Goal: Task Accomplishment & Management: Complete application form

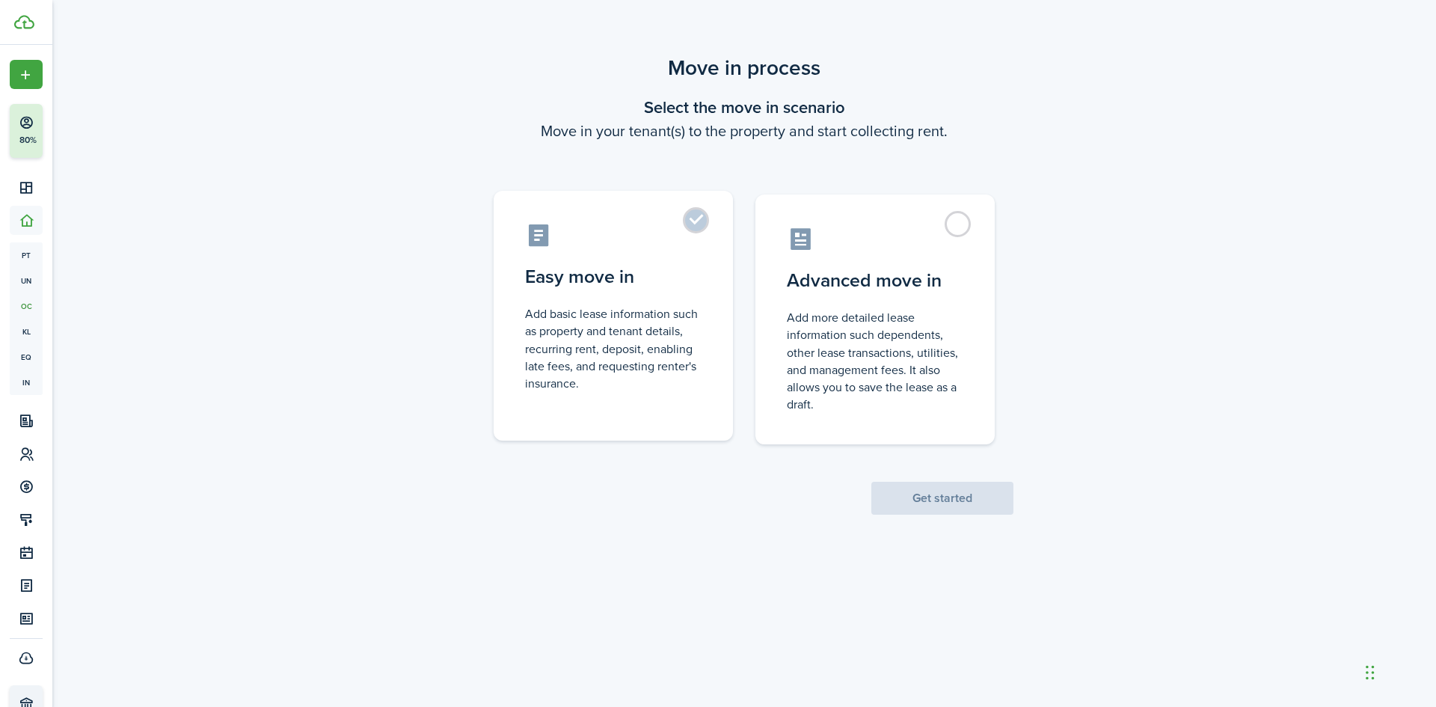
click at [696, 224] on label "Easy move in Add basic lease information such as property and tenant details, r…" at bounding box center [613, 316] width 239 height 250
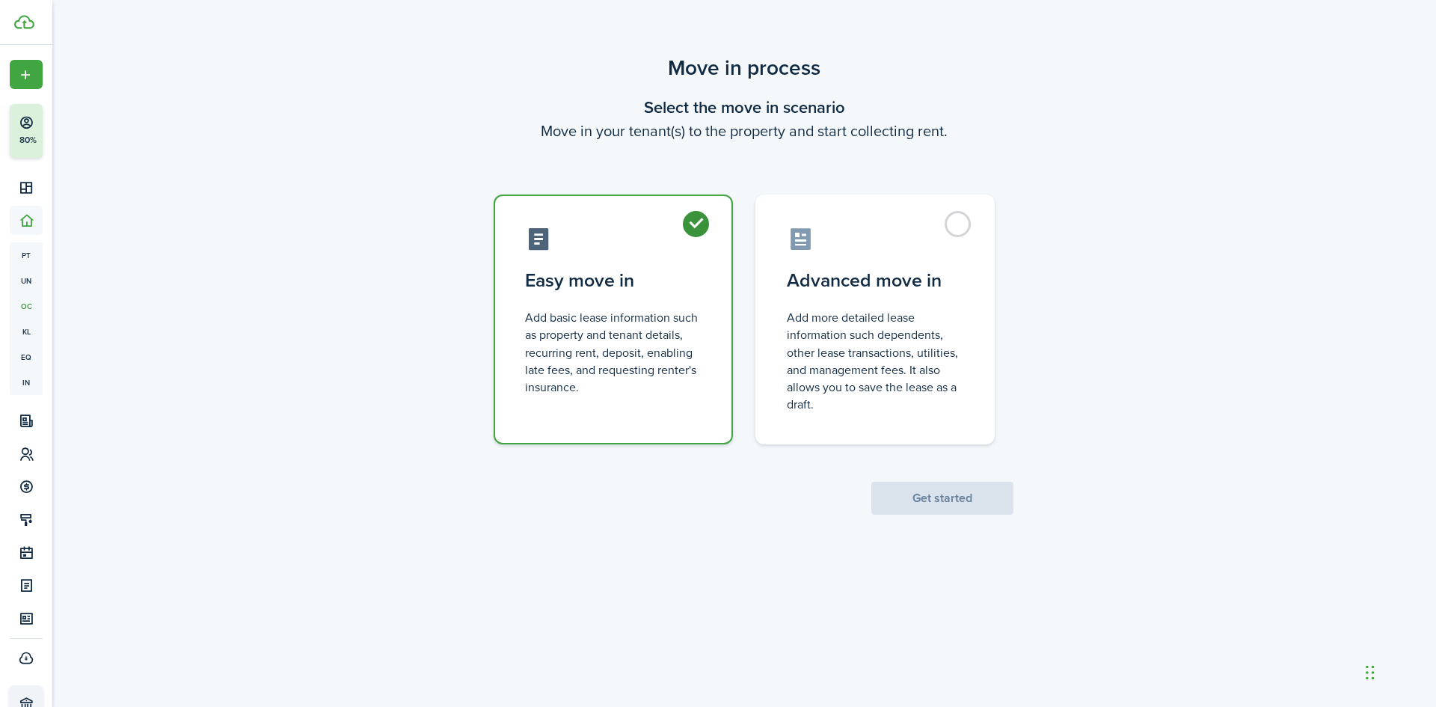
radio input "true"
click at [928, 491] on button "Get started" at bounding box center [942, 498] width 142 height 33
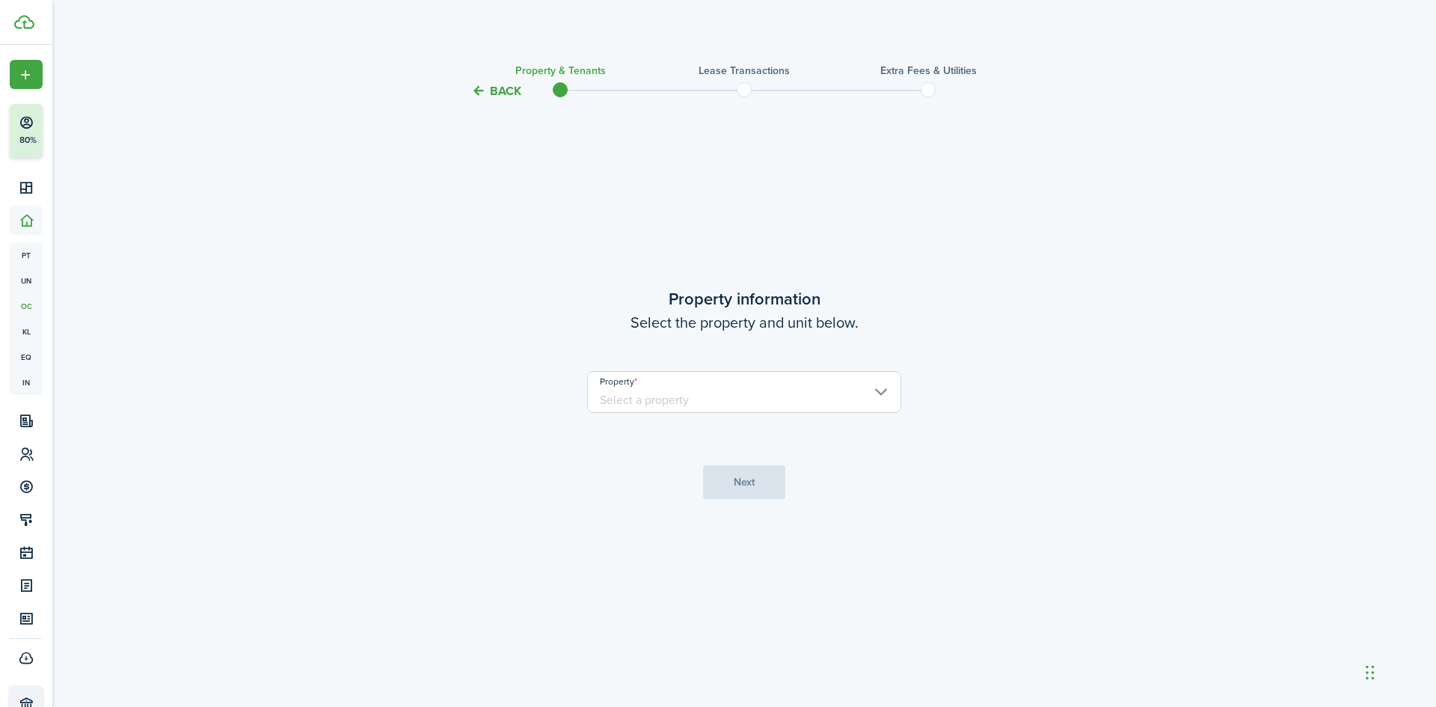
click at [834, 405] on input "Property" at bounding box center [744, 392] width 314 height 42
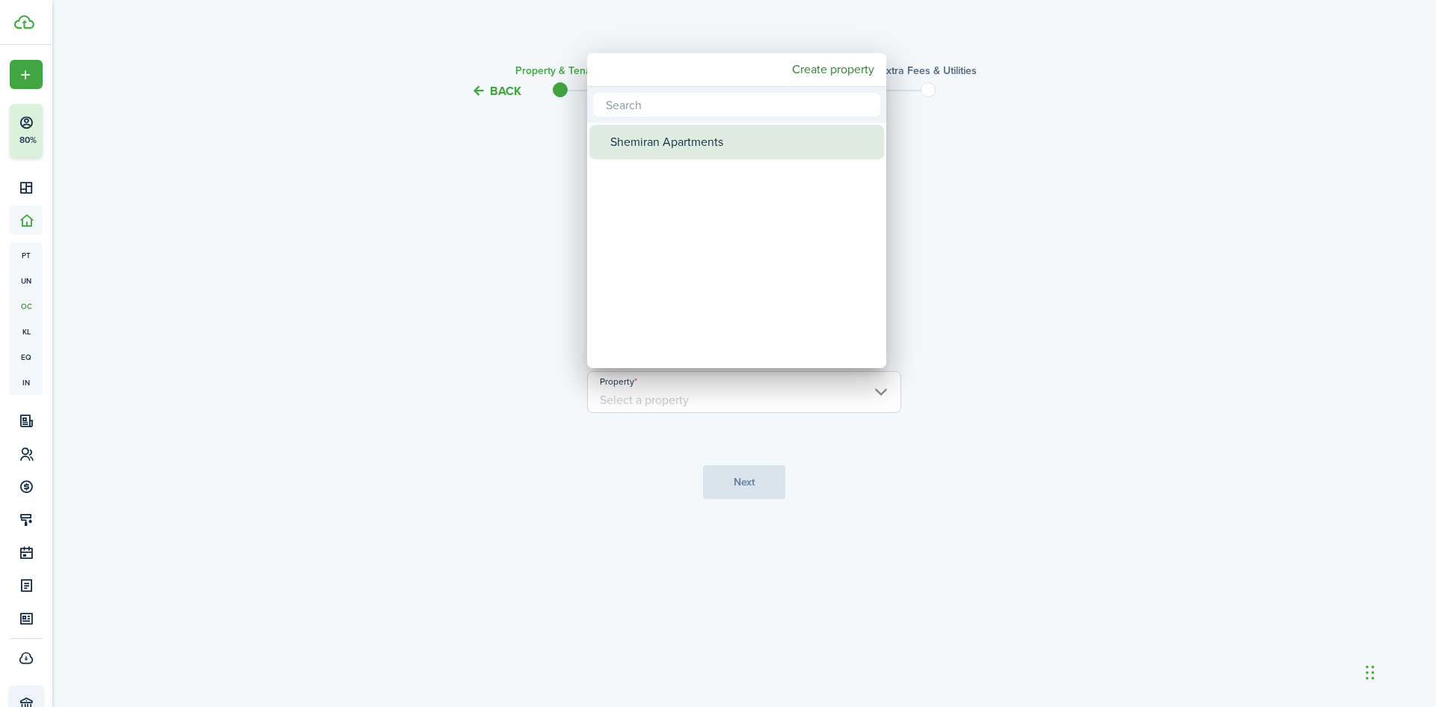
click at [666, 138] on div "Shemiran Apartments" at bounding box center [742, 142] width 265 height 34
type input "Shemiran Apartments"
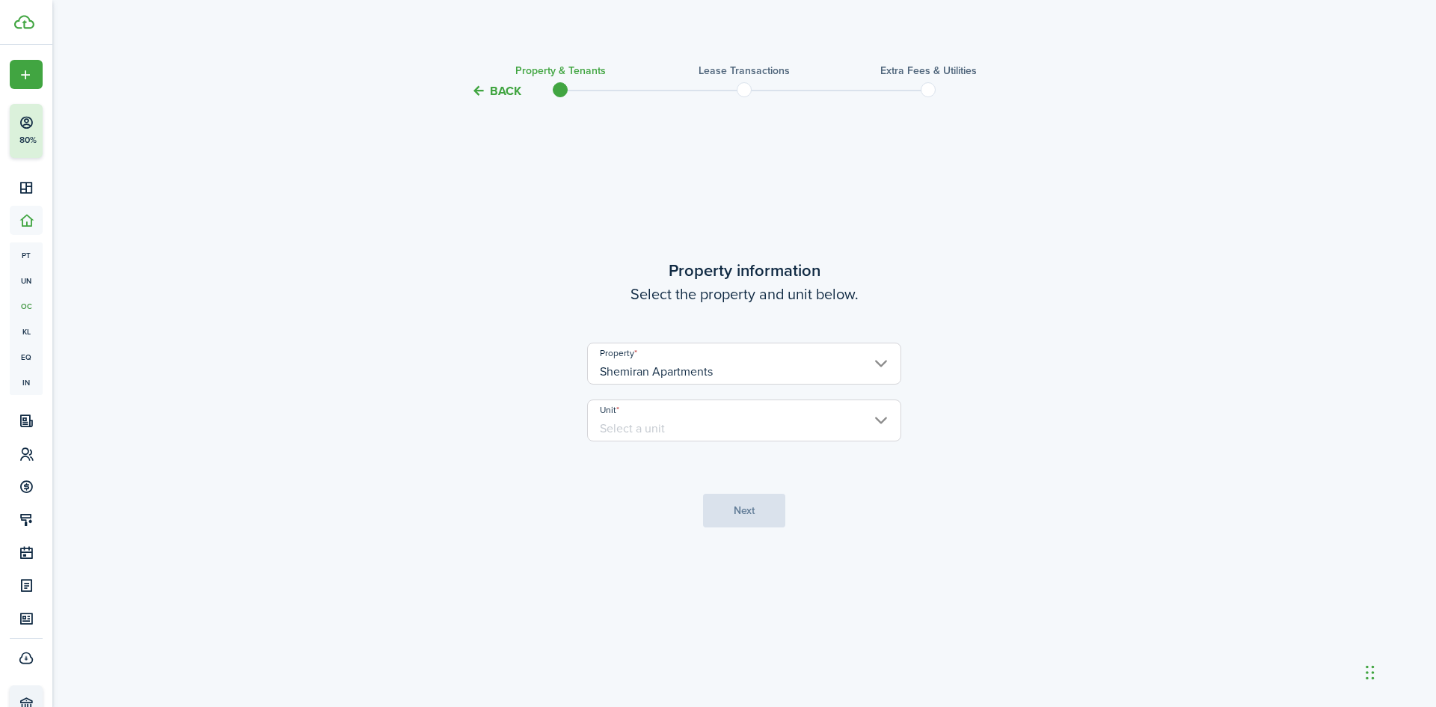
click at [691, 423] on input "Unit" at bounding box center [744, 420] width 314 height 42
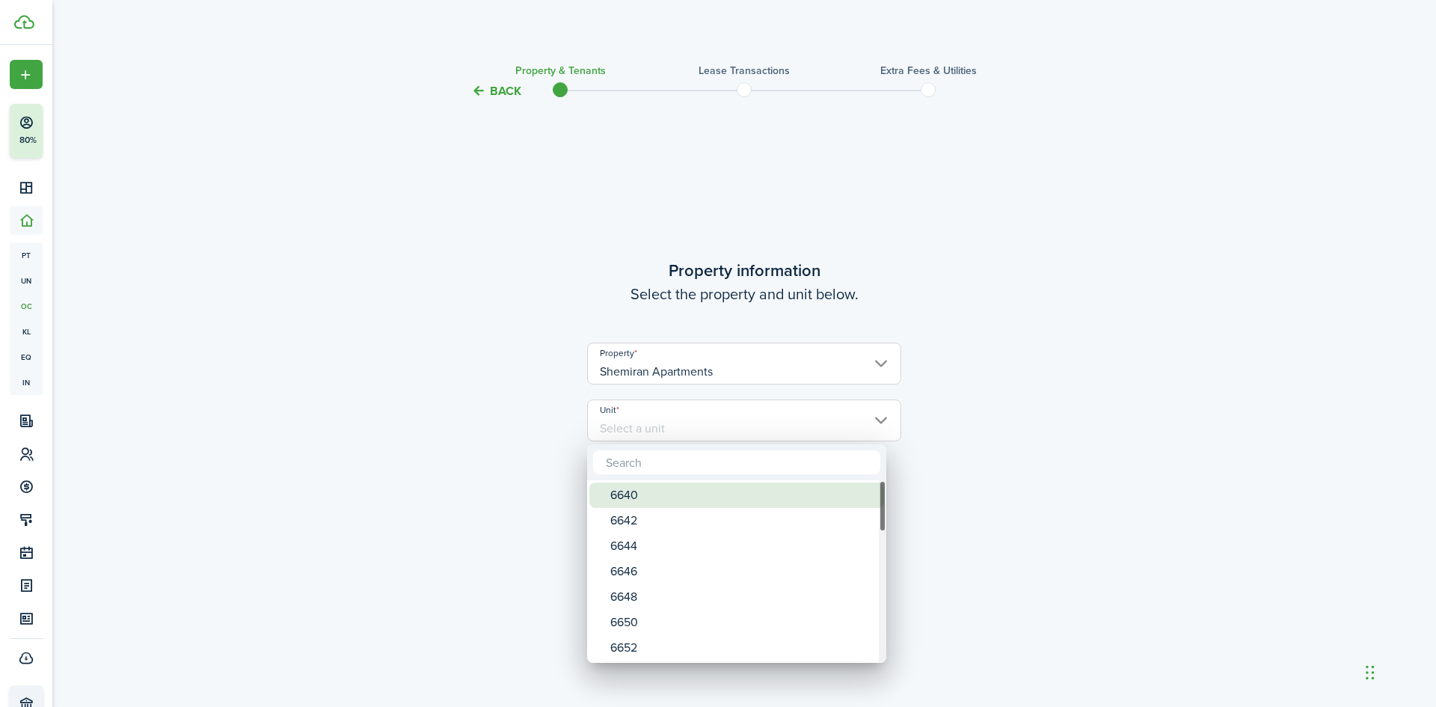
click at [639, 491] on div "6640" at bounding box center [742, 494] width 265 height 25
type input "6640"
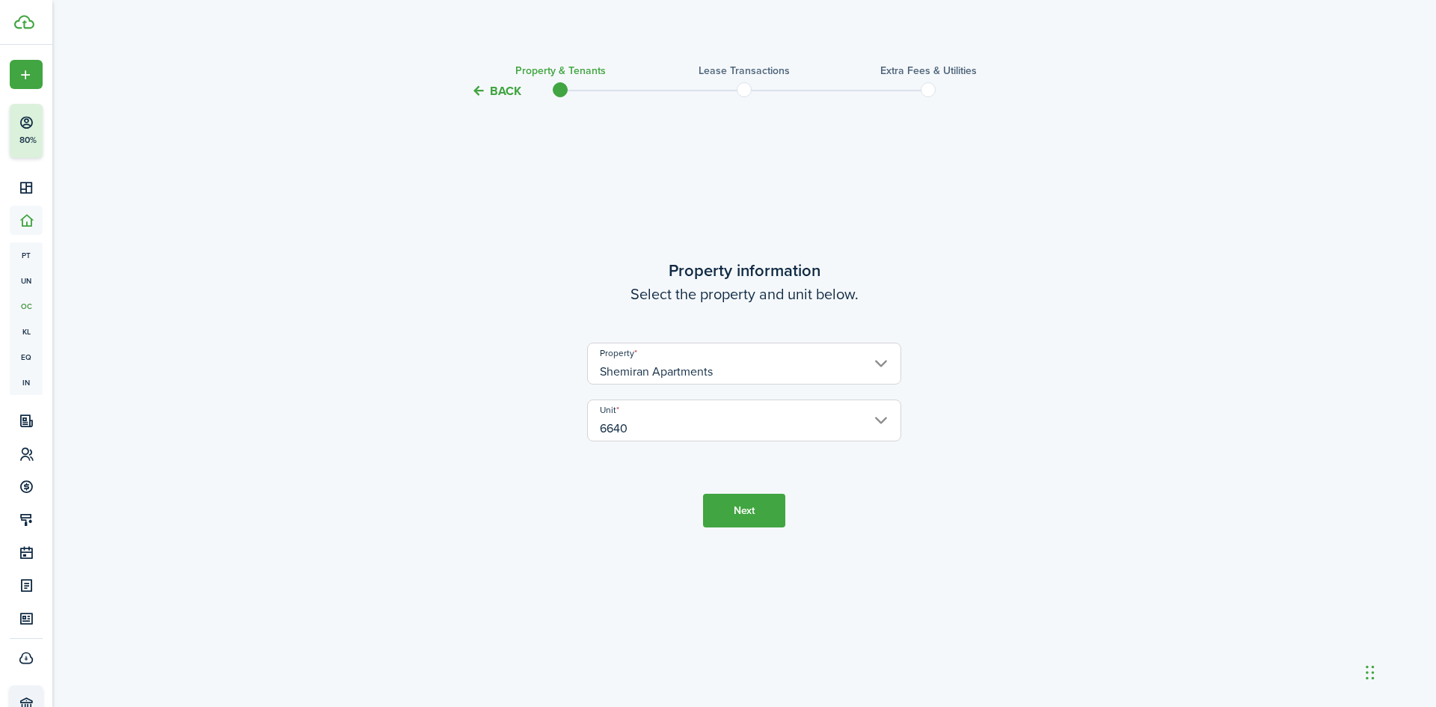
click at [761, 505] on button "Next" at bounding box center [744, 511] width 82 height 34
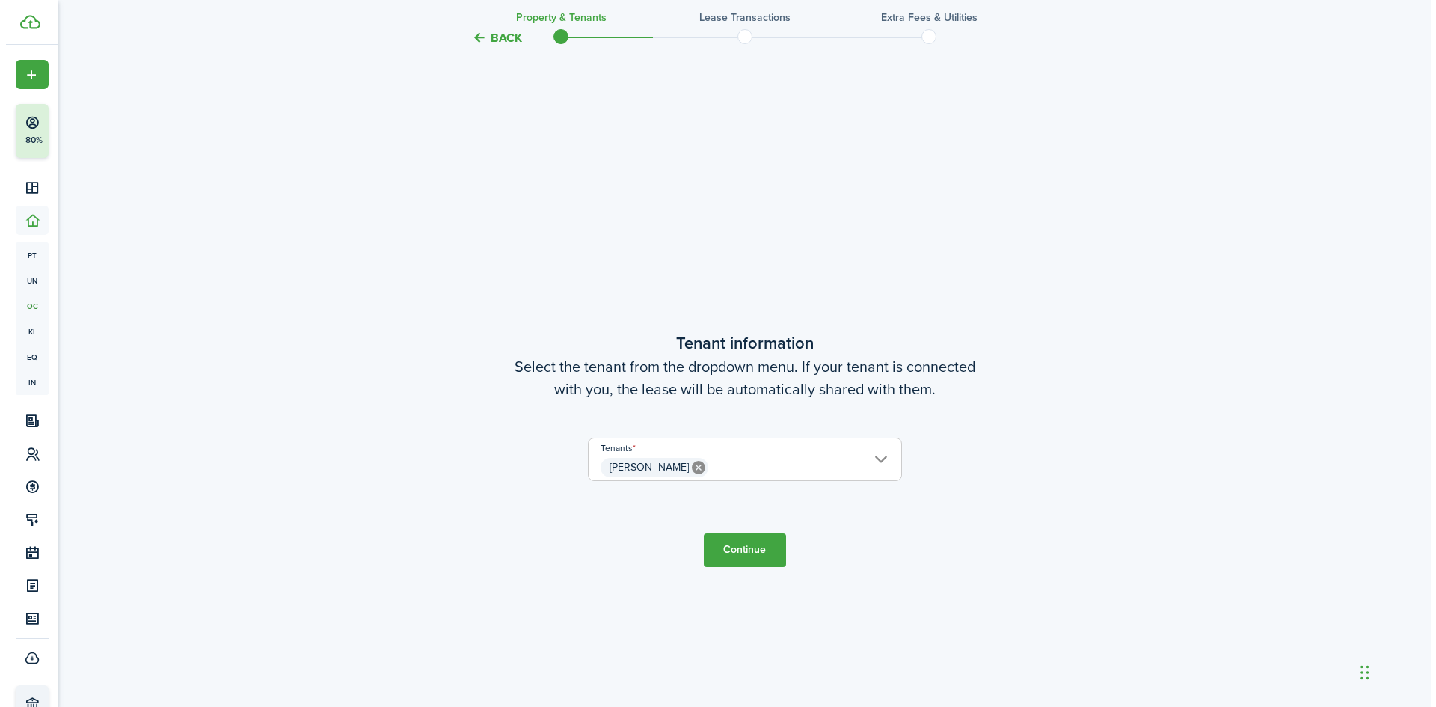
scroll to position [607, 0]
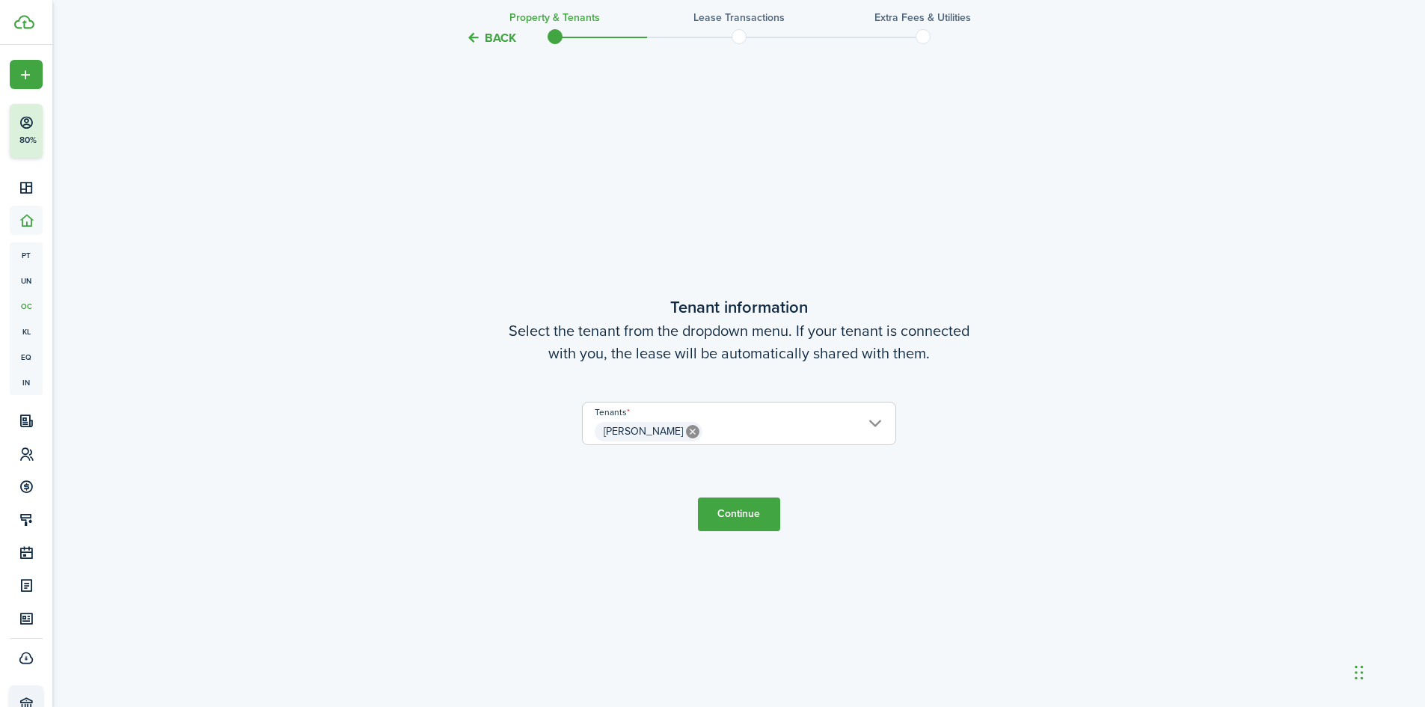
click at [1001, 432] on div "Tenants Ketzia Jimenez Ketzia Jimenez" at bounding box center [739, 431] width 628 height 58
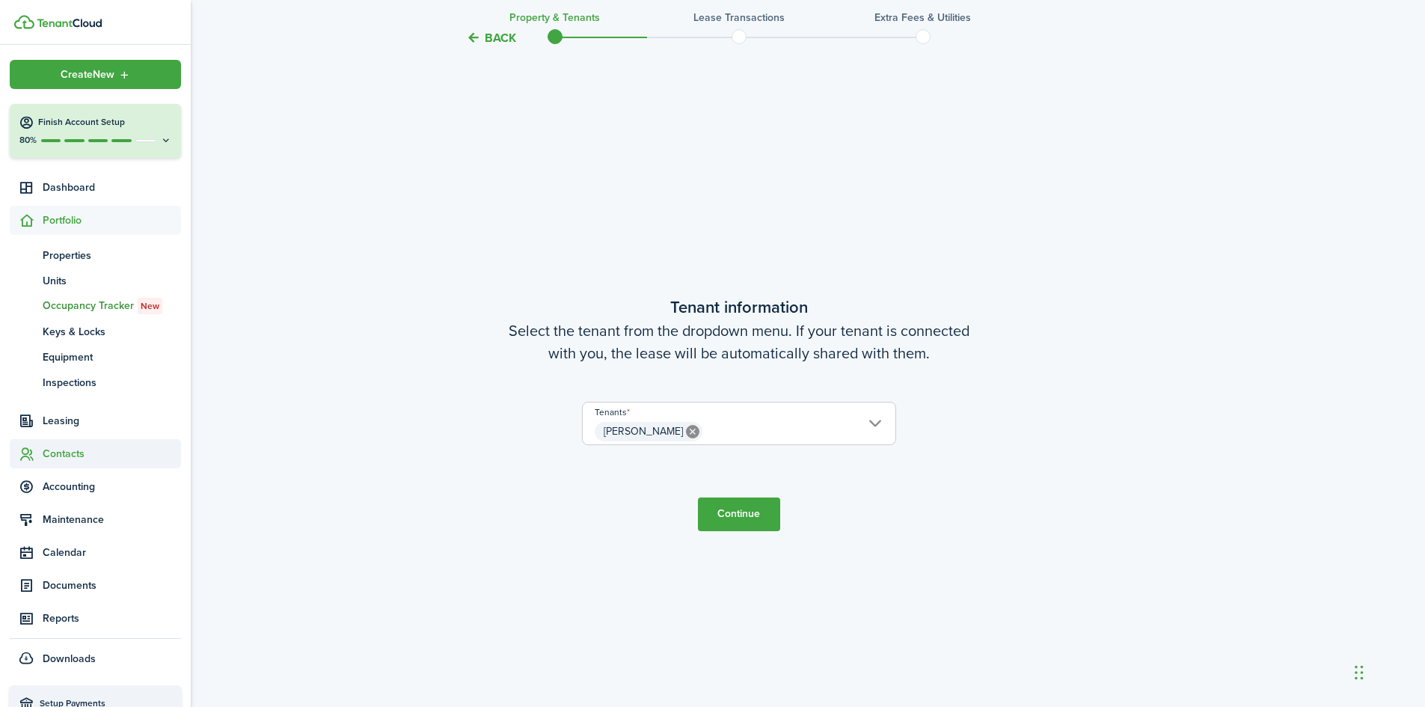
click at [76, 456] on span "Contacts" at bounding box center [112, 454] width 138 height 16
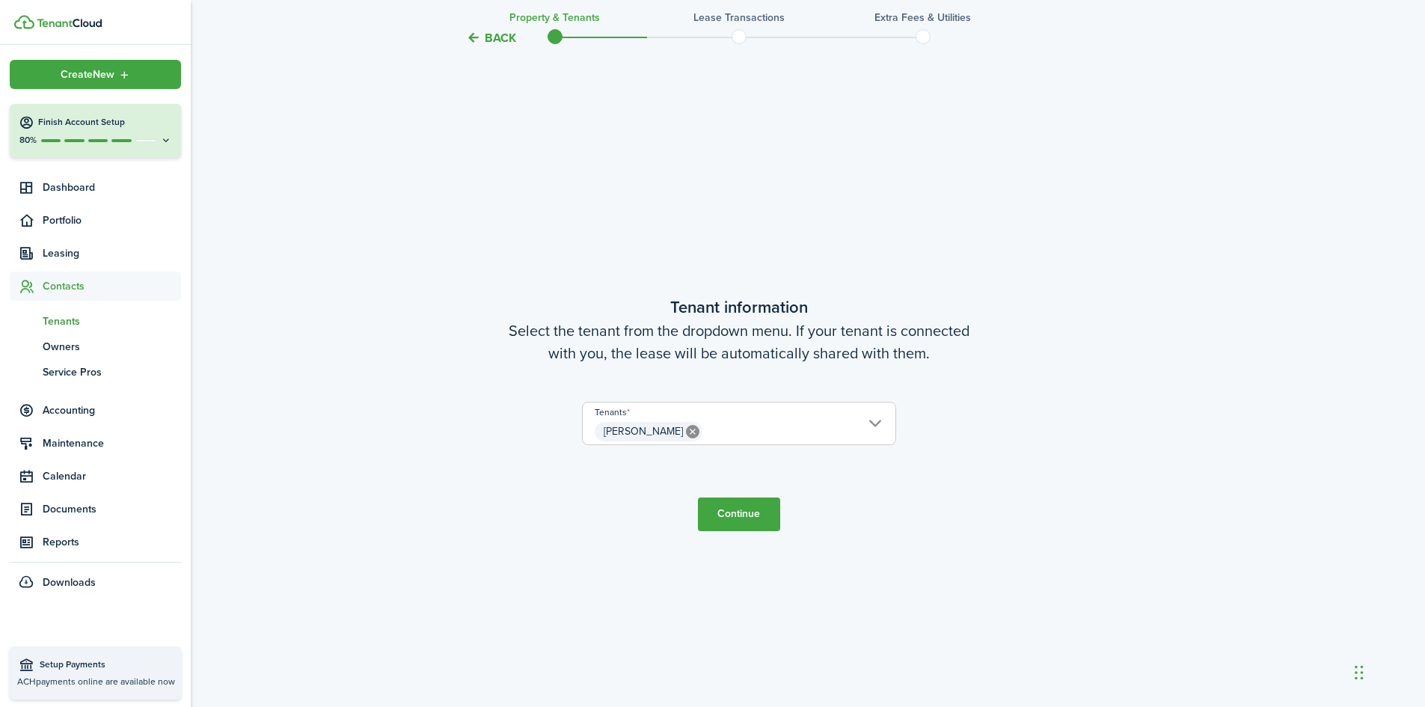
click at [69, 322] on span "Tenants" at bounding box center [112, 321] width 138 height 16
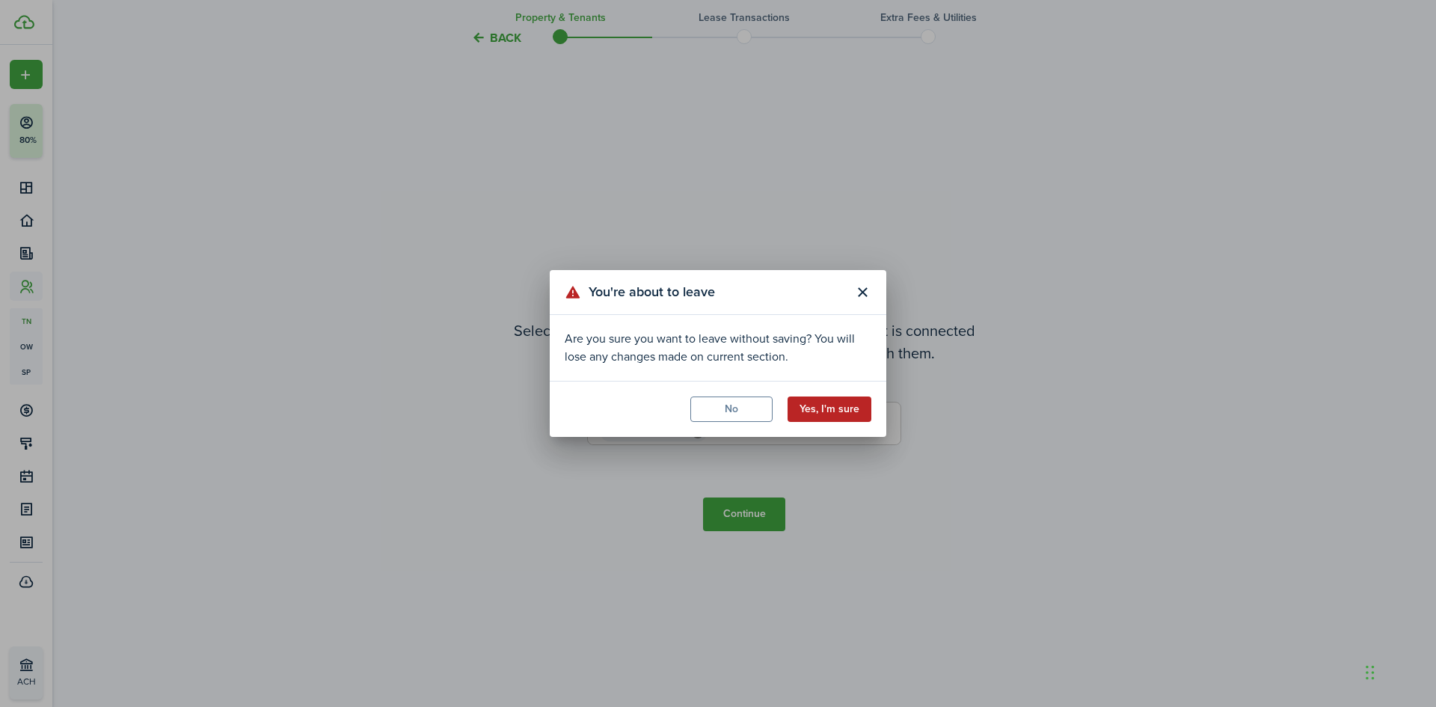
click at [828, 413] on button "Yes, I'm sure" at bounding box center [830, 408] width 84 height 25
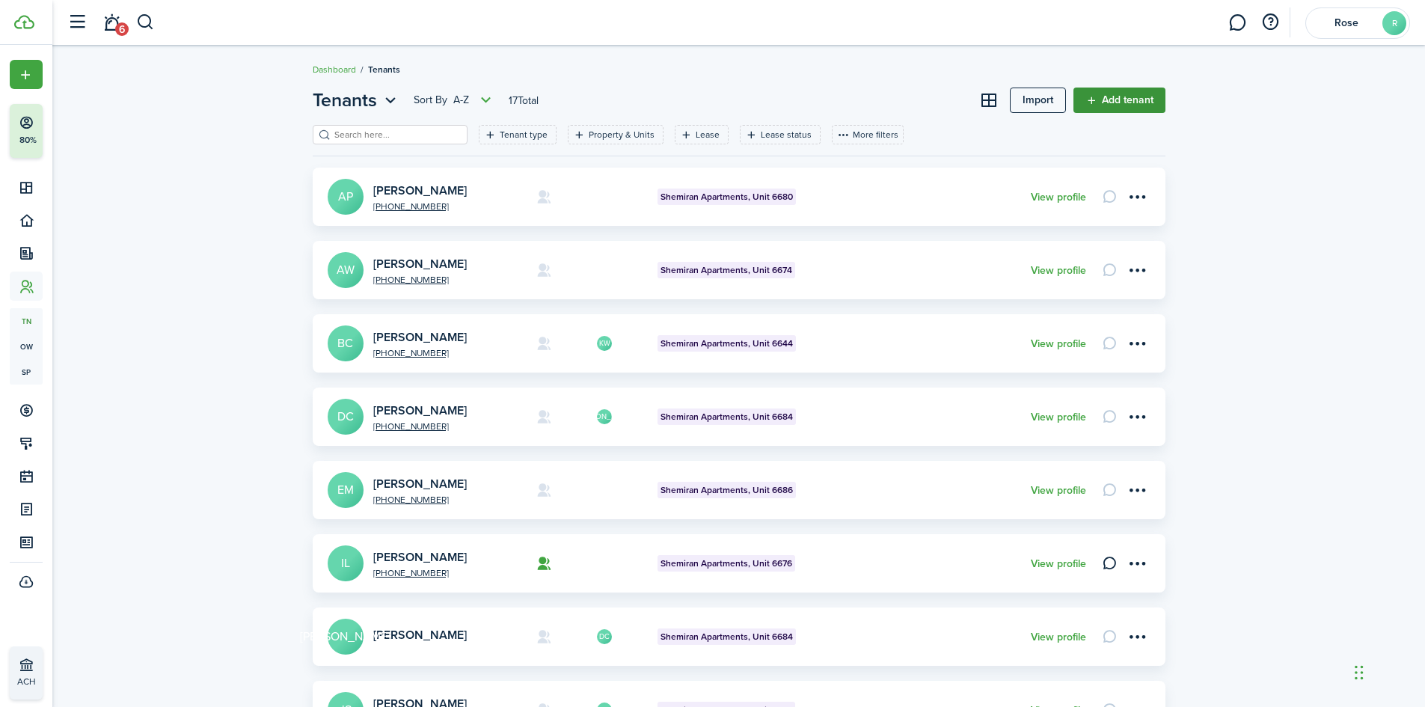
click at [1123, 95] on link "Add tenant" at bounding box center [1119, 100] width 92 height 25
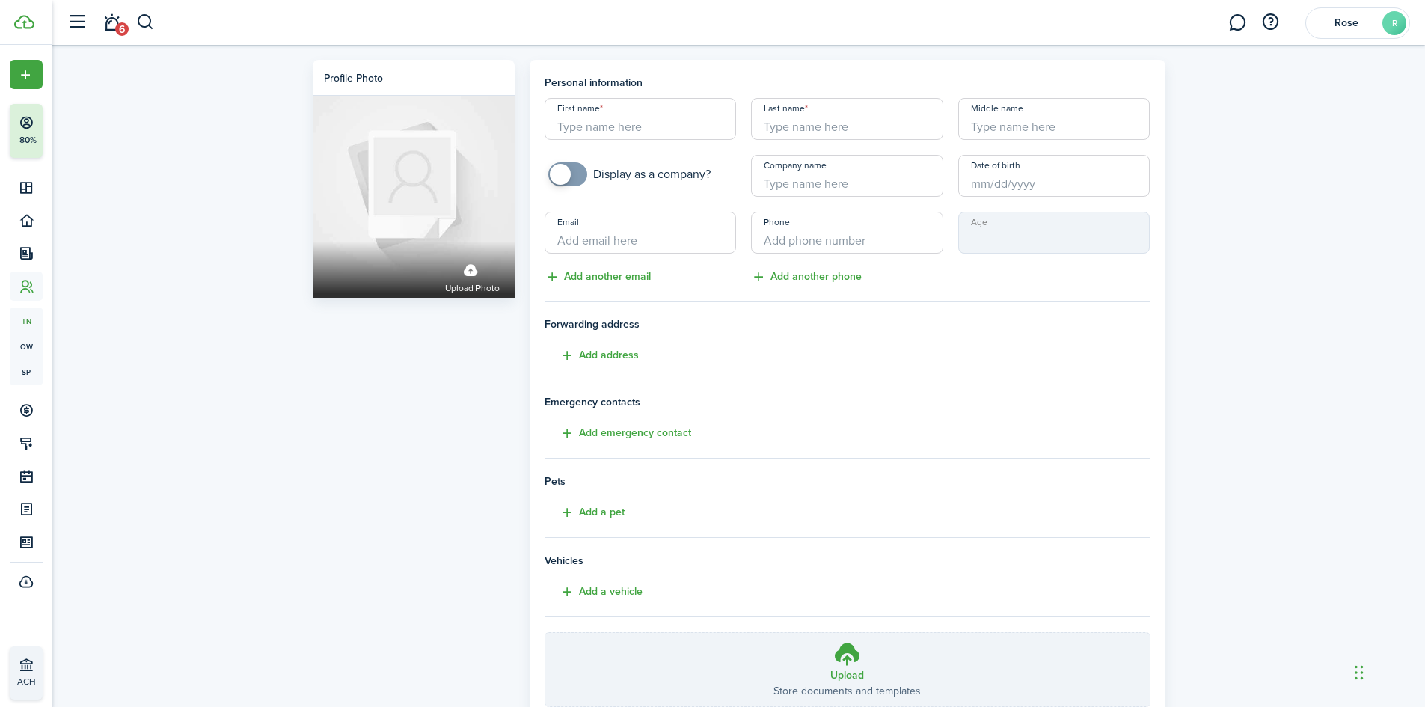
click at [650, 131] on input "First name" at bounding box center [641, 119] width 192 height 42
type input "Chiyo"
type input "Okagawa"
click at [640, 248] on input "Email" at bounding box center [641, 233] width 192 height 42
paste input "[EMAIL_ADDRESS][DOMAIN_NAME]"
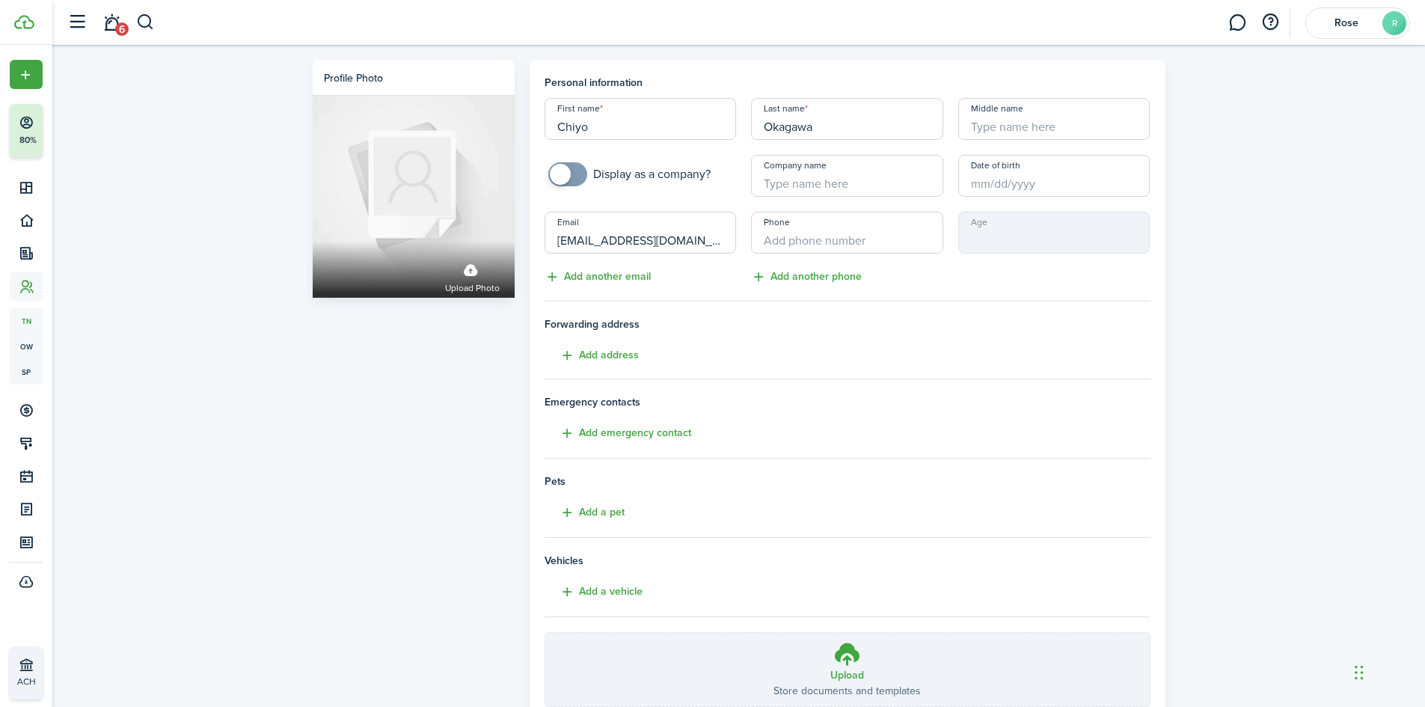
type input "[EMAIL_ADDRESS][DOMAIN_NAME]"
click at [868, 233] on input "+1" at bounding box center [847, 233] width 192 height 42
paste input "813-802-5576"
type input "[PHONE_NUMBER]"
click at [1304, 267] on div "Profile photo Upload photo Personal information First name Chiyo Last name Okag…" at bounding box center [738, 415] width 1373 height 741
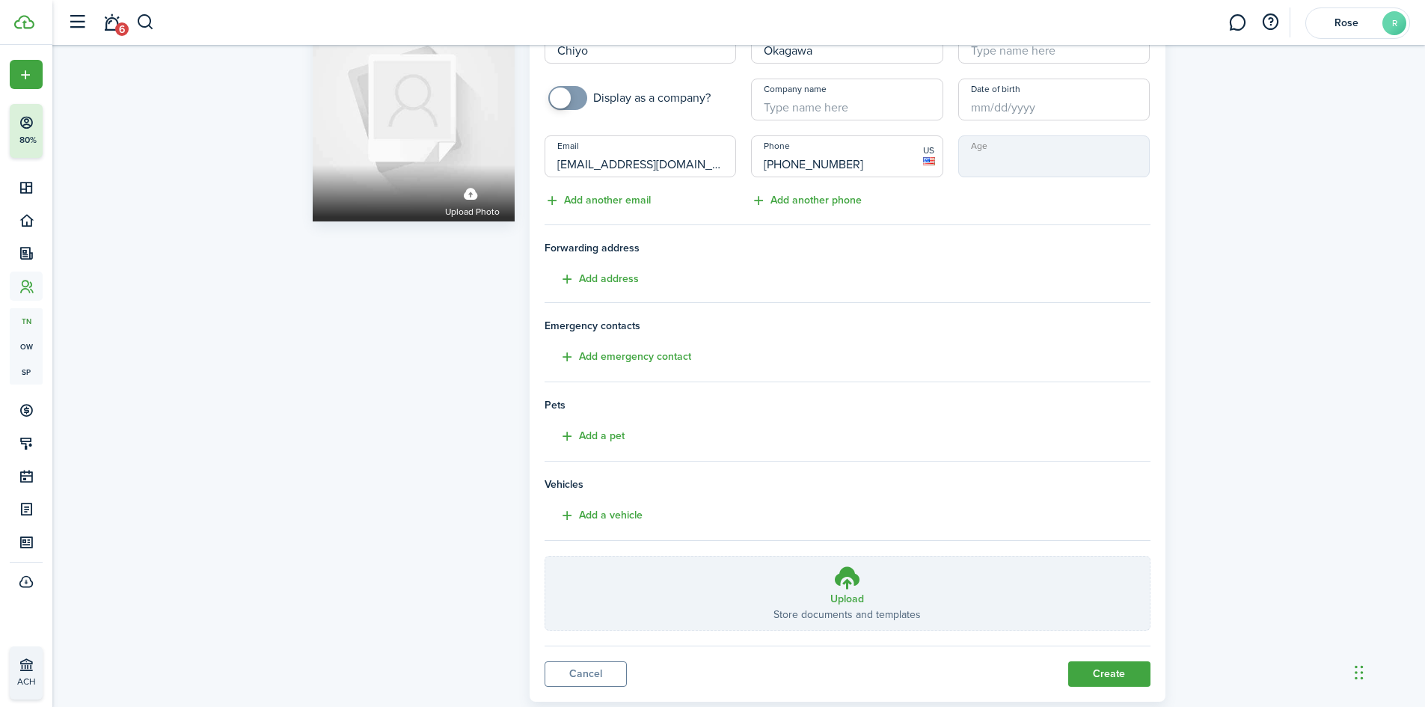
scroll to position [112, 0]
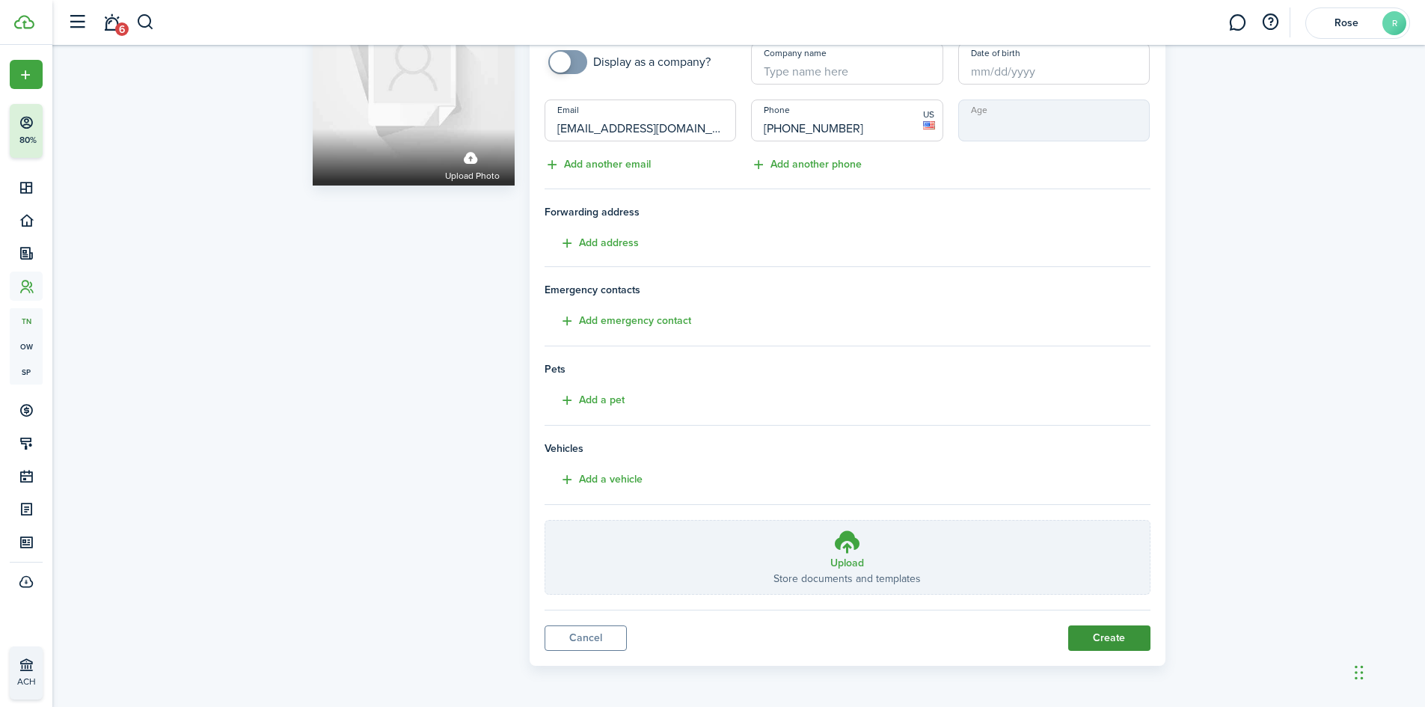
click at [1100, 635] on button "Create" at bounding box center [1109, 637] width 82 height 25
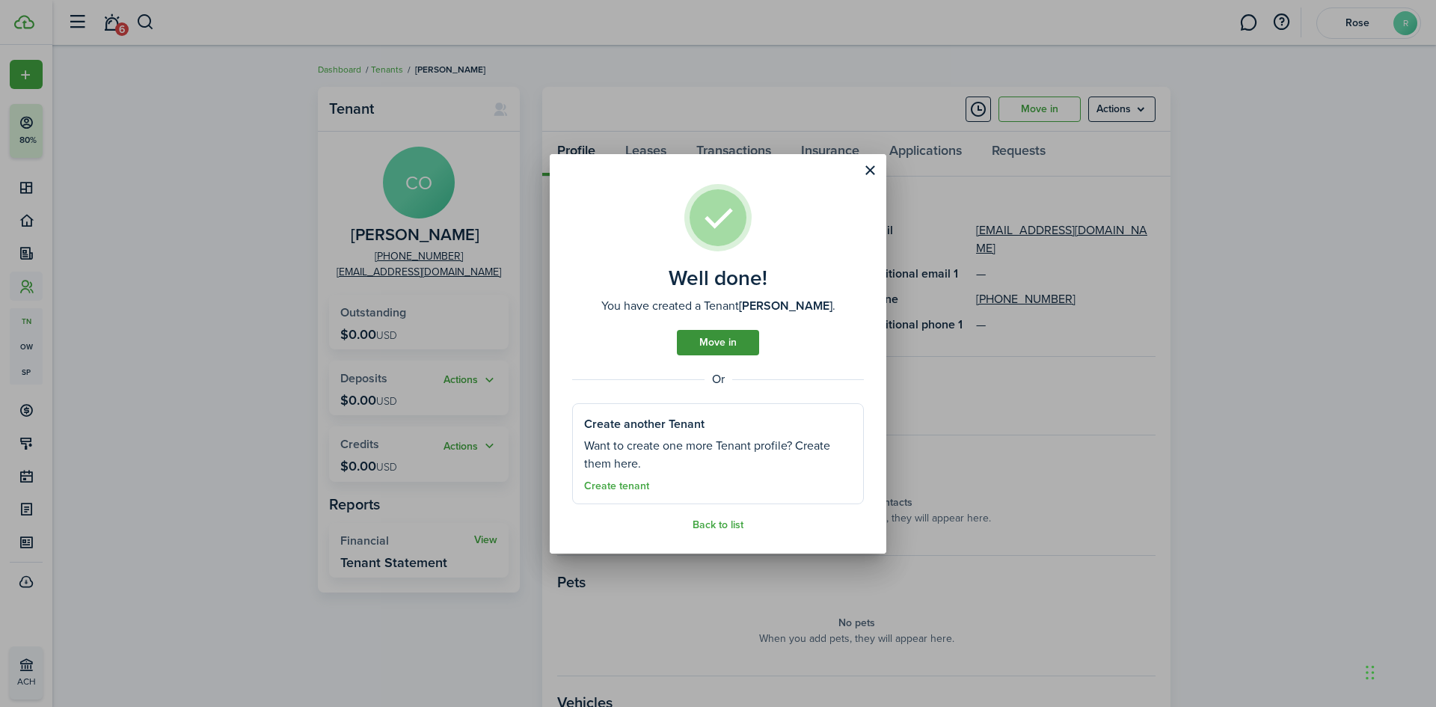
click at [716, 349] on link "Move in" at bounding box center [718, 342] width 82 height 25
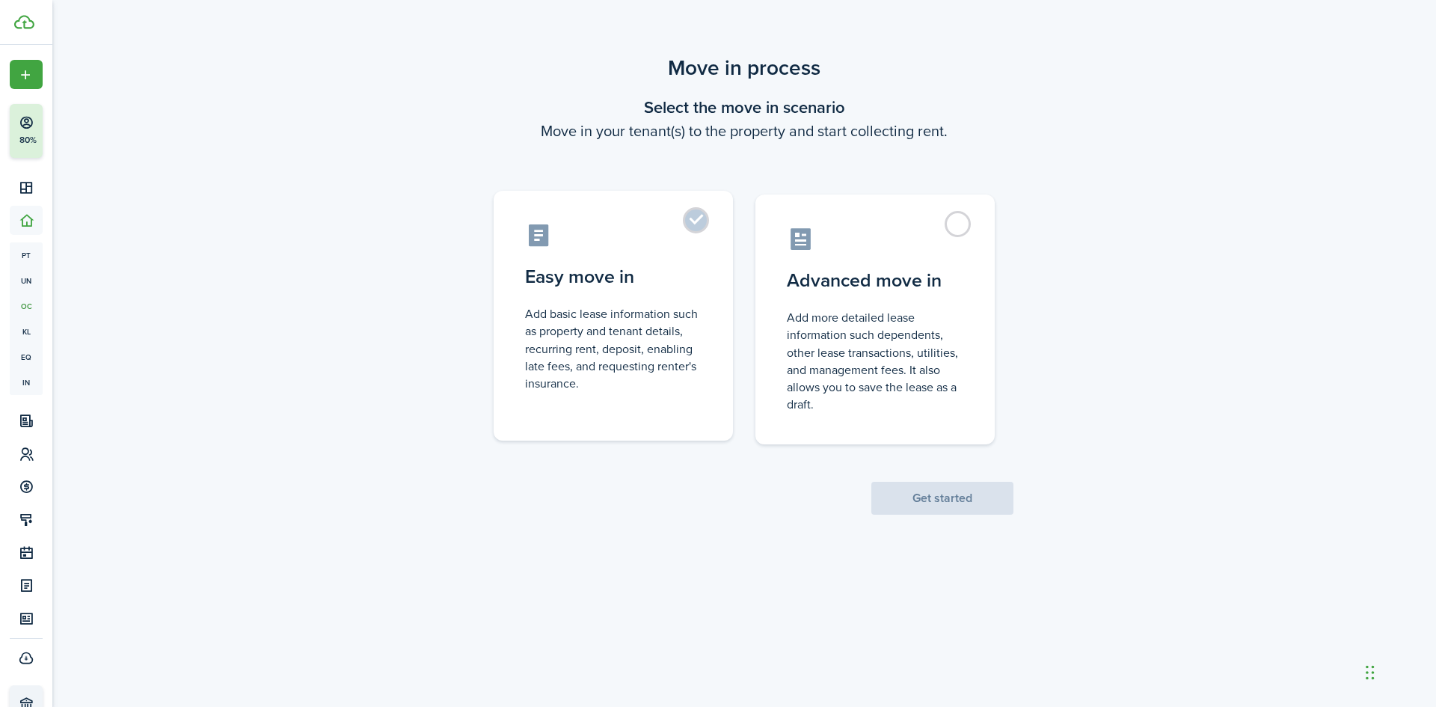
click at [703, 302] on label "Easy move in Add basic lease information such as property and tenant details, r…" at bounding box center [613, 316] width 239 height 250
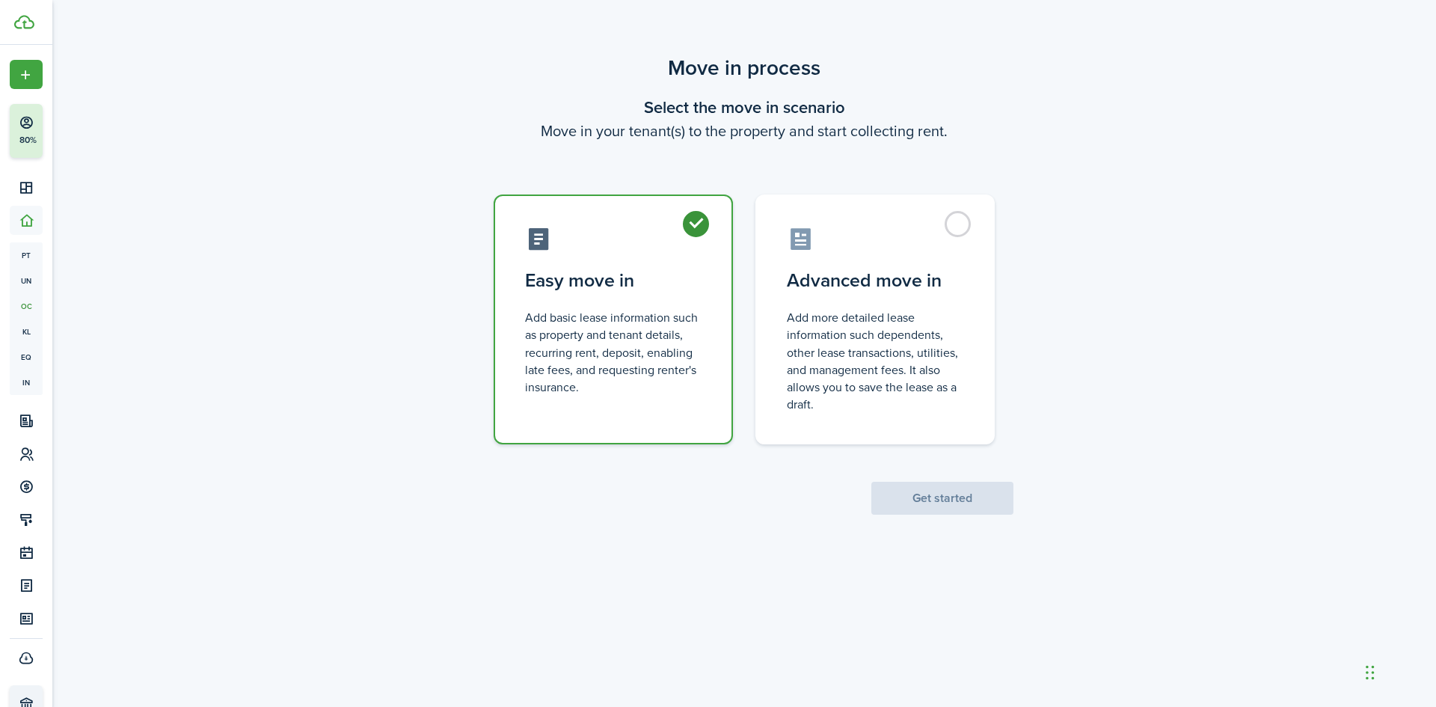
radio input "true"
click at [924, 493] on button "Get started" at bounding box center [942, 498] width 142 height 33
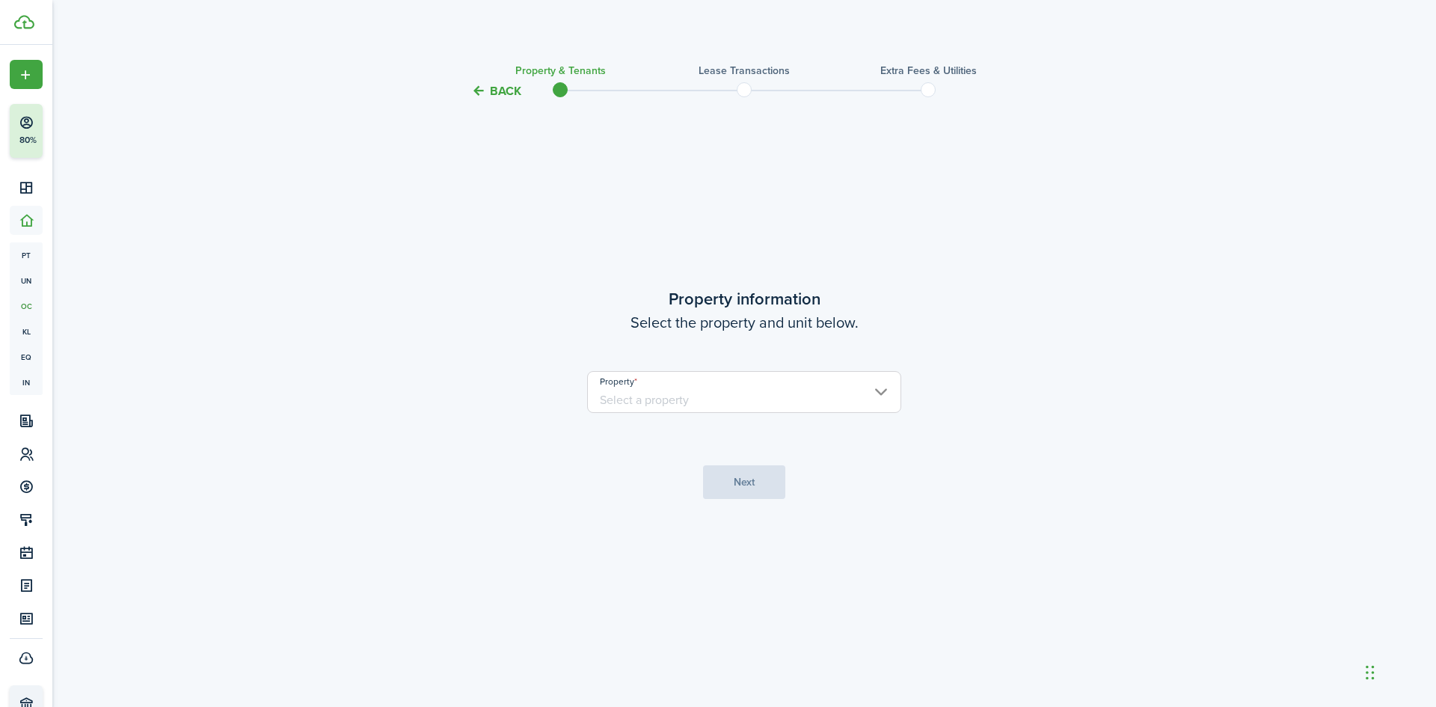
click at [785, 404] on input "Property" at bounding box center [744, 392] width 314 height 42
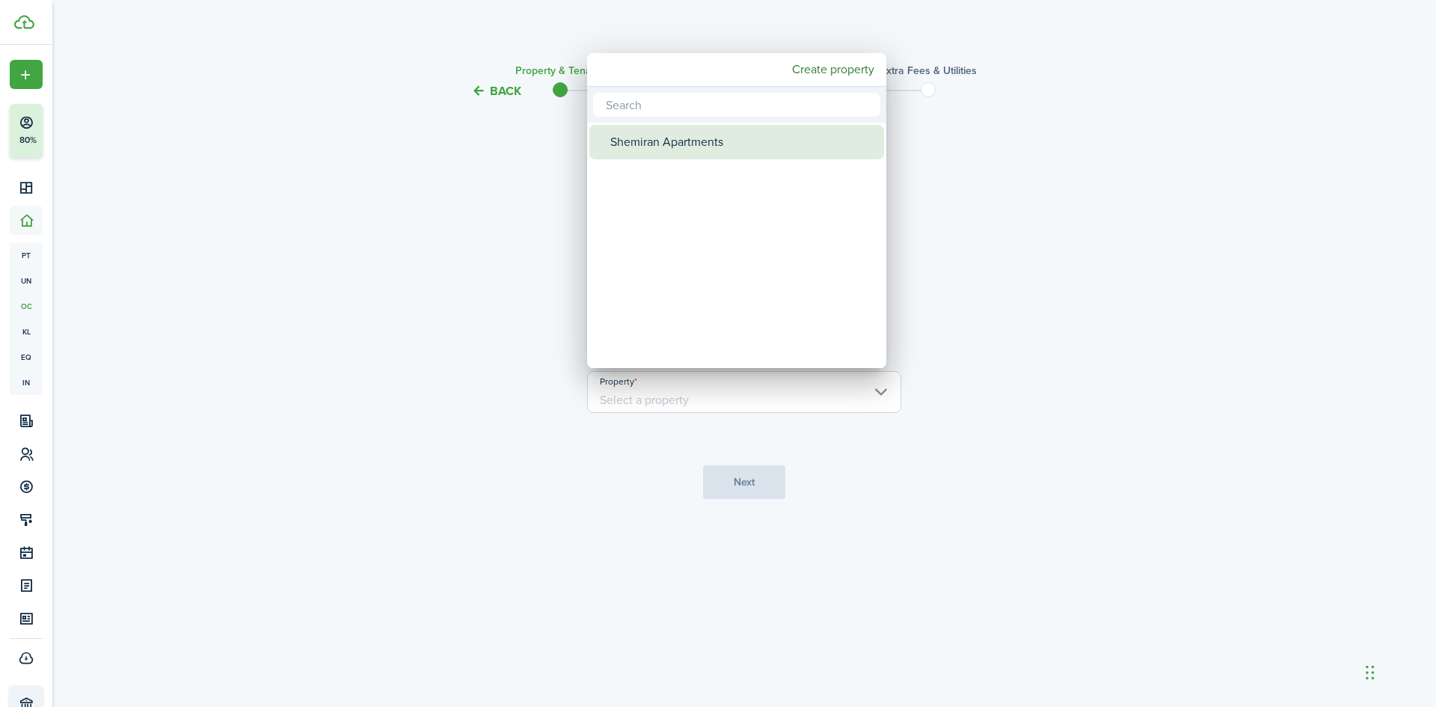
click at [656, 148] on div "Shemiran Apartments" at bounding box center [742, 142] width 265 height 34
type input "Shemiran Apartments"
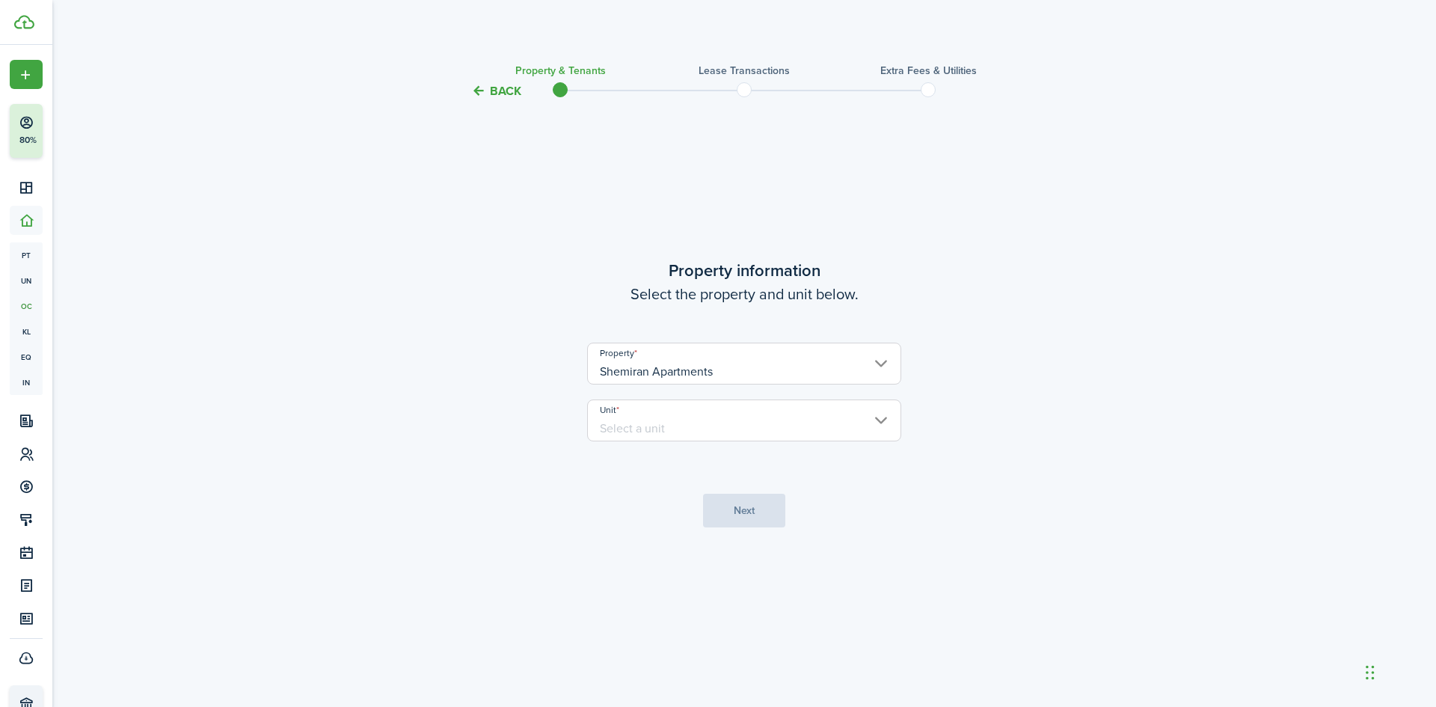
click at [747, 425] on input "Unit" at bounding box center [744, 420] width 314 height 42
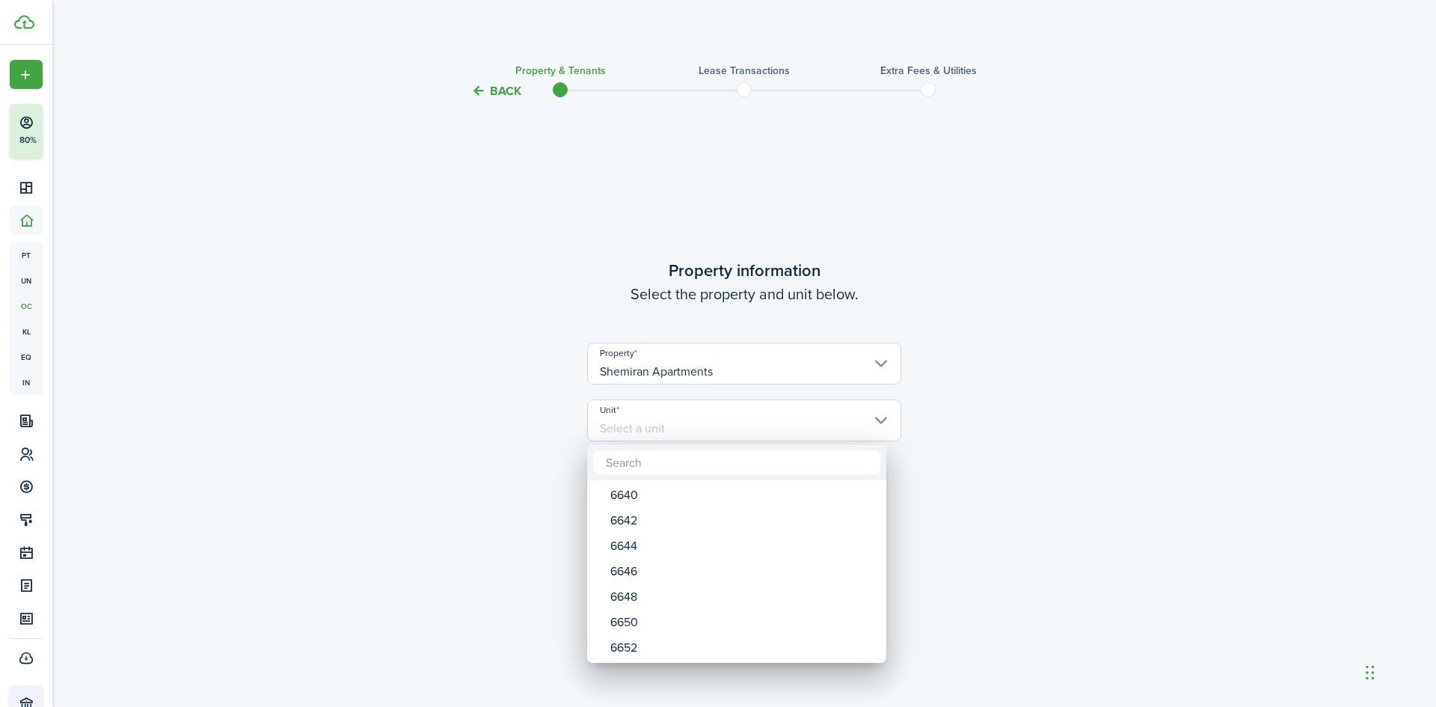
click at [623, 484] on div "6640 6642 6644 6646 6648 6650 6652 6654 6656 6658 6660 6662 6664 6666 6668 6670…" at bounding box center [736, 553] width 299 height 218
click at [625, 492] on div "6640" at bounding box center [742, 494] width 265 height 25
type input "6640"
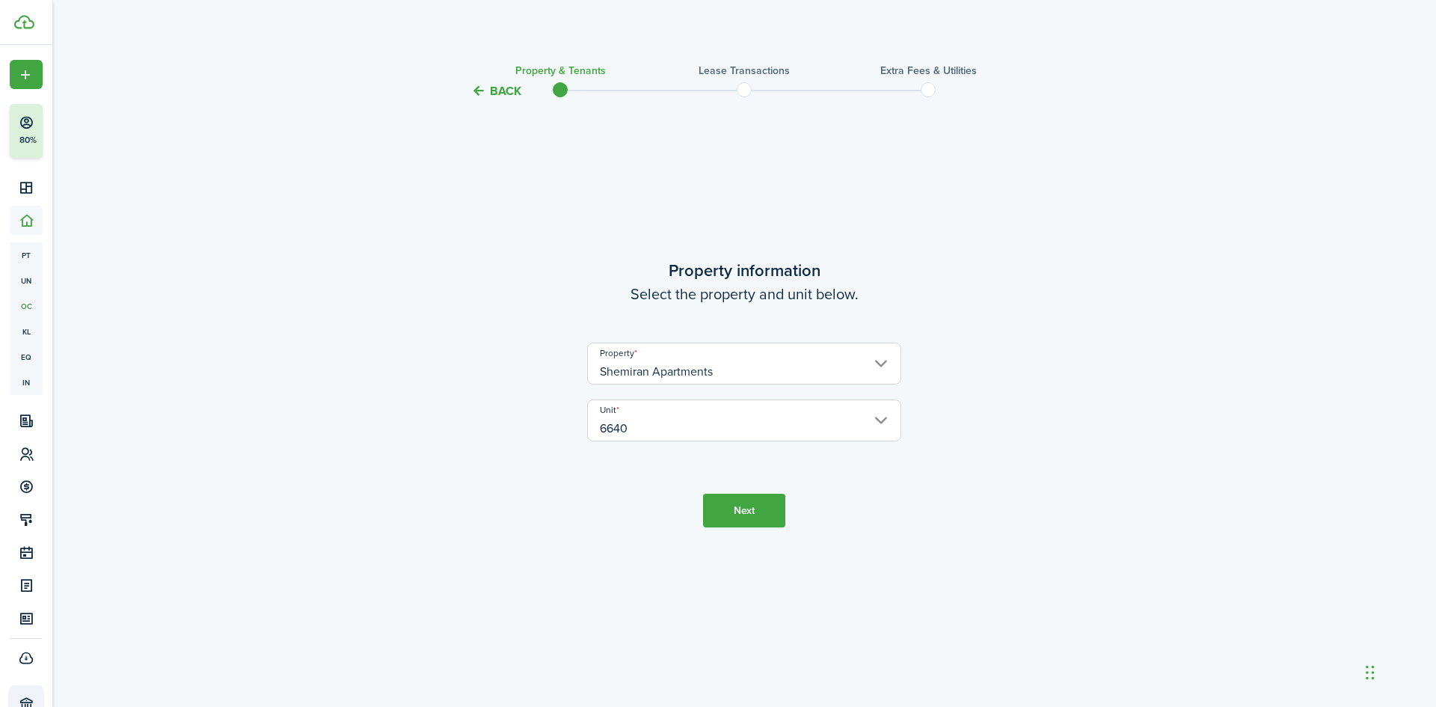
click at [794, 506] on tc-wizard-step "Property information Select the property and unit below. Property Shemiran Apar…" at bounding box center [744, 393] width 628 height 546
click at [761, 513] on button "Next" at bounding box center [744, 511] width 82 height 34
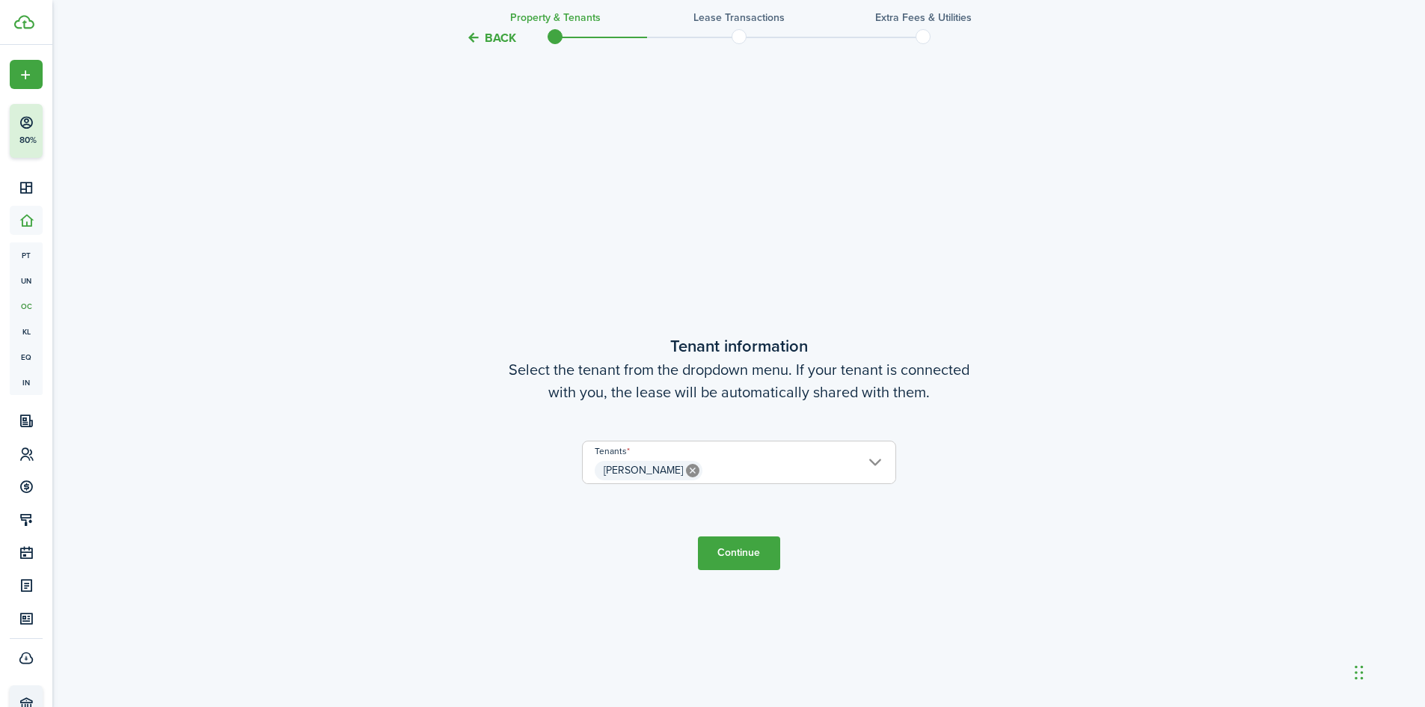
scroll to position [607, 0]
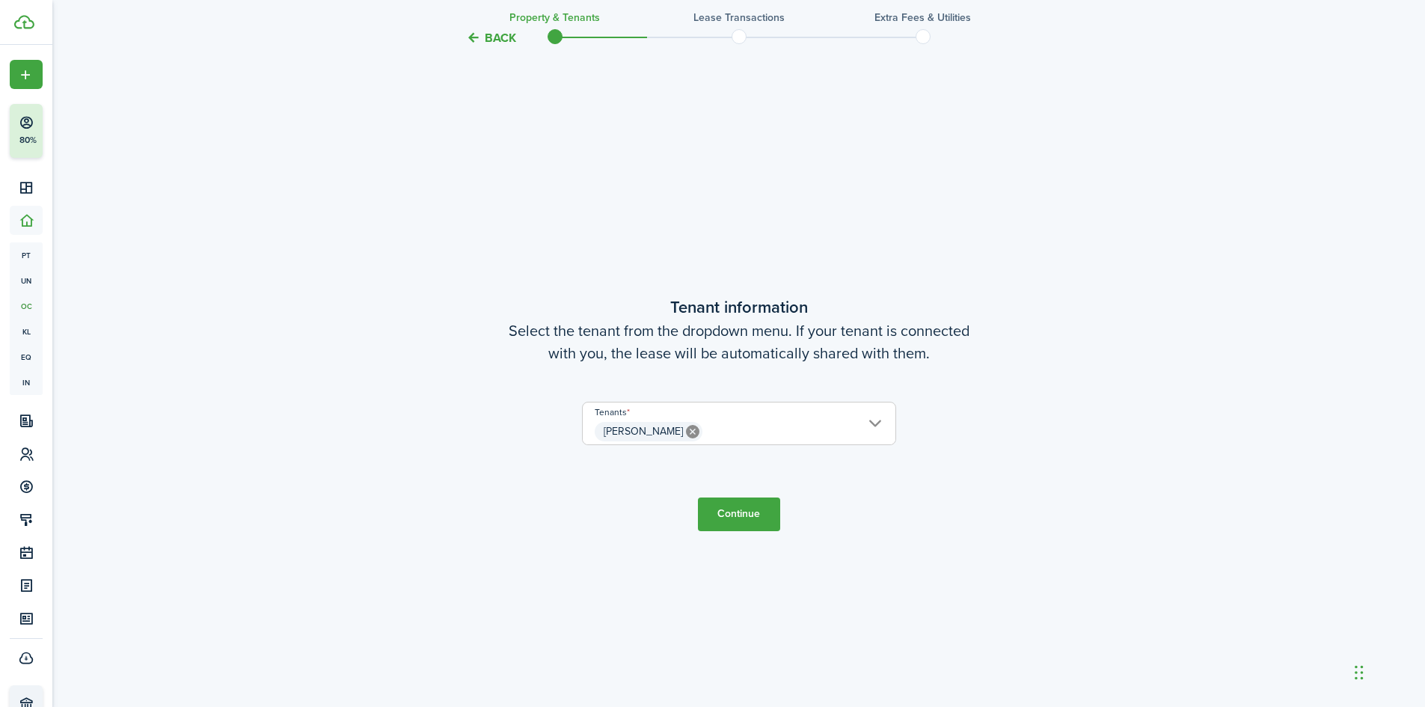
click at [836, 413] on input "[PERSON_NAME]" at bounding box center [739, 411] width 313 height 18
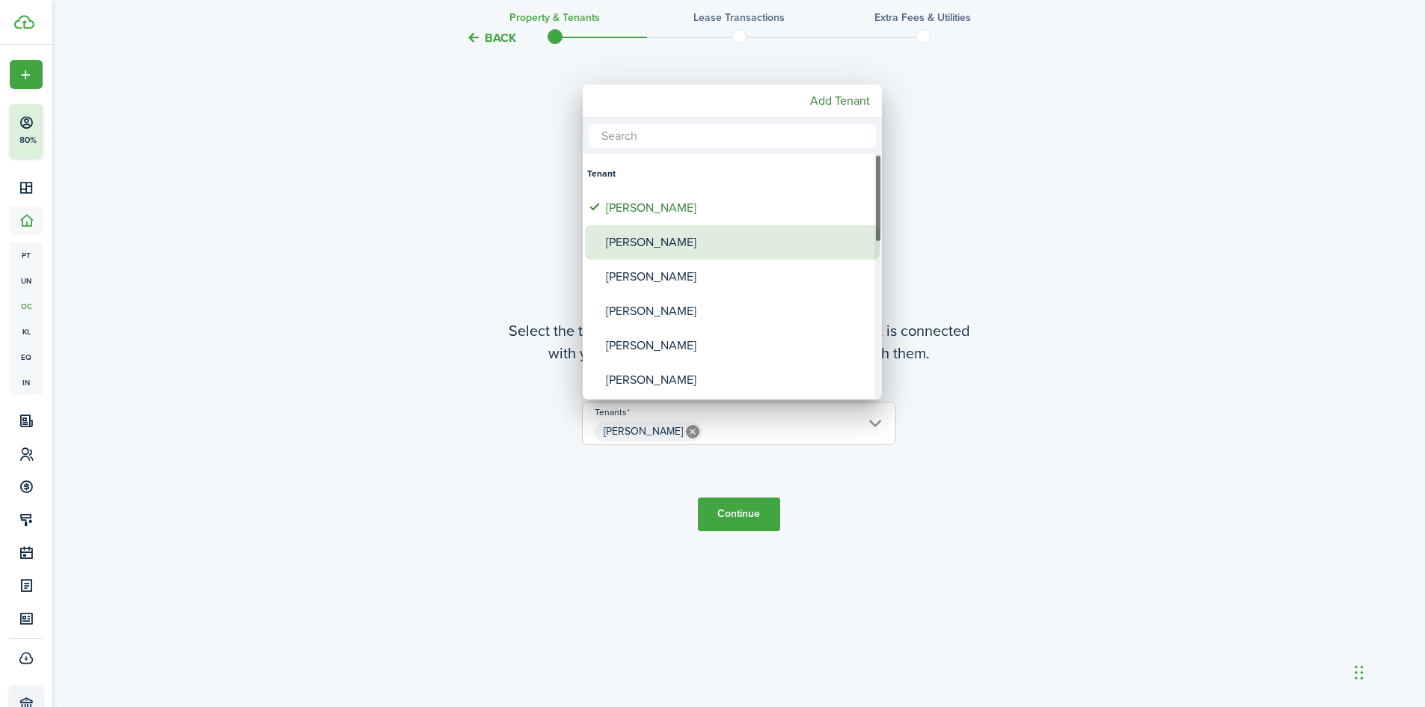
click at [678, 239] on div "[PERSON_NAME]" at bounding box center [738, 242] width 265 height 34
type input "Chiyo Okagawa, Ketzia Jimenez"
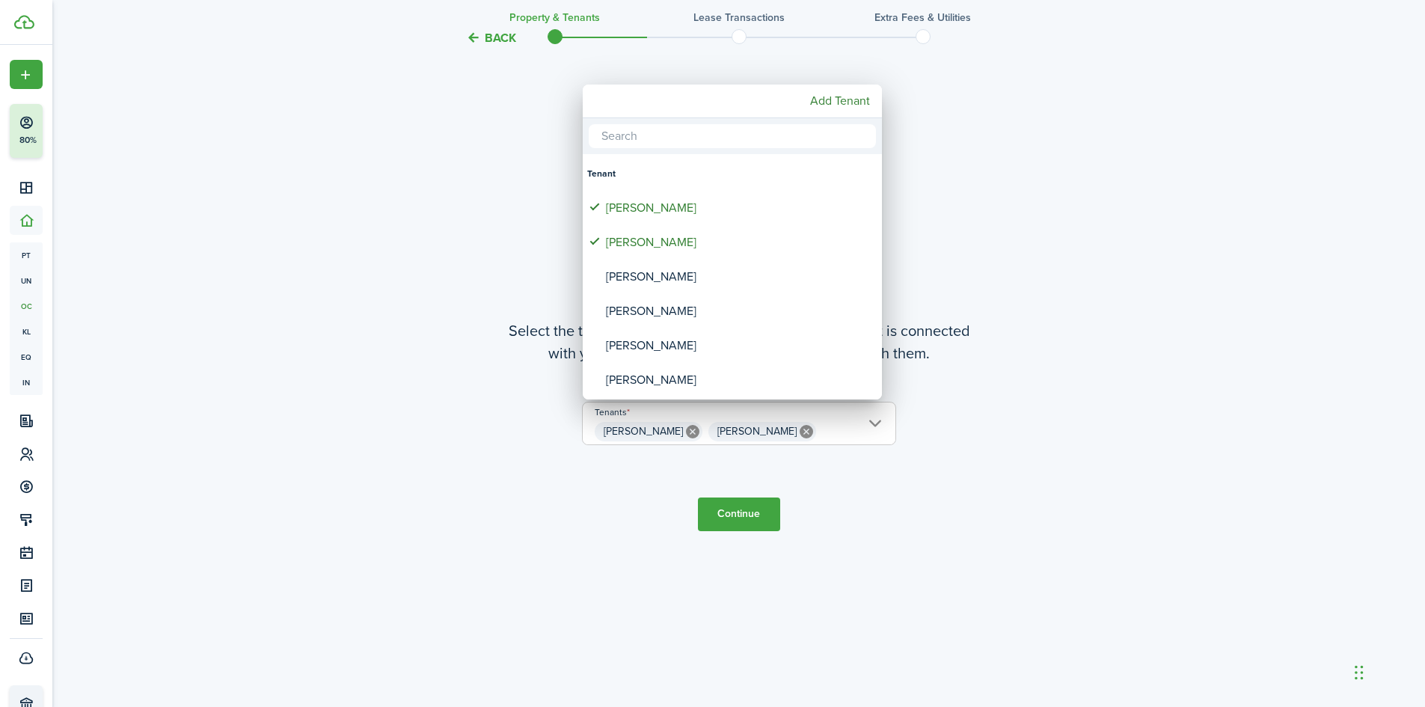
click at [420, 425] on div at bounding box center [712, 353] width 1664 height 946
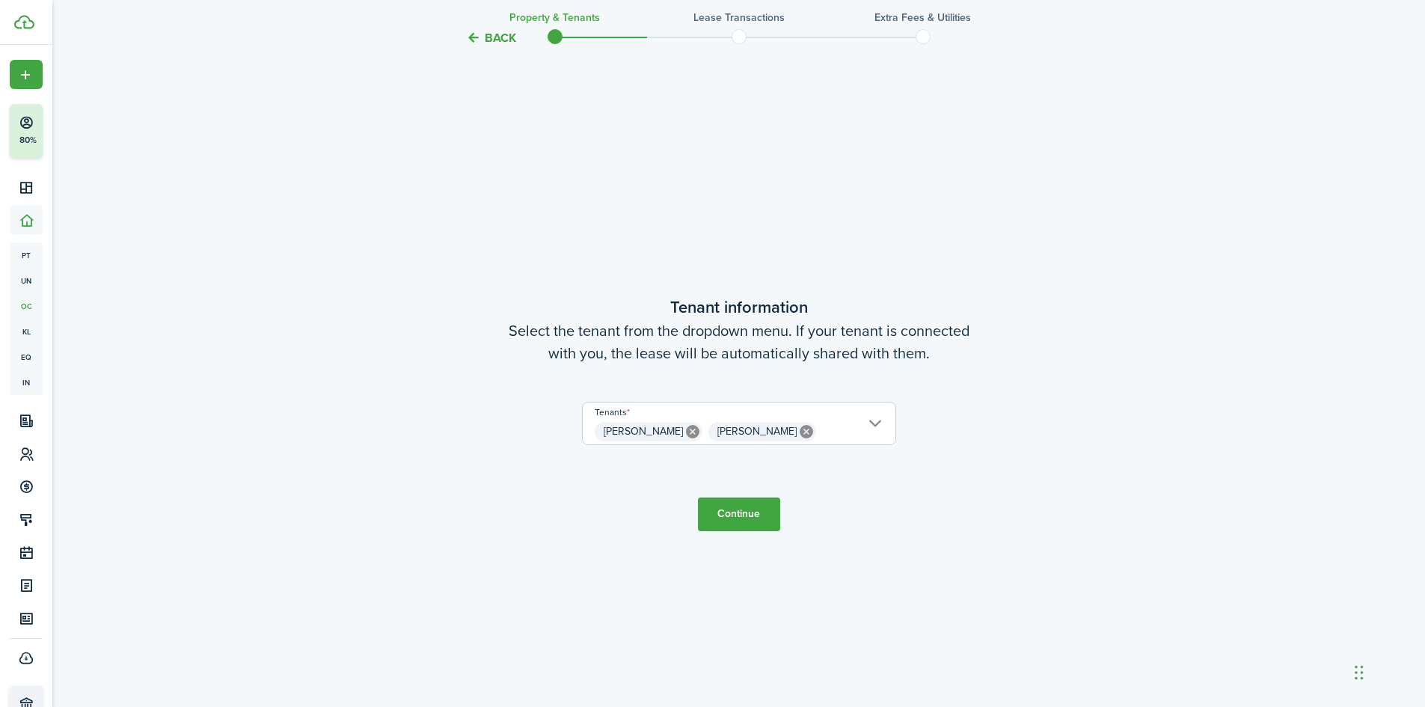
click at [732, 523] on button "Continue" at bounding box center [739, 514] width 82 height 34
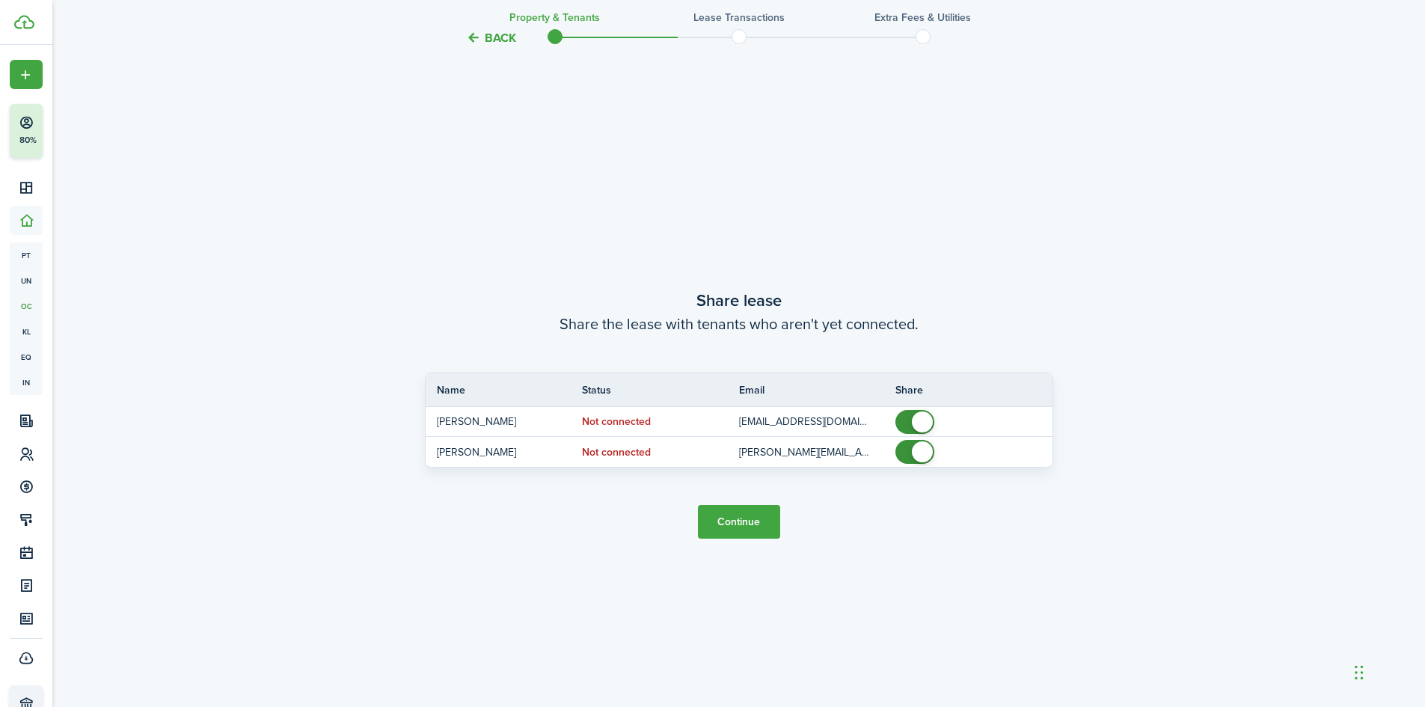
scroll to position [1314, 0]
click at [724, 524] on button "Continue" at bounding box center [739, 521] width 82 height 34
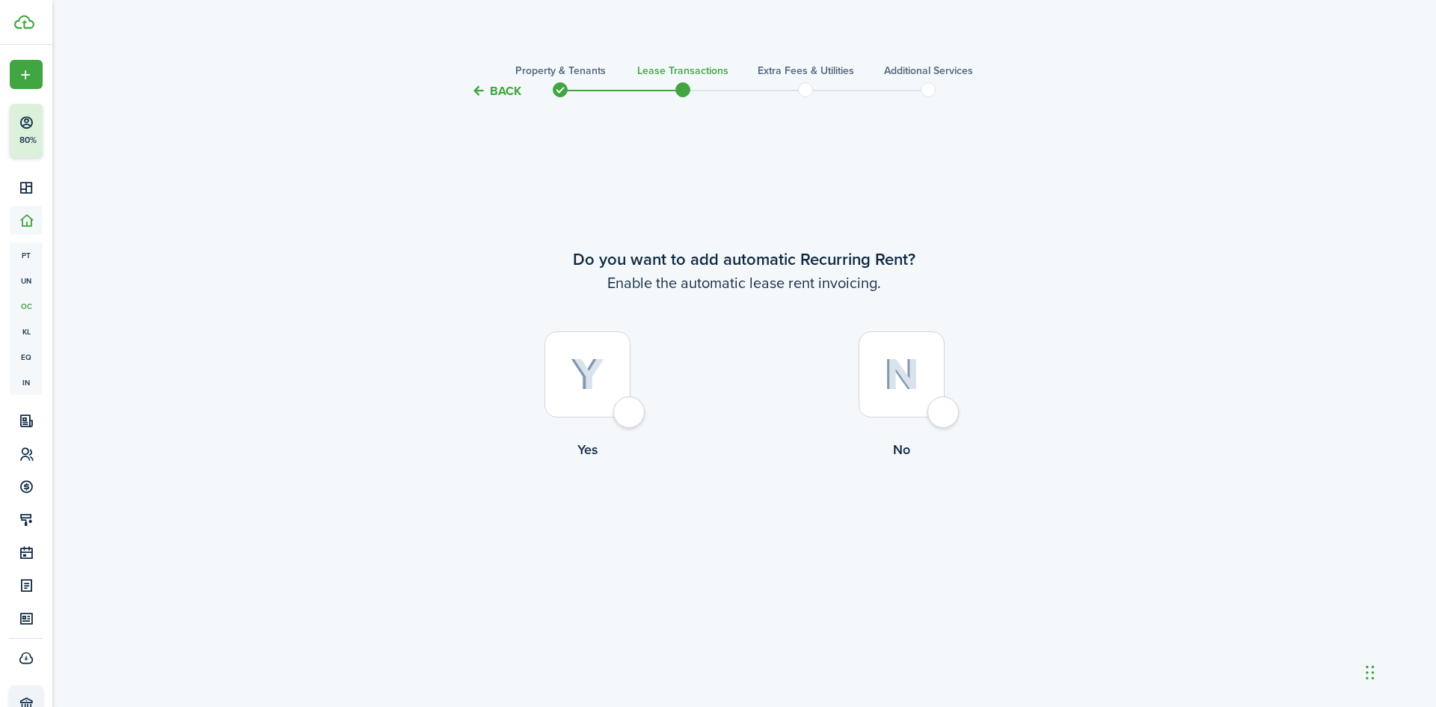
click at [473, 90] on button "Back" at bounding box center [496, 91] width 50 height 16
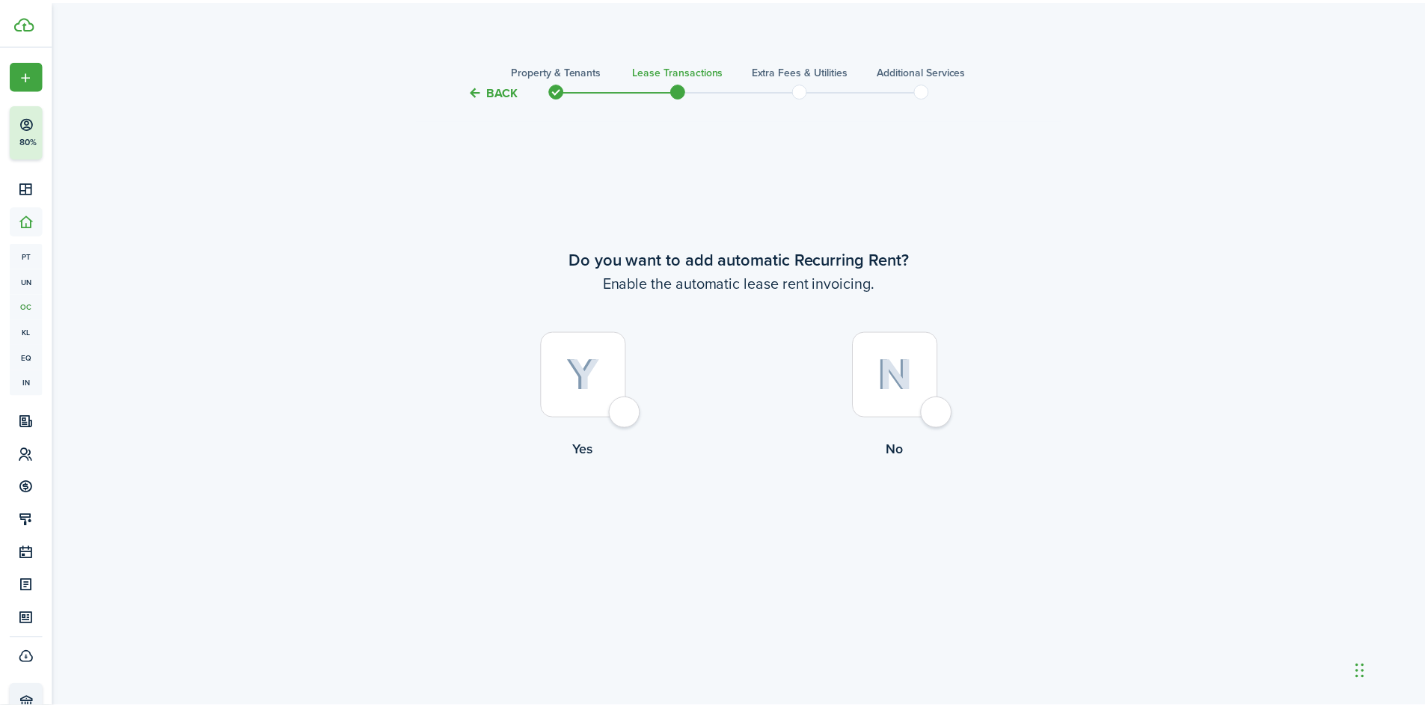
scroll to position [1314, 0]
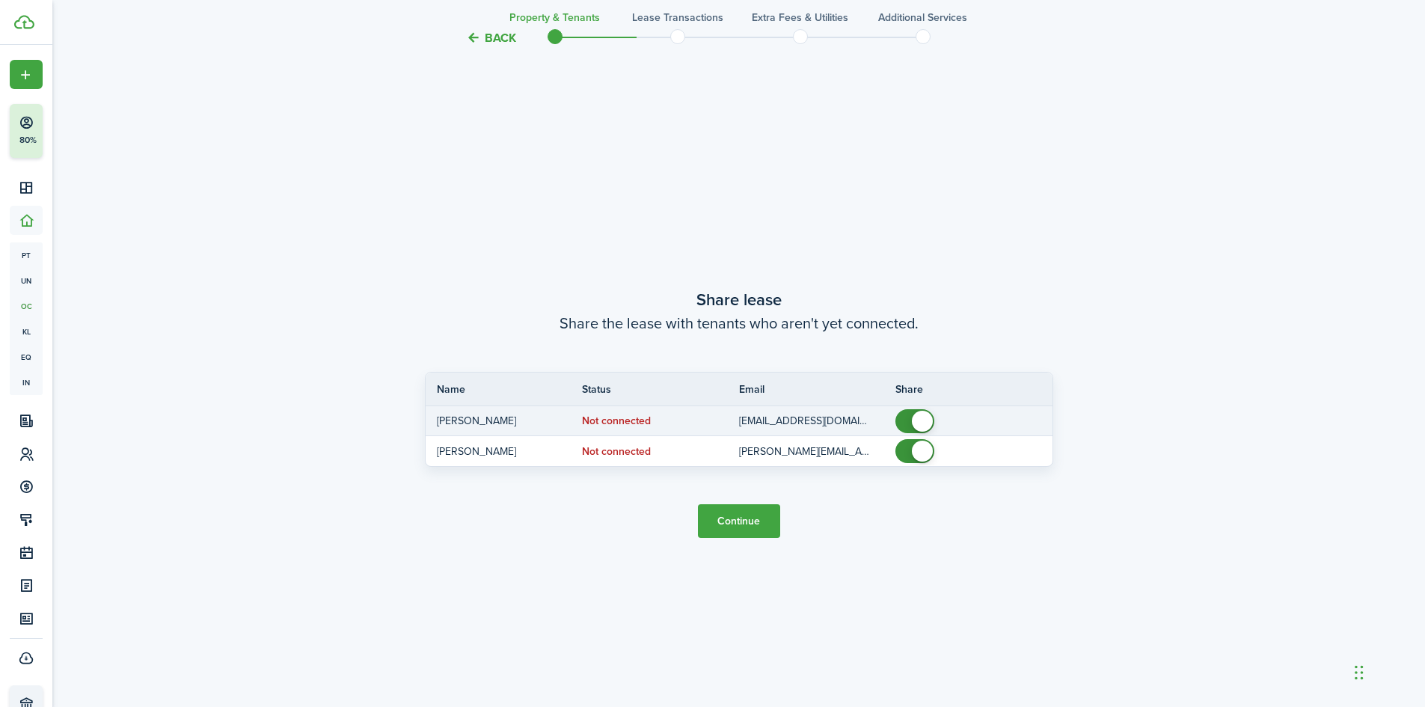
checkbox input "false"
click at [908, 422] on span at bounding box center [914, 421] width 15 height 24
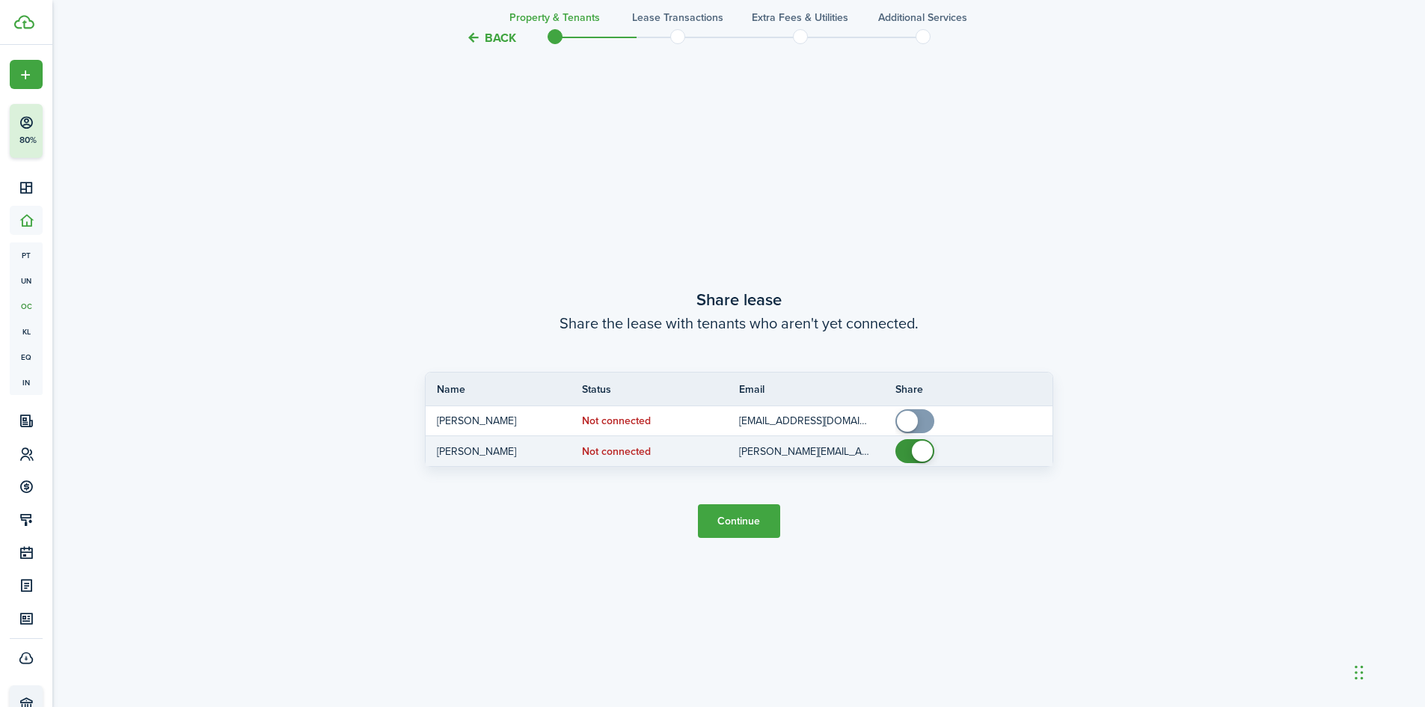
checkbox input "false"
click at [910, 443] on span at bounding box center [914, 451] width 15 height 24
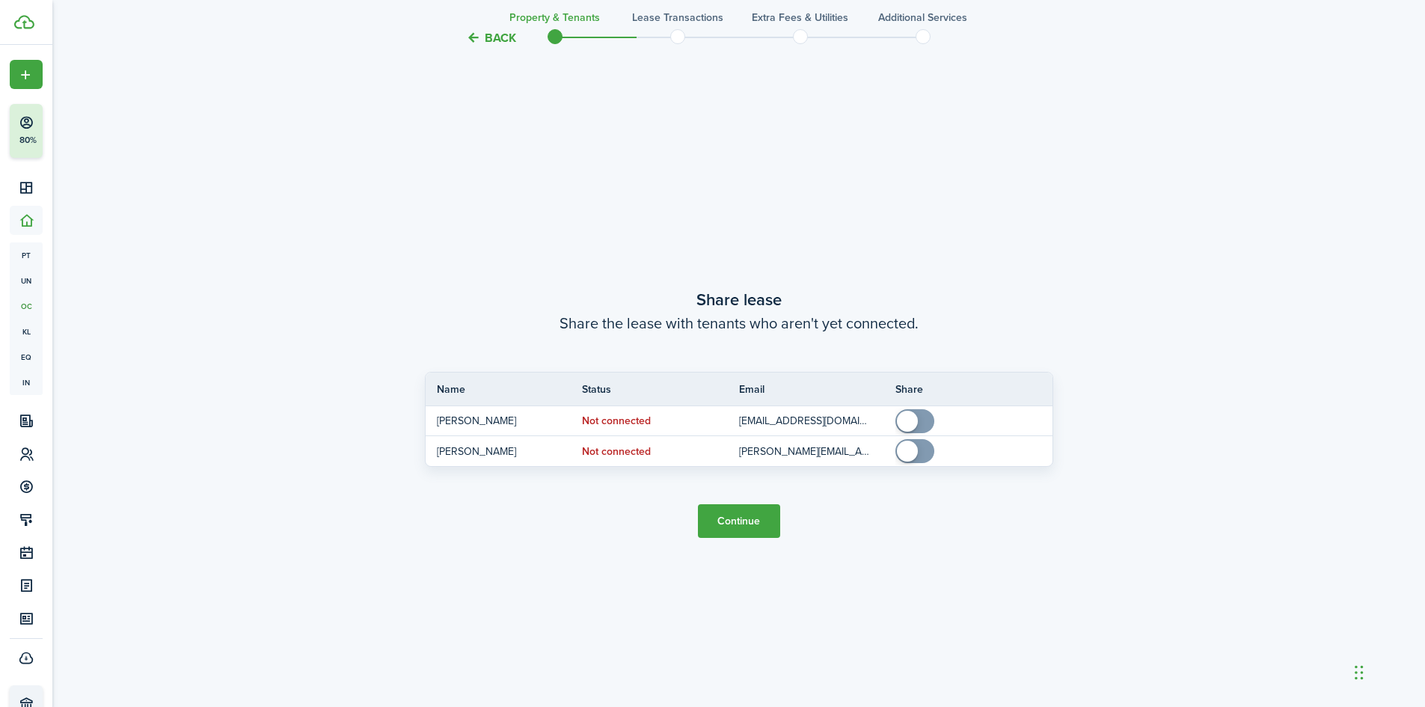
click at [751, 518] on button "Continue" at bounding box center [739, 521] width 82 height 34
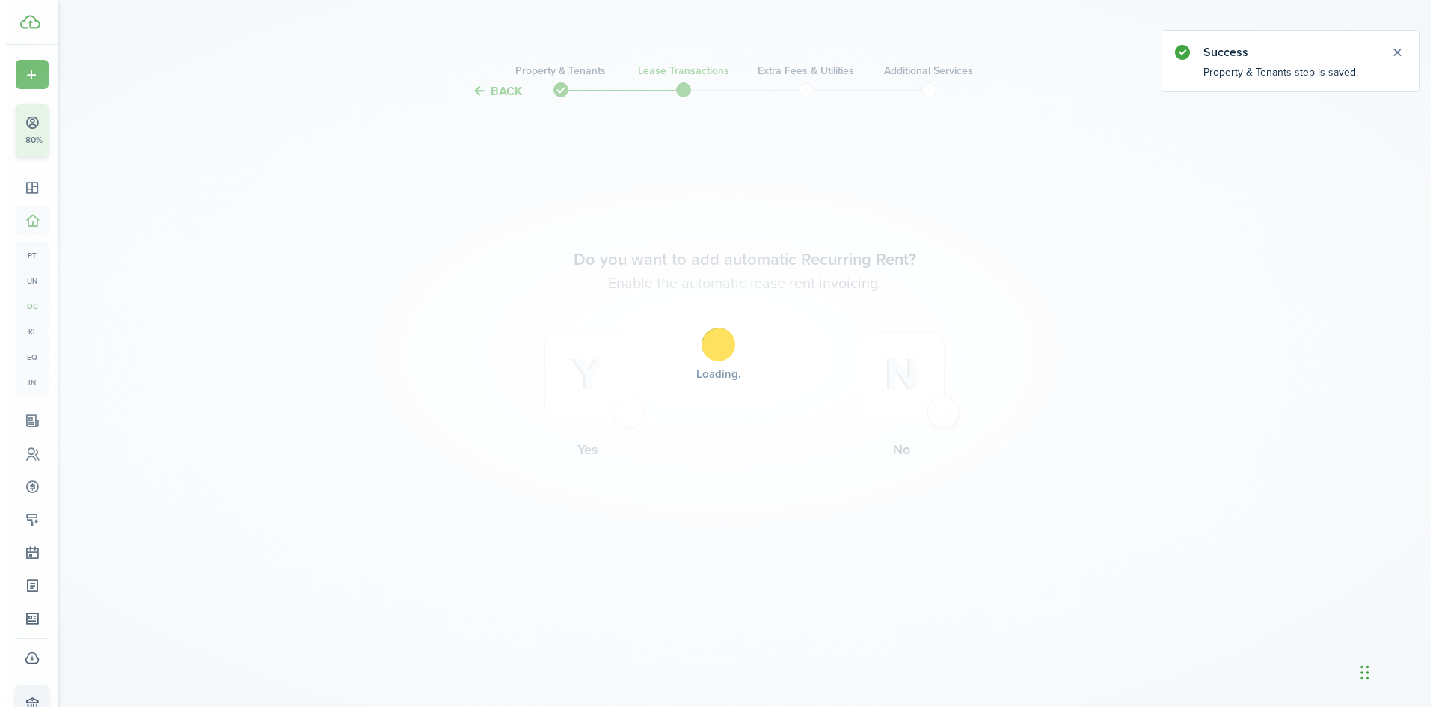
scroll to position [0, 0]
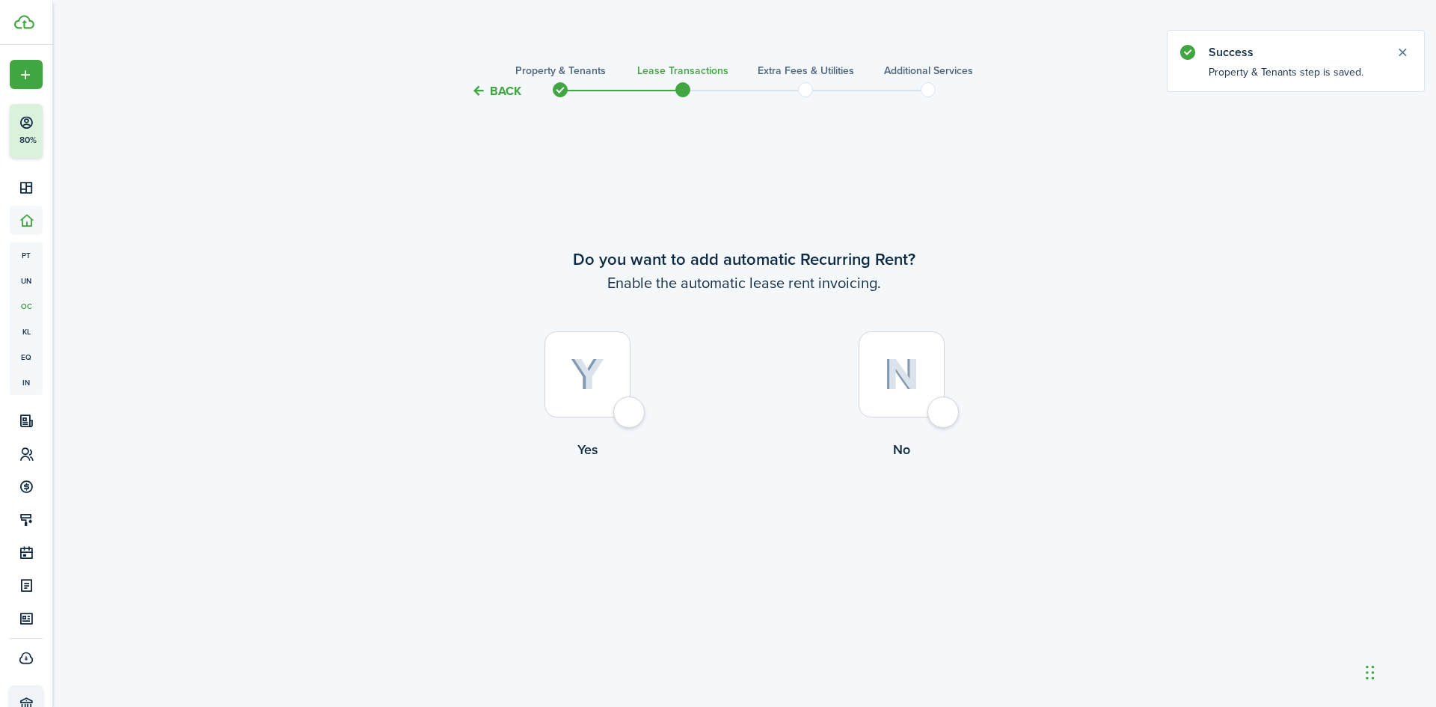
click at [596, 396] on div at bounding box center [588, 374] width 86 height 86
radio input "true"
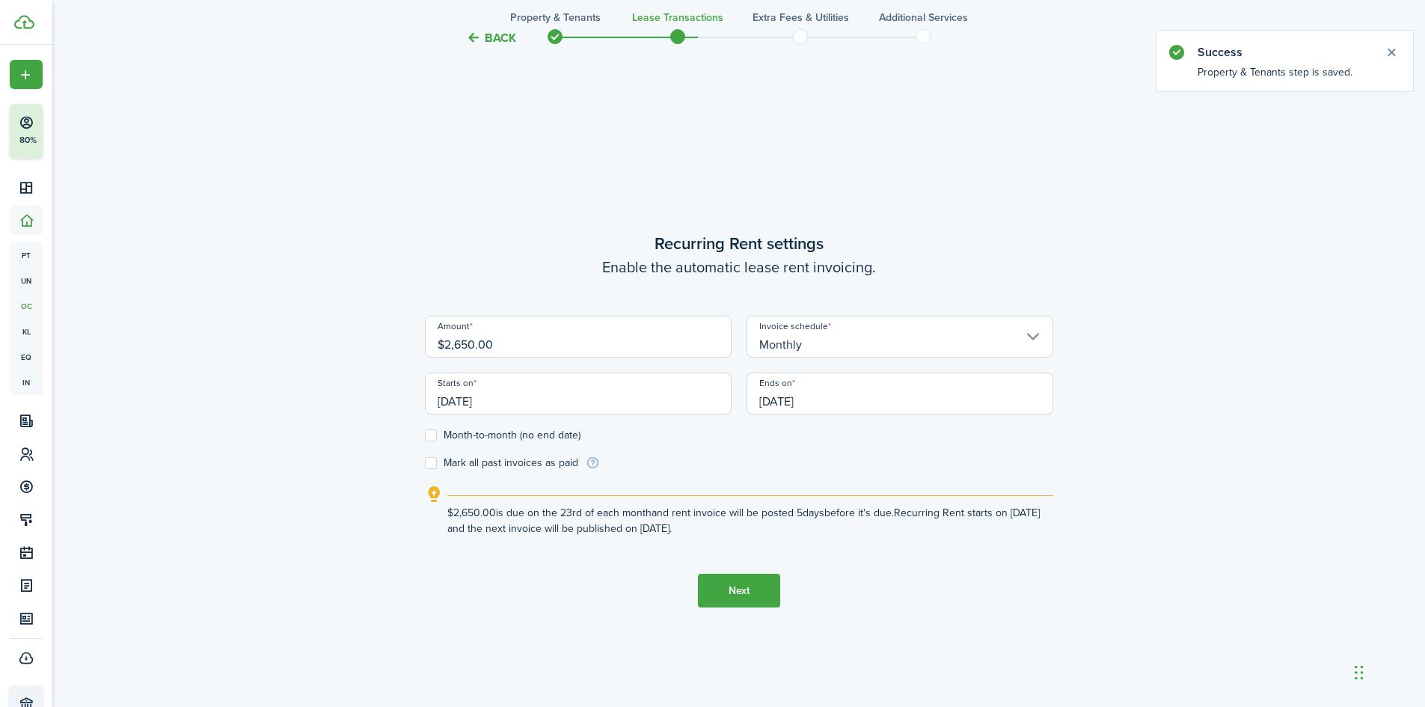
scroll to position [607, 0]
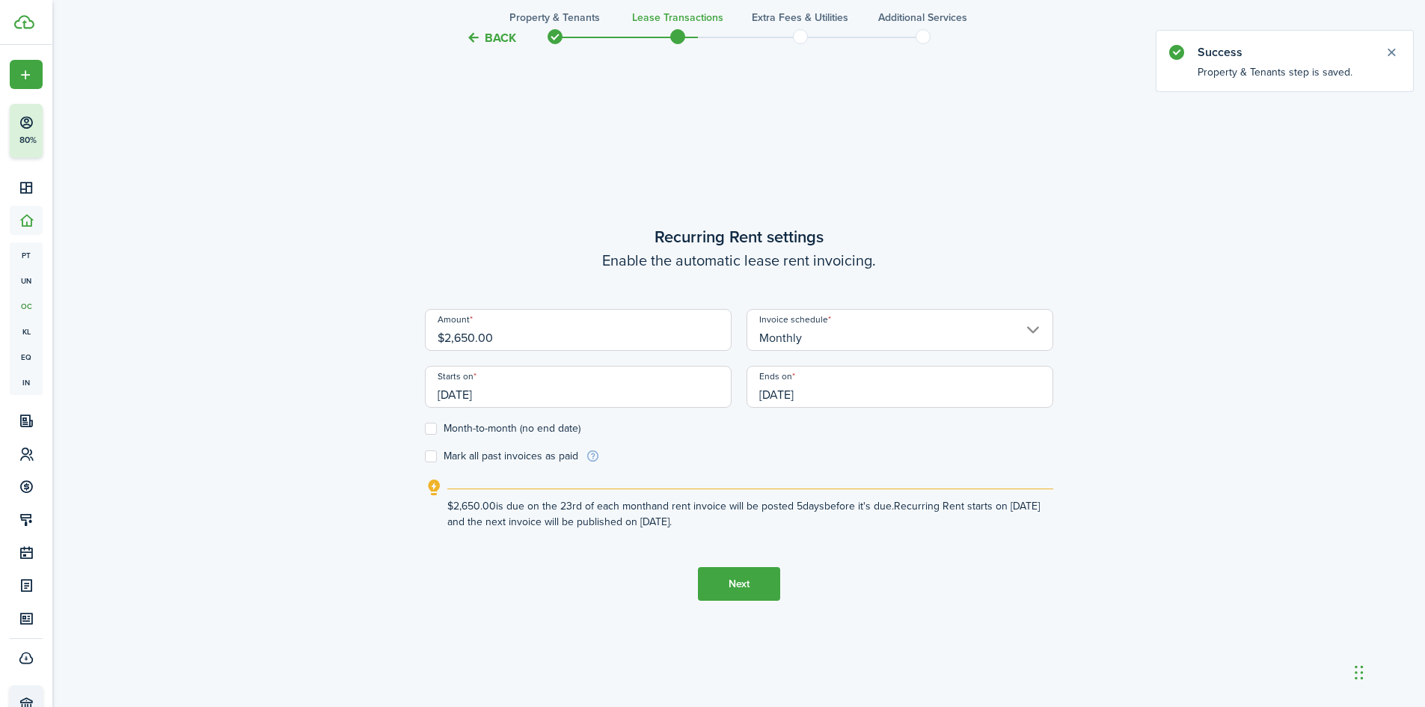
click at [542, 341] on input "$2,650.00" at bounding box center [578, 330] width 307 height 42
click at [476, 335] on input "$2,650.00" at bounding box center [578, 330] width 307 height 42
type input "$2,600.00"
click at [267, 441] on div "Back Property & Tenants Lease Transactions Extra fees & Utilities Additional Se…" at bounding box center [738, 105] width 1373 height 1335
click at [437, 433] on label "Month-to-month (no end date)" at bounding box center [503, 429] width 156 height 12
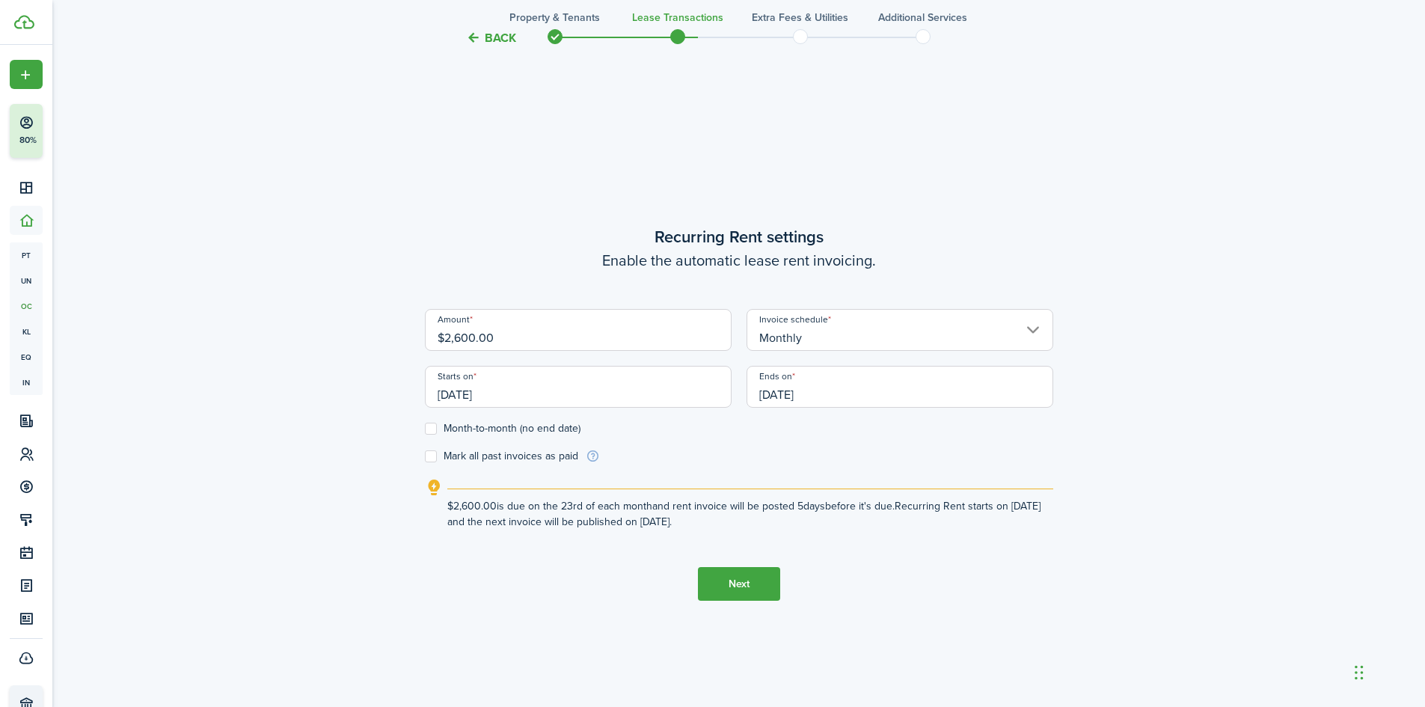
click at [425, 429] on input "Month-to-month (no end date)" at bounding box center [424, 429] width 1 height 1
checkbox input "true"
click at [431, 457] on label "Mark all past invoices as paid" at bounding box center [501, 456] width 153 height 12
click at [425, 457] on input "Mark all past invoices as paid" at bounding box center [424, 456] width 1 height 1
checkbox input "true"
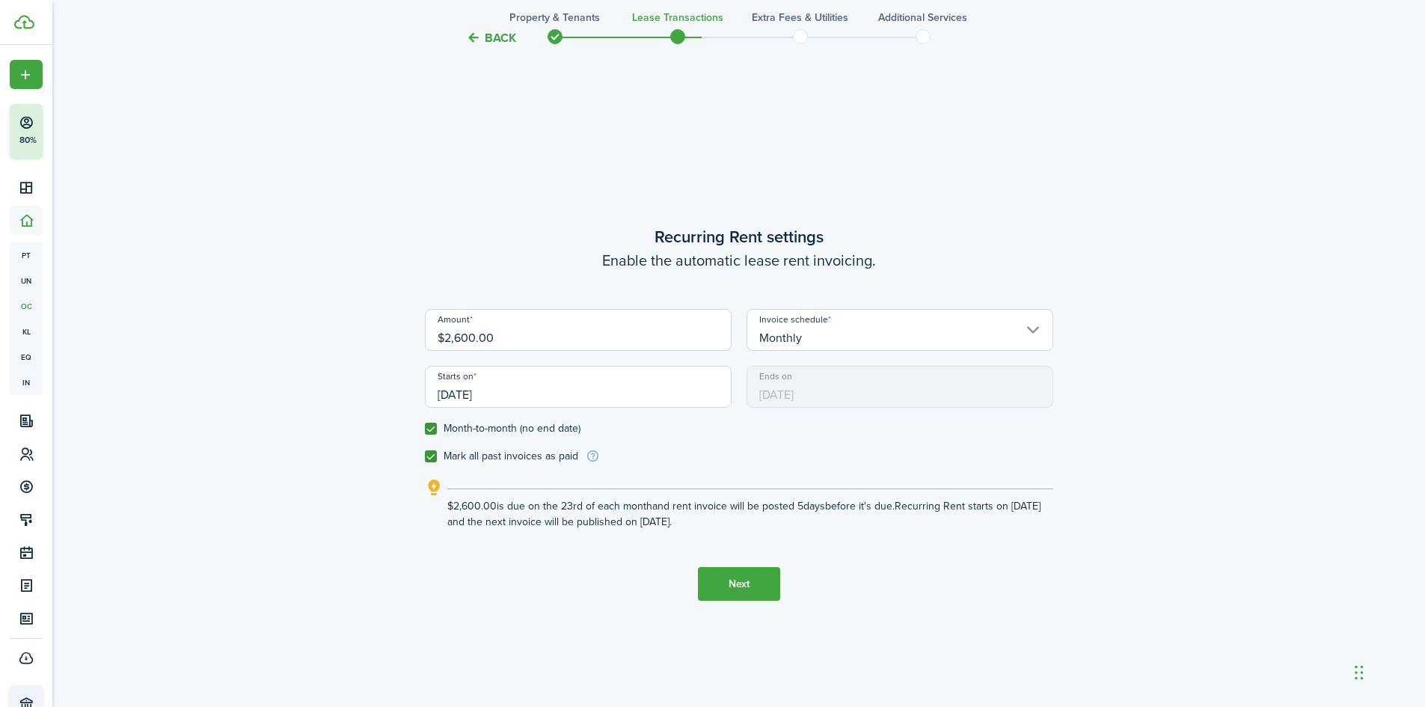
click at [464, 400] on input "[DATE]" at bounding box center [578, 387] width 307 height 42
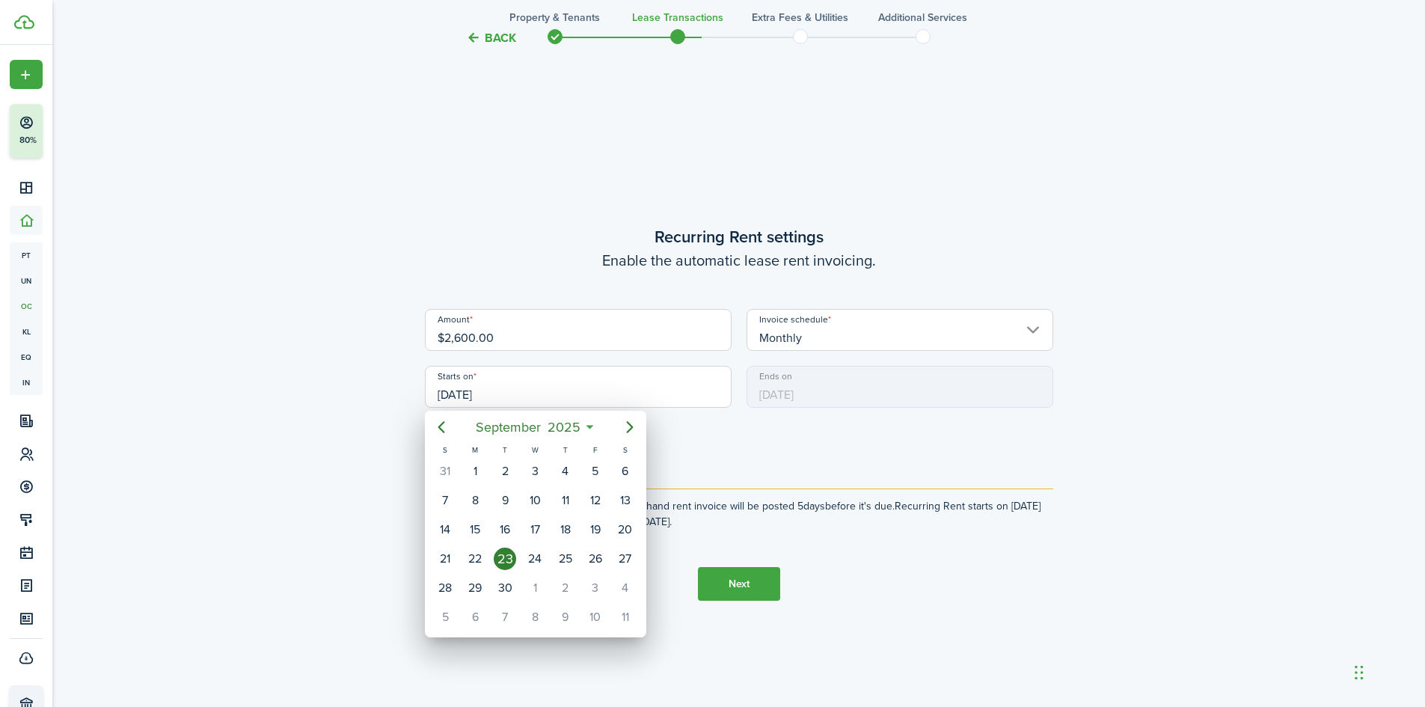
click at [464, 400] on div at bounding box center [712, 353] width 1664 height 946
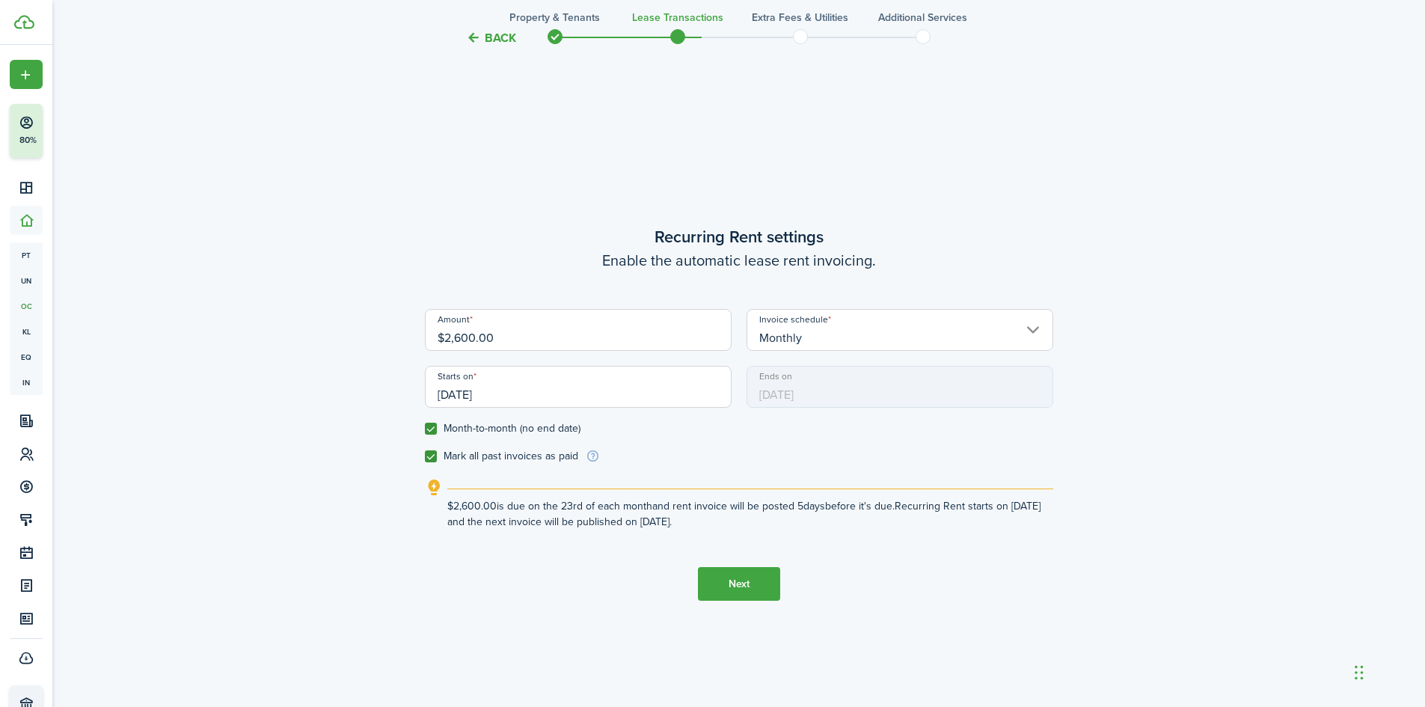
click at [457, 392] on input "[DATE]" at bounding box center [578, 387] width 307 height 42
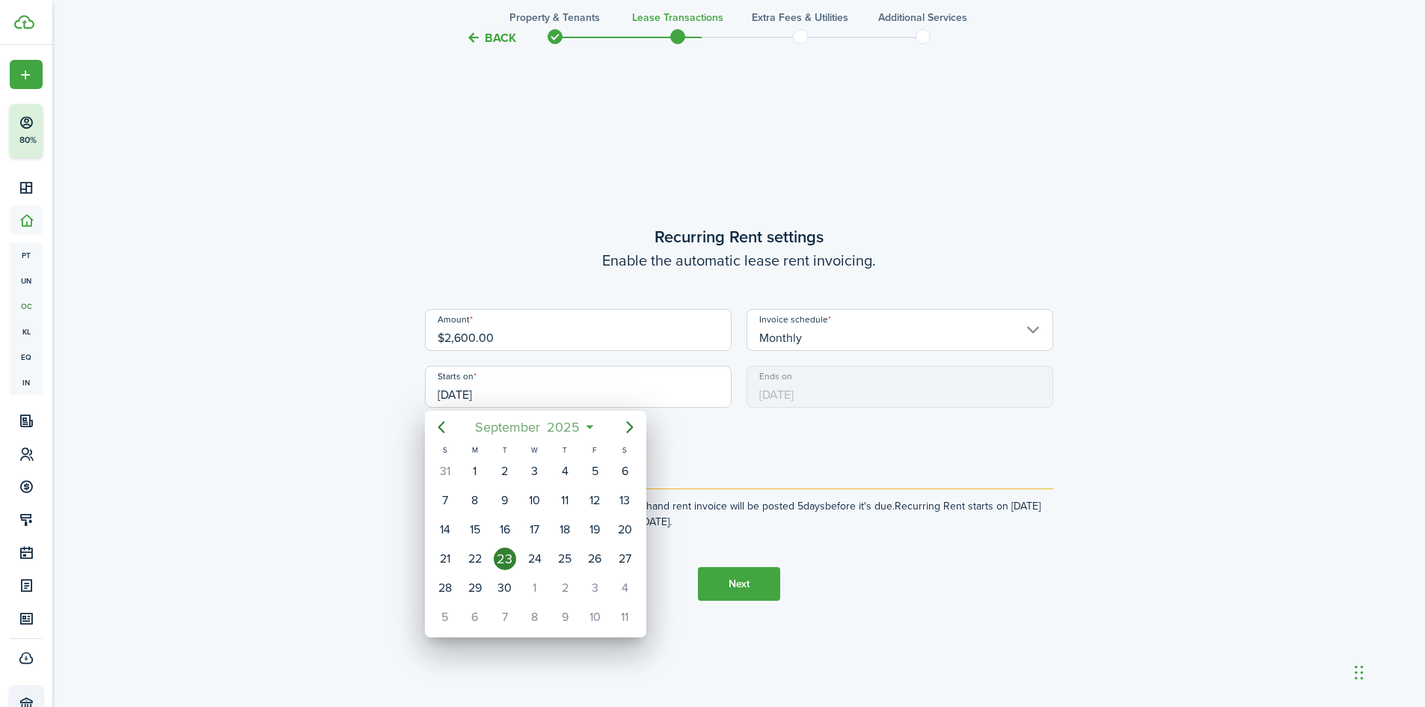
click at [570, 420] on span "2025" at bounding box center [564, 427] width 40 height 27
click at [444, 424] on icon "Previous page" at bounding box center [441, 427] width 18 height 18
click at [616, 553] on div "Sep" at bounding box center [605, 561] width 54 height 24
click at [571, 497] on div "11" at bounding box center [565, 500] width 22 height 22
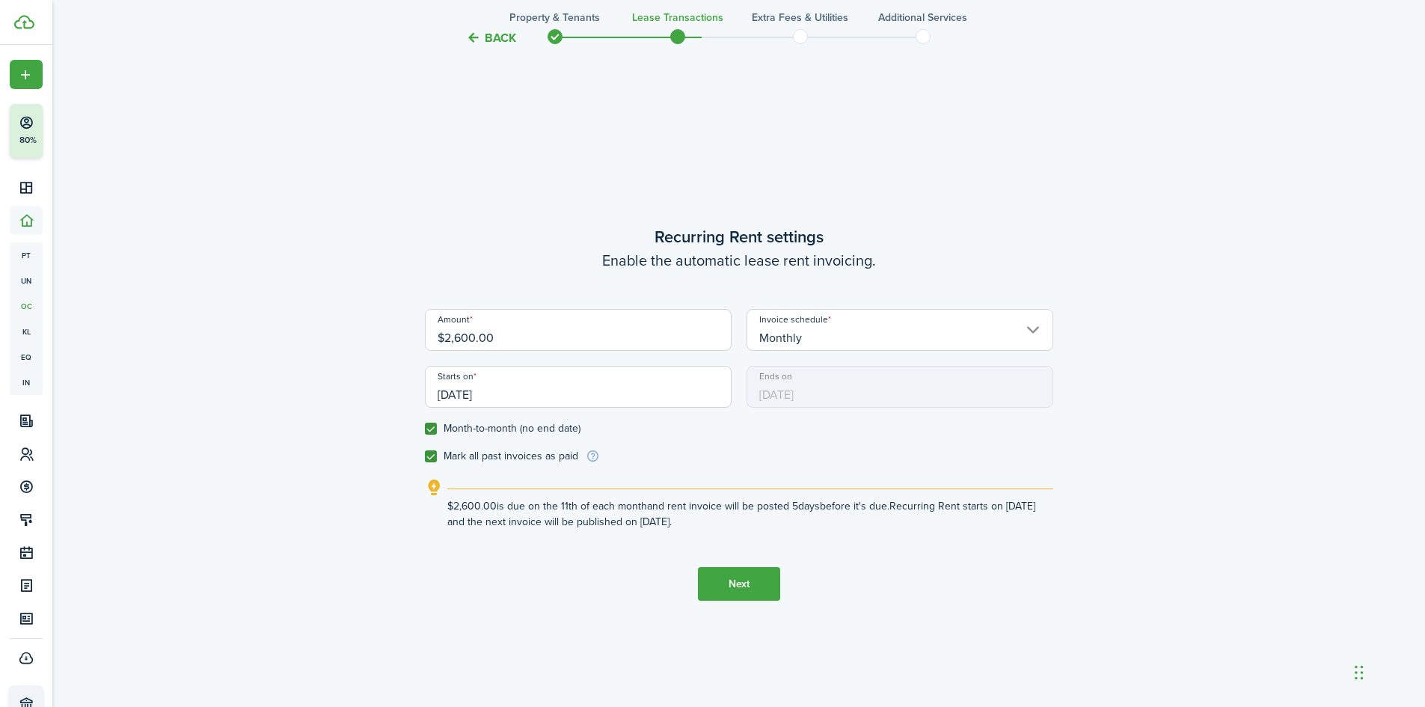
click at [328, 547] on div "Back Property & Tenants Lease Transactions Extra fees & Utilities Additional Se…" at bounding box center [739, 106] width 868 height 1320
click at [592, 511] on explanation-description "$2,600.00 is due on the 11th of each month and rent invoice will be posted 5 da…" at bounding box center [750, 513] width 606 height 31
click at [459, 395] on input "09/11/2025" at bounding box center [578, 387] width 307 height 42
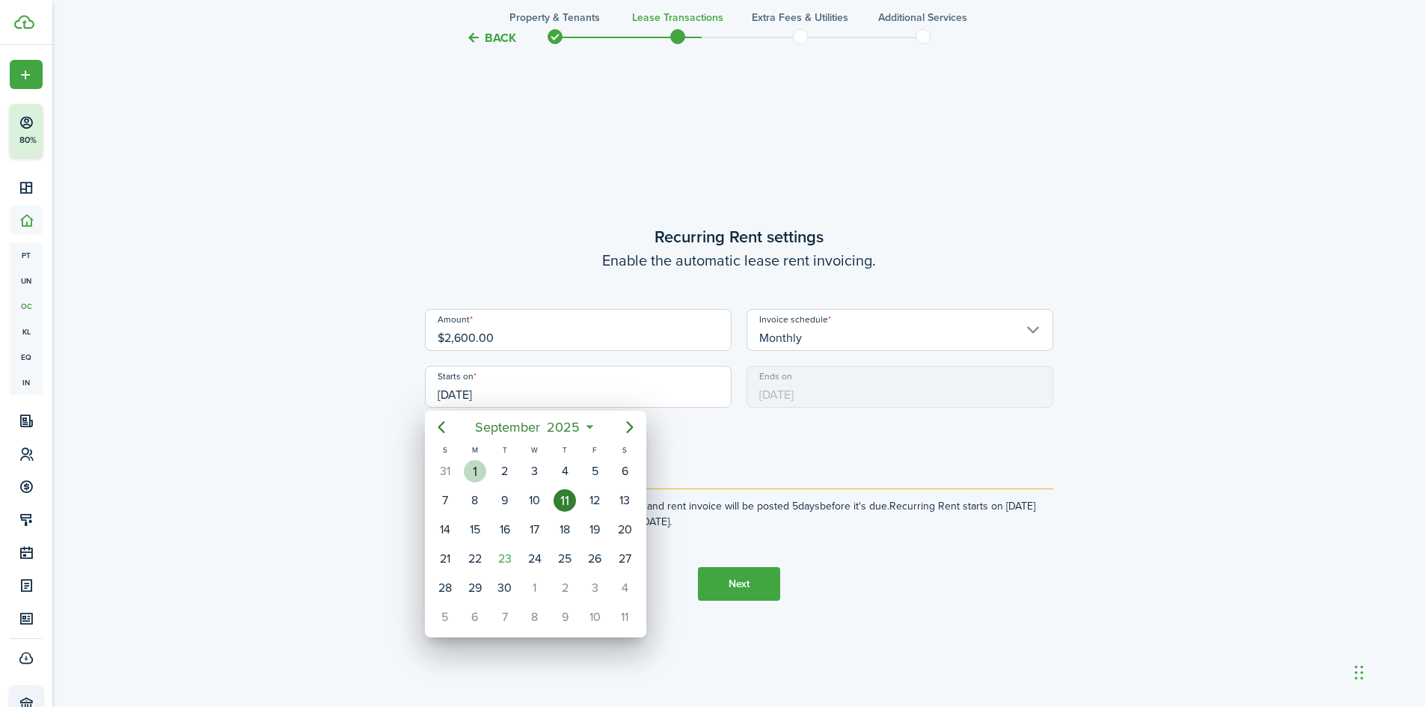
click at [474, 469] on div "1" at bounding box center [475, 471] width 22 height 22
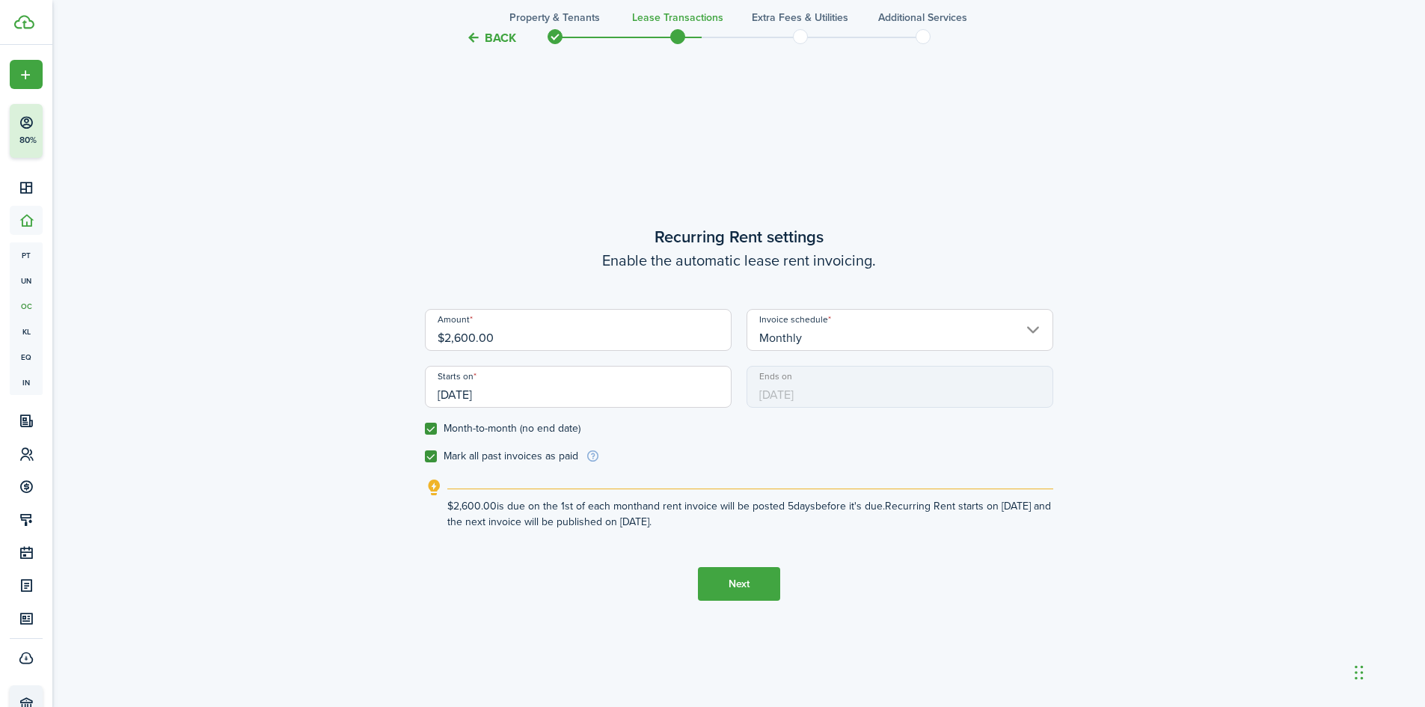
click at [268, 468] on div "Back Property & Tenants Lease Transactions Extra fees & Utilities Additional Se…" at bounding box center [738, 105] width 1373 height 1335
click at [476, 374] on input "[DATE]" at bounding box center [578, 387] width 307 height 42
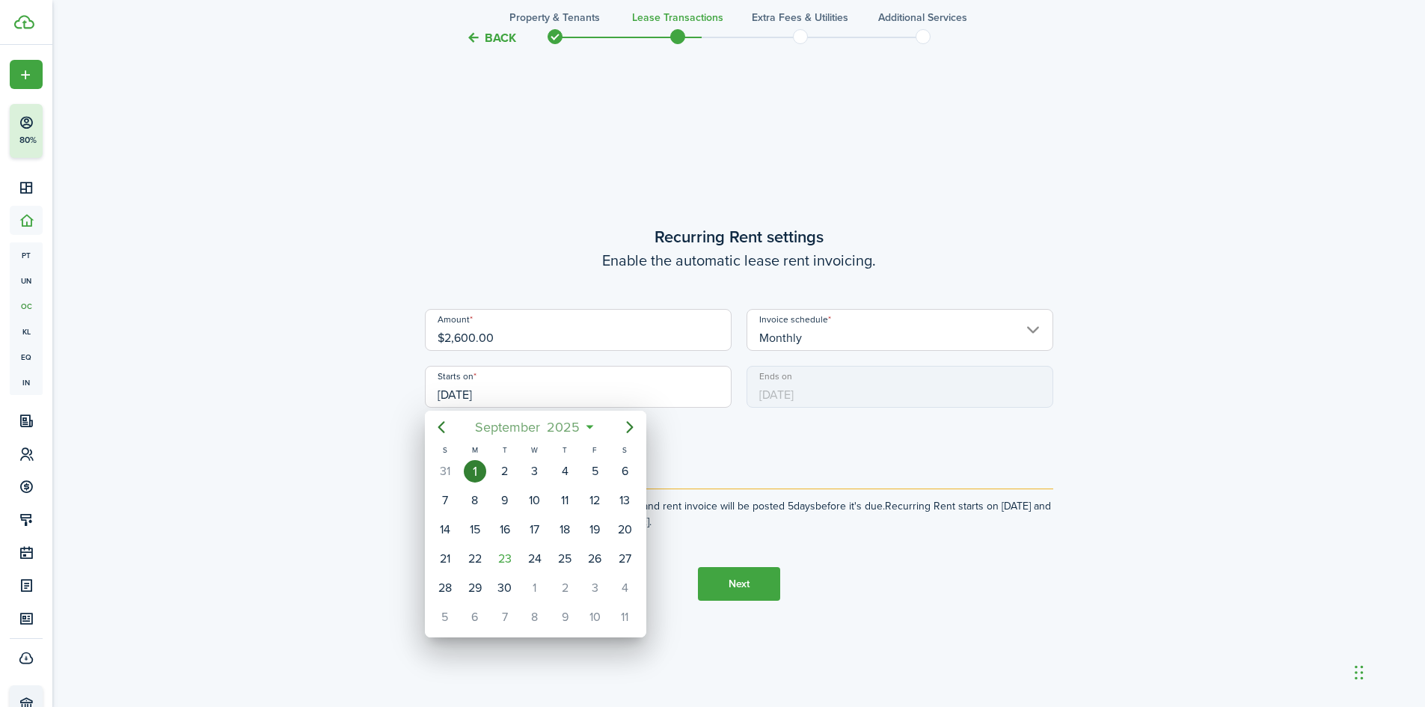
click at [561, 427] on span "2025" at bounding box center [564, 427] width 40 height 27
click at [438, 422] on icon "Previous page" at bounding box center [441, 427] width 18 height 18
click at [580, 546] on div "Sep" at bounding box center [605, 561] width 60 height 45
click at [533, 500] on div "11" at bounding box center [535, 500] width 22 height 22
type input "[DATE]"
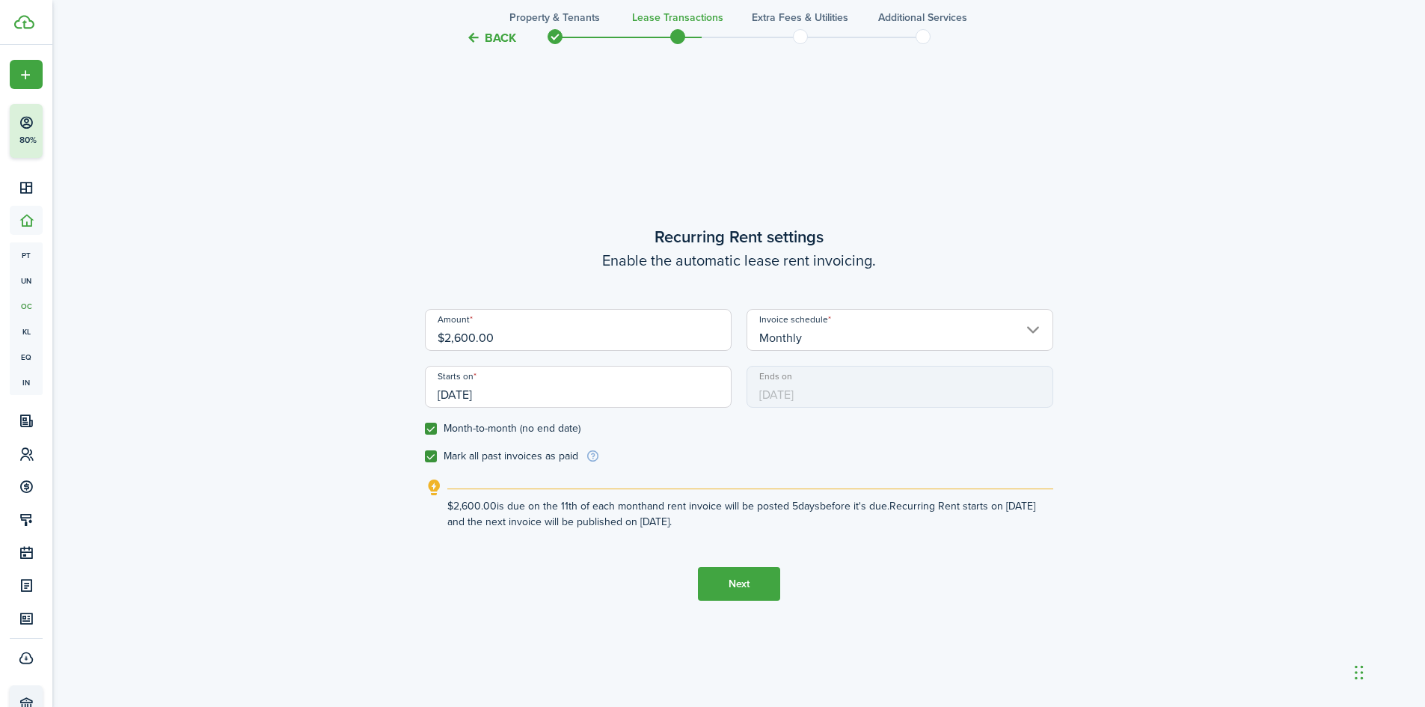
click at [761, 591] on button "Next" at bounding box center [739, 584] width 82 height 34
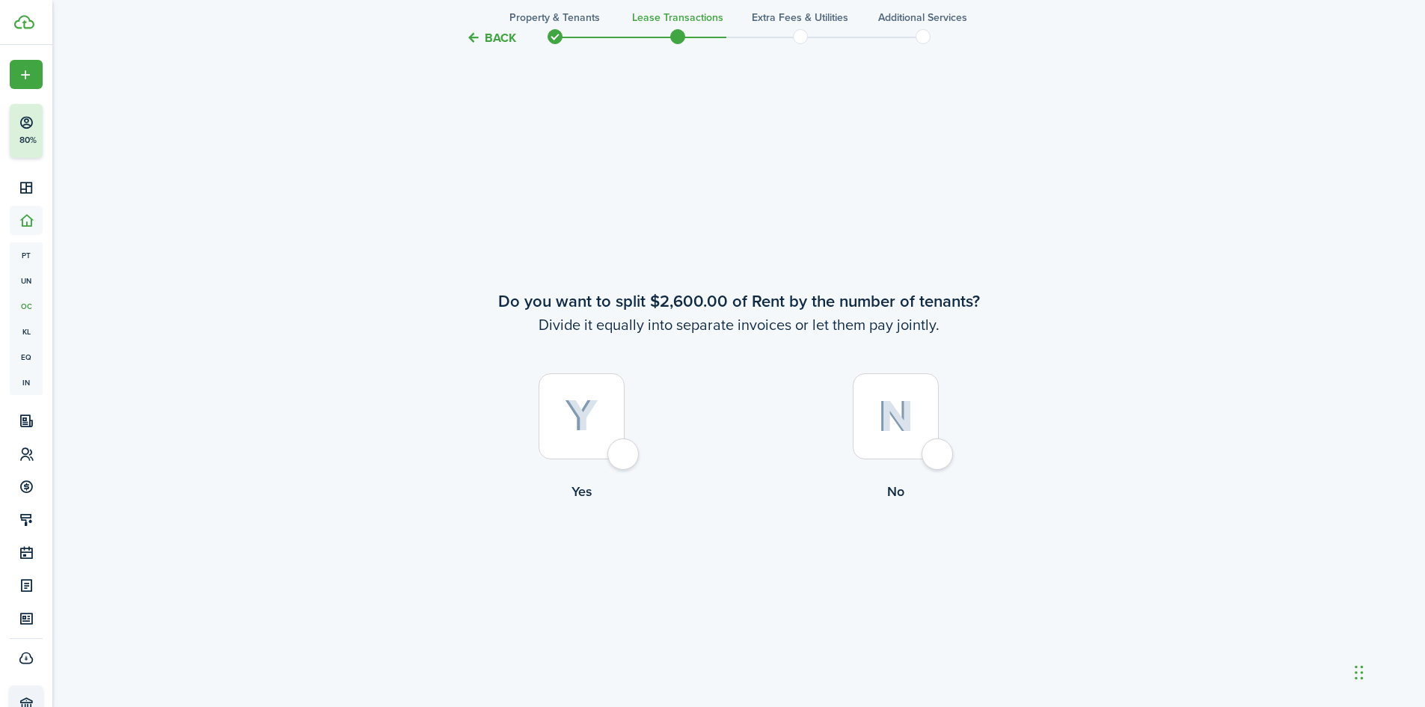
scroll to position [1314, 0]
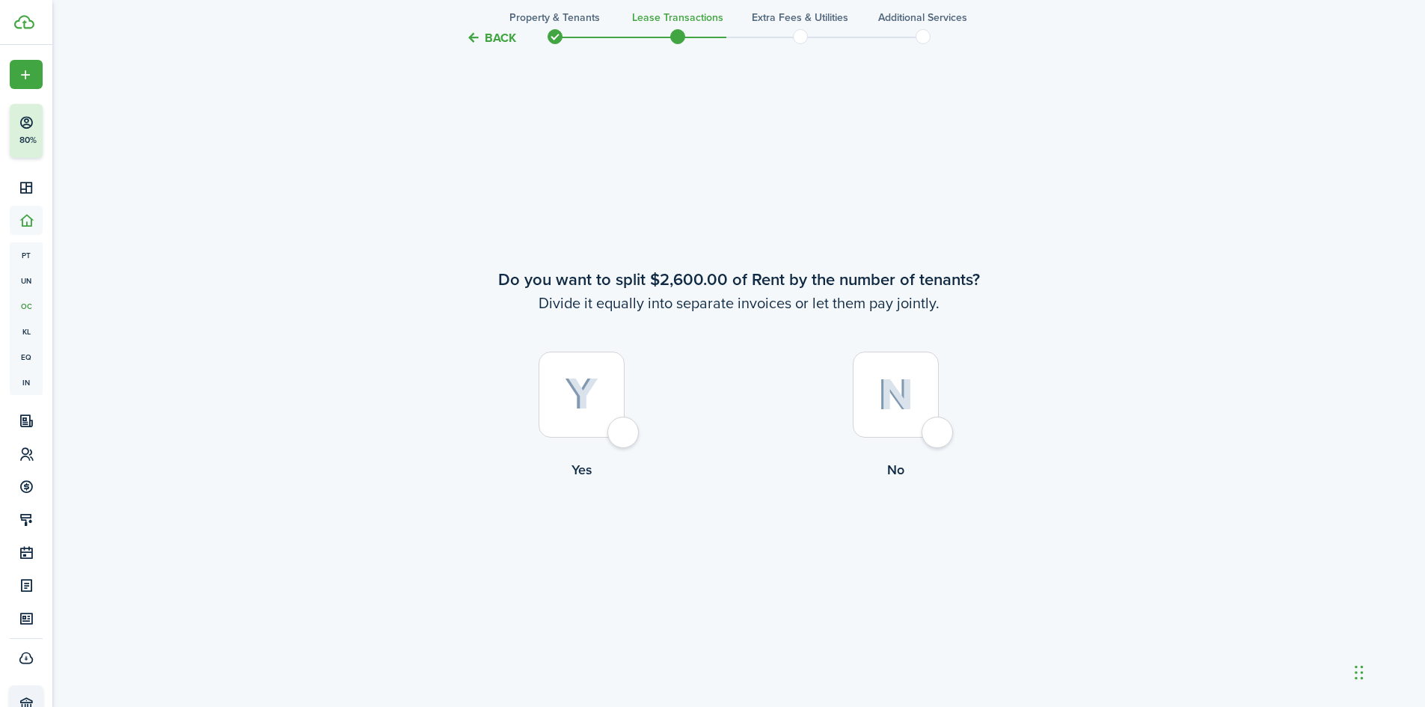
click at [939, 421] on div at bounding box center [896, 395] width 86 height 86
radio input "true"
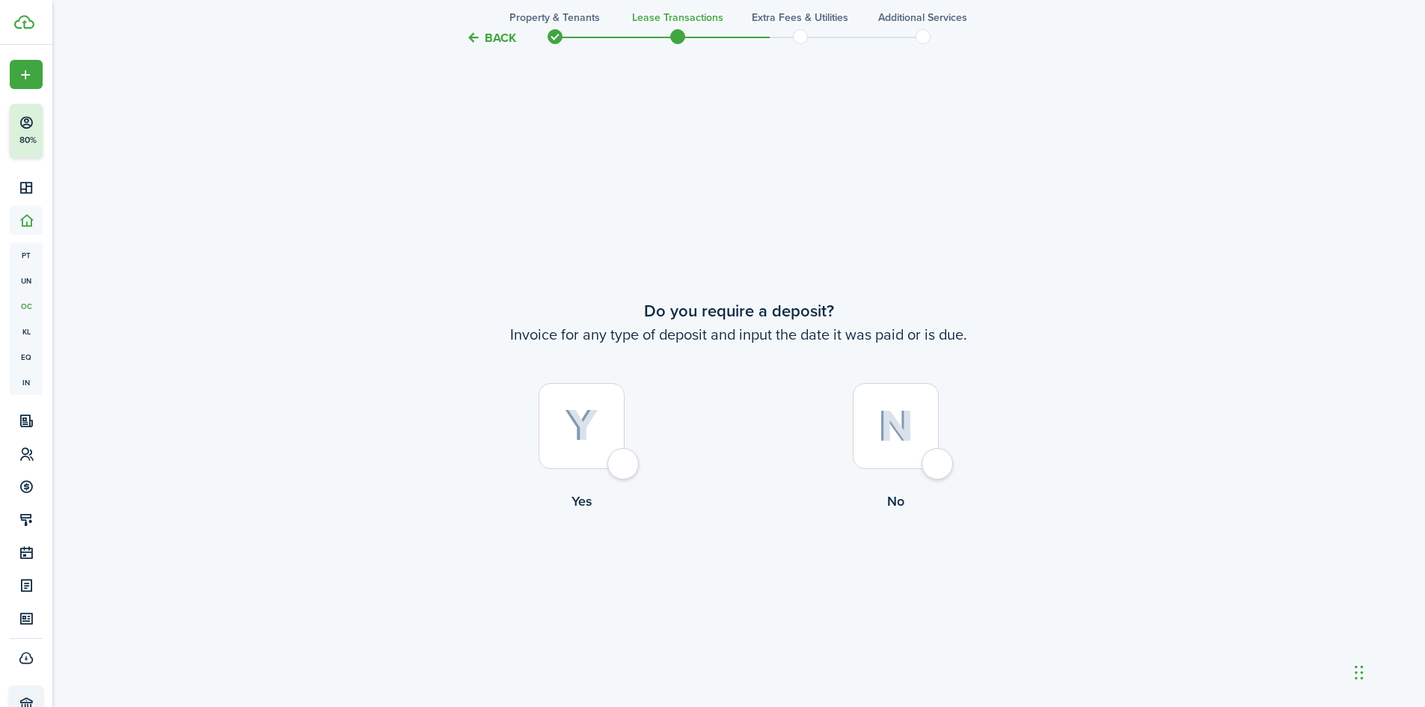
scroll to position [2020, 0]
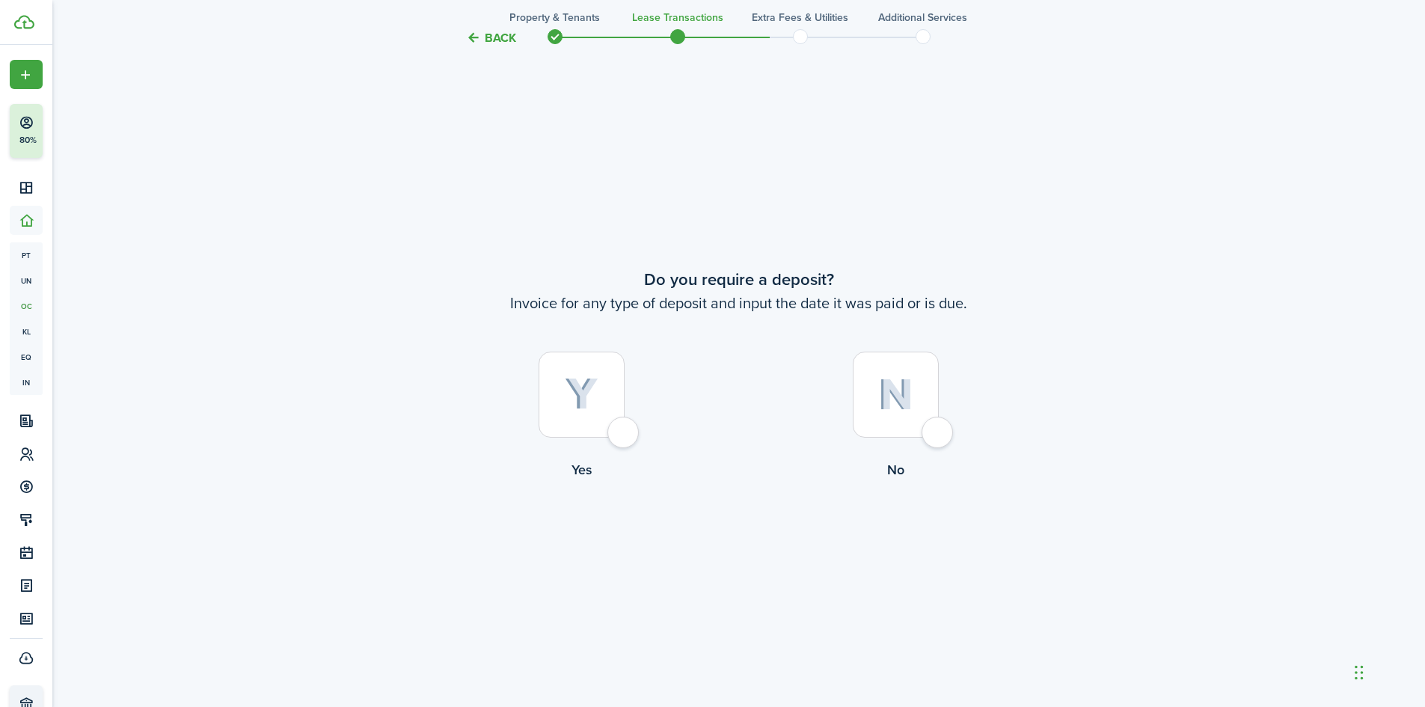
click at [468, 37] on button "Back" at bounding box center [491, 38] width 50 height 16
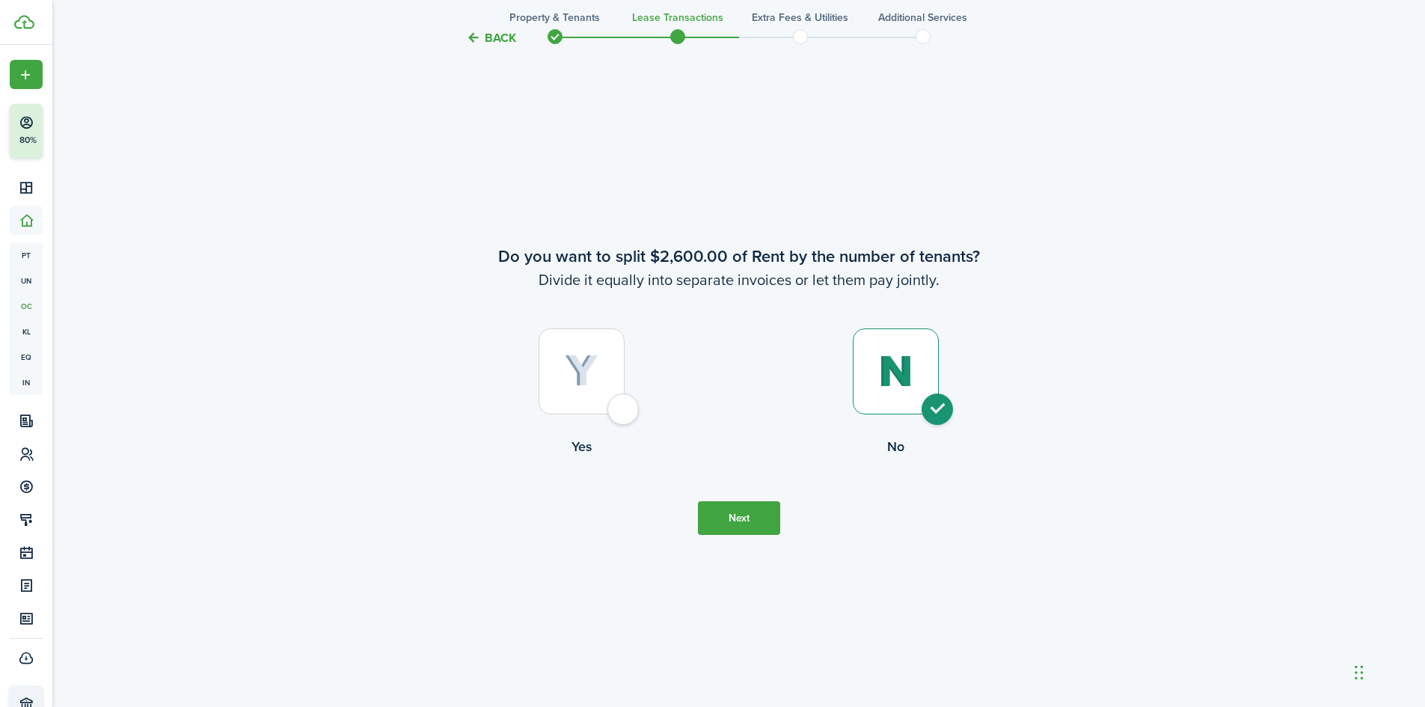
click at [468, 37] on button "Back" at bounding box center [491, 38] width 50 height 16
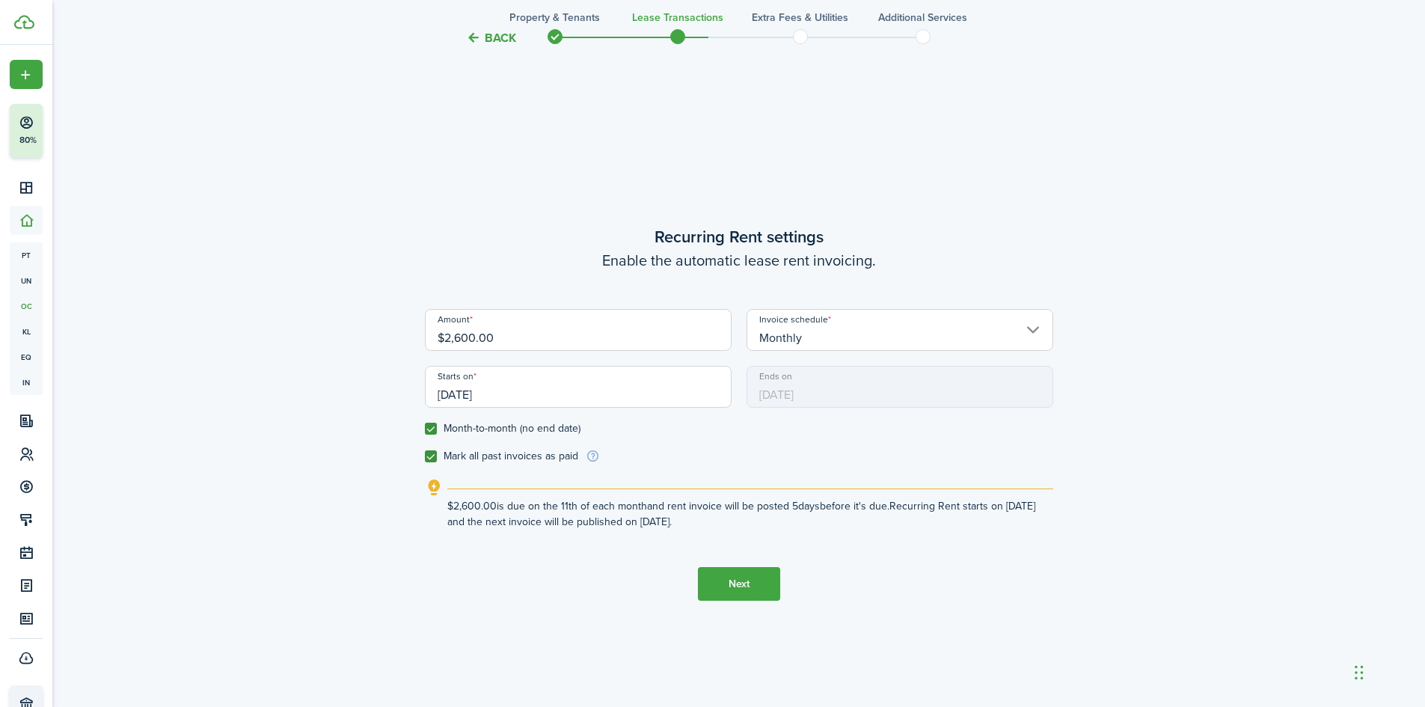
click at [468, 37] on button "Back" at bounding box center [491, 38] width 50 height 16
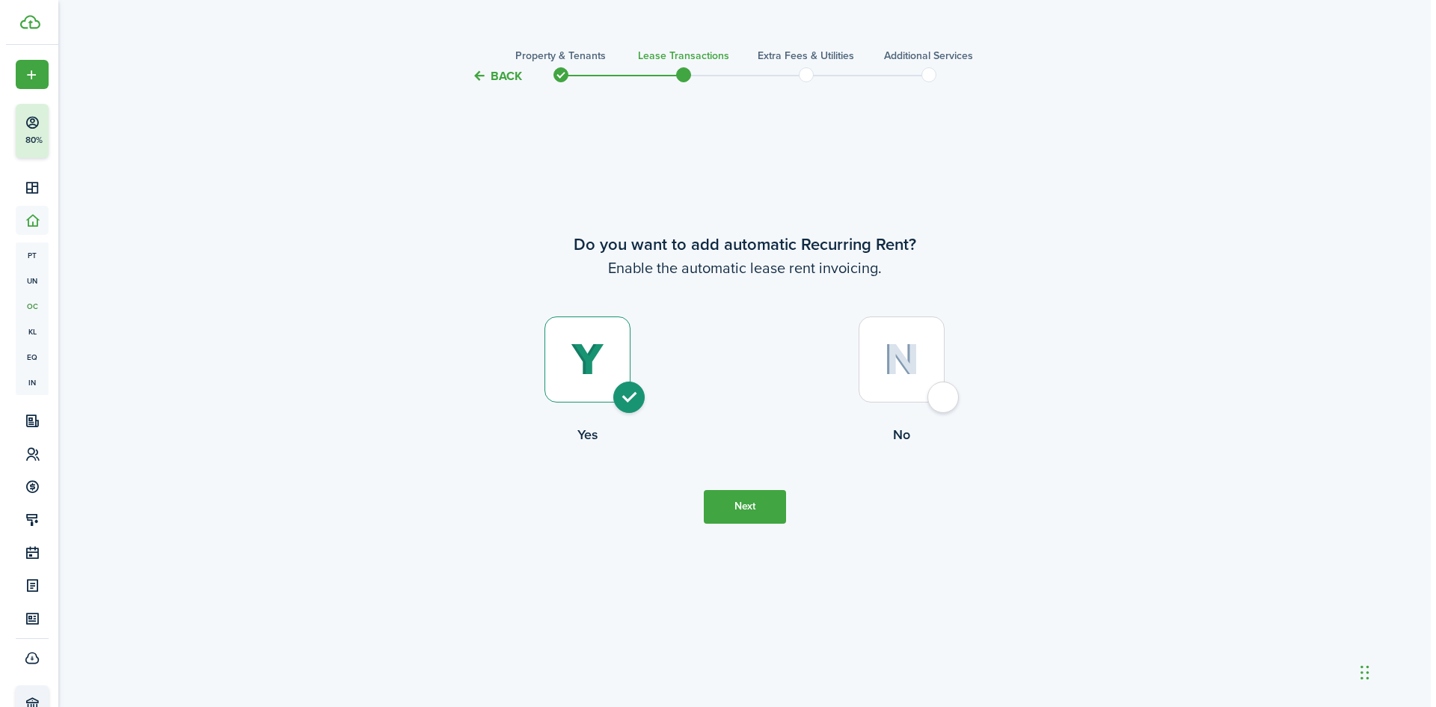
scroll to position [0, 0]
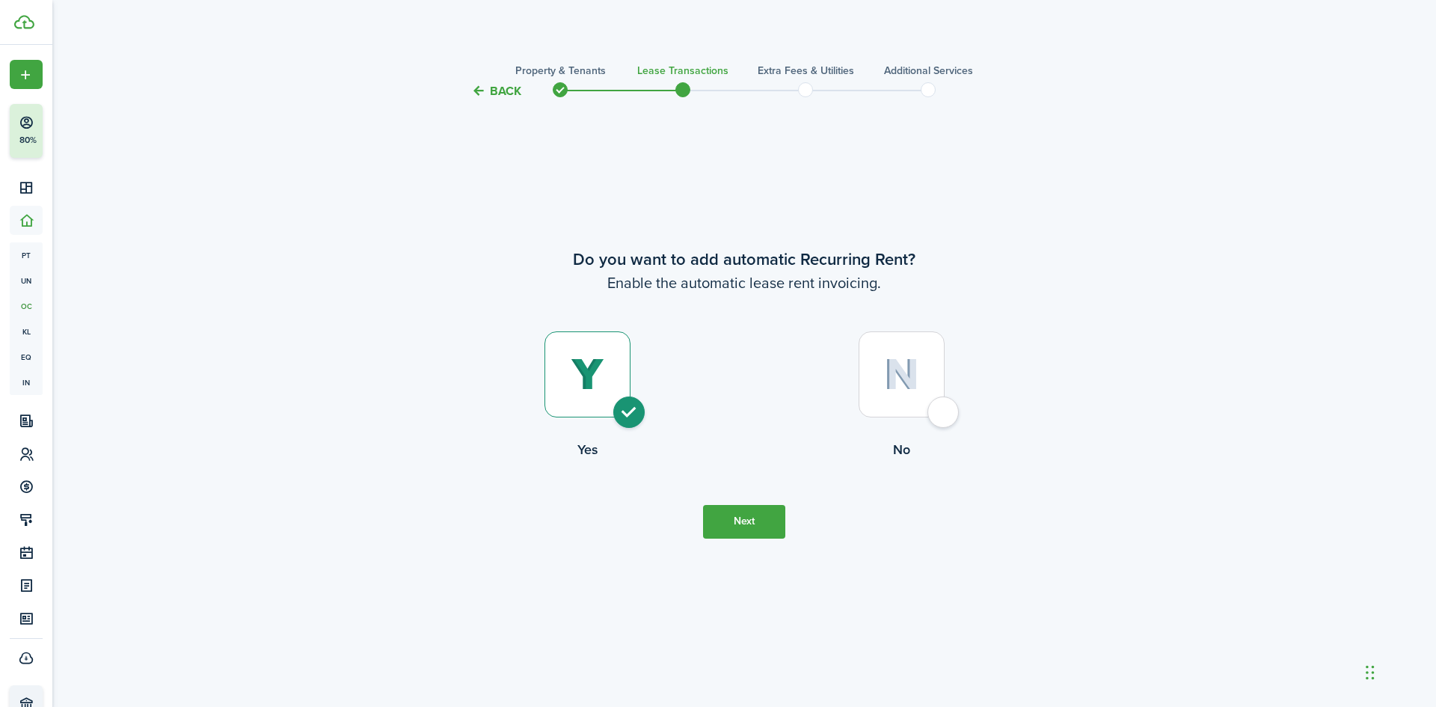
click at [468, 37] on dashboard-content "Back Property & Tenants Lease Transactions Extra fees & Utilities Additional Se…" at bounding box center [744, 353] width 1384 height 707
click at [504, 86] on button "Back" at bounding box center [496, 91] width 50 height 16
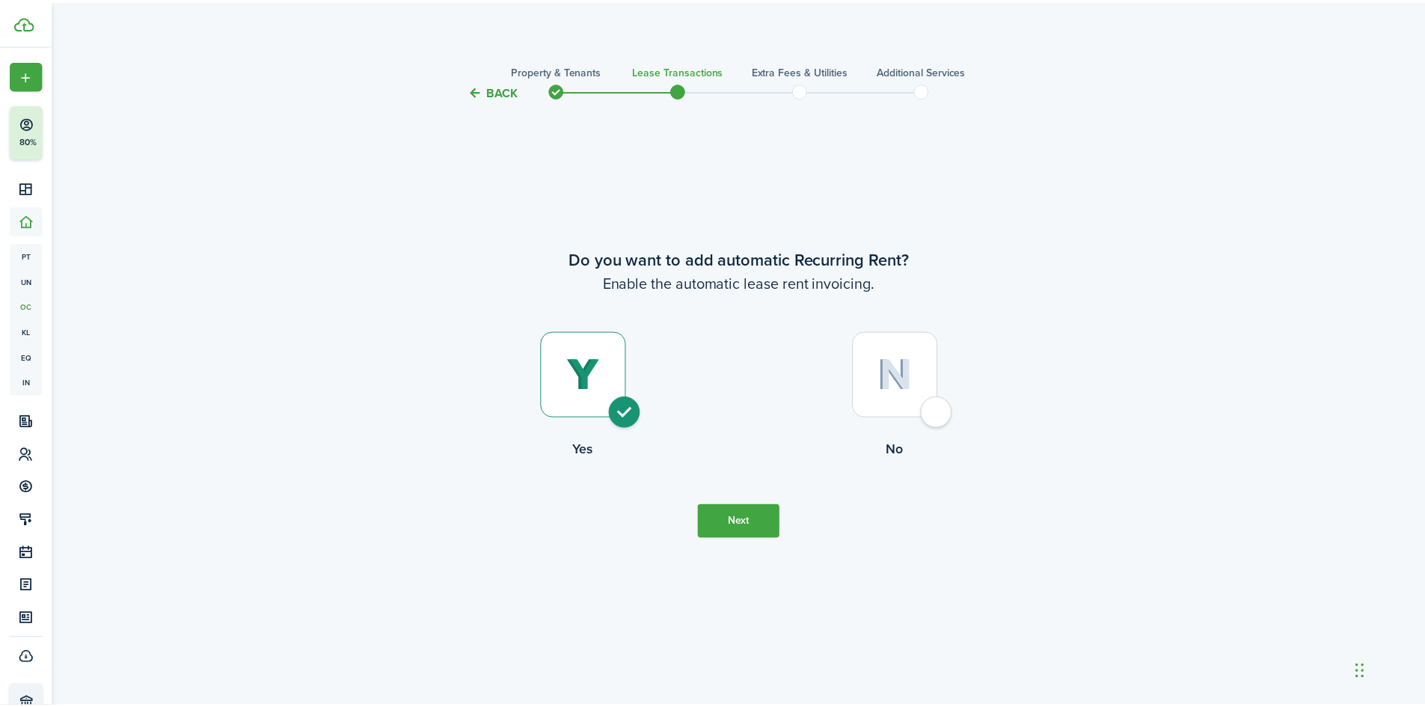
scroll to position [1314, 0]
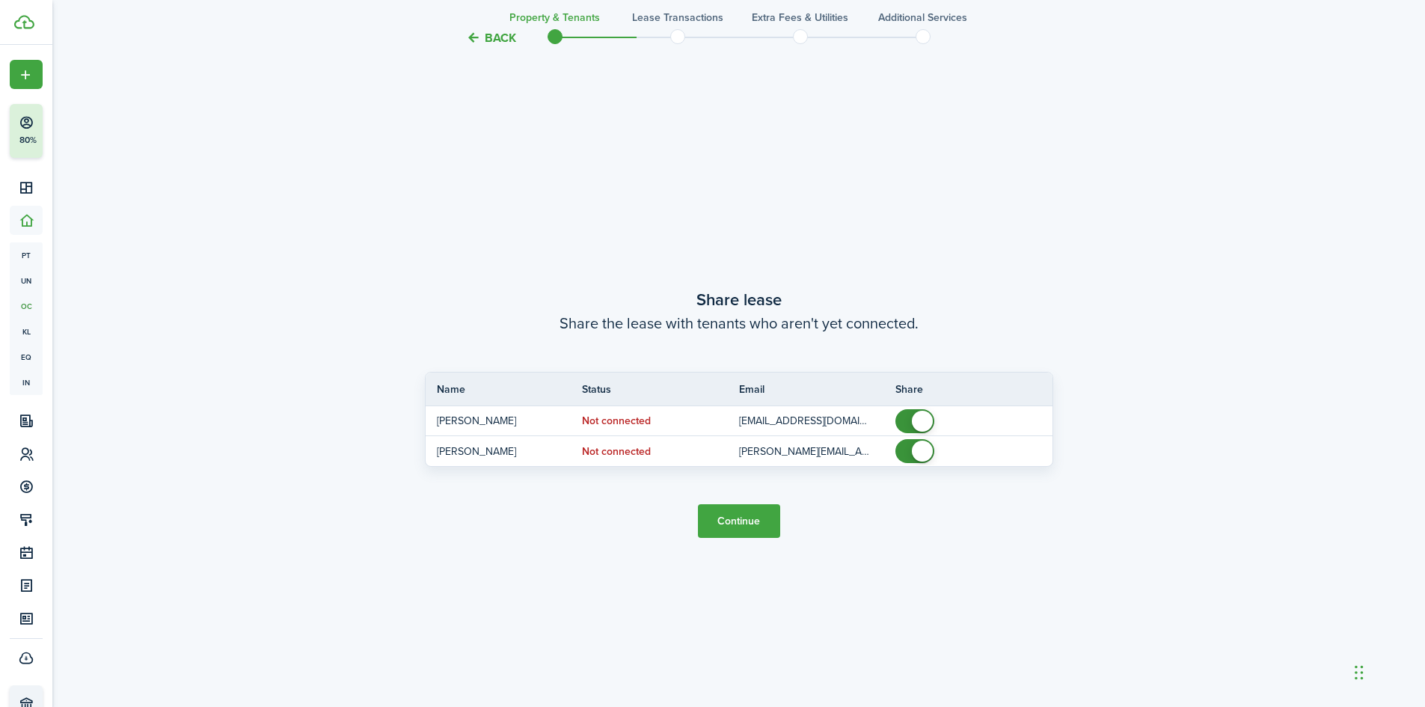
click at [501, 44] on button "Back" at bounding box center [491, 38] width 50 height 16
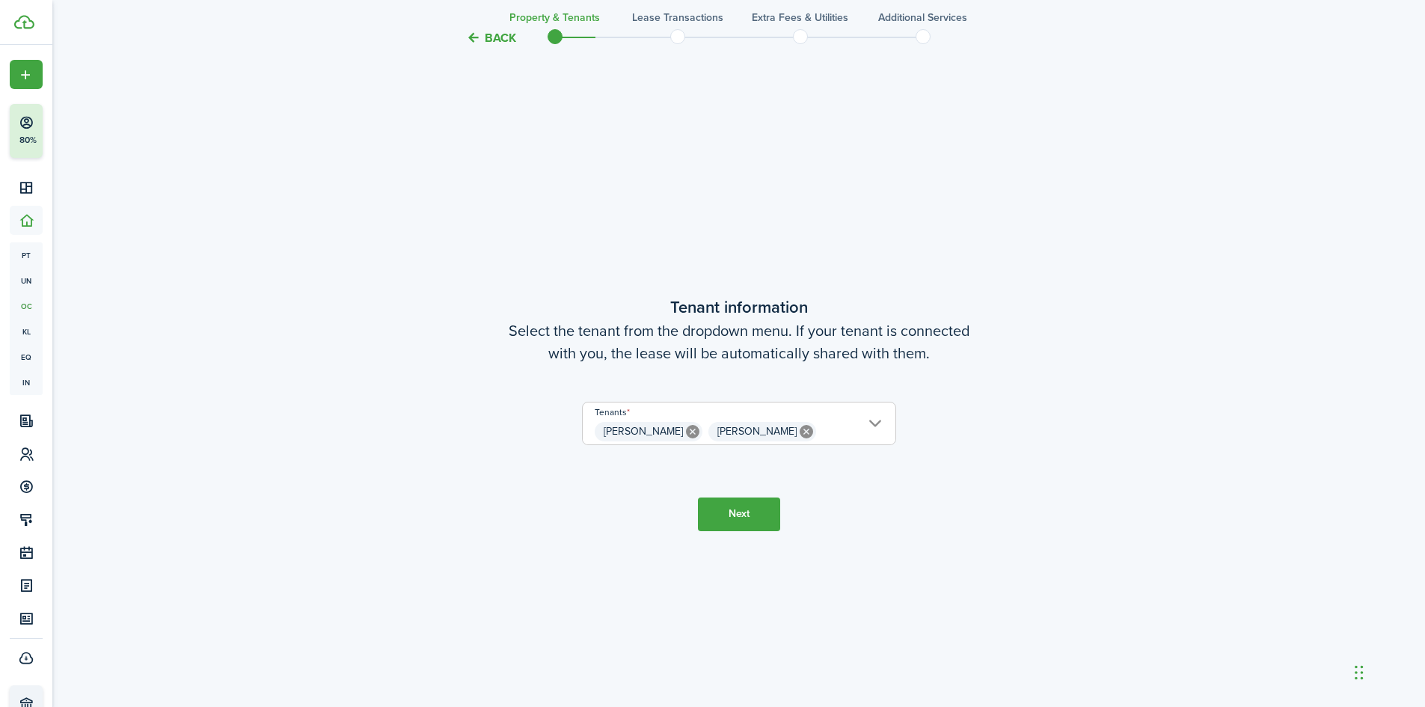
click at [501, 37] on button "Back" at bounding box center [491, 38] width 50 height 16
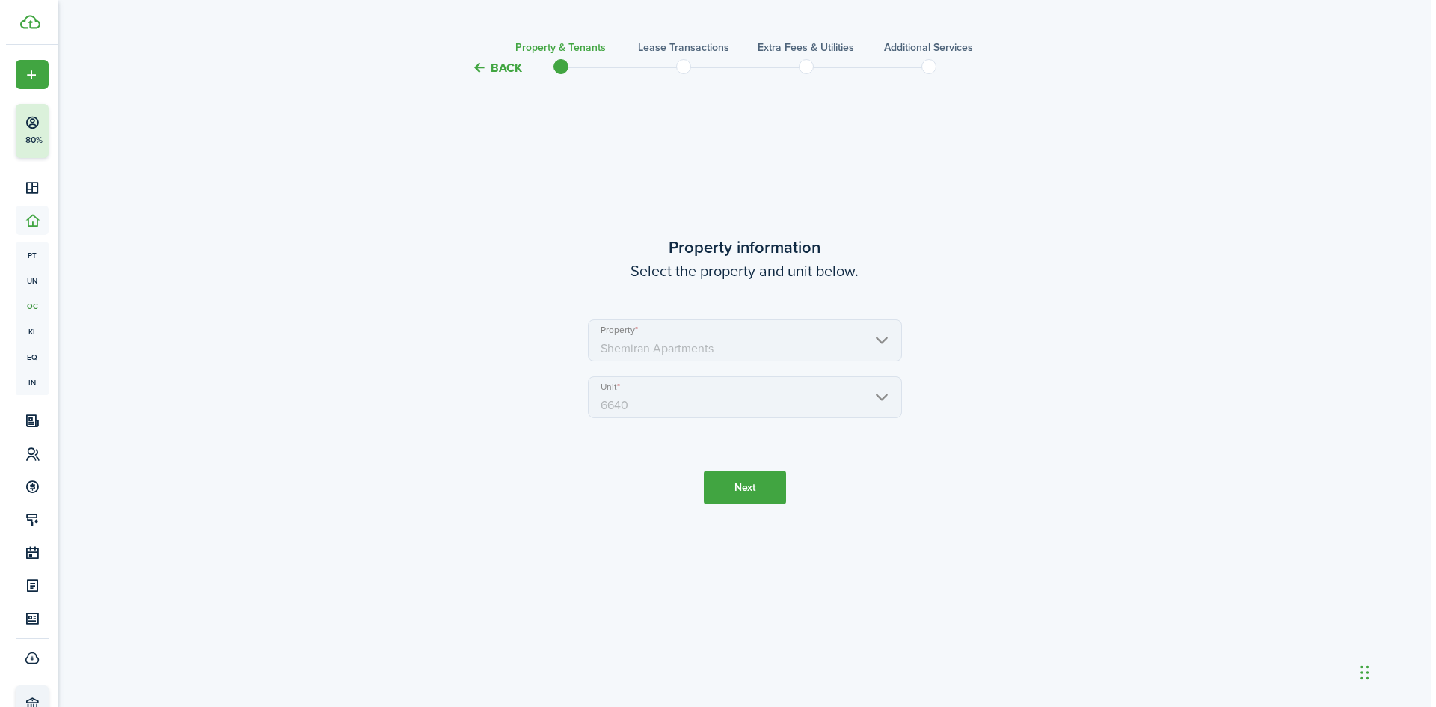
scroll to position [0, 0]
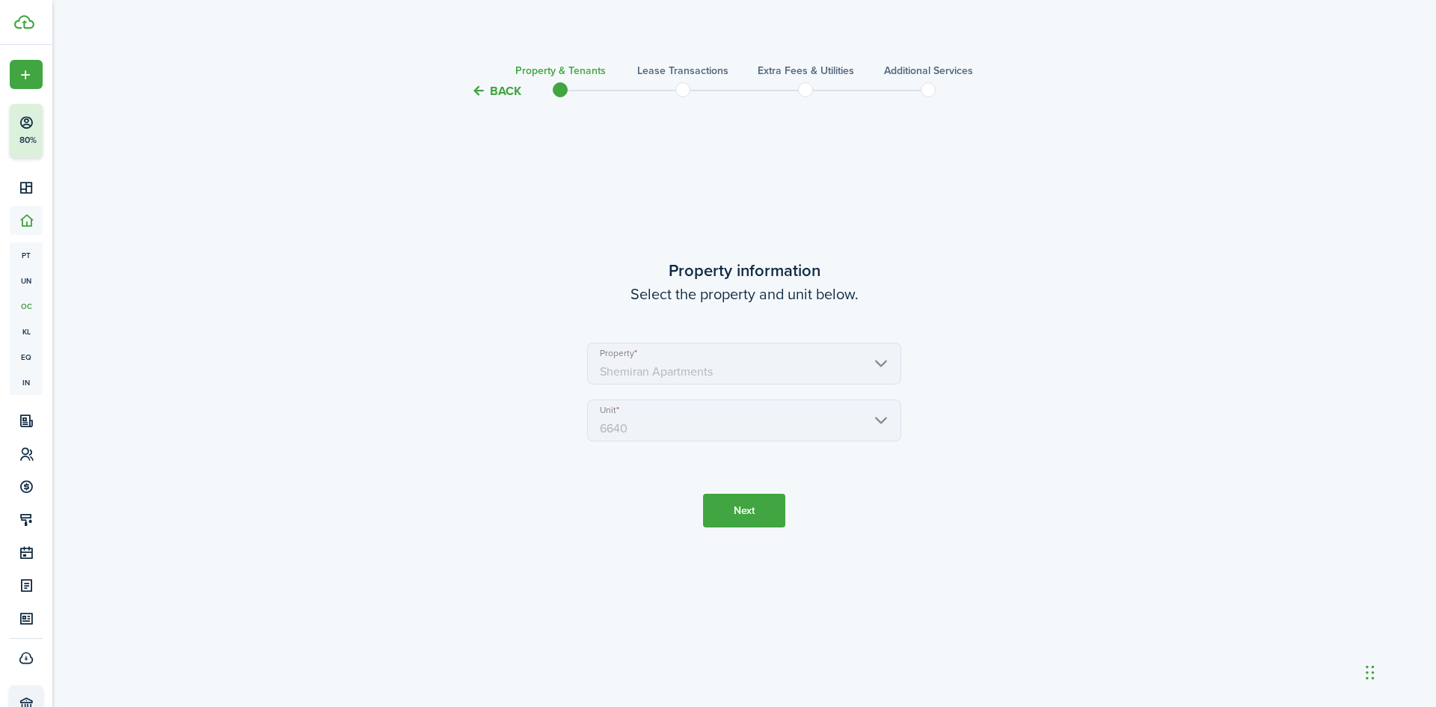
click at [491, 89] on button "Back" at bounding box center [496, 91] width 50 height 16
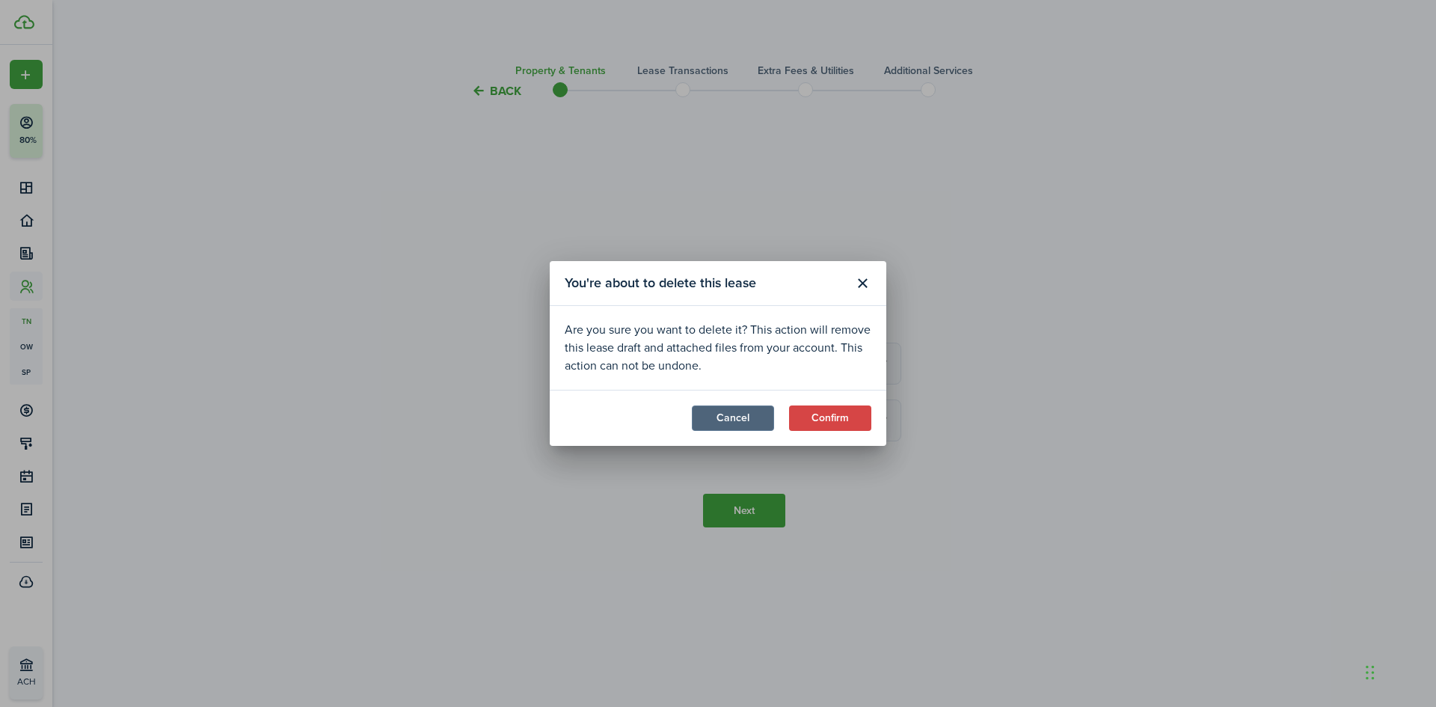
click at [767, 413] on button "Cancel" at bounding box center [733, 417] width 82 height 25
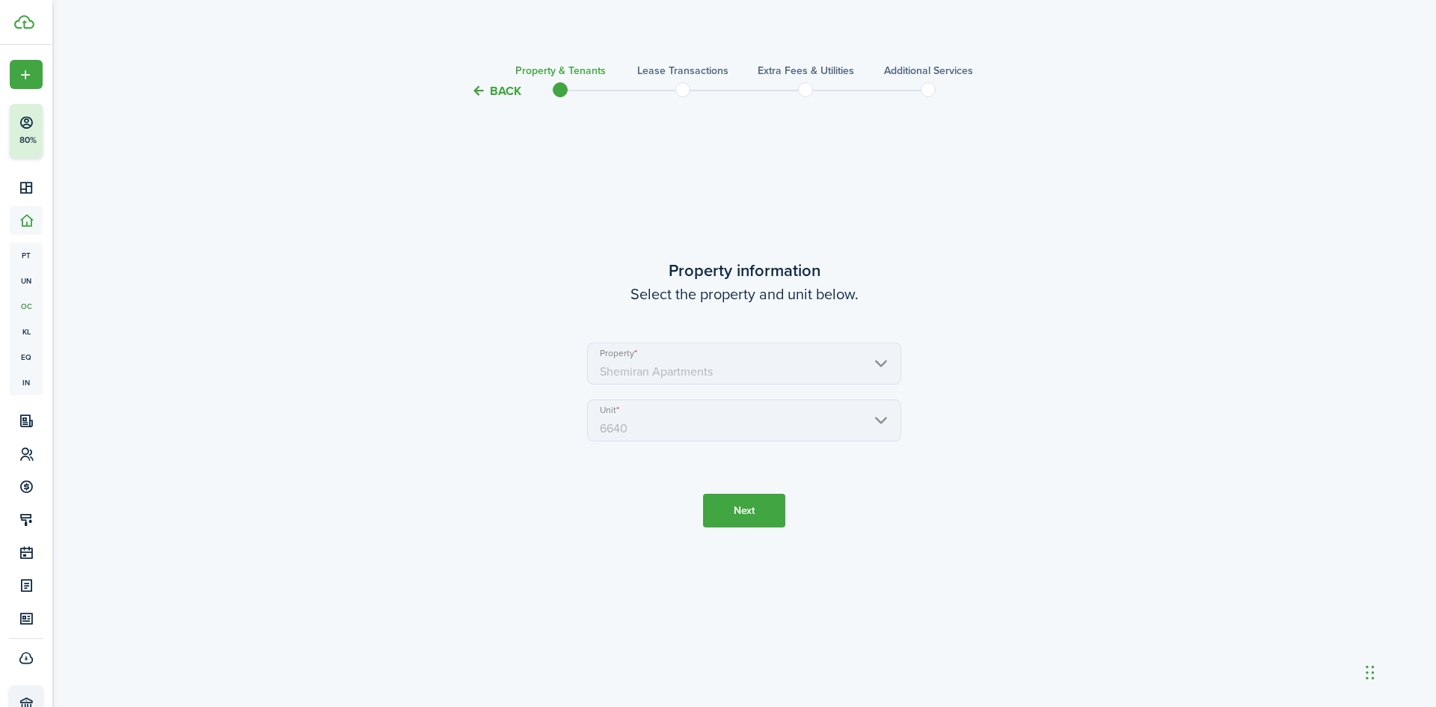
click at [752, 506] on button "Next" at bounding box center [744, 511] width 82 height 34
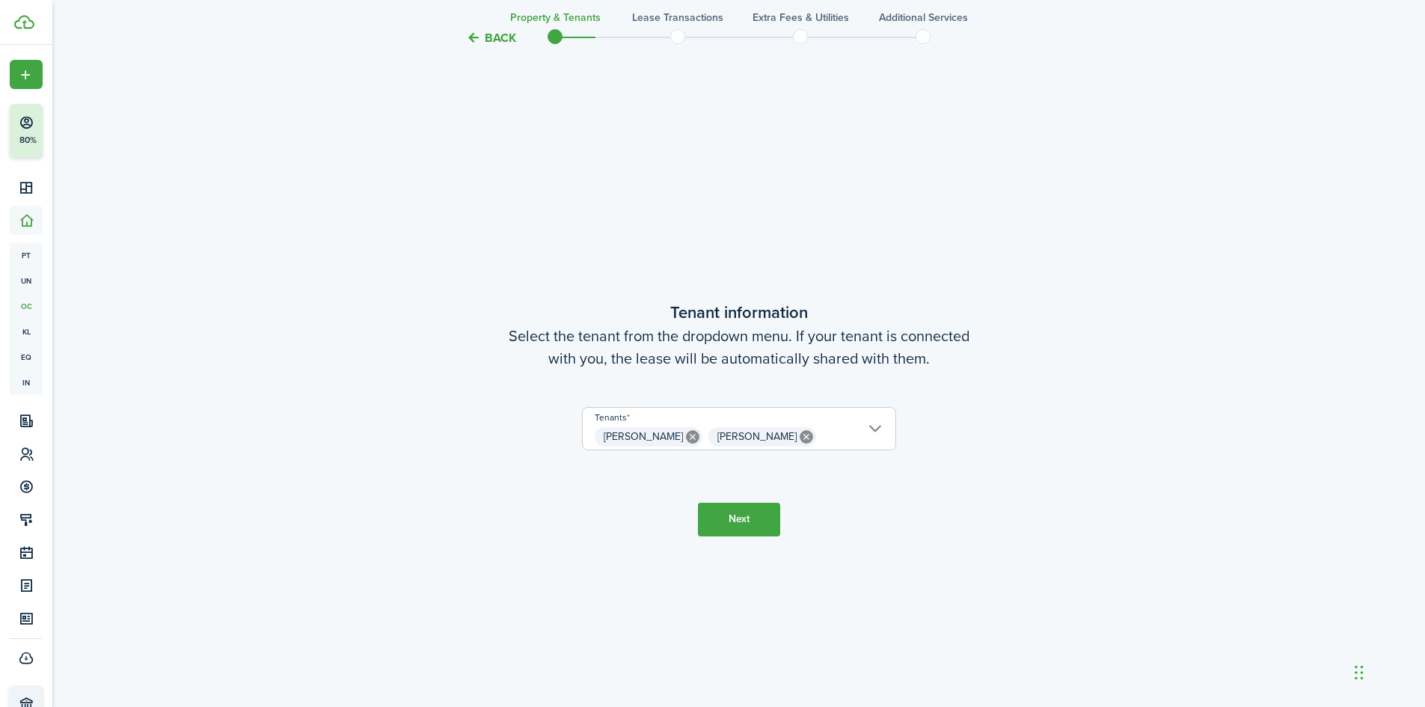
scroll to position [607, 0]
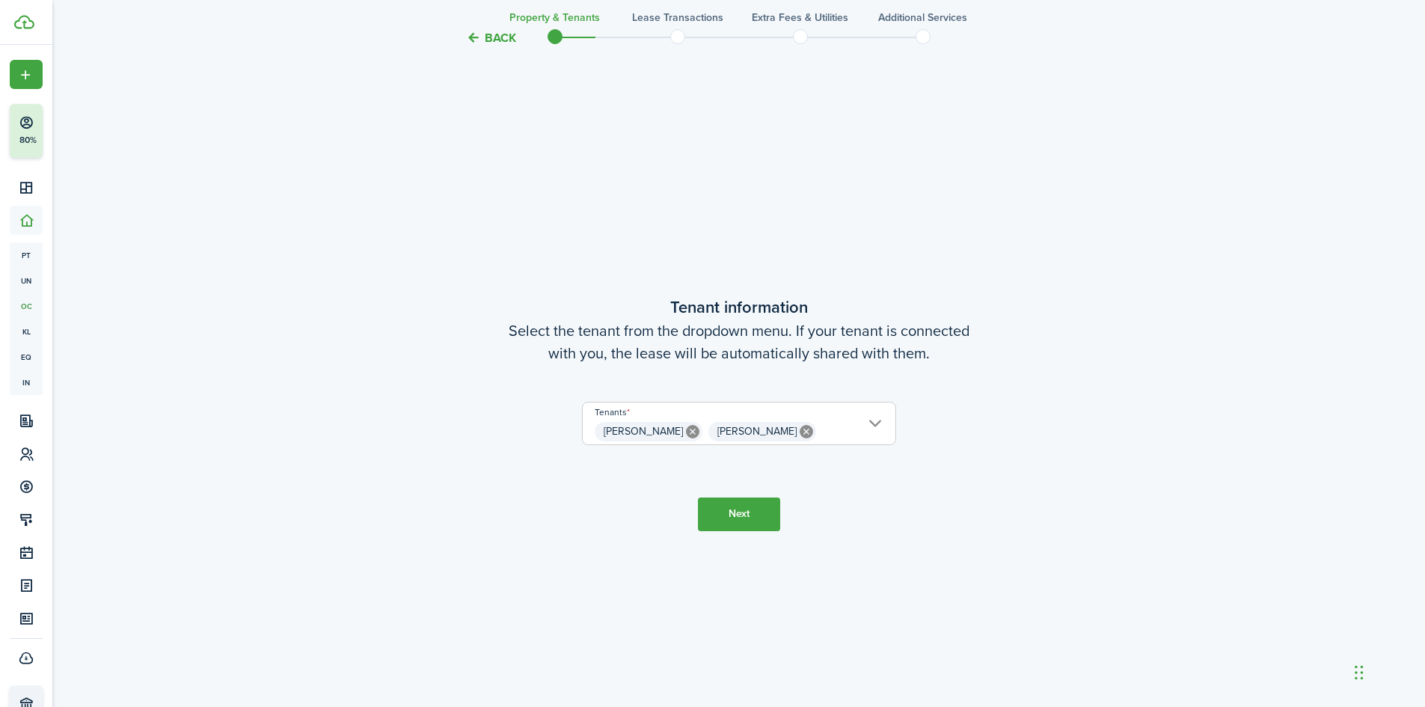
click at [764, 496] on tc-wizard-step "Tenant information Select the tenant from the dropdown menu. If your tenant is …" at bounding box center [739, 412] width 628 height 707
click at [761, 499] on button "Next" at bounding box center [739, 514] width 82 height 34
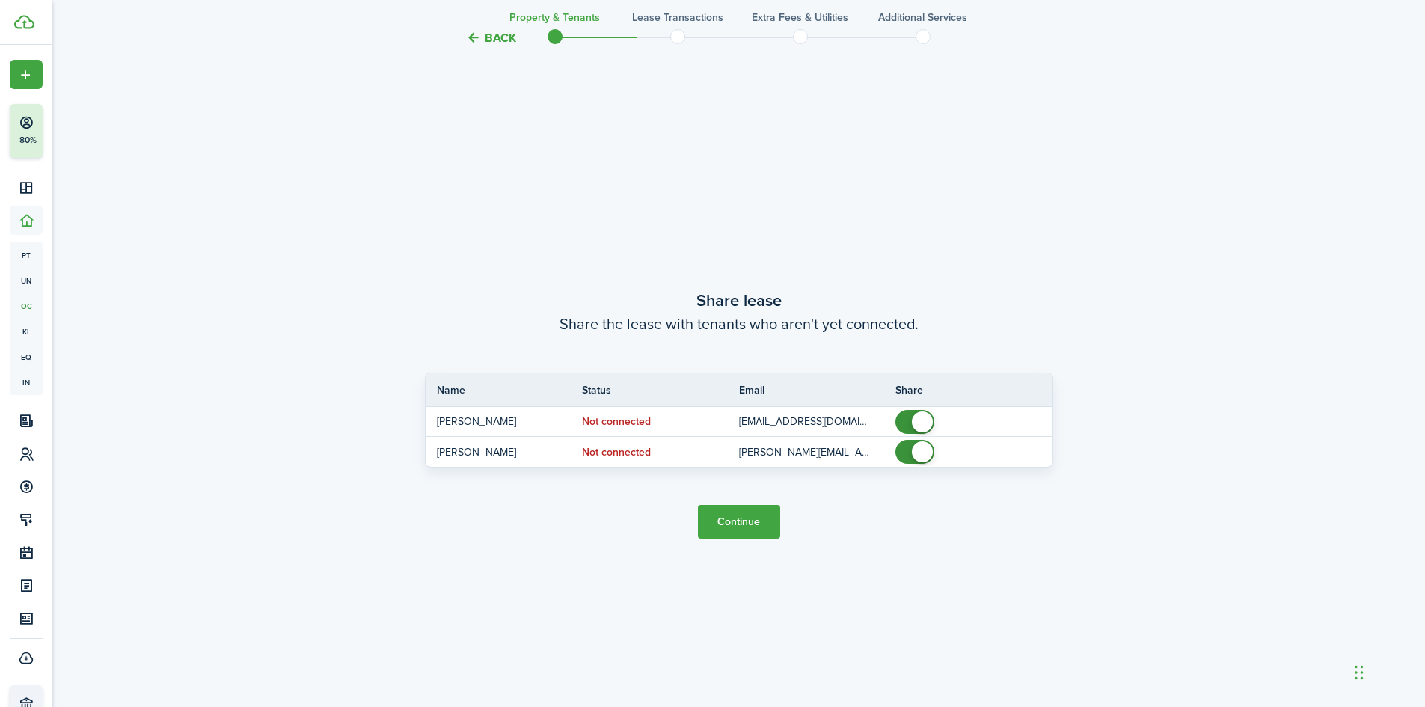
scroll to position [1314, 0]
click at [502, 37] on button "Back" at bounding box center [491, 38] width 50 height 16
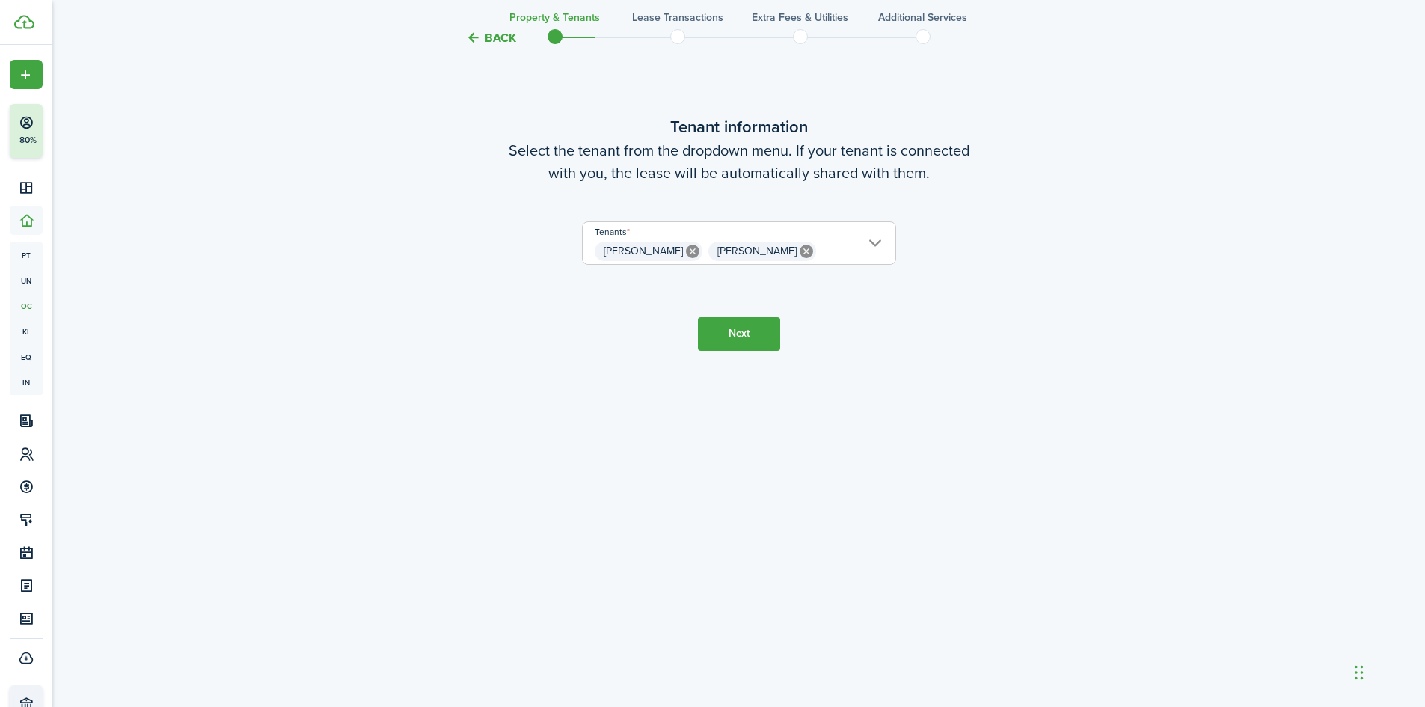
scroll to position [686, 0]
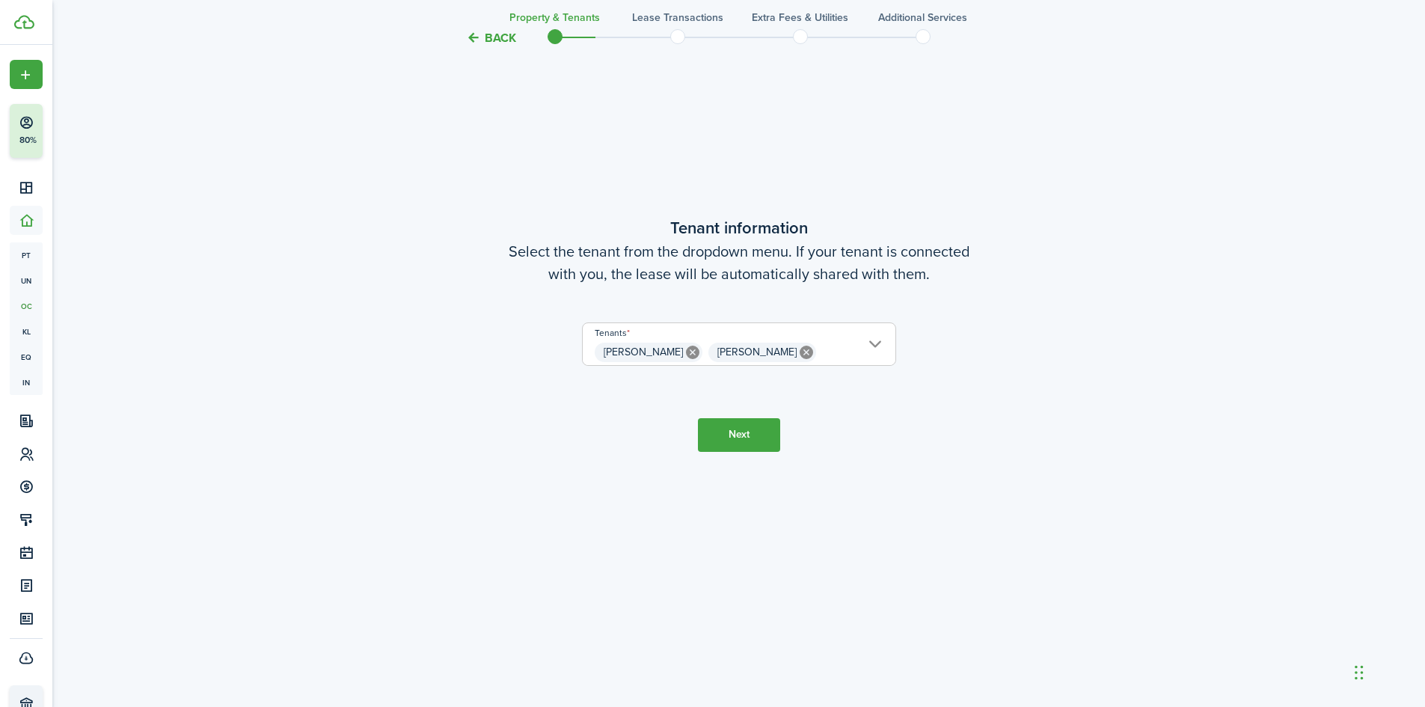
click at [502, 37] on button "Back" at bounding box center [491, 38] width 50 height 16
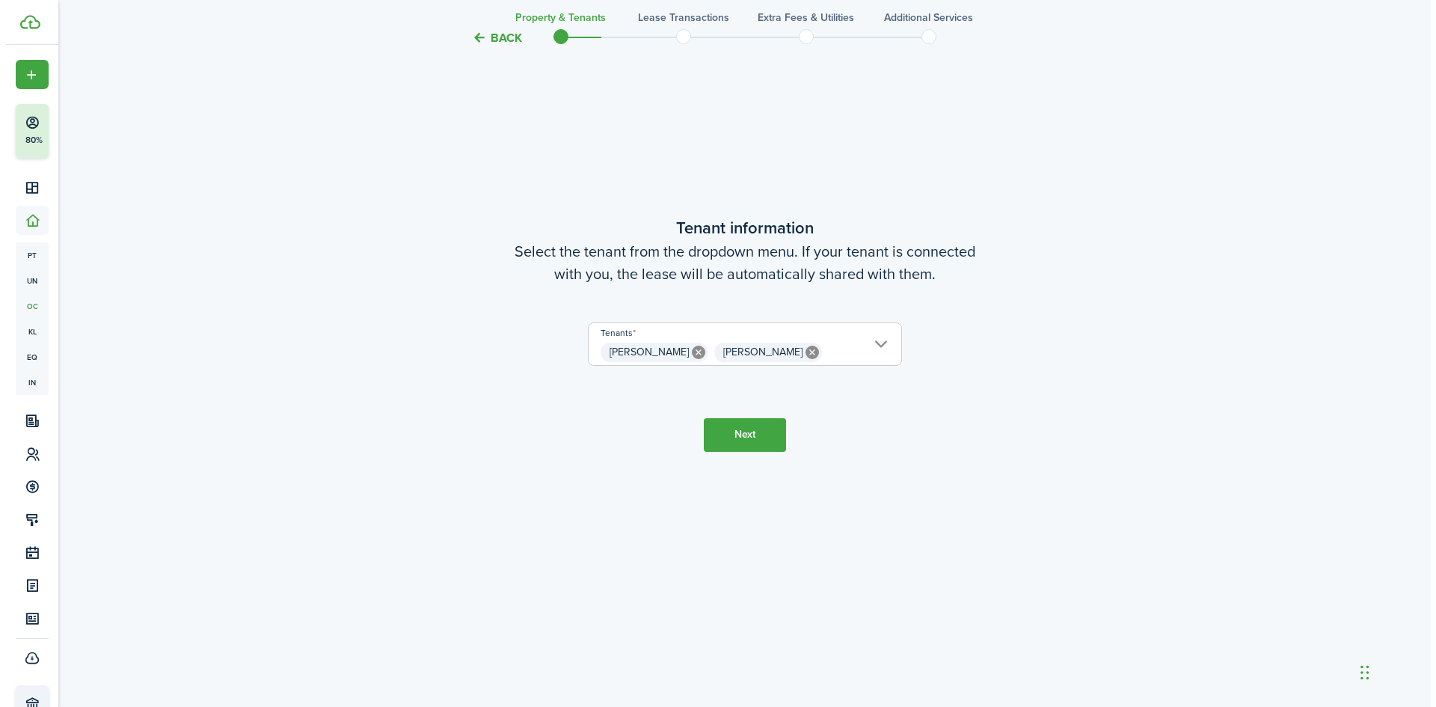
scroll to position [0, 0]
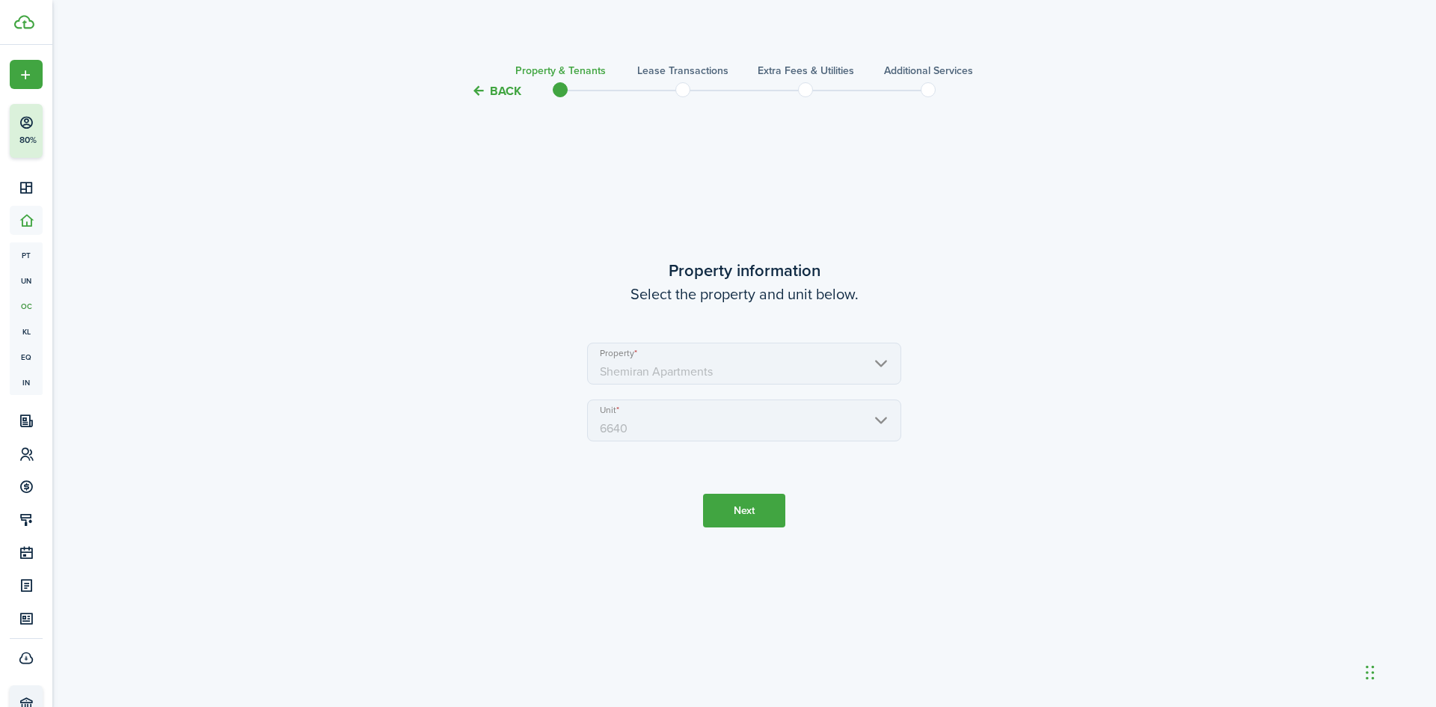
click at [504, 85] on button "Back" at bounding box center [496, 91] width 50 height 16
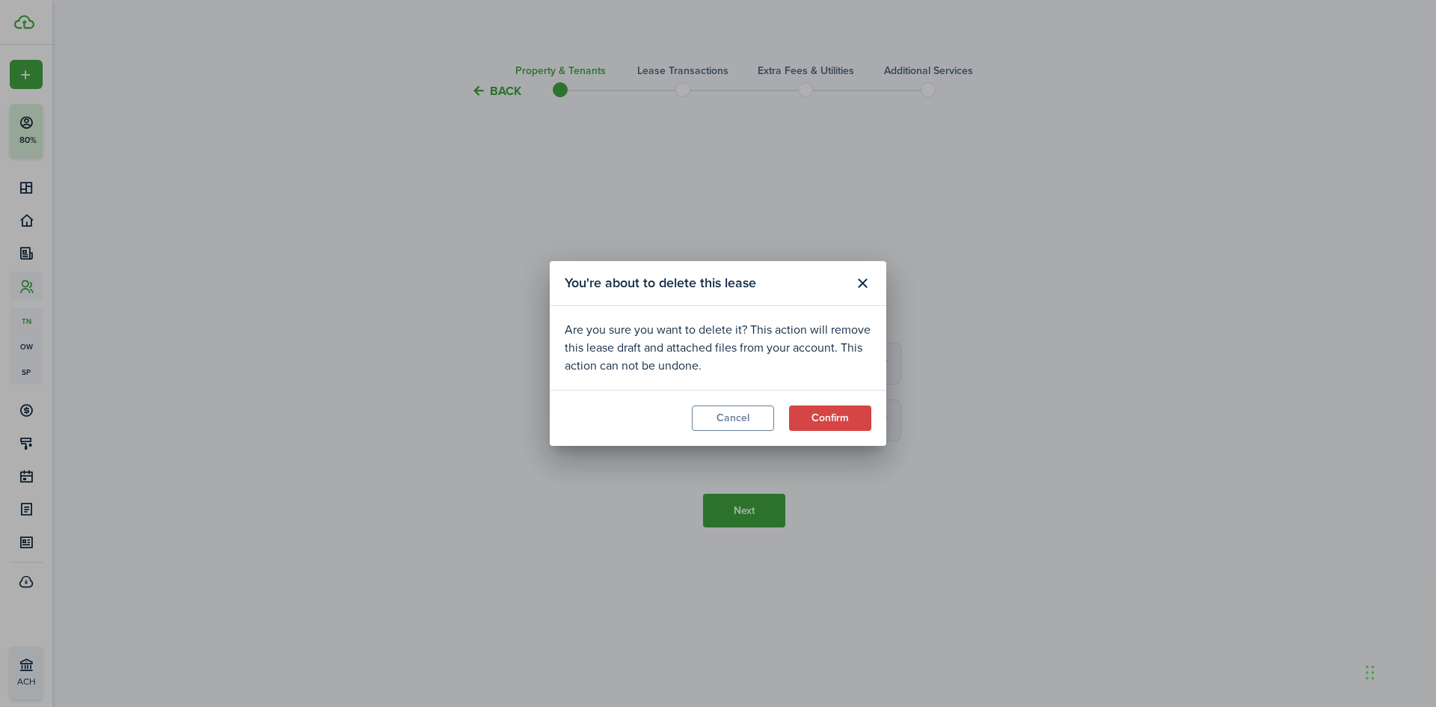
click at [859, 402] on modal-footer "Cancel Confirm" at bounding box center [718, 418] width 337 height 56
click at [850, 419] on button "Confirm" at bounding box center [830, 417] width 82 height 25
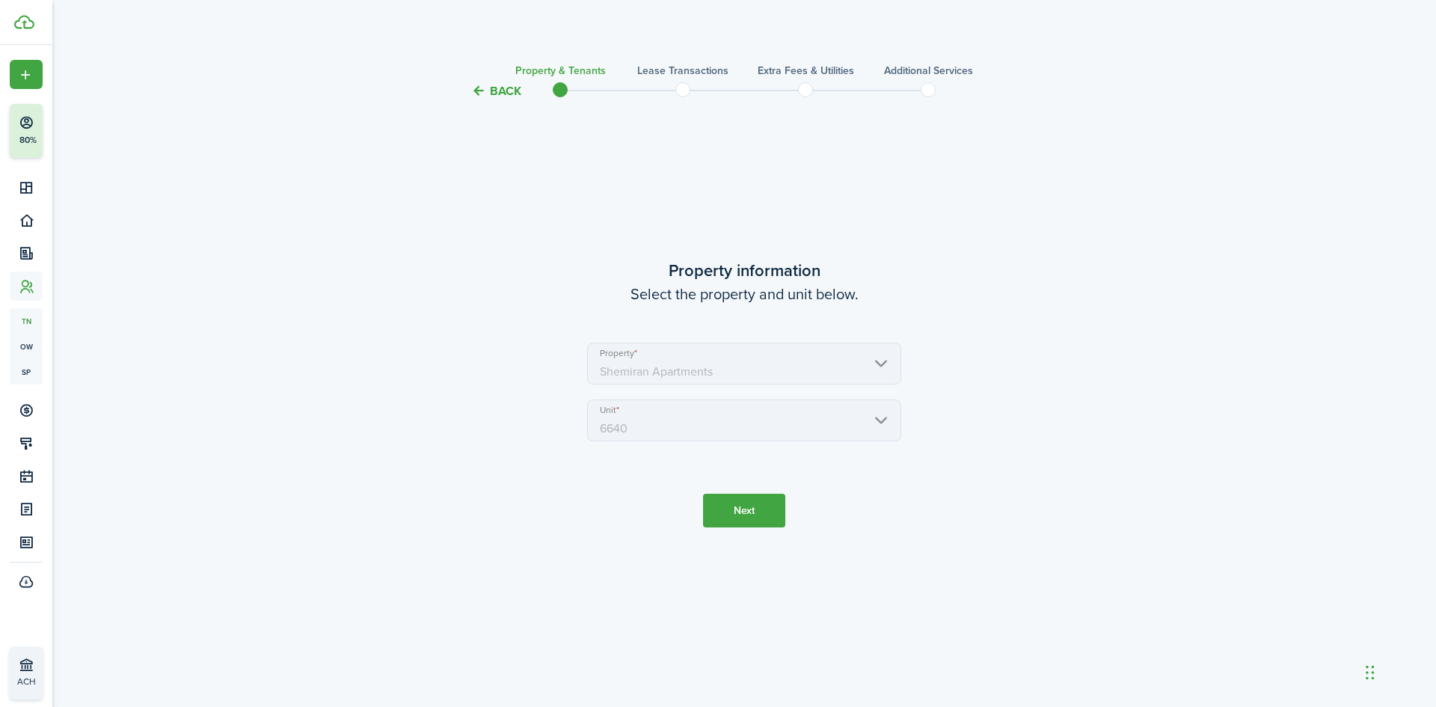
click at [486, 94] on button "Back" at bounding box center [496, 91] width 50 height 16
click at [496, 96] on button "Back" at bounding box center [496, 91] width 50 height 16
click at [482, 96] on button "Back" at bounding box center [496, 91] width 50 height 16
click at [484, 92] on button "Back" at bounding box center [496, 91] width 50 height 16
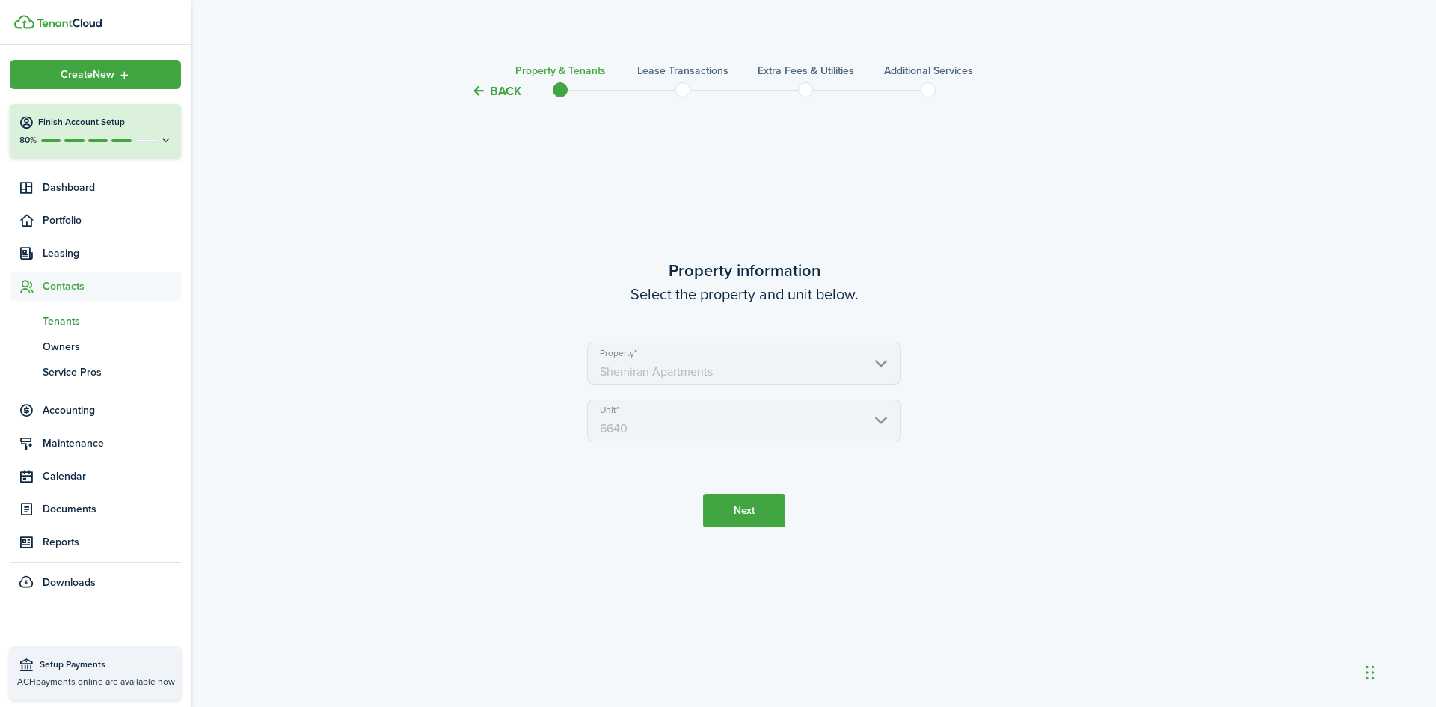
click at [51, 328] on span "Tenants" at bounding box center [112, 321] width 138 height 16
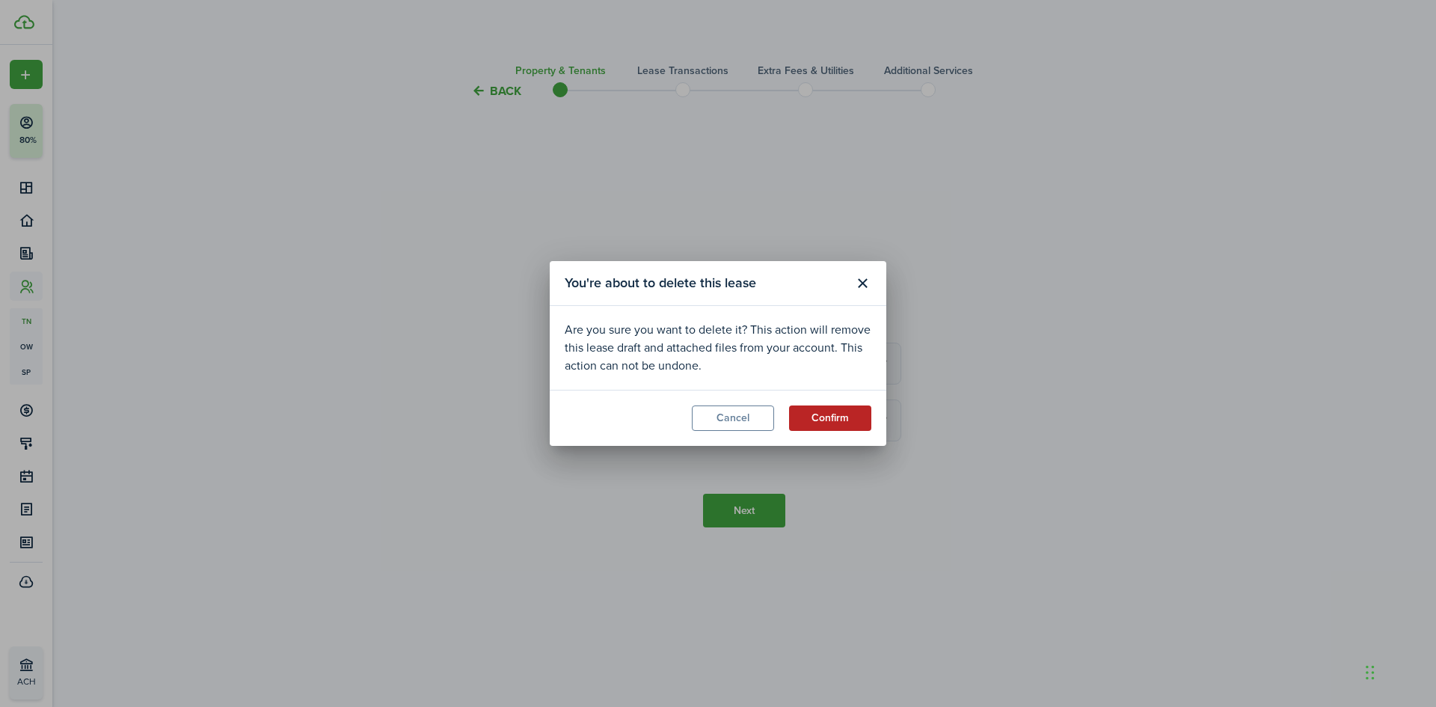
click at [839, 416] on button "Confirm" at bounding box center [830, 417] width 82 height 25
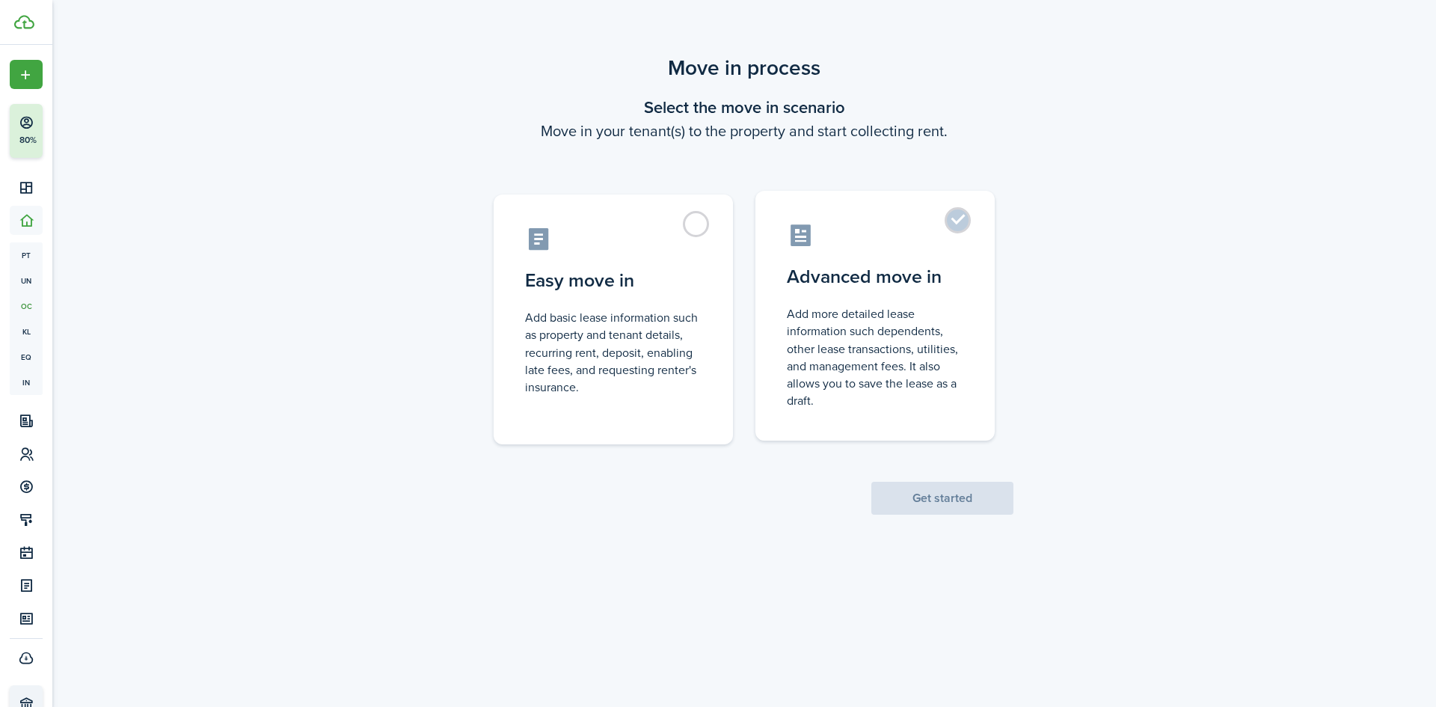
click at [818, 283] on control-radio-card-title "Advanced move in" at bounding box center [875, 276] width 177 height 27
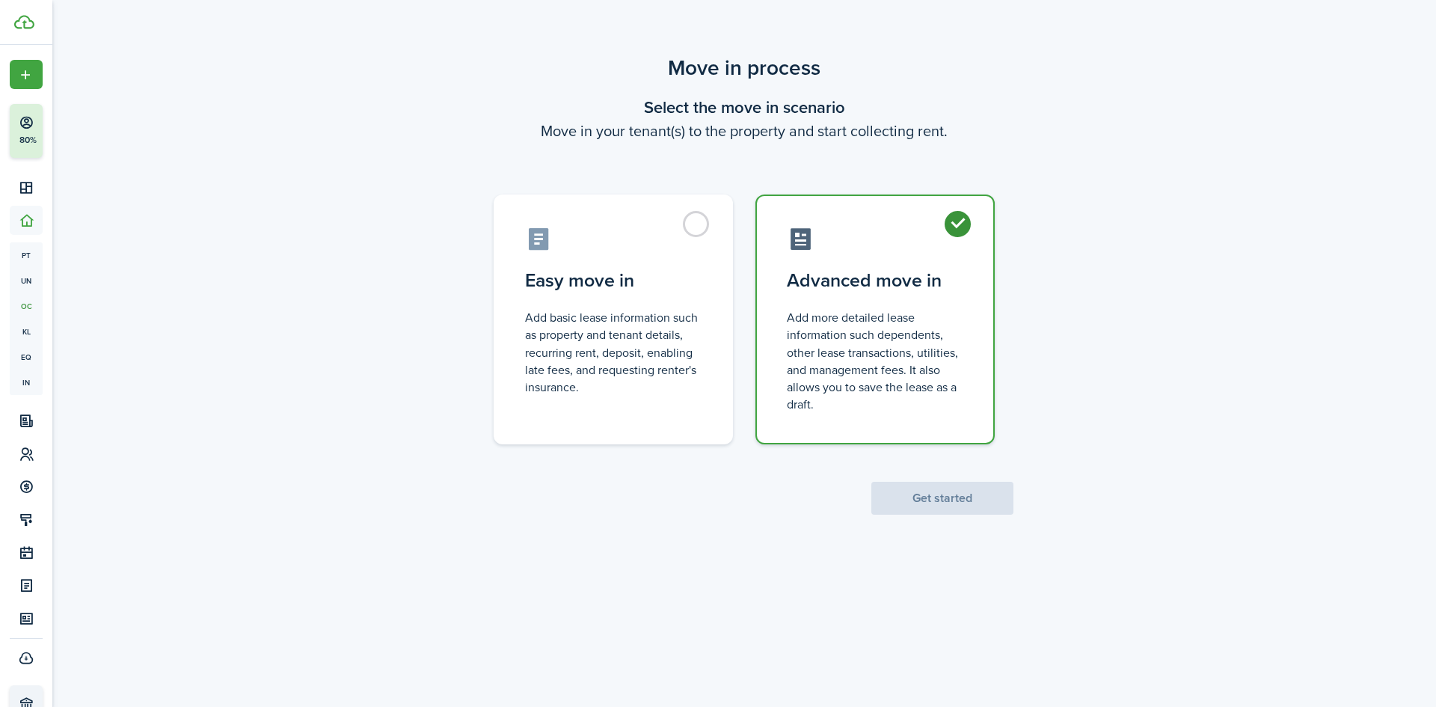
radio input "true"
click at [934, 498] on button "Get started" at bounding box center [942, 498] width 142 height 33
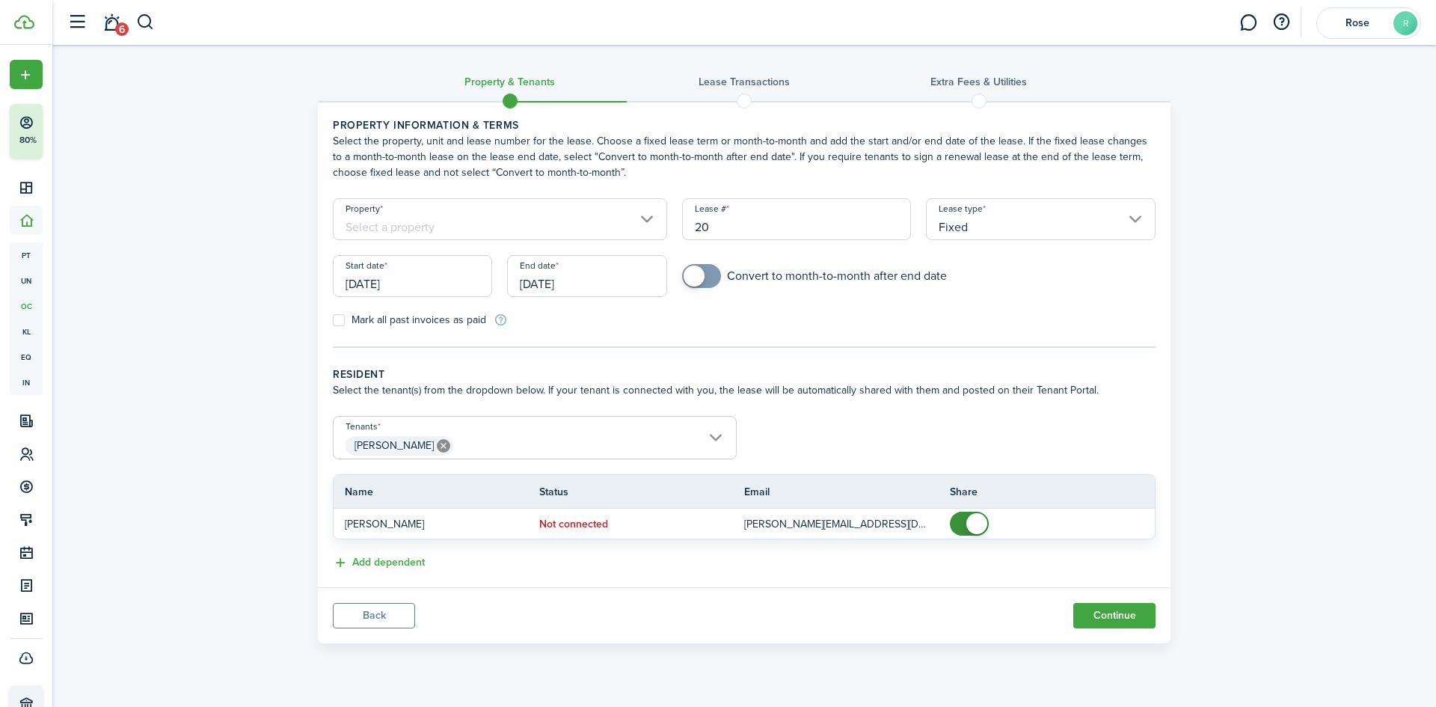
click at [545, 226] on input "Property" at bounding box center [500, 219] width 334 height 42
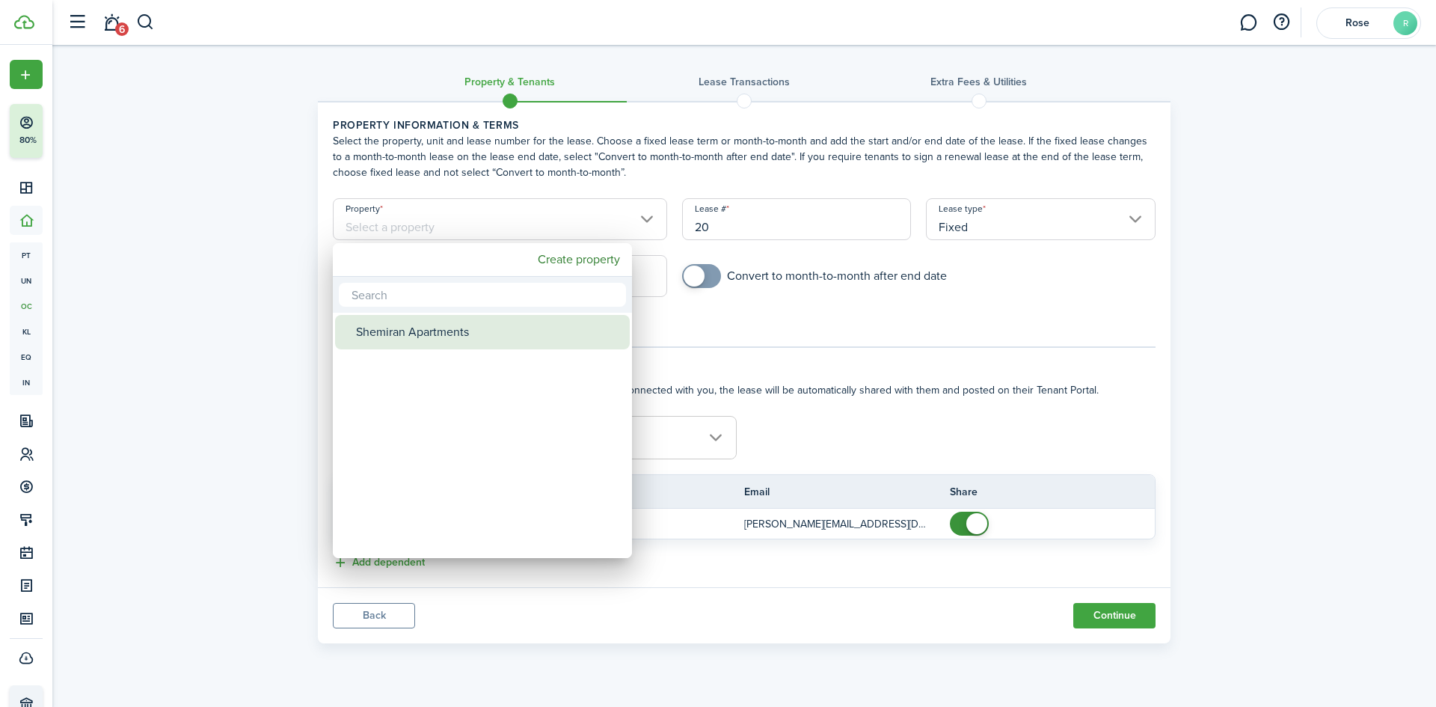
click at [450, 331] on div "Shemiran Apartments" at bounding box center [488, 332] width 265 height 34
type input "Shemiran Apartments"
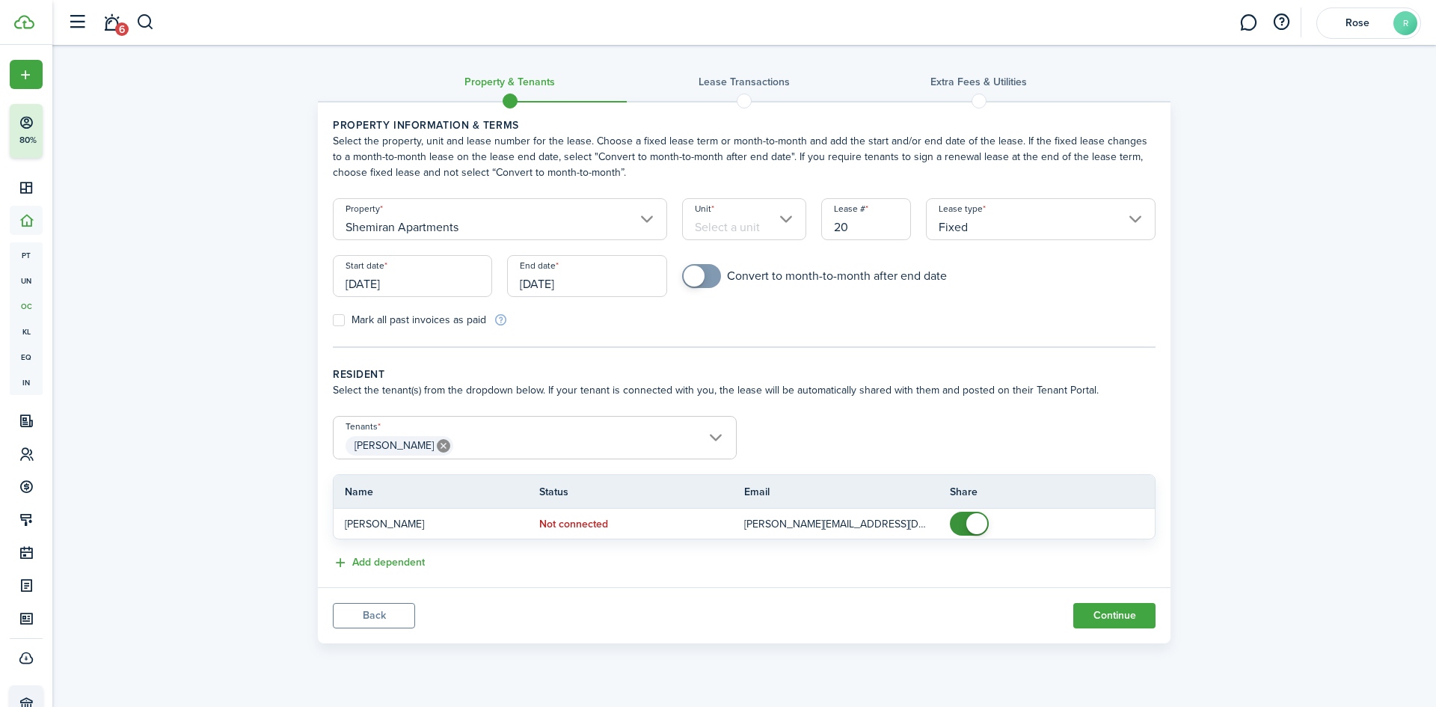
click at [787, 223] on input "Unit" at bounding box center [744, 219] width 125 height 42
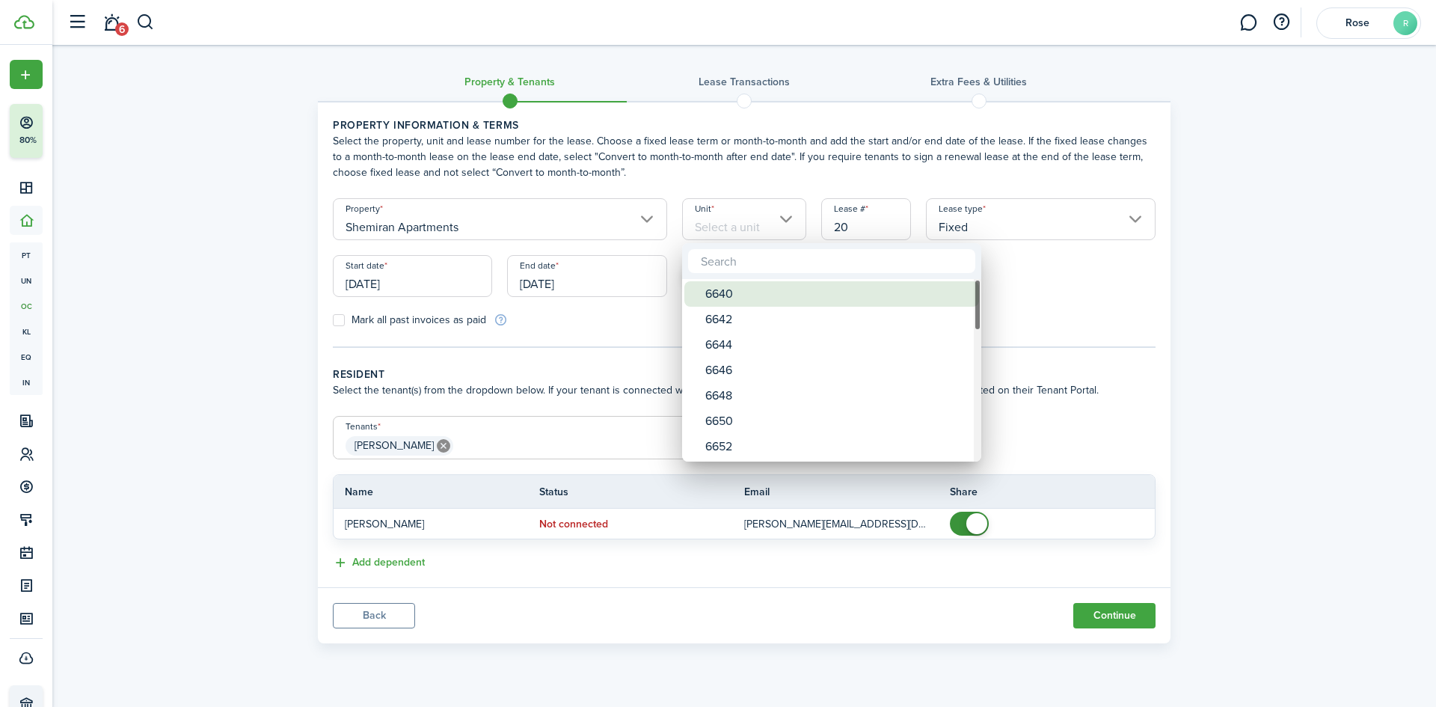
click at [749, 299] on div "6640" at bounding box center [837, 293] width 265 height 25
type input "6640"
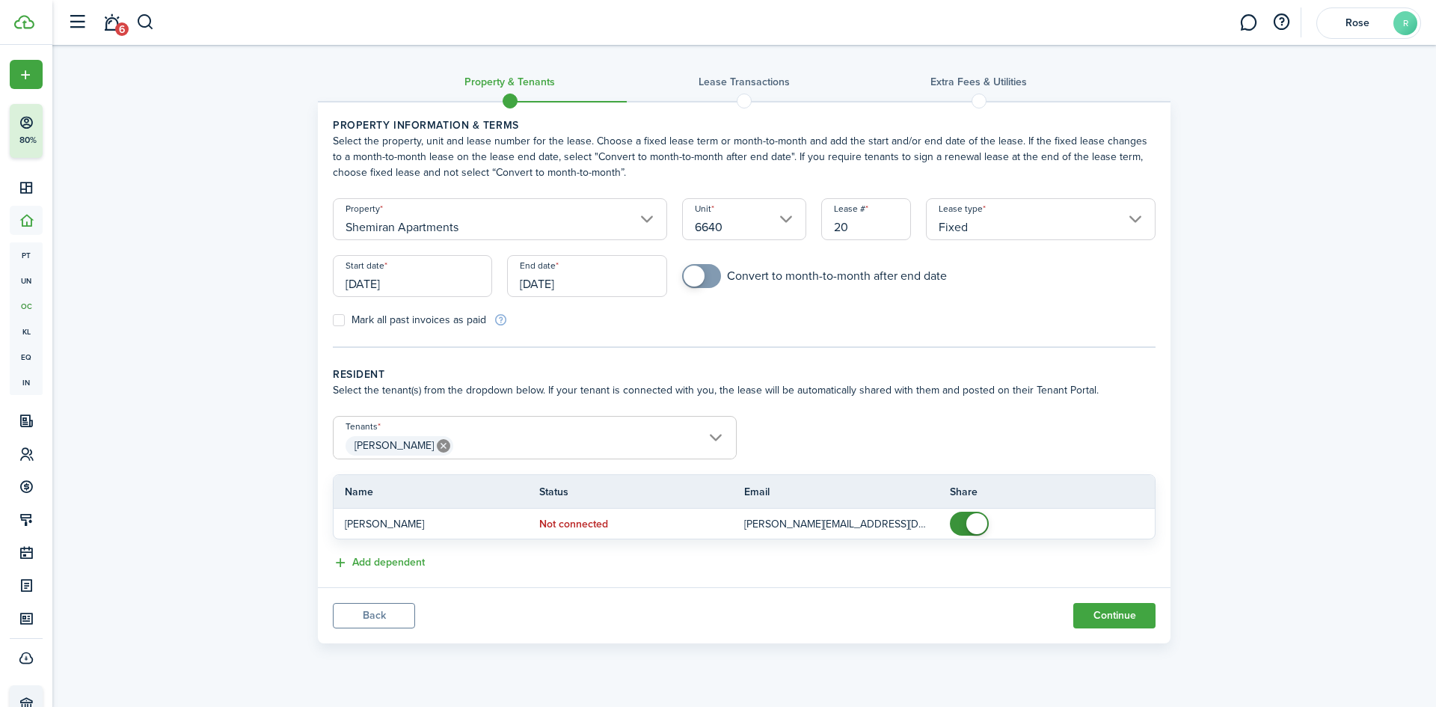
drag, startPoint x: 859, startPoint y: 226, endPoint x: 818, endPoint y: 231, distance: 42.2
click at [818, 231] on div "Lease # 20" at bounding box center [866, 226] width 105 height 57
click at [1321, 337] on div "Property & Tenants Lease Transactions Extra fees & Utilities Property informati…" at bounding box center [744, 348] width 1384 height 606
click at [1062, 220] on input "Fixed" at bounding box center [1041, 219] width 230 height 42
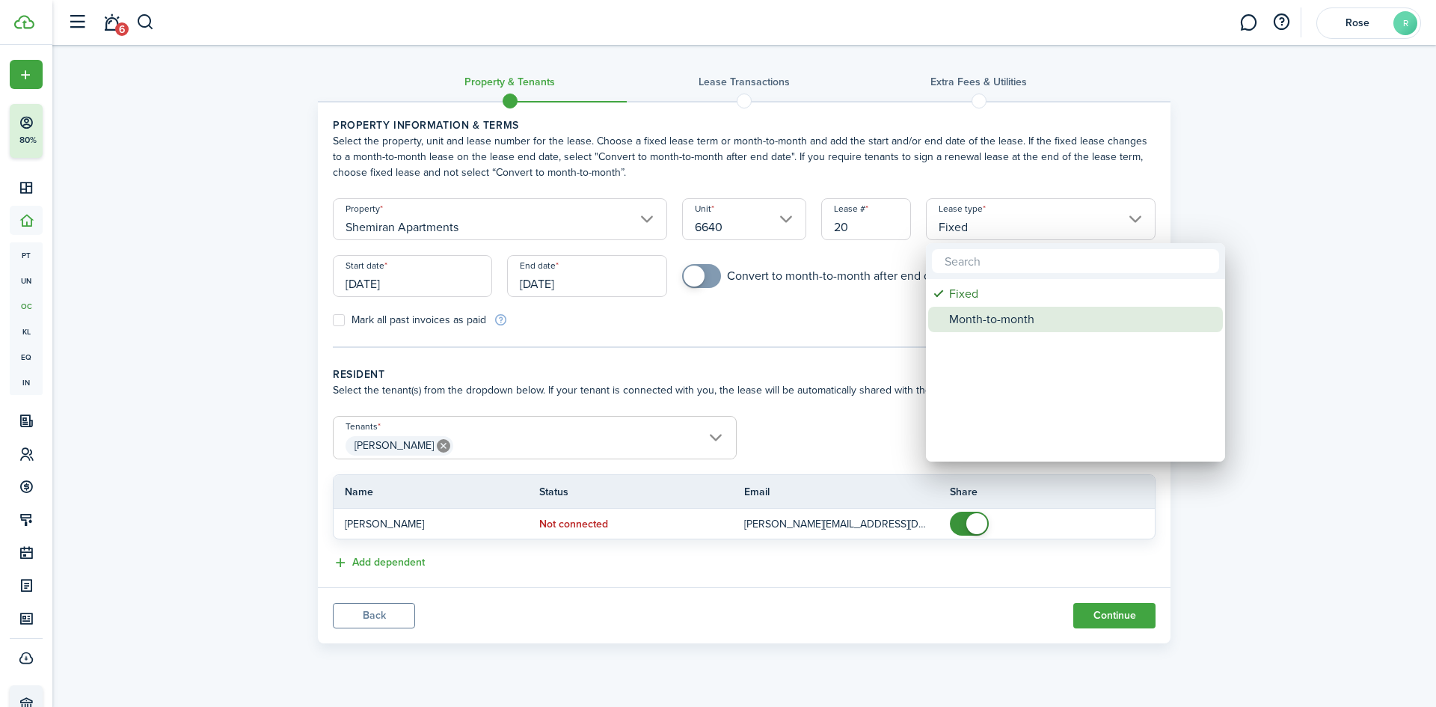
click at [1017, 322] on div "Month-to-month" at bounding box center [1081, 319] width 265 height 25
type input "Month-to-month"
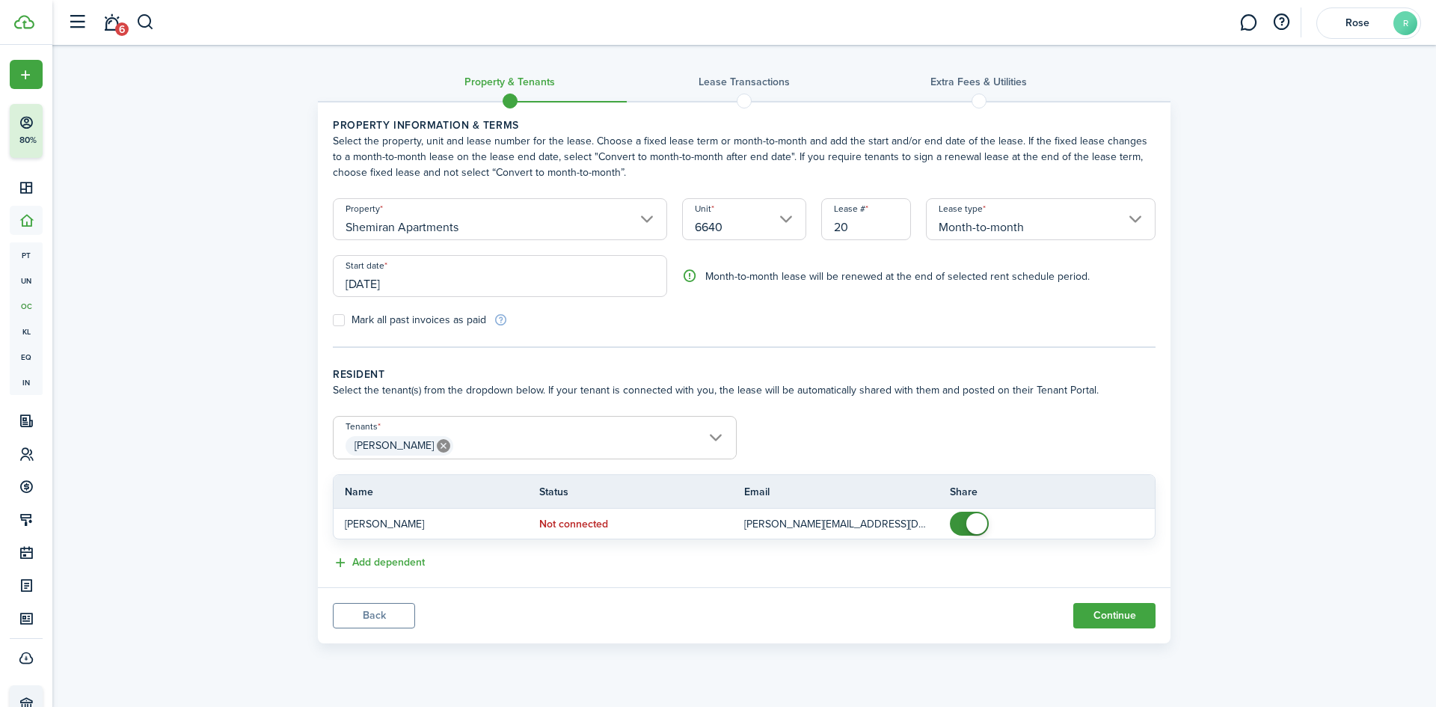
click at [1245, 316] on div "Property & Tenants Lease Transactions Extra fees & Utilities Property informati…" at bounding box center [744, 348] width 1384 height 606
click at [435, 275] on input "[DATE]" at bounding box center [500, 276] width 334 height 42
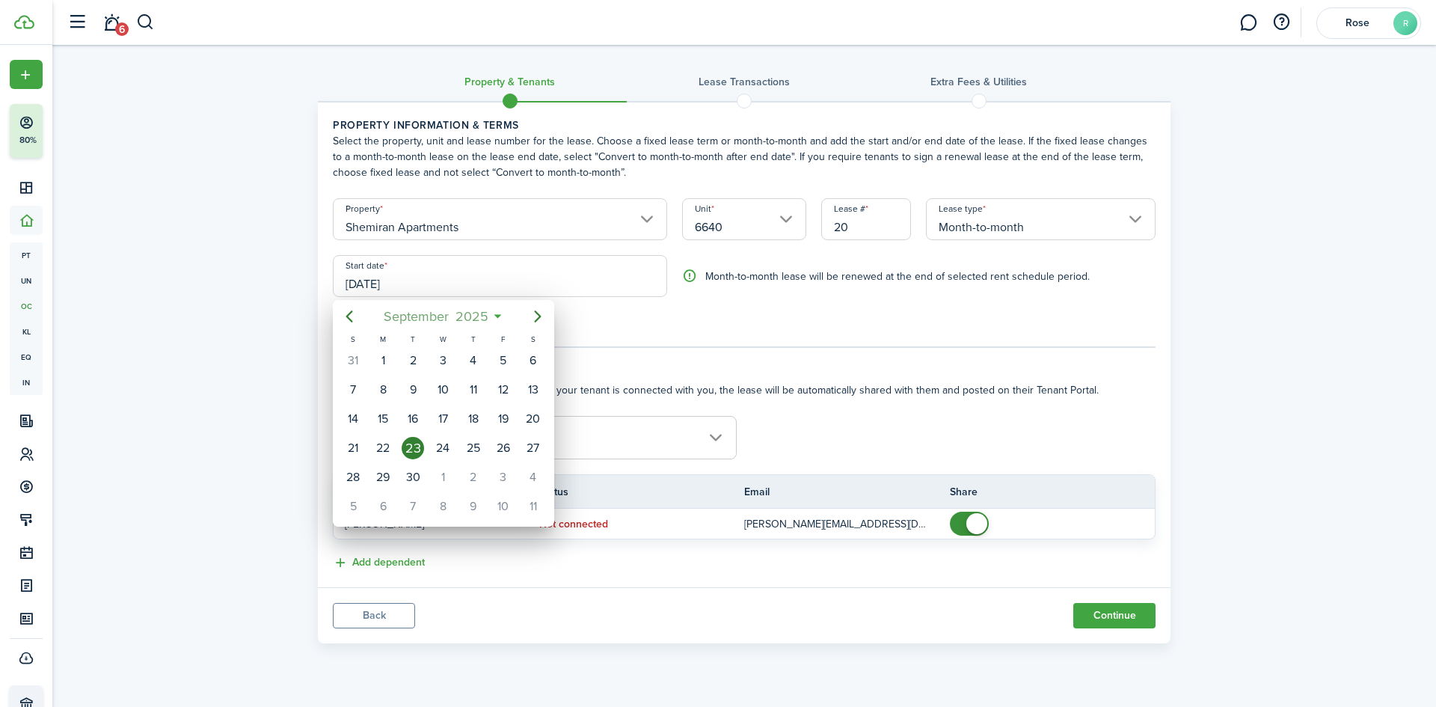
click at [476, 304] on span "2025" at bounding box center [472, 316] width 40 height 27
click at [348, 326] on mbsc-button "Previous page" at bounding box center [349, 316] width 30 height 30
click at [491, 450] on div "Sep" at bounding box center [513, 450] width 54 height 24
click at [438, 388] on div "11" at bounding box center [443, 389] width 22 height 22
type input "[DATE]"
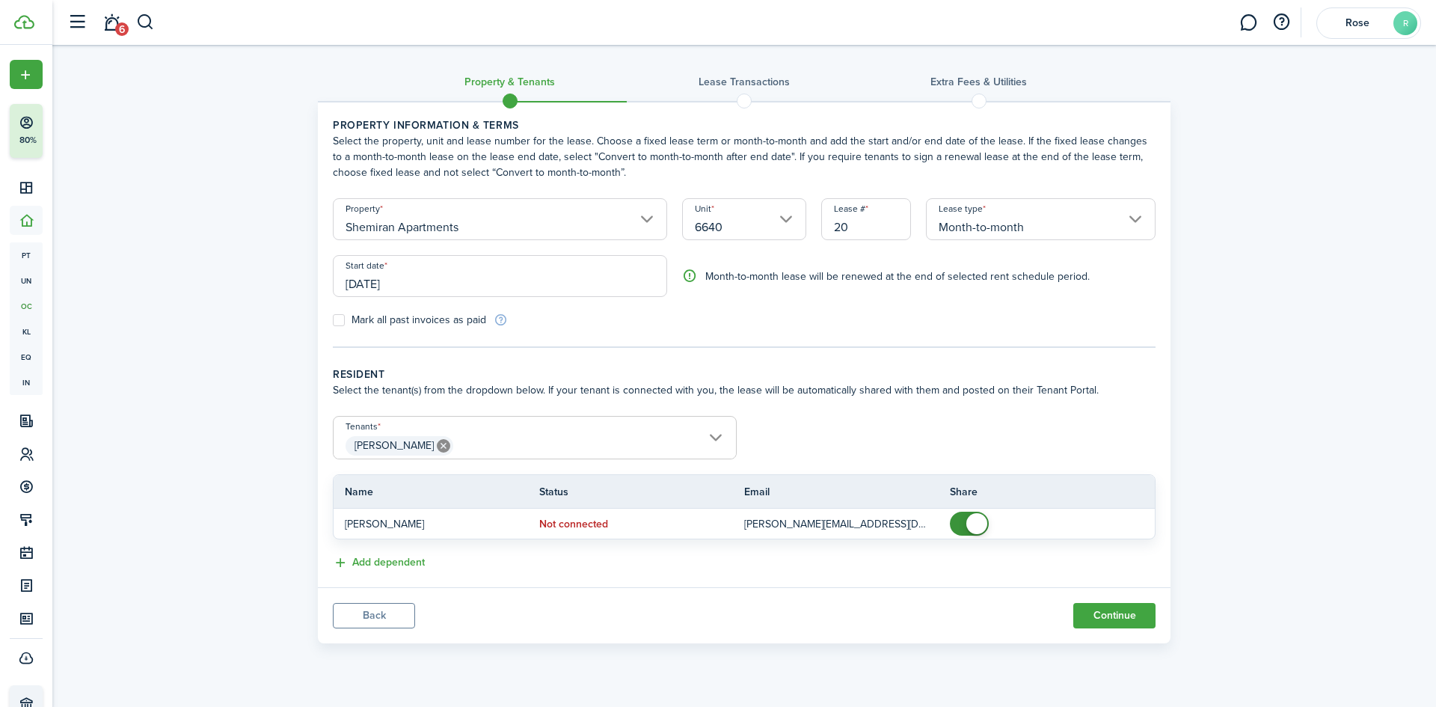
click at [183, 401] on div "Property & Tenants Lease Transactions Extra fees & Utilities Property informati…" at bounding box center [744, 348] width 1384 height 606
click at [337, 316] on label "Mark all past invoices as paid" at bounding box center [409, 320] width 153 height 12
click at [333, 320] on input "Mark all past invoices as paid" at bounding box center [332, 320] width 1 height 1
checkbox input "true"
click at [576, 440] on span "[PERSON_NAME]" at bounding box center [535, 445] width 402 height 25
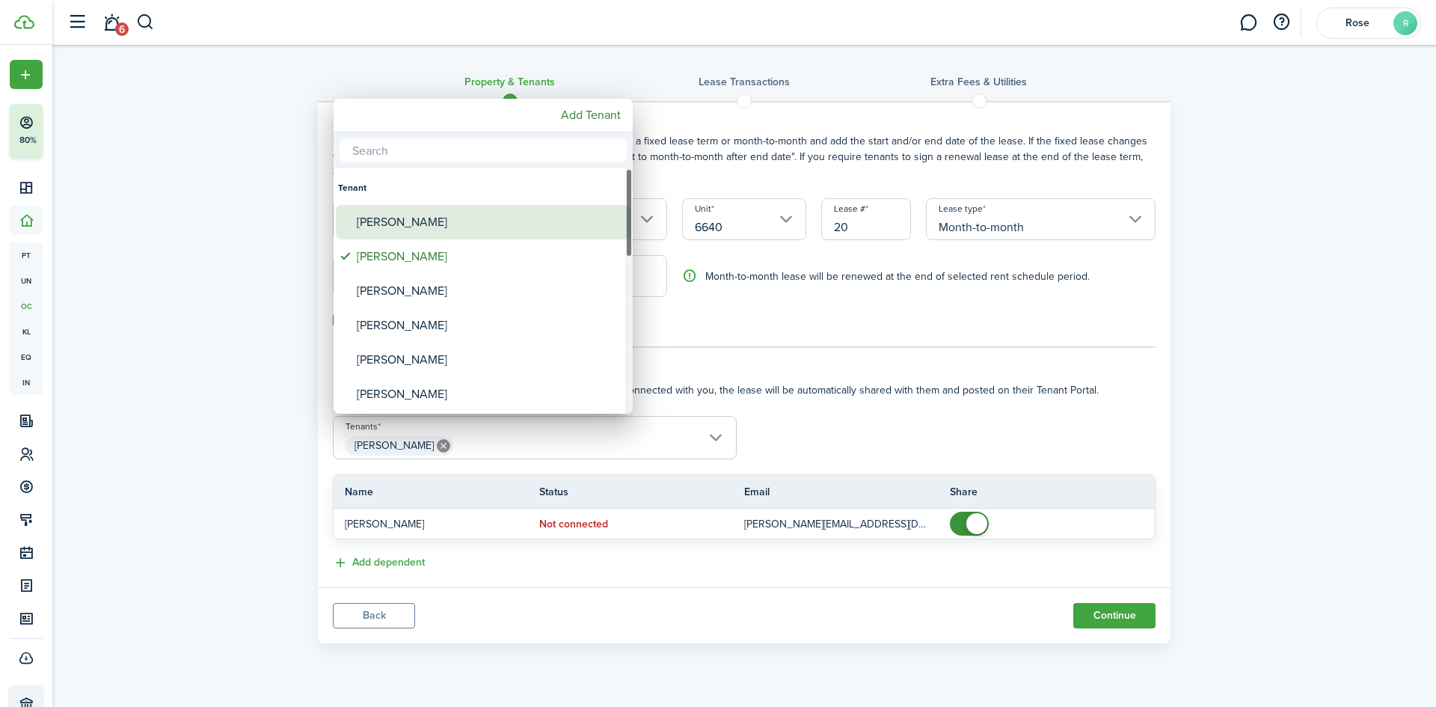
click at [437, 223] on div "[PERSON_NAME]" at bounding box center [489, 222] width 265 height 34
type input "[PERSON_NAME], [PERSON_NAME]"
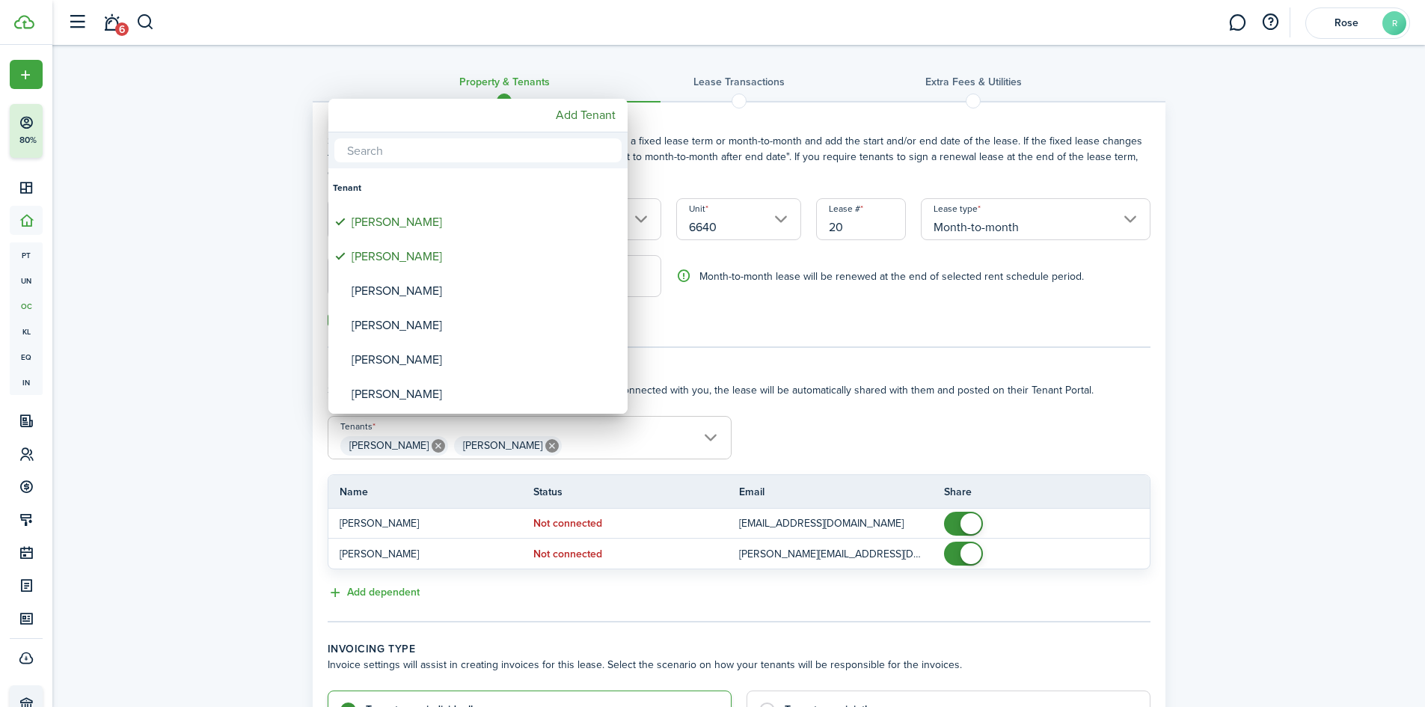
click at [259, 473] on div at bounding box center [712, 353] width 1664 height 946
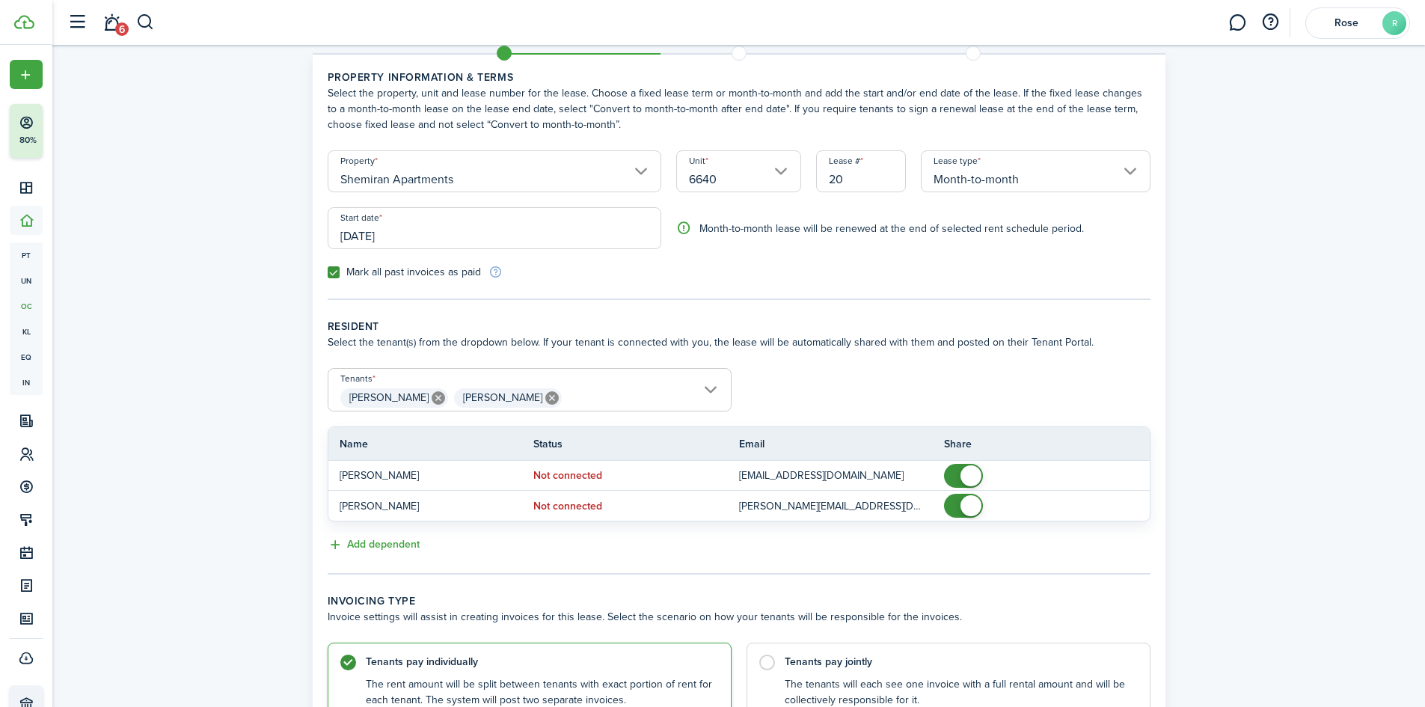
scroll to position [75, 0]
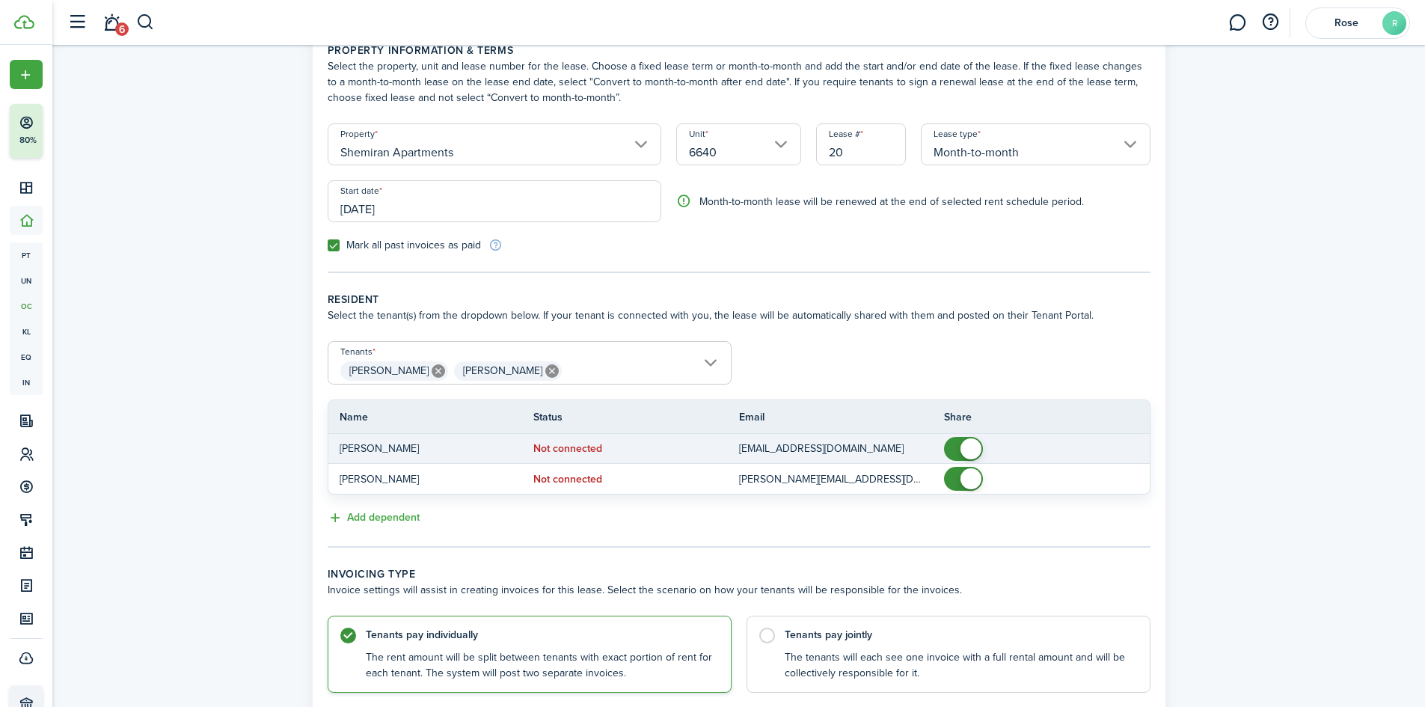
checkbox input "false"
click at [962, 446] on span at bounding box center [970, 448] width 21 height 21
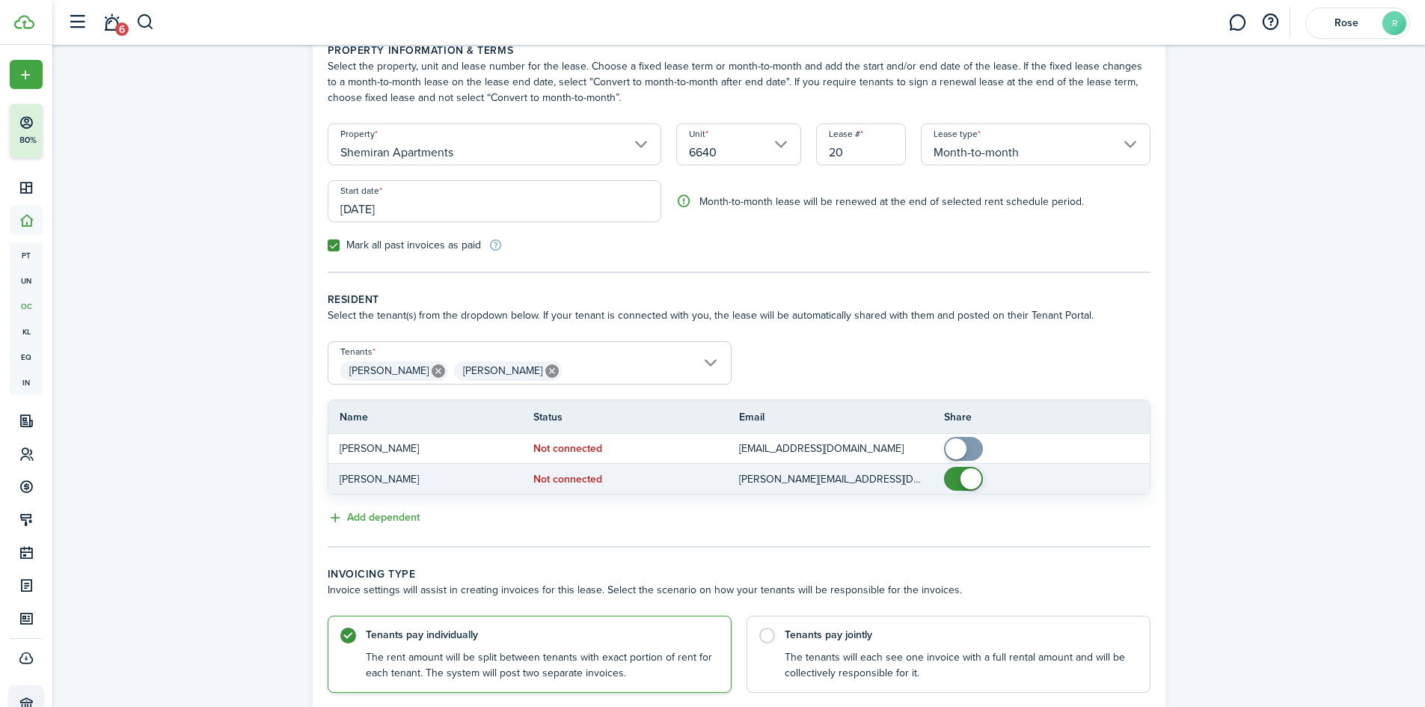
checkbox input "false"
click at [957, 484] on span at bounding box center [963, 479] width 15 height 24
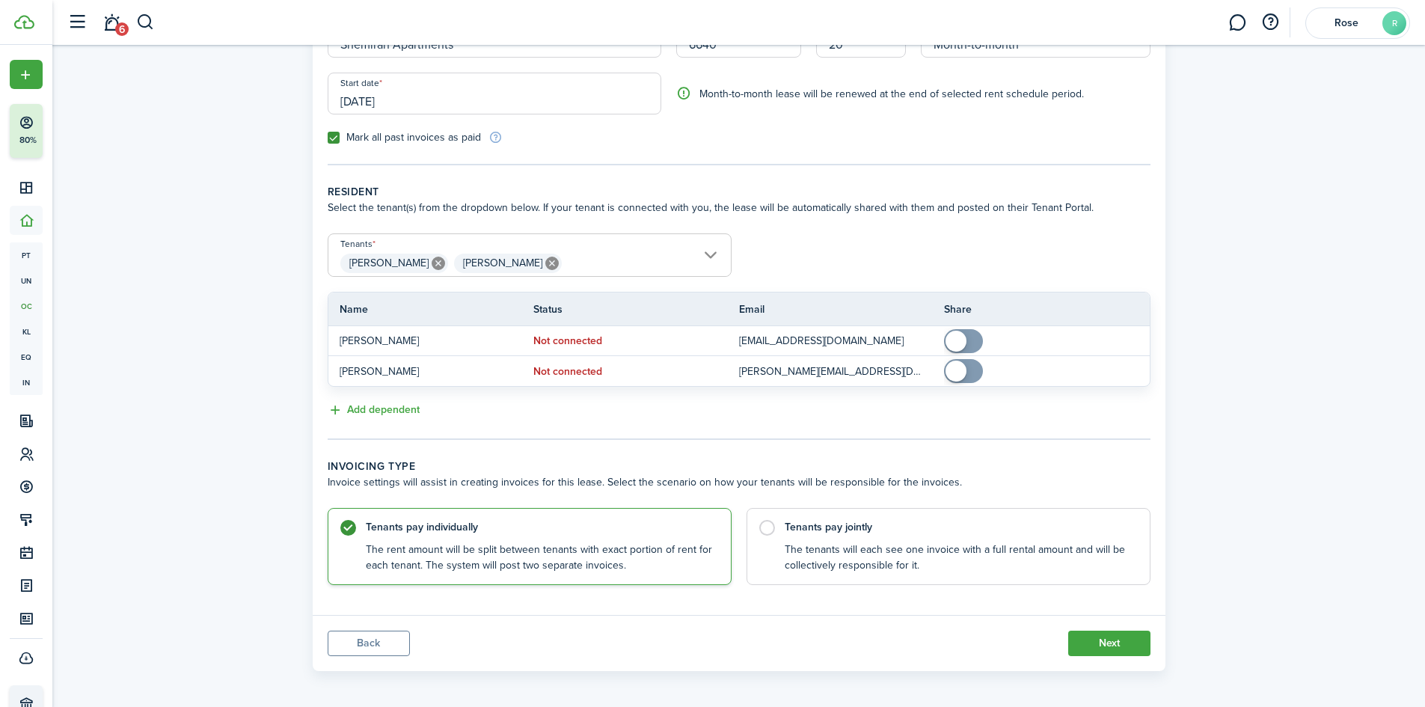
scroll to position [188, 0]
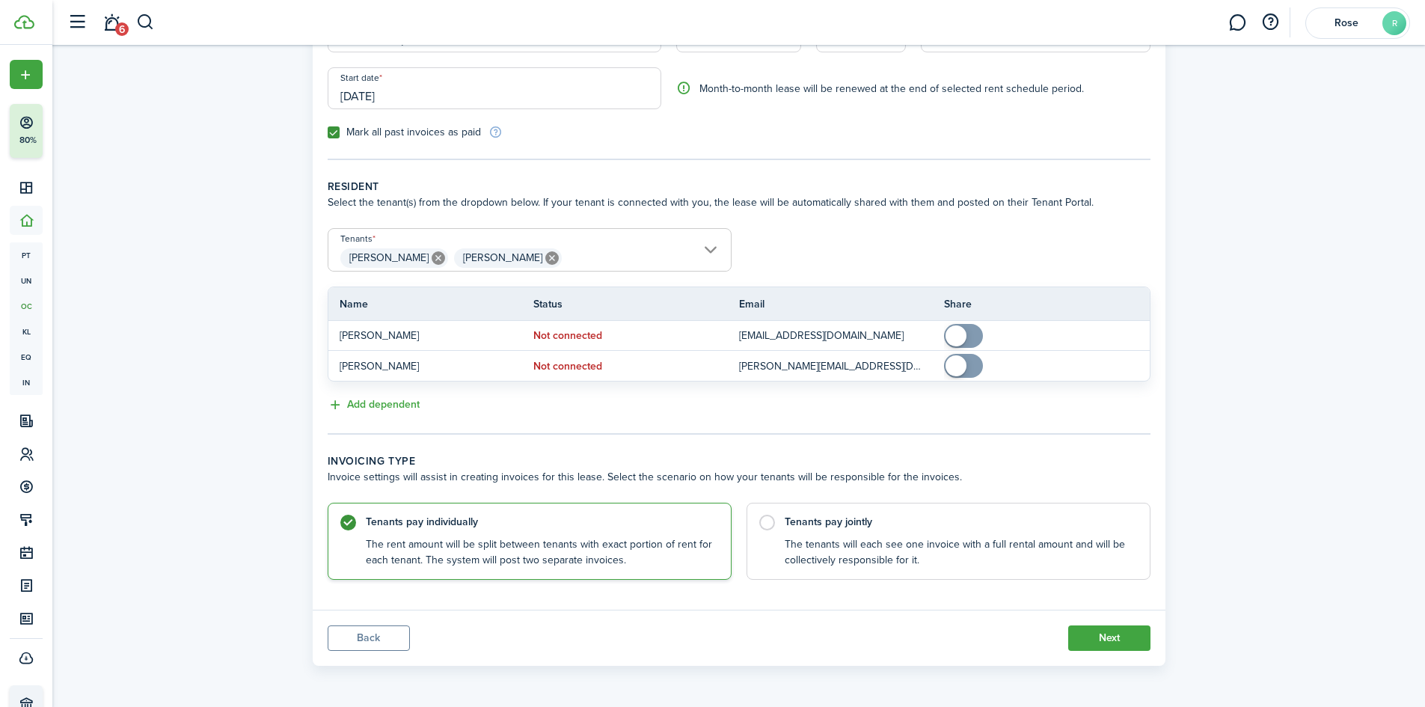
click at [210, 482] on div "Property & Tenants Lease Transactions Extra fees & Utilities Property informati…" at bounding box center [738, 265] width 1373 height 816
click at [796, 524] on control-radio-card-title "Tenants pay jointly" at bounding box center [960, 518] width 350 height 15
radio input "false"
radio input "true"
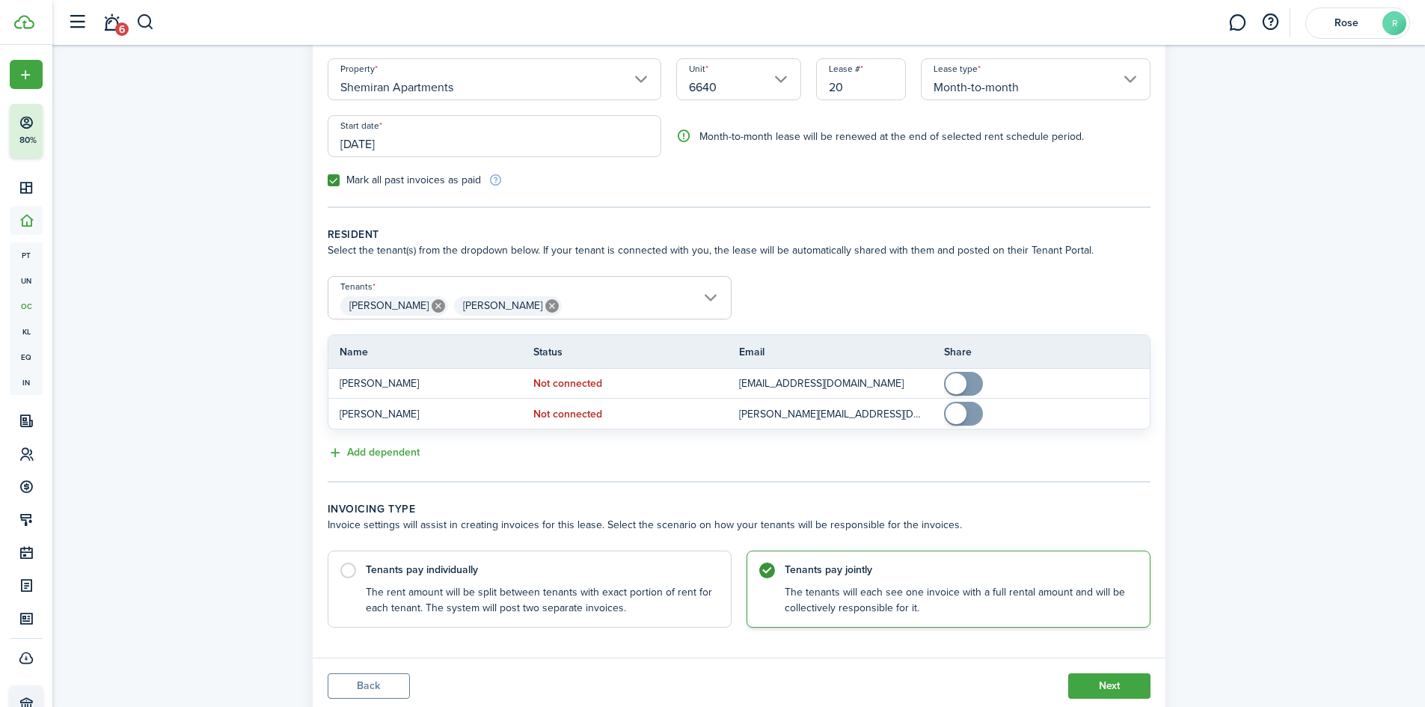
scroll to position [113, 0]
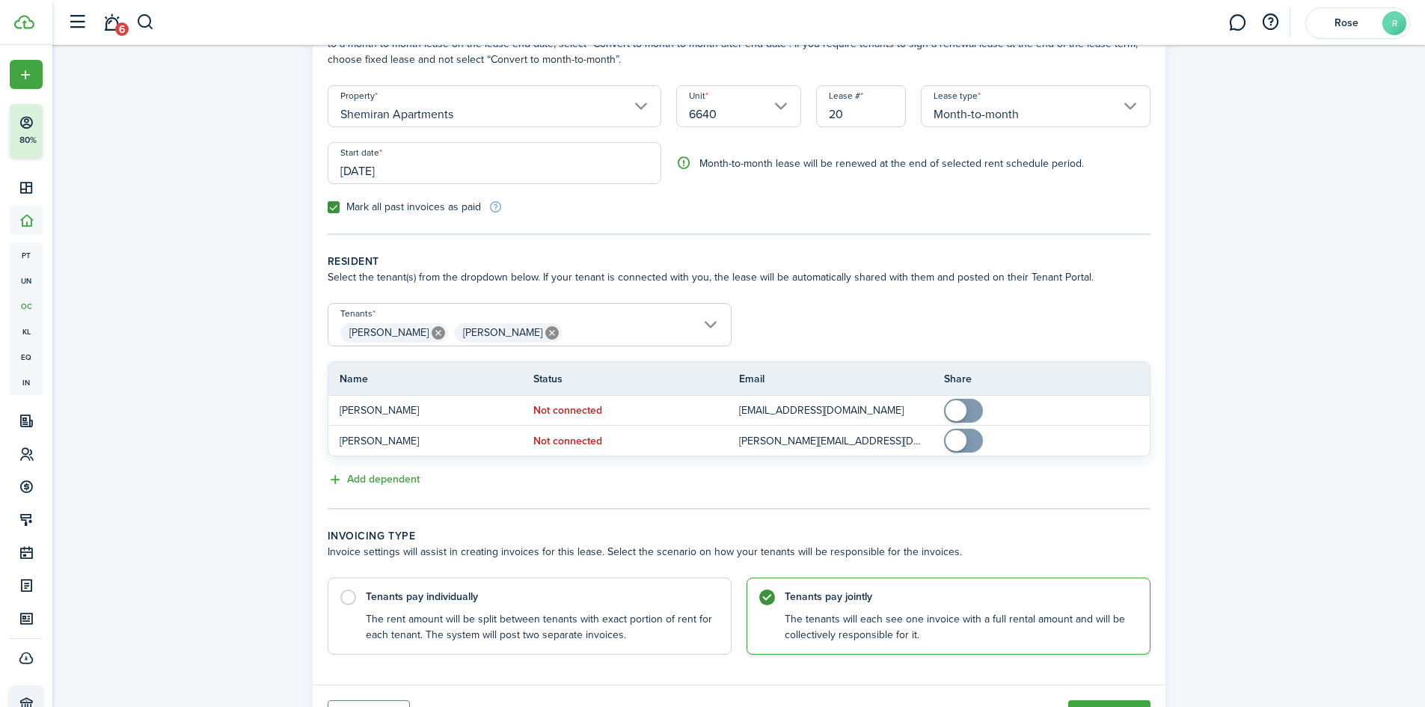
click at [364, 168] on input "[DATE]" at bounding box center [495, 163] width 334 height 42
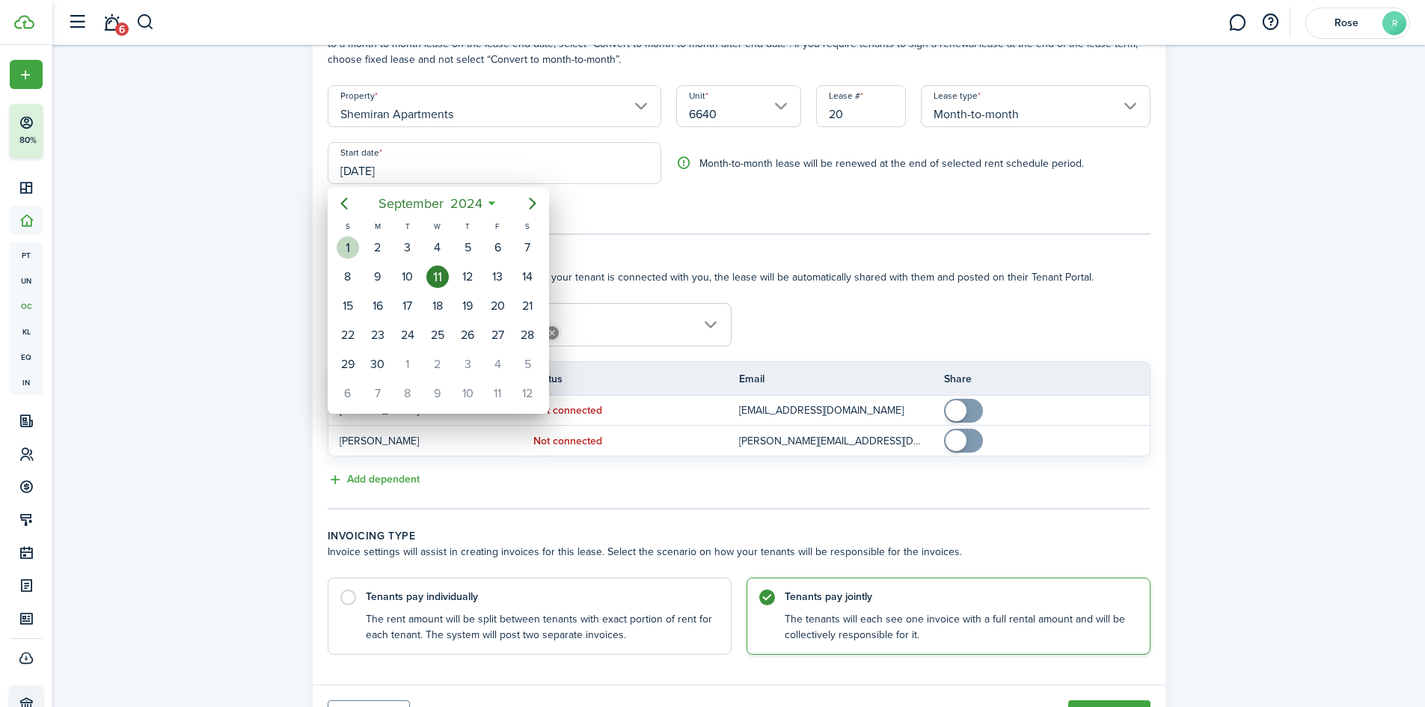
click at [354, 248] on div "1" at bounding box center [348, 247] width 22 height 22
type input "[DATE]"
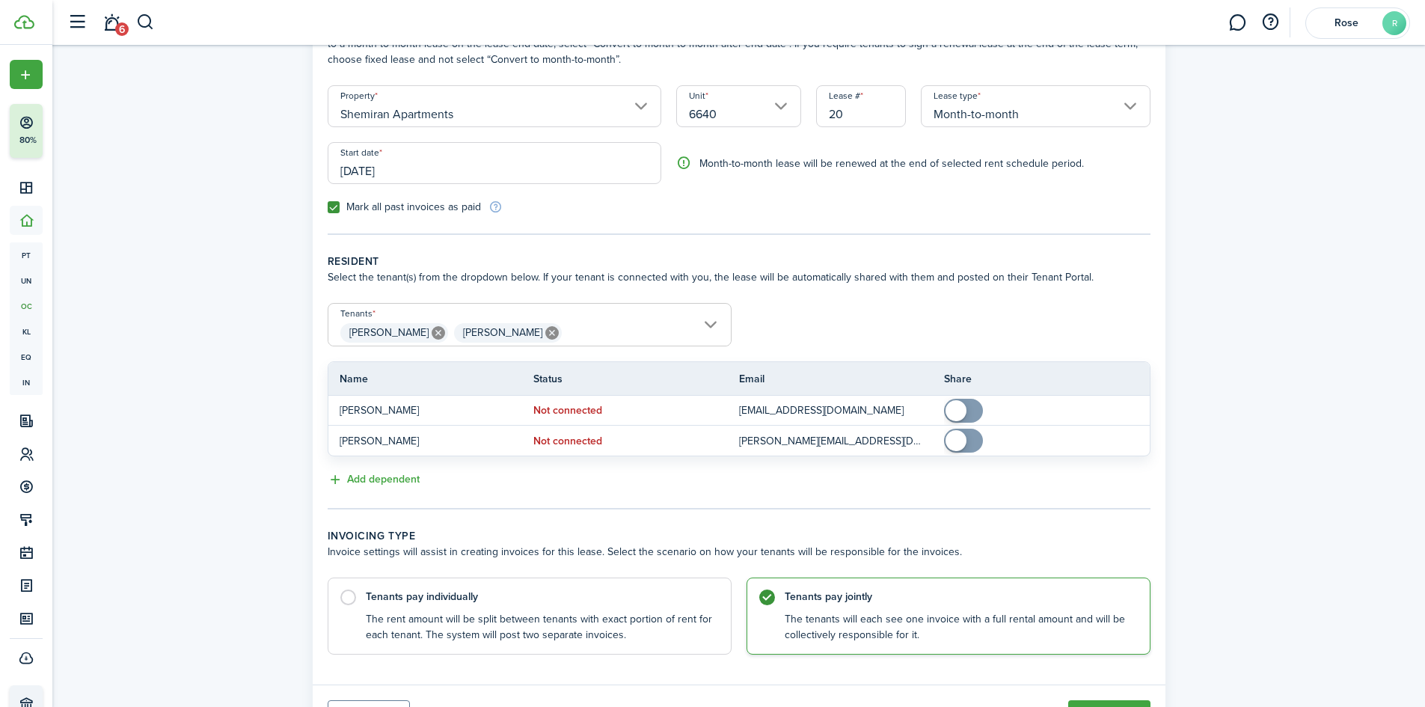
click at [272, 272] on div "Property & Tenants Lease Transactions Extra fees & Utilities Property informati…" at bounding box center [738, 340] width 1373 height 816
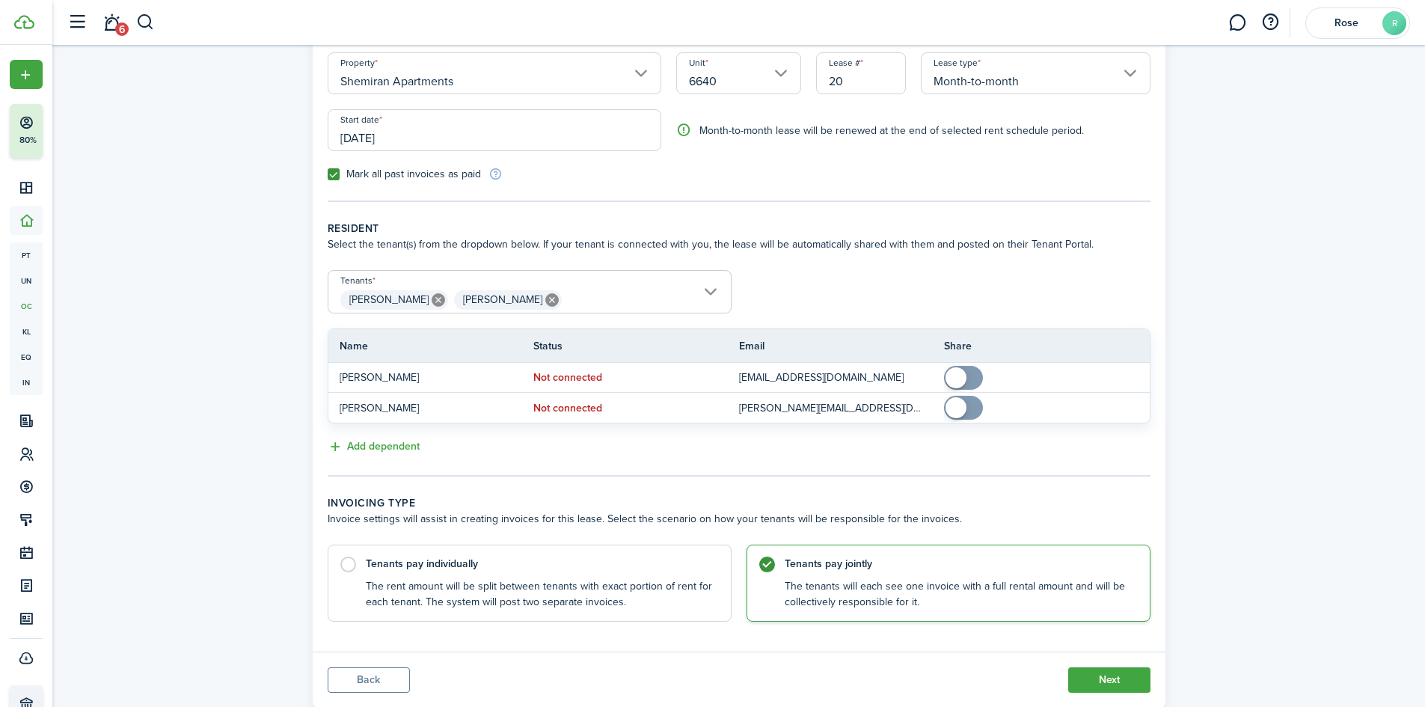
scroll to position [188, 0]
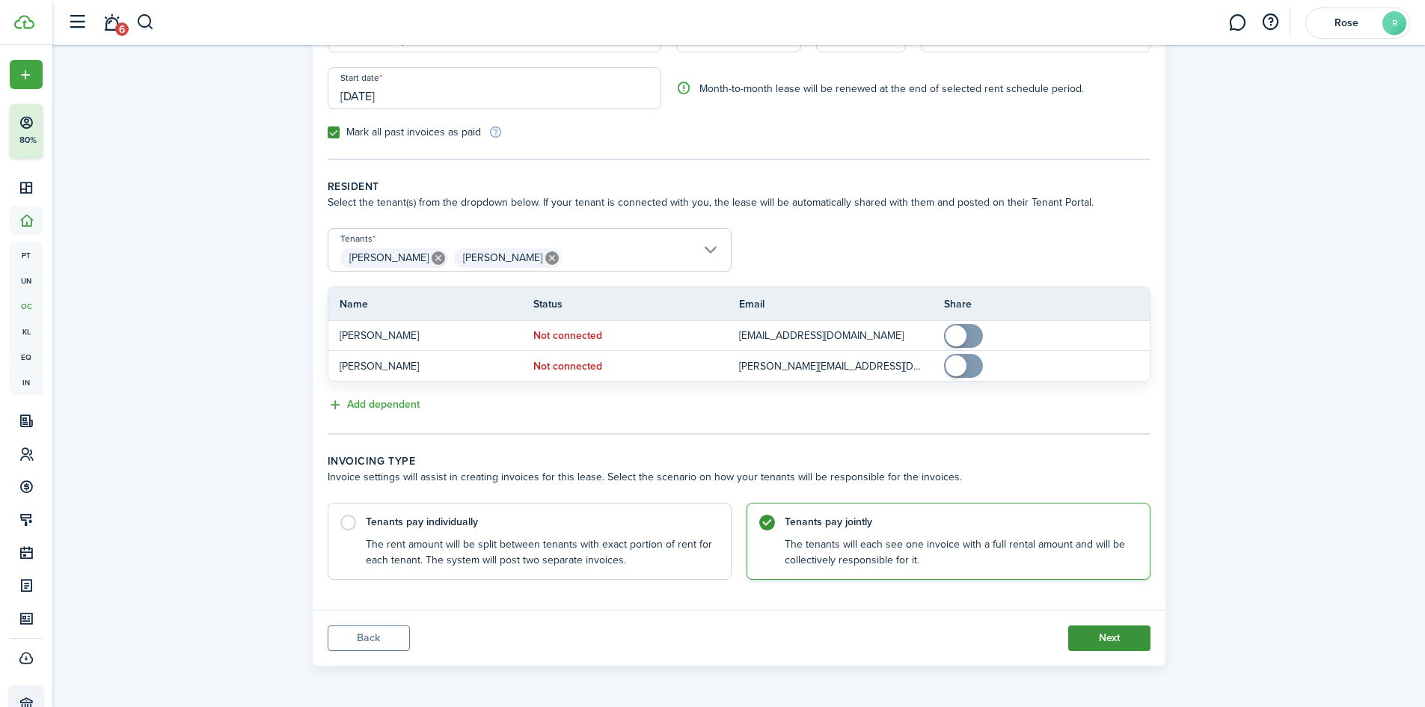
click at [1103, 635] on button "Next" at bounding box center [1109, 637] width 82 height 25
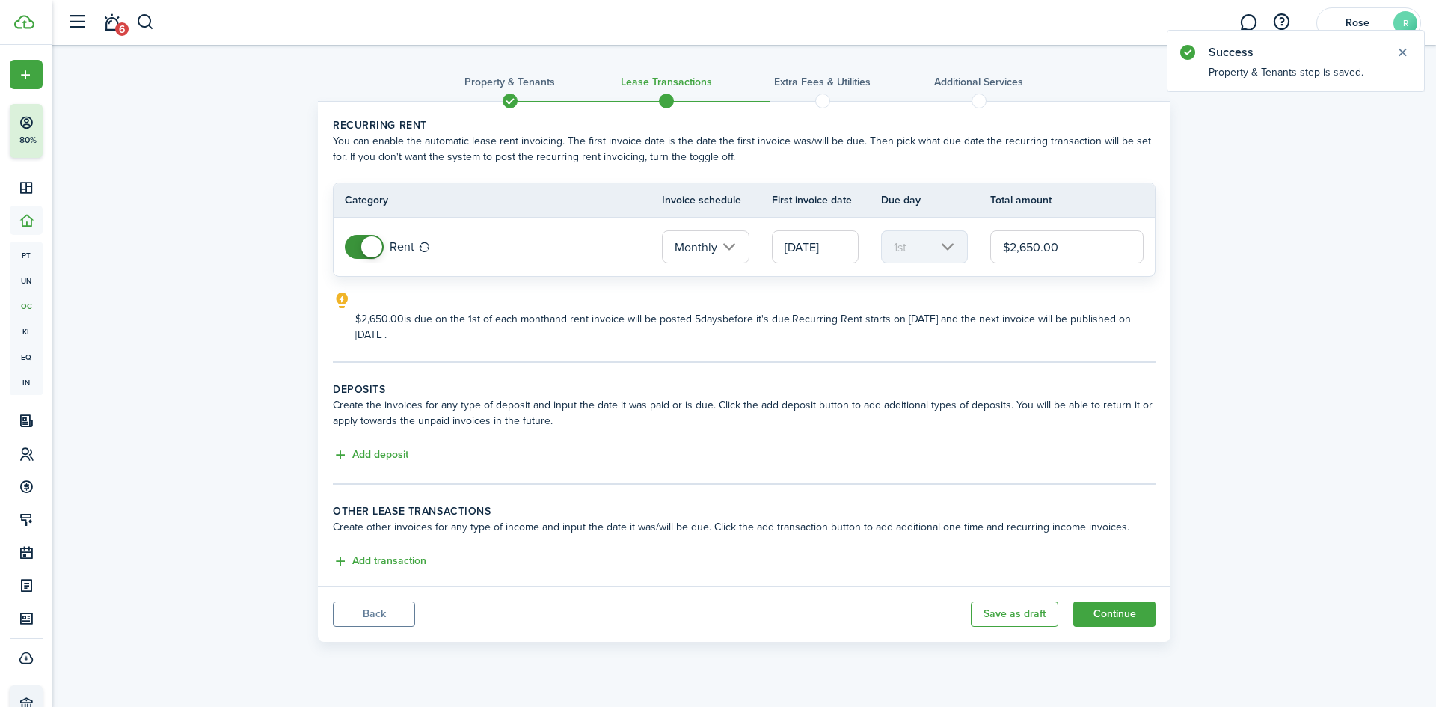
click at [385, 616] on button "Back" at bounding box center [374, 613] width 82 height 25
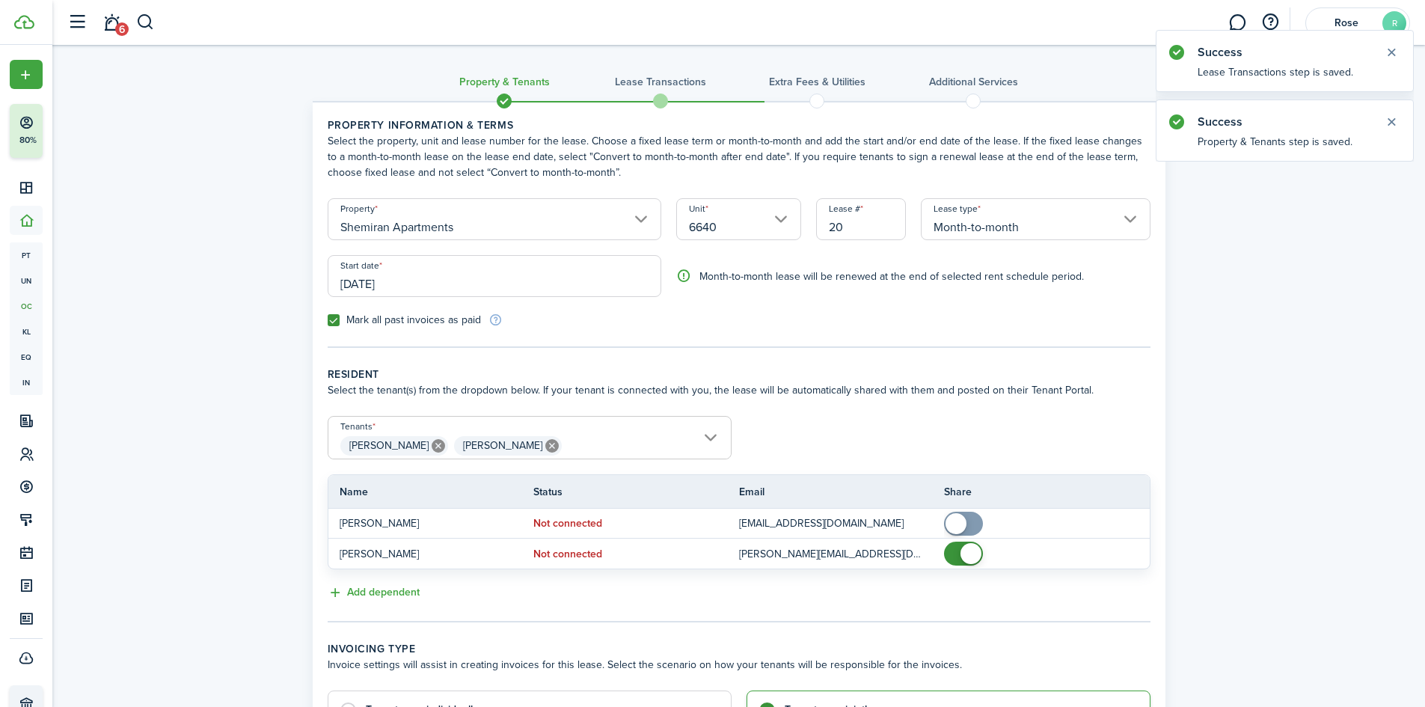
click at [368, 287] on input "[DATE]" at bounding box center [495, 276] width 334 height 42
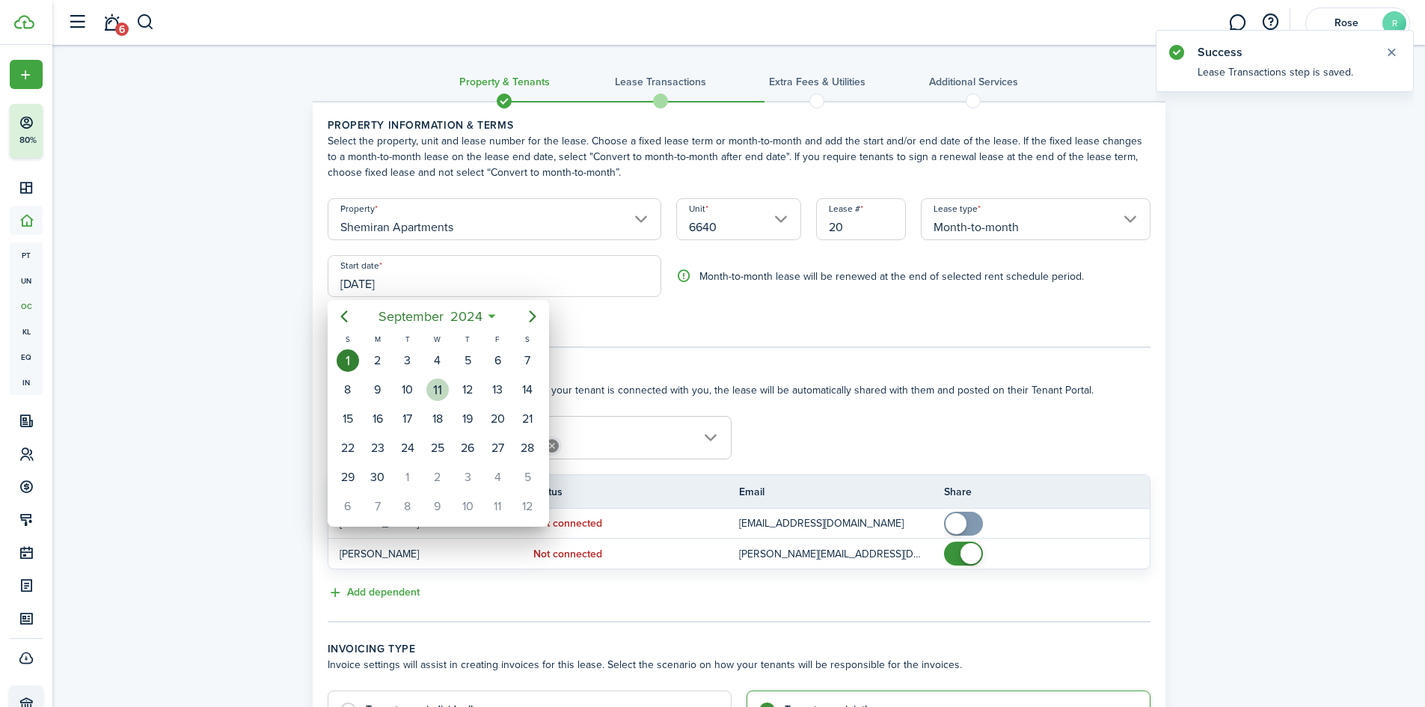
click at [432, 393] on div "11" at bounding box center [437, 389] width 22 height 22
type input "[DATE]"
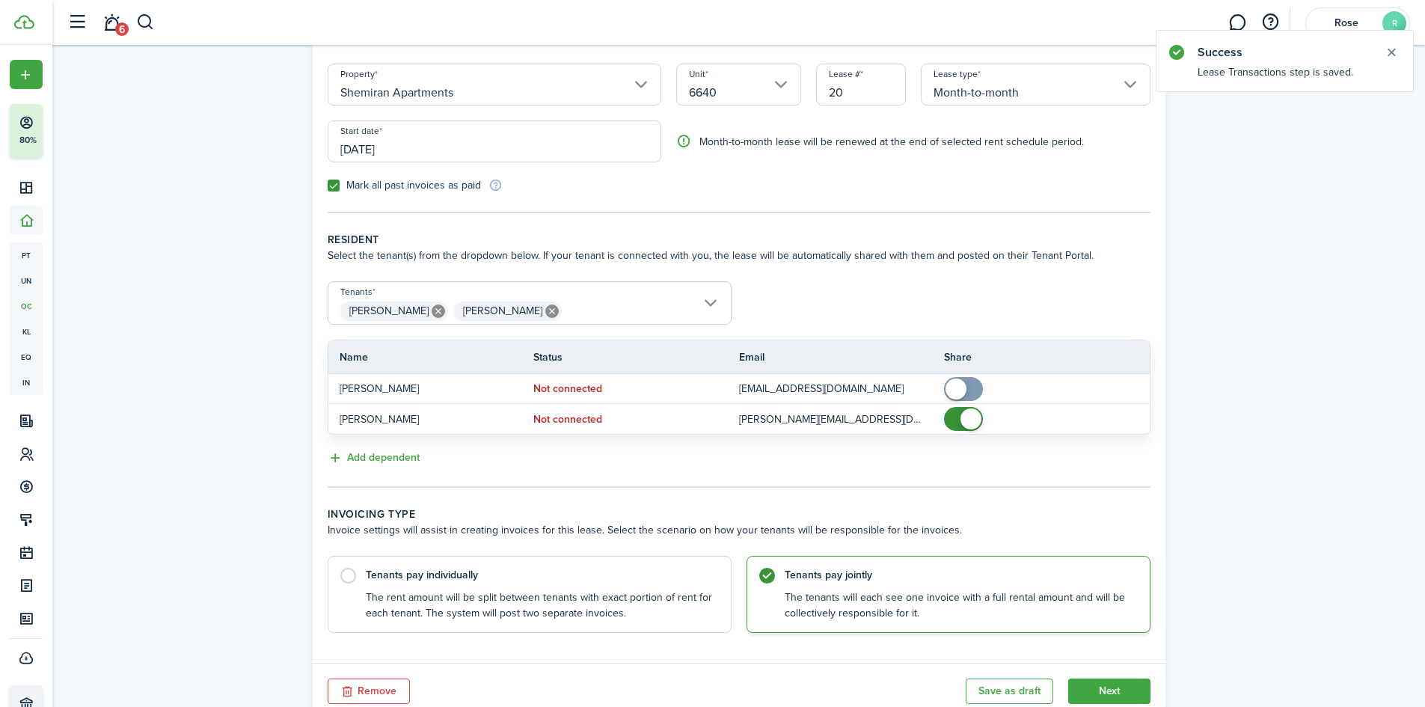
scroll to position [150, 0]
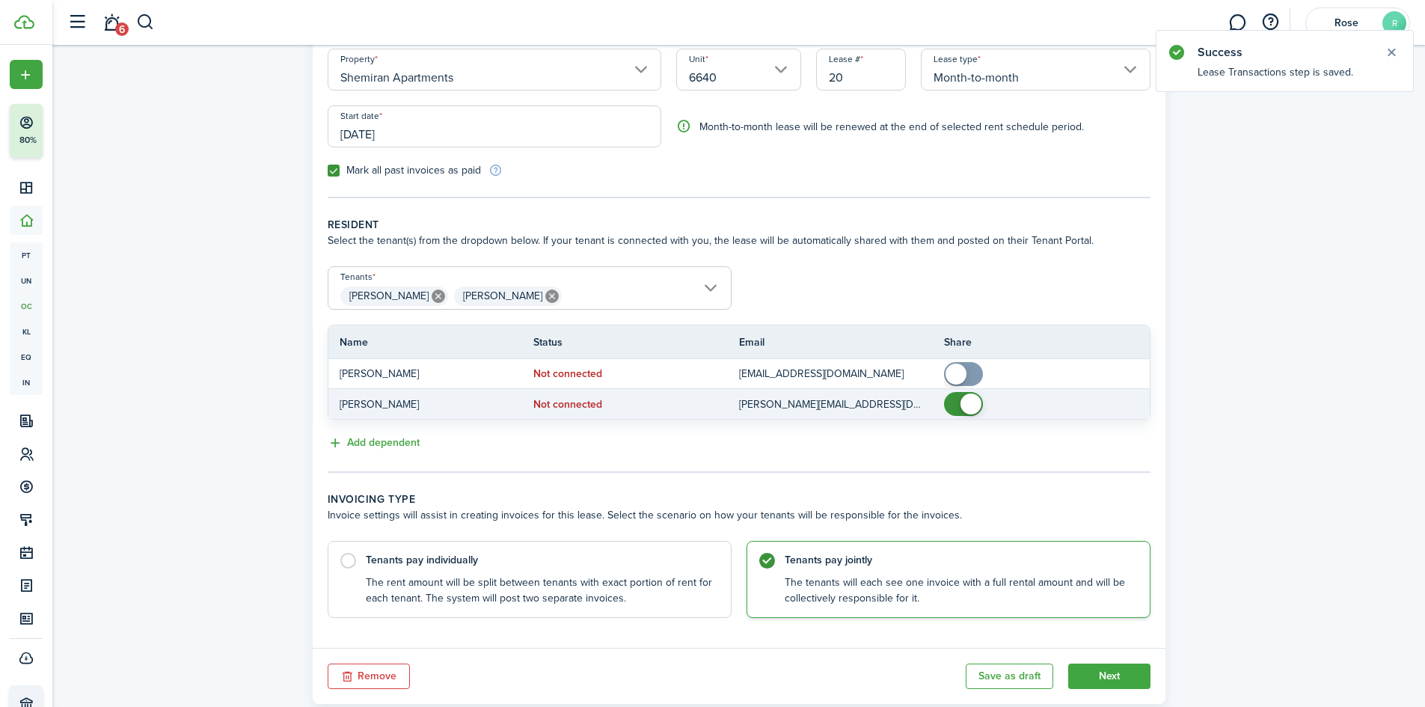
checkbox input "false"
click at [956, 393] on span at bounding box center [963, 404] width 15 height 24
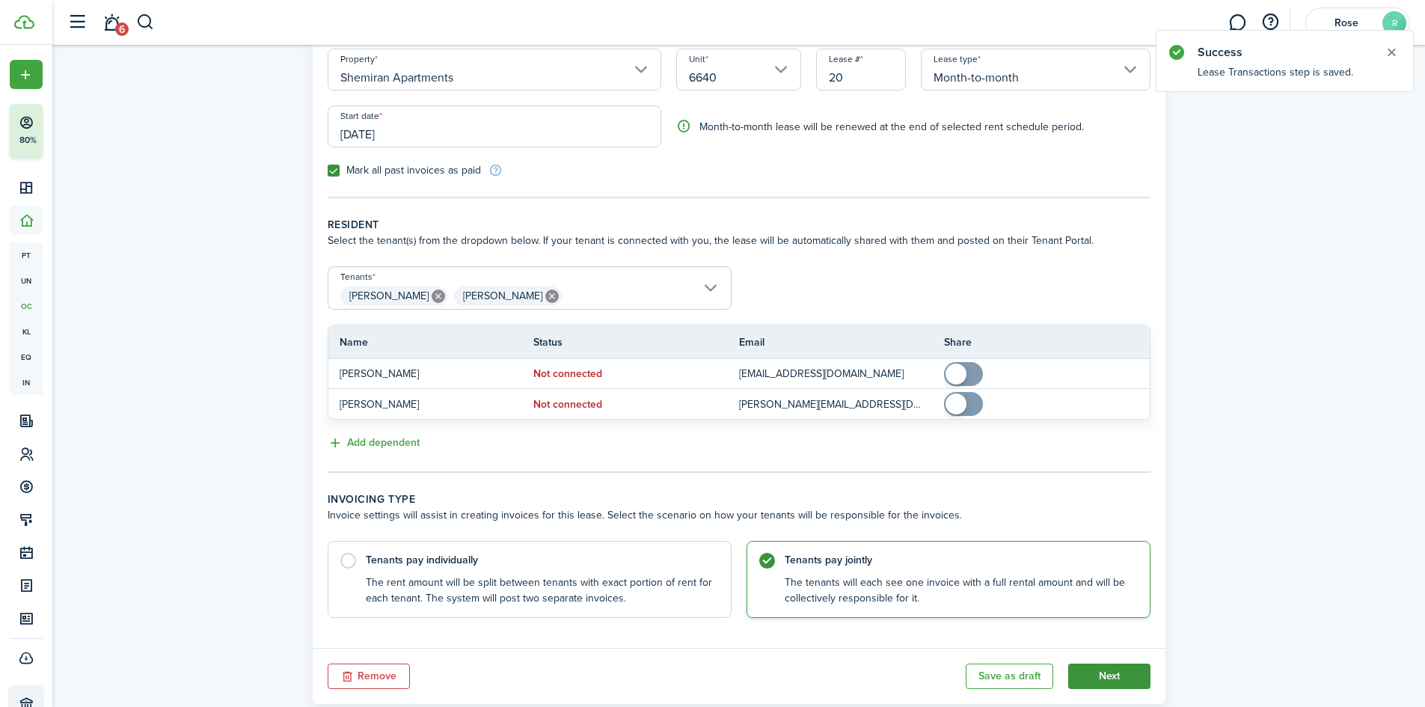
click at [1096, 678] on button "Next" at bounding box center [1109, 675] width 82 height 25
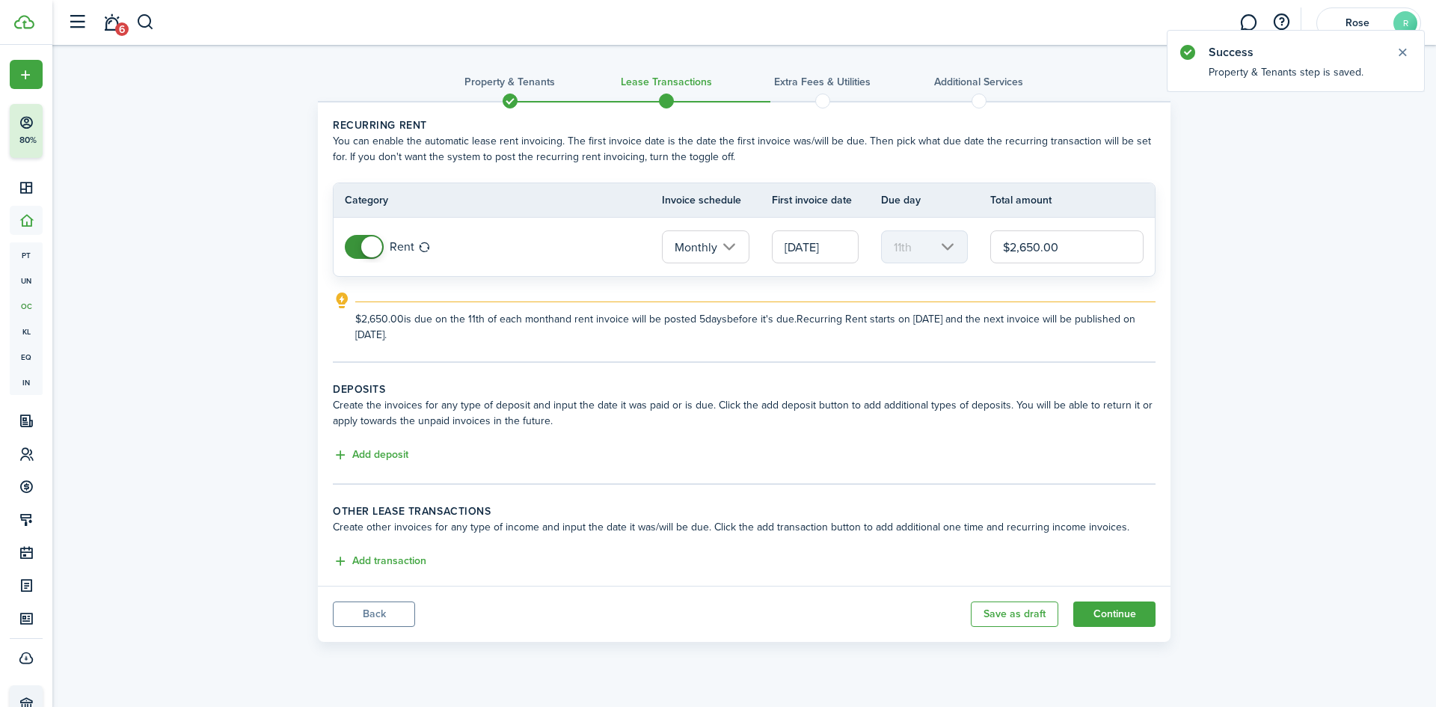
click at [802, 244] on input "[DATE]" at bounding box center [815, 246] width 87 height 33
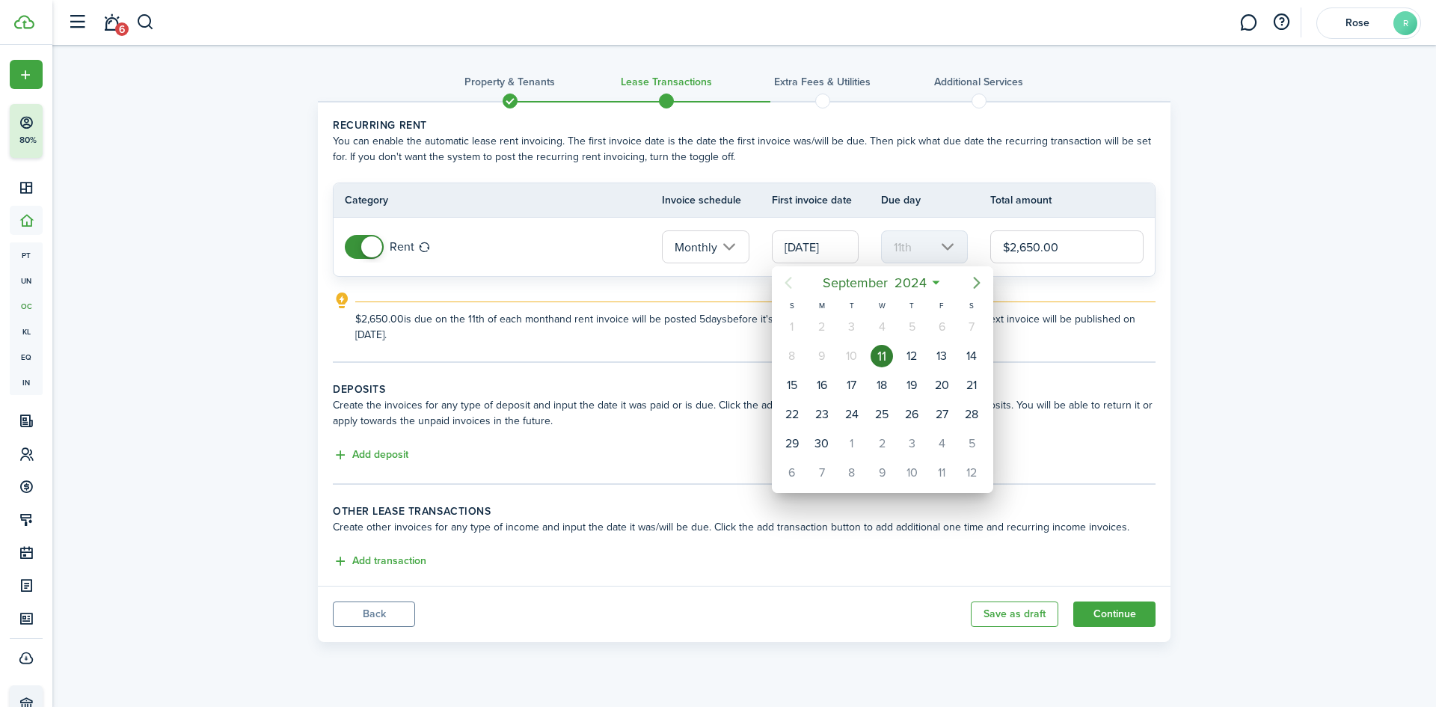
click at [978, 286] on icon "Next page" at bounding box center [977, 283] width 18 height 18
click at [789, 291] on icon "Previous page" at bounding box center [788, 283] width 18 height 18
click at [970, 277] on icon "Next page" at bounding box center [977, 283] width 18 height 18
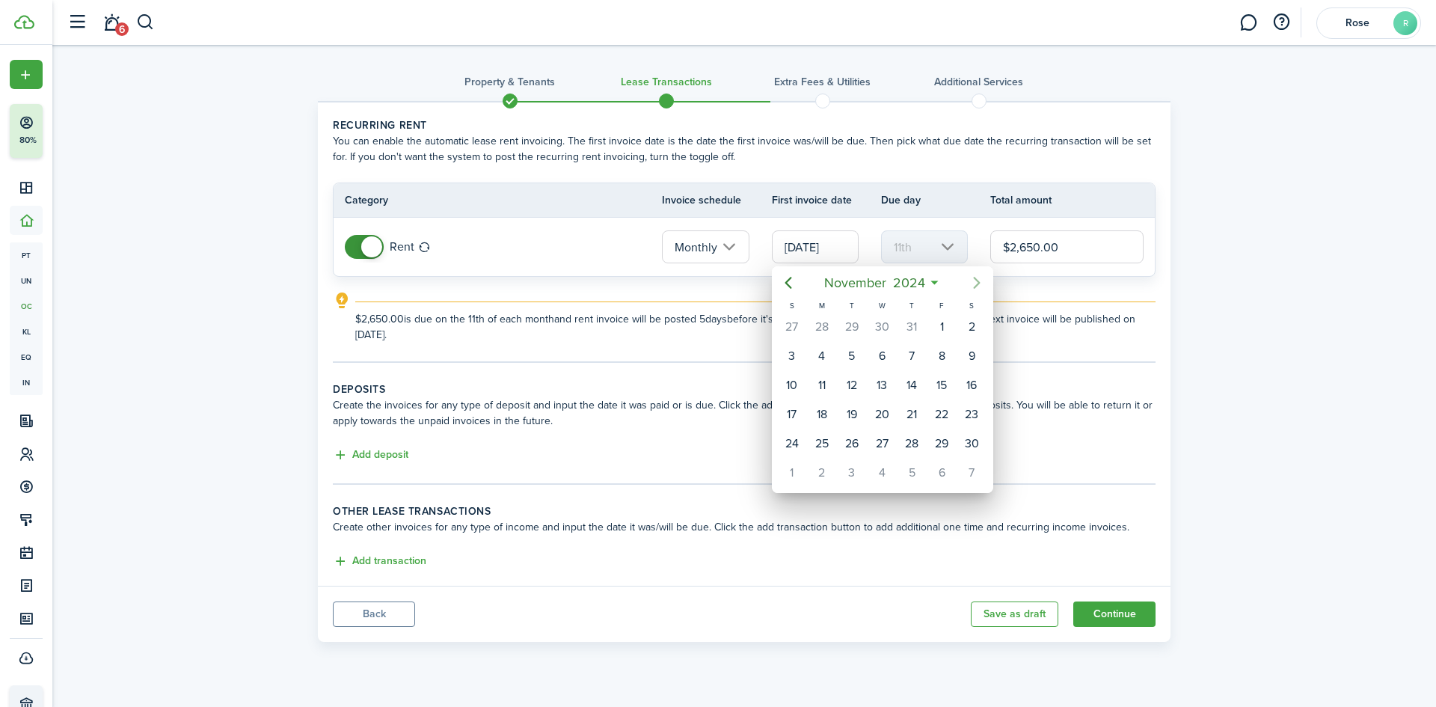
click at [970, 278] on icon "Next page" at bounding box center [977, 283] width 18 height 18
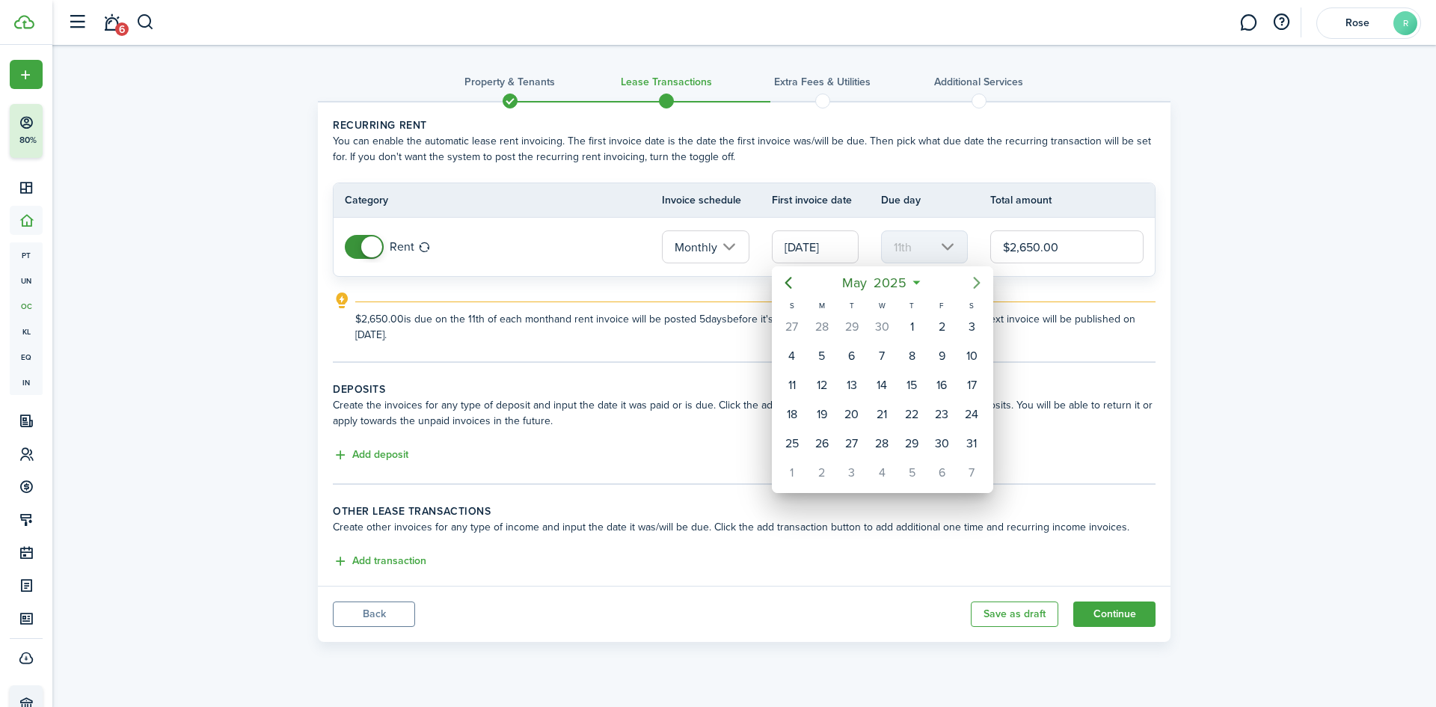
click at [970, 278] on icon "Next page" at bounding box center [977, 283] width 18 height 18
click at [821, 334] on div "1" at bounding box center [822, 327] width 22 height 22
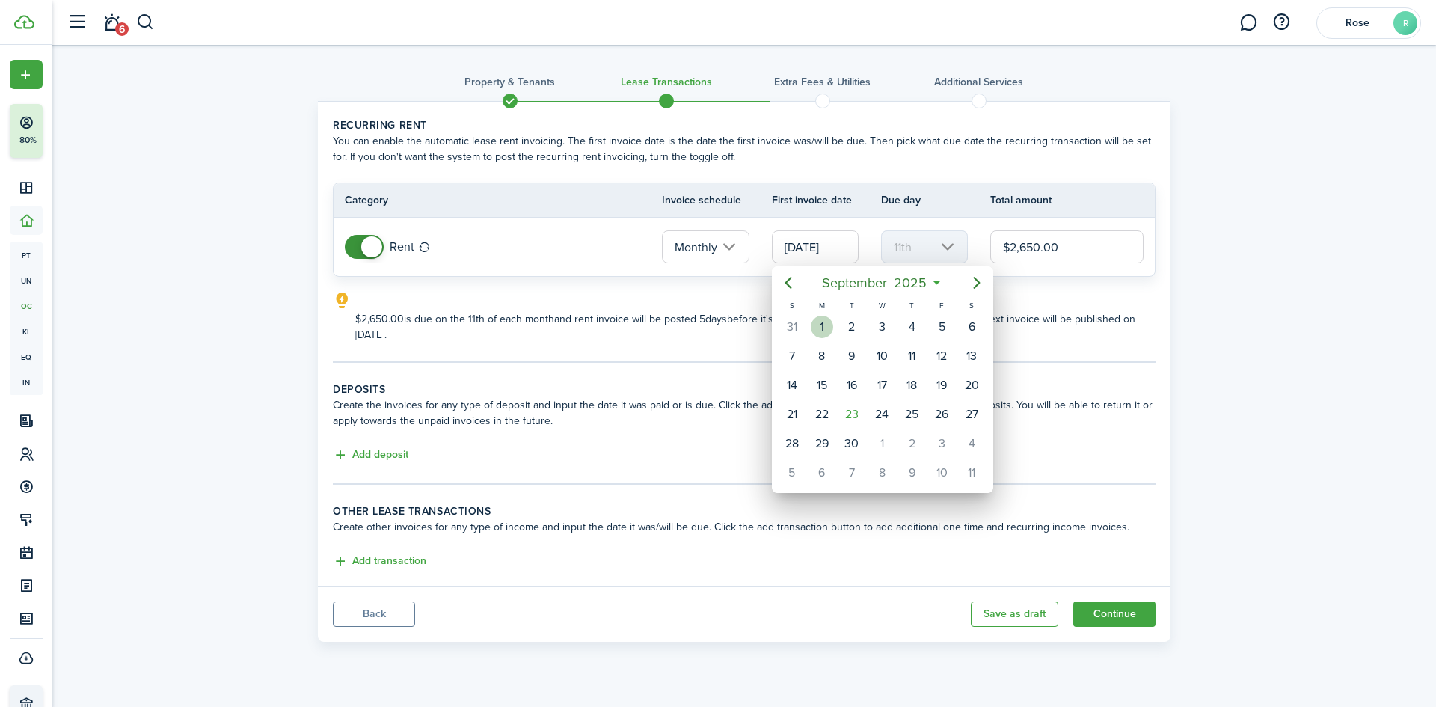
type input "[DATE]"
type input "1st"
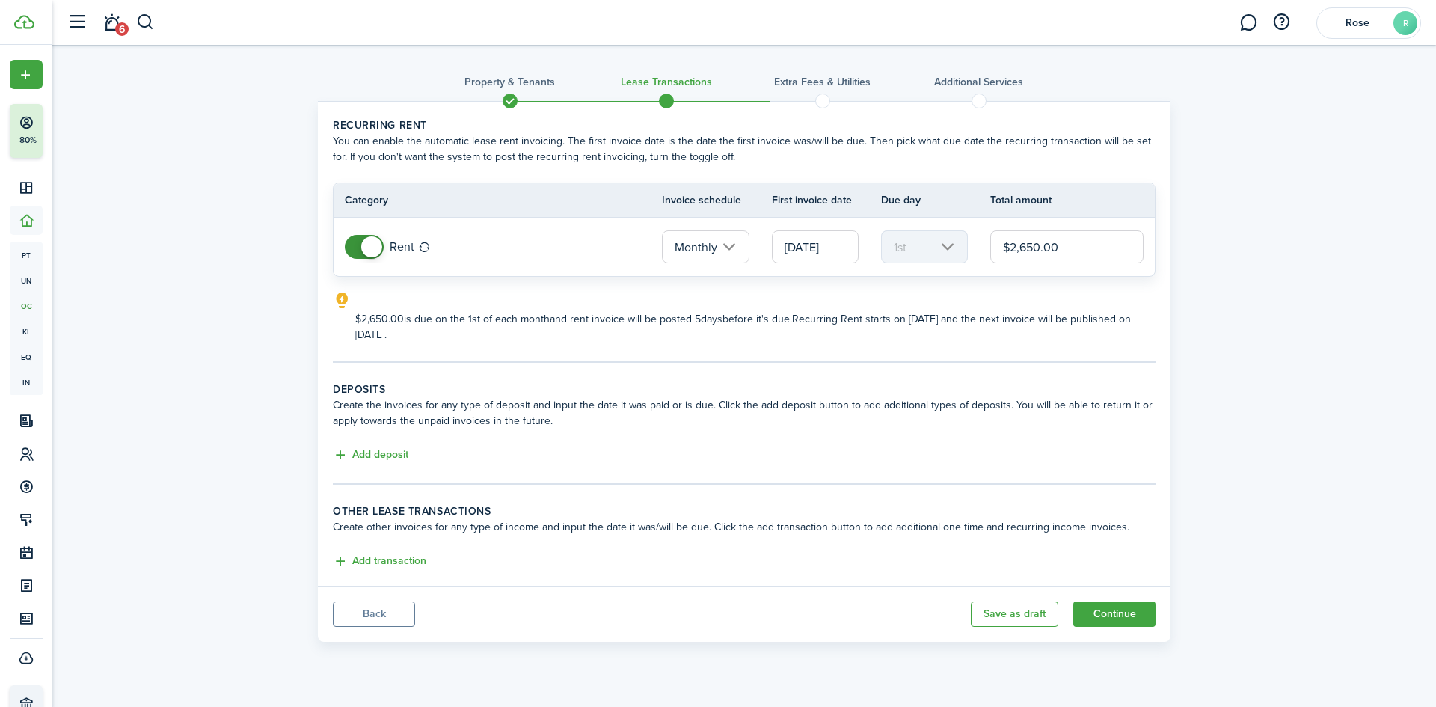
click at [1073, 250] on input "$2,650.00" at bounding box center [1066, 246] width 153 height 33
click at [1034, 251] on input "$2,650.00" at bounding box center [1066, 246] width 153 height 33
type input "$2,600.00"
click at [1279, 266] on div "Property & Tenants Lease Transactions Extra fees & Utilities Additional Service…" at bounding box center [744, 347] width 1384 height 604
click at [349, 453] on button "Add deposit" at bounding box center [371, 455] width 76 height 17
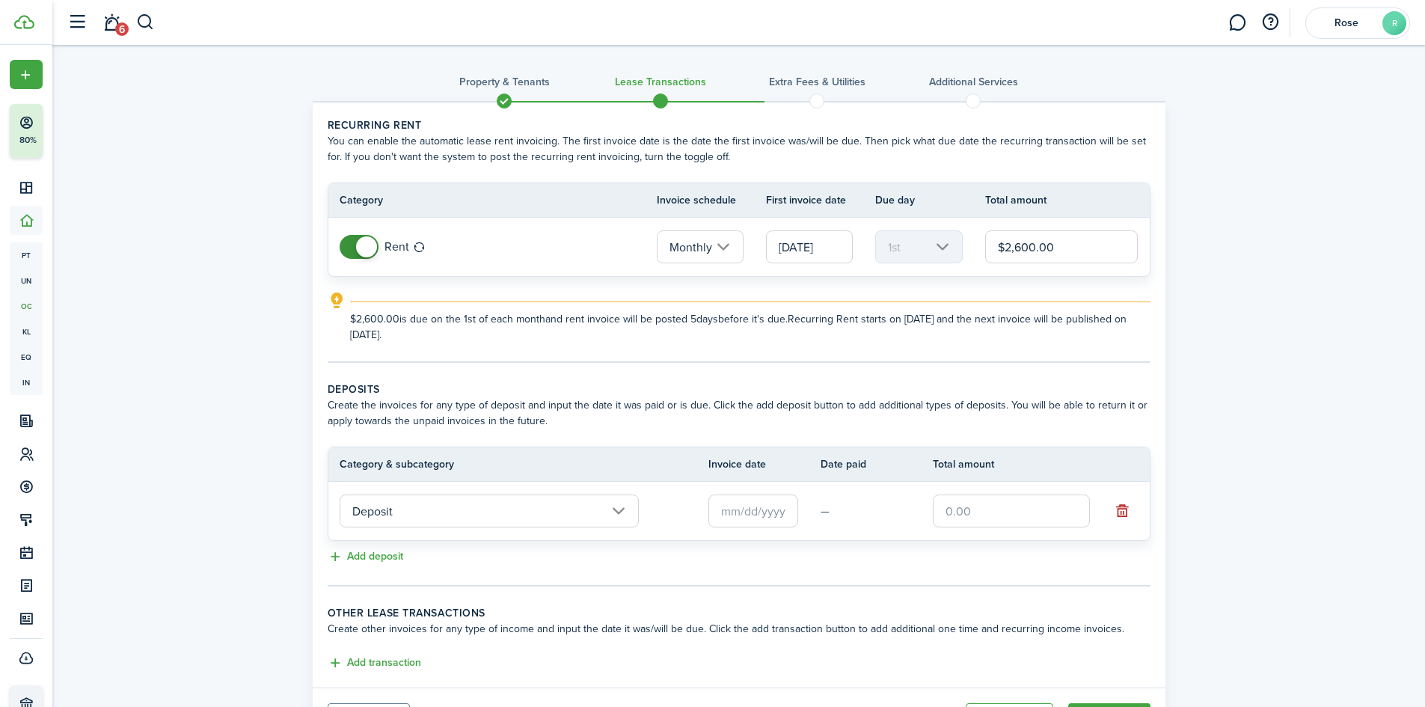
click at [747, 514] on input "text" at bounding box center [753, 510] width 90 height 33
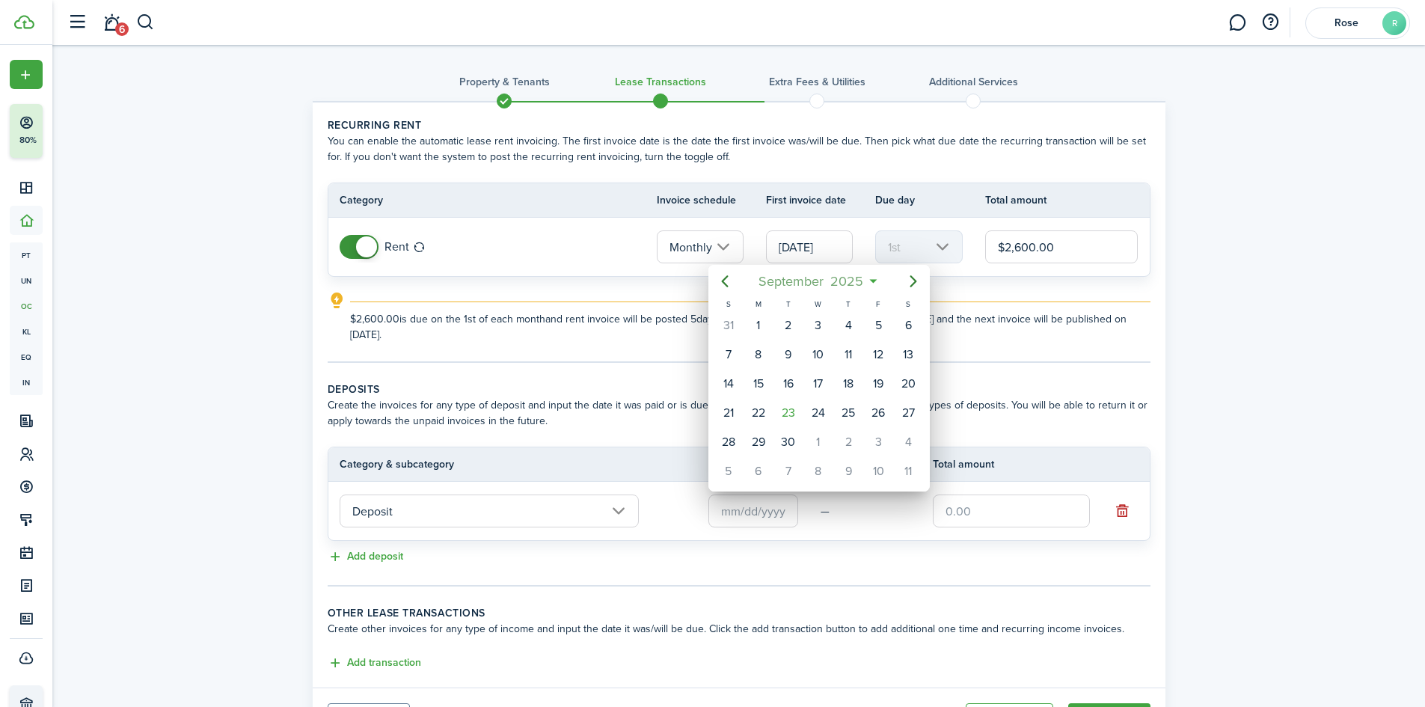
click at [800, 280] on span "September" at bounding box center [791, 281] width 72 height 27
click at [728, 288] on icon "Previous page" at bounding box center [725, 281] width 18 height 18
click at [883, 416] on div "Sep" at bounding box center [889, 415] width 54 height 24
click at [817, 352] on div "11" at bounding box center [818, 354] width 22 height 22
type input "[DATE]"
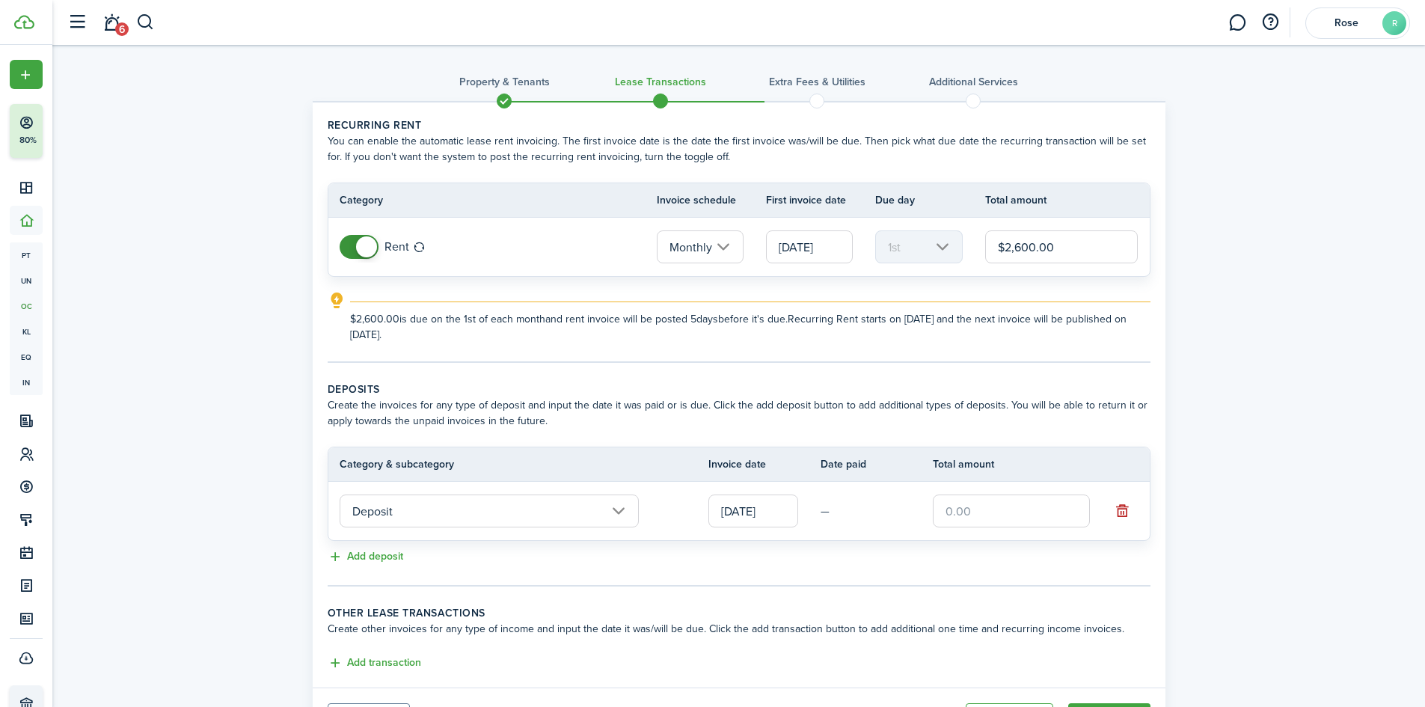
click at [977, 506] on input "text" at bounding box center [1011, 510] width 157 height 33
type input "$2,600.00"
click at [1319, 506] on div "Property & Tenants Lease Transactions Extra fees & Utilities Additional Service…" at bounding box center [738, 398] width 1373 height 706
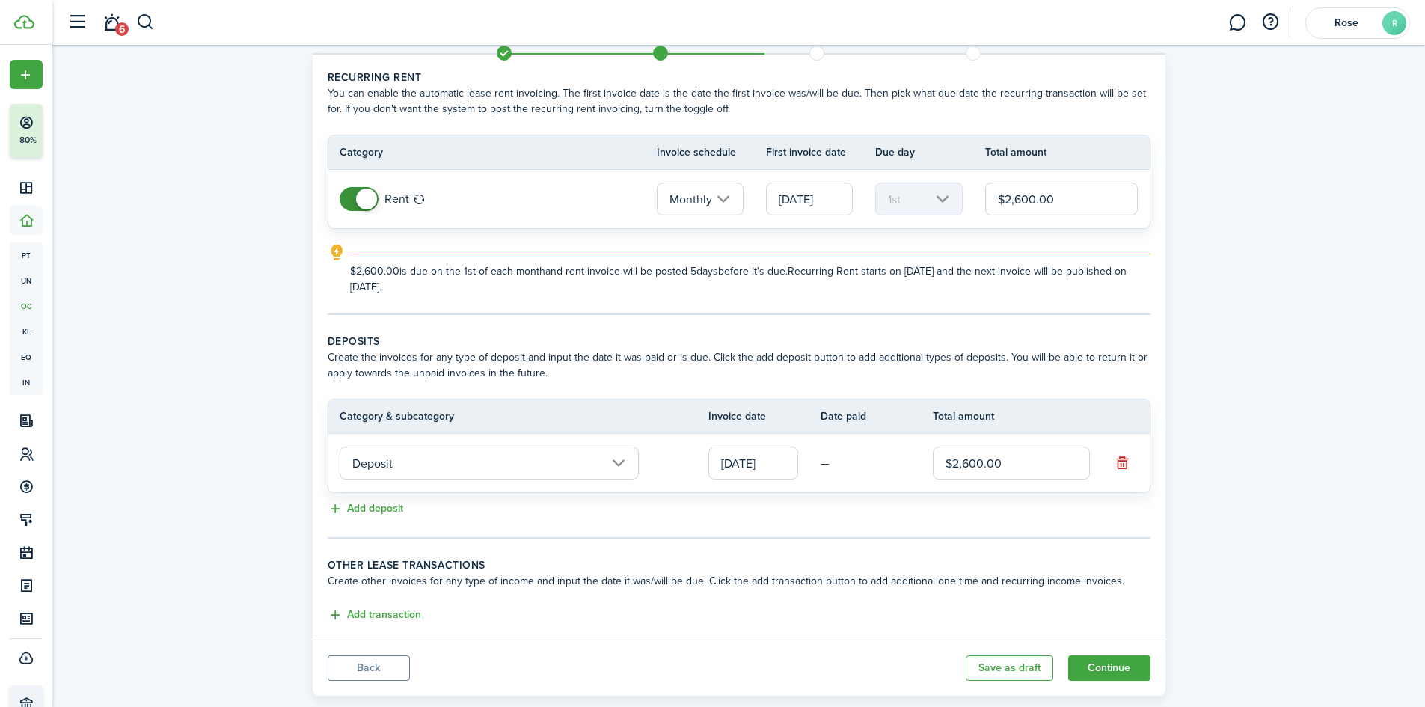
scroll to position [75, 0]
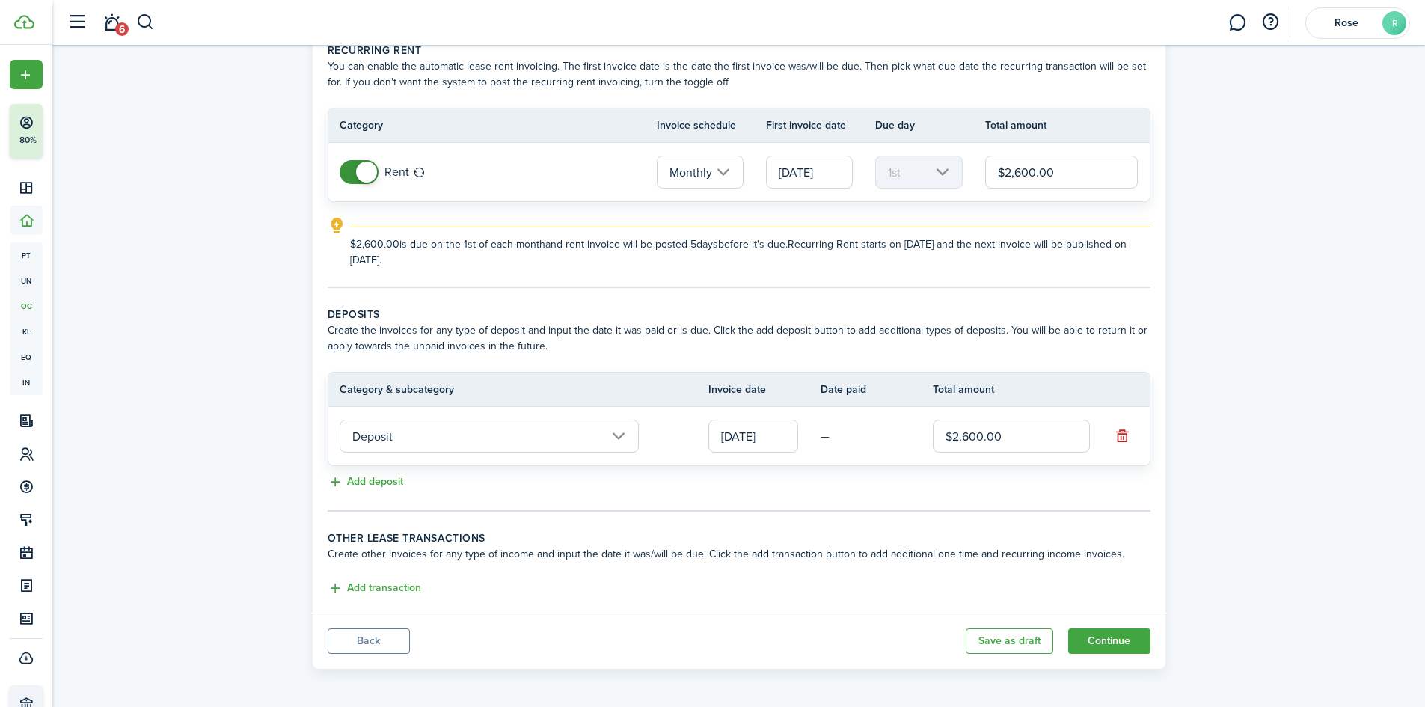
click at [822, 439] on td "—" at bounding box center [877, 436] width 112 height 23
click at [824, 440] on td "—" at bounding box center [877, 436] width 112 height 23
click at [641, 470] on lease-classic-deposit "Deposits Create the invoices for any type of deposit and input the date it was …" at bounding box center [739, 399] width 823 height 185
click at [617, 435] on input "Deposit" at bounding box center [489, 436] width 299 height 33
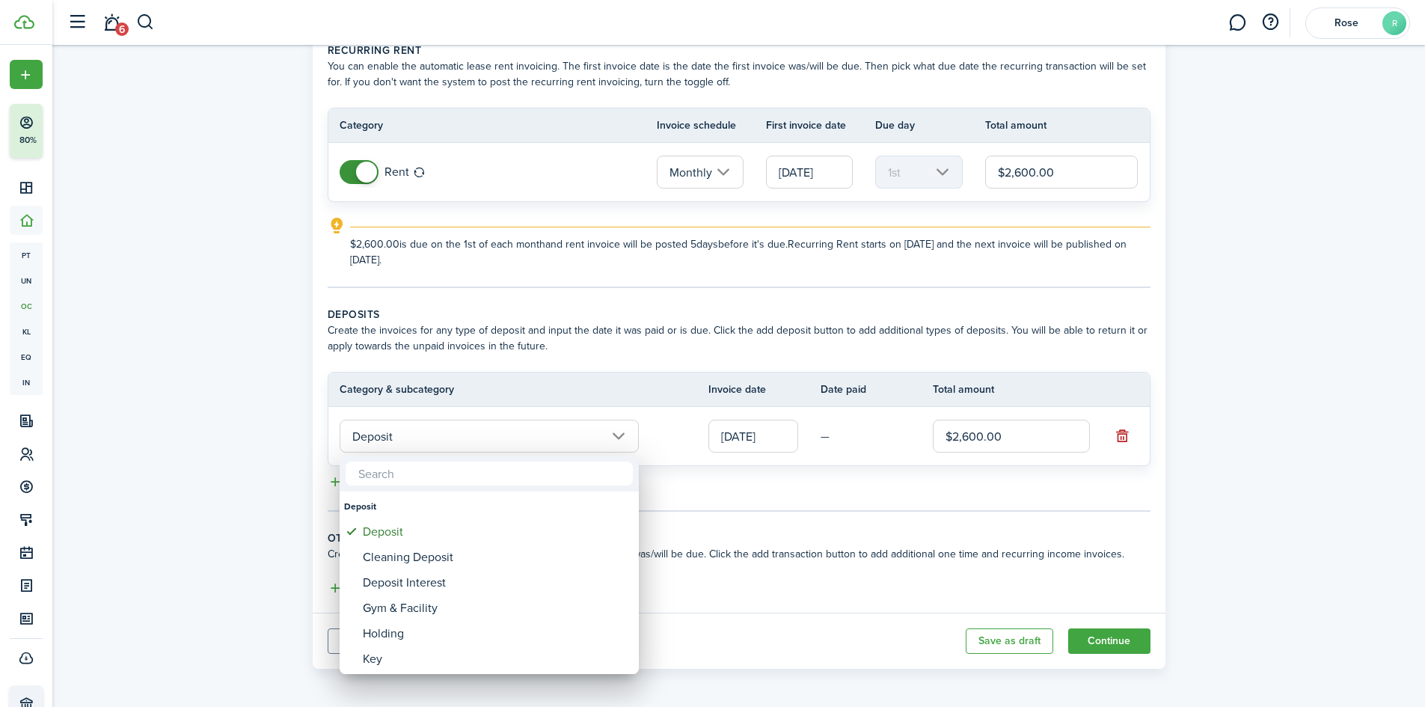
click at [617, 435] on div at bounding box center [712, 353] width 1664 height 946
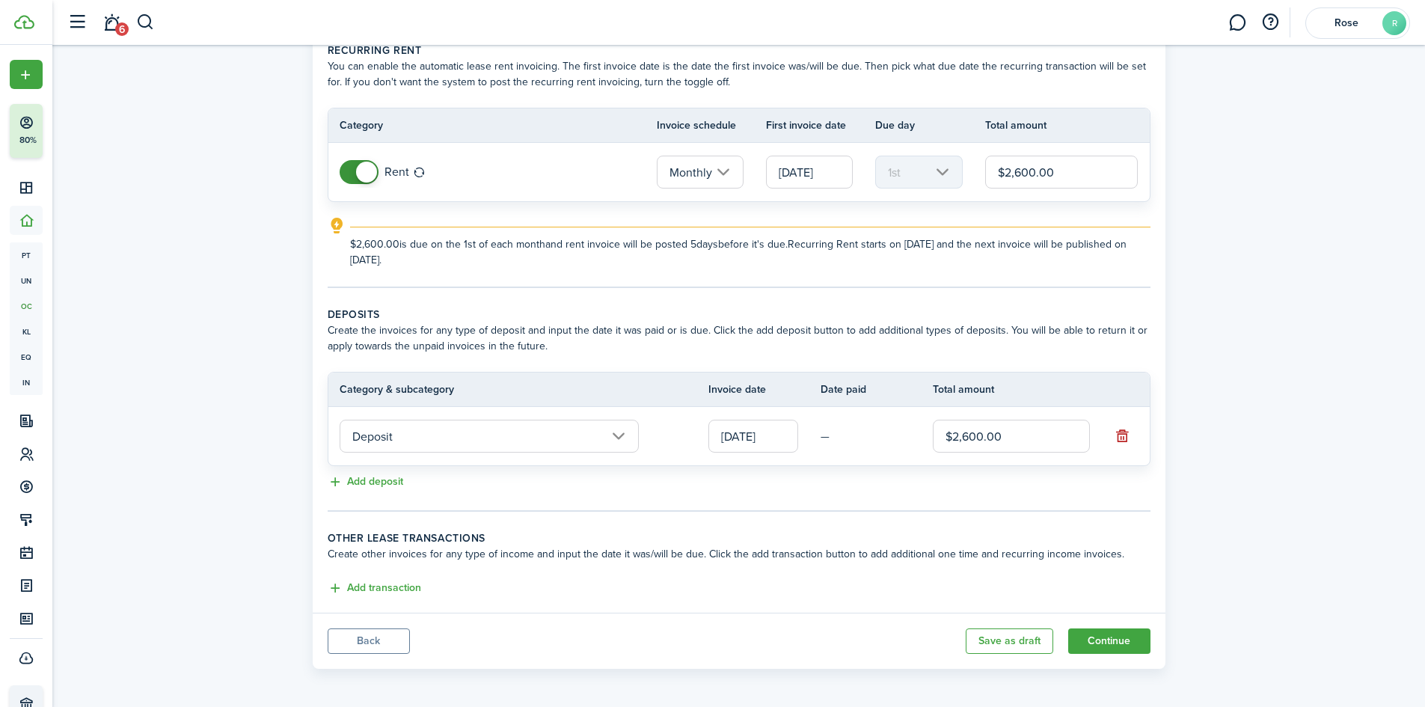
click at [1207, 476] on div "Property & Tenants Lease Transactions Extra fees & Utilities Additional Service…" at bounding box center [738, 323] width 1373 height 706
drag, startPoint x: 1097, startPoint y: 646, endPoint x: 1082, endPoint y: 638, distance: 17.1
click at [1082, 638] on button "Continue" at bounding box center [1109, 640] width 82 height 25
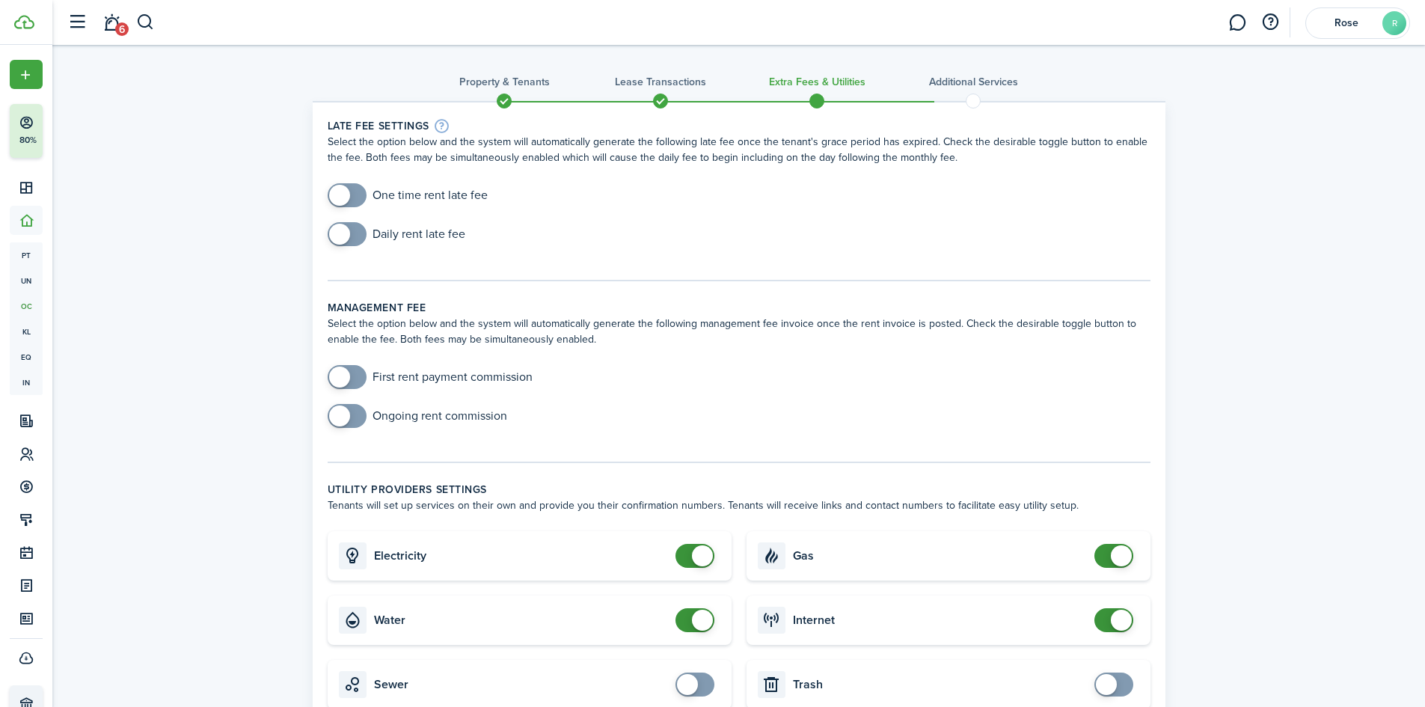
click at [343, 420] on span at bounding box center [339, 415] width 21 height 21
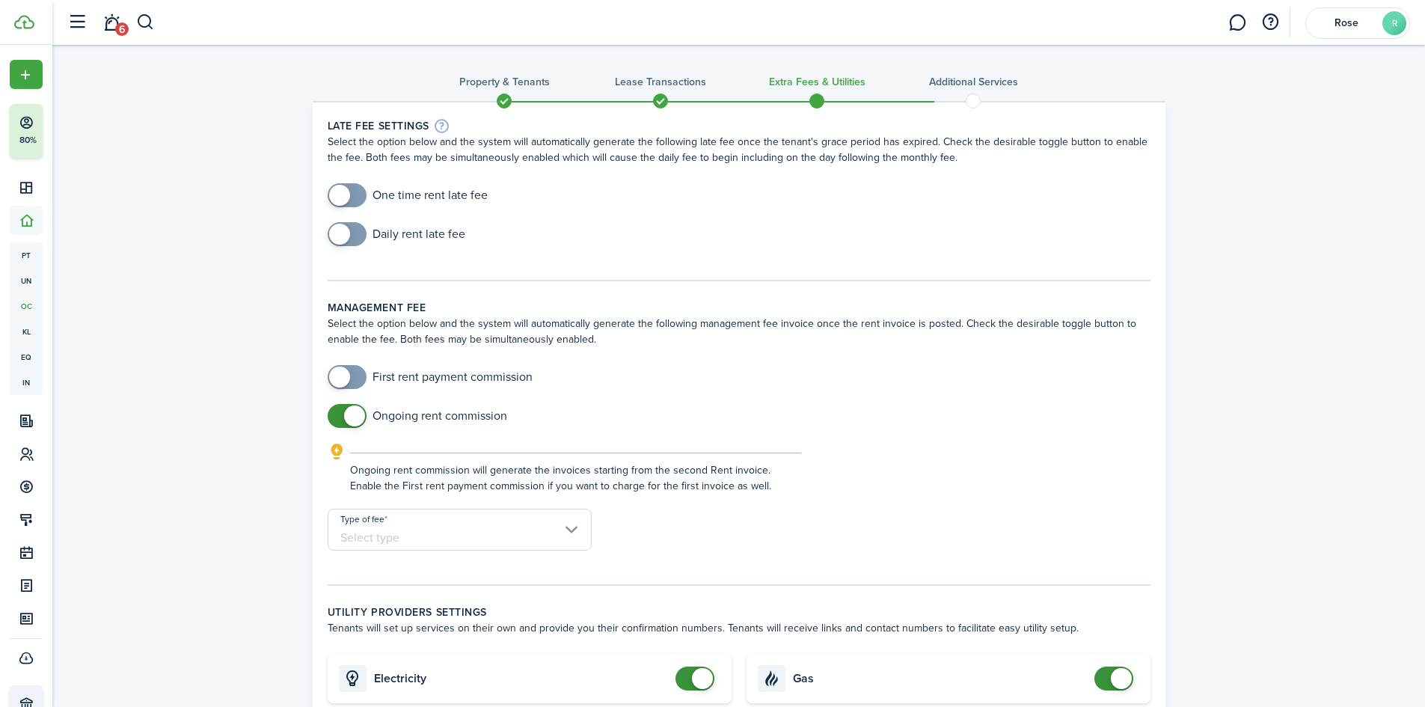
click at [433, 542] on input "Type of fee" at bounding box center [460, 530] width 264 height 42
click at [358, 418] on div at bounding box center [712, 353] width 1664 height 946
click at [370, 414] on input "checkbox" at bounding box center [418, 416] width 180 height 24
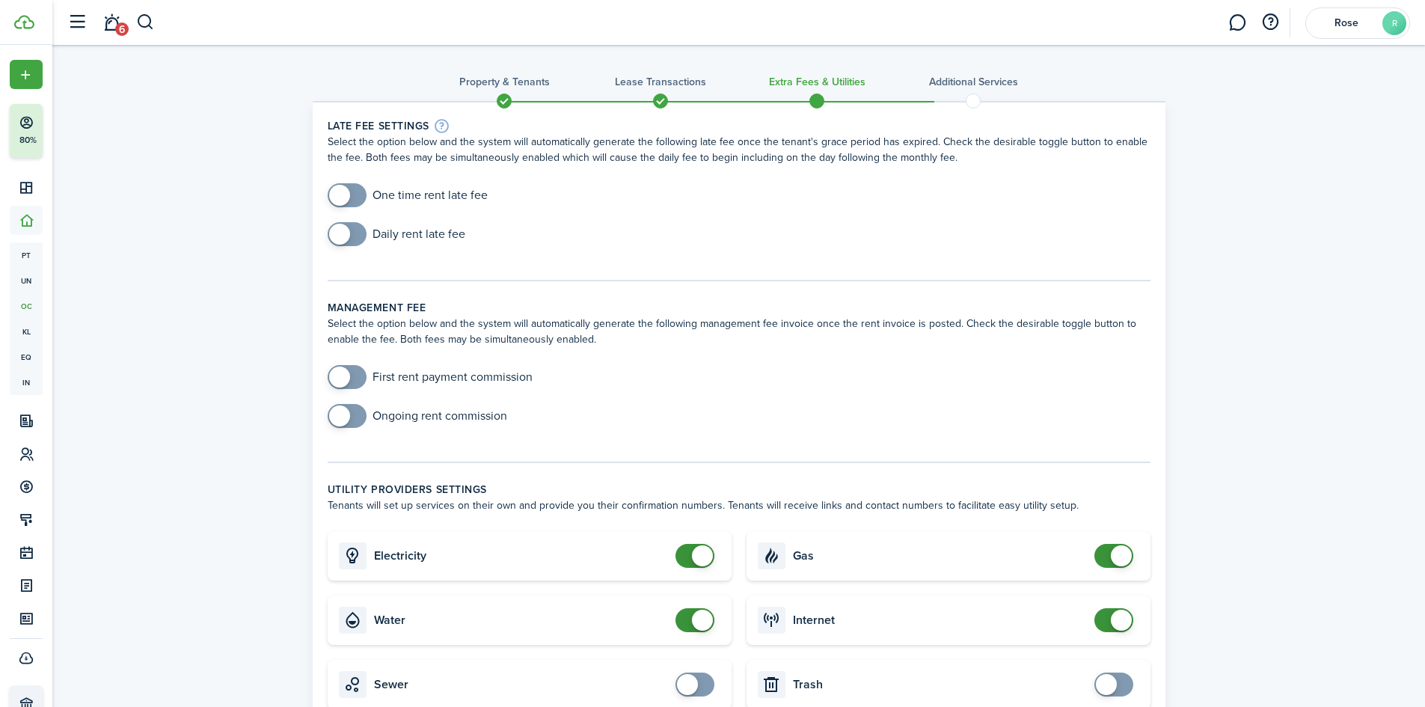
click at [331, 426] on input "checkbox" at bounding box center [418, 416] width 180 height 24
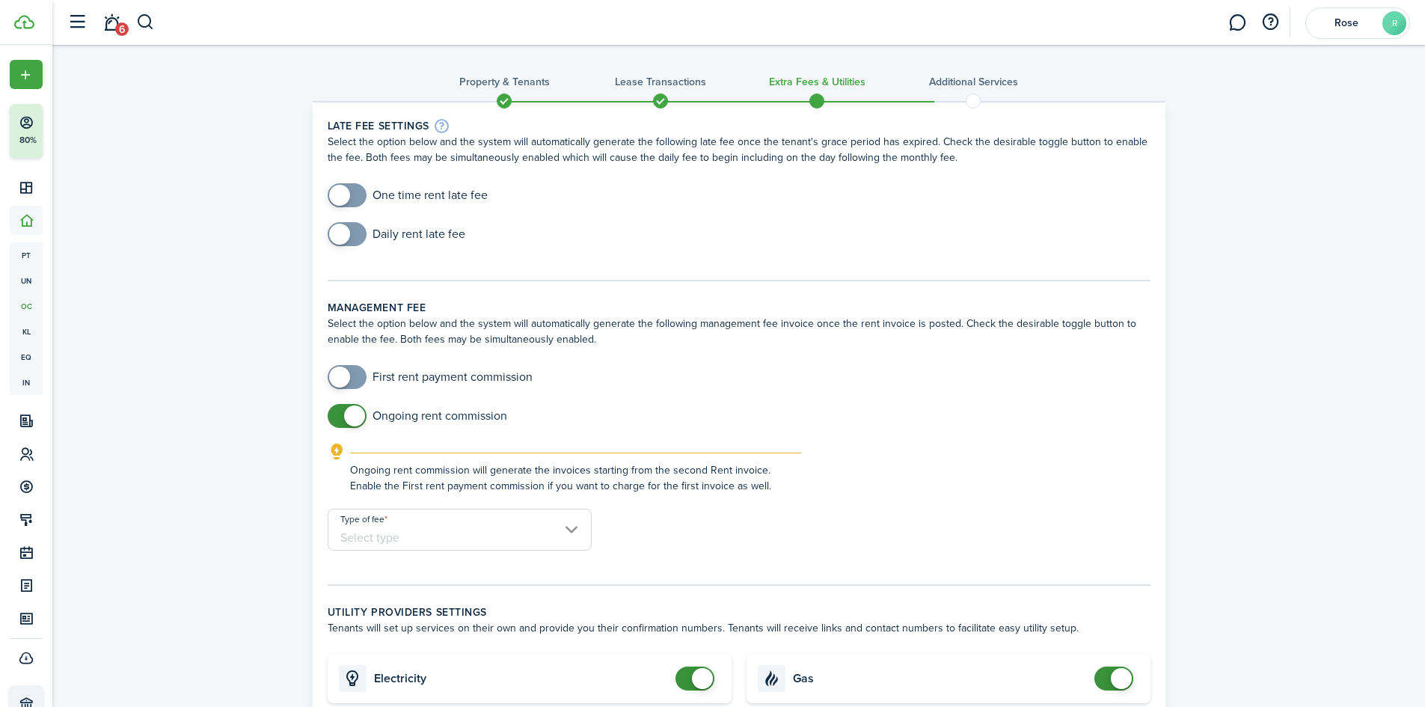
checkbox input "false"
click at [349, 416] on span at bounding box center [354, 415] width 21 height 21
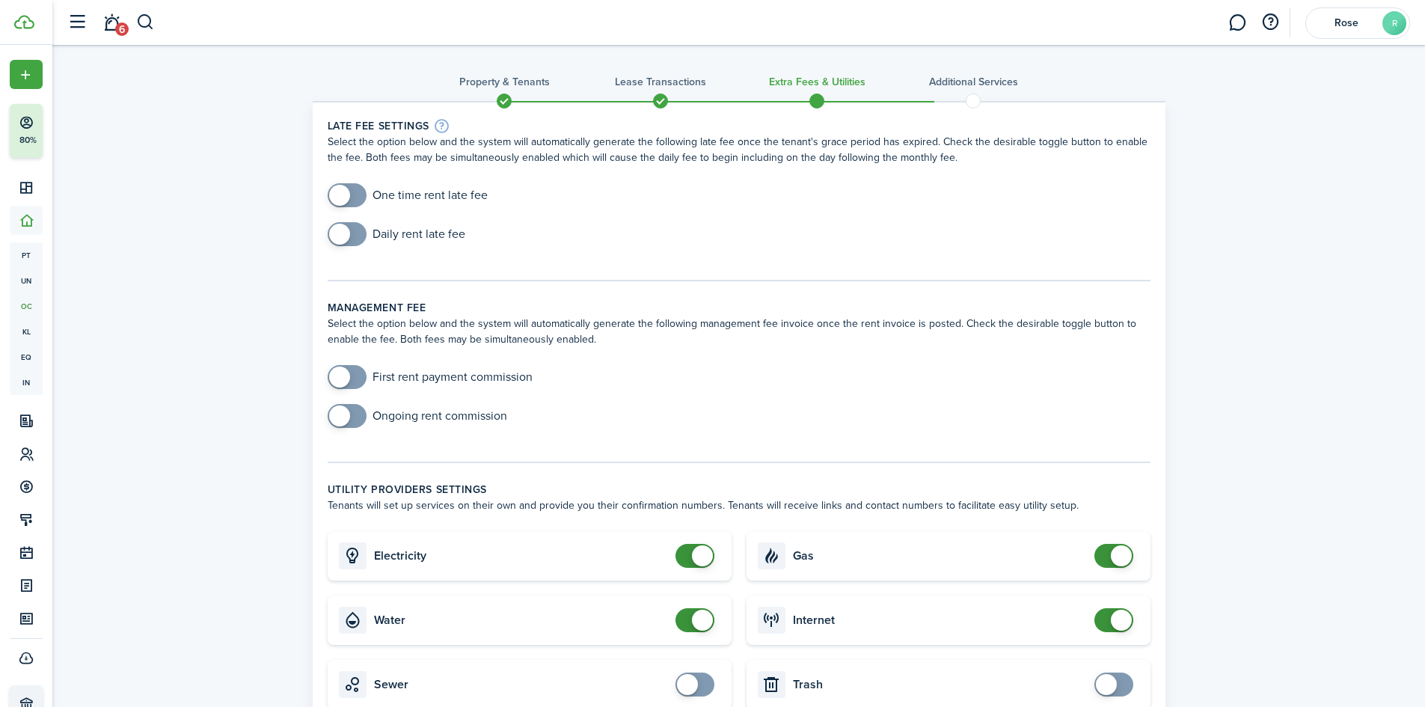
checkbox input "true"
click at [338, 197] on span at bounding box center [339, 195] width 21 height 21
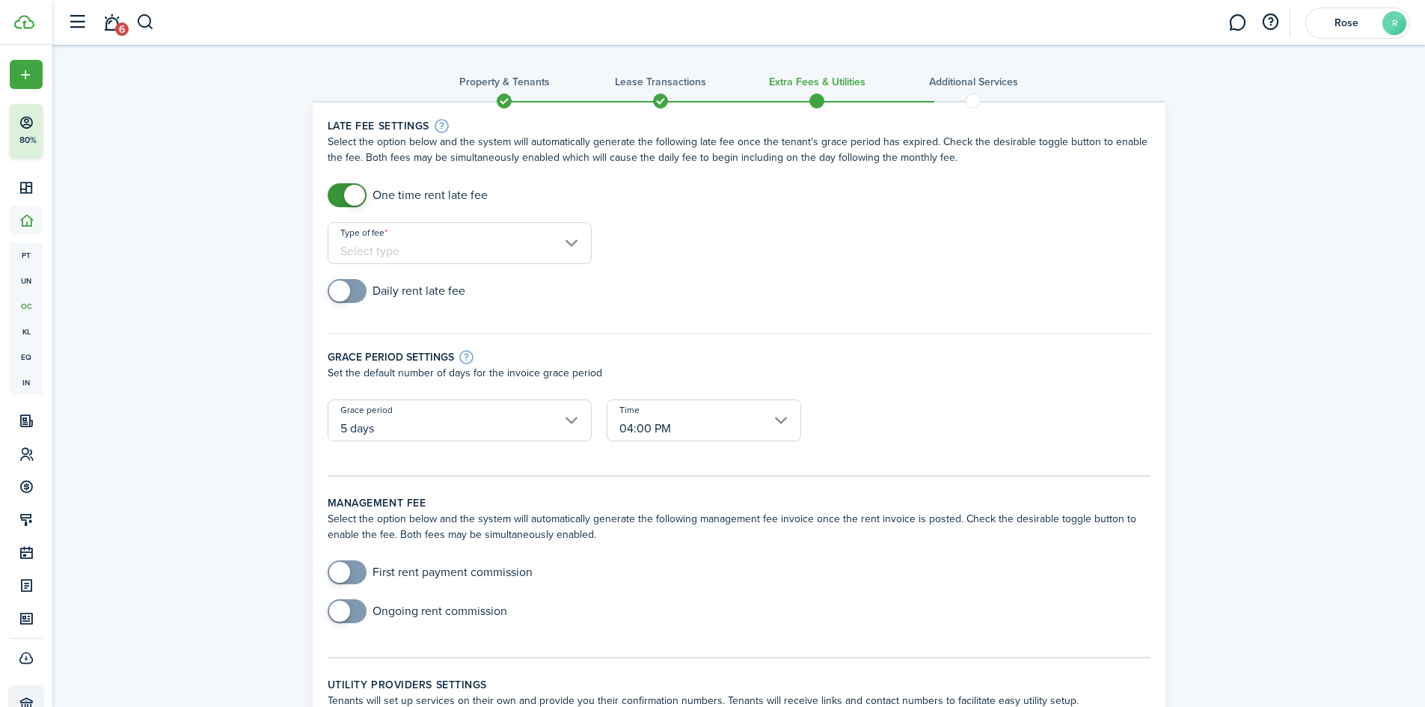
click at [404, 239] on input "Type of fee" at bounding box center [460, 243] width 264 height 42
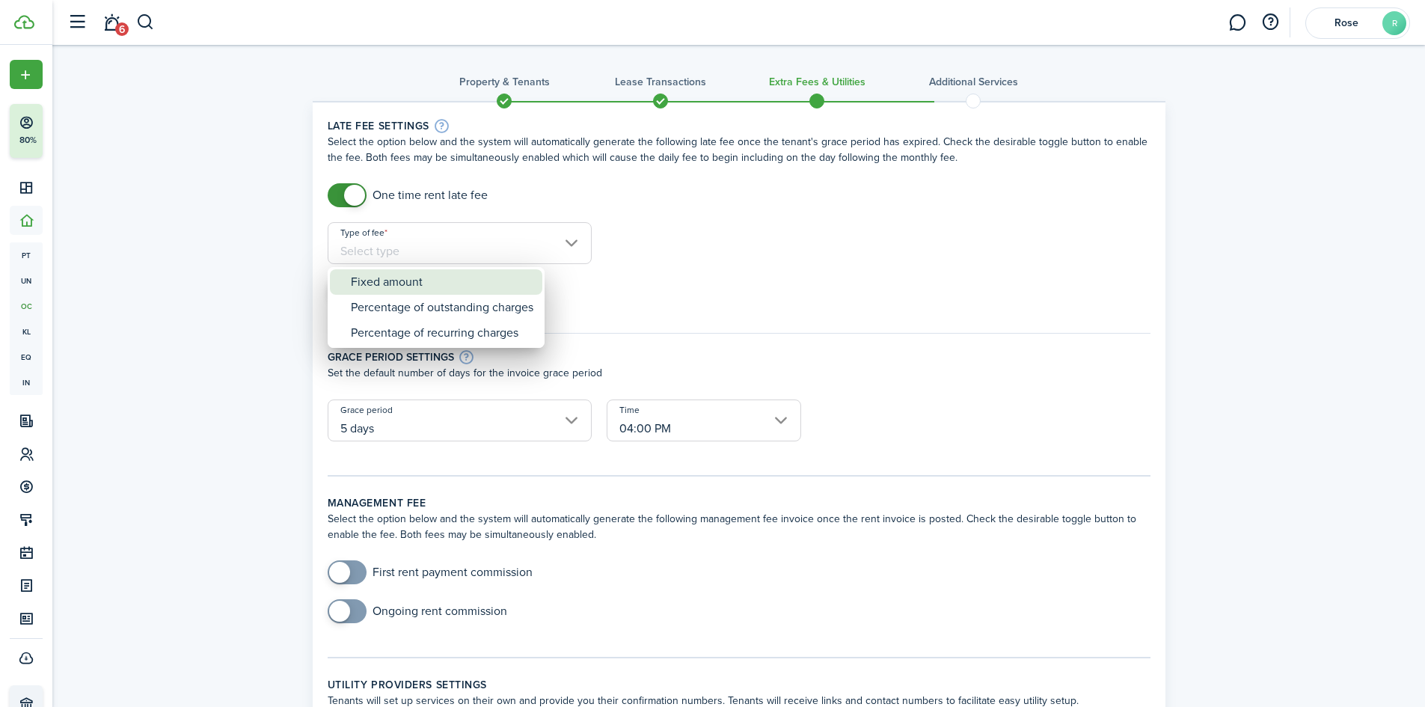
click at [414, 289] on div "Fixed amount" at bounding box center [442, 281] width 183 height 25
type input "Fixed amount"
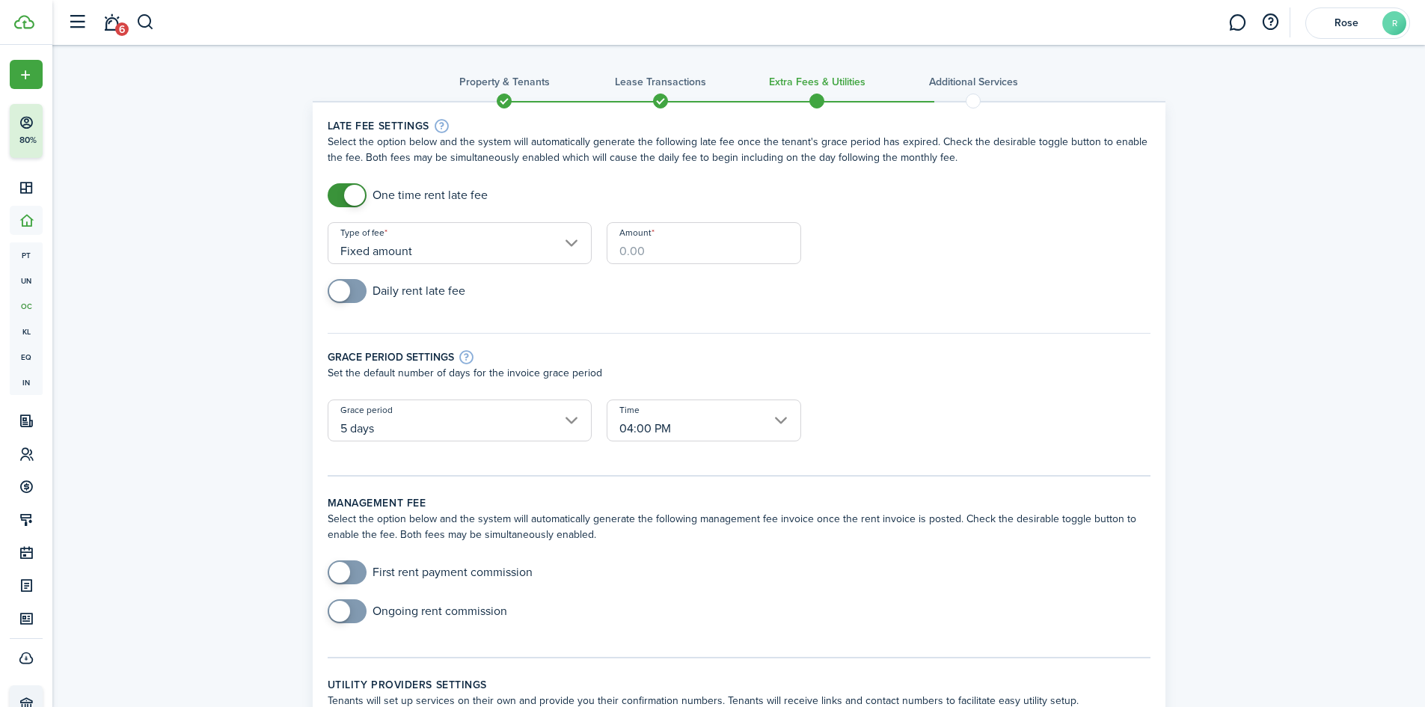
click at [705, 239] on input "Amount" at bounding box center [704, 243] width 194 height 42
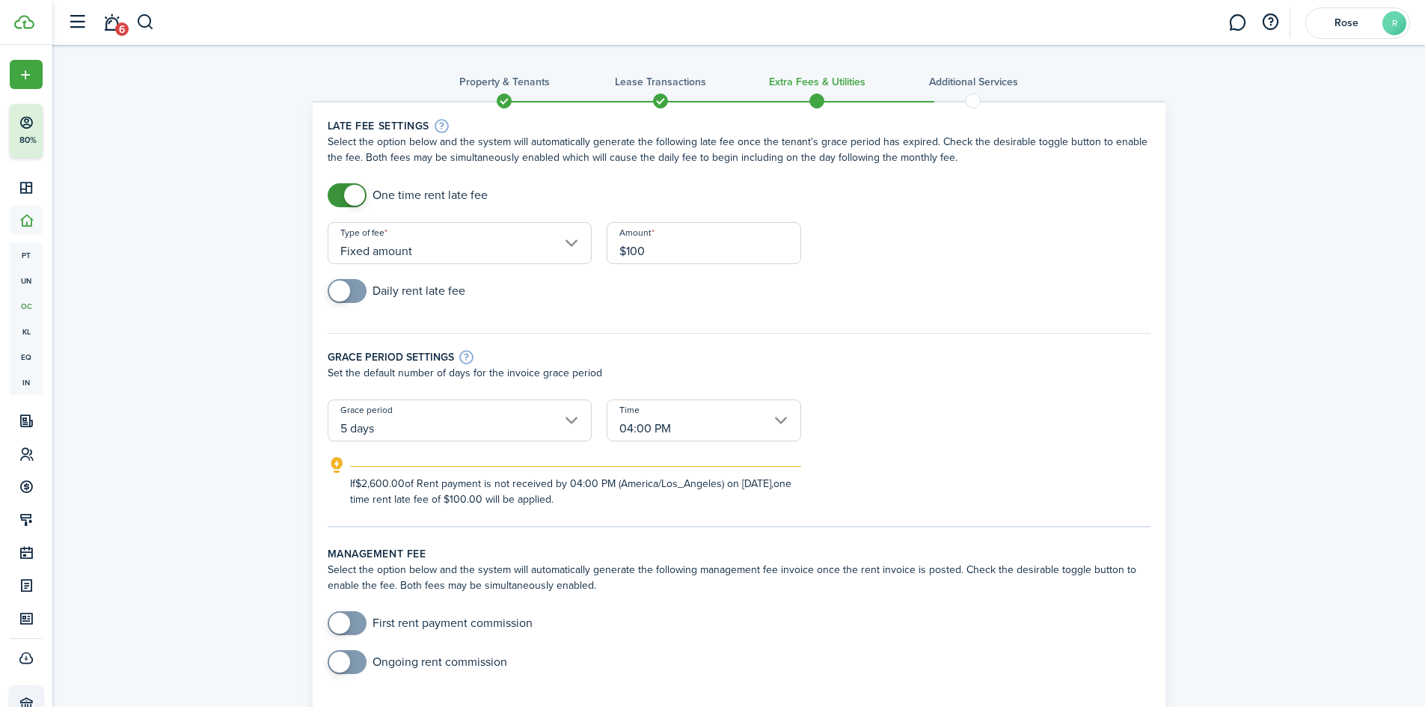
type input "$100.00"
click at [794, 310] on div "Daily rent late fee" at bounding box center [739, 298] width 838 height 39
click at [1010, 421] on form "One time rent late fee Type of fee Fixed amount Amount $100.00 Daily rent late …" at bounding box center [739, 345] width 838 height 324
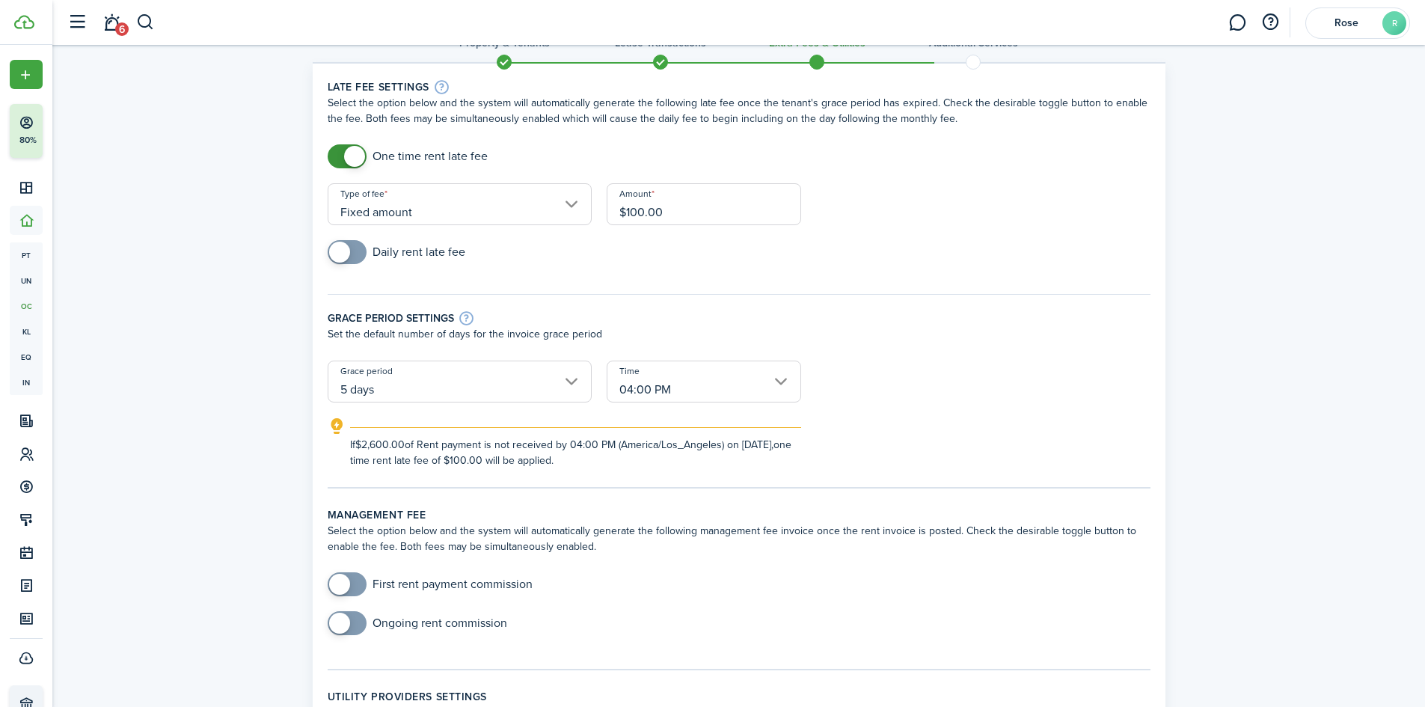
scroll to position [75, 0]
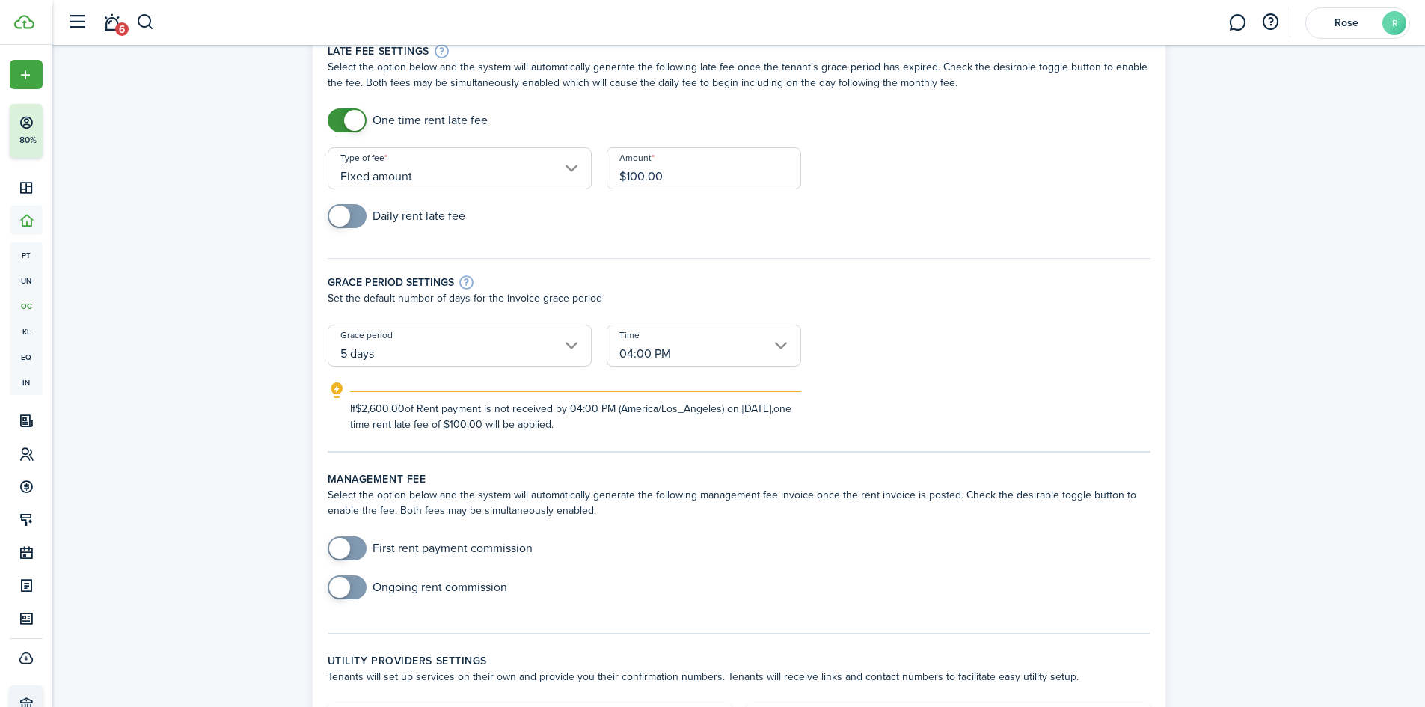
click at [568, 346] on input "5 days" at bounding box center [460, 346] width 264 height 42
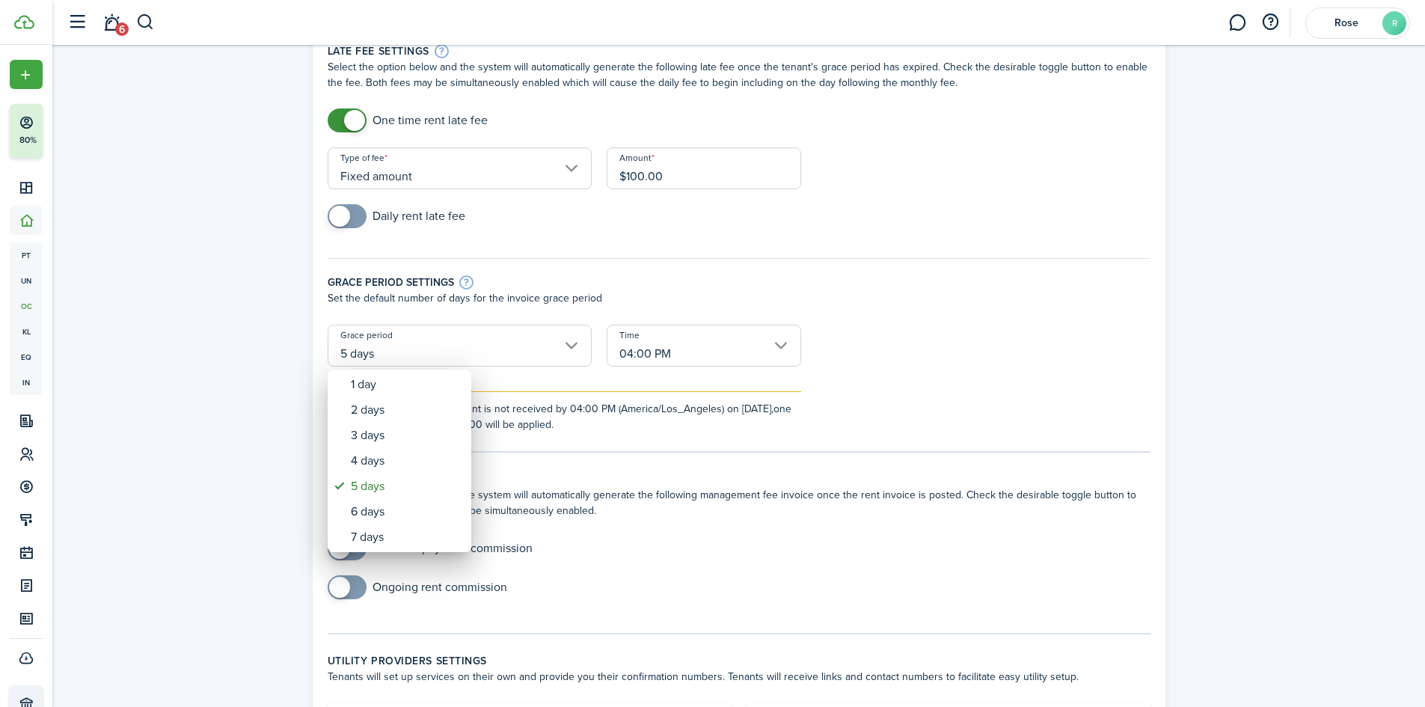
click at [1128, 360] on div at bounding box center [712, 353] width 1664 height 946
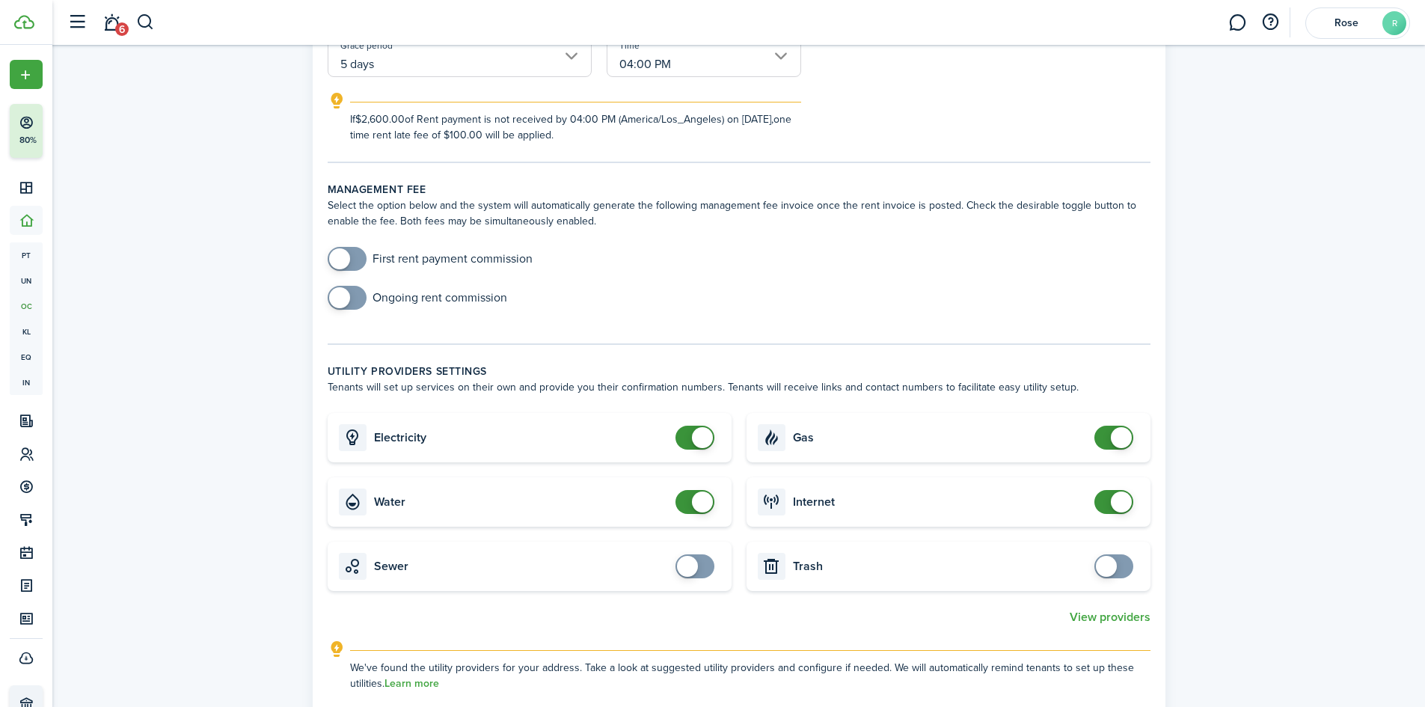
scroll to position [374, 0]
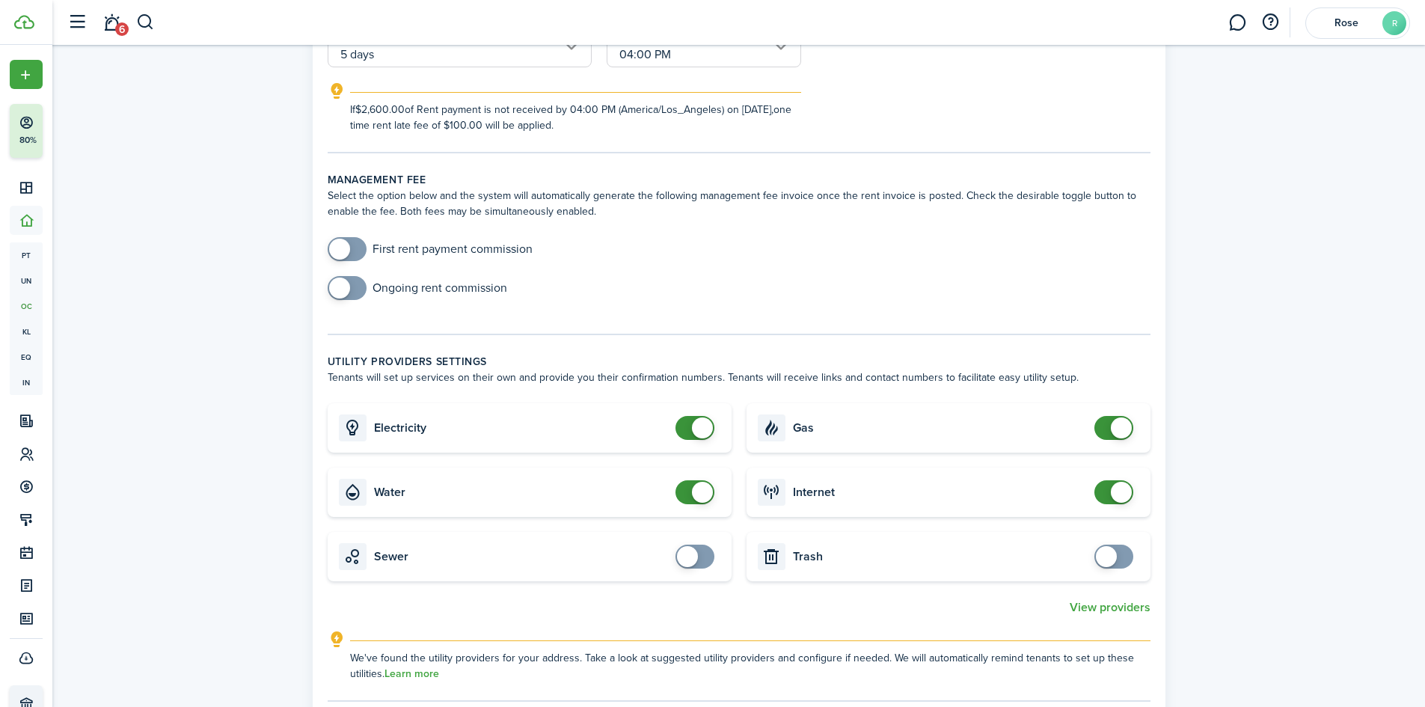
checkbox input "false"
click at [693, 494] on span at bounding box center [702, 492] width 21 height 21
checkbox input "false"
click at [1115, 496] on span at bounding box center [1121, 492] width 21 height 21
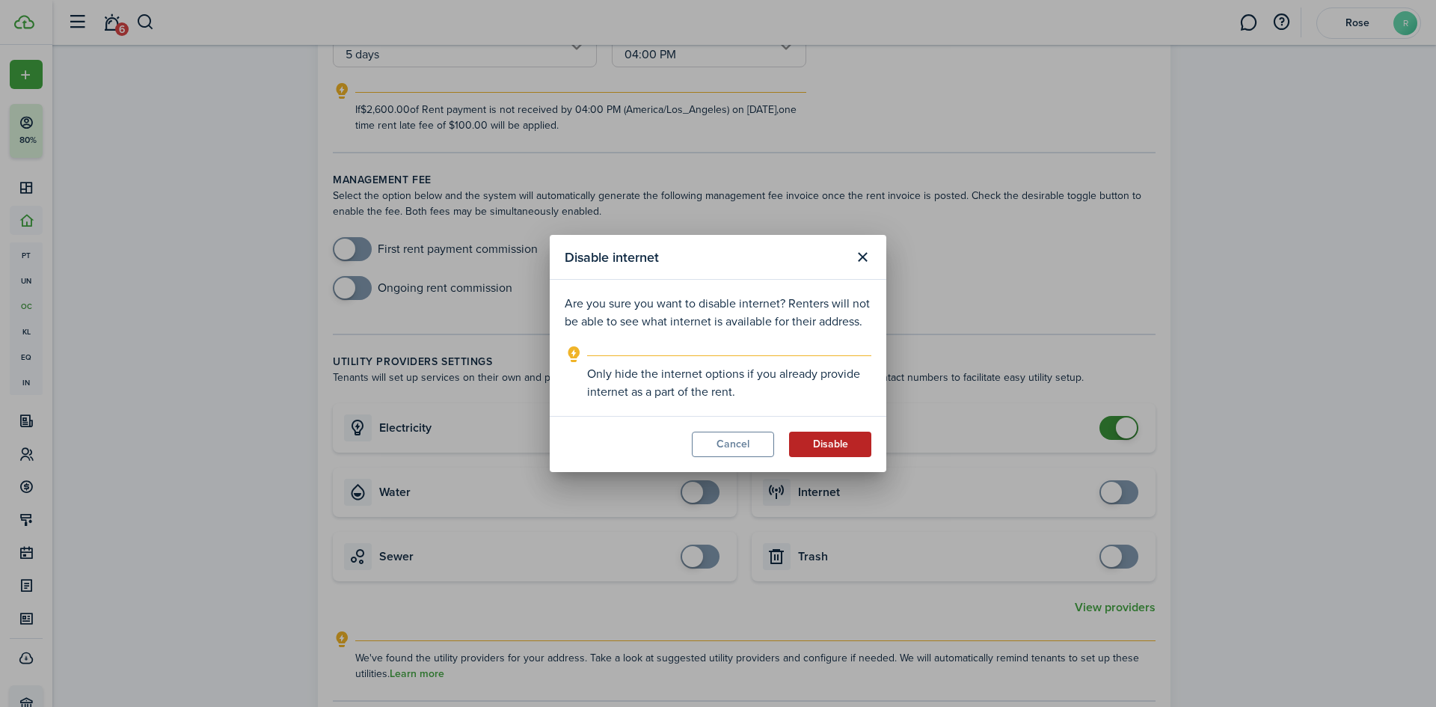
click at [841, 445] on button "Disable" at bounding box center [830, 444] width 82 height 25
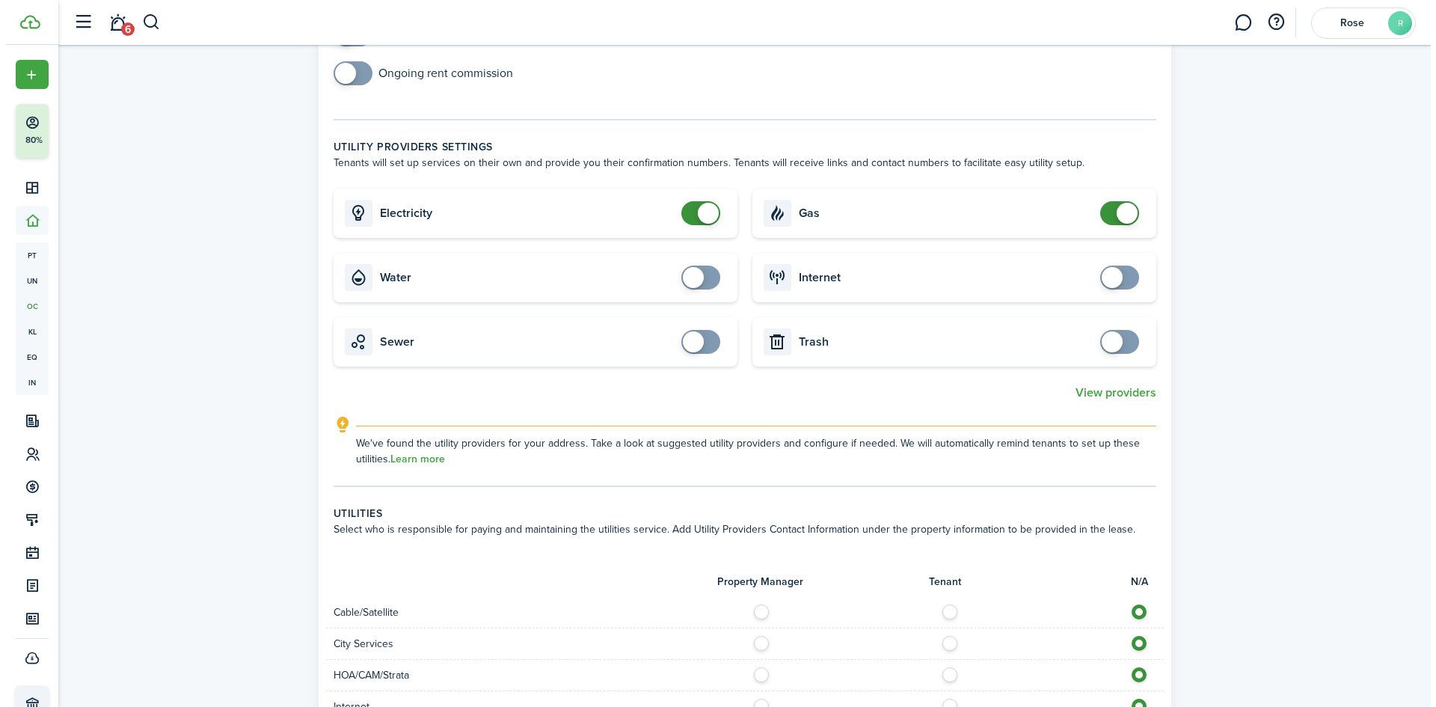
scroll to position [598, 0]
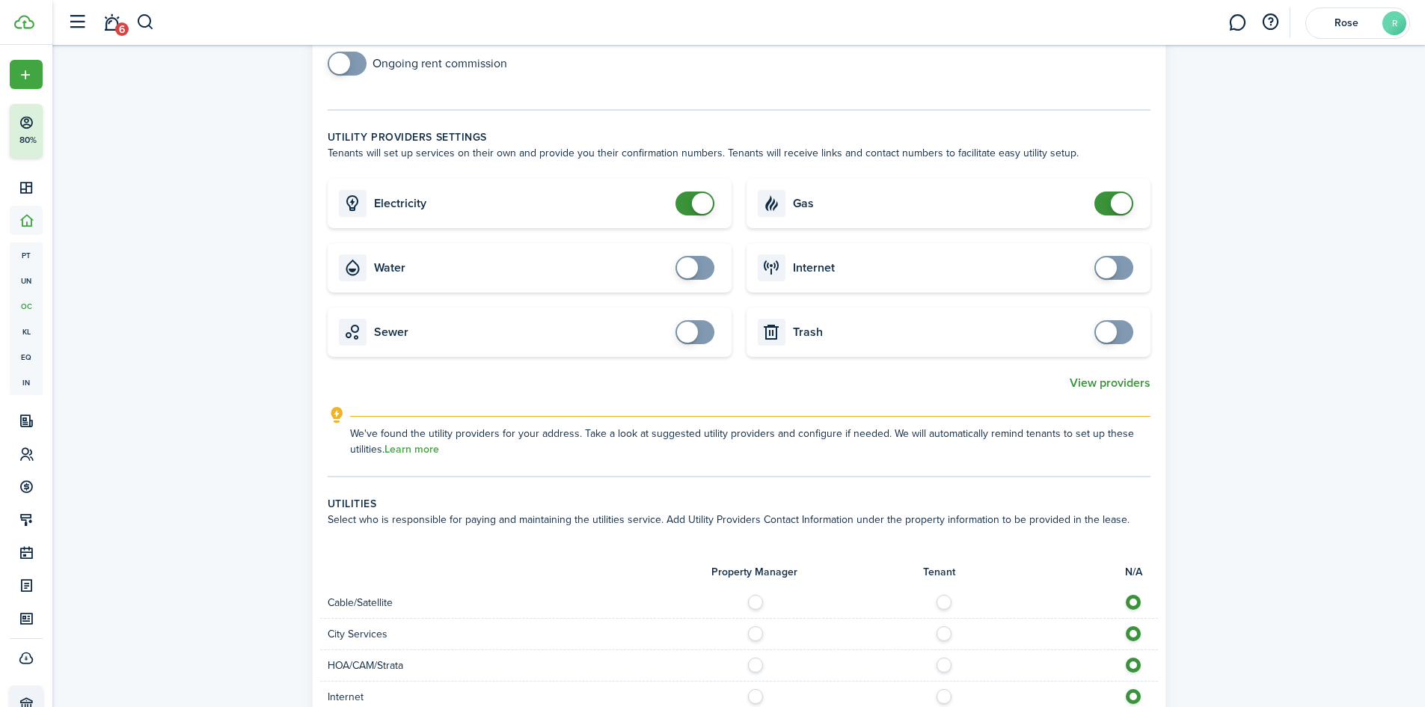
click at [1112, 385] on button "View providers" at bounding box center [1110, 382] width 81 height 13
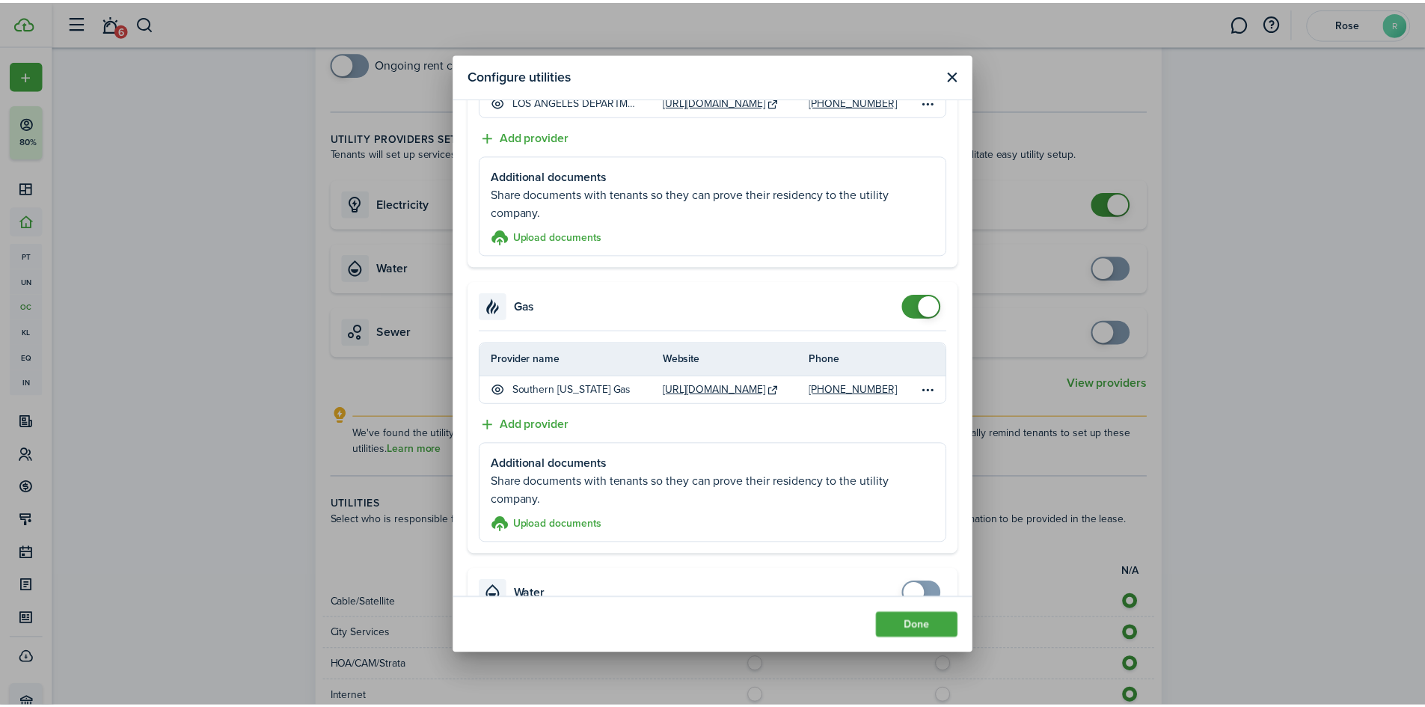
scroll to position [0, 0]
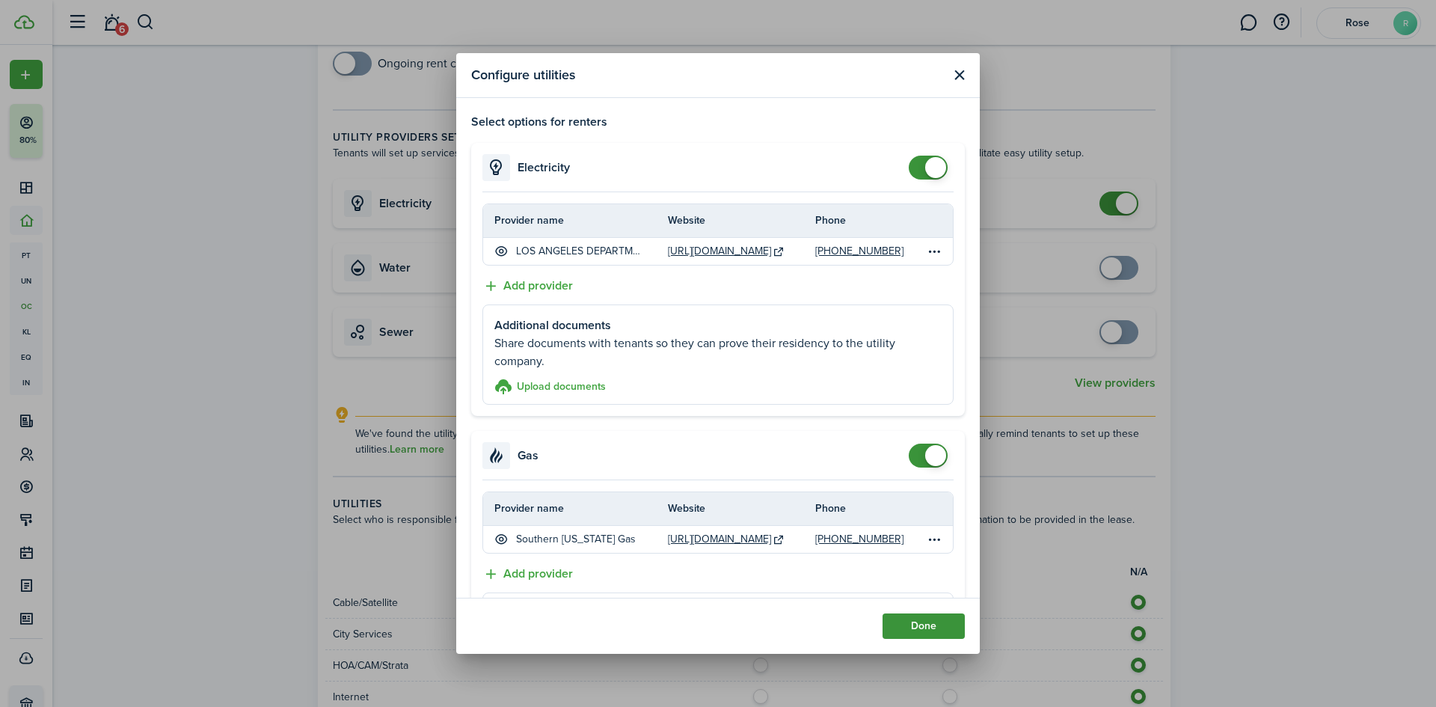
click at [939, 628] on button "Done" at bounding box center [924, 625] width 82 height 25
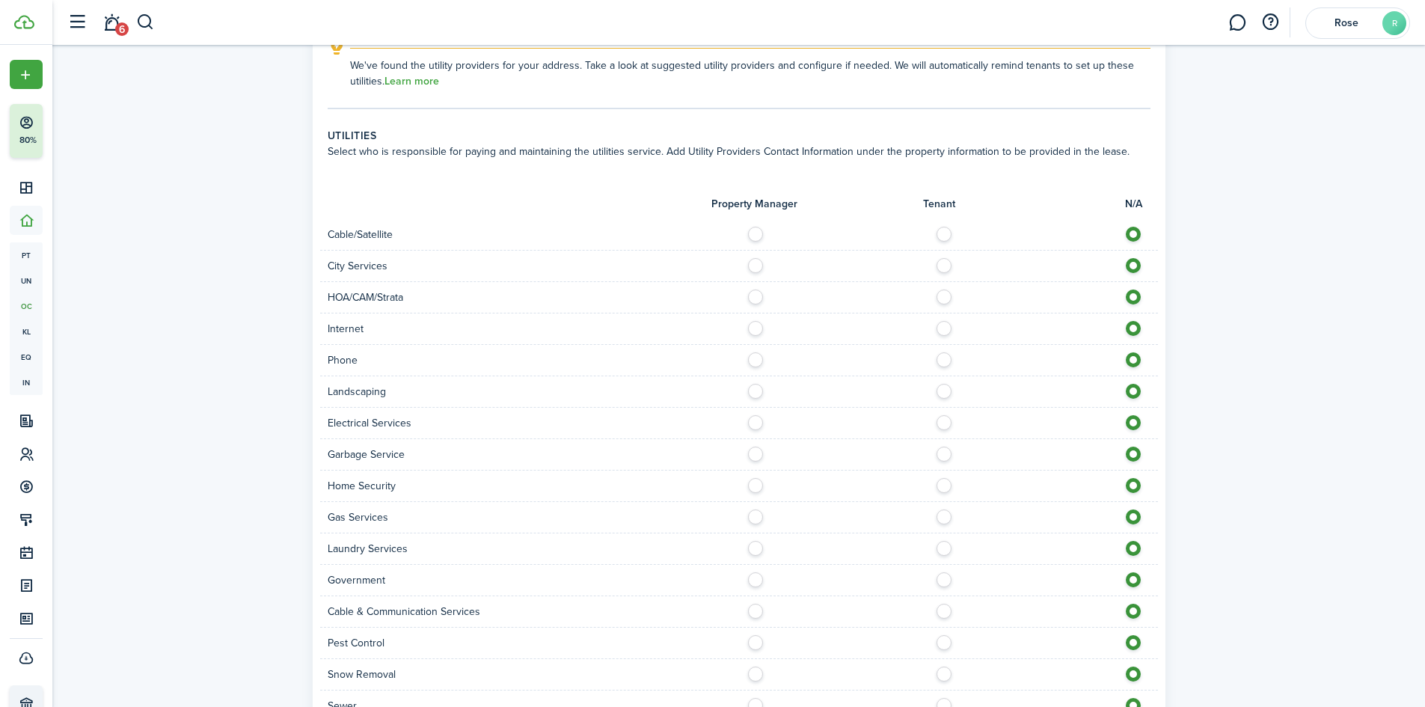
scroll to position [1047, 0]
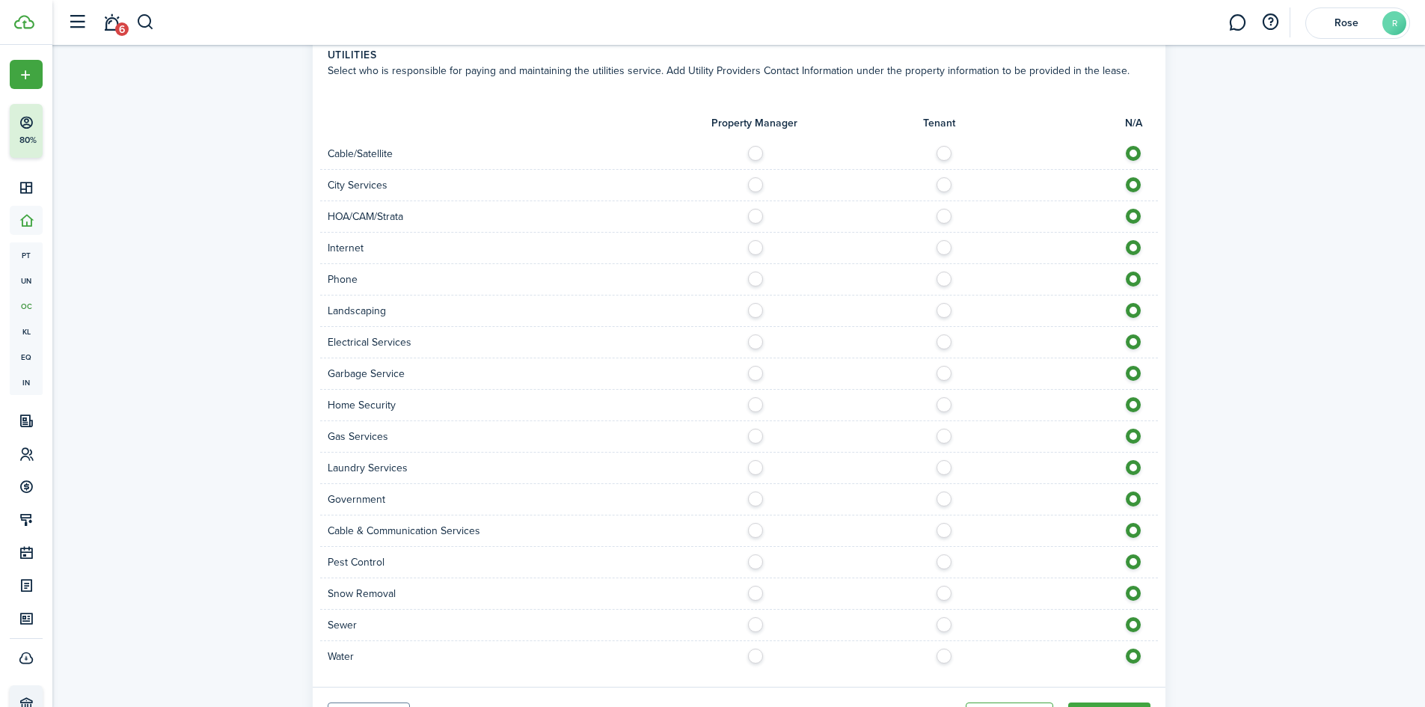
click at [942, 436] on label at bounding box center [948, 432] width 26 height 7
radio input "true"
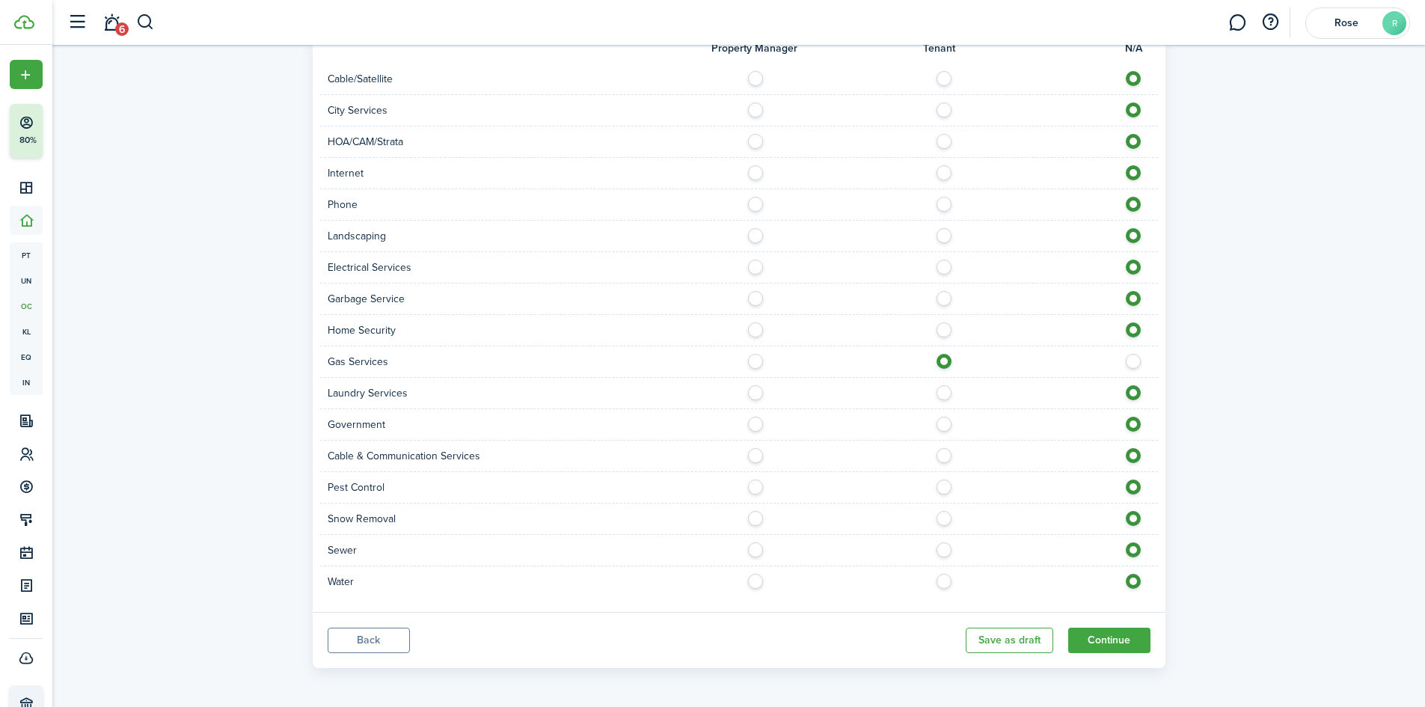
scroll to position [1049, 0]
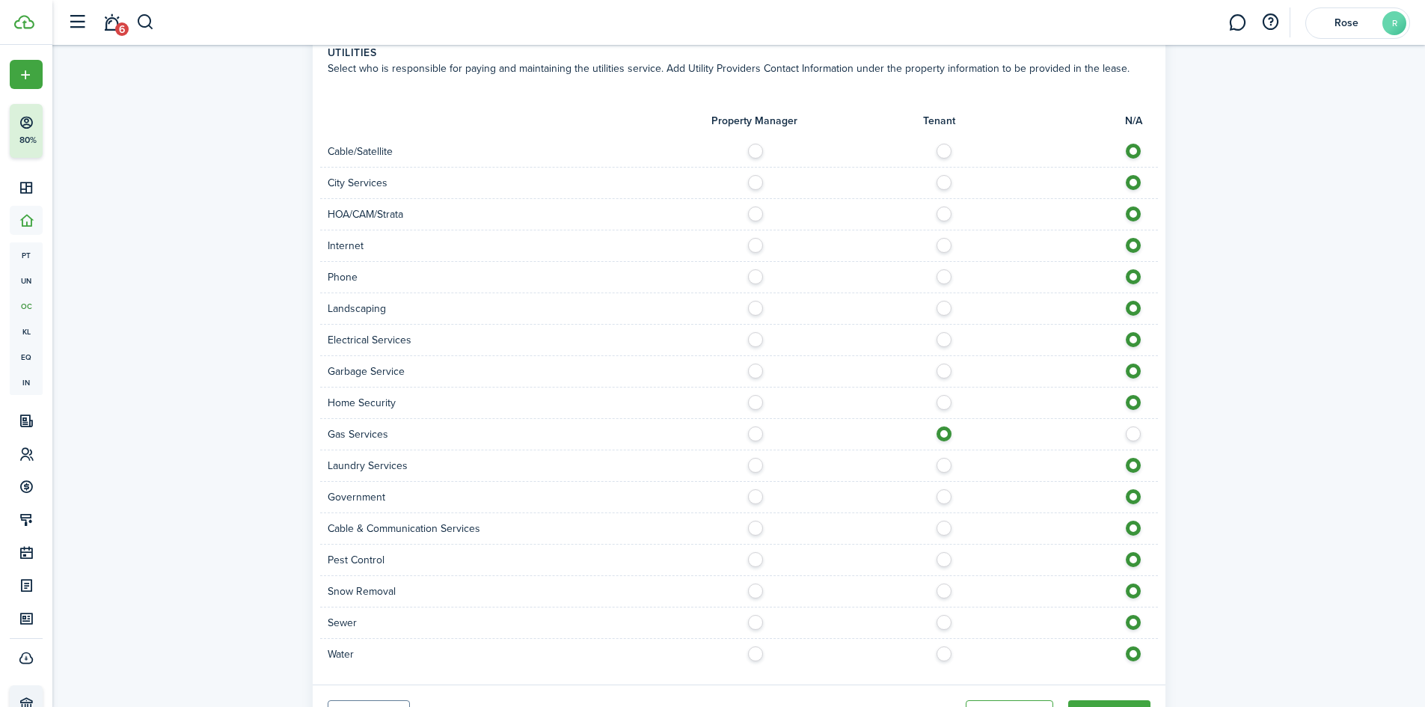
click at [941, 339] on label at bounding box center [948, 335] width 26 height 7
radio input "true"
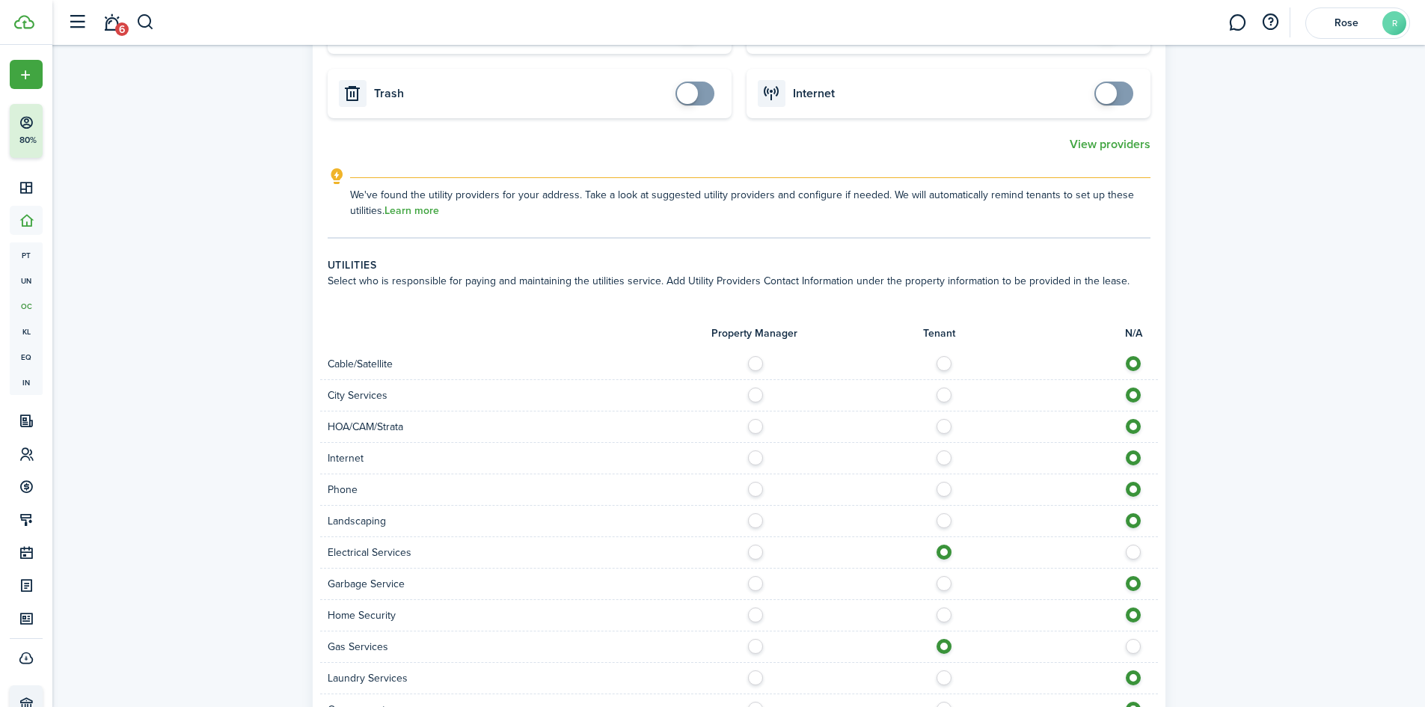
scroll to position [1124, 0]
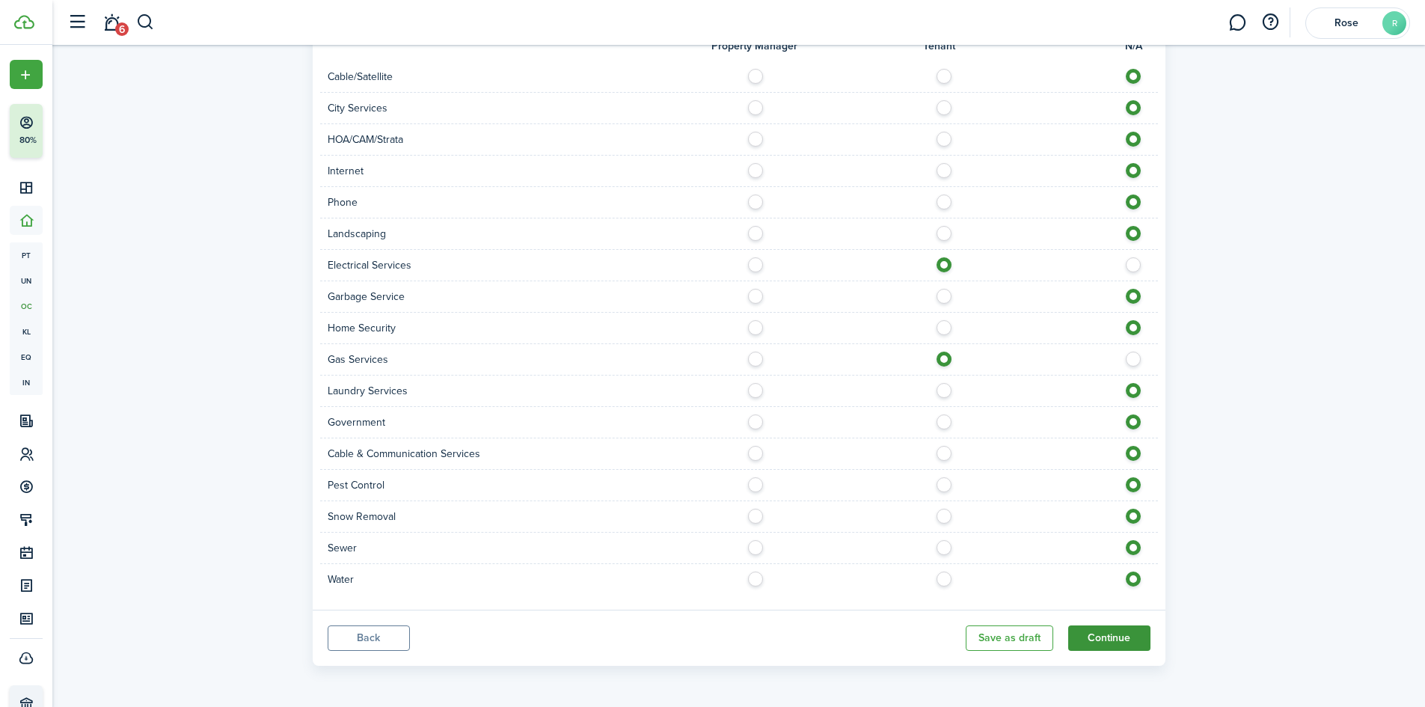
click at [1139, 634] on button "Continue" at bounding box center [1109, 637] width 82 height 25
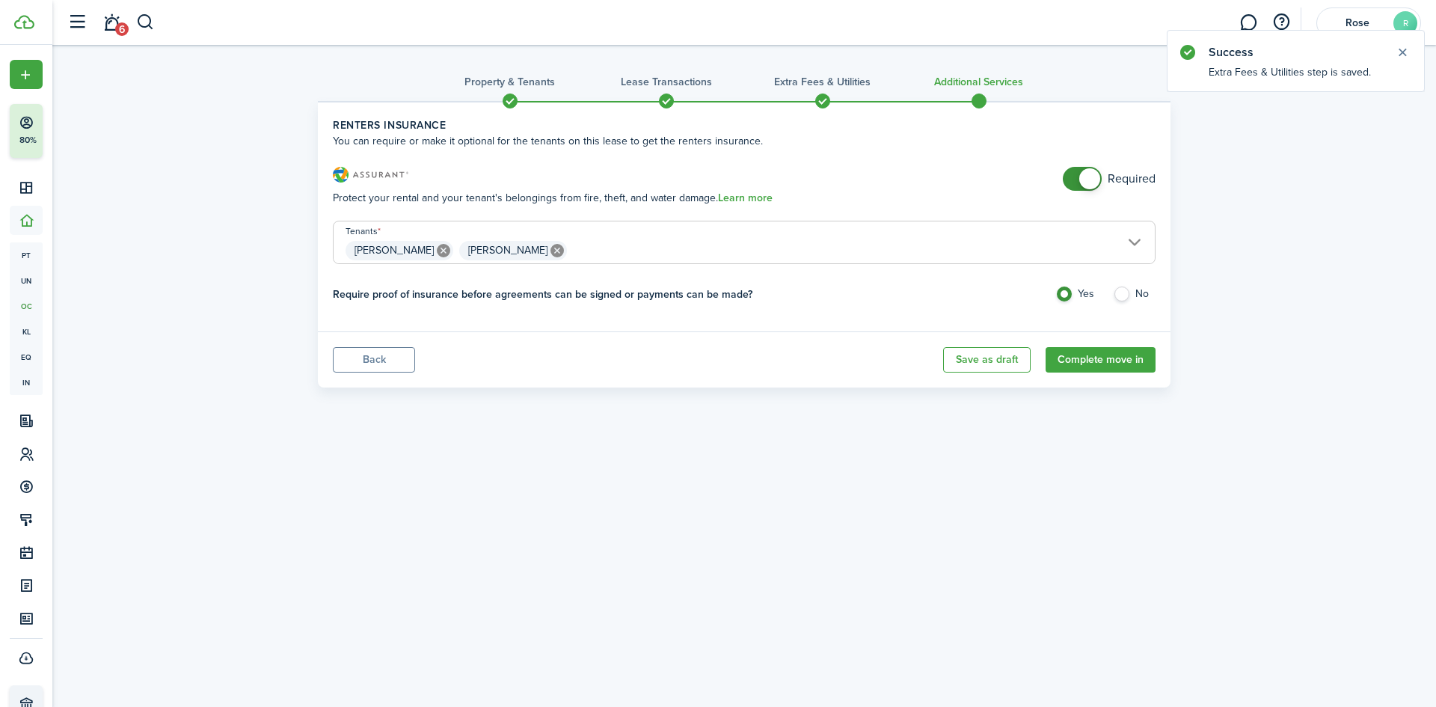
checkbox input "false"
click at [1093, 177] on span at bounding box center [1089, 178] width 21 height 21
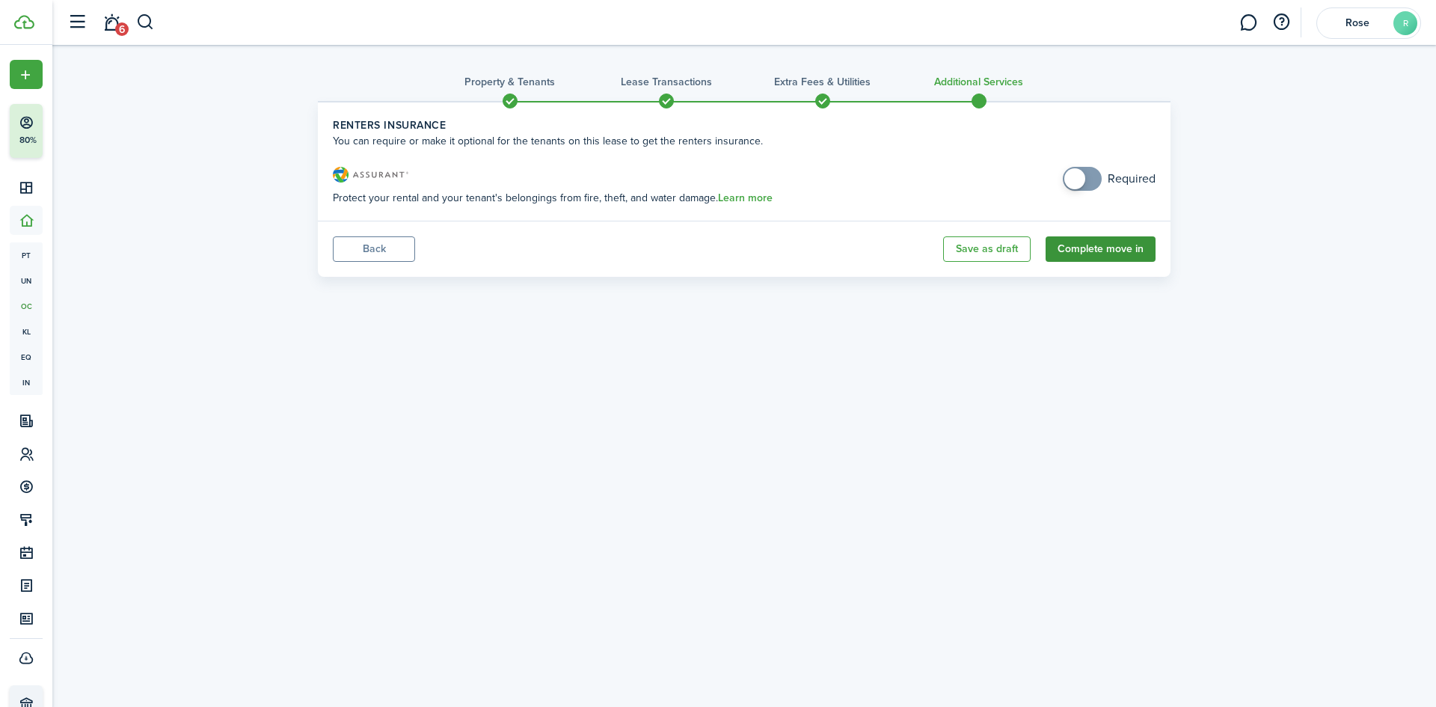
click at [1094, 245] on button "Complete move in" at bounding box center [1101, 248] width 110 height 25
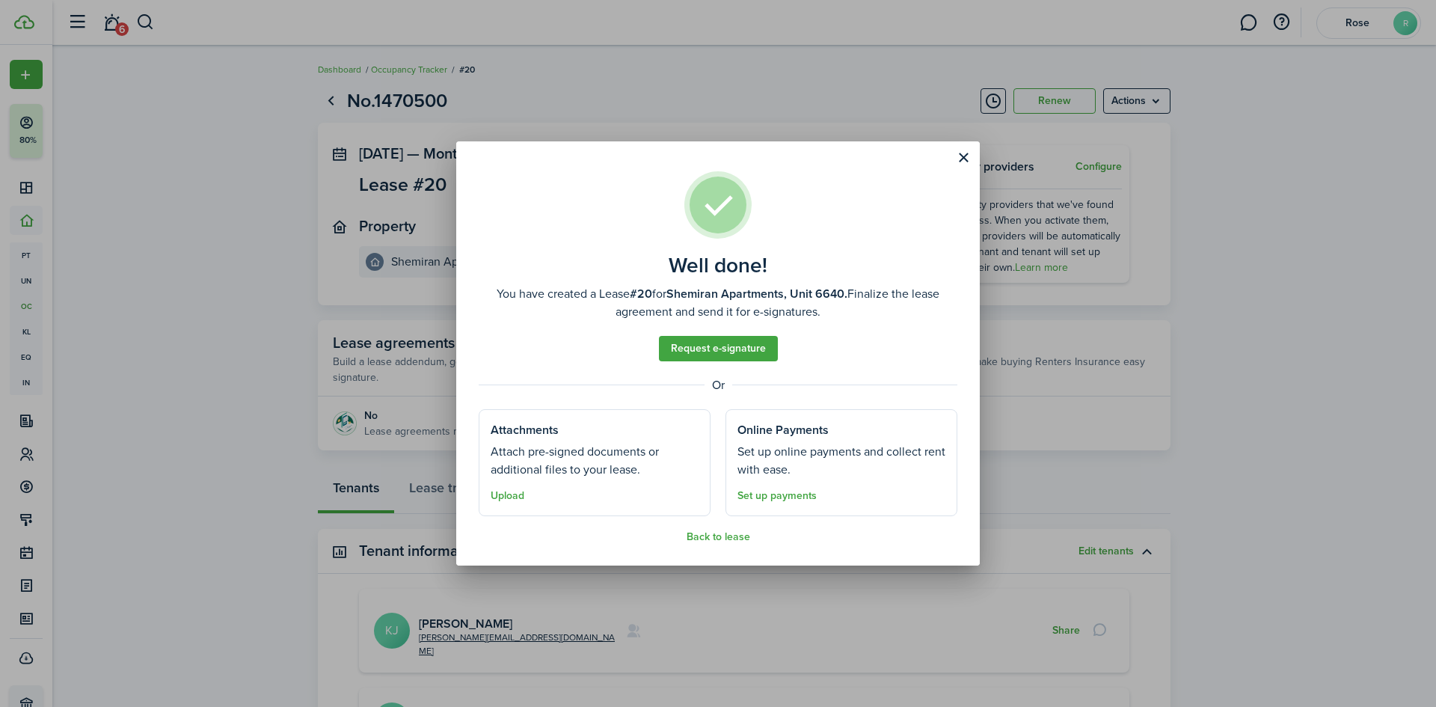
drag, startPoint x: 960, startPoint y: 159, endPoint x: 907, endPoint y: 186, distance: 59.9
click at [907, 186] on assembled-view "Well done! You have created a Lease #20 for Shemiran Apartments, Unit 6640. Fin…" at bounding box center [718, 356] width 479 height 371
click at [720, 537] on button "Back to lease" at bounding box center [719, 537] width 64 height 12
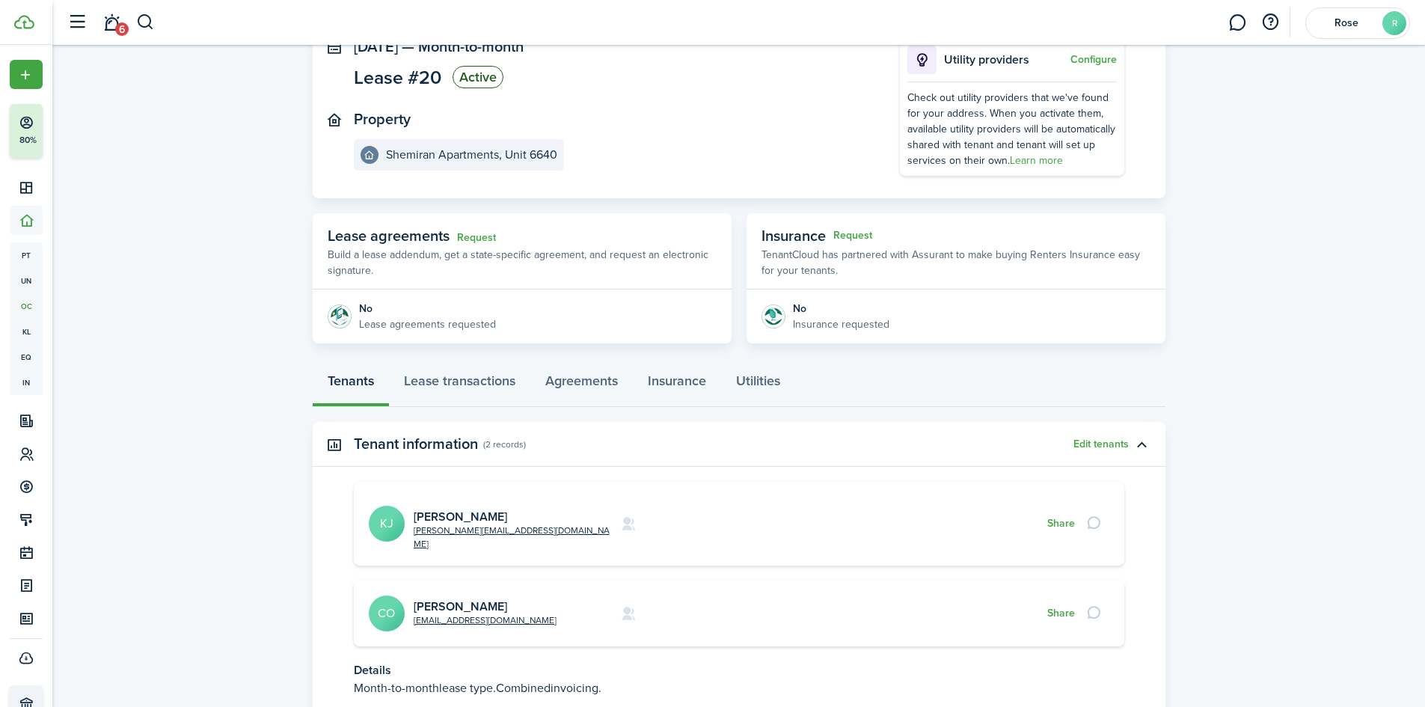
scroll to position [75, 0]
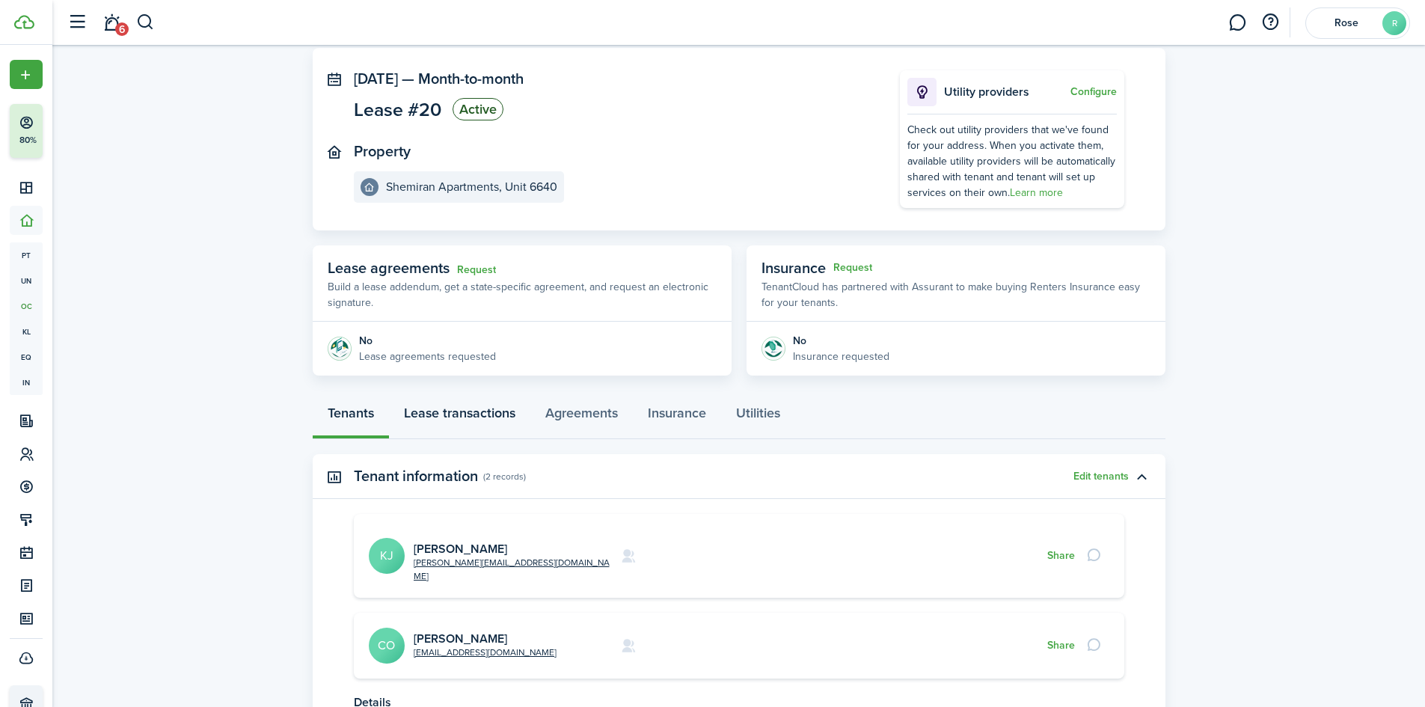
click at [476, 417] on link "Lease transactions" at bounding box center [459, 416] width 141 height 45
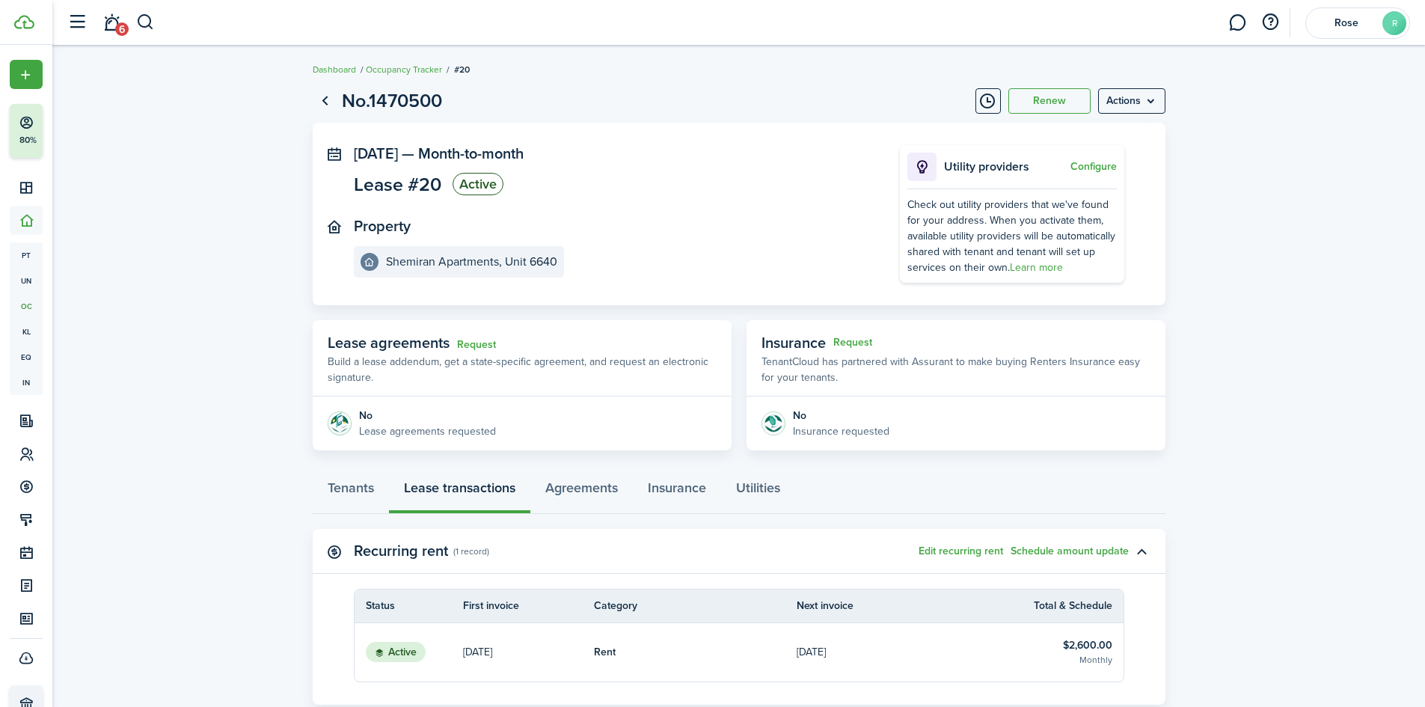
click at [1266, 240] on lease-view "No.1470500 Renew Actions [DATE] — Month-to-month Lease #20 Active Property Shem…" at bounding box center [738, 499] width 1373 height 841
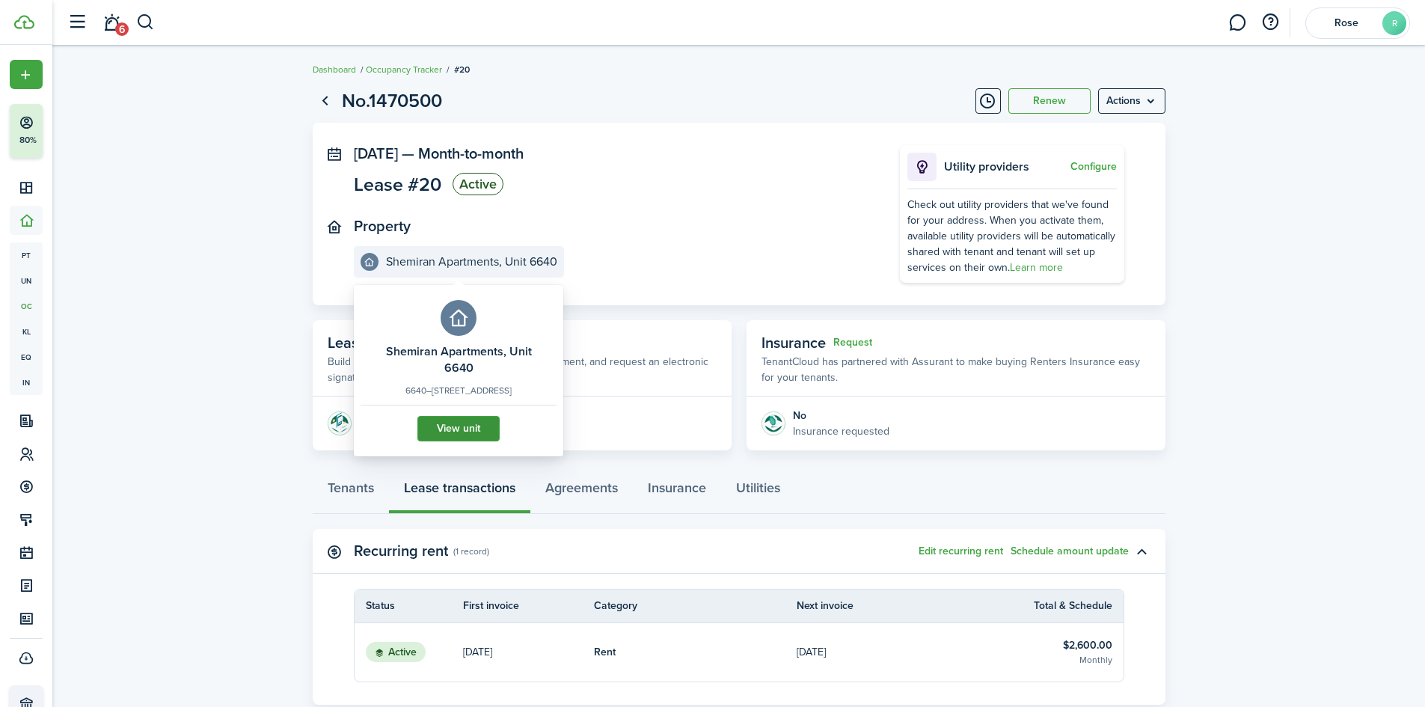
click at [466, 441] on link "View unit" at bounding box center [458, 428] width 82 height 25
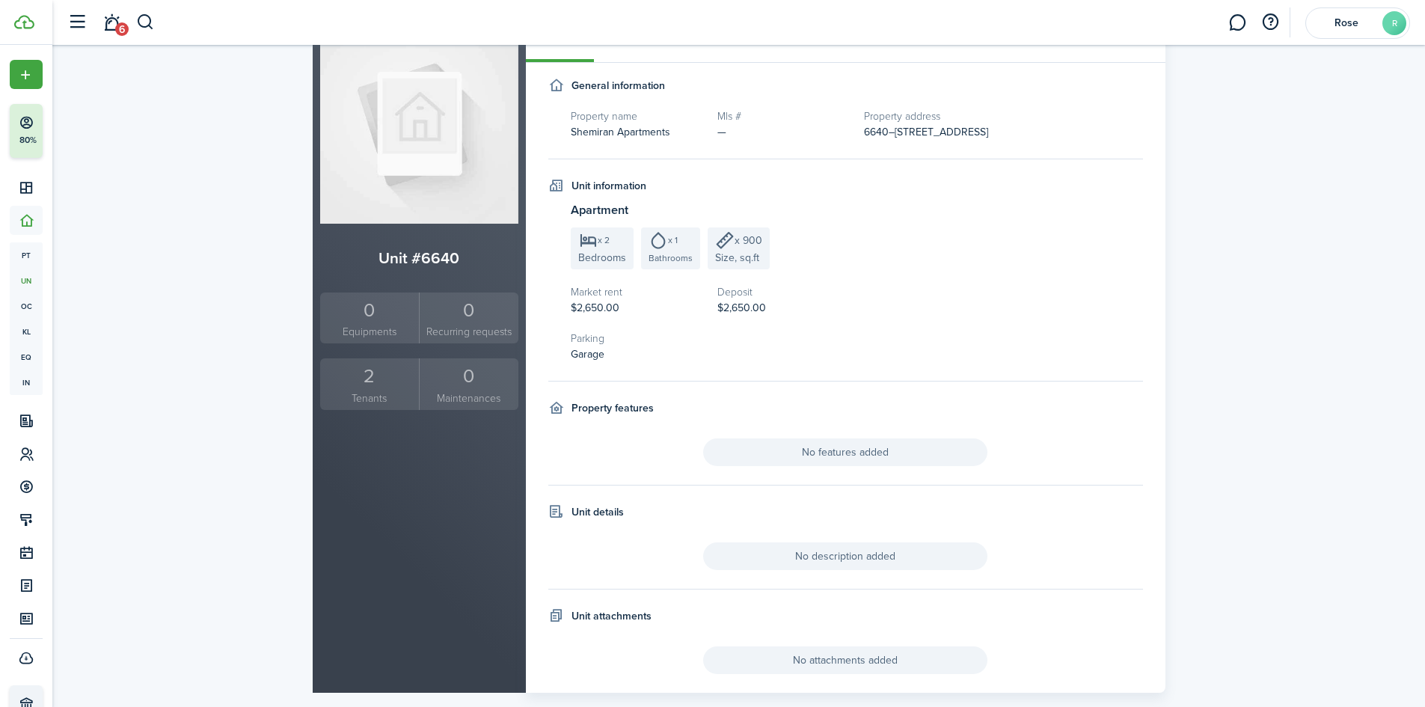
scroll to position [150, 0]
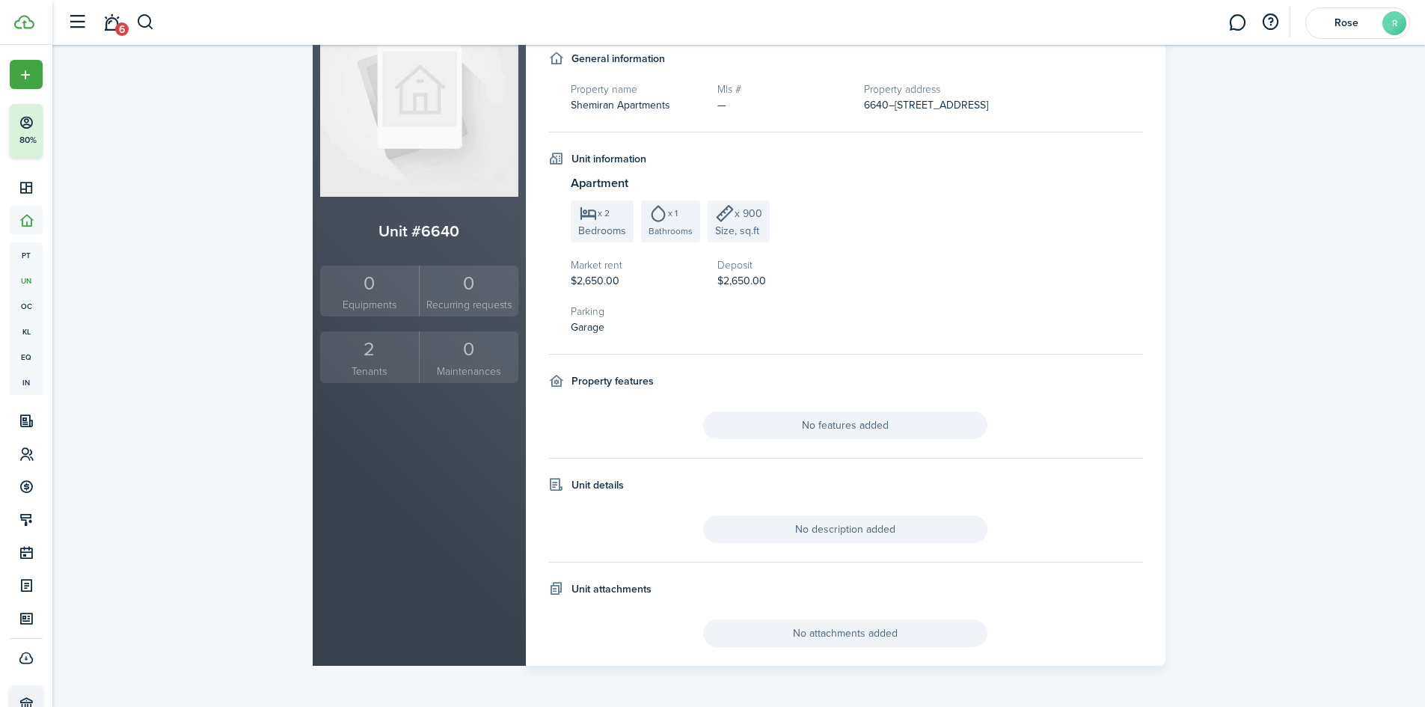
click at [739, 280] on span "$2,650.00" at bounding box center [741, 281] width 49 height 16
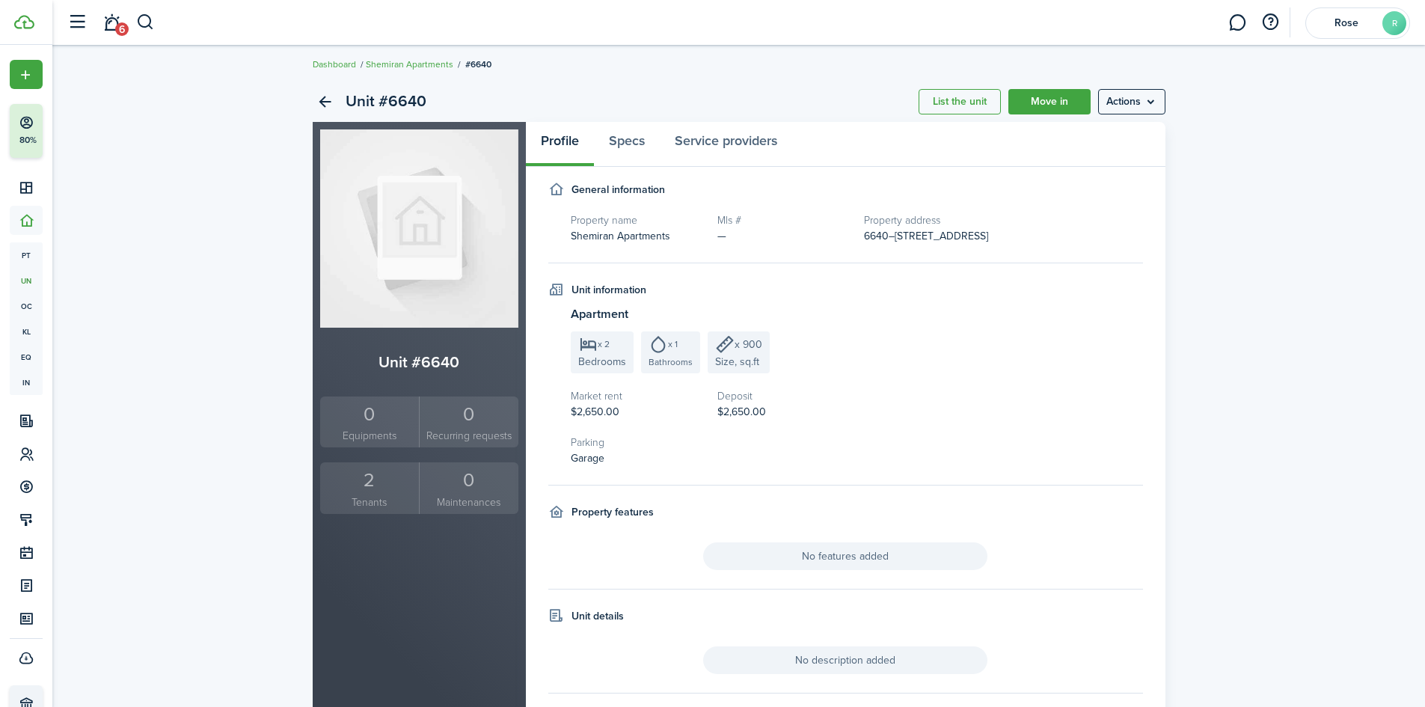
scroll to position [2, 0]
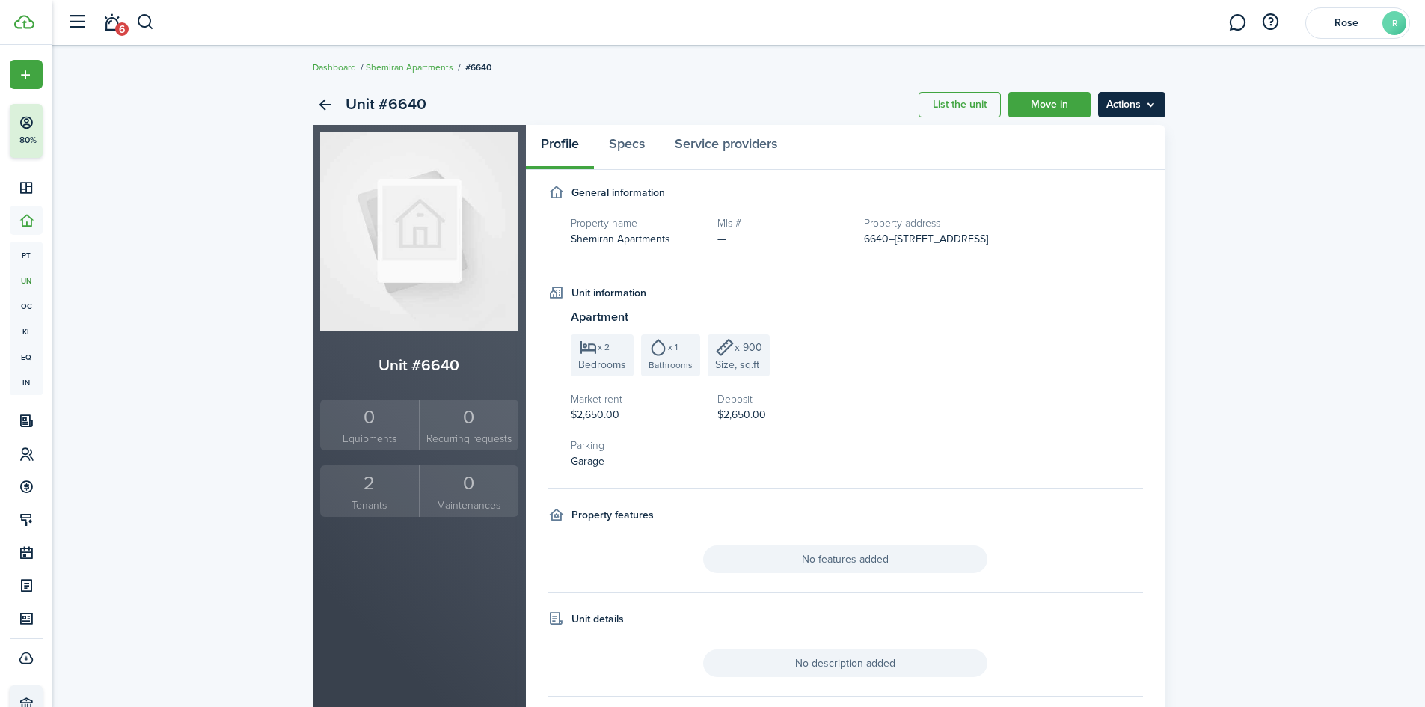
click at [1152, 111] on menu-btn "Actions" at bounding box center [1131, 104] width 67 height 25
click at [1088, 298] on unit-profile "General information Property name Shemiran Apartments Mls # — Property address …" at bounding box center [845, 492] width 595 height 615
click at [744, 423] on span "$2,650.00" at bounding box center [741, 415] width 49 height 16
click at [637, 145] on link "Specs" at bounding box center [627, 147] width 66 height 45
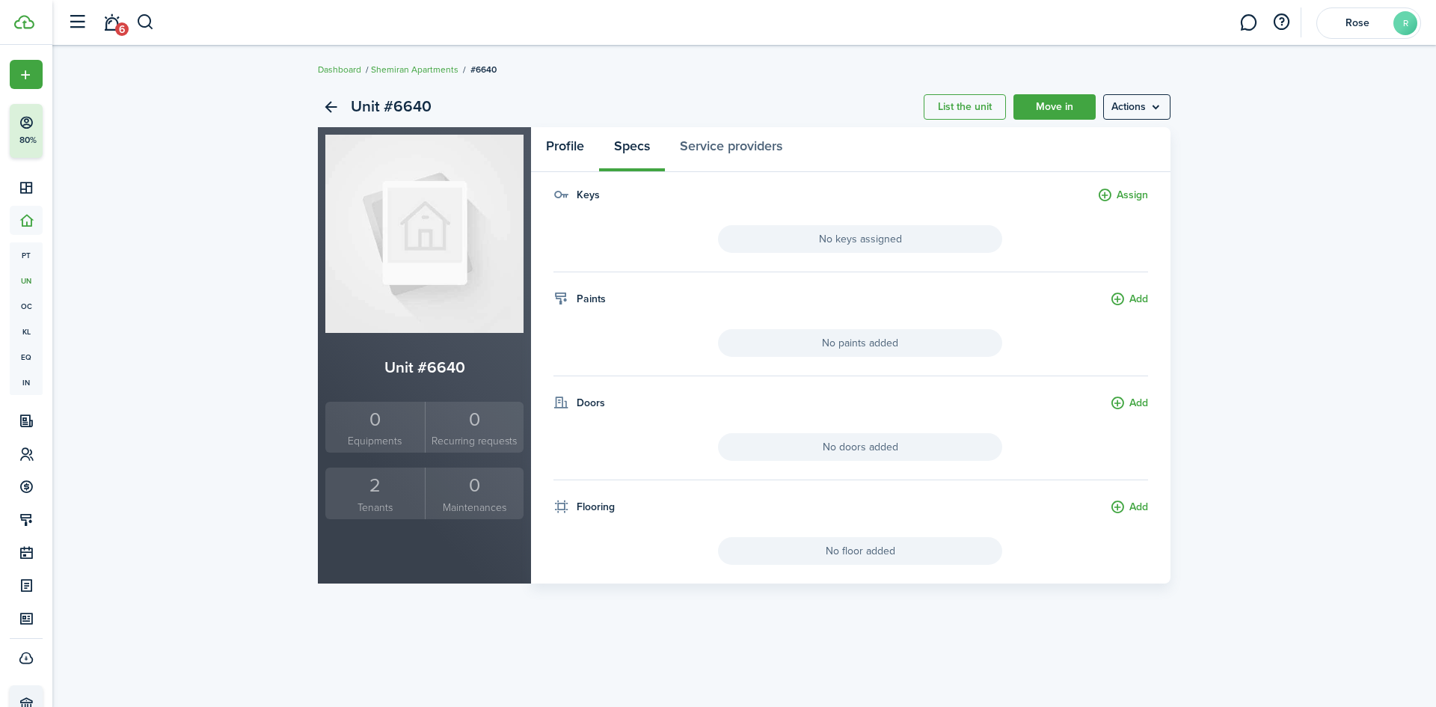
click at [557, 141] on link "Profile" at bounding box center [565, 149] width 68 height 45
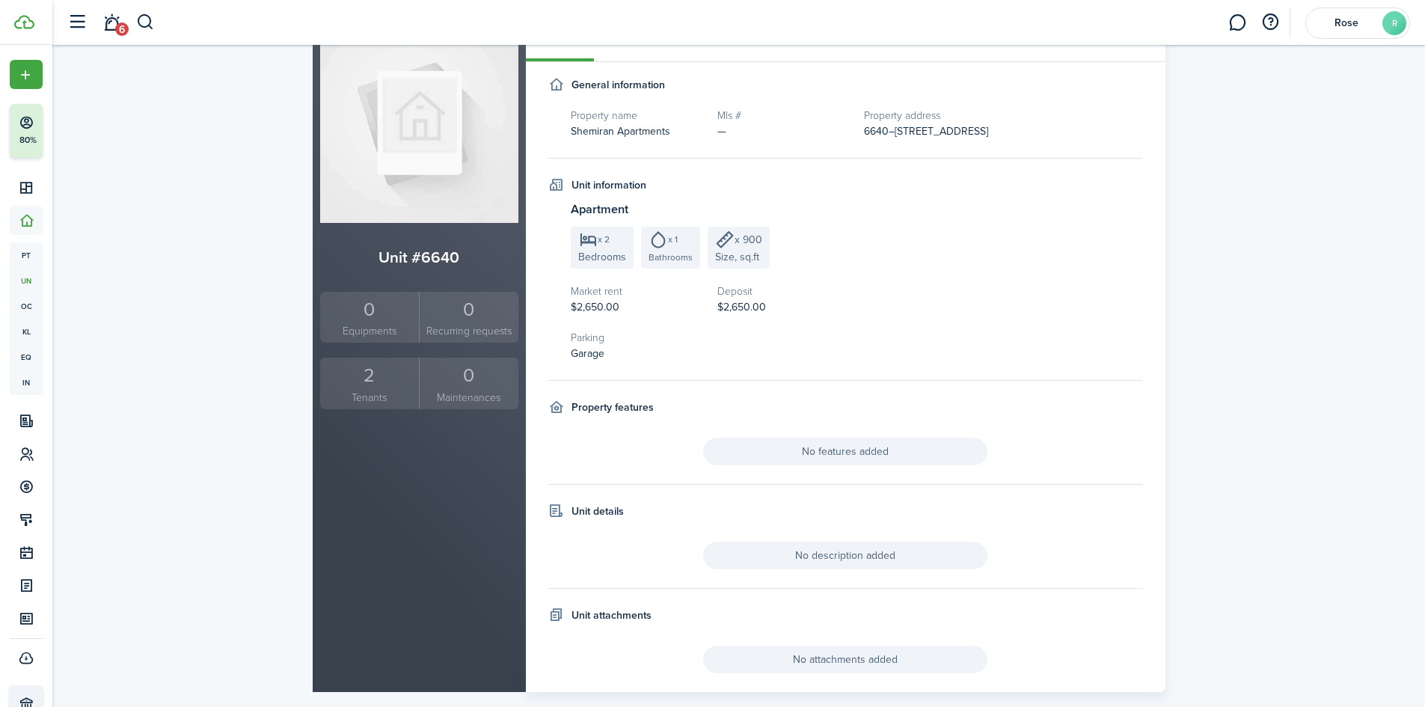
scroll to position [152, 0]
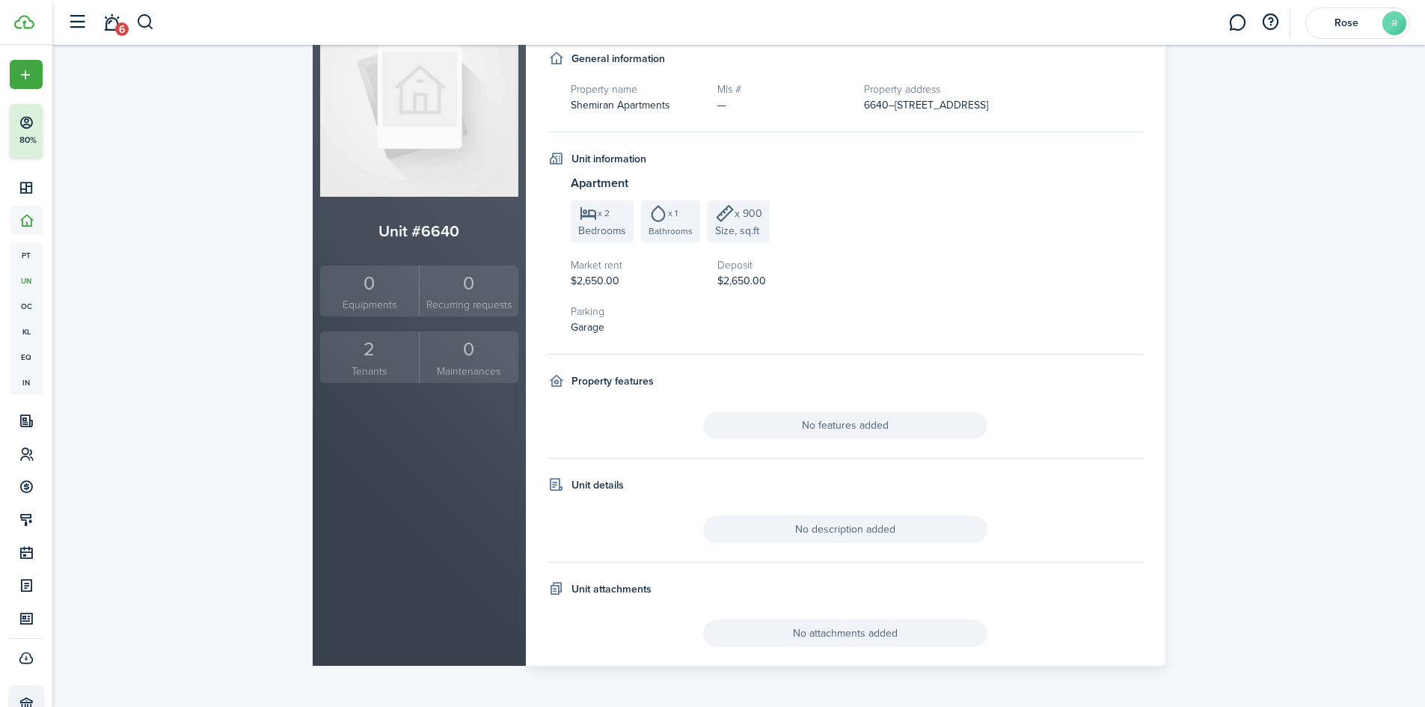
click at [384, 346] on div "2" at bounding box center [370, 349] width 92 height 28
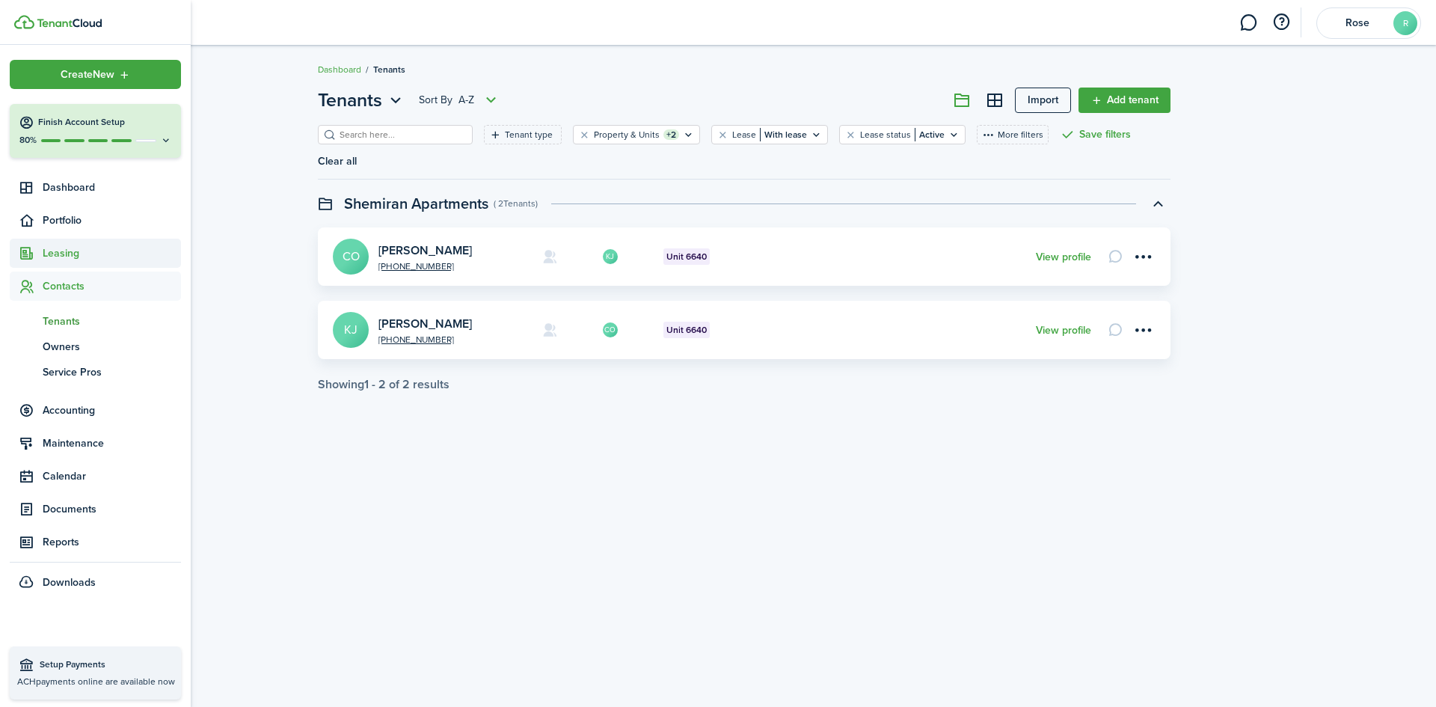
click at [46, 248] on span "Leasing" at bounding box center [112, 253] width 138 height 16
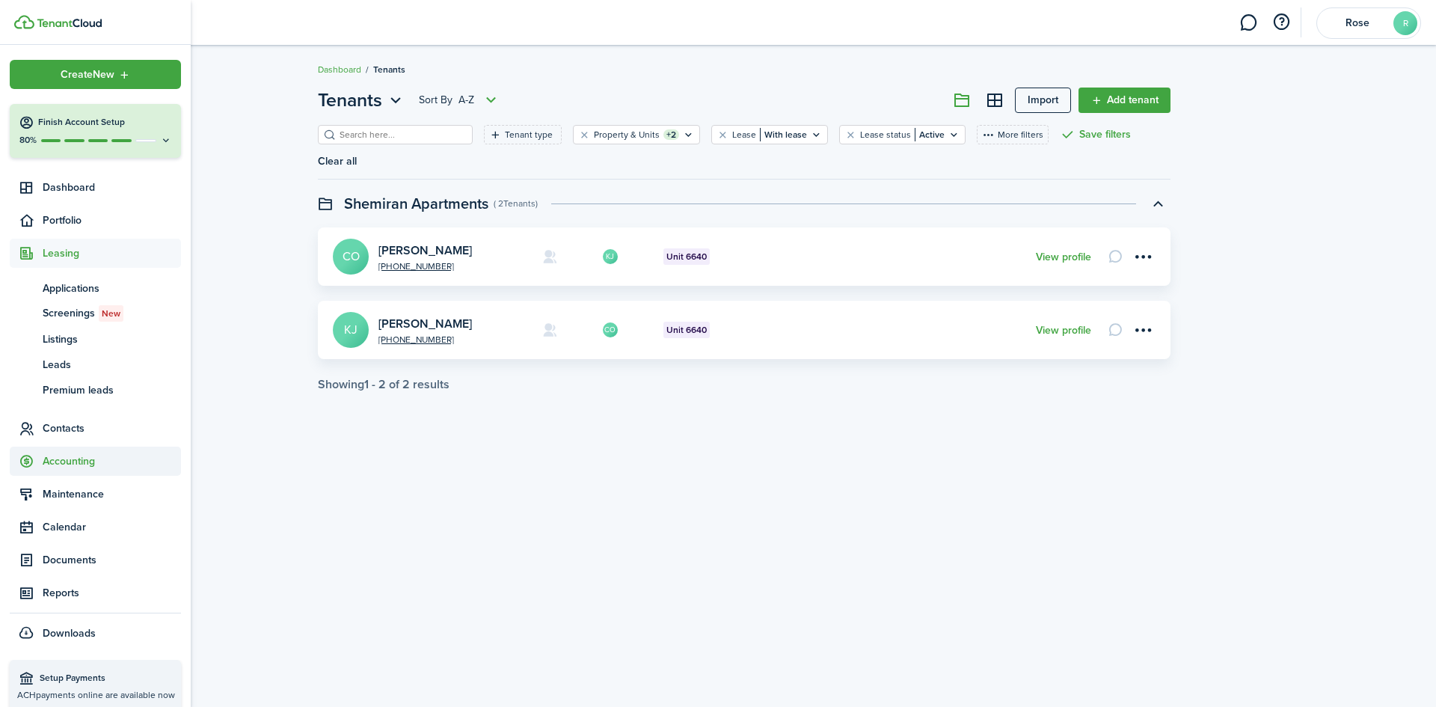
click at [85, 470] on span "Accounting" at bounding box center [95, 461] width 171 height 29
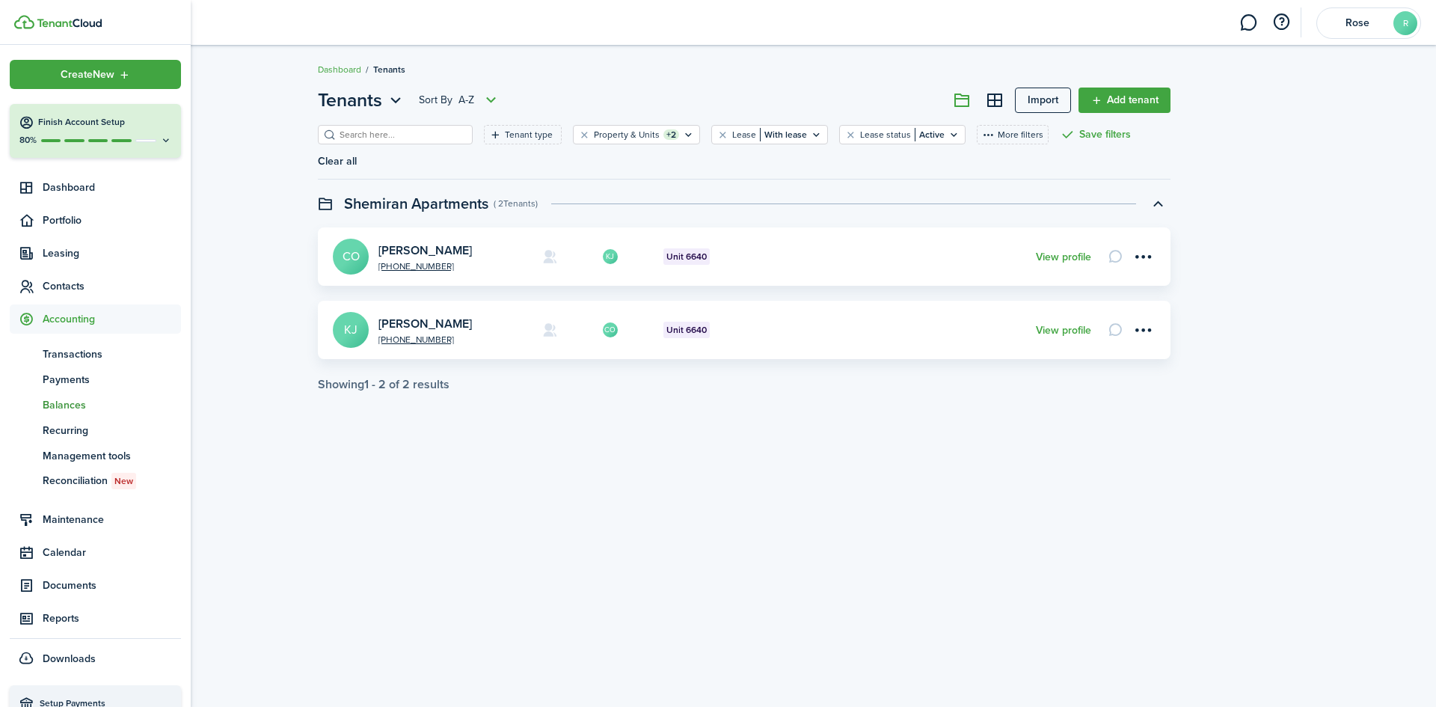
click at [74, 407] on span "Balances" at bounding box center [112, 405] width 138 height 16
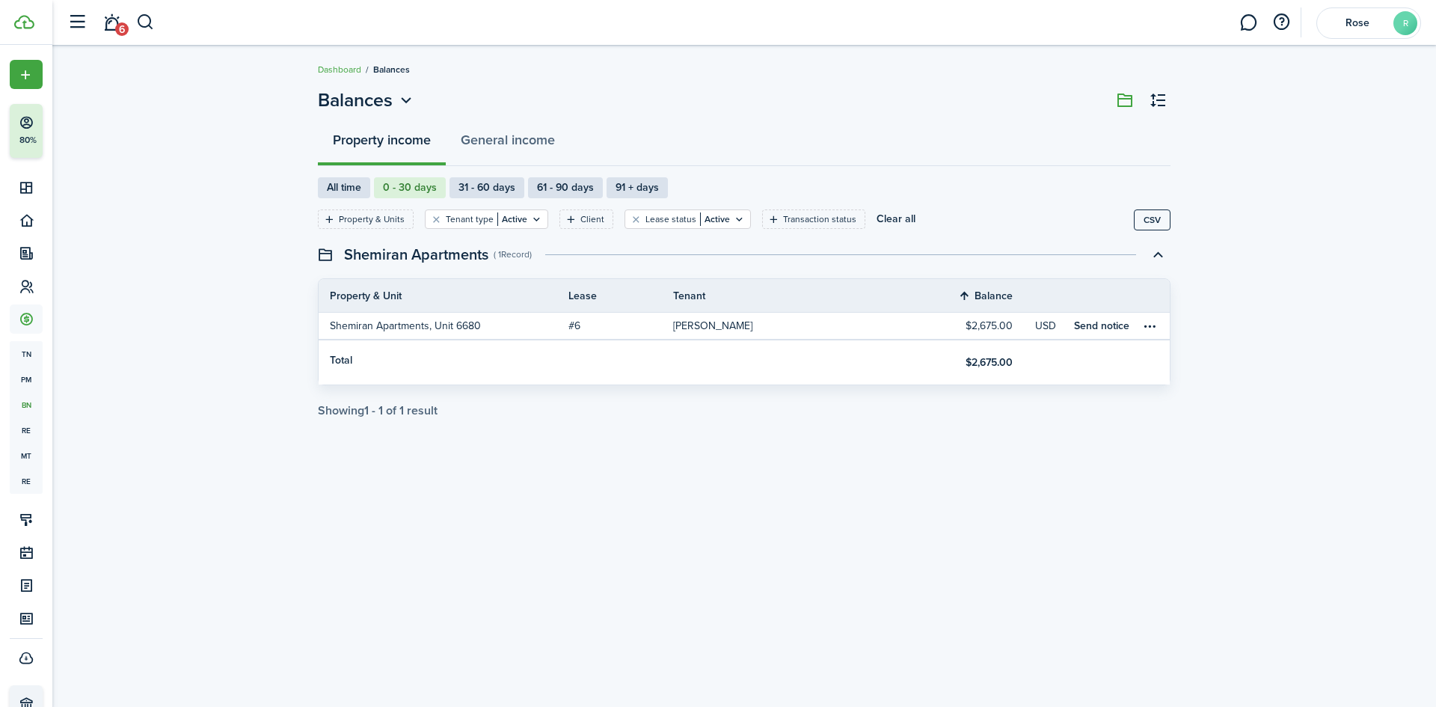
drag, startPoint x: 1248, startPoint y: 342, endPoint x: 1239, endPoint y: 342, distance: 8.2
click at [1248, 343] on div "Balances Property income General income All time 0 - 30 days 31 - 60 days 61 - …" at bounding box center [744, 376] width 1384 height 594
click at [339, 186] on label "All time" at bounding box center [344, 187] width 52 height 21
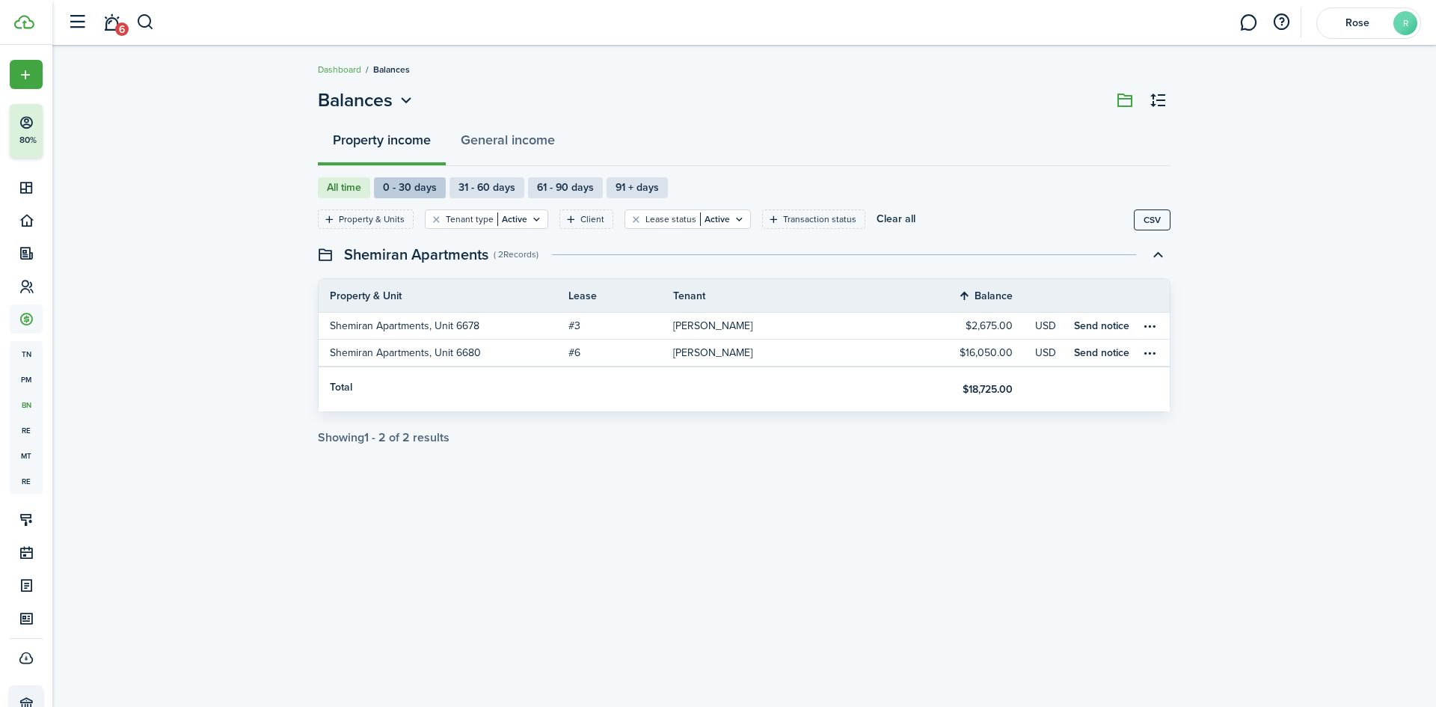
click at [396, 194] on label "0 - 30 days" at bounding box center [410, 187] width 72 height 21
radio input "false"
radio input "true"
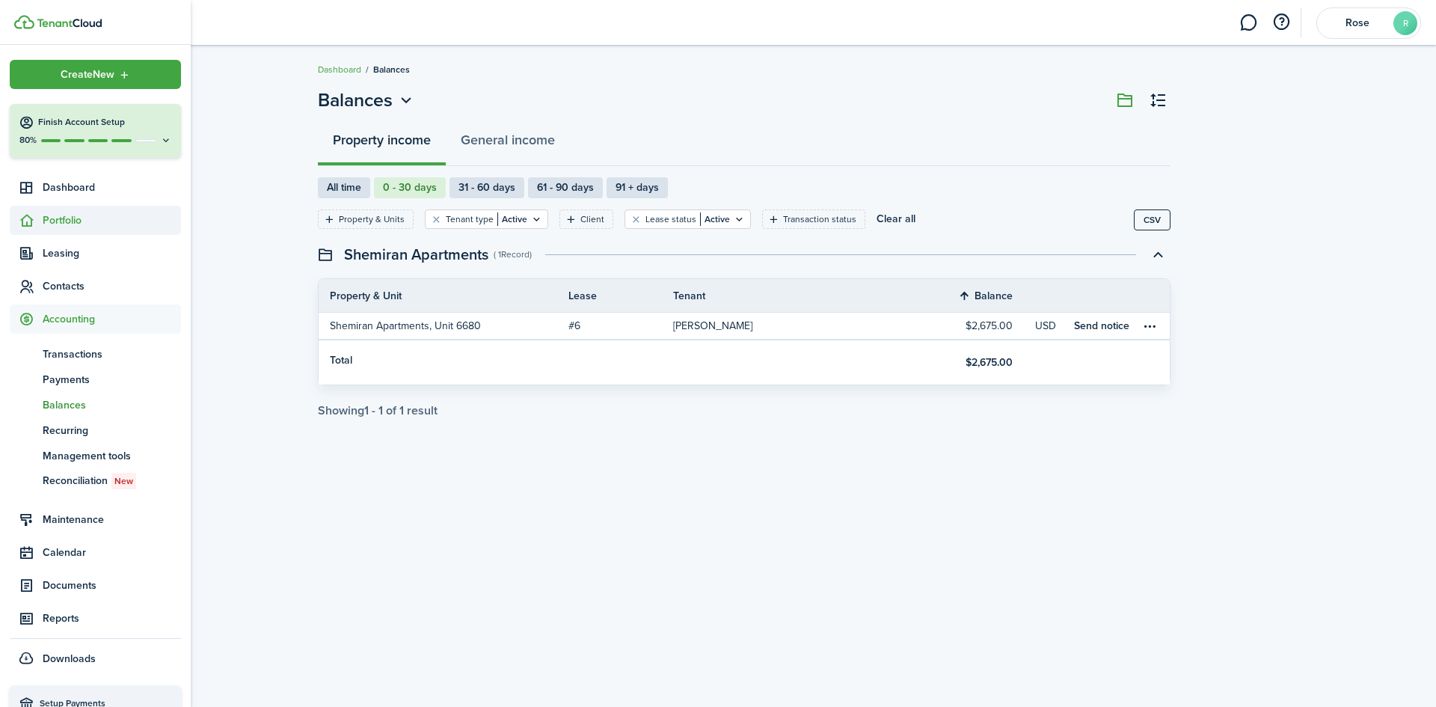
click at [61, 225] on span "Portfolio" at bounding box center [112, 220] width 138 height 16
click at [54, 286] on span "Units" at bounding box center [112, 281] width 138 height 16
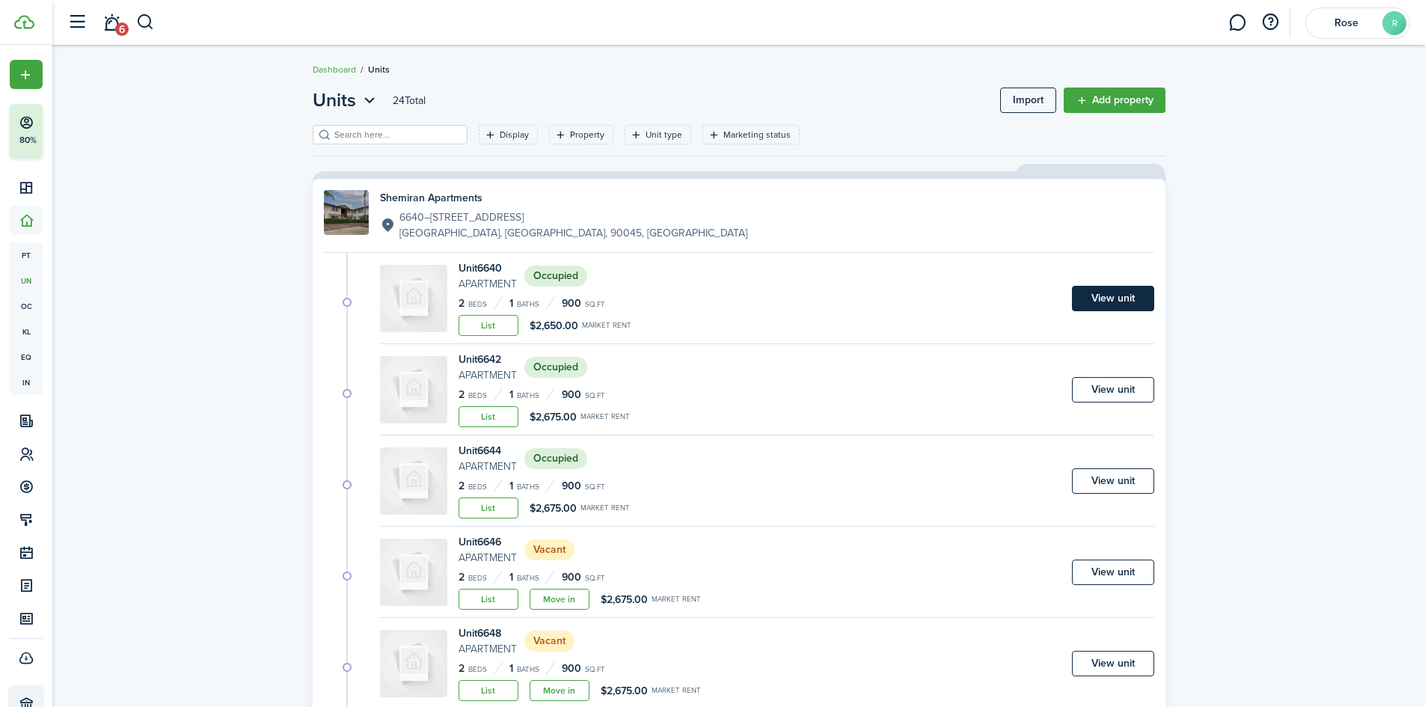
click at [1097, 294] on link "View unit" at bounding box center [1113, 298] width 82 height 25
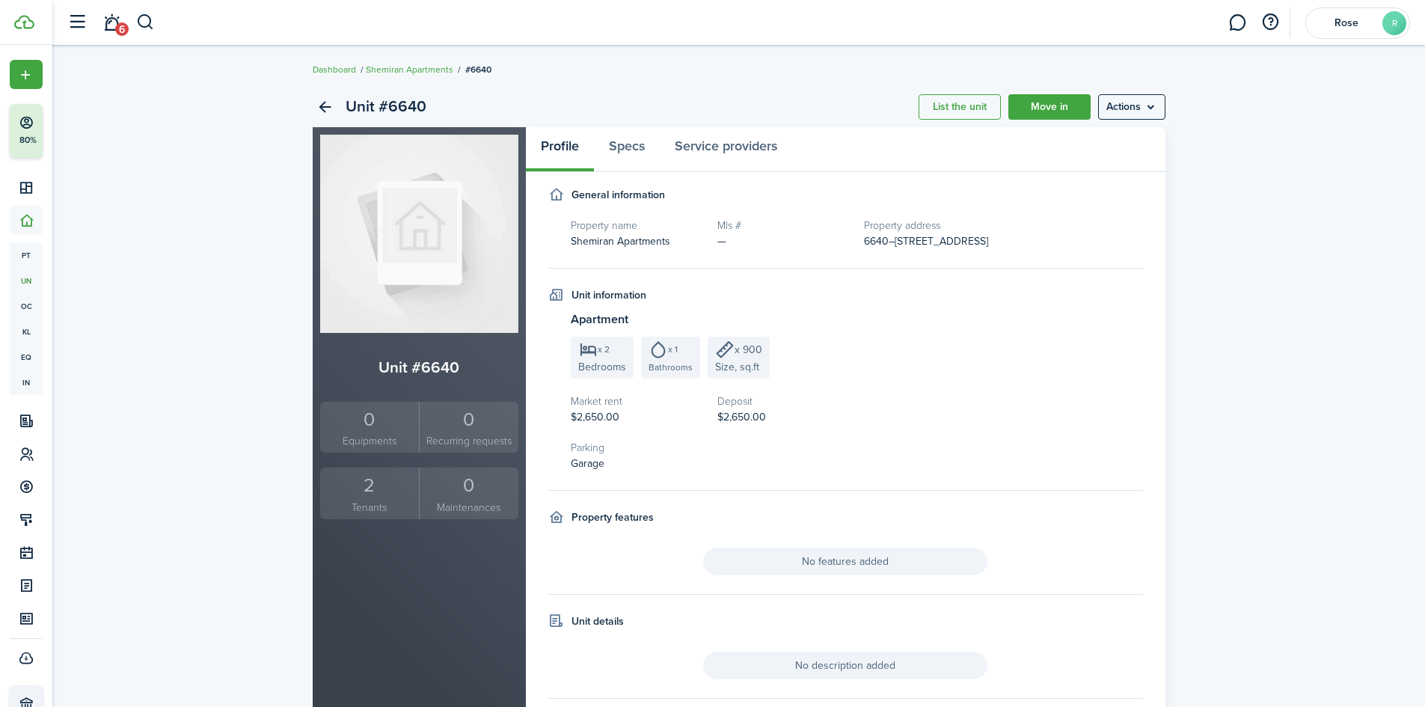
click at [739, 425] on span "$2,650.00" at bounding box center [741, 417] width 49 height 16
click at [711, 467] on div "Parking Garage" at bounding box center [856, 448] width 587 height 46
click at [1160, 102] on menu-btn "Actions" at bounding box center [1131, 106] width 67 height 25
click at [1202, 249] on div "Unit #6640 List the unit Move in Actions Unit #6640 0 Equipments 0 Recurring re…" at bounding box center [738, 444] width 1373 height 730
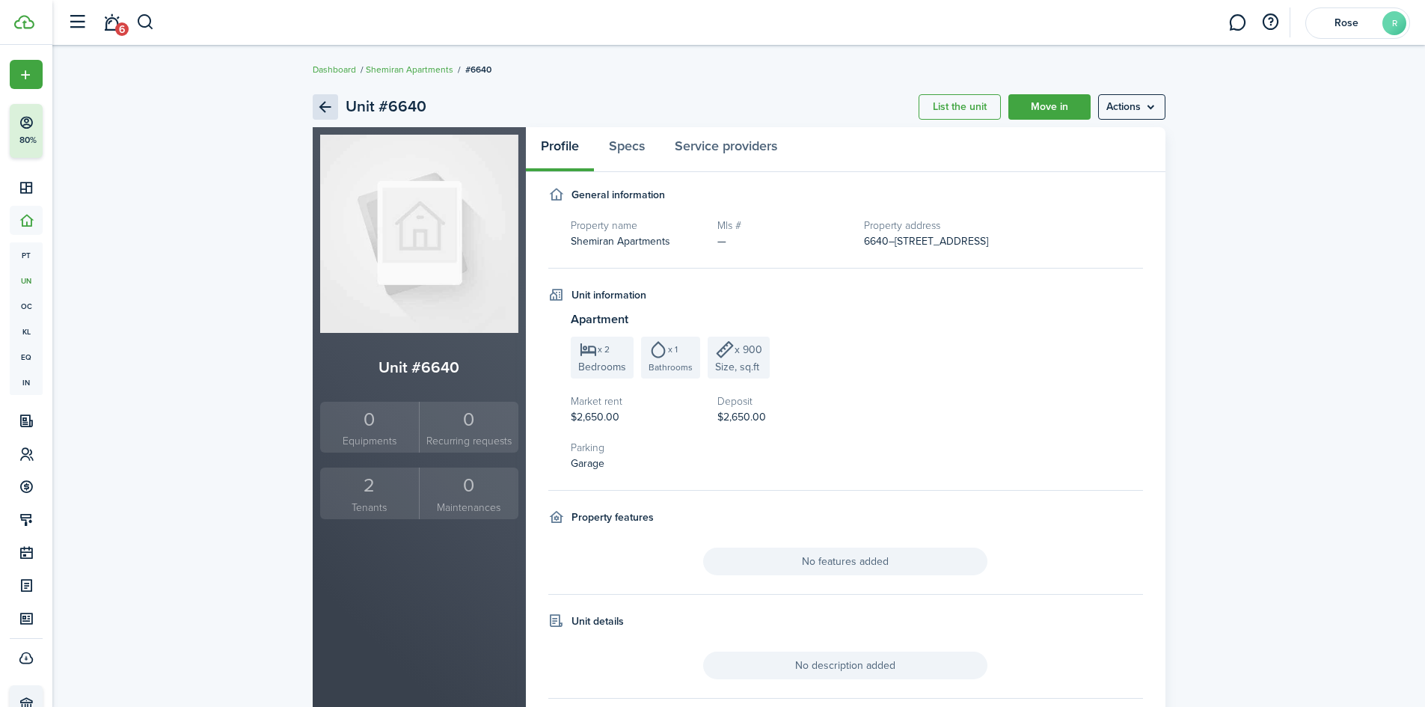
click at [319, 105] on link "Back" at bounding box center [325, 106] width 25 height 25
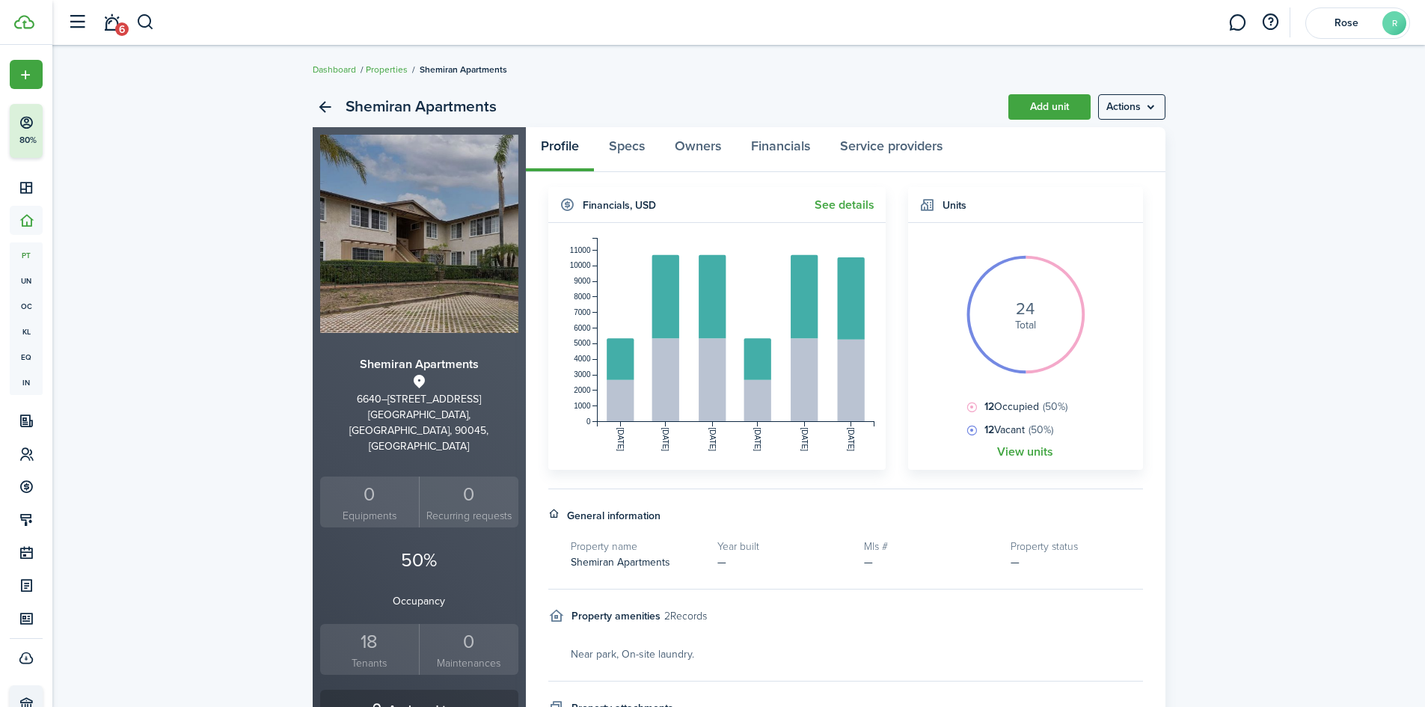
click at [1295, 373] on div "Shemiran Apartments Add unit Actions Shemiran Apartments [STREET_ADDRESS], US 0…" at bounding box center [738, 526] width 1373 height 895
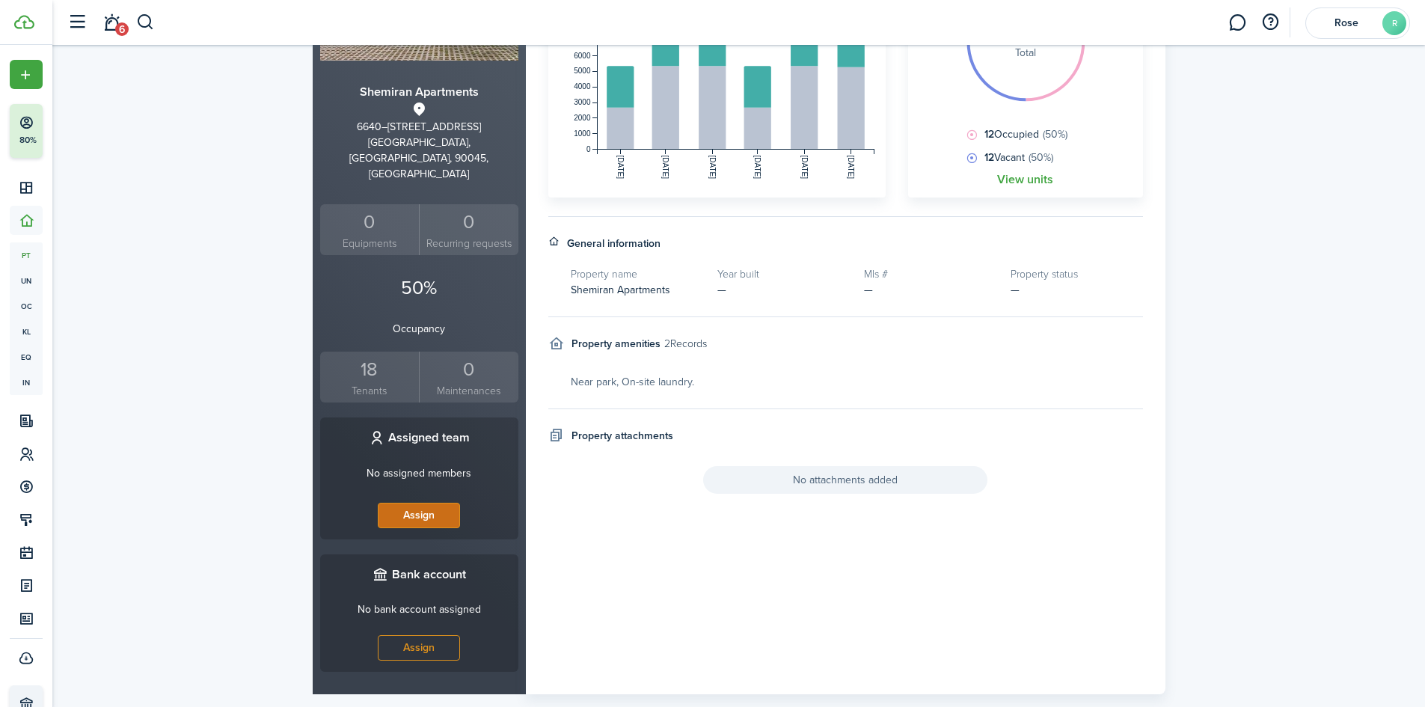
scroll to position [210, 0]
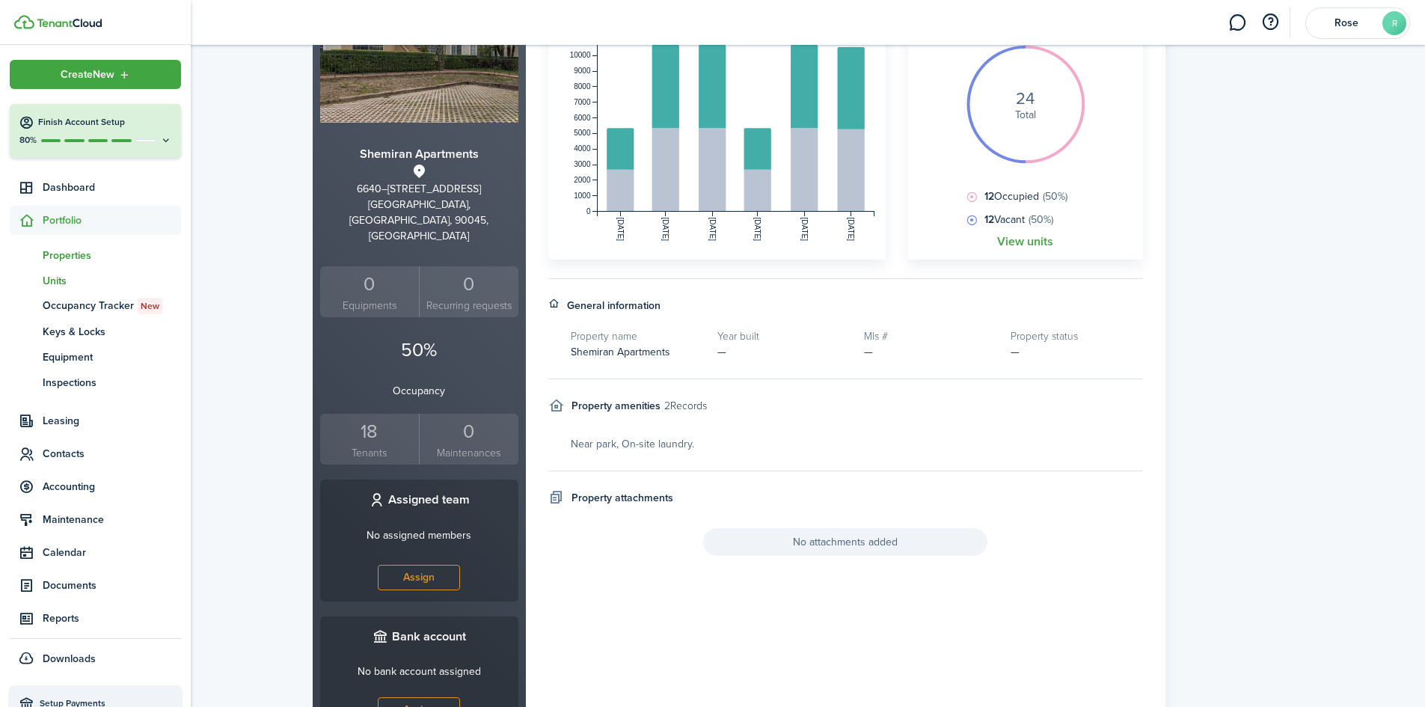
click at [55, 269] on link "un Units" at bounding box center [95, 280] width 171 height 25
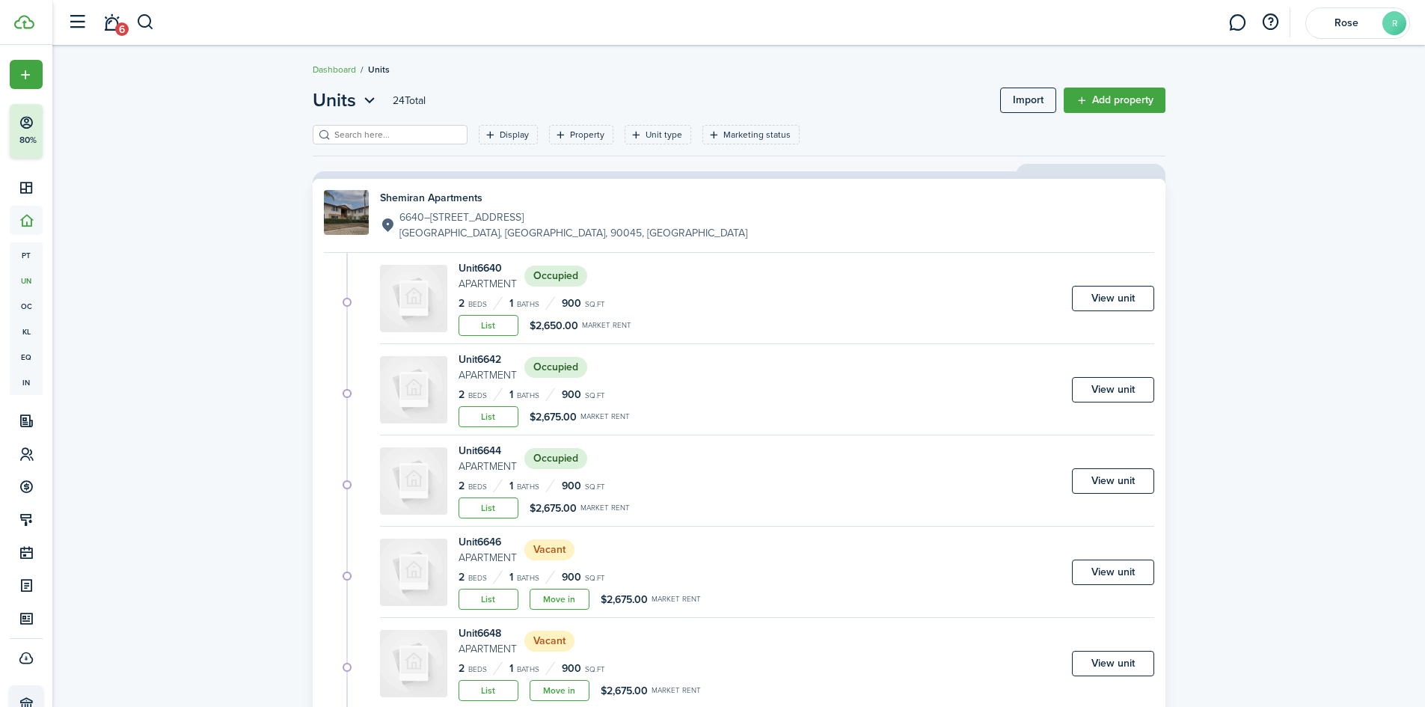
click at [686, 310] on div "Unit 6640 Apartment Occupied 2 Beds 1 Baths 900 sq.ft List $2,650.00 Market ren…" at bounding box center [767, 302] width 774 height 84
drag, startPoint x: 563, startPoint y: 324, endPoint x: 525, endPoint y: 328, distance: 37.7
click at [525, 328] on div "List $2,650.00 Market rent" at bounding box center [545, 325] width 173 height 21
click at [750, 325] on div "Unit 6640 Apartment Occupied 2 Beds 1 Baths 900 sq.ft List $2,650.00 Market ren…" at bounding box center [767, 302] width 774 height 84
drag, startPoint x: 554, startPoint y: 323, endPoint x: 527, endPoint y: 324, distance: 26.9
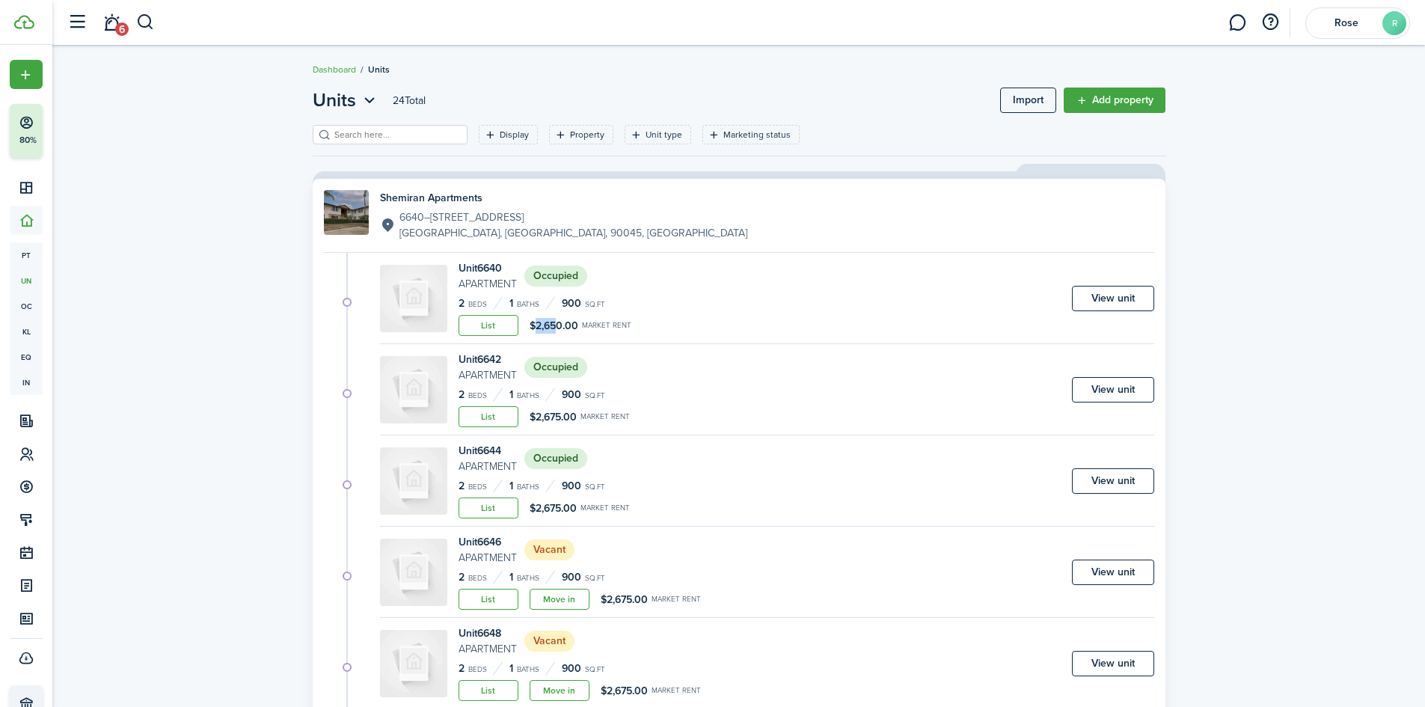
click at [527, 324] on div "List $2,650.00 Market rent" at bounding box center [545, 325] width 173 height 21
click at [696, 323] on div "Unit 6640 Apartment Occupied 2 Beds 1 Baths 900 sq.ft List $2,650.00 Market ren…" at bounding box center [767, 302] width 774 height 84
click at [1118, 294] on link "View unit" at bounding box center [1113, 298] width 82 height 25
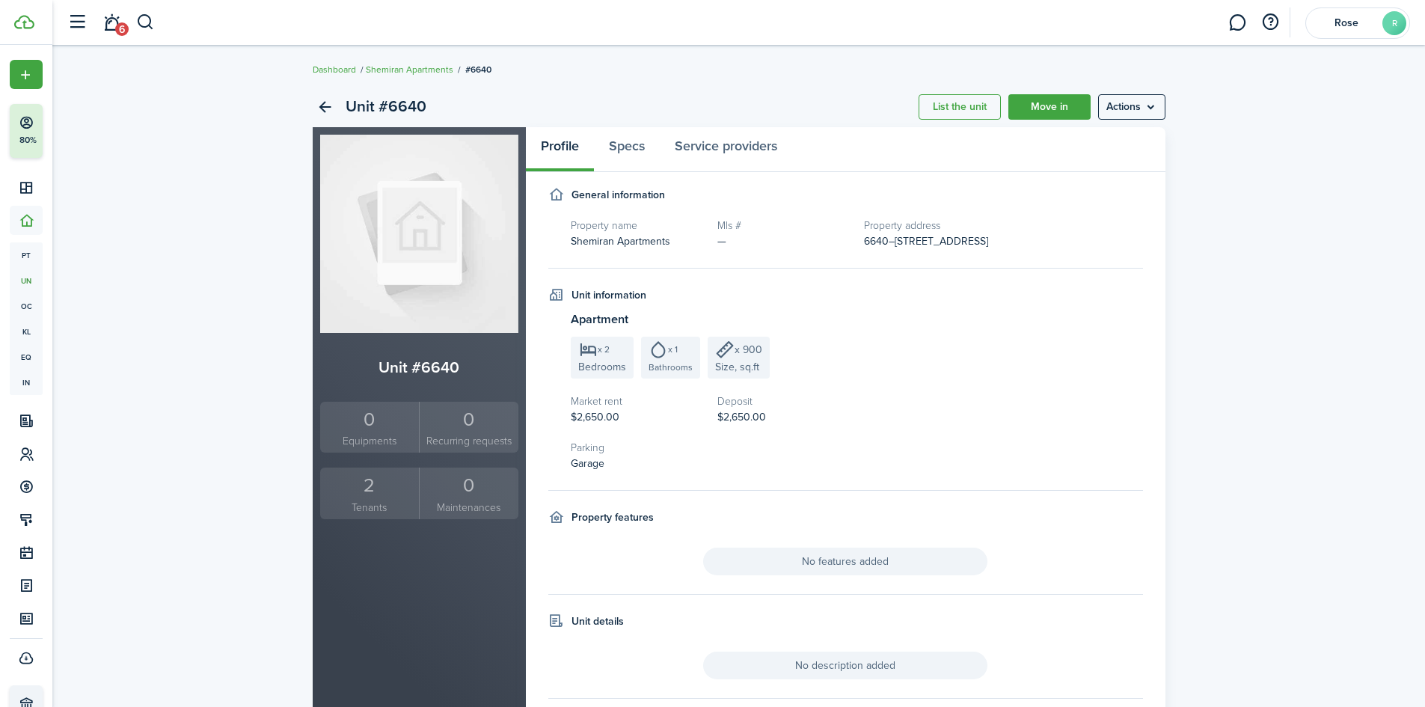
click at [1201, 102] on div "Unit #6640 List the unit Move in Actions Unit #6640 0 Equipments 0 Recurring re…" at bounding box center [738, 444] width 1373 height 730
click at [1130, 117] on menu-btn "Actions" at bounding box center [1131, 106] width 67 height 25
click at [1100, 140] on link "Edit unit" at bounding box center [1100, 139] width 131 height 25
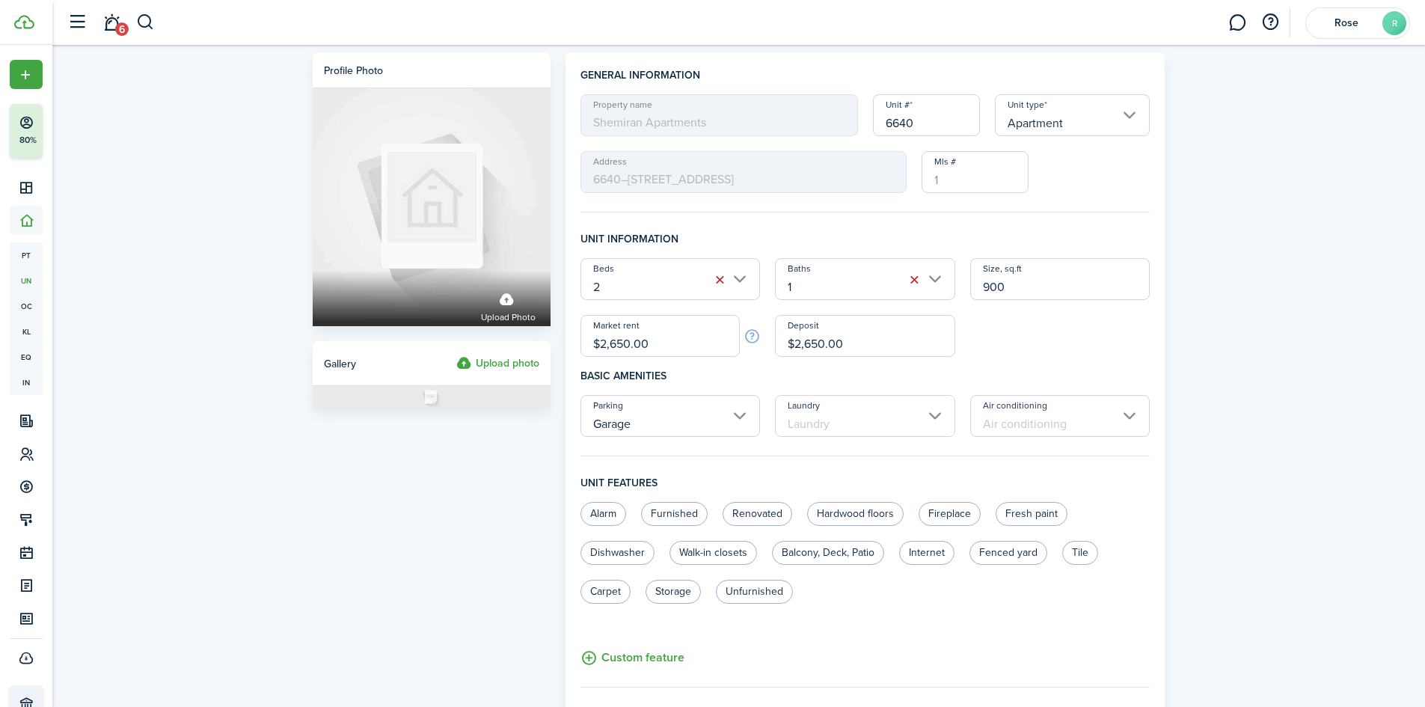
click at [1217, 486] on div "Profile photo Upload photo Gallery Upload photo General information Property na…" at bounding box center [738, 581] width 1373 height 1073
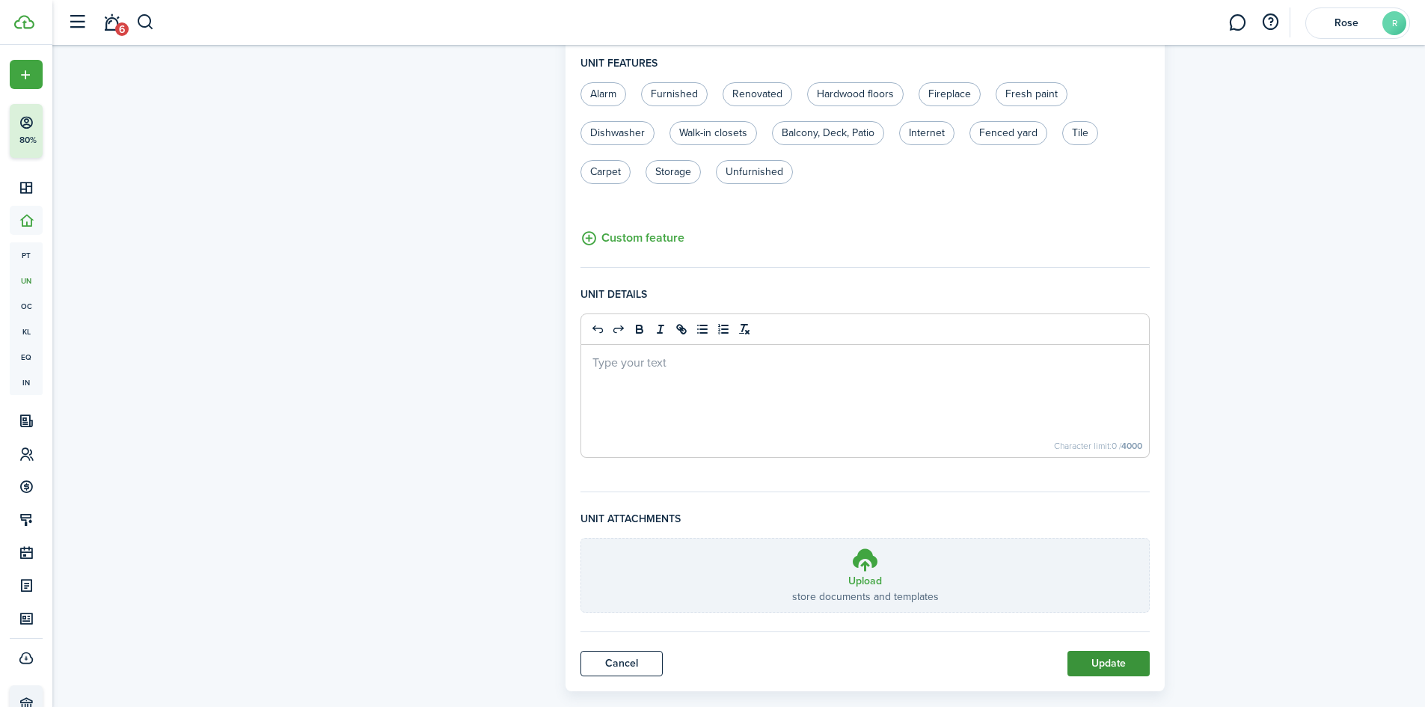
scroll to position [445, 0]
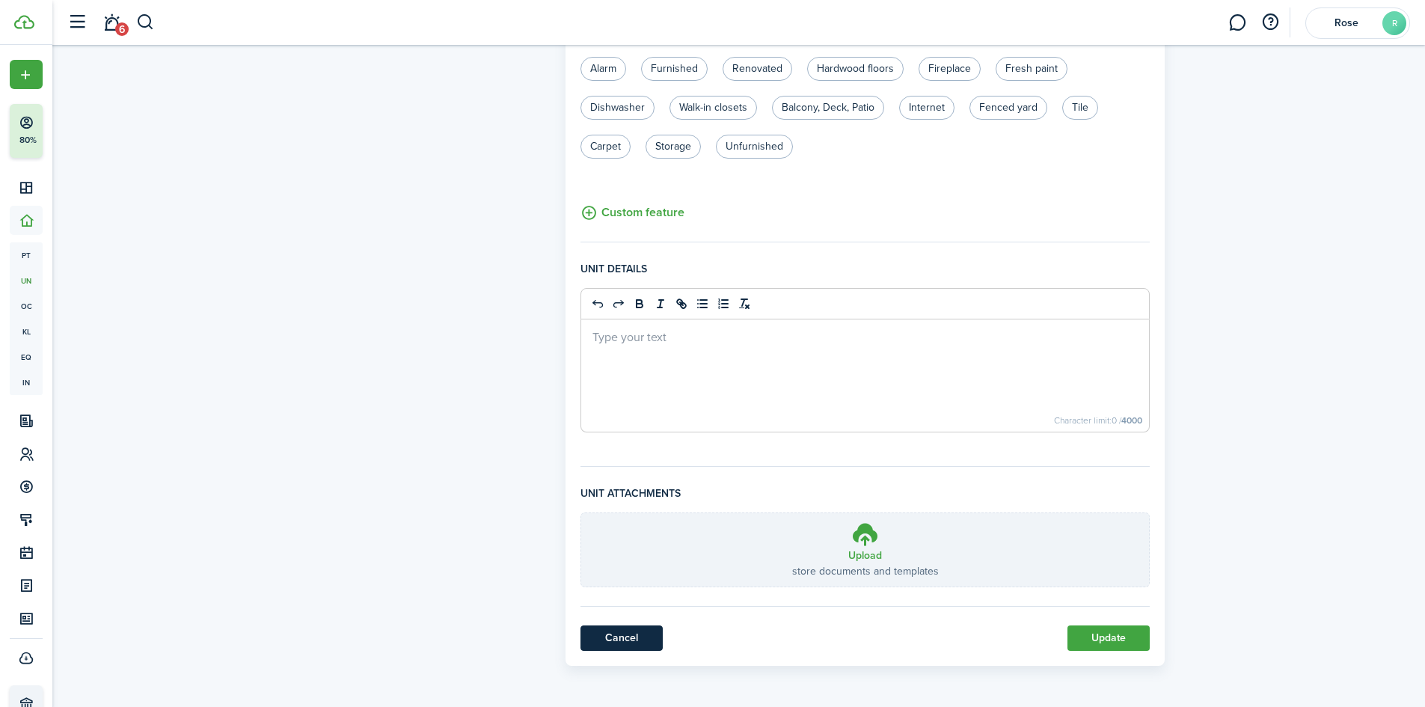
drag, startPoint x: 653, startPoint y: 615, endPoint x: 636, endPoint y: 633, distance: 24.9
click at [653, 616] on unit-edit-form "General information Property name Shemiran Apartments Unit # 6640 Unit type Apa…" at bounding box center [865, 123] width 570 height 1003
click at [636, 633] on link "Cancel" at bounding box center [621, 637] width 82 height 25
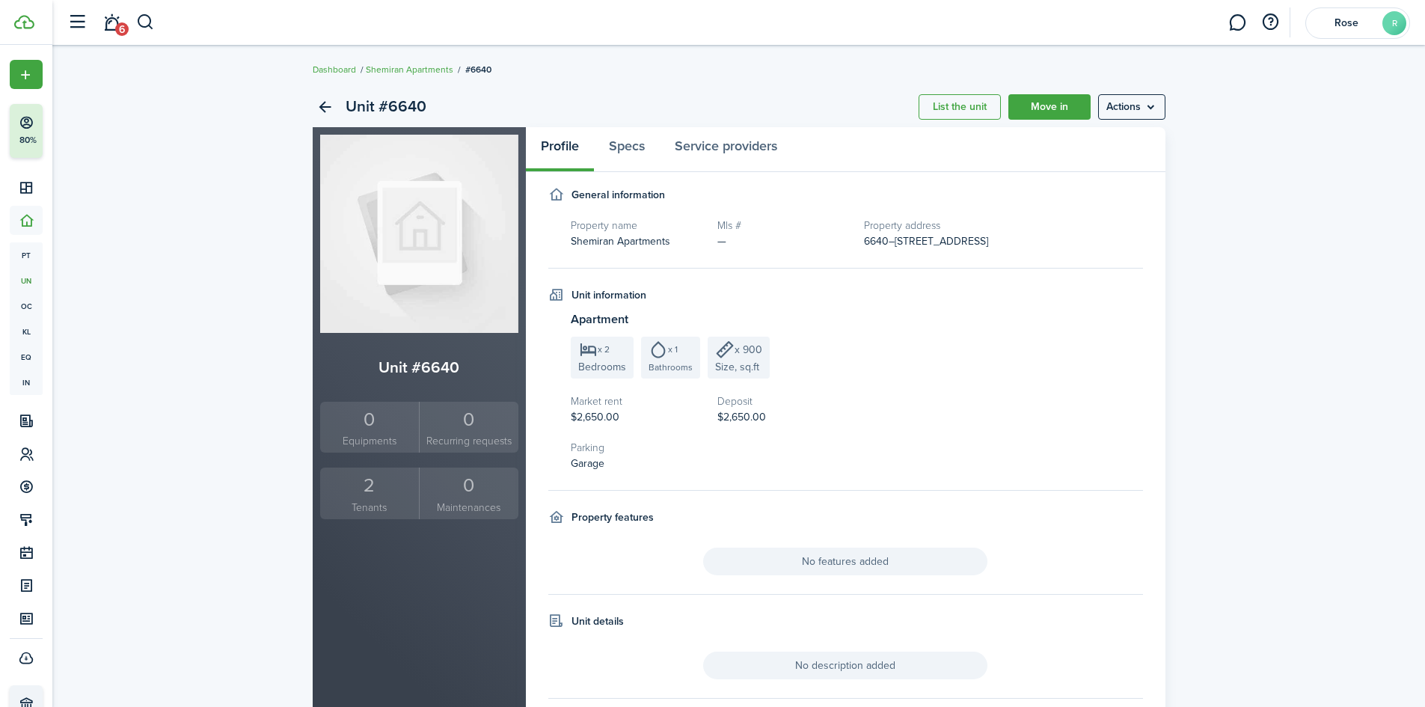
drag, startPoint x: 1135, startPoint y: 348, endPoint x: 1112, endPoint y: 357, distance: 24.9
click at [1132, 350] on unit-profile-info "Apartment x 2 Bedrooms x 1 Bathrooms x 900 Size, sq.ft Market rent $2,650.00 De…" at bounding box center [857, 390] width 572 height 161
click at [390, 493] on div "2" at bounding box center [370, 485] width 92 height 28
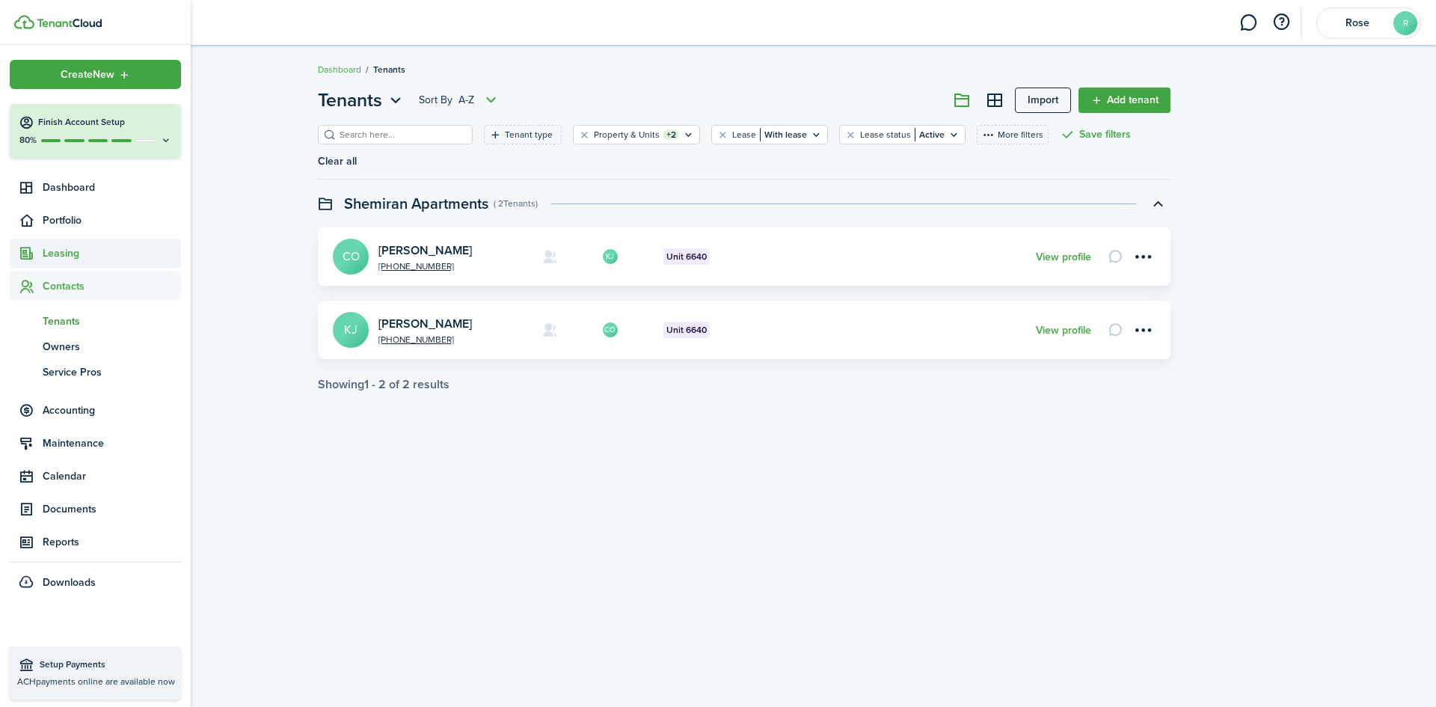
click at [71, 254] on span "Leasing" at bounding box center [112, 253] width 138 height 16
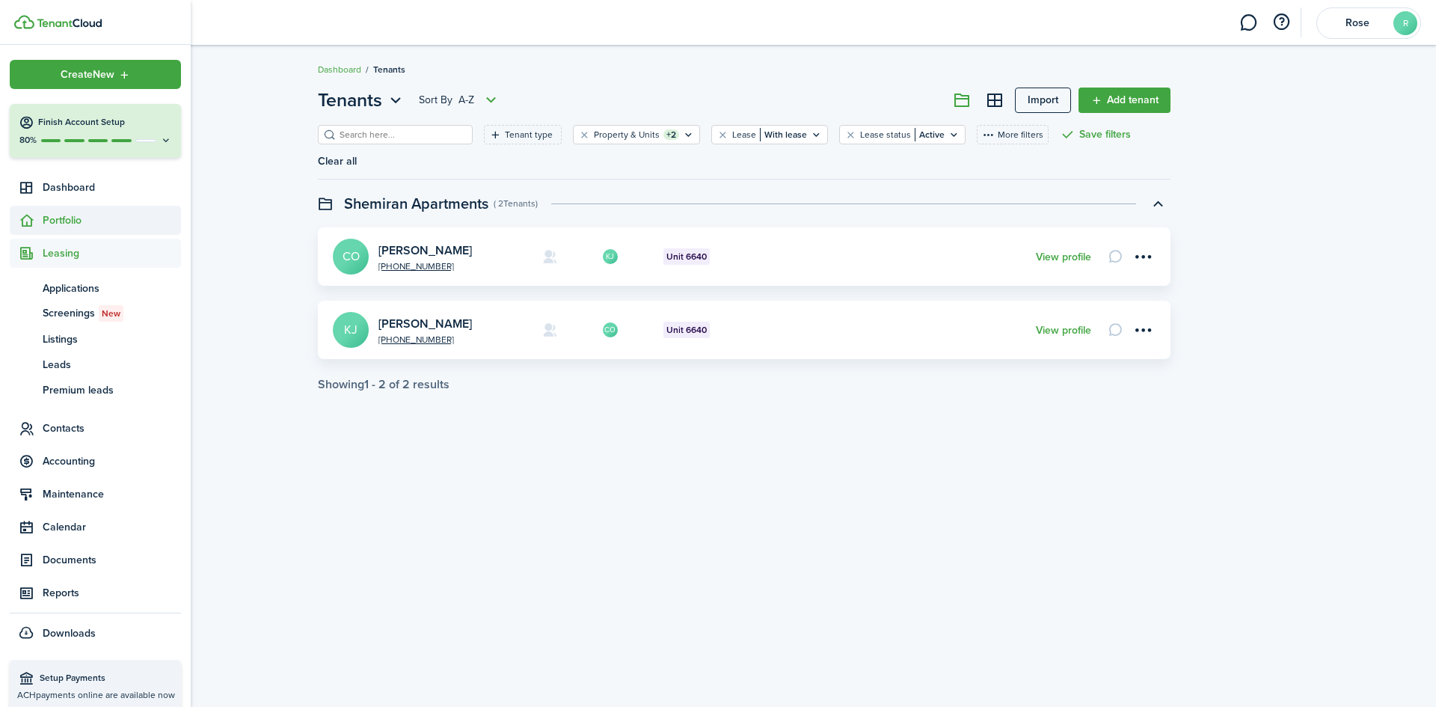
click at [60, 212] on span "Portfolio" at bounding box center [112, 220] width 138 height 16
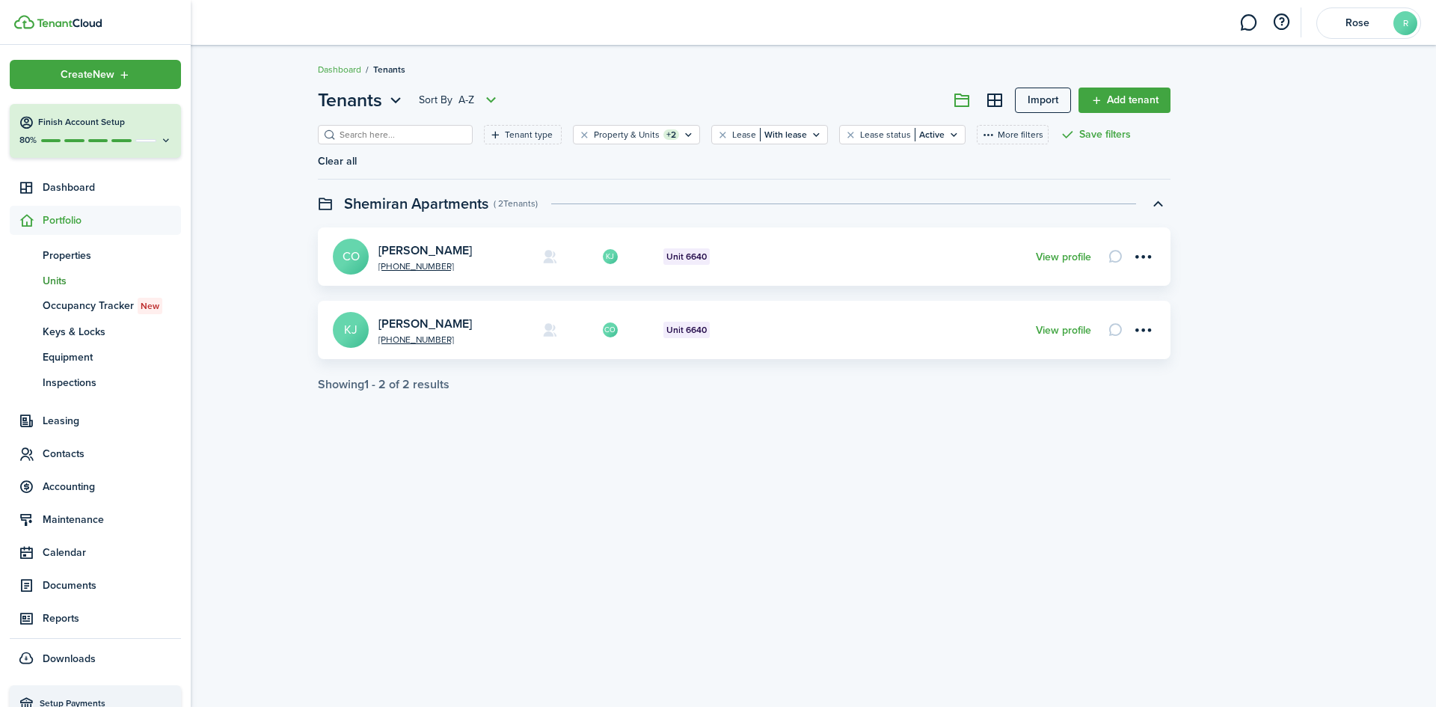
click at [64, 275] on span "Units" at bounding box center [112, 281] width 138 height 16
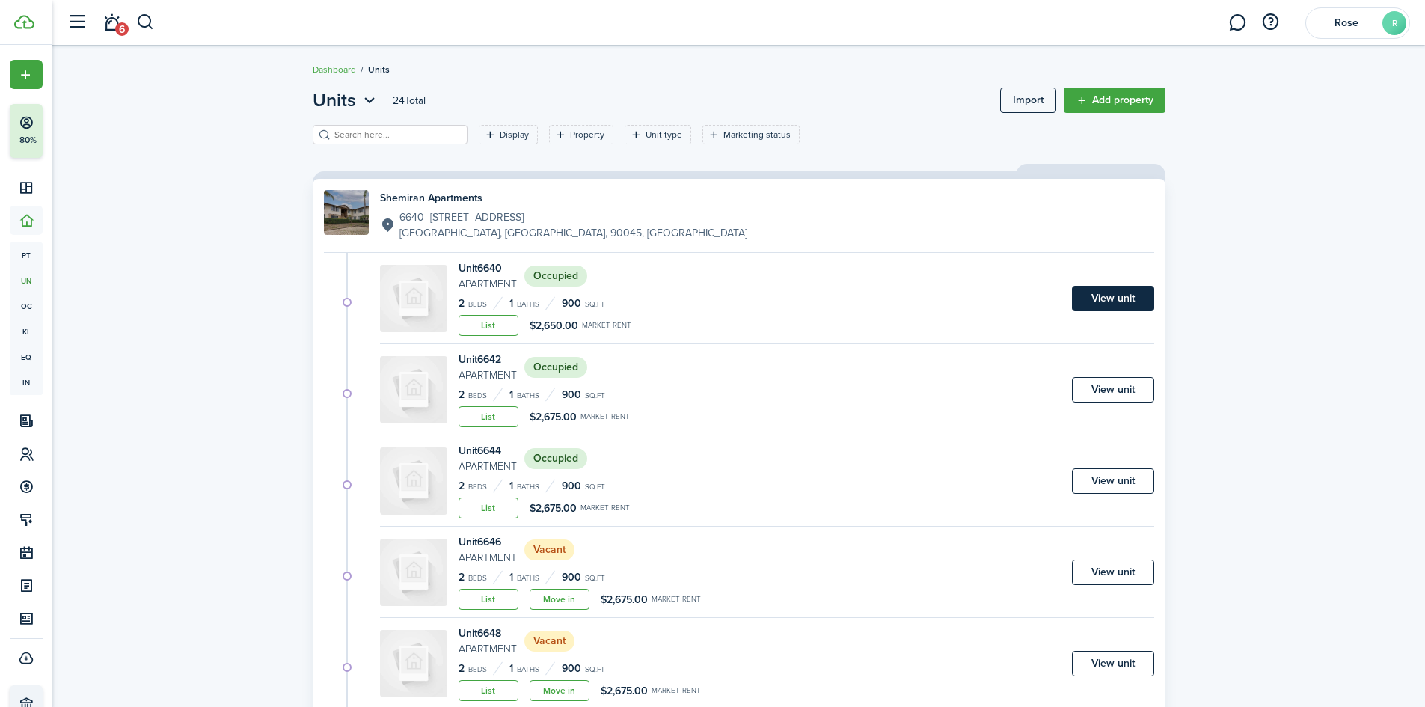
click at [1137, 289] on link "View unit" at bounding box center [1113, 298] width 82 height 25
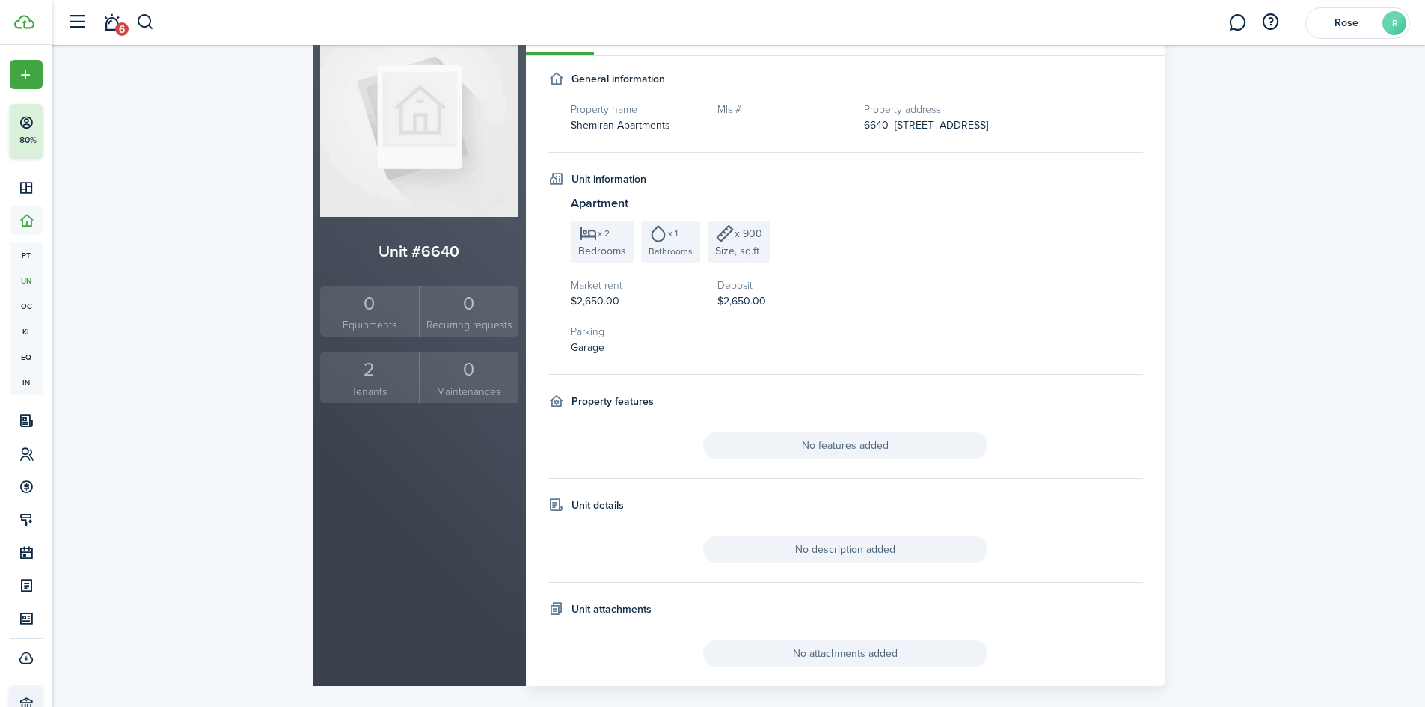
scroll to position [152, 0]
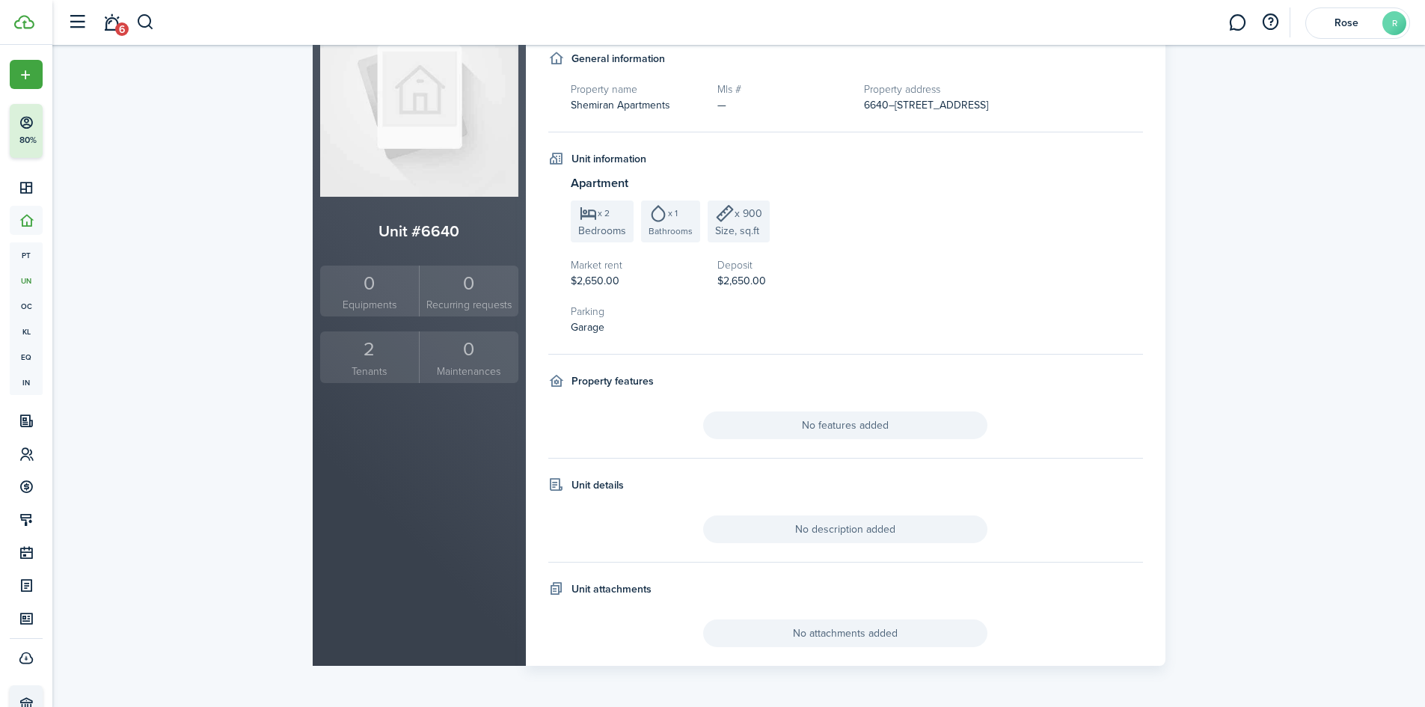
click at [371, 364] on small "Tenants" at bounding box center [370, 372] width 92 height 16
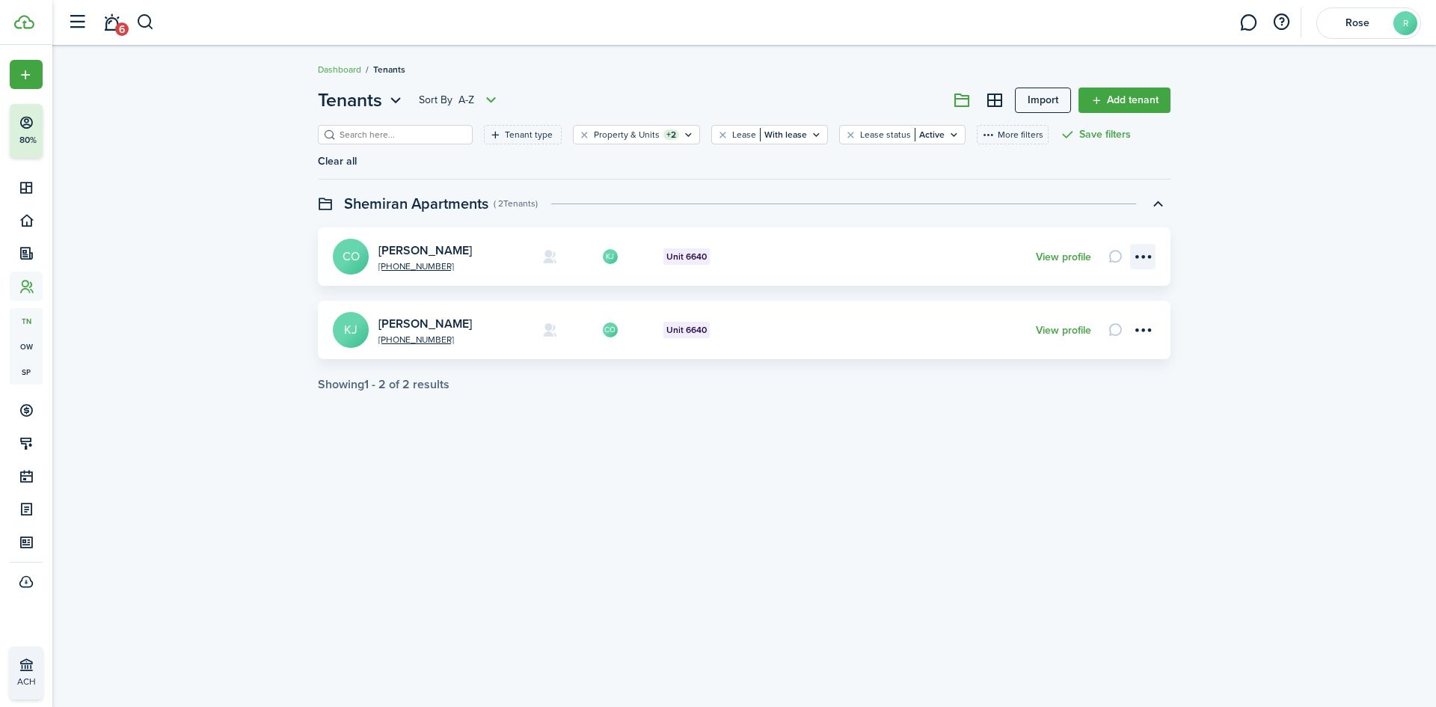
click at [1140, 244] on menu-btn-icon "Open menu" at bounding box center [1142, 256] width 25 height 25
click at [1060, 249] on card-footer "View profile" at bounding box center [1063, 257] width 55 height 16
click at [1060, 251] on link "View profile" at bounding box center [1063, 257] width 55 height 12
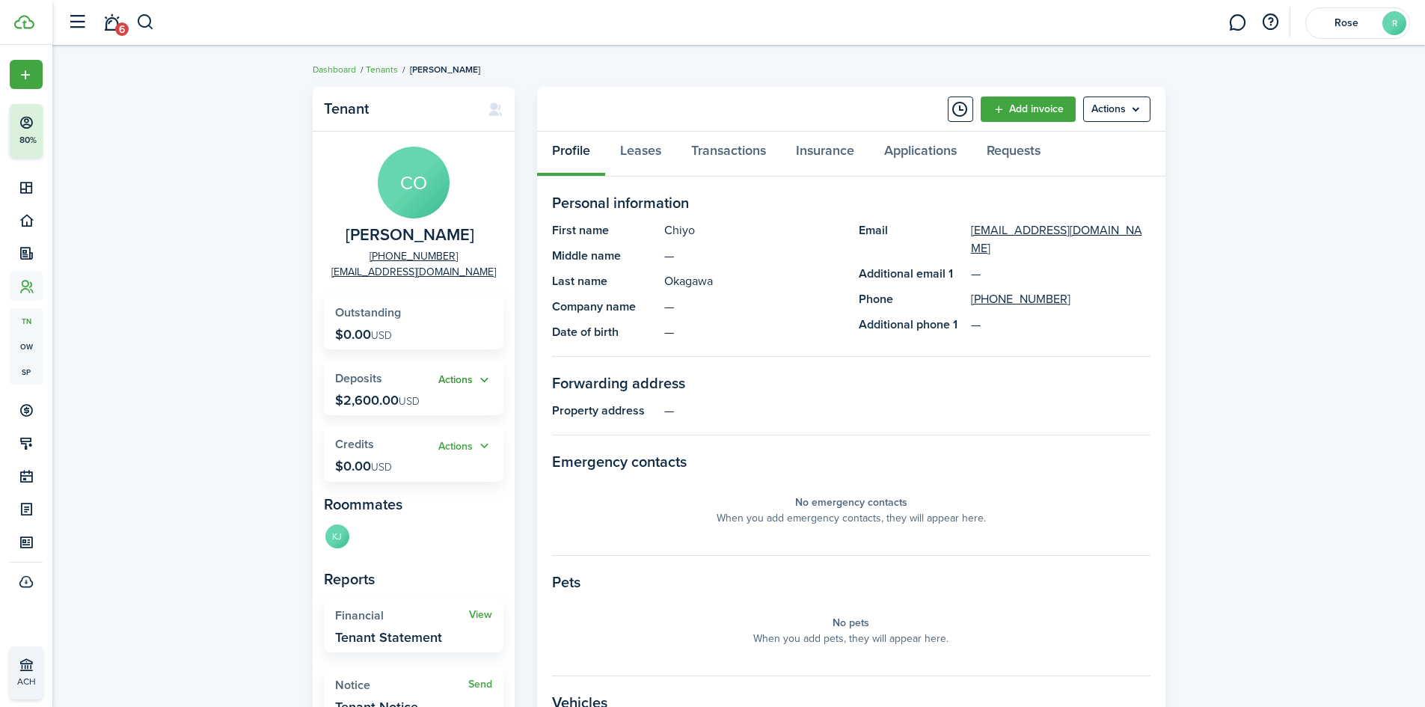
click at [459, 381] on button "Actions" at bounding box center [465, 380] width 54 height 17
click at [290, 450] on div "Tenant CO [PERSON_NAME] [PHONE_NUMBER] [EMAIL_ADDRESS][DOMAIN_NAME] Outstanding…" at bounding box center [738, 516] width 1373 height 875
drag, startPoint x: 367, startPoint y: 377, endPoint x: 476, endPoint y: 370, distance: 110.2
click at [367, 377] on span "Deposits" at bounding box center [358, 378] width 47 height 17
click at [480, 380] on button "Actions" at bounding box center [465, 380] width 54 height 17
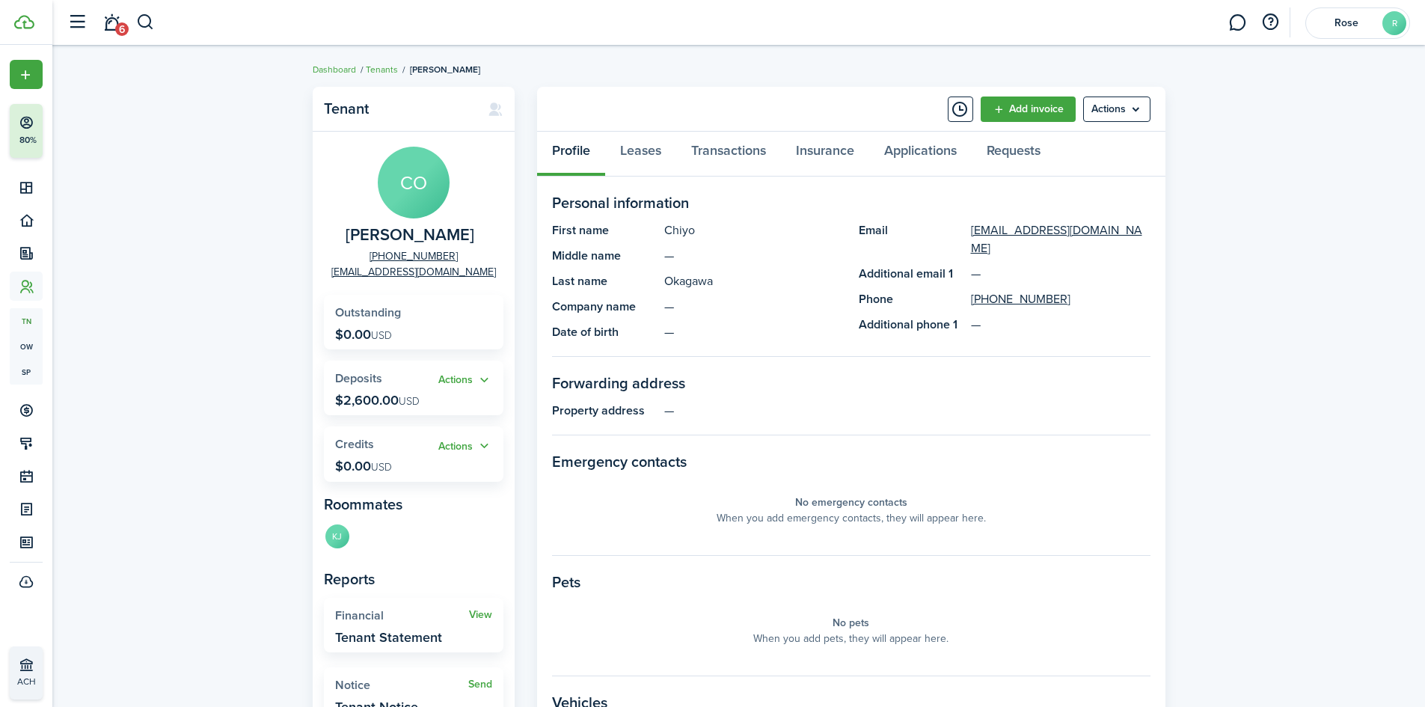
click at [257, 370] on div "Tenant CO [PERSON_NAME] [PHONE_NUMBER] [EMAIL_ADDRESS][DOMAIN_NAME] Outstanding…" at bounding box center [738, 516] width 1373 height 875
click at [625, 149] on link "Leases" at bounding box center [640, 154] width 71 height 45
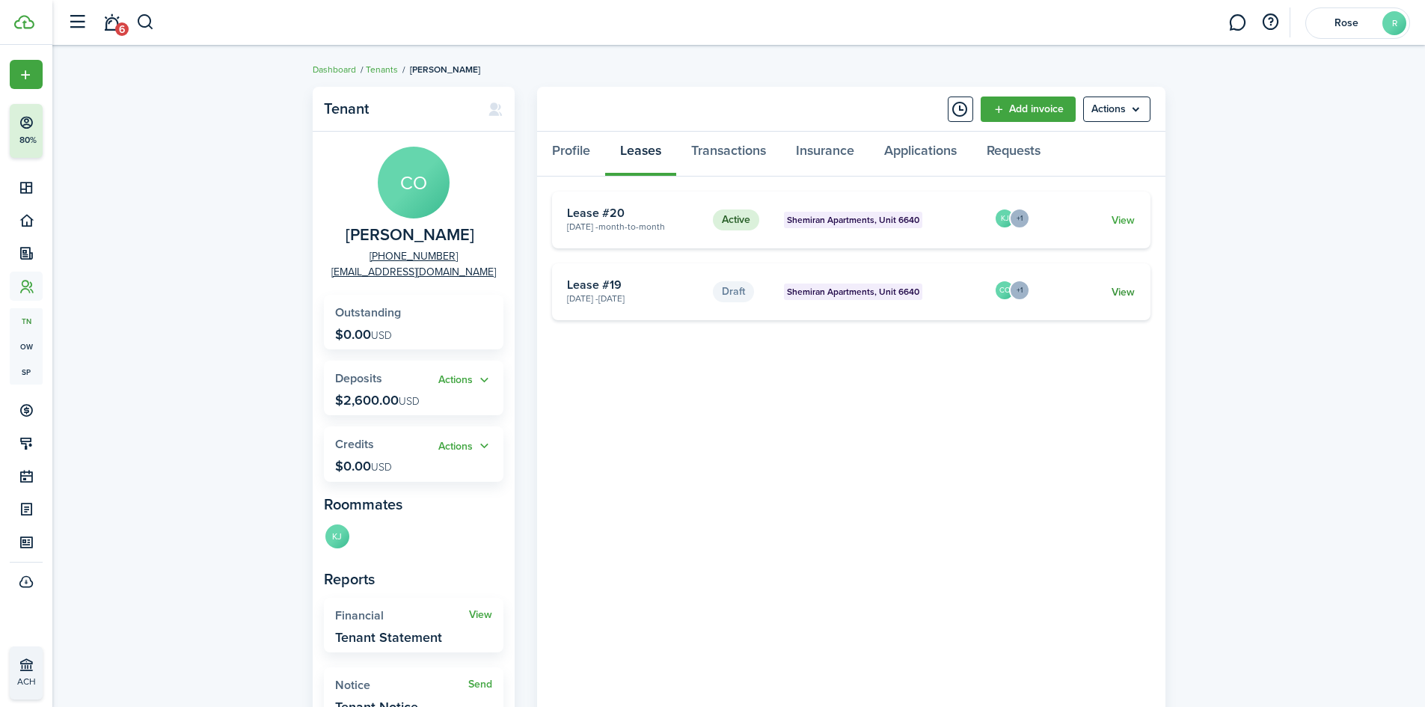
click at [1130, 287] on link "View" at bounding box center [1123, 292] width 23 height 16
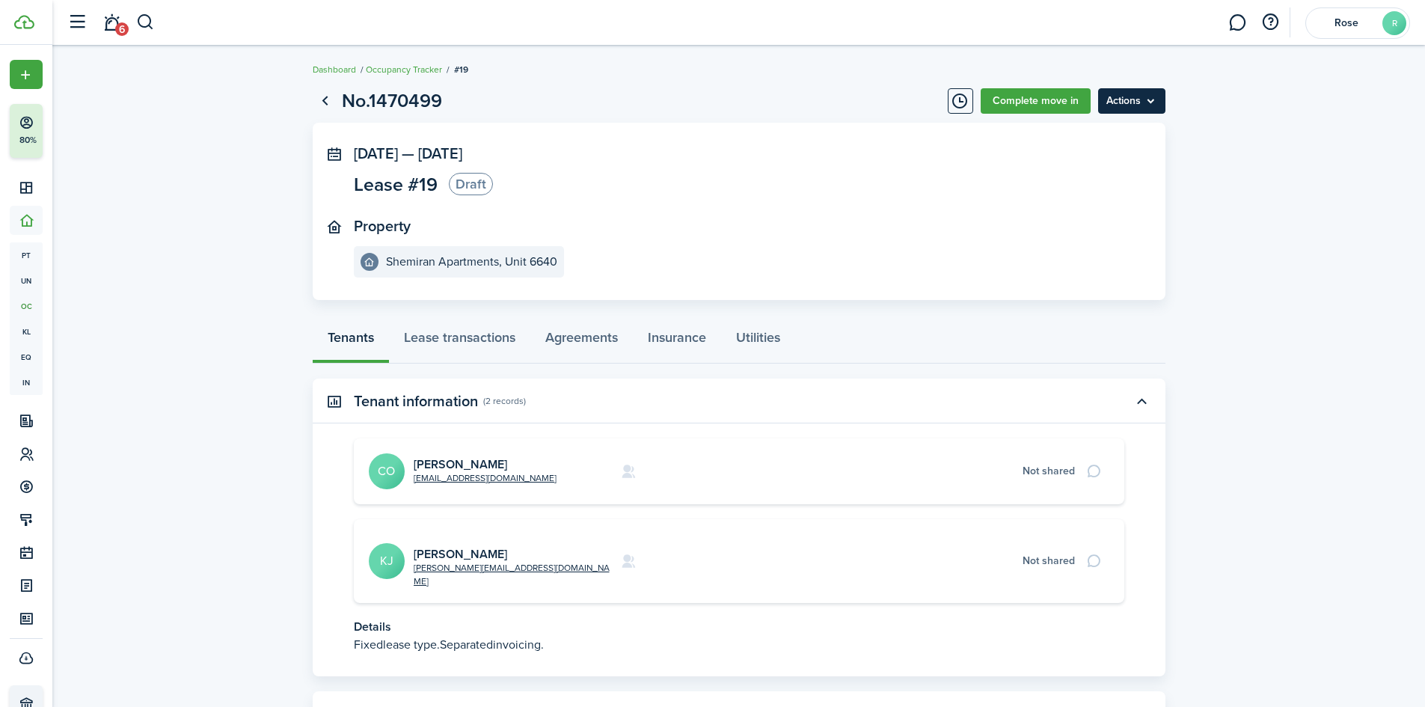
click at [1144, 98] on menu-btn "Actions" at bounding box center [1131, 100] width 67 height 25
click at [1086, 138] on button "Delete" at bounding box center [1100, 133] width 131 height 25
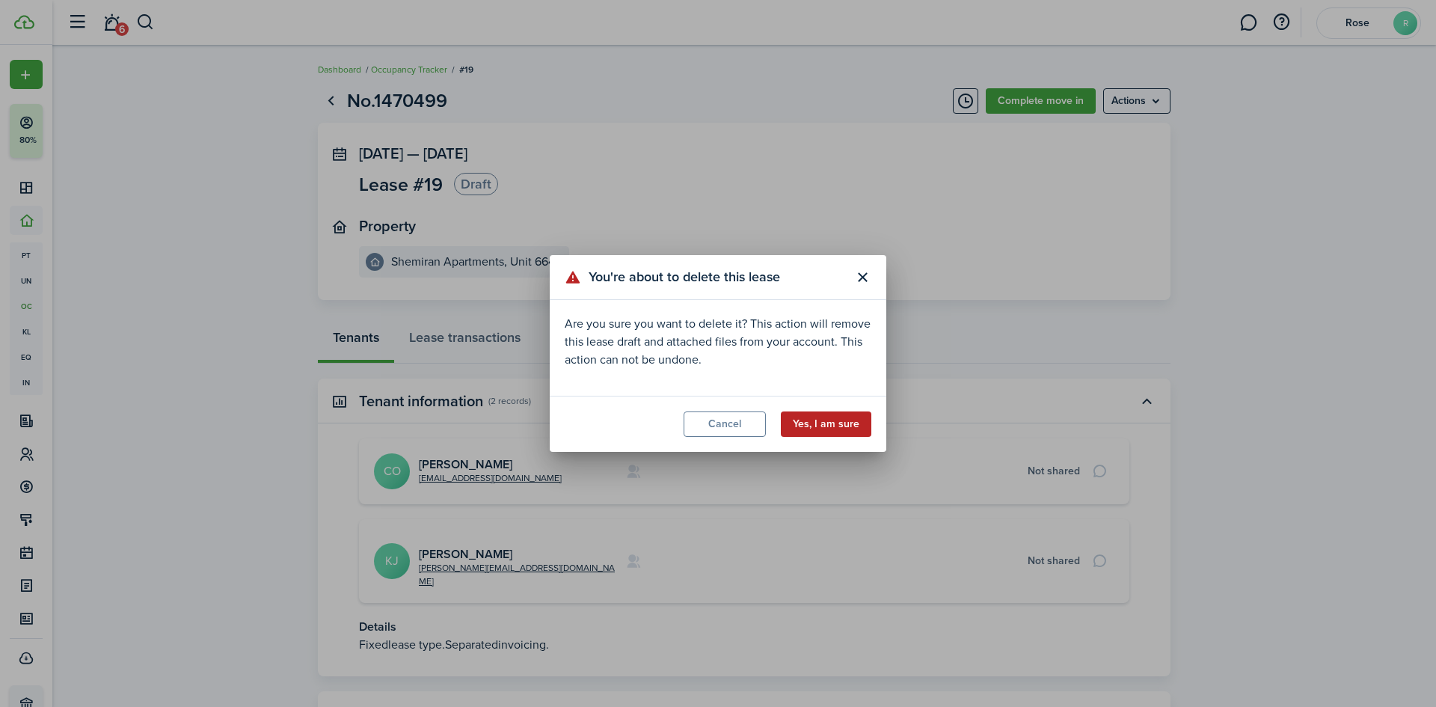
click at [849, 416] on button "Yes, I am sure" at bounding box center [826, 423] width 91 height 25
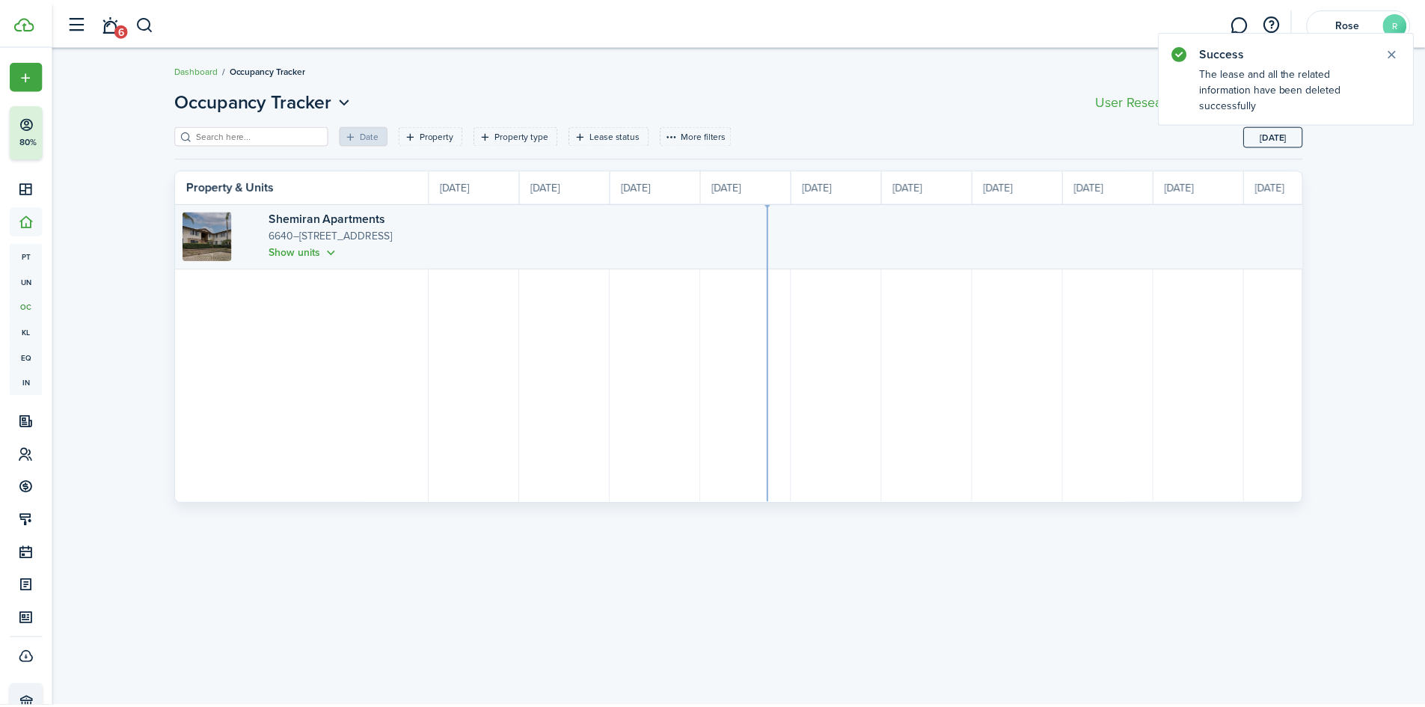
scroll to position [0, 274]
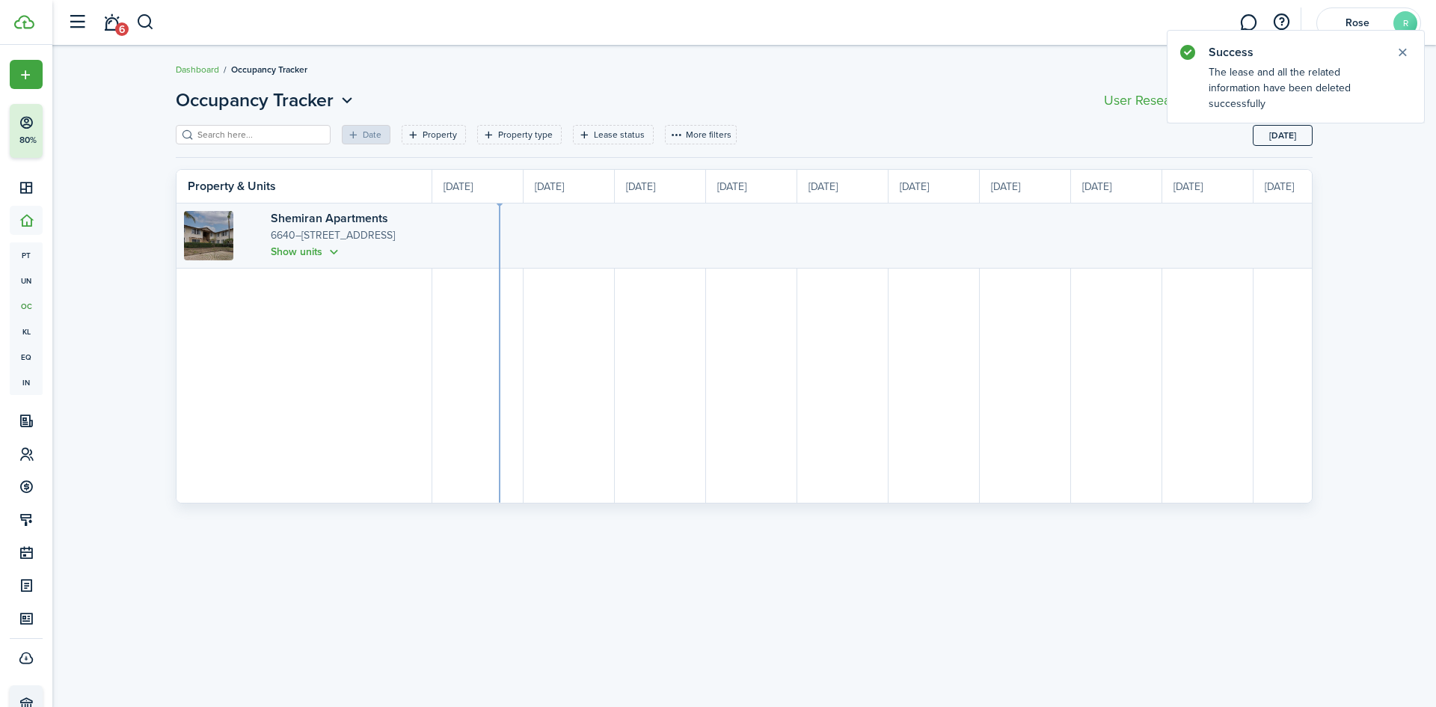
click at [122, 417] on div "Occupancy Tracker Move in Date Property Property type Lease status More filters…" at bounding box center [744, 376] width 1384 height 594
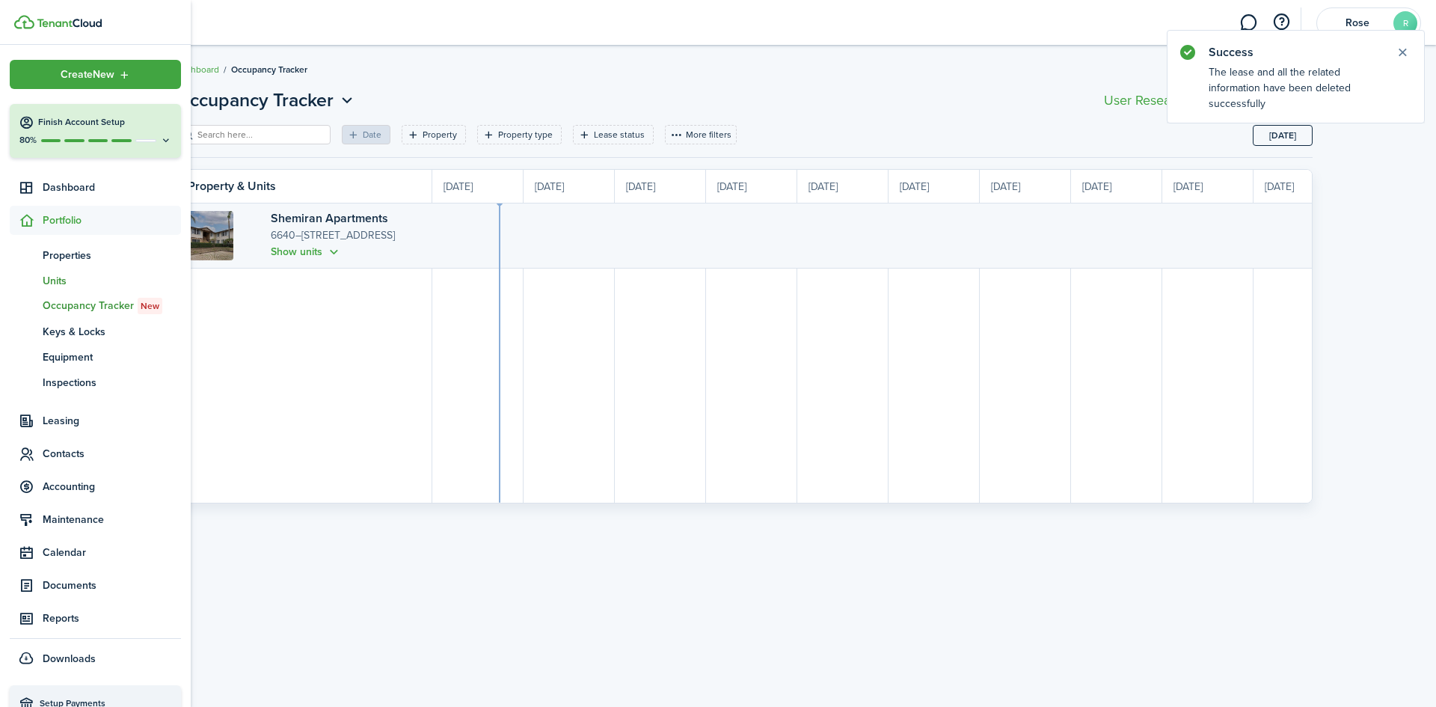
click at [69, 278] on span "Units" at bounding box center [112, 281] width 138 height 16
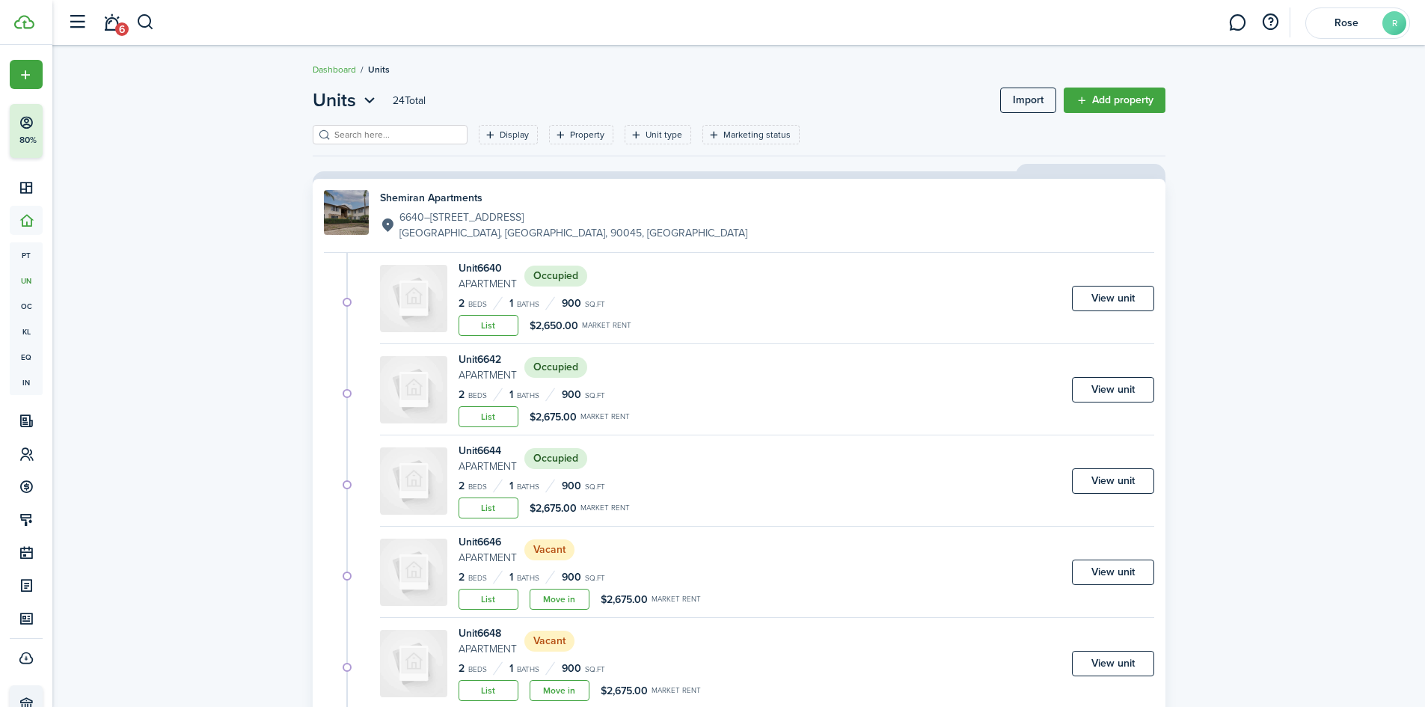
click at [542, 273] on status "Occupied" at bounding box center [555, 276] width 63 height 21
click at [1120, 297] on link "View unit" at bounding box center [1113, 298] width 82 height 25
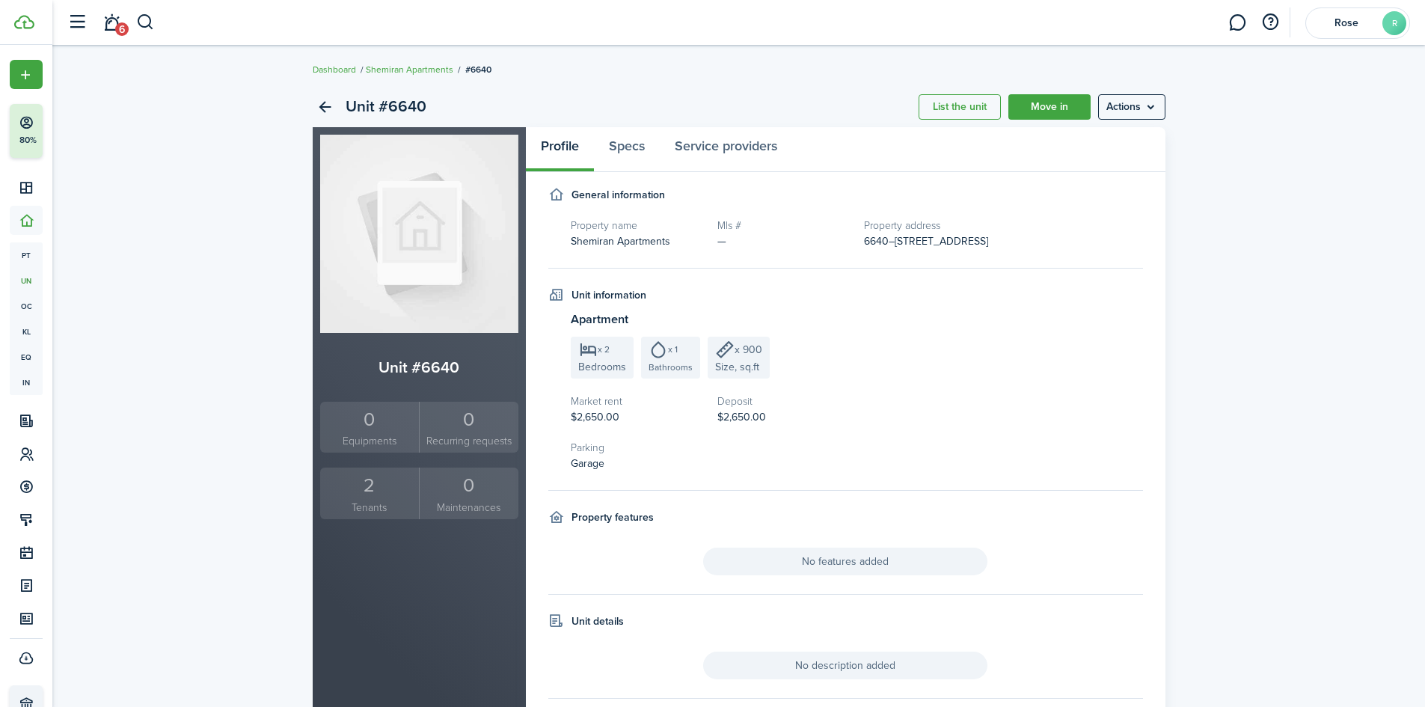
click at [375, 480] on div "2" at bounding box center [370, 485] width 92 height 28
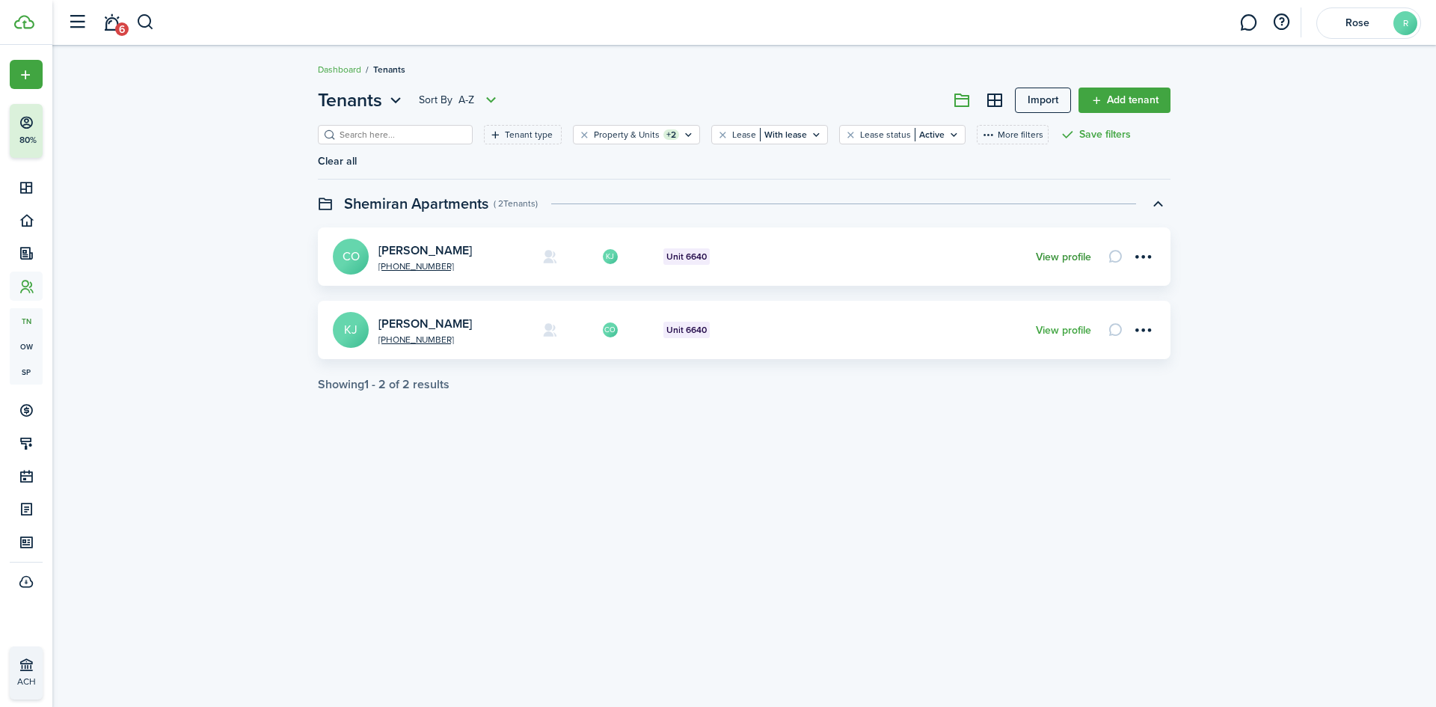
click at [1065, 251] on link "View profile" at bounding box center [1063, 257] width 55 height 12
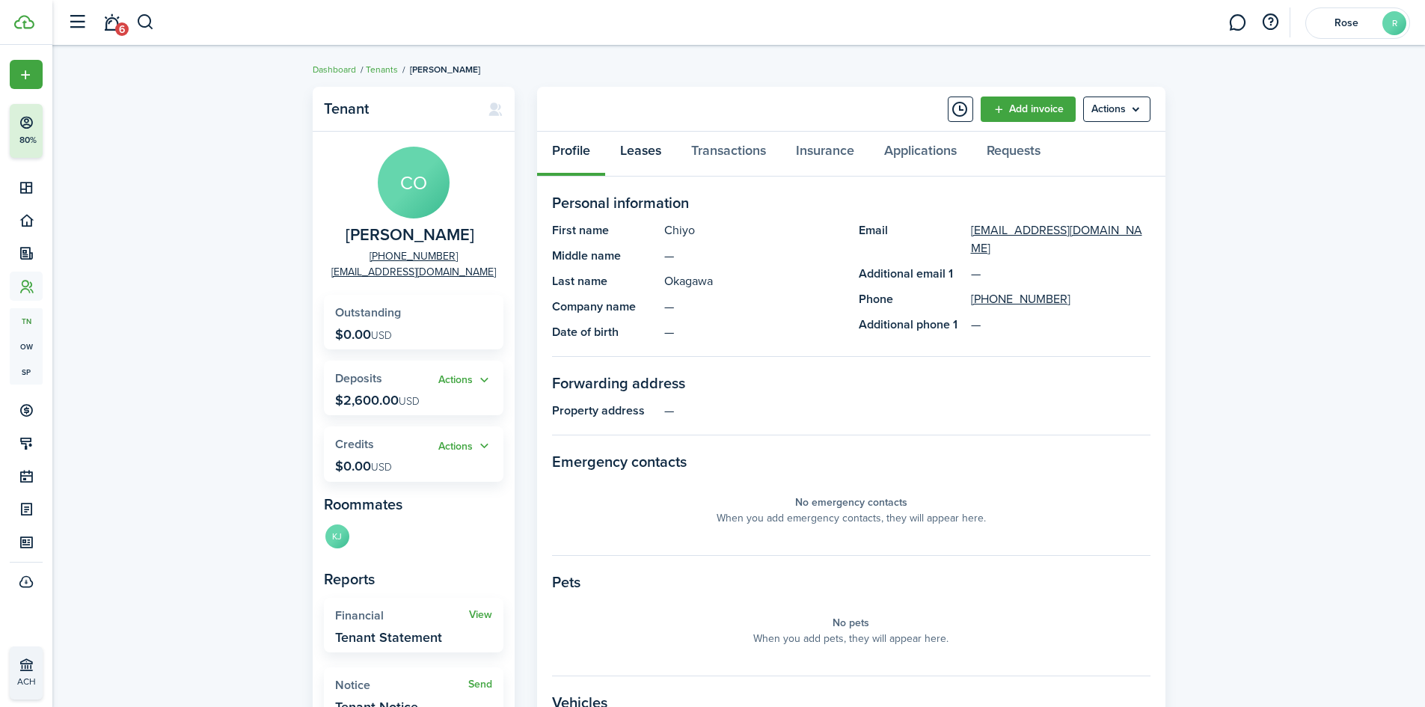
click at [645, 158] on link "Leases" at bounding box center [640, 154] width 71 height 45
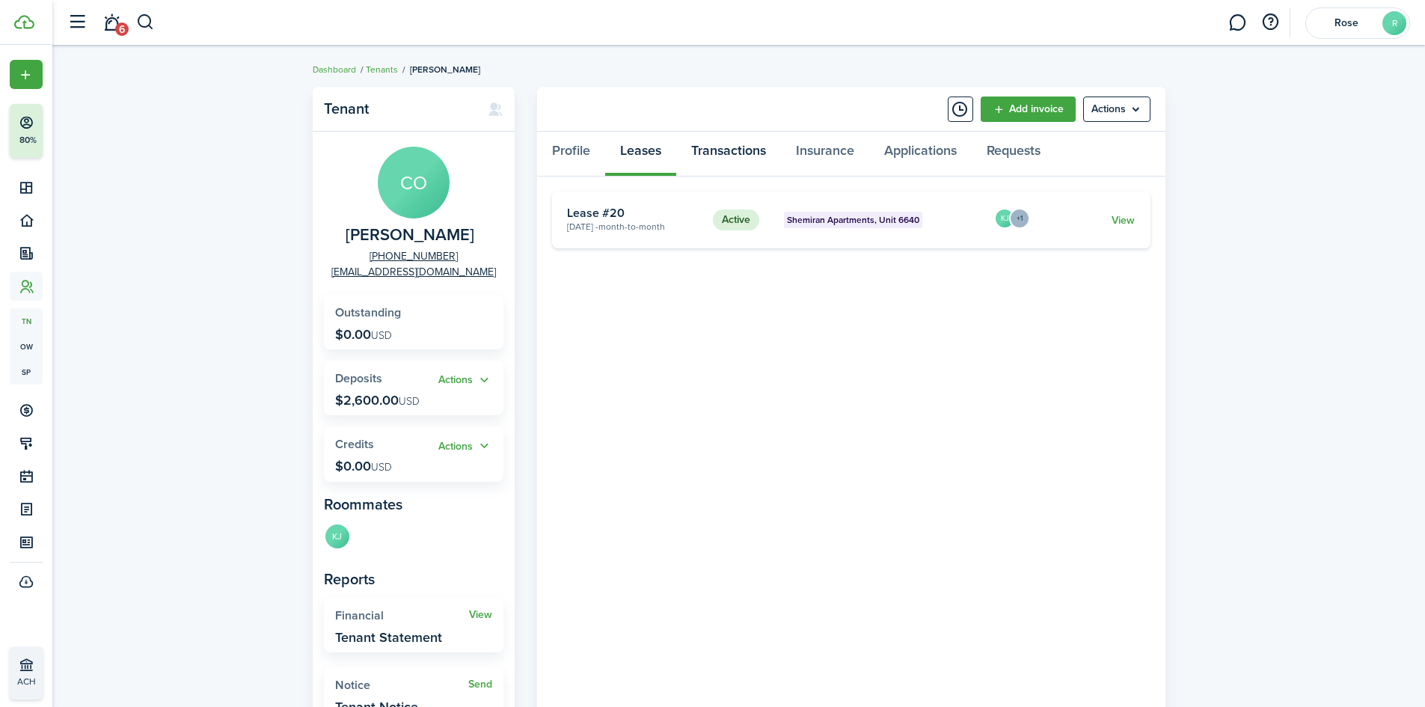
click at [721, 158] on link "Transactions" at bounding box center [728, 154] width 105 height 45
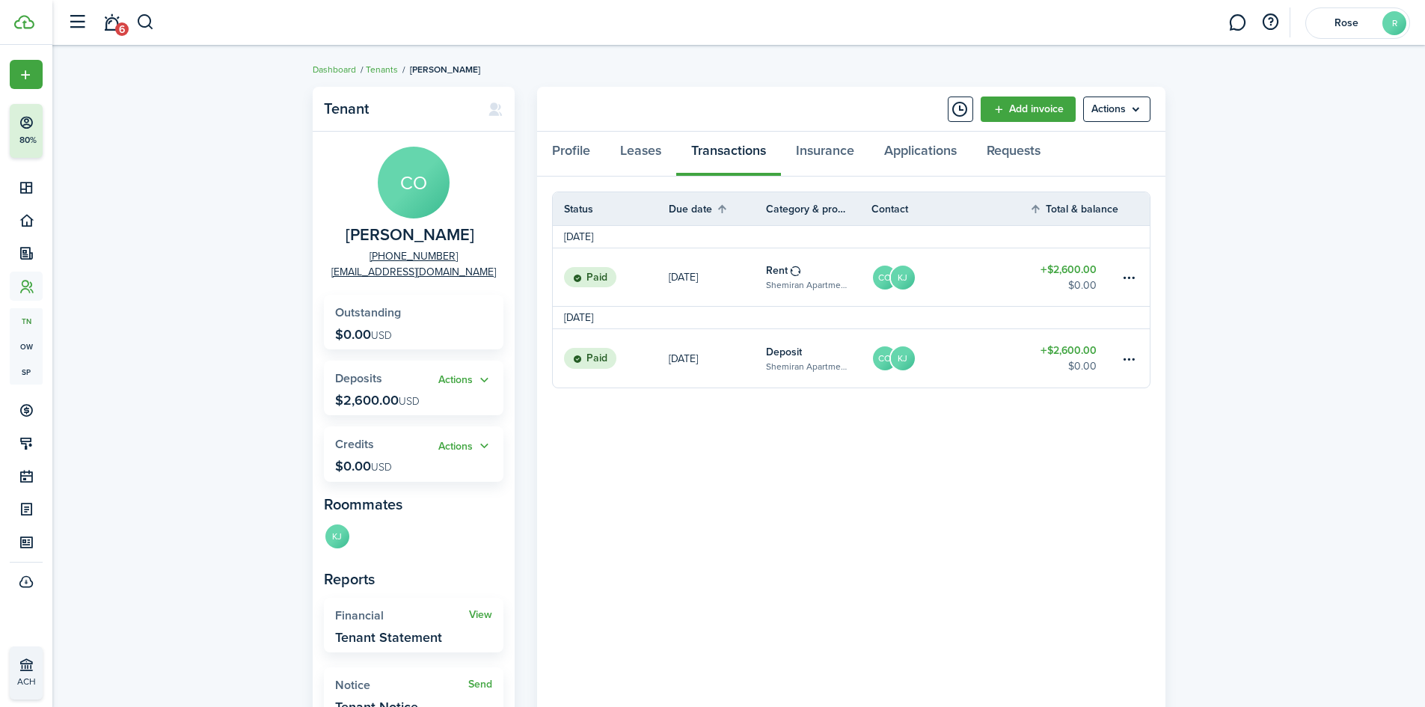
click at [846, 456] on panel-main-body "Status Due date Category & property Contact Total & balance Actions [DATE] Paid…" at bounding box center [851, 457] width 628 height 560
click at [1127, 283] on table-menu-btn-icon at bounding box center [1129, 278] width 18 height 18
click at [767, 492] on panel-main-body "Status Due date Category & property Contact Total & balance Actions [DATE] Paid…" at bounding box center [851, 457] width 628 height 560
click at [736, 279] on link "[DATE]" at bounding box center [717, 277] width 97 height 58
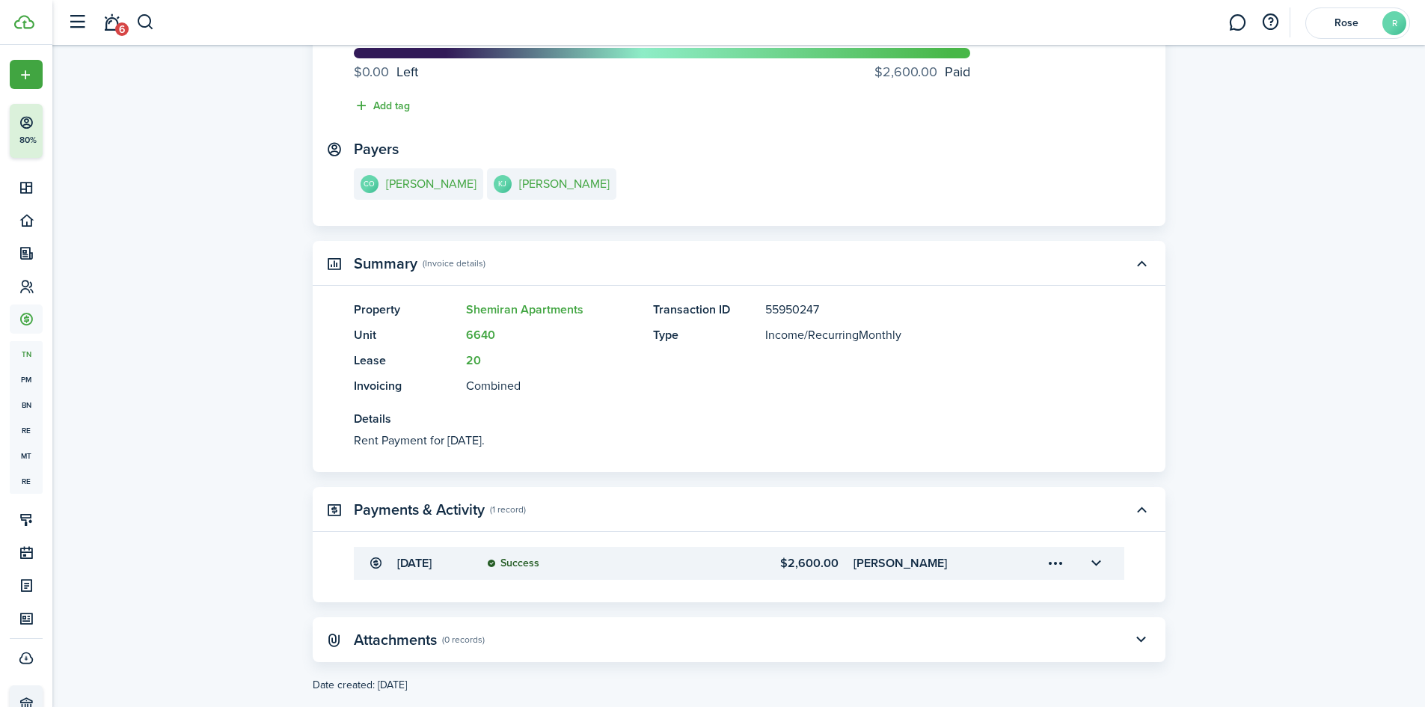
scroll to position [184, 0]
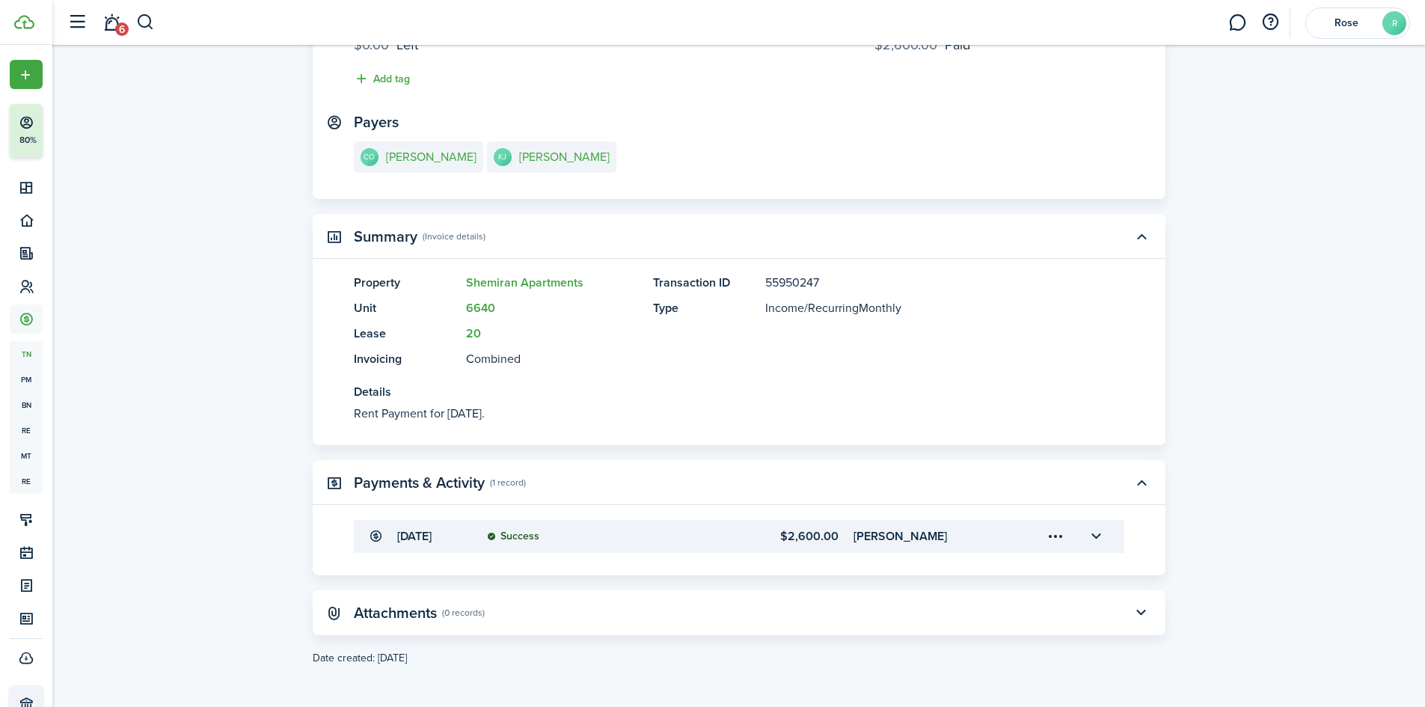
click at [1057, 536] on menu-trigger-card "Open menu" at bounding box center [1055, 536] width 25 height 25
click at [1221, 539] on transaction-view "Transaction Edit Actions Due on [DATE] Rent for $2,600.00 USD Paid $0.00 Left $…" at bounding box center [738, 284] width 1373 height 778
click at [1145, 610] on button "button" at bounding box center [1141, 612] width 25 height 25
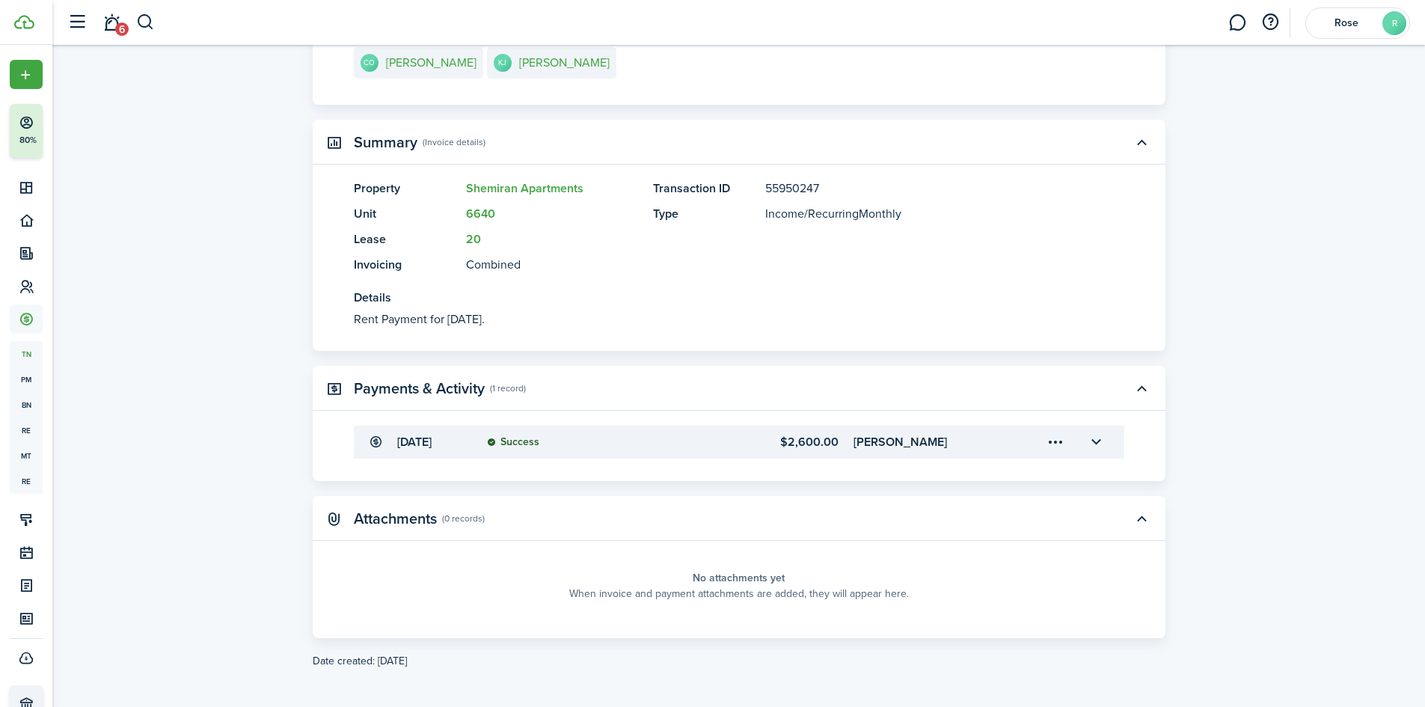
scroll to position [281, 0]
click at [775, 564] on panel-main-placeholder "No attachments yet When invoice and payment attachments are added, they will ap…" at bounding box center [739, 583] width 770 height 60
click at [762, 577] on panel-main-placeholder-title "No attachments yet" at bounding box center [739, 575] width 92 height 16
drag, startPoint x: 457, startPoint y: 519, endPoint x: 1085, endPoint y: 509, distance: 627.7
click at [510, 512] on panel-main-header "Attachments (0 records)" at bounding box center [739, 515] width 853 height 45
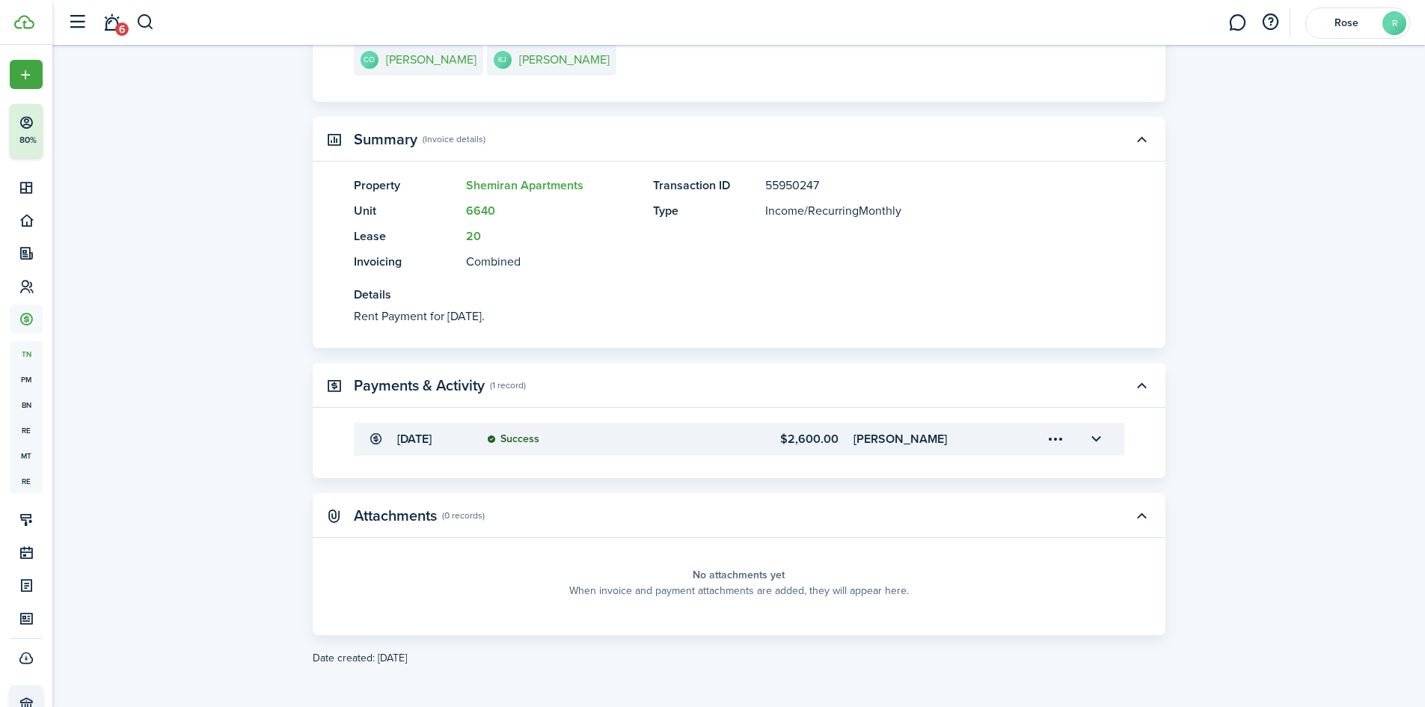
click at [460, 564] on panel-main-placeholder "No attachments yet When invoice and payment attachments are added, they will ap…" at bounding box center [739, 583] width 770 height 60
click at [232, 538] on transaction-view "Transaction Edit Actions Due on [DATE] Rent for $2,600.00 USD Paid $0.00 Left $…" at bounding box center [738, 235] width 1373 height 875
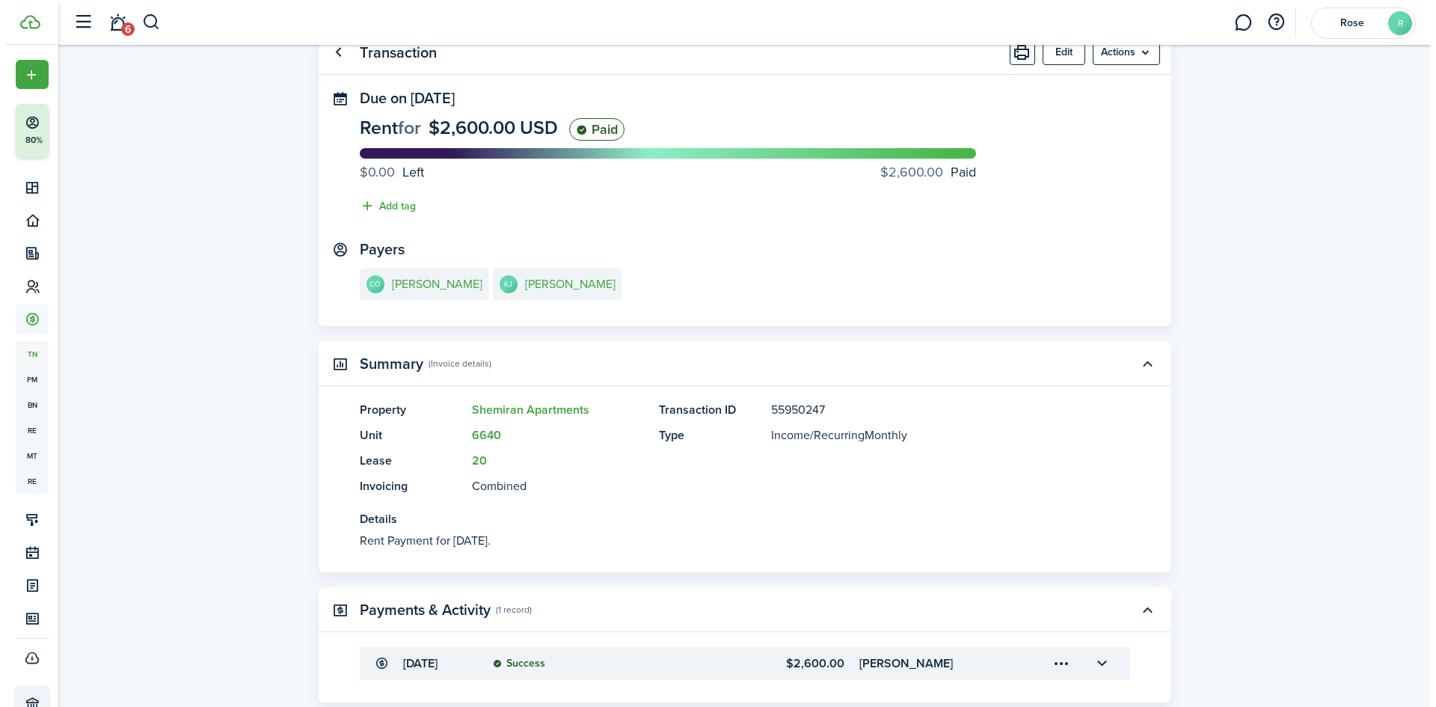
scroll to position [0, 0]
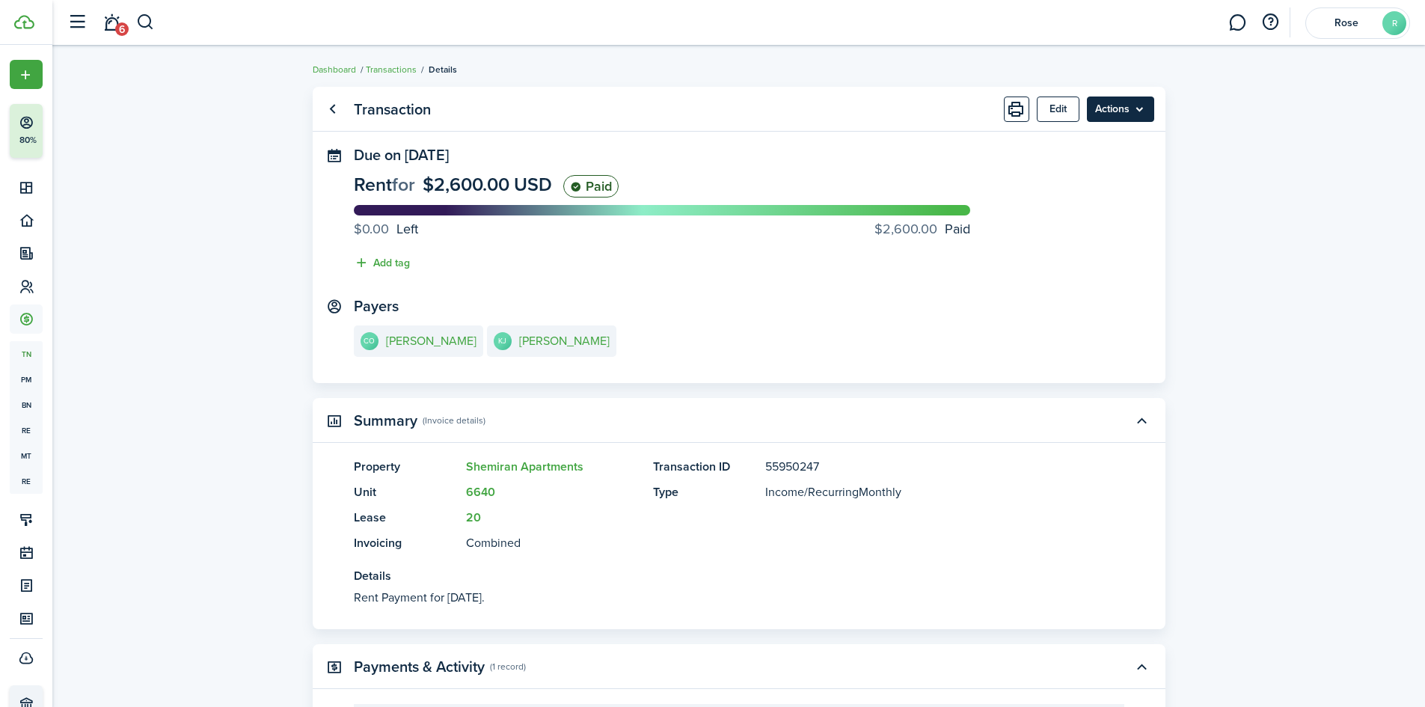
click at [1103, 108] on menu-btn "Actions" at bounding box center [1120, 108] width 67 height 25
drag, startPoint x: 1263, startPoint y: 349, endPoint x: 1250, endPoint y: 339, distance: 16.6
click at [1263, 348] on transaction-view "Transaction Edit Actions Due on [DATE] Rent for $2,600.00 USD Paid $0.00 Left $…" at bounding box center [738, 516] width 1373 height 875
click at [1050, 99] on button "Edit" at bounding box center [1058, 108] width 43 height 25
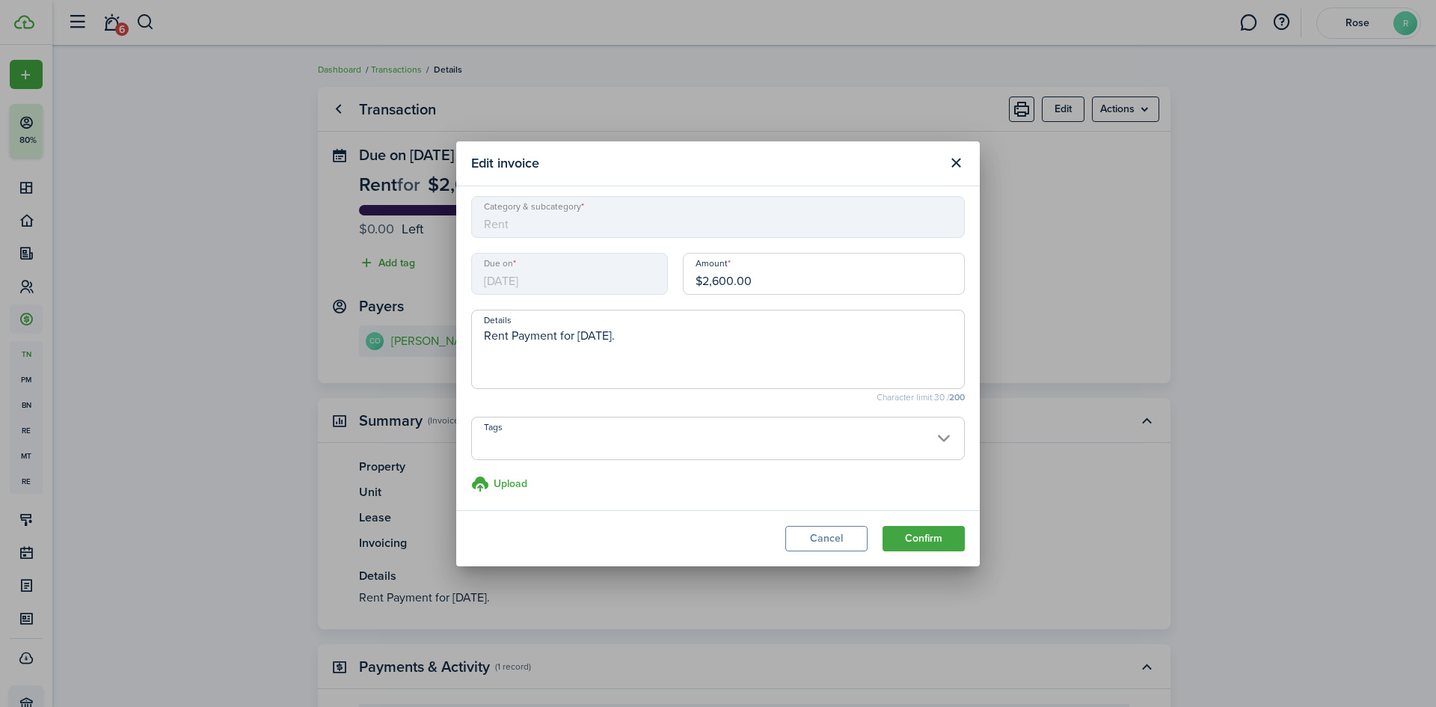
scroll to position [7, 0]
click at [551, 435] on span at bounding box center [718, 444] width 492 height 25
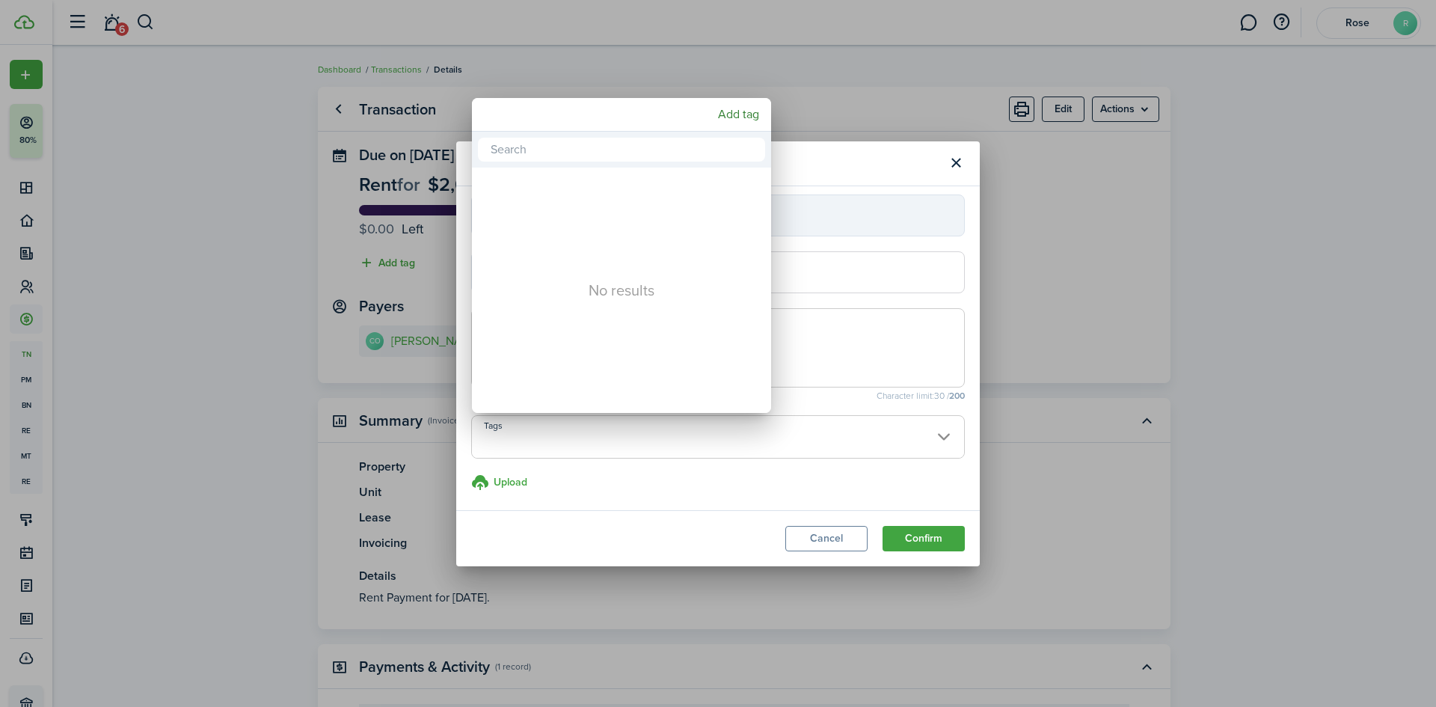
click at [580, 512] on div at bounding box center [718, 353] width 1676 height 946
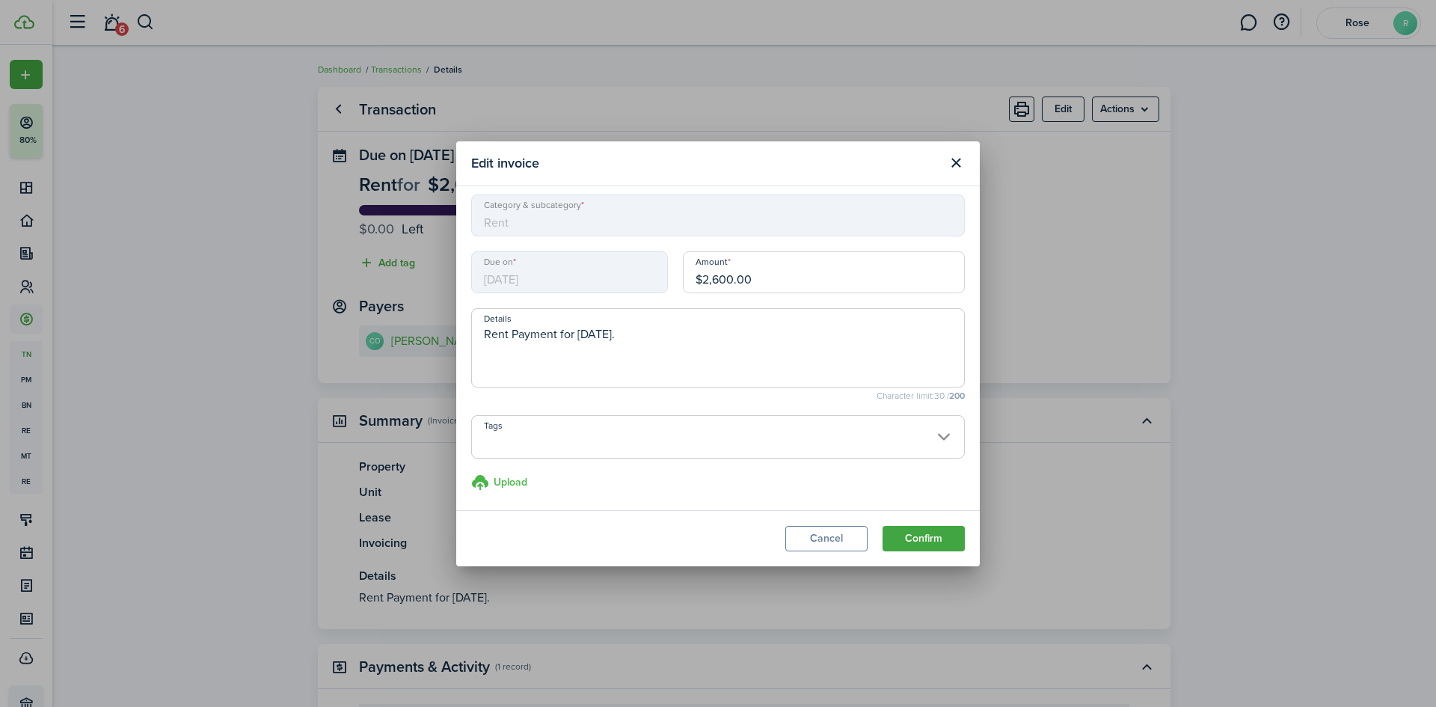
click at [502, 480] on h3 "Upload" at bounding box center [511, 482] width 34 height 16
click at [471, 473] on input "Upload store documents and templates Choose file" at bounding box center [471, 473] width 0 height 0
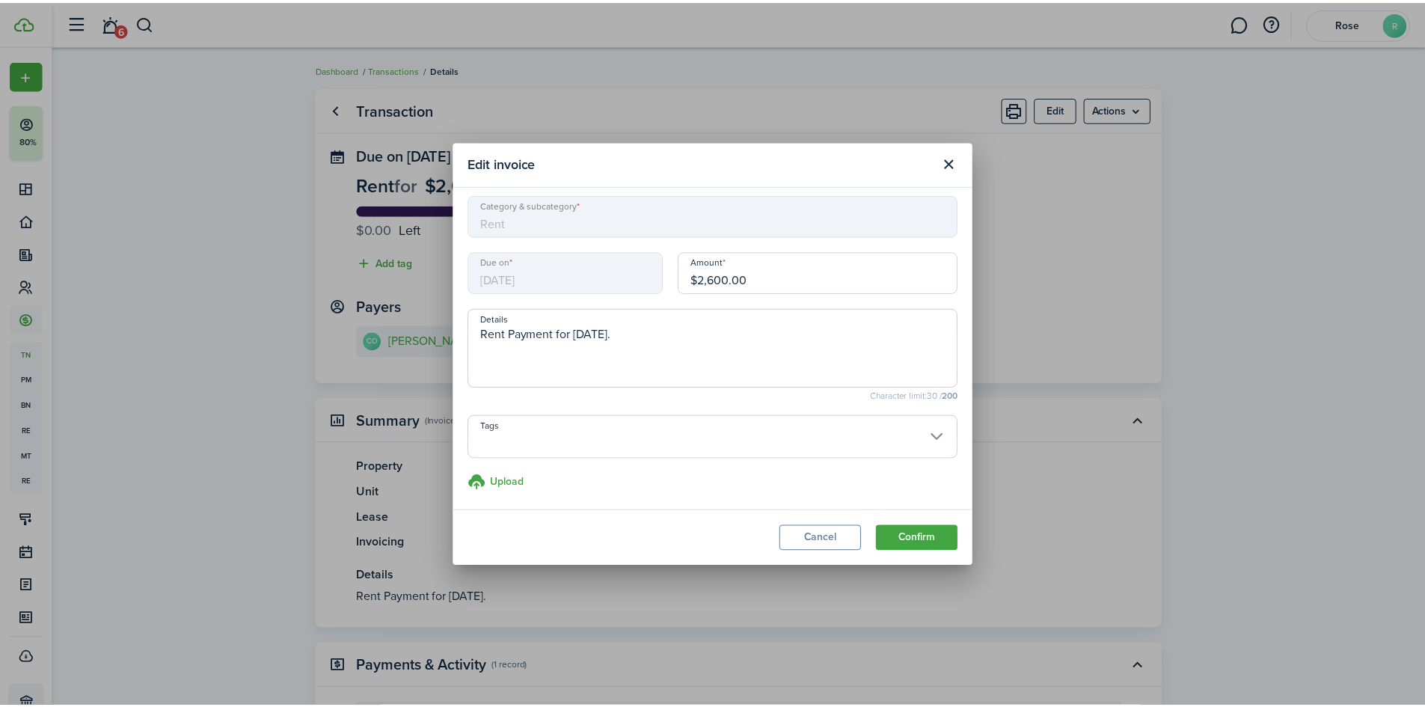
scroll to position [0, 0]
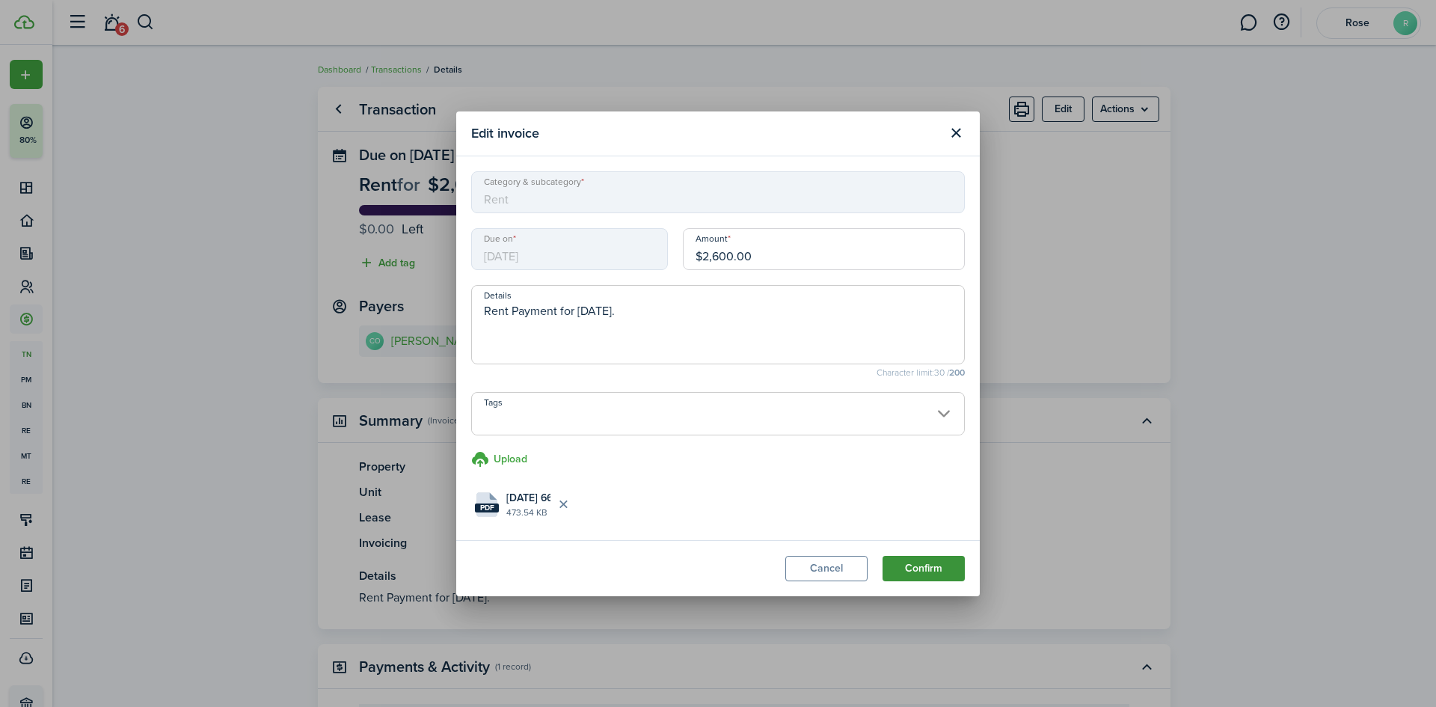
click at [915, 564] on button "Confirm" at bounding box center [924, 568] width 82 height 25
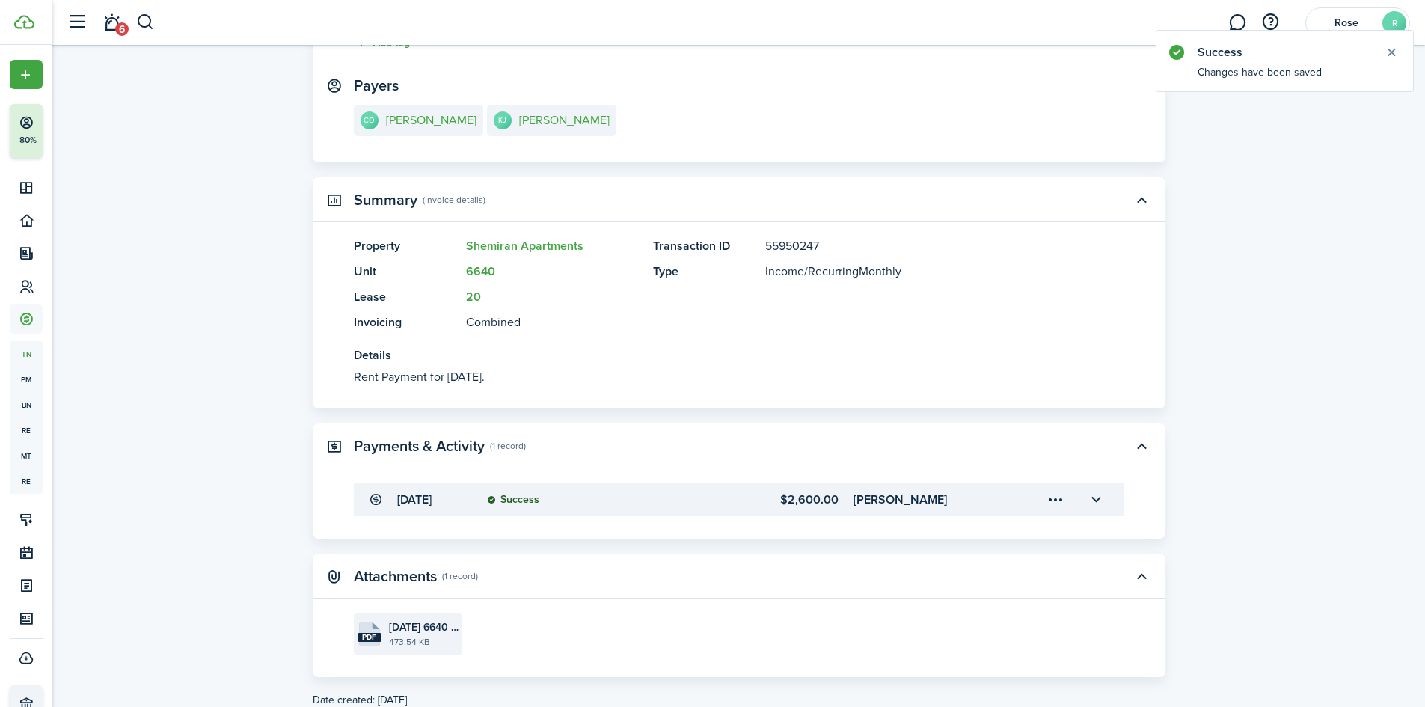
scroll to position [263, 0]
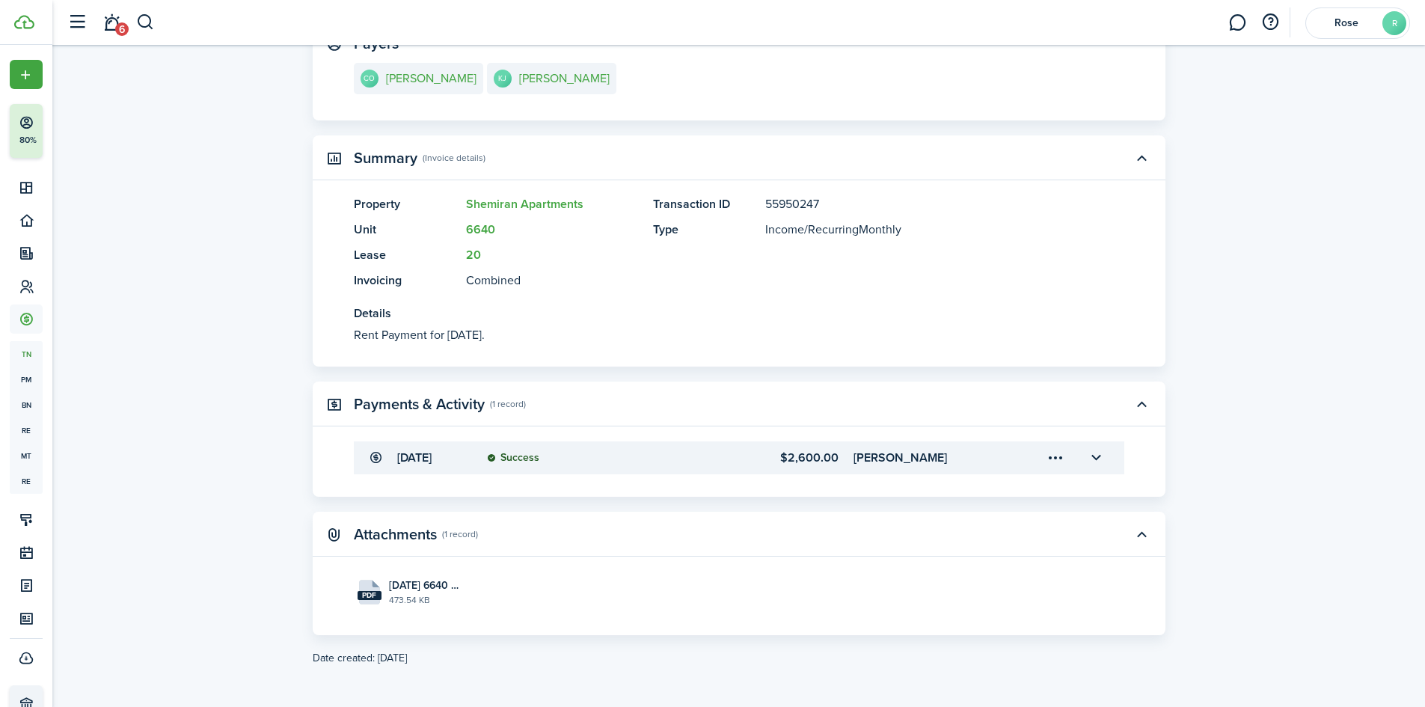
drag, startPoint x: 410, startPoint y: 588, endPoint x: 1243, endPoint y: 551, distance: 834.1
click at [1243, 551] on transaction-view "Transaction Edit Actions Due on [DATE] Rent for $2,600.00 USD Paid $0.00 Left $…" at bounding box center [738, 245] width 1373 height 856
click at [1052, 457] on menu-trigger-card "Open menu" at bounding box center [1055, 457] width 25 height 25
drag, startPoint x: 429, startPoint y: 591, endPoint x: 418, endPoint y: 601, distance: 14.3
click at [418, 601] on file-size "473.54 KB" at bounding box center [424, 599] width 70 height 13
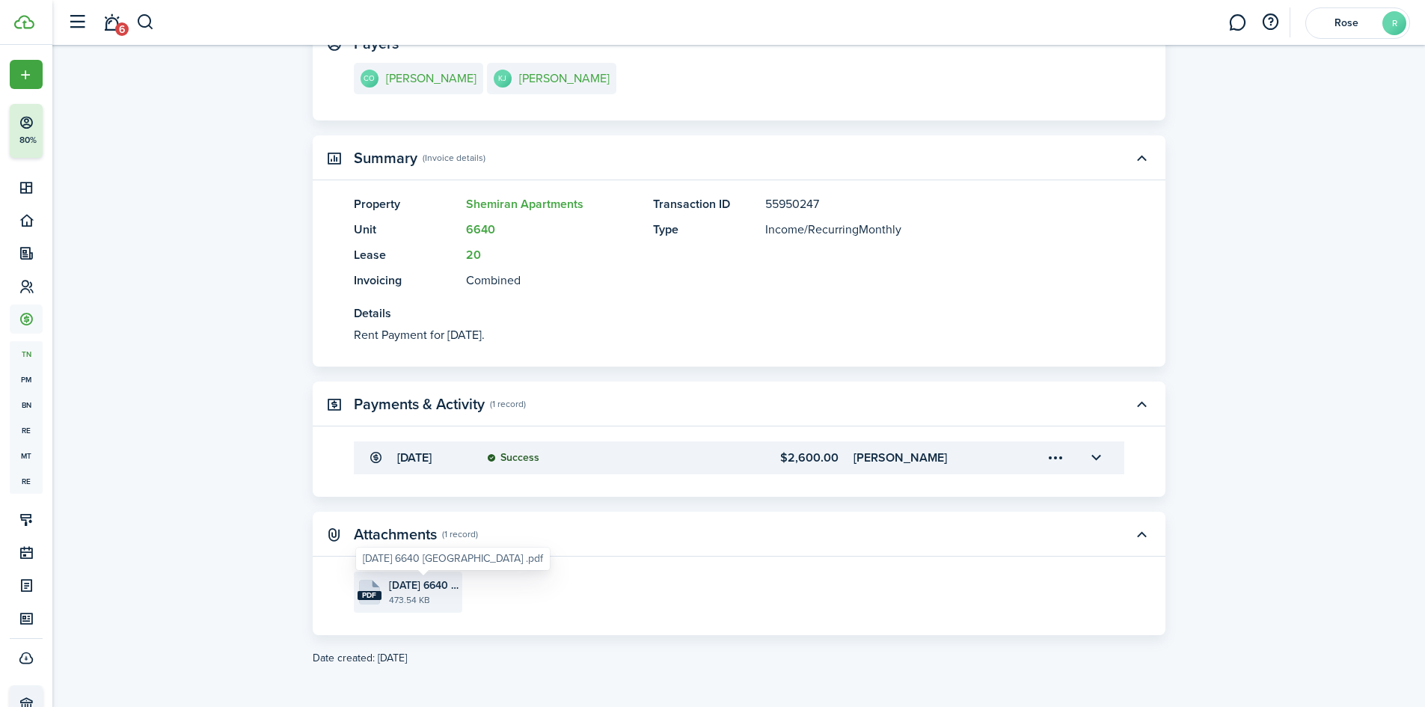
click at [401, 589] on span "[DATE] 6640 [GEOGRAPHIC_DATA] .pdf" at bounding box center [424, 585] width 70 height 16
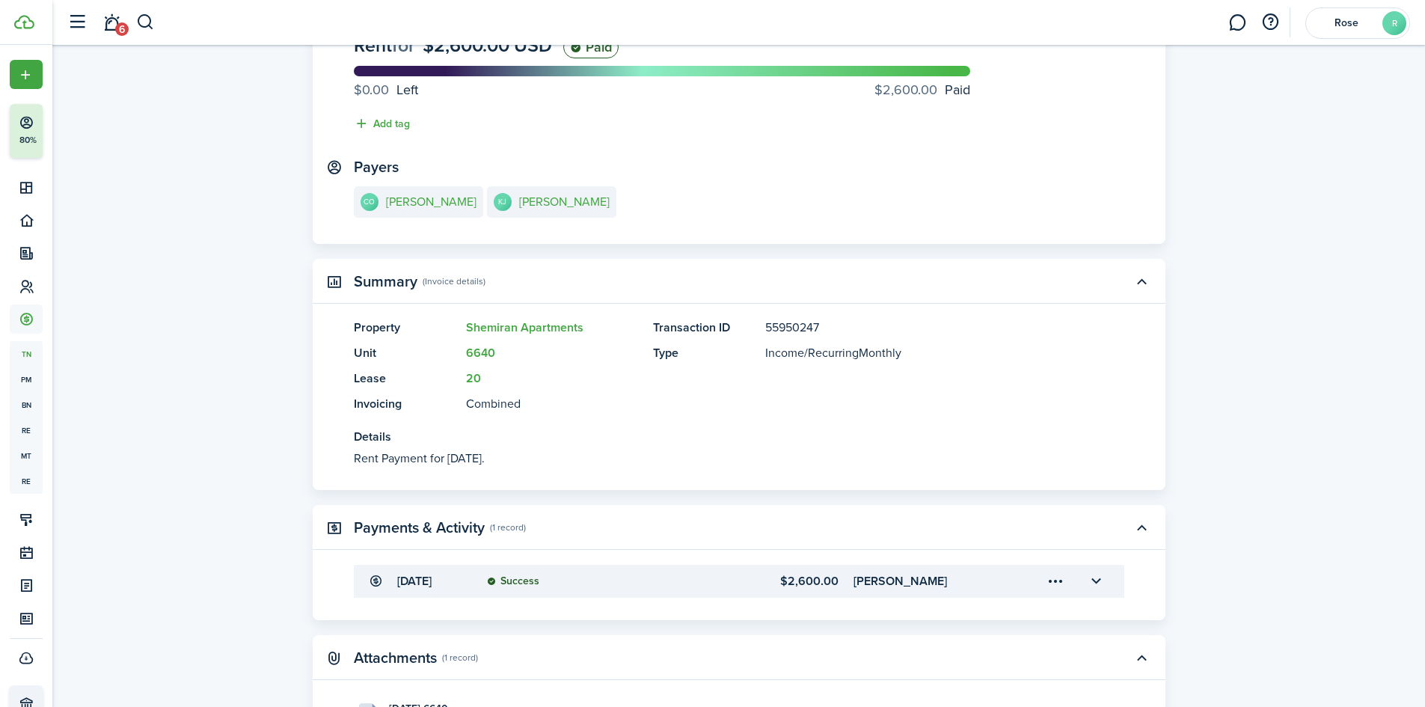
scroll to position [0, 0]
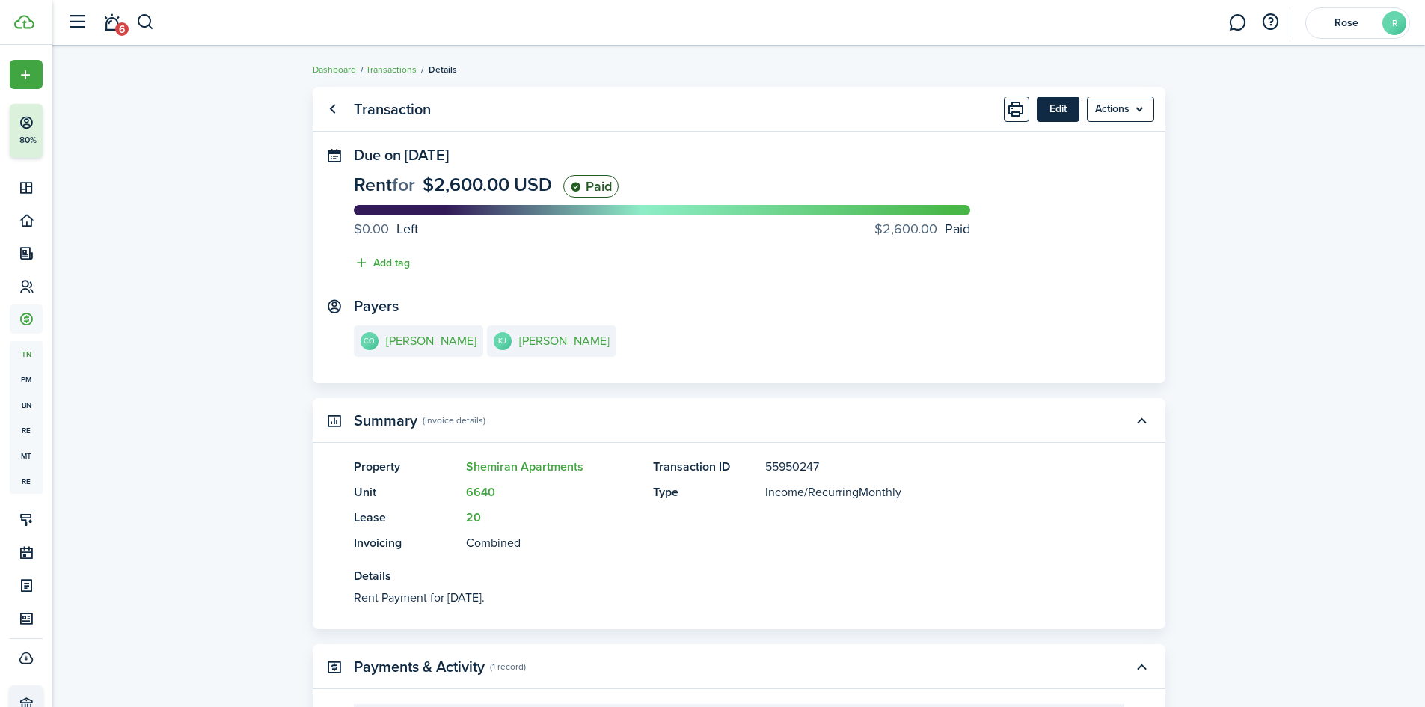
click at [1061, 111] on button "Edit" at bounding box center [1058, 108] width 43 height 25
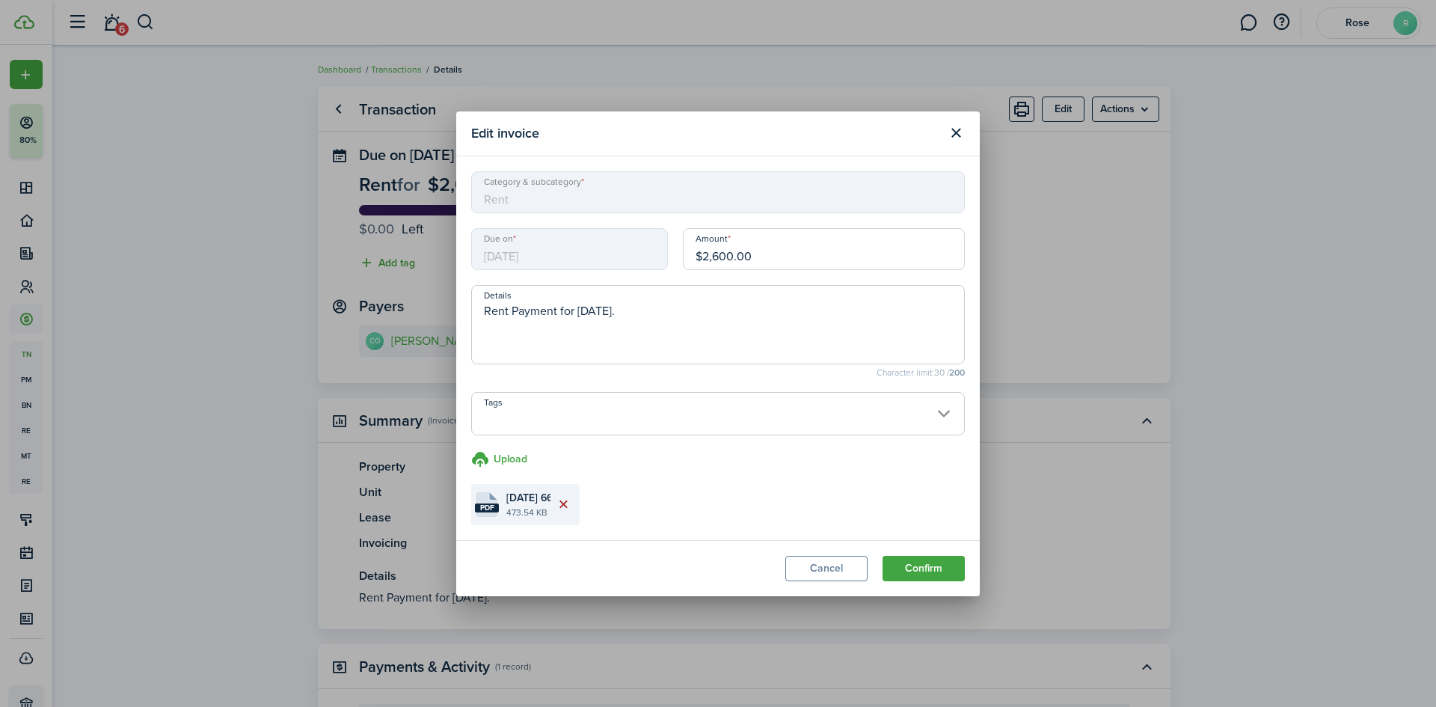
click at [563, 502] on button "Delete file" at bounding box center [563, 503] width 25 height 25
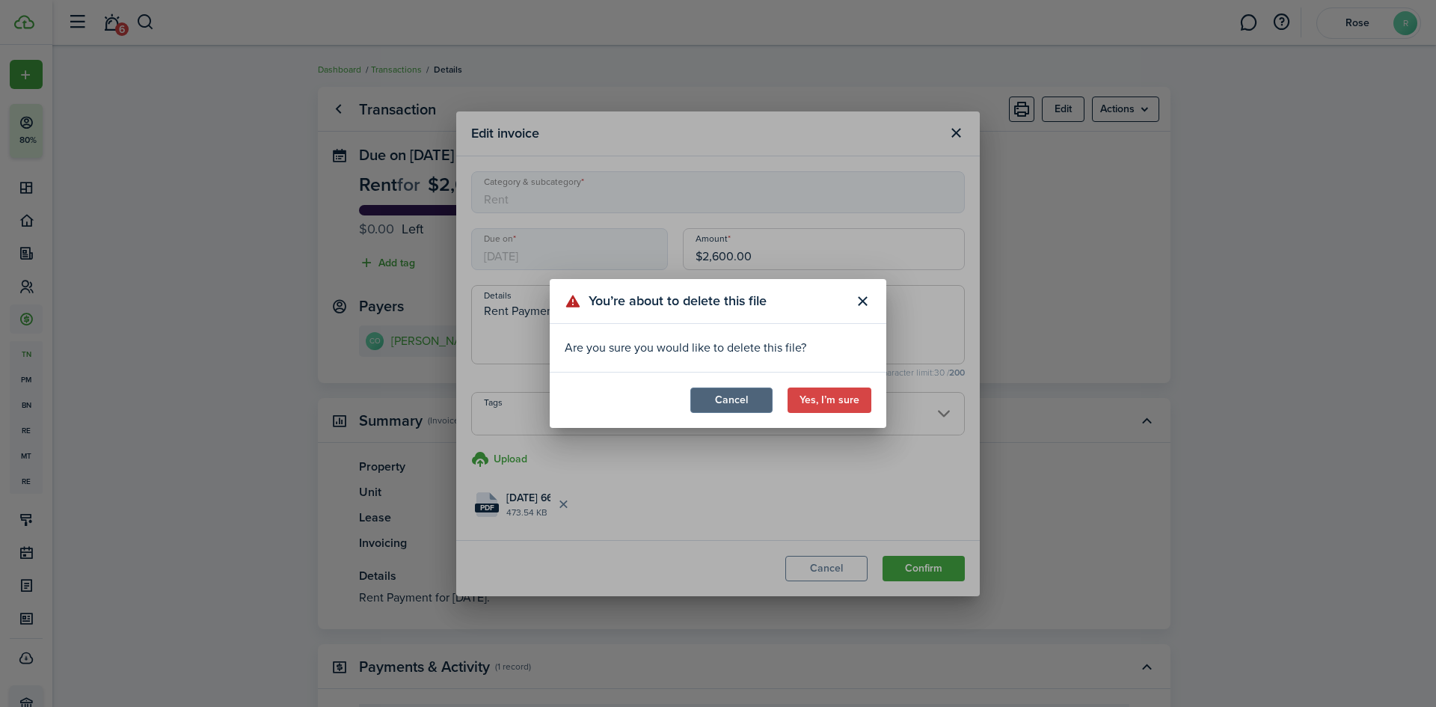
click at [729, 397] on button "Cancel" at bounding box center [731, 399] width 82 height 25
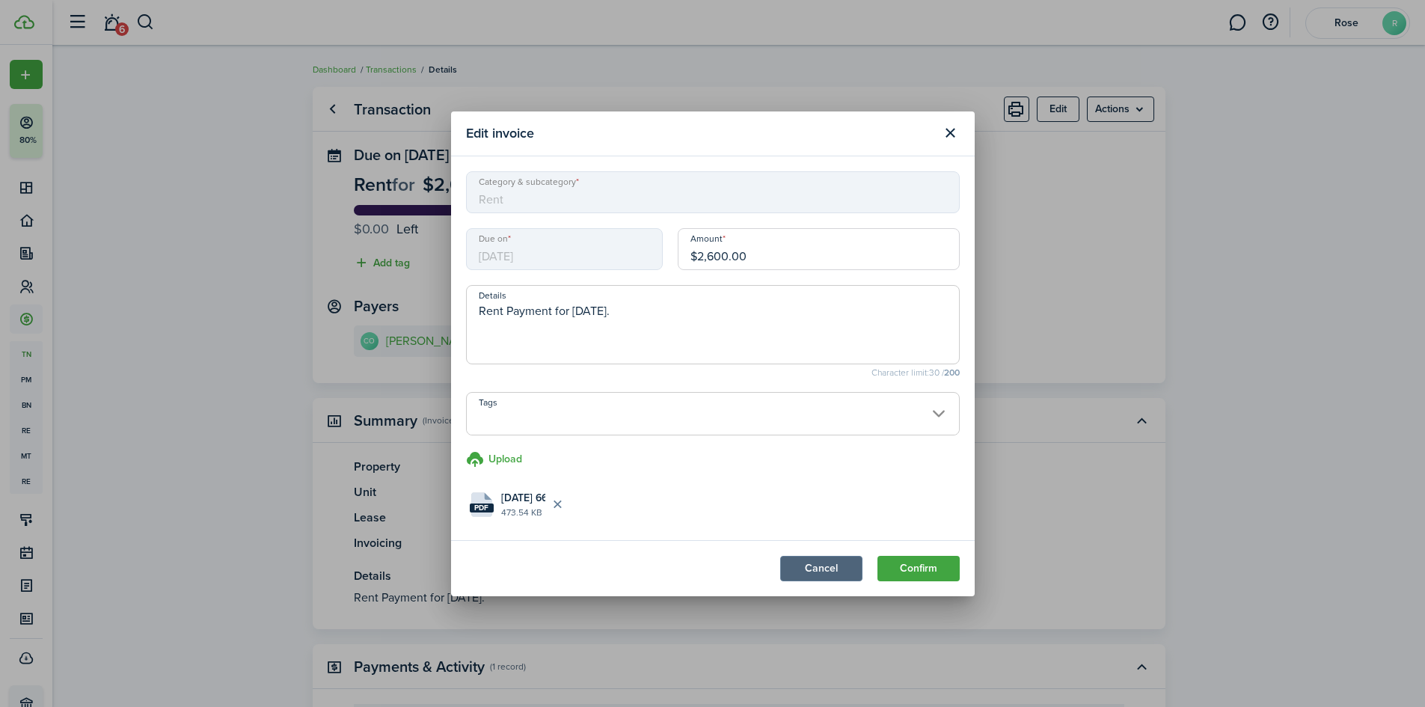
click at [841, 560] on button "Cancel" at bounding box center [821, 568] width 82 height 25
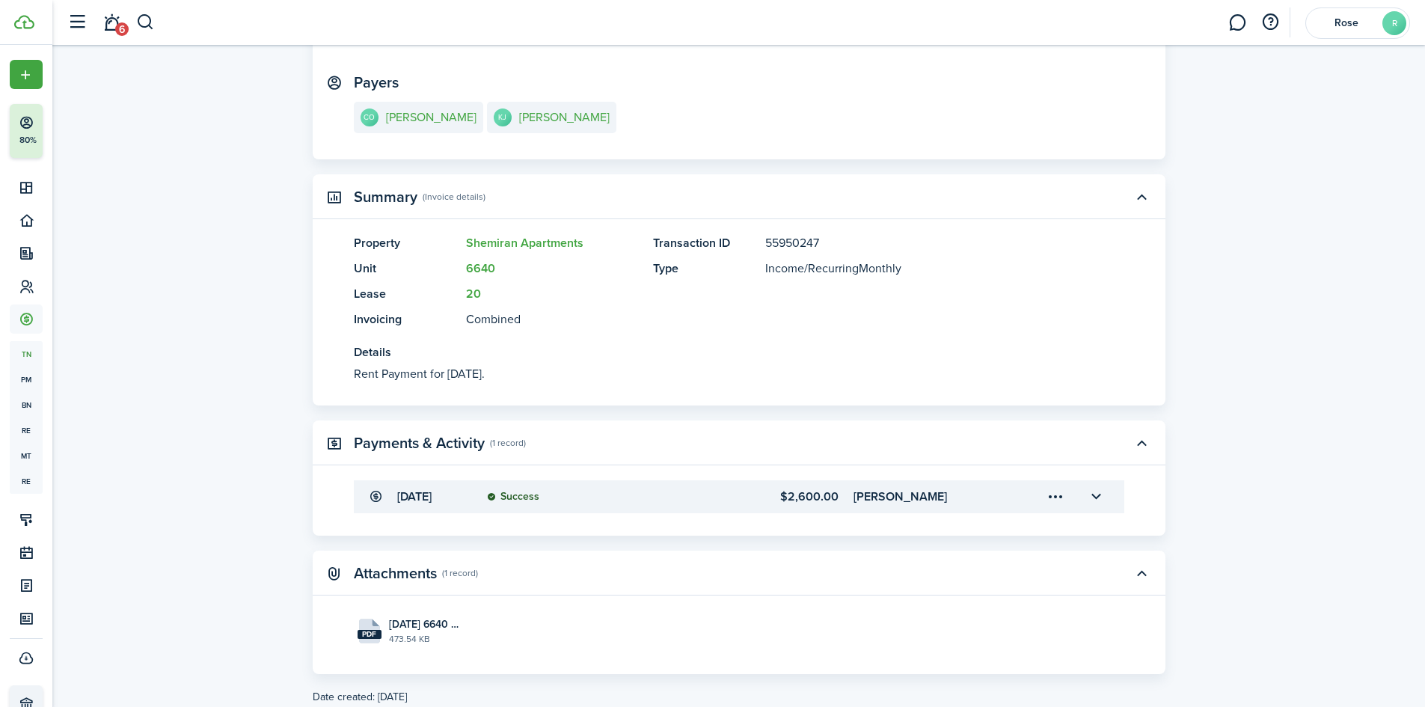
scroll to position [224, 0]
click at [1046, 493] on menu-trigger-card "Open menu" at bounding box center [1055, 495] width 25 height 25
click at [1204, 493] on transaction-view "Transaction Edit Actions Due on [DATE] Rent for $2,600.00 USD Paid $0.00 Left $…" at bounding box center [738, 283] width 1373 height 856
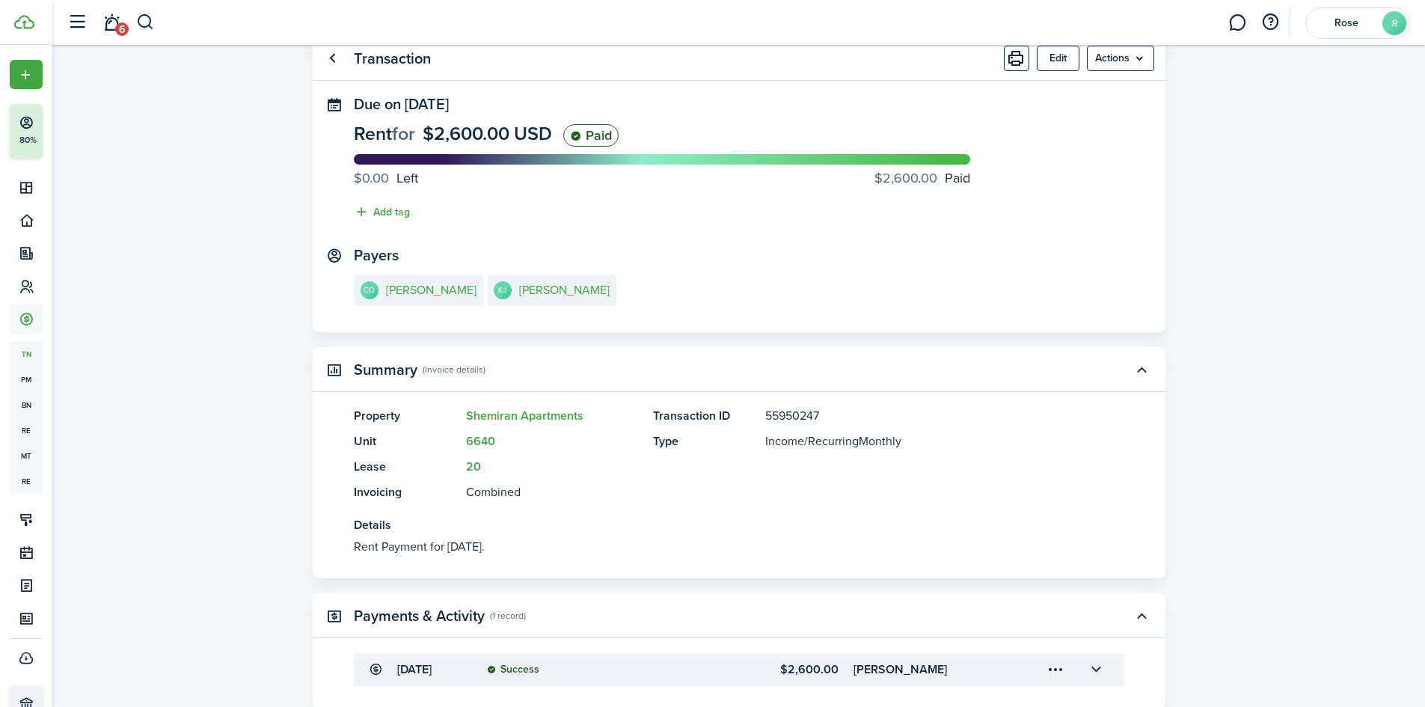
scroll to position [0, 0]
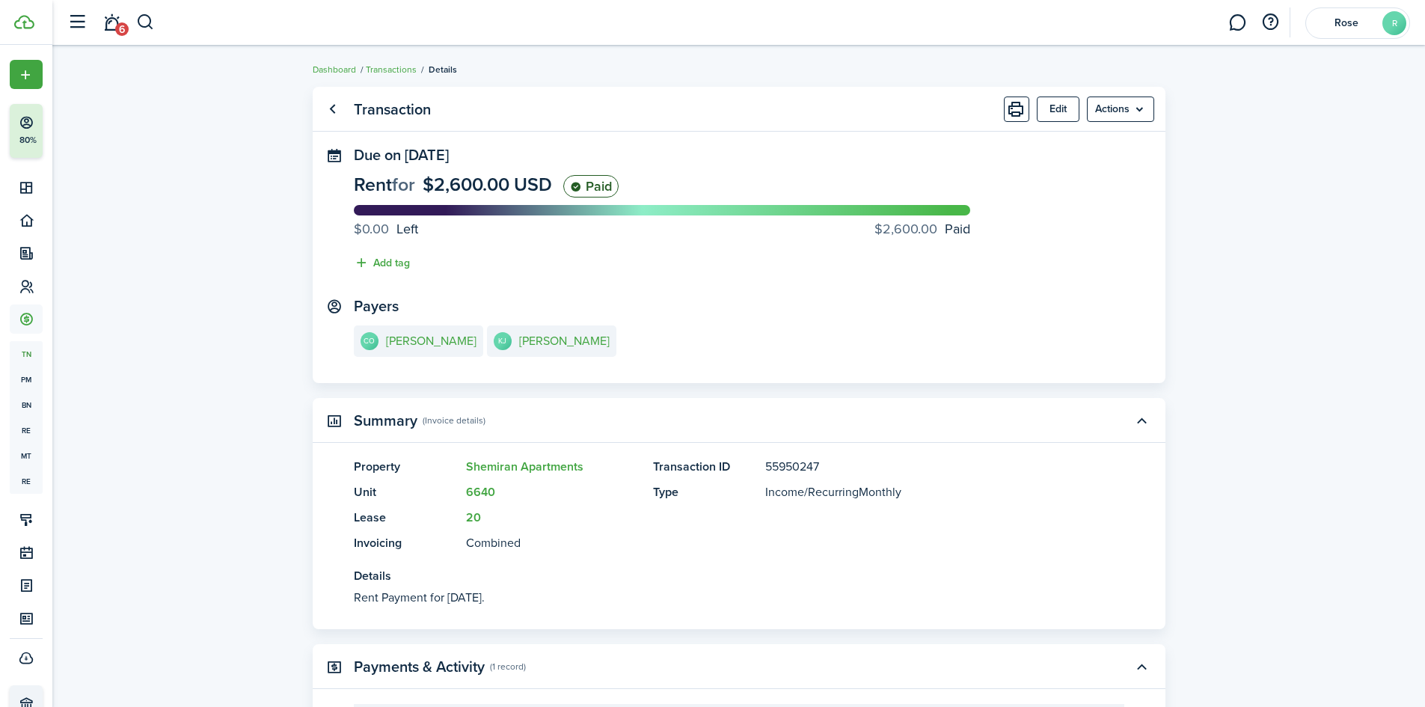
click at [1242, 328] on transaction-view "Transaction Edit Actions Due on [DATE] Rent for $2,600.00 USD Paid $0.00 Left $…" at bounding box center [738, 507] width 1373 height 856
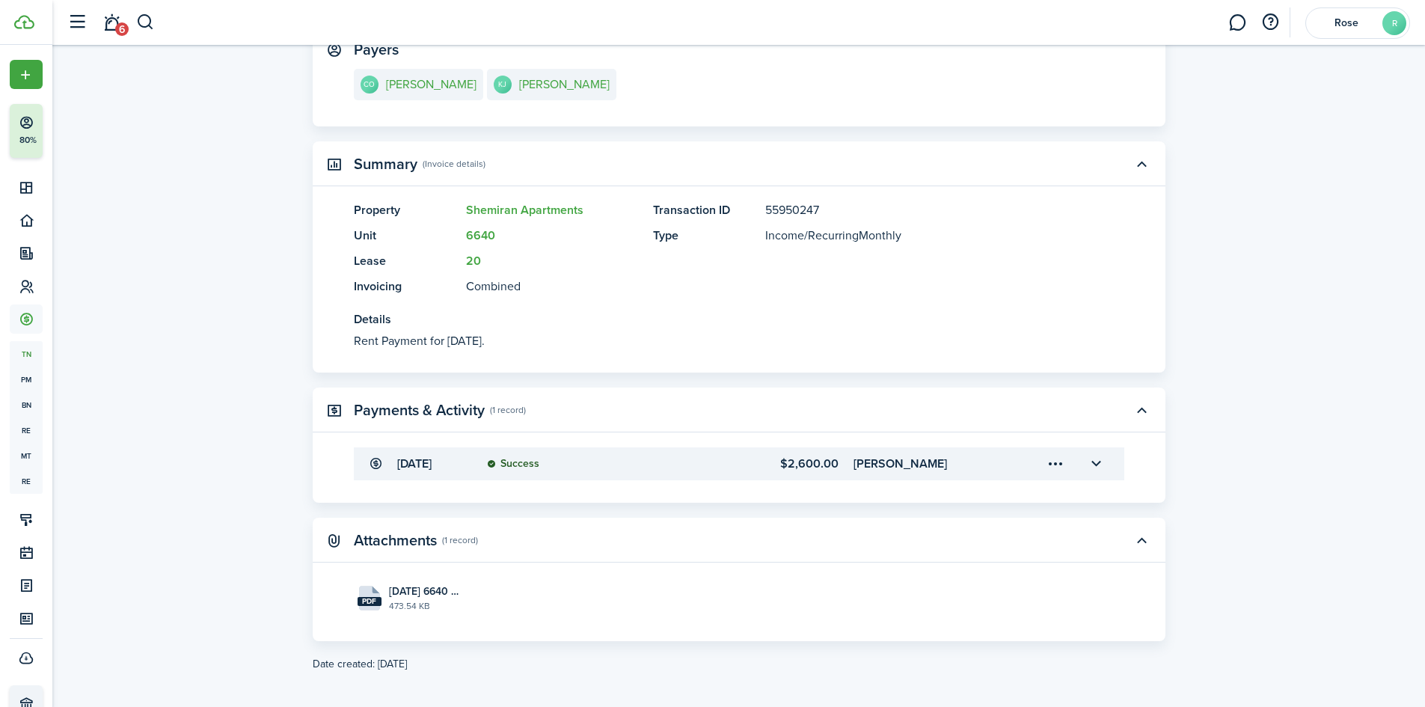
scroll to position [263, 0]
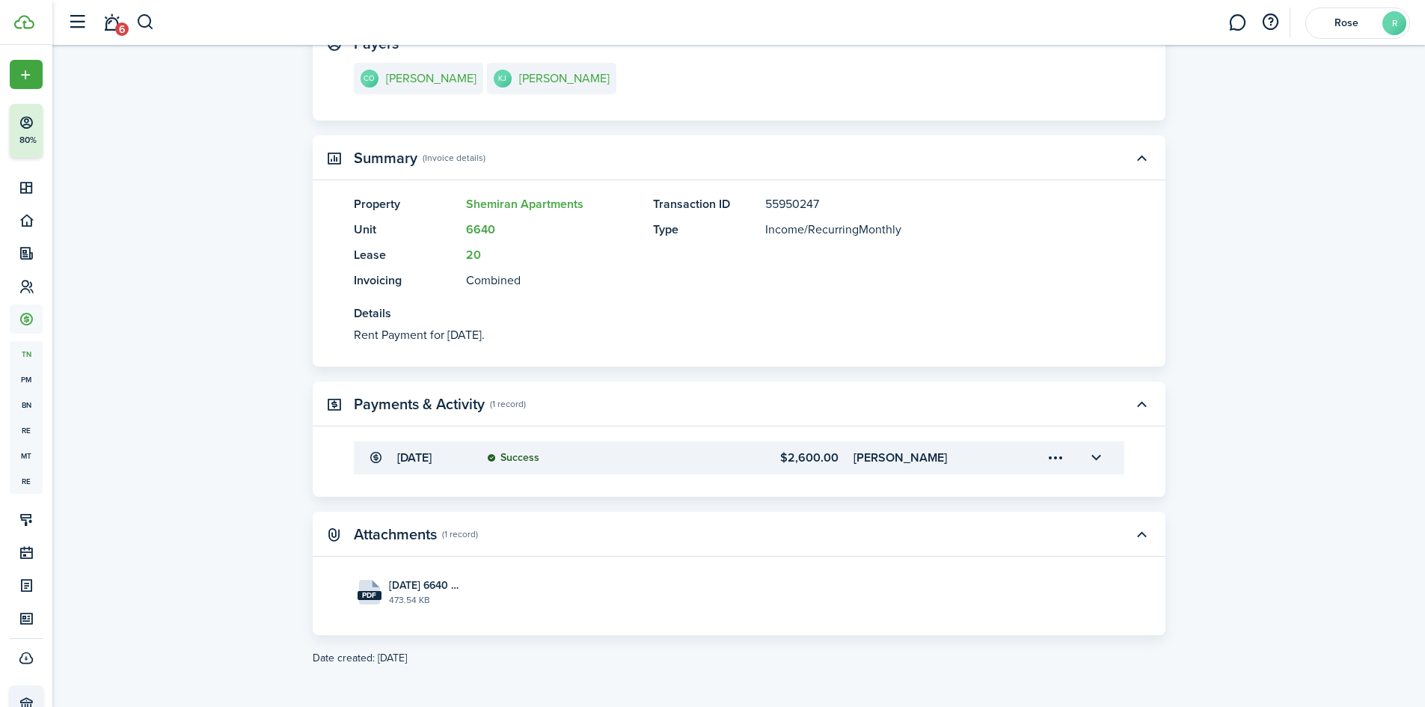
click at [925, 460] on transaction-details-table-item-client "[PERSON_NAME]" at bounding box center [927, 458] width 148 height 18
click at [1097, 456] on button "button" at bounding box center [1096, 457] width 25 height 25
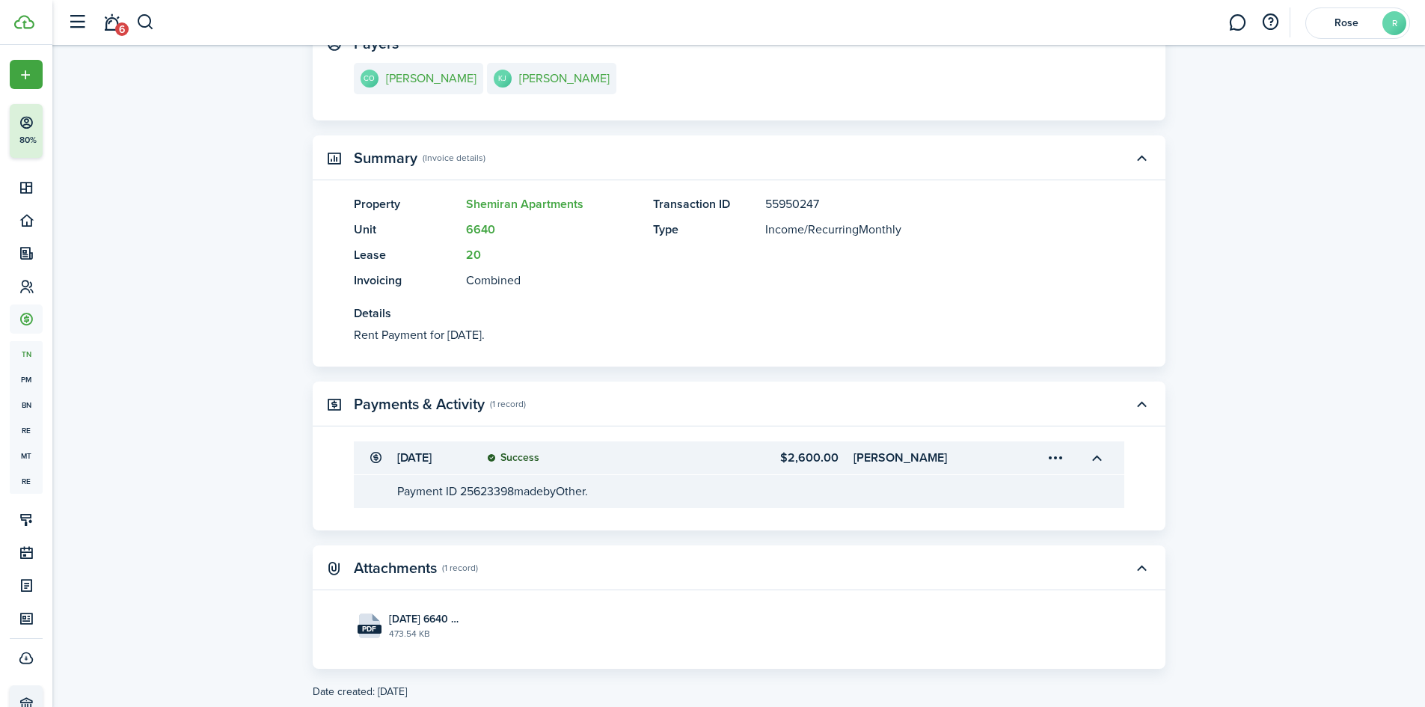
click at [506, 490] on transaction-view-payment-description "Payment ID 25623398 made by Other." at bounding box center [492, 490] width 191 height 17
click at [506, 488] on transaction-view-payment-description "Payment ID 25623398 made by Other." at bounding box center [492, 490] width 191 height 17
click at [189, 551] on transaction-view "Transaction Edit Actions Due on [DATE] Rent for $2,600.00 USD Paid $0.00 Left $…" at bounding box center [738, 262] width 1373 height 890
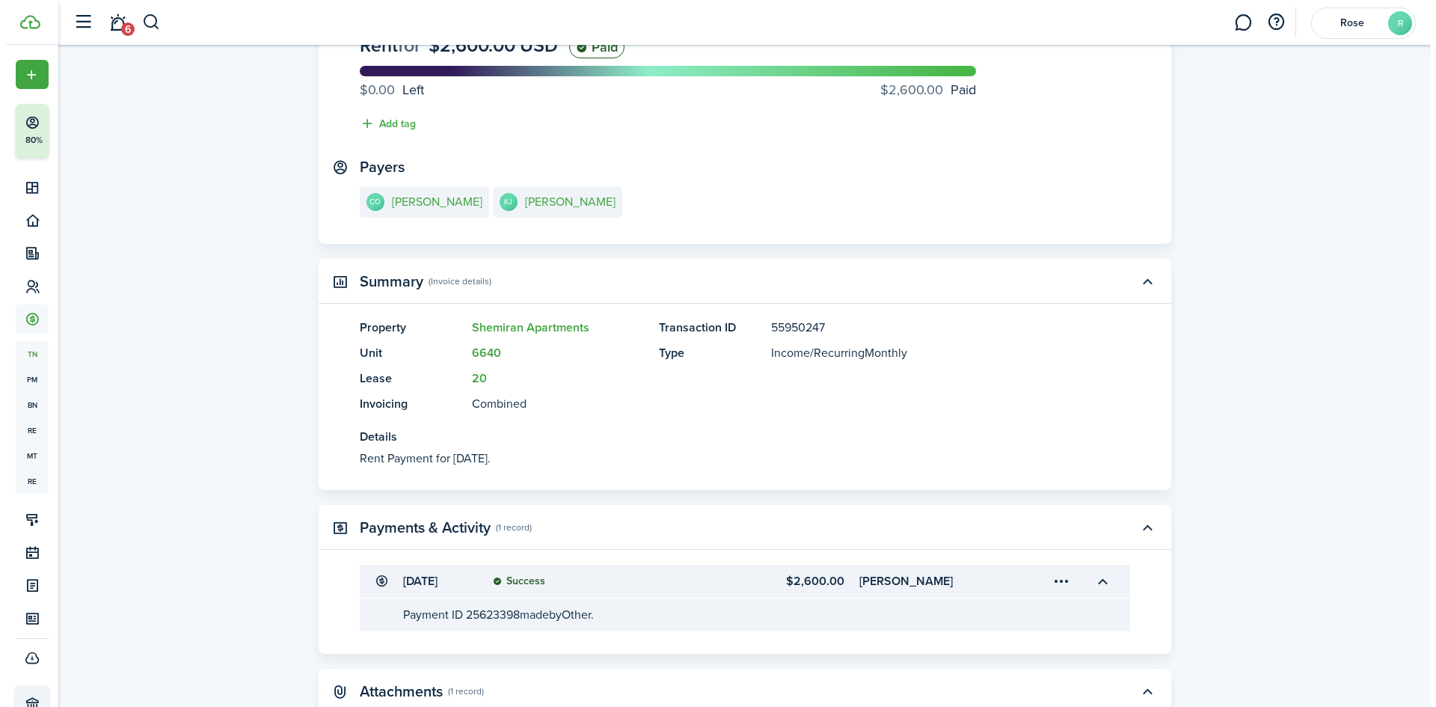
scroll to position [296, 0]
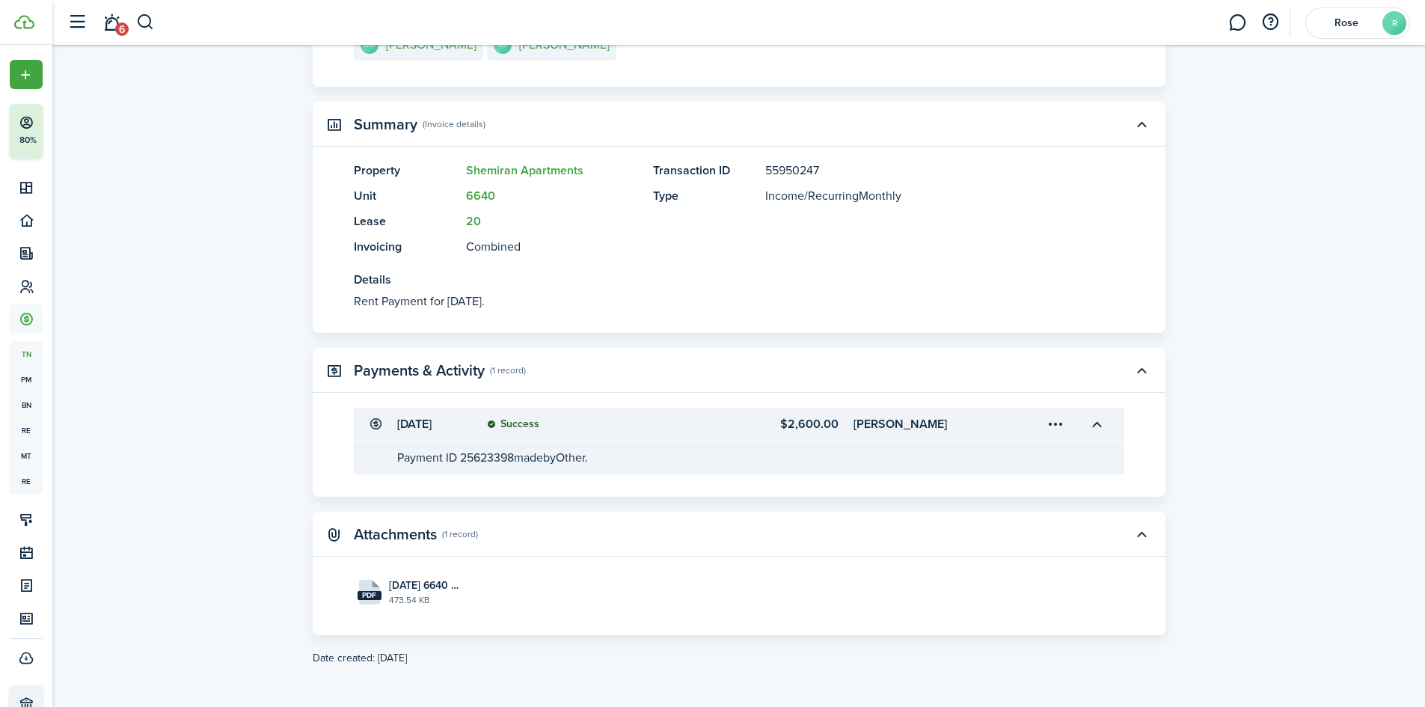
click at [1062, 421] on menu-trigger-card "Open menu" at bounding box center [1055, 423] width 25 height 25
click at [999, 460] on button "Edit" at bounding box center [1003, 457] width 131 height 26
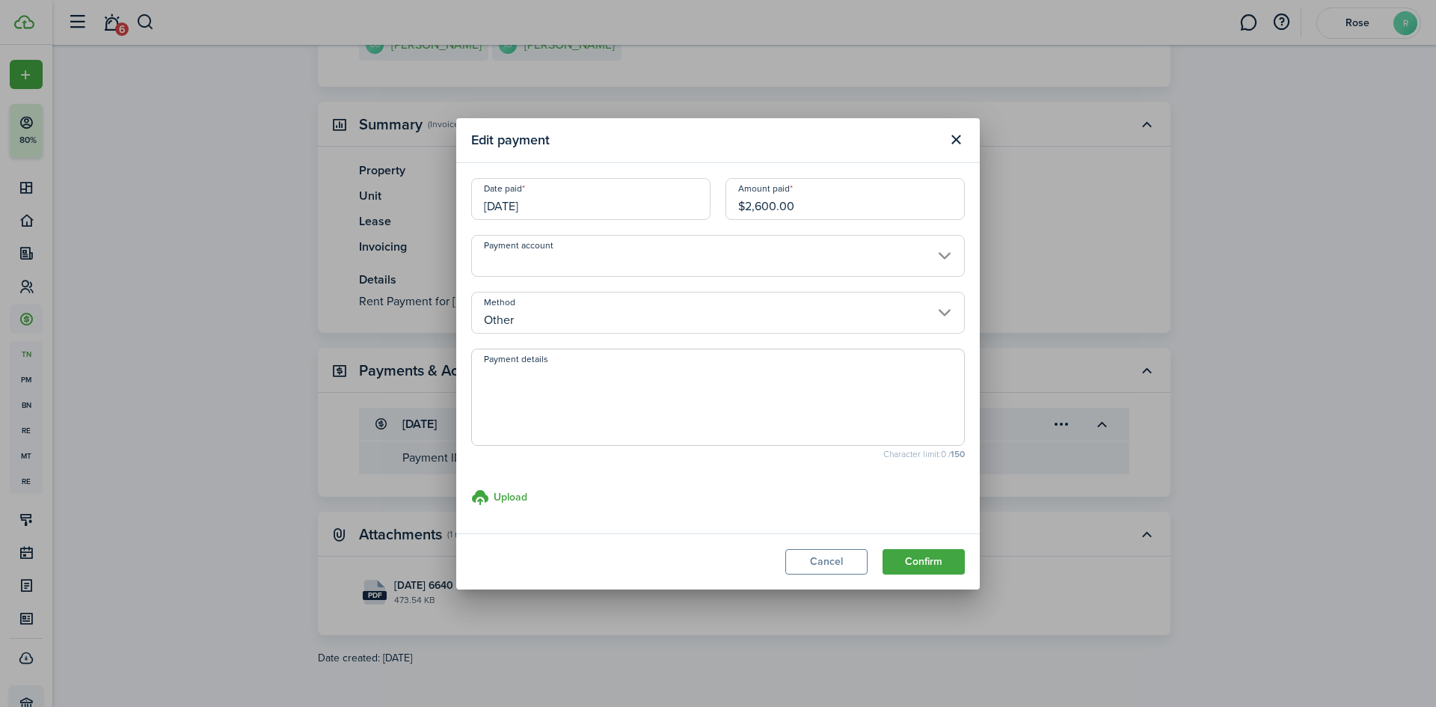
click at [592, 245] on input "Payment account" at bounding box center [718, 256] width 494 height 42
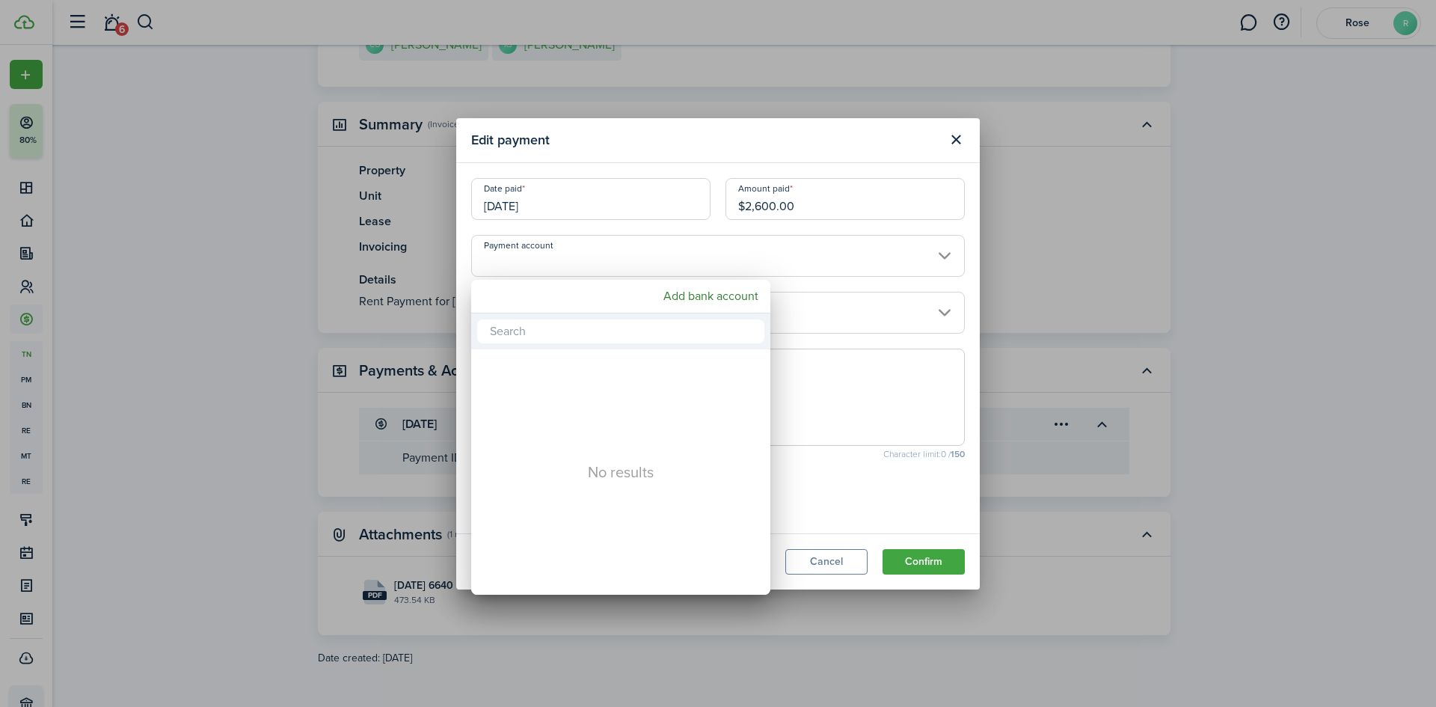
click at [765, 251] on div at bounding box center [718, 353] width 1676 height 946
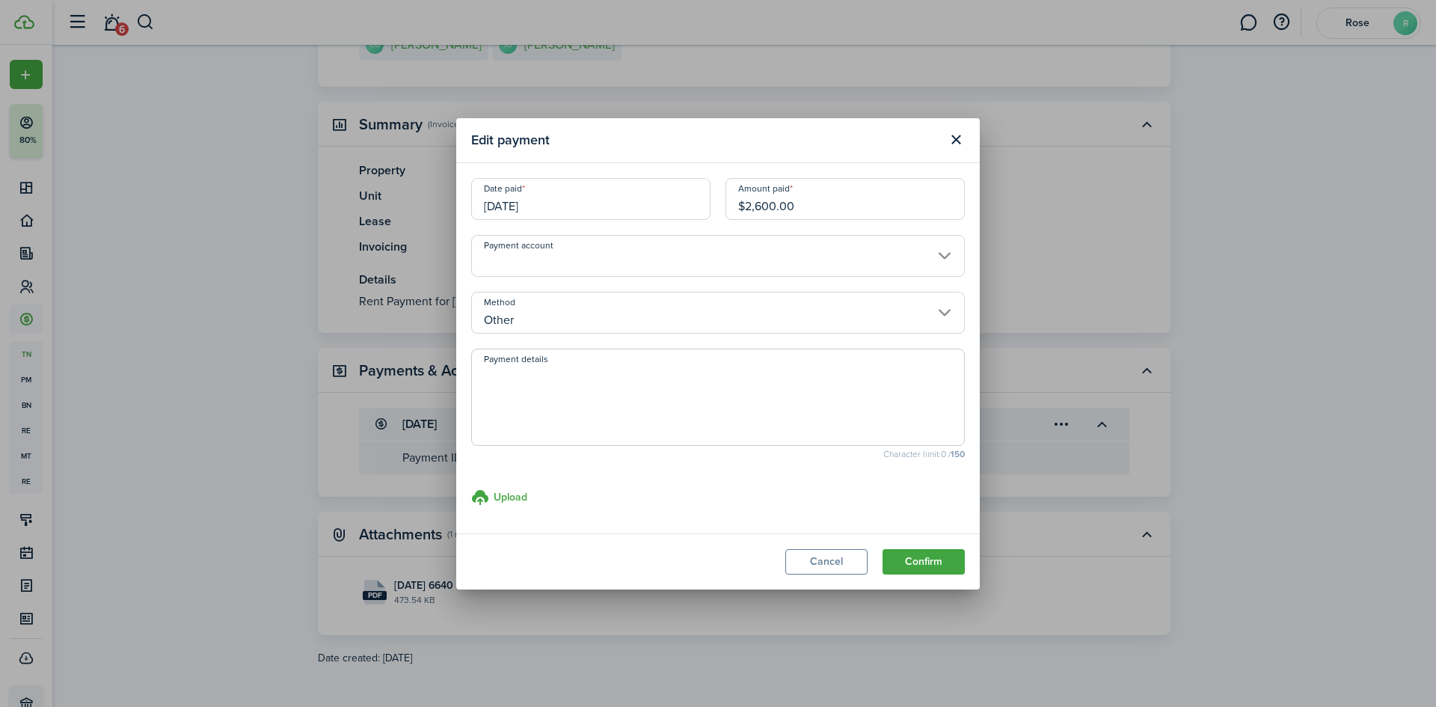
click at [698, 311] on input "Other" at bounding box center [718, 313] width 494 height 42
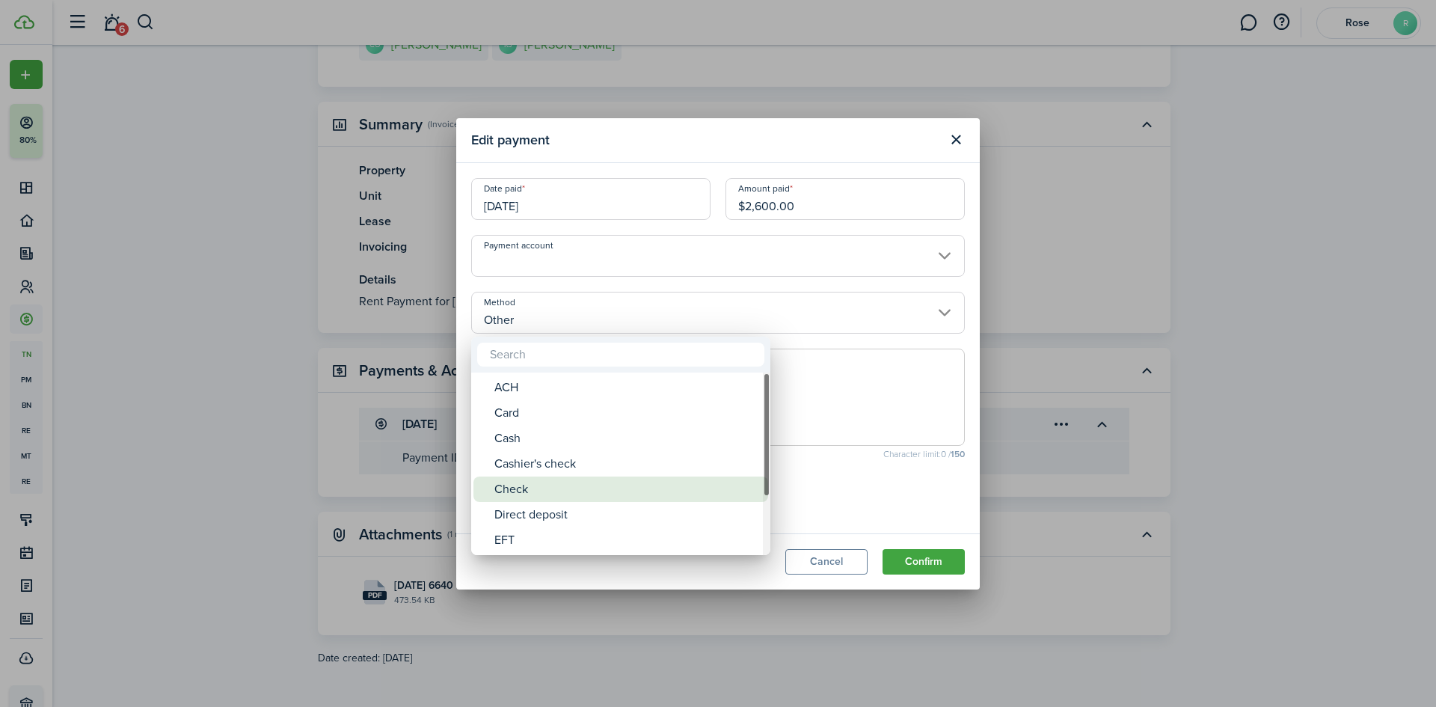
click at [555, 490] on div "Check" at bounding box center [626, 488] width 265 height 25
type input "Check"
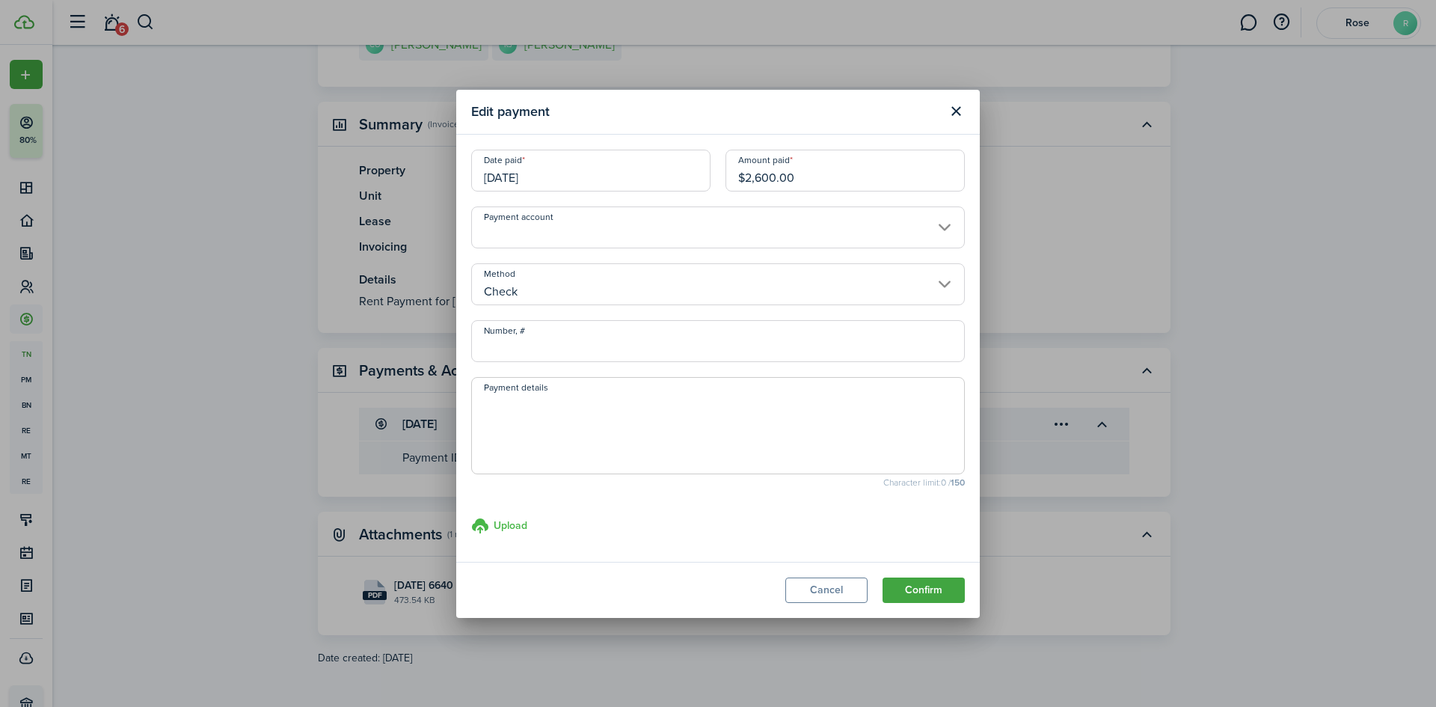
click at [510, 525] on h3 "Upload" at bounding box center [511, 526] width 34 height 16
click at [471, 517] on input "Upload store documents and templates Choose file" at bounding box center [471, 517] width 0 height 0
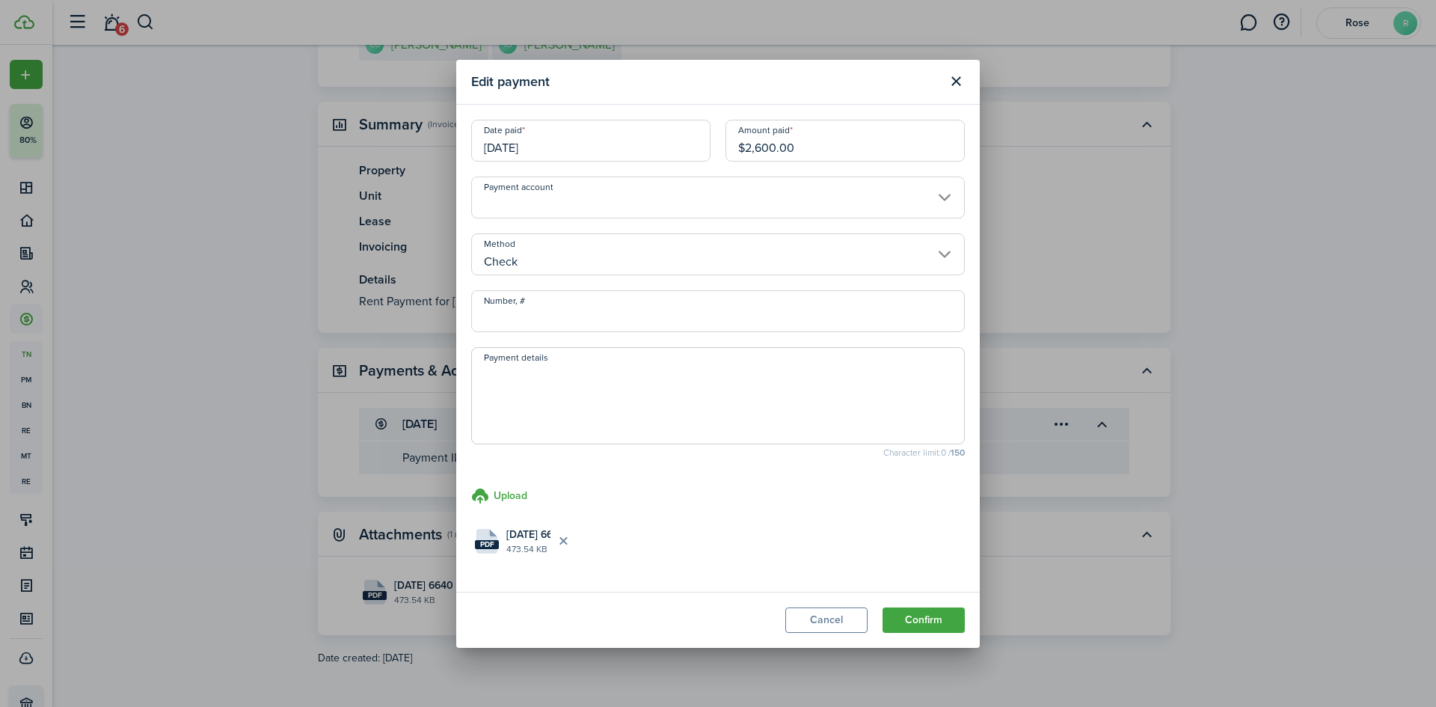
click at [498, 153] on input "[DATE]" at bounding box center [590, 141] width 239 height 42
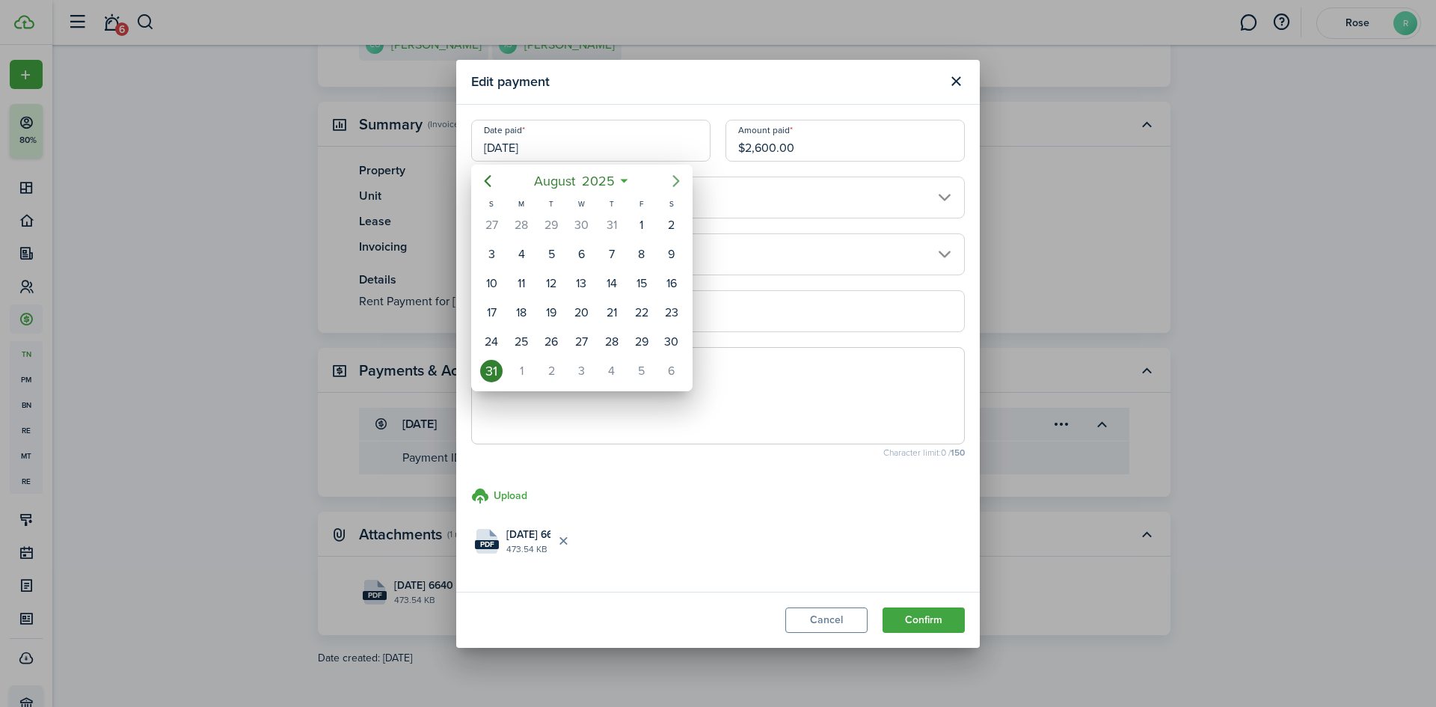
click at [680, 174] on icon "Next page" at bounding box center [676, 181] width 18 height 18
click at [589, 225] on div "3" at bounding box center [581, 225] width 22 height 22
type input "[DATE]"
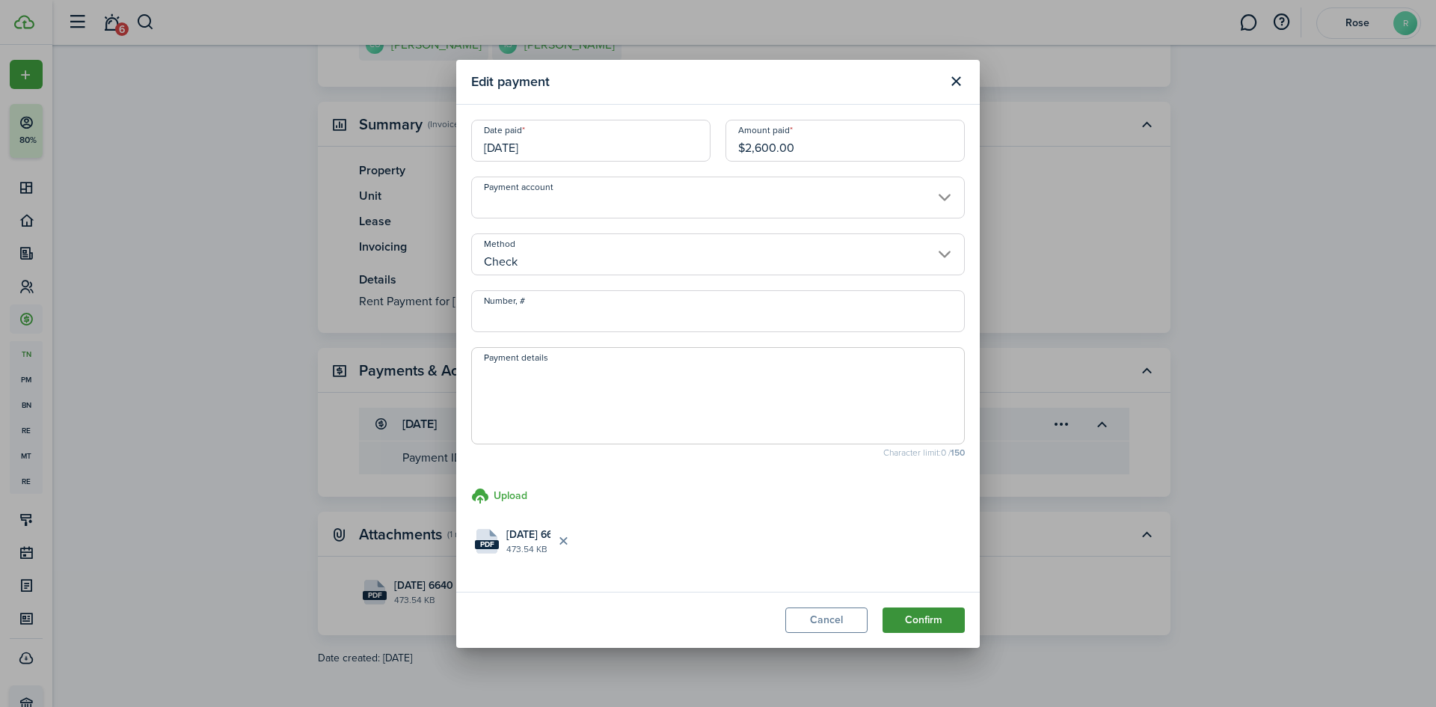
click at [913, 619] on button "Confirm" at bounding box center [924, 619] width 82 height 25
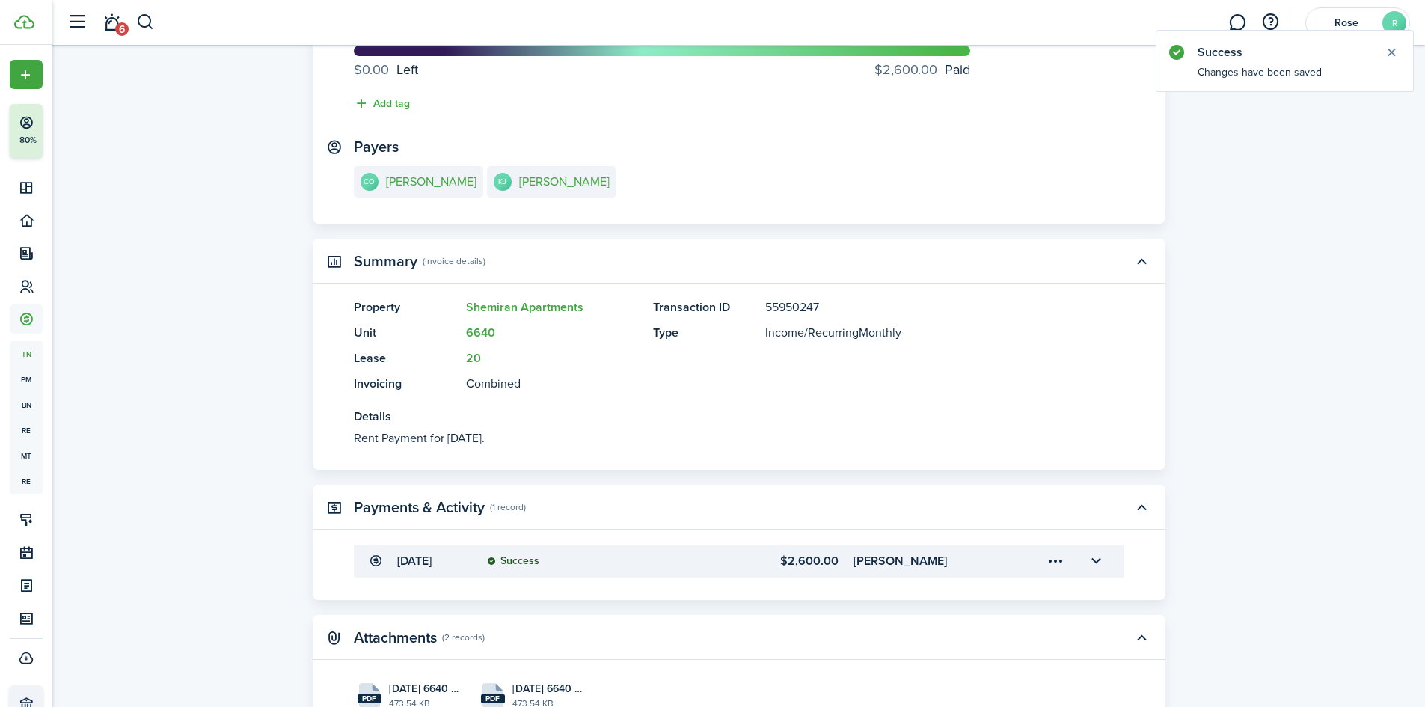
scroll to position [263, 0]
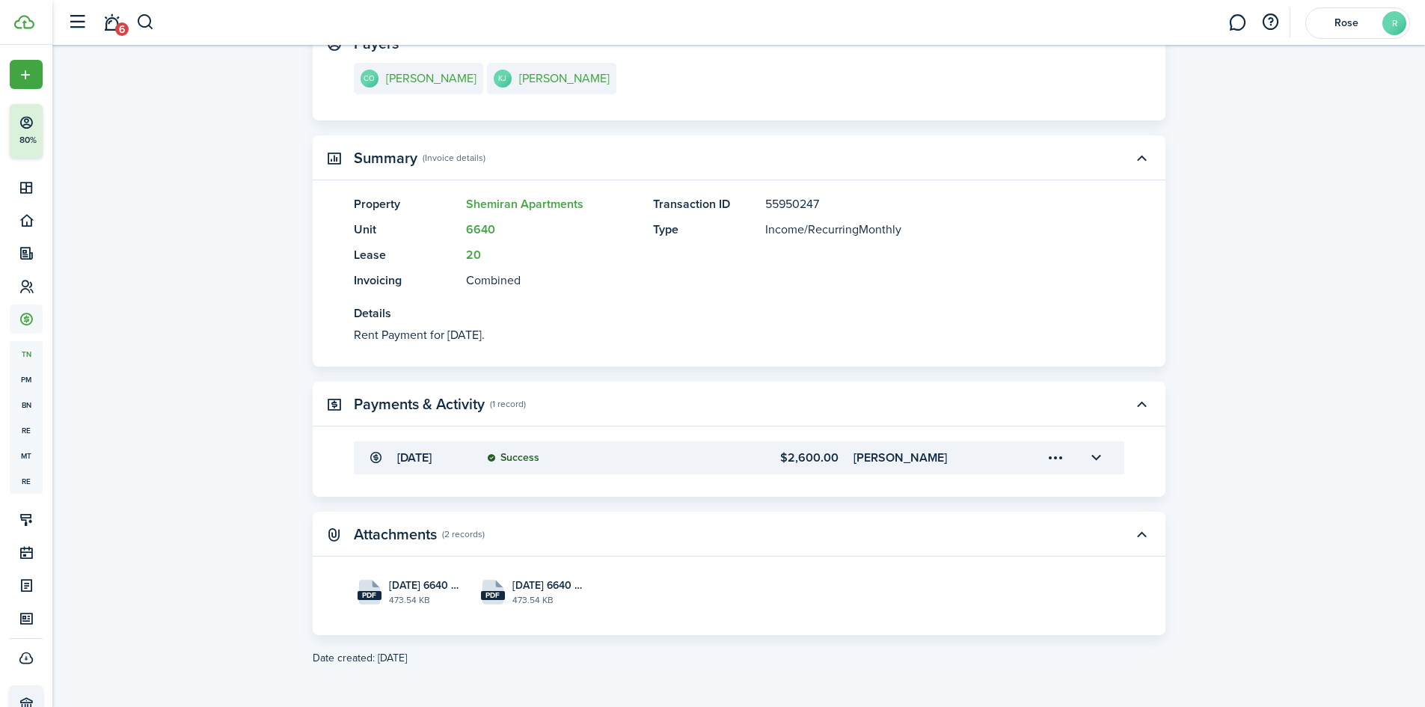
click at [585, 465] on accordion-header "[DATE] Success $2,600.00 [PERSON_NAME]" at bounding box center [739, 457] width 770 height 33
click at [438, 592] on span "[DATE] 6640 [GEOGRAPHIC_DATA] .pdf" at bounding box center [424, 585] width 70 height 16
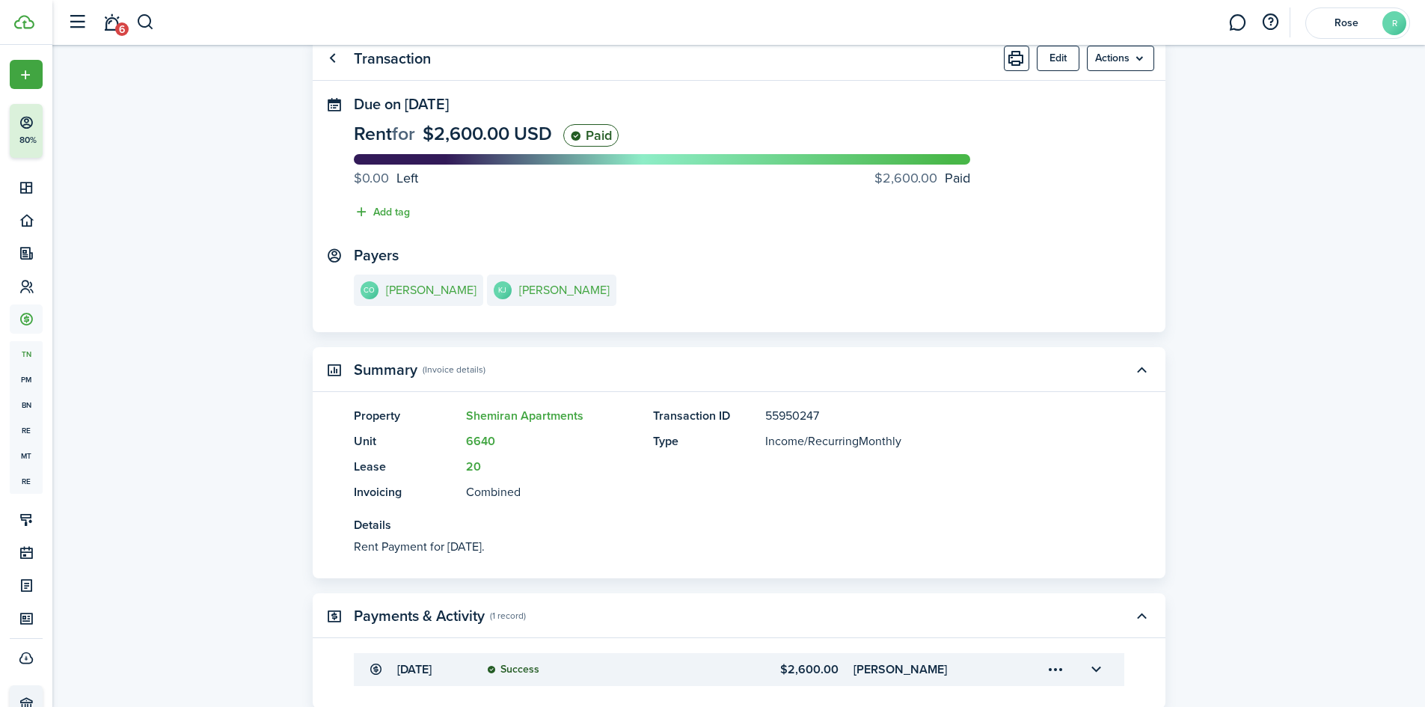
scroll to position [0, 0]
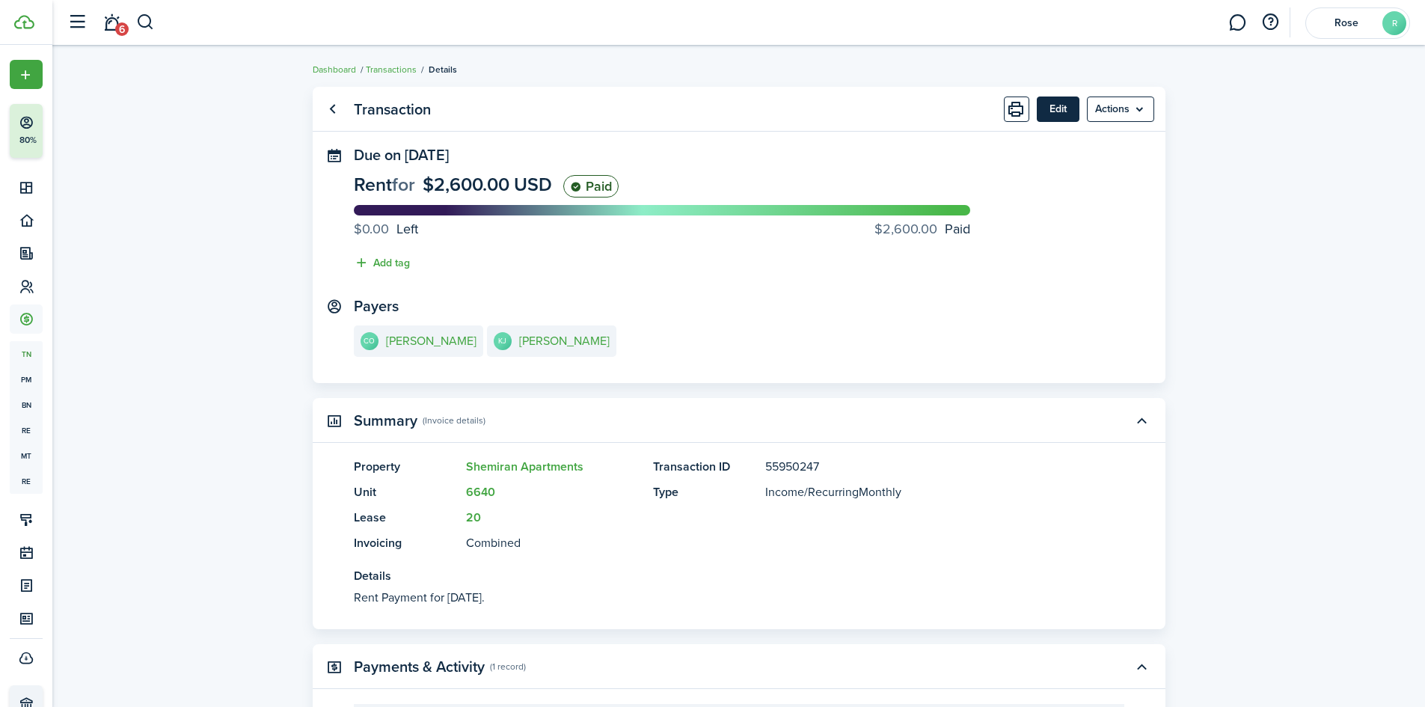
click at [1047, 113] on button "Edit" at bounding box center [1058, 108] width 43 height 25
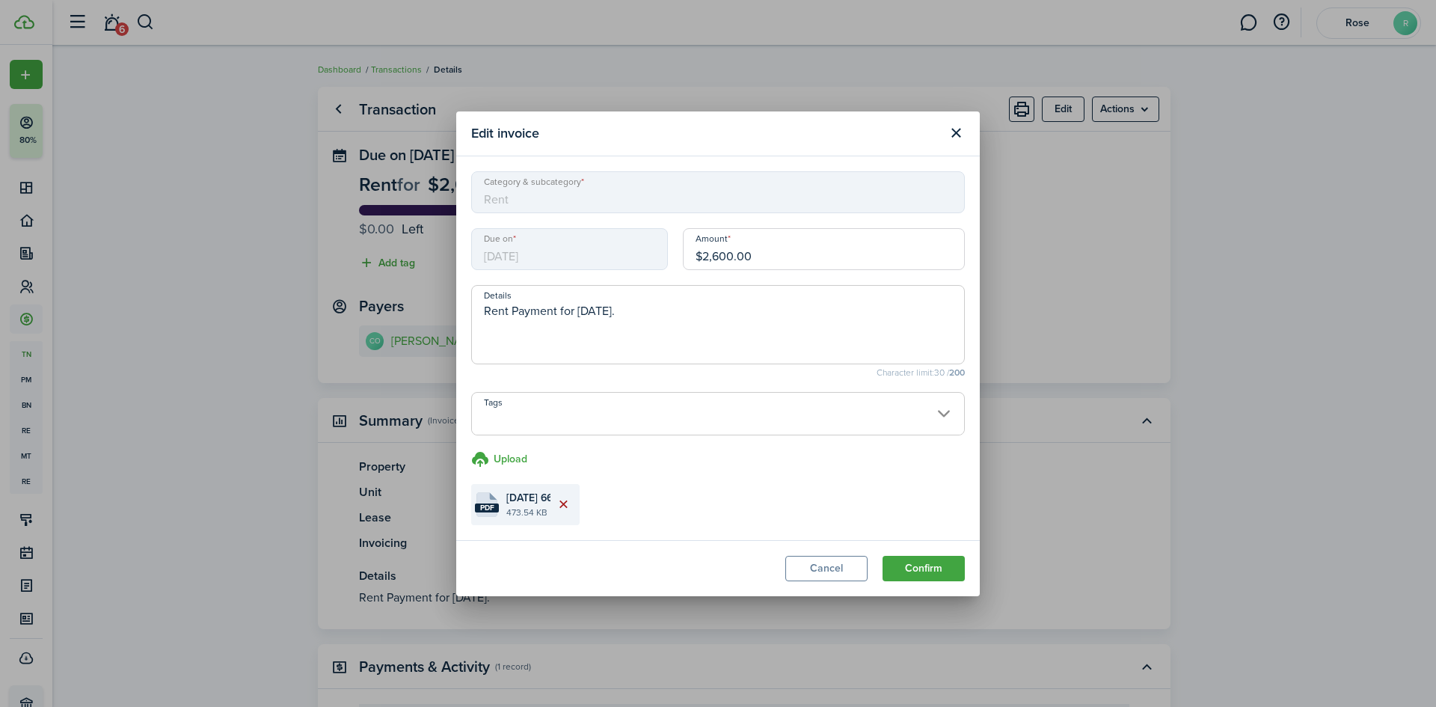
click at [566, 510] on button "Delete file" at bounding box center [563, 503] width 25 height 25
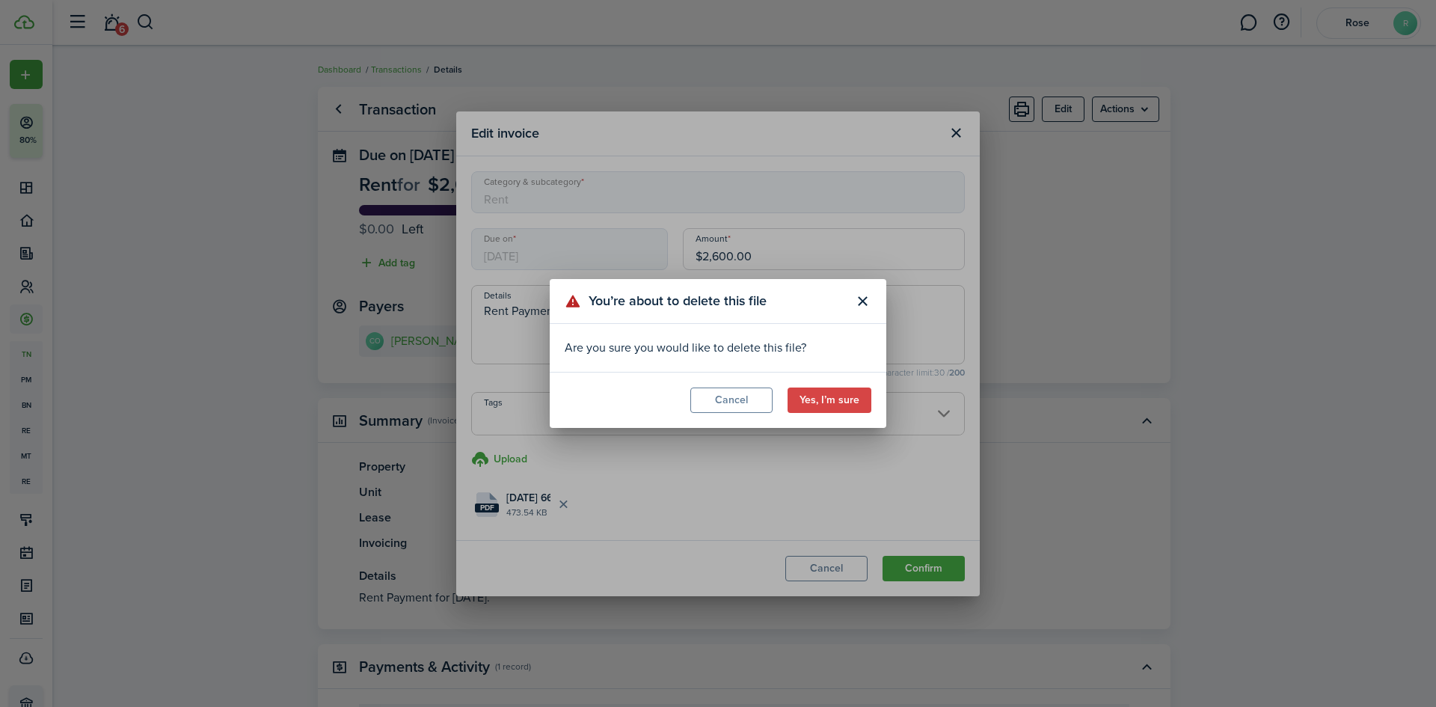
click at [827, 386] on modal-footer "Cancel Yes, I’m sure" at bounding box center [718, 400] width 337 height 56
click at [827, 391] on button "Yes, I’m sure" at bounding box center [830, 399] width 84 height 25
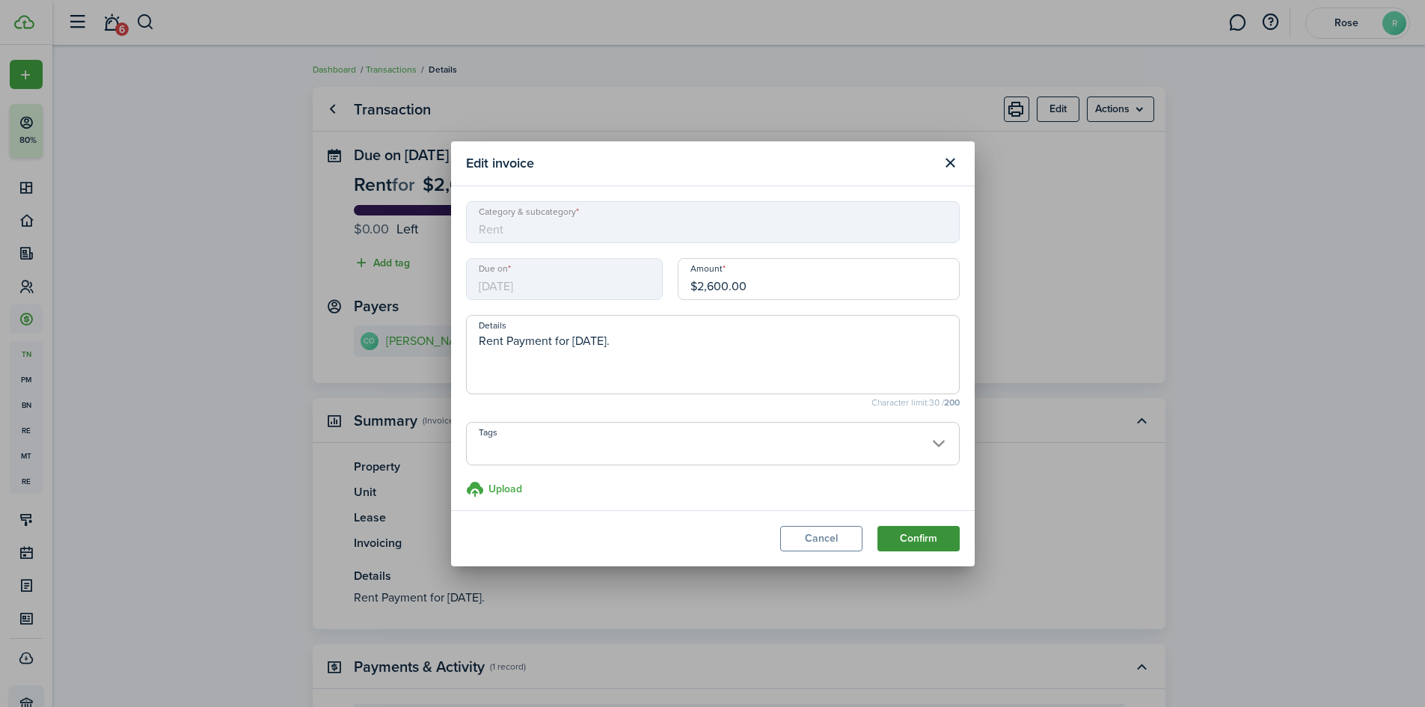
click at [922, 536] on button "Confirm" at bounding box center [918, 538] width 82 height 25
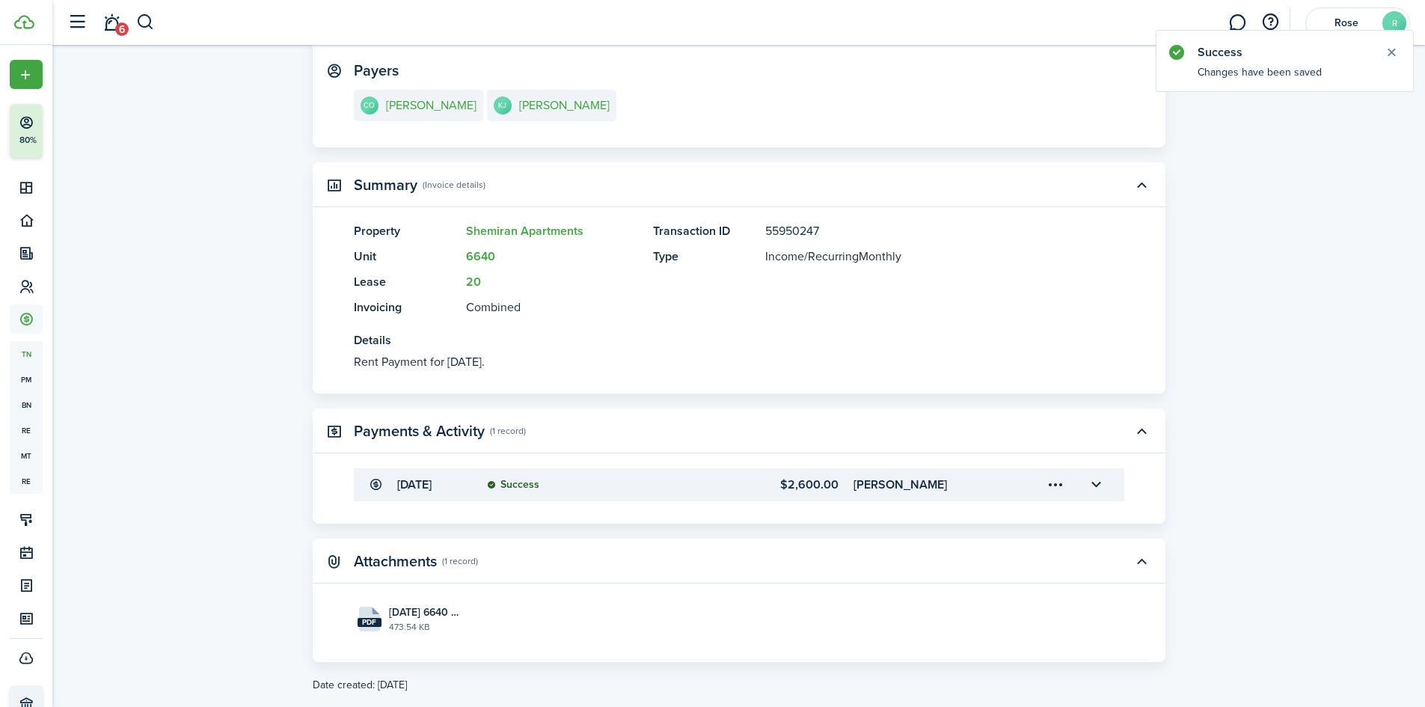
scroll to position [263, 0]
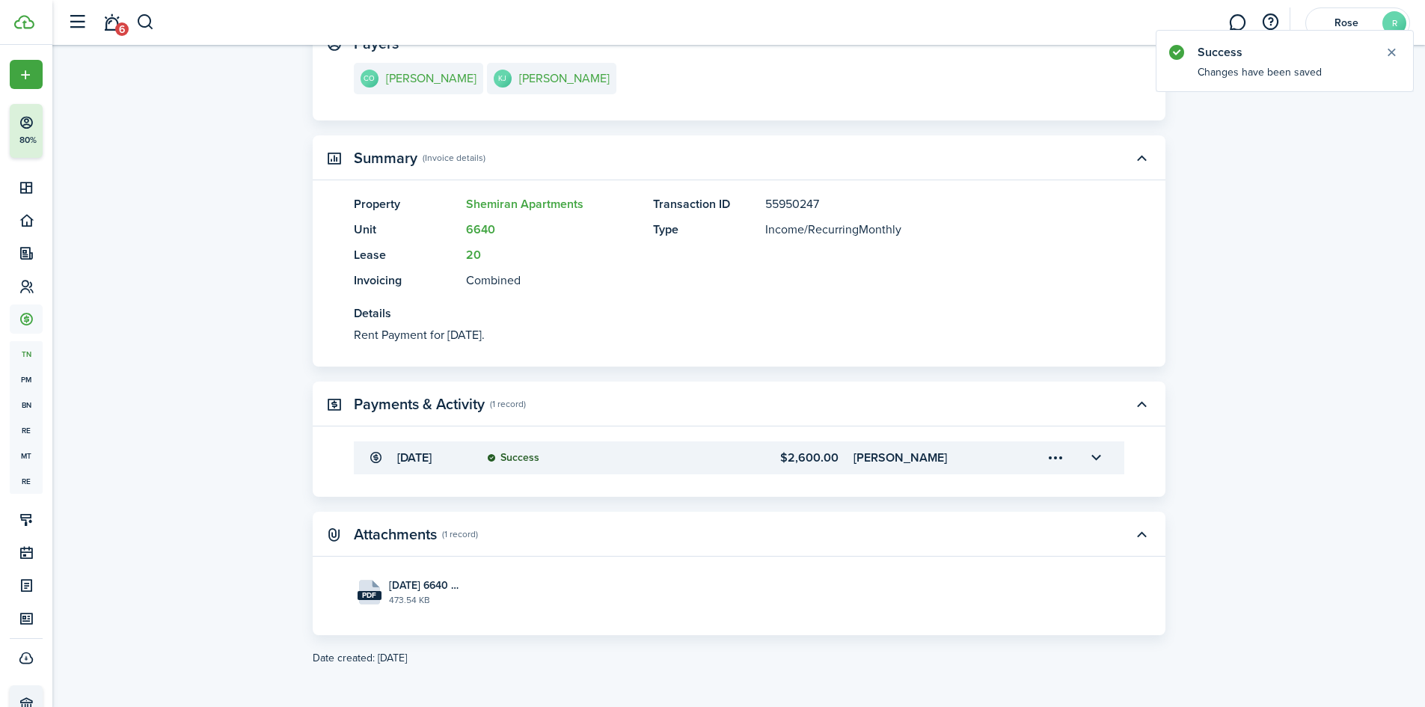
click at [429, 456] on transaction-details-table-item-date "[DATE]" at bounding box center [434, 458] width 75 height 18
drag, startPoint x: 1310, startPoint y: 476, endPoint x: 1103, endPoint y: 441, distance: 209.6
click at [1305, 476] on transaction-view "Transaction Edit Actions Due on [DATE] Rent for $2,600.00 USD Paid $0.00 Left $…" at bounding box center [738, 245] width 1373 height 856
click at [190, 571] on transaction-view "Transaction Edit Actions Due on [DATE] Rent for $2,600.00 USD Paid $0.00 Left $…" at bounding box center [738, 245] width 1373 height 856
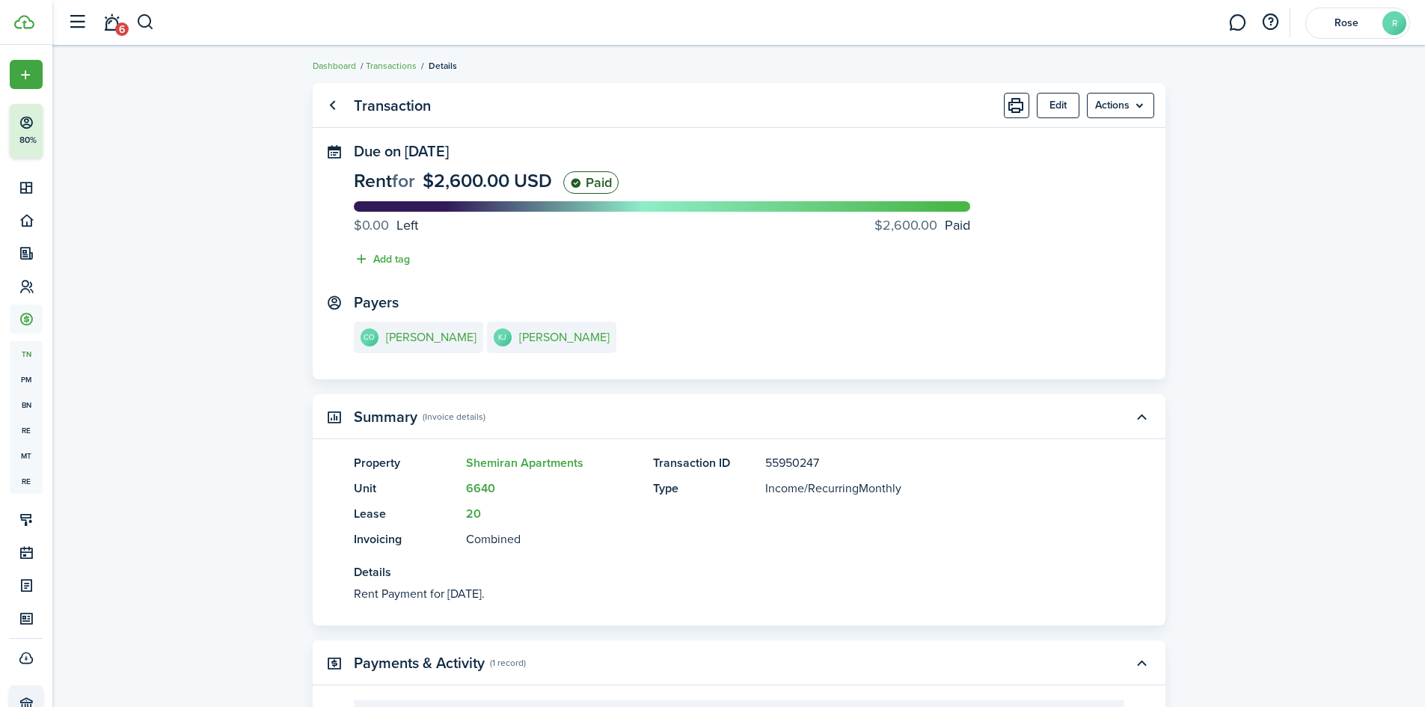
scroll to position [0, 0]
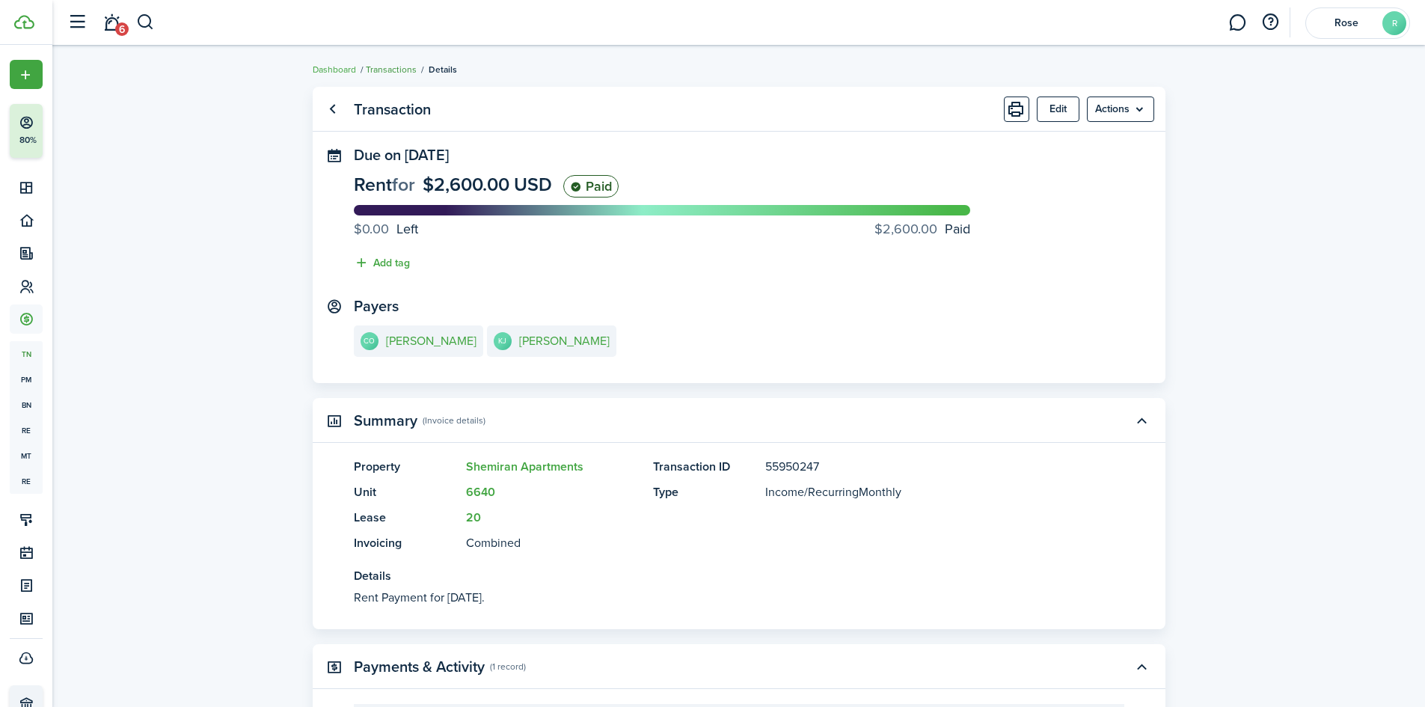
click at [387, 68] on link "Transactions" at bounding box center [391, 69] width 51 height 13
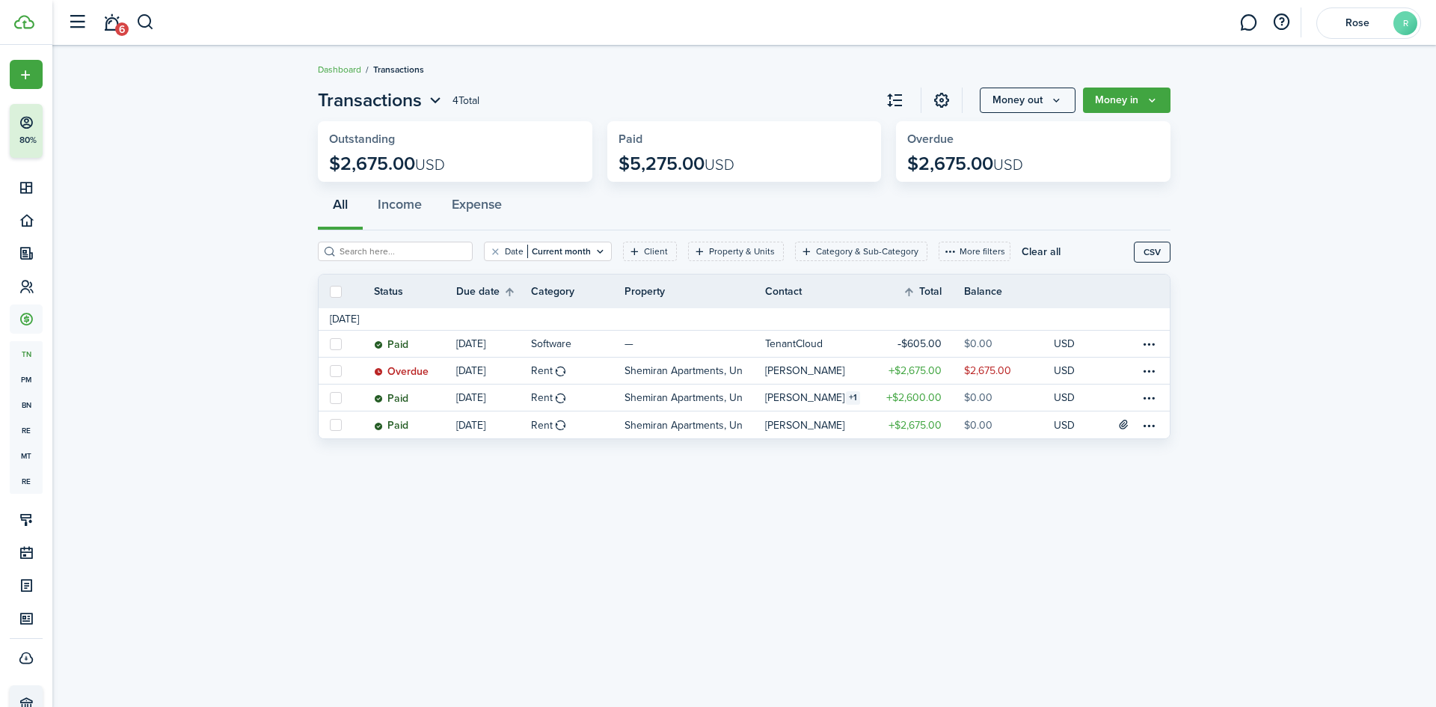
click at [904, 509] on div "Transactions 4 Total Money out Money in Outstanding $2,675.00 USD Paid $5,275.0…" at bounding box center [744, 376] width 1384 height 594
click at [247, 217] on invoice-list "Transactions 4 Total Money out Money in Outstanding $2,675.00 USD Paid $5,275.0…" at bounding box center [744, 266] width 1384 height 375
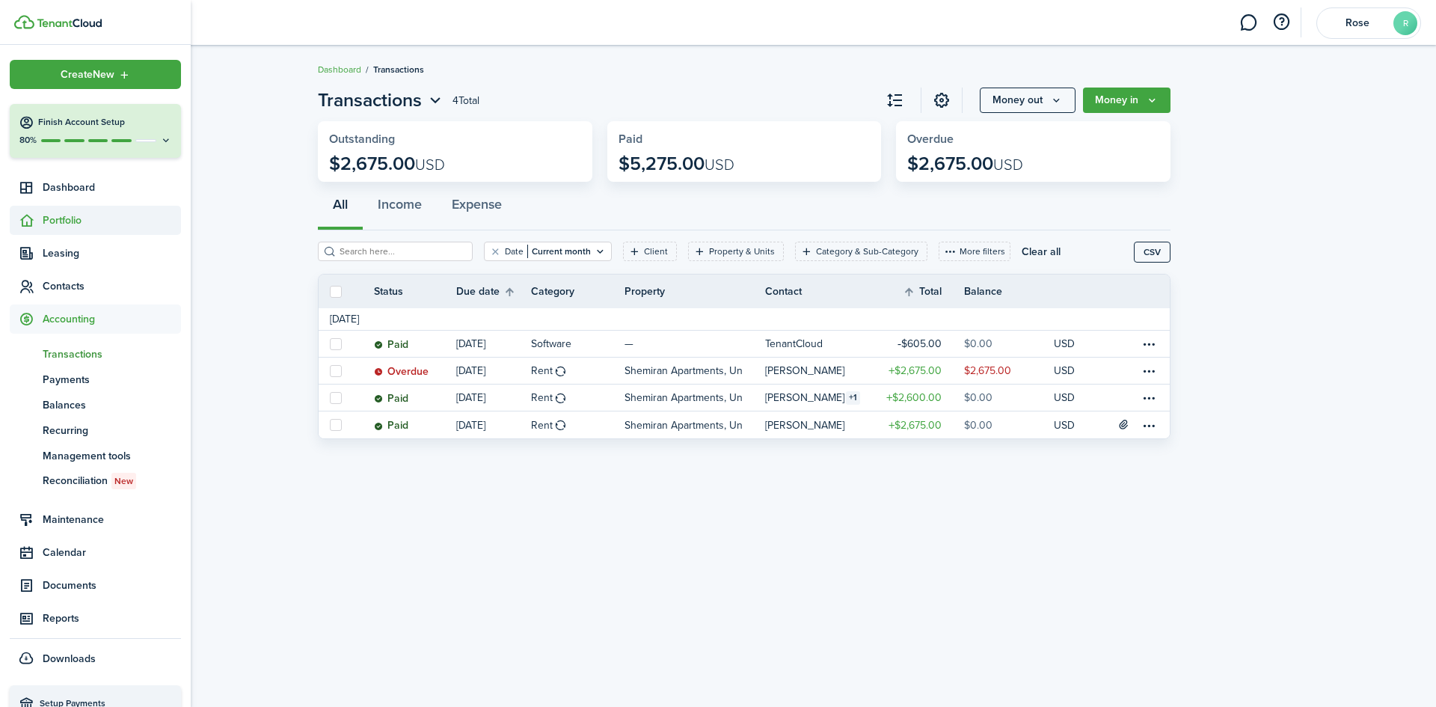
click at [69, 218] on span "Portfolio" at bounding box center [112, 220] width 138 height 16
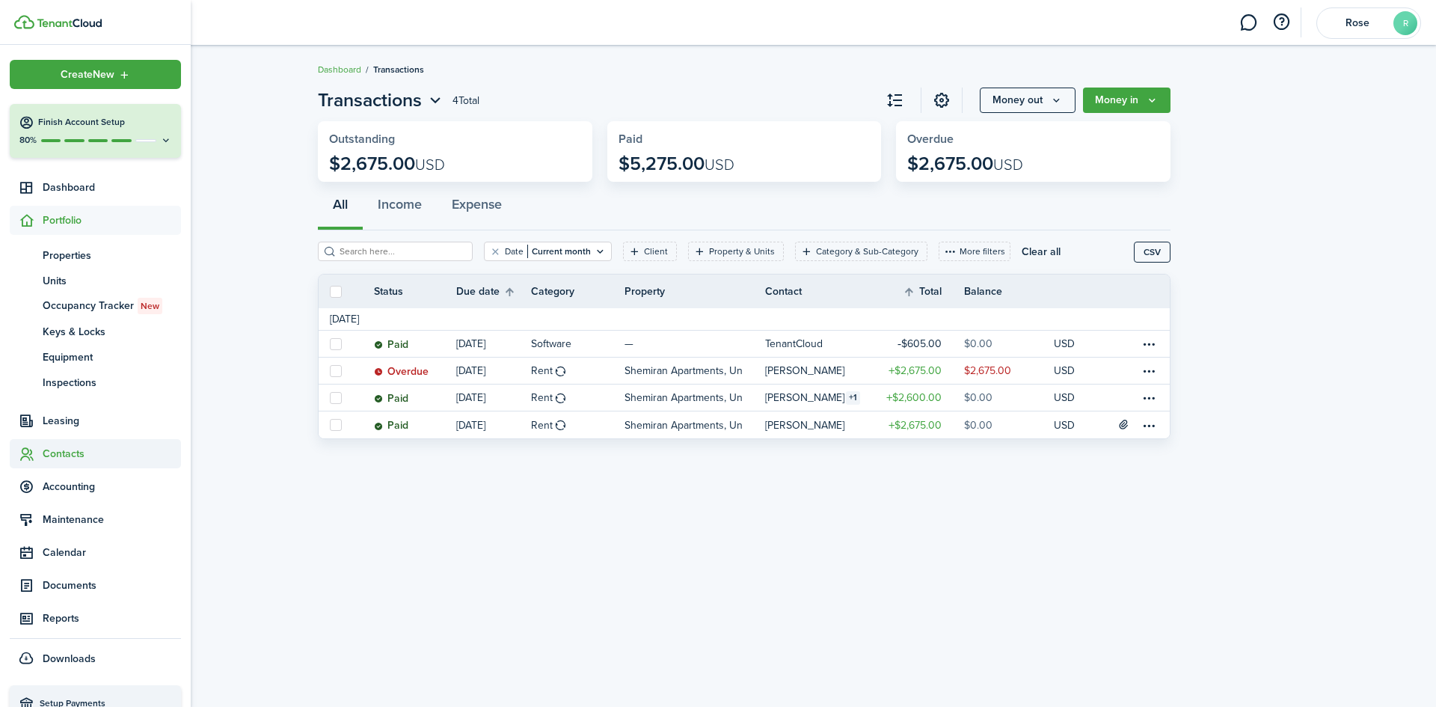
click at [37, 450] on sidebar-link-icon at bounding box center [26, 454] width 33 height 16
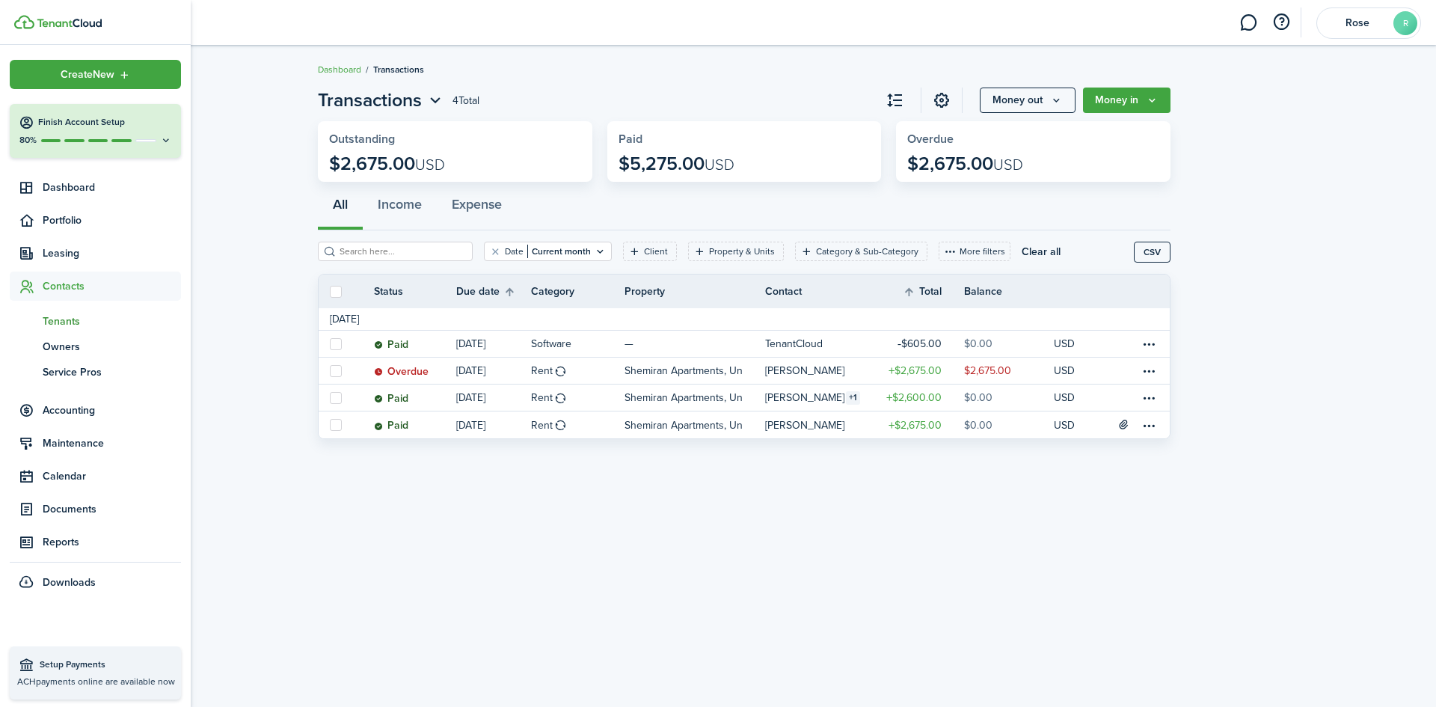
click at [61, 322] on span "Tenants" at bounding box center [112, 321] width 138 height 16
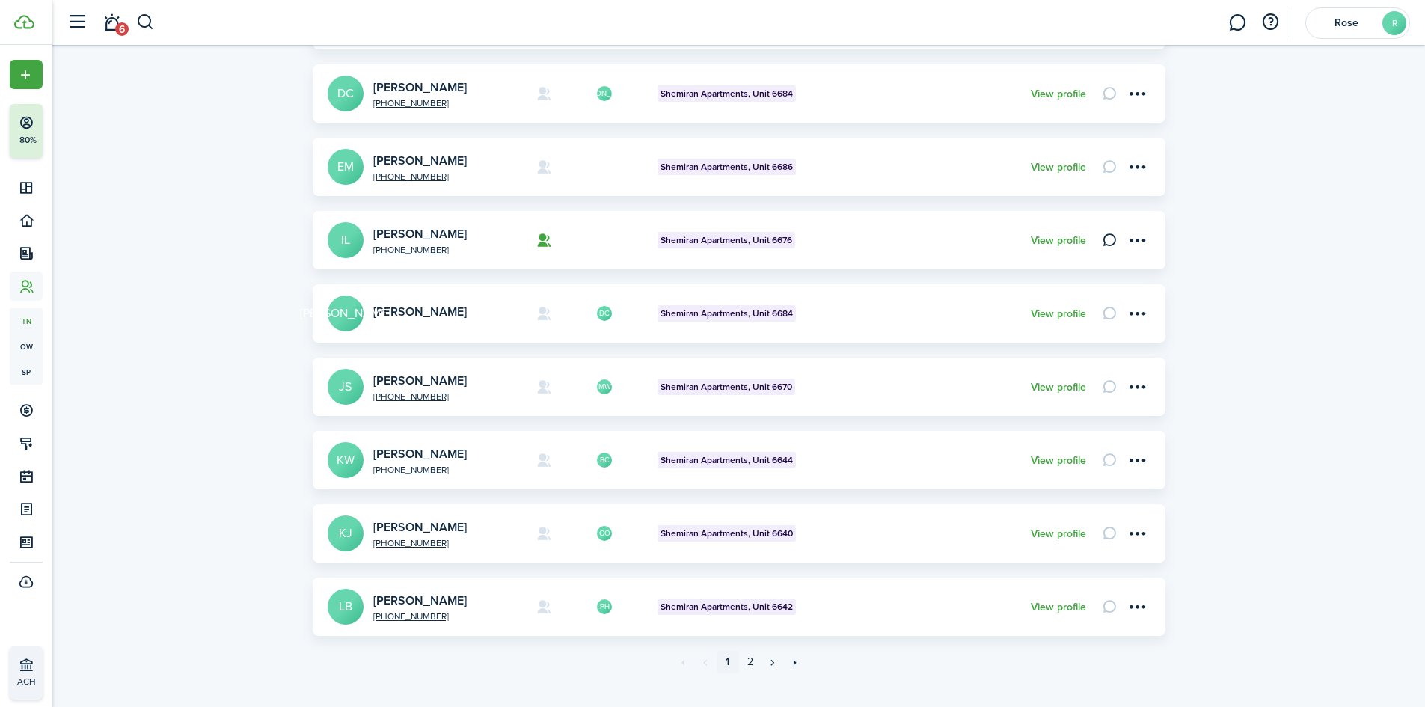
scroll to position [419, 0]
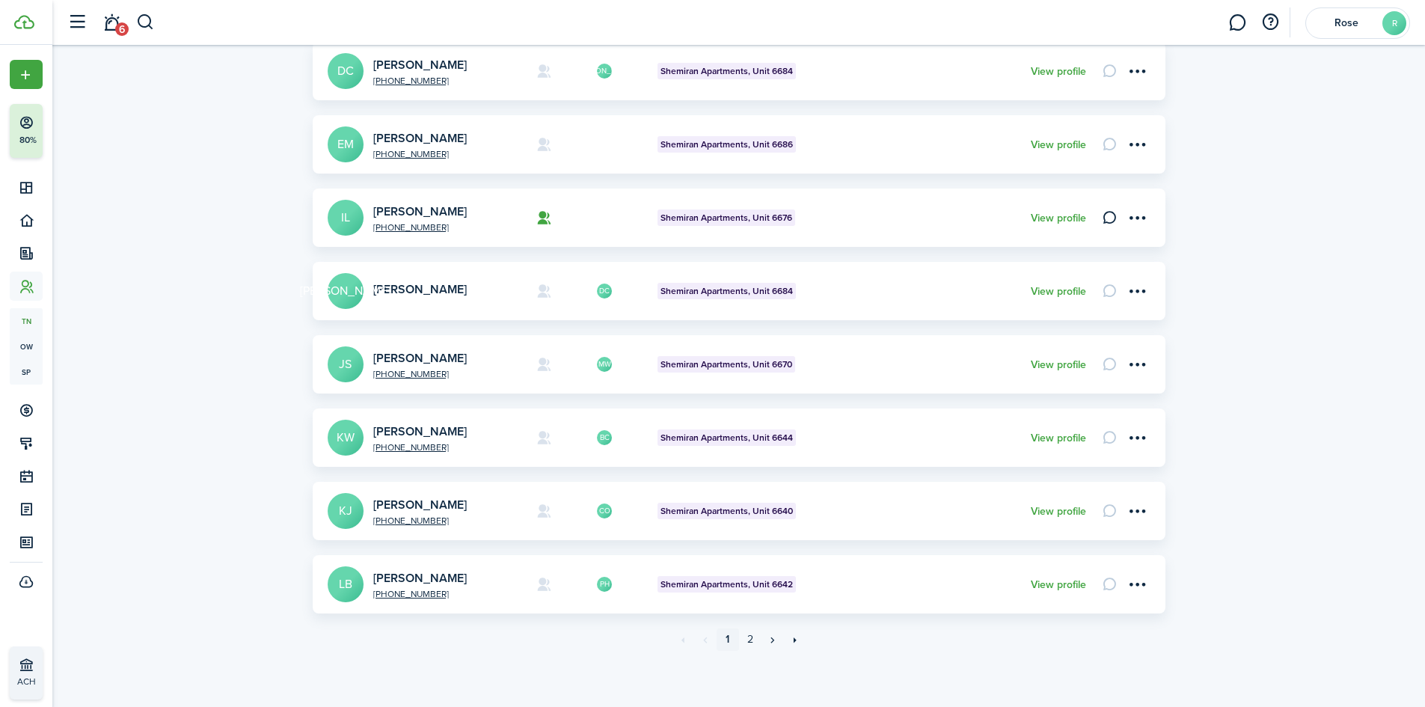
click at [401, 495] on card "CO [PHONE_NUMBER] [PERSON_NAME] [PERSON_NAME] Apartments, Unit 6640 View profile" at bounding box center [739, 511] width 853 height 58
click at [402, 501] on link "[PERSON_NAME]" at bounding box center [420, 504] width 94 height 17
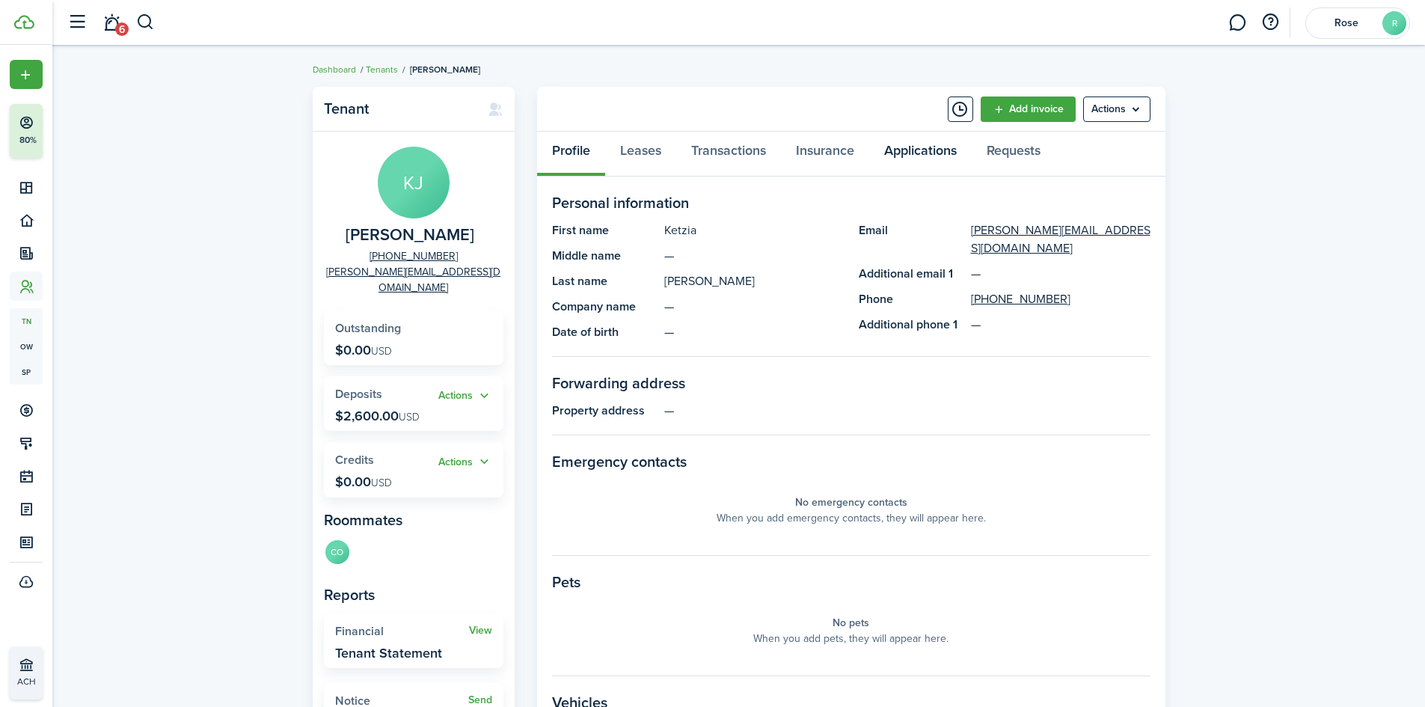
click at [913, 159] on link "Applications" at bounding box center [920, 154] width 102 height 45
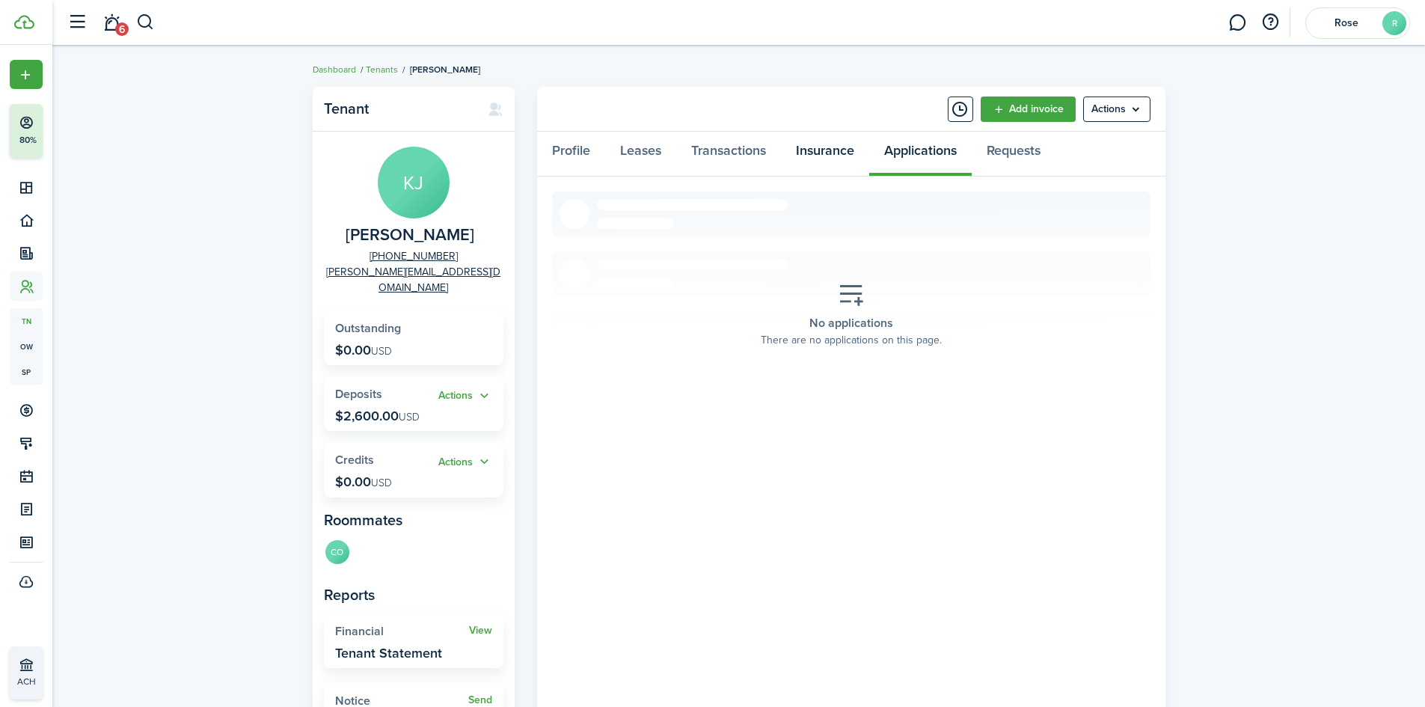
click at [834, 147] on link "Insurance" at bounding box center [825, 154] width 88 height 45
drag, startPoint x: 1278, startPoint y: 452, endPoint x: 1265, endPoint y: 447, distance: 13.8
click at [1278, 452] on div "Tenant [PERSON_NAME] [PHONE_NUMBER] [PERSON_NAME][EMAIL_ADDRESS][DOMAIN_NAME] O…" at bounding box center [738, 434] width 1373 height 711
click at [894, 152] on link "Applications" at bounding box center [920, 154] width 102 height 45
click at [994, 151] on link "Requests" at bounding box center [1014, 154] width 84 height 45
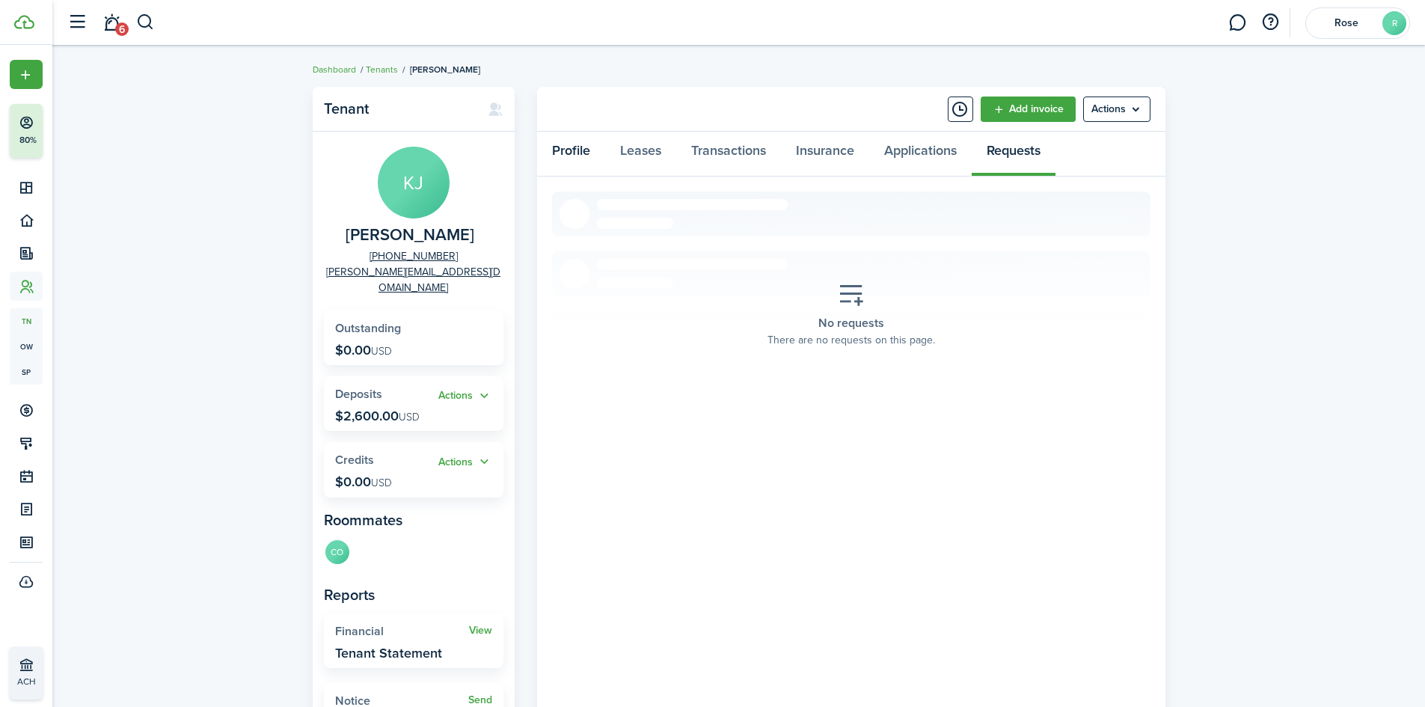
click at [577, 157] on link "Profile" at bounding box center [571, 154] width 68 height 45
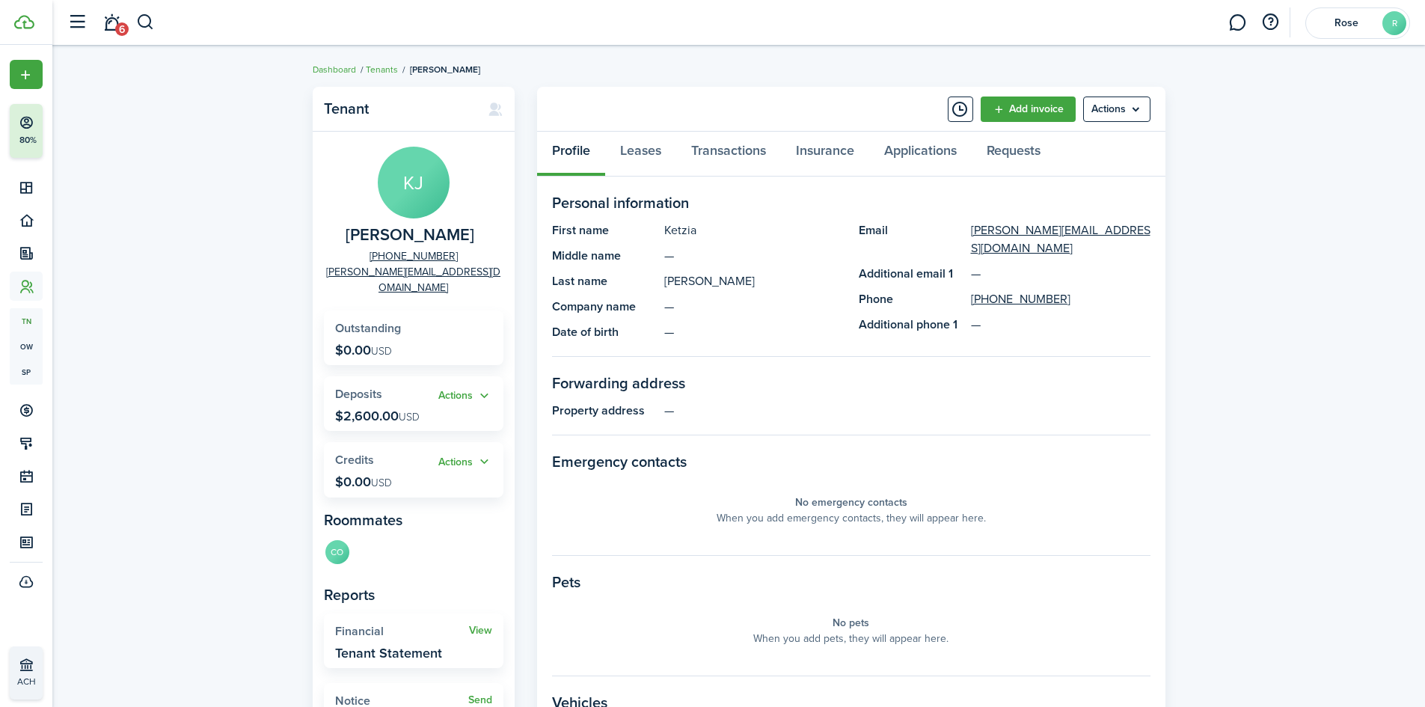
click at [120, 319] on div "Tenant [PERSON_NAME] [PHONE_NUMBER] [PERSON_NAME][EMAIL_ADDRESS][DOMAIN_NAME] O…" at bounding box center [738, 516] width 1373 height 875
drag, startPoint x: 240, startPoint y: 308, endPoint x: 212, endPoint y: 203, distance: 109.2
click at [240, 308] on div "Tenant [PERSON_NAME] [PHONE_NUMBER] [PERSON_NAME][EMAIL_ADDRESS][DOMAIN_NAME] O…" at bounding box center [738, 516] width 1373 height 875
click at [76, 31] on button "button" at bounding box center [77, 22] width 28 height 28
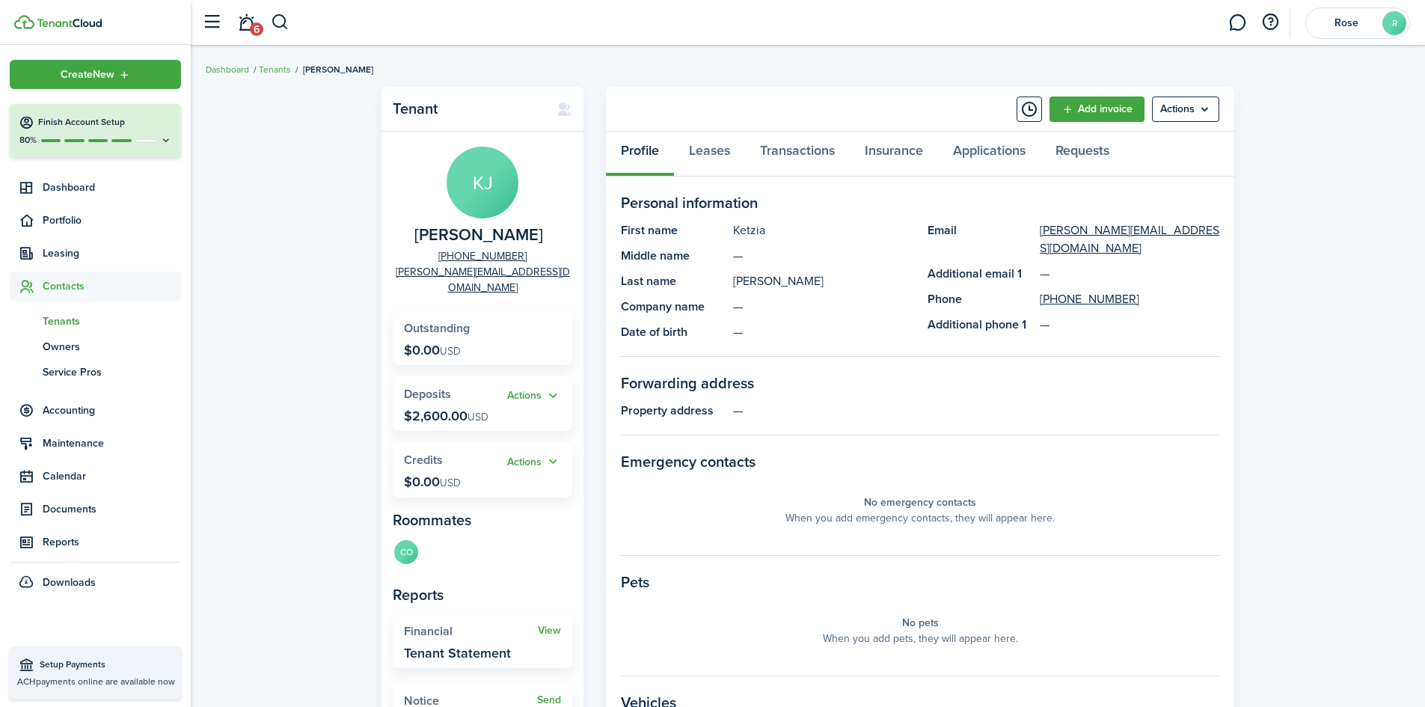
click at [76, 320] on span "Tenants" at bounding box center [112, 321] width 138 height 16
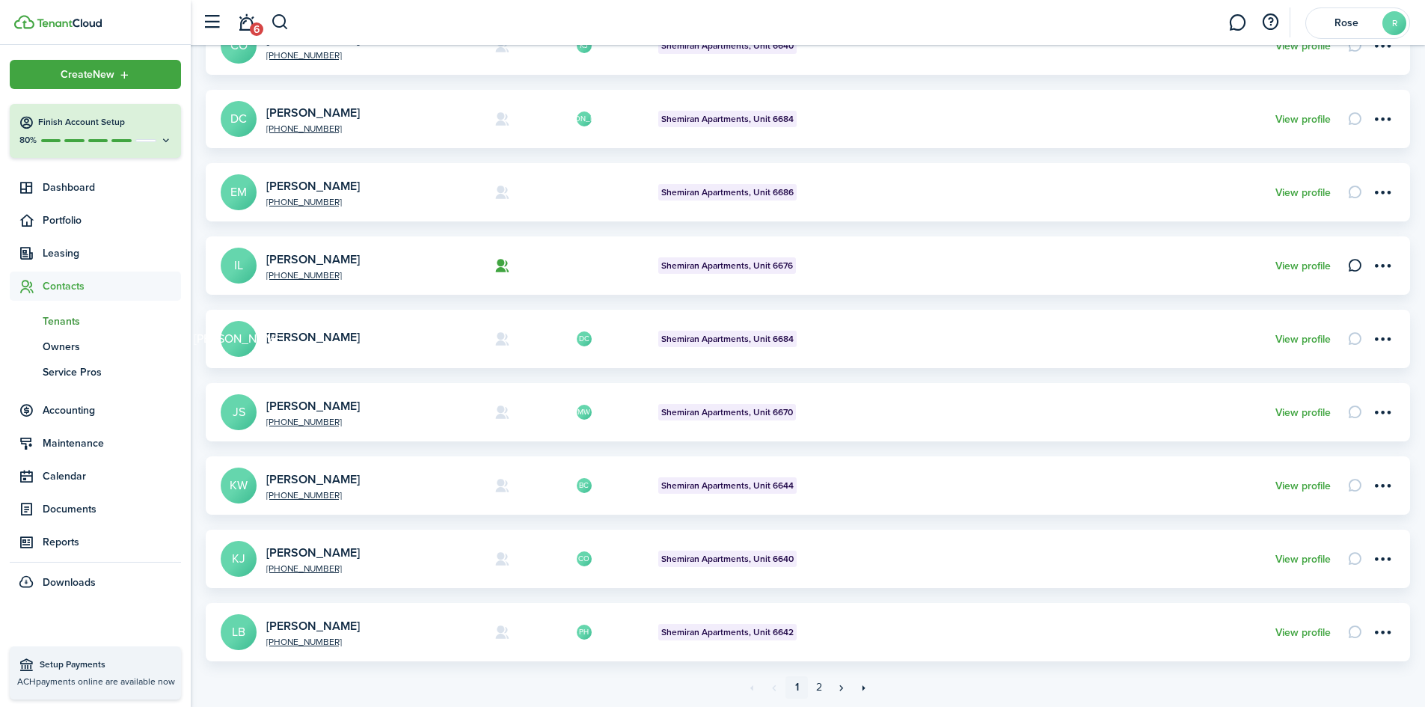
scroll to position [344, 0]
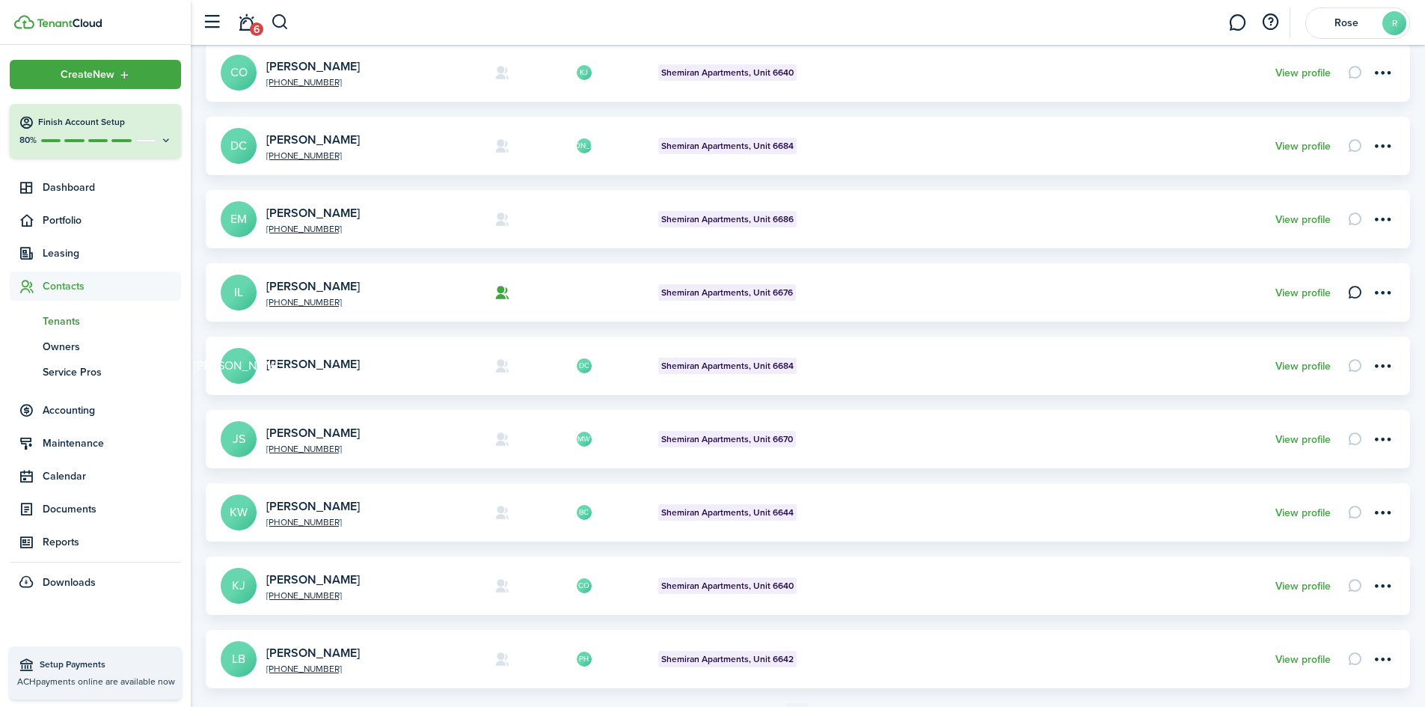
click at [78, 321] on span "Tenants" at bounding box center [112, 321] width 138 height 16
click at [55, 322] on span "Tenants" at bounding box center [112, 321] width 138 height 16
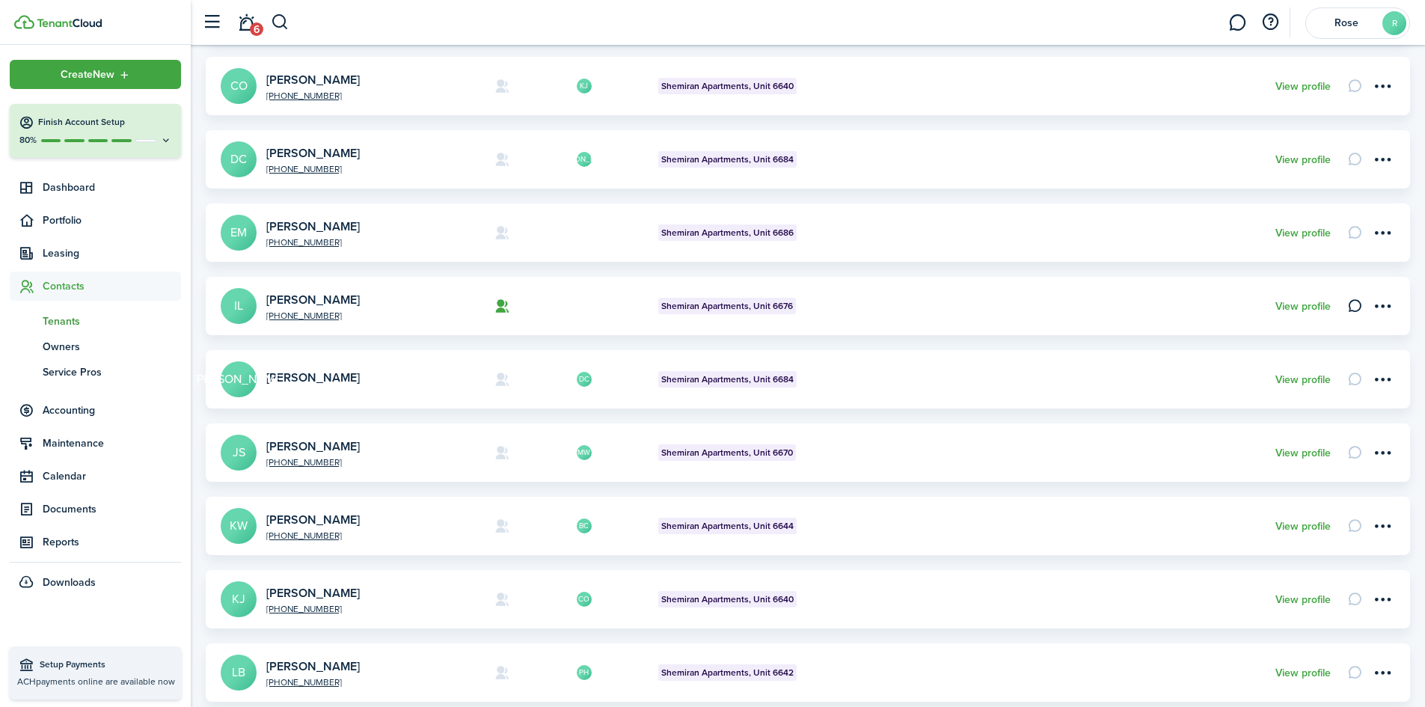
scroll to position [419, 0]
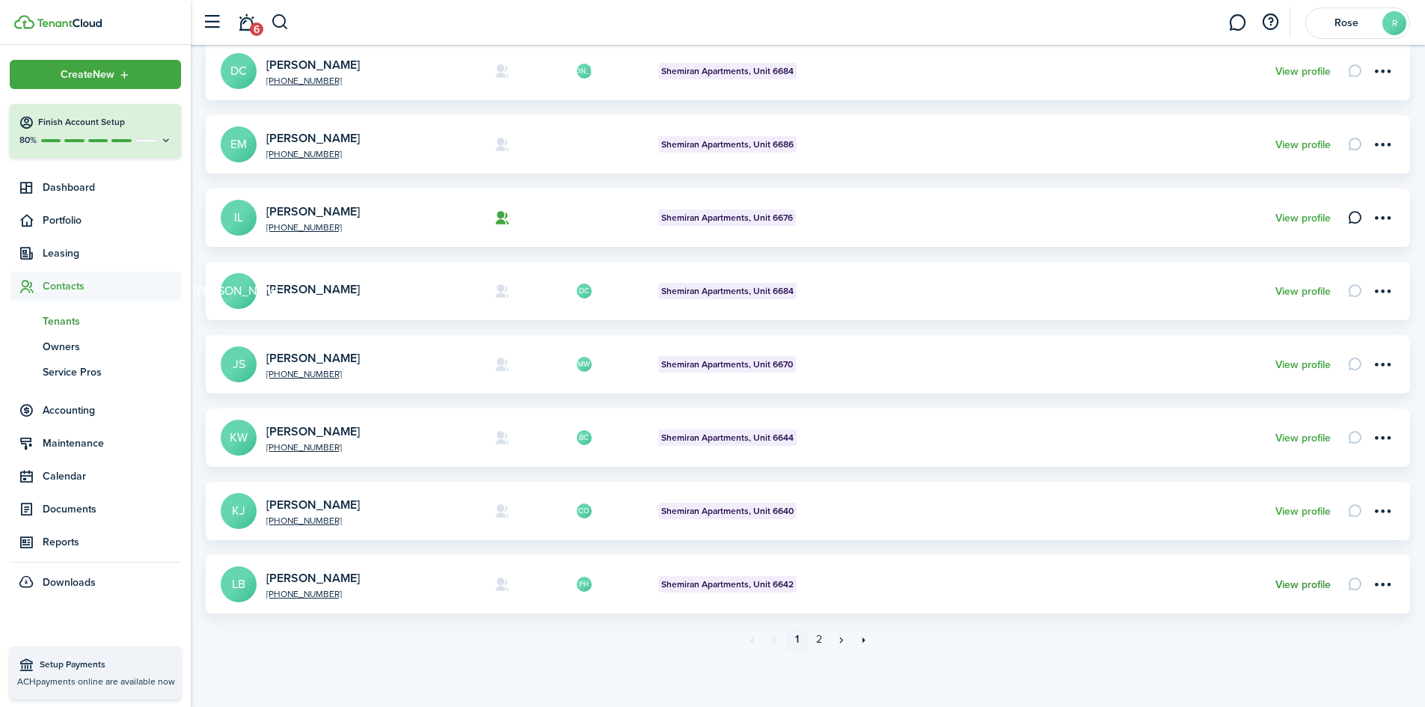
click at [1300, 582] on link "View profile" at bounding box center [1302, 585] width 55 height 12
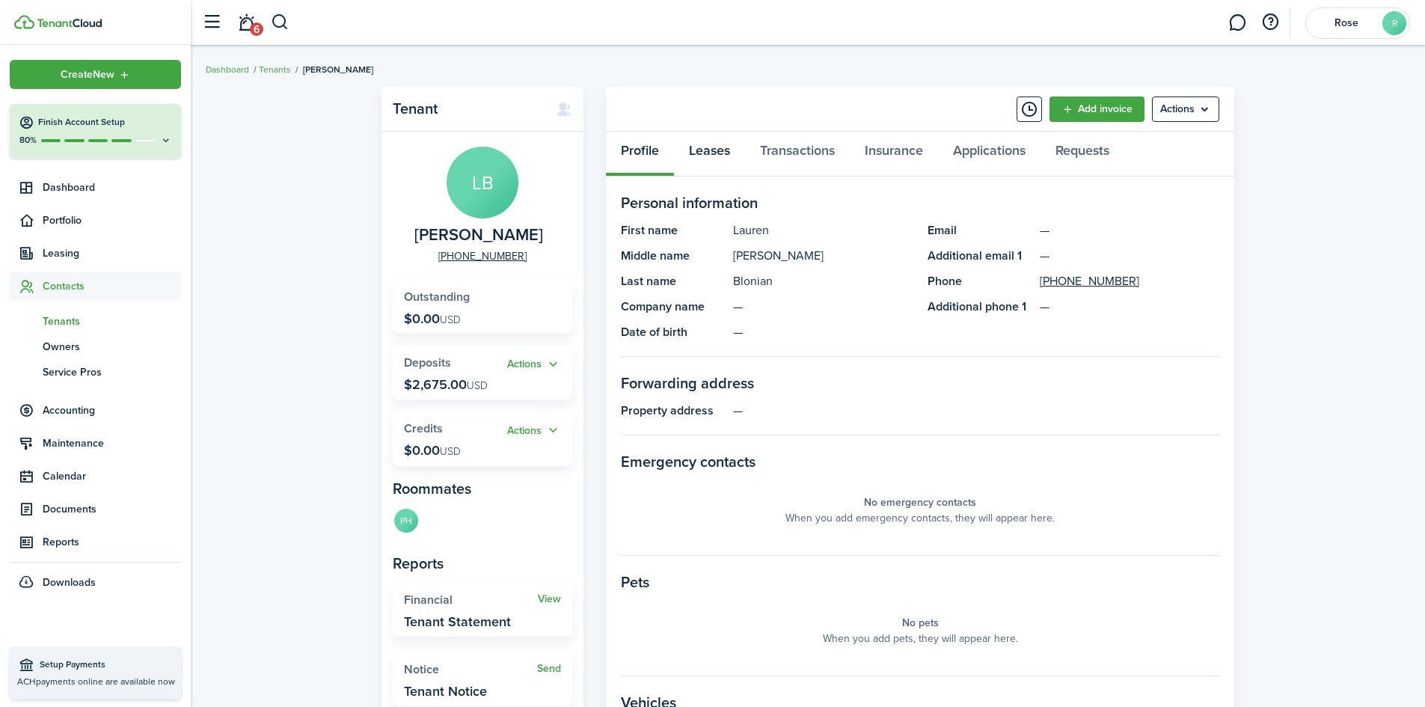
click at [704, 154] on link "Leases" at bounding box center [709, 154] width 71 height 45
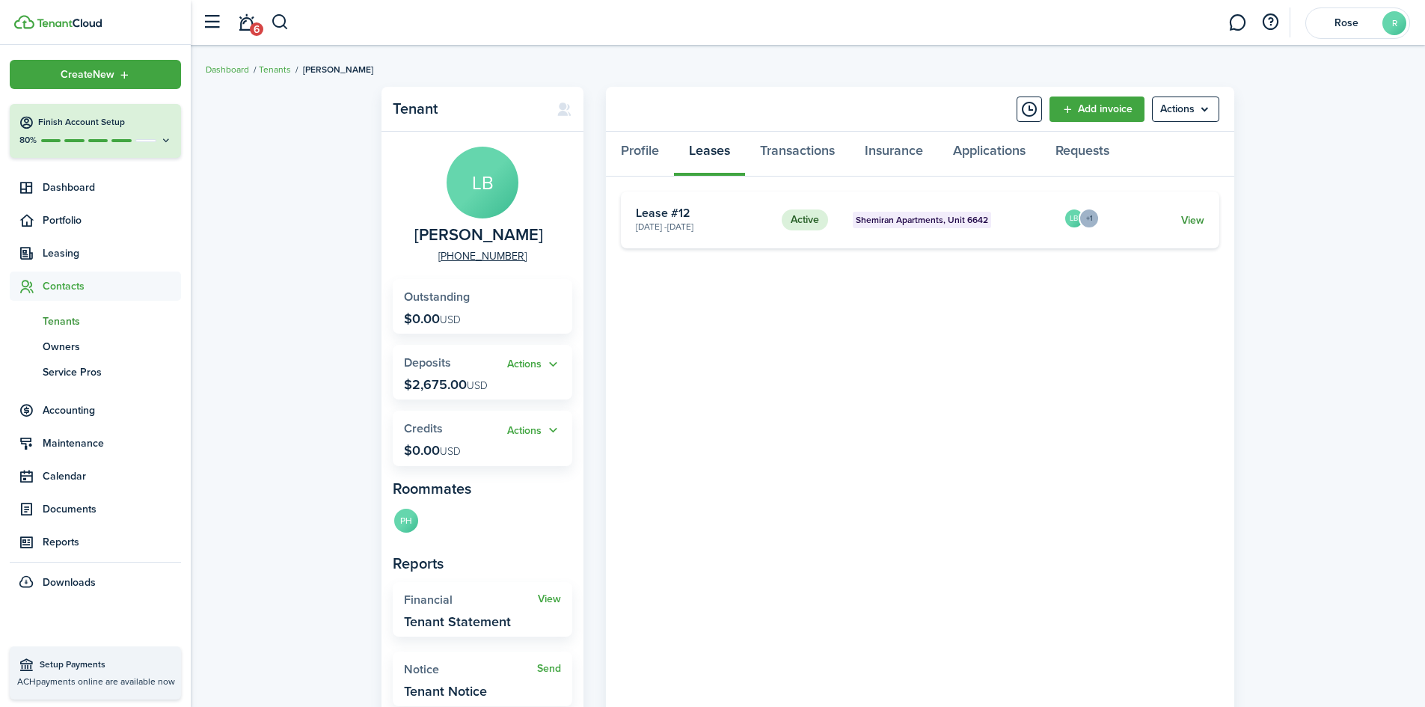
click at [1203, 223] on link "View" at bounding box center [1192, 220] width 23 height 16
click at [776, 446] on tenant-view-lease "Active Shemiran Apartments, Unit 6642 [DATE] - [DATE] Lease #12 LB +1 View «« «…" at bounding box center [920, 448] width 598 height 515
click at [772, 151] on link "Transactions" at bounding box center [797, 154] width 105 height 45
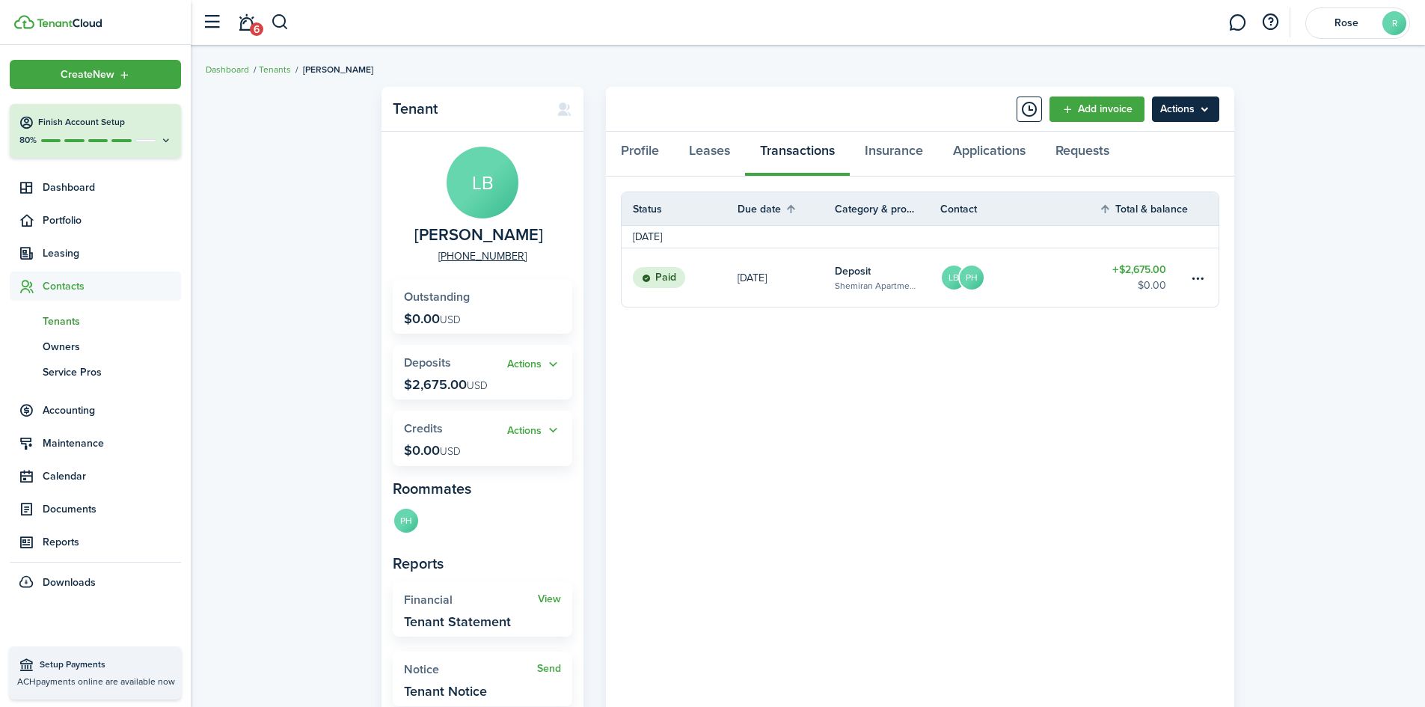
click at [1173, 105] on menu-btn "Actions" at bounding box center [1185, 108] width 67 height 25
click at [1176, 137] on link "Edit" at bounding box center [1153, 141] width 131 height 25
click at [702, 162] on link "Leases" at bounding box center [709, 154] width 71 height 45
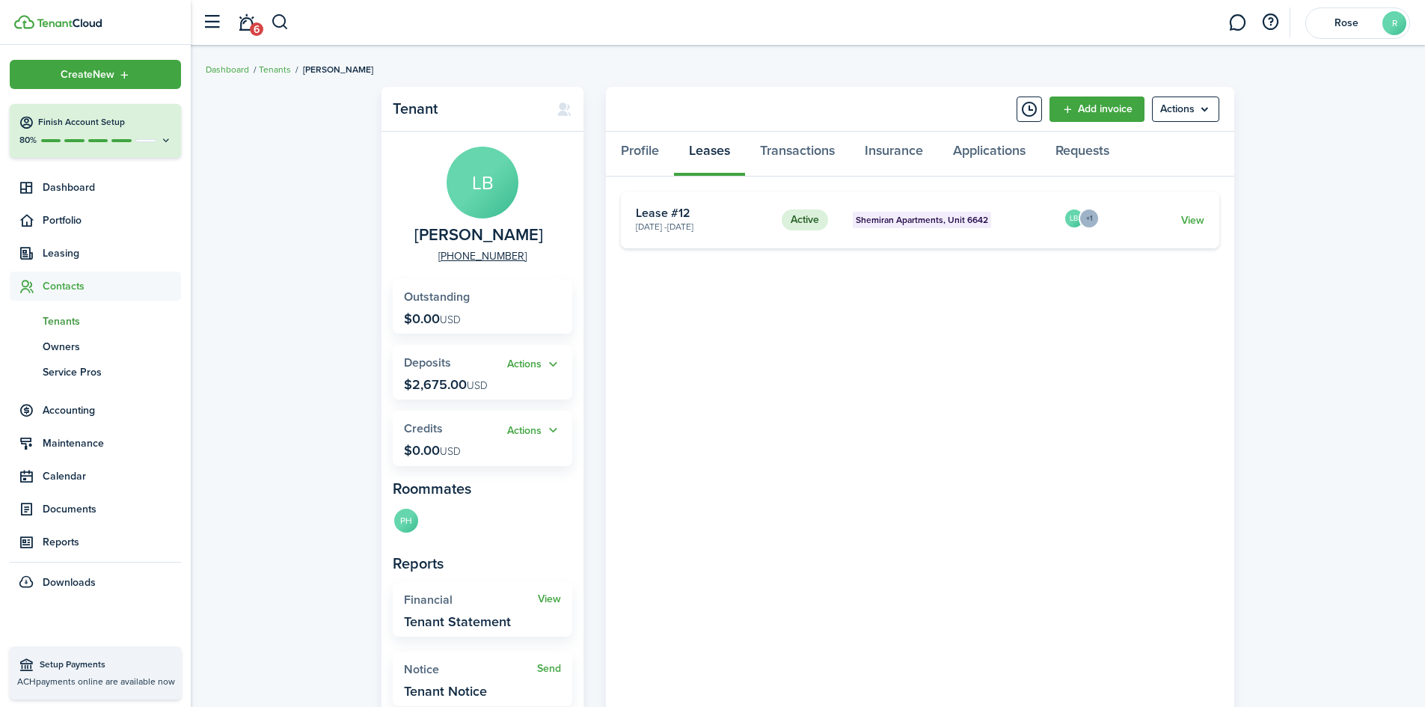
click at [940, 220] on span "Shemiran Apartments, Unit 6642" at bounding box center [922, 219] width 132 height 13
click at [1200, 218] on link "View" at bounding box center [1192, 220] width 23 height 16
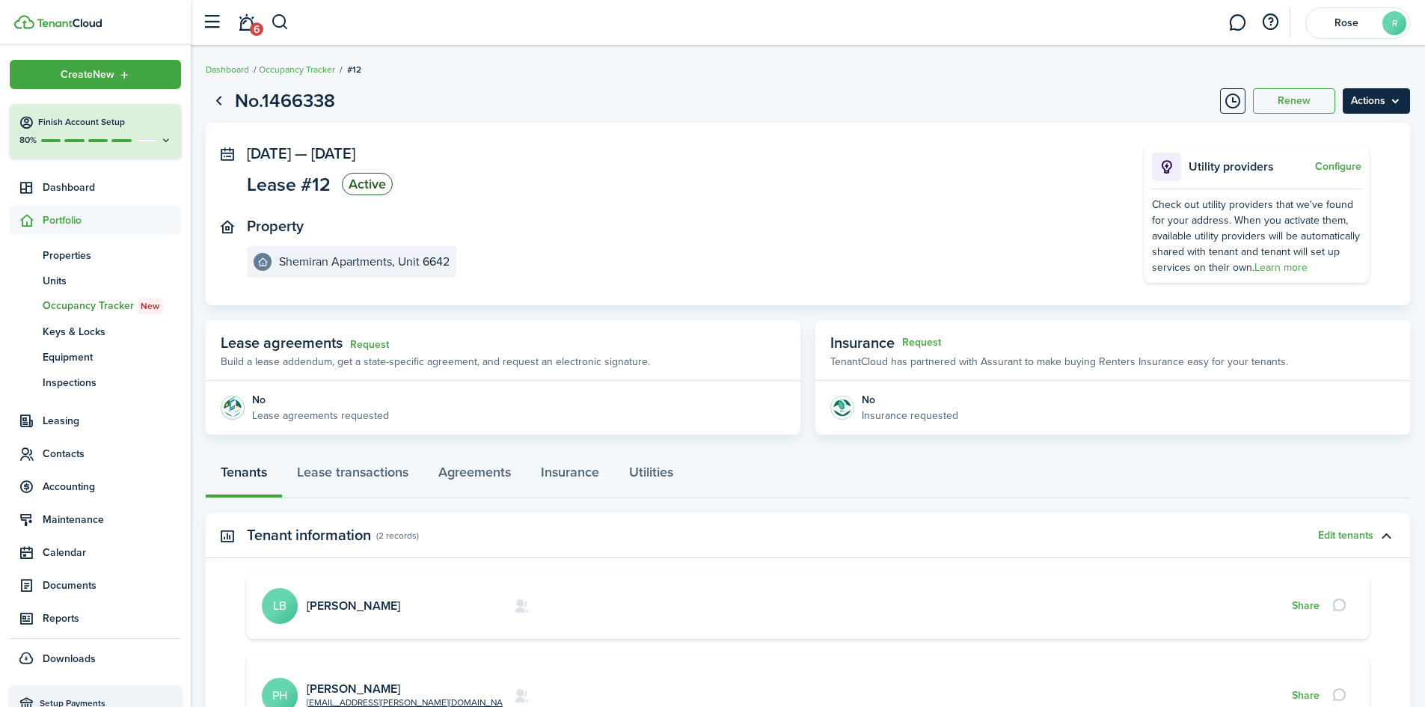
click at [1391, 97] on menu-btn "Actions" at bounding box center [1376, 100] width 67 height 25
click at [1352, 132] on button "Edit" at bounding box center [1344, 133] width 131 height 25
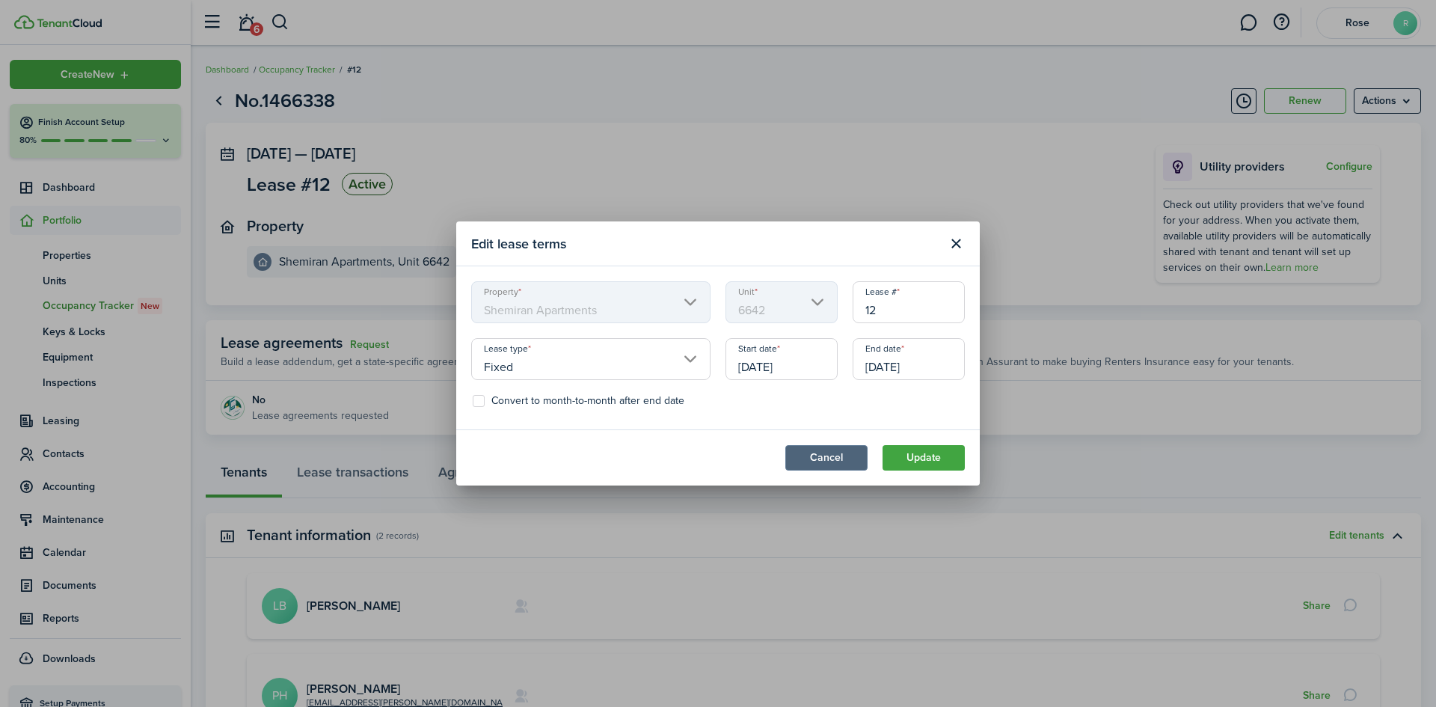
click at [786, 469] on button "Cancel" at bounding box center [826, 457] width 82 height 25
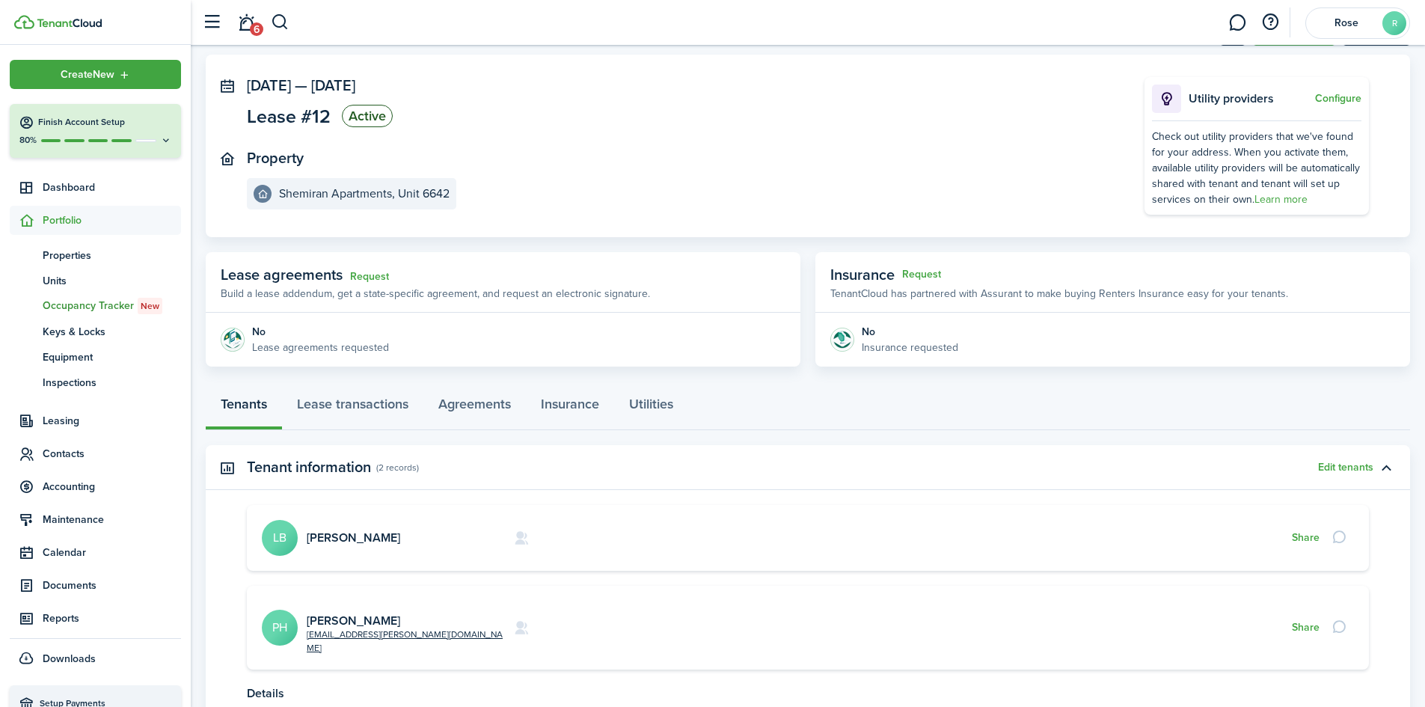
scroll to position [150, 0]
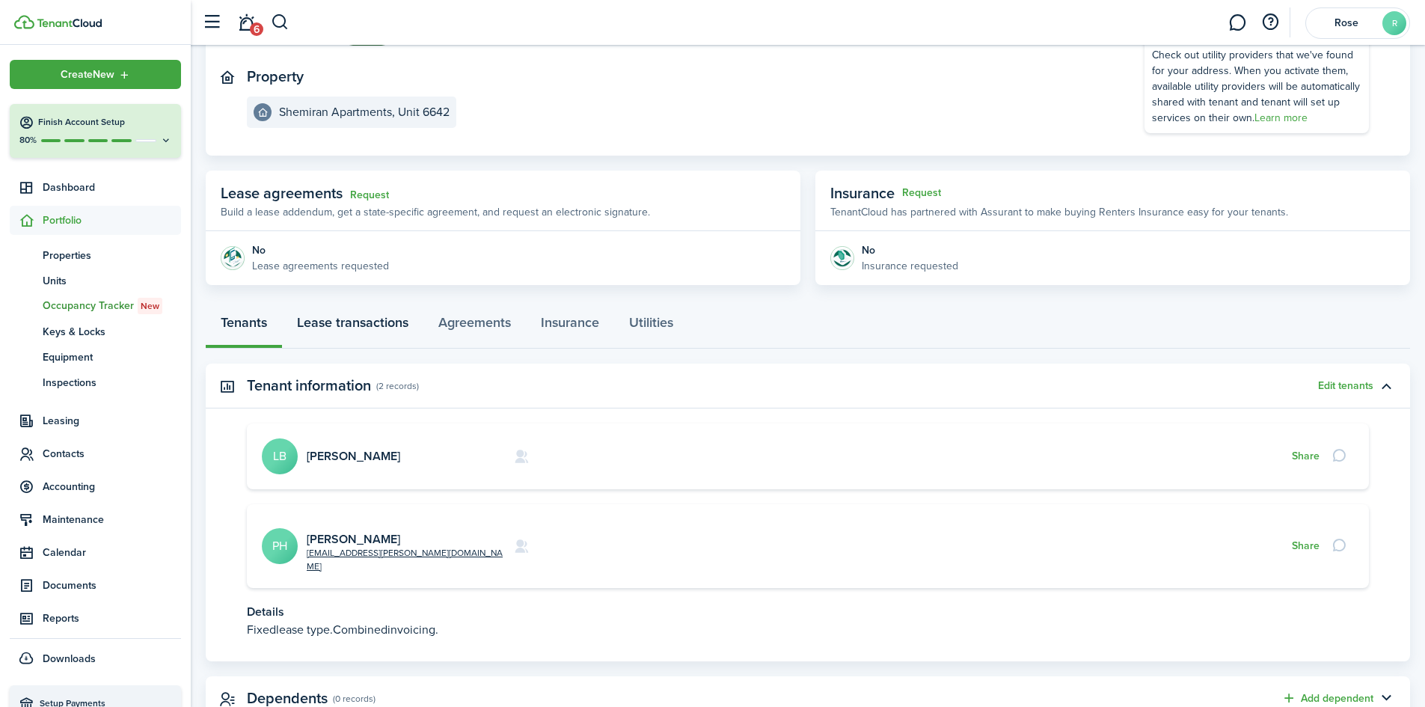
click at [365, 319] on link "Lease transactions" at bounding box center [352, 326] width 141 height 45
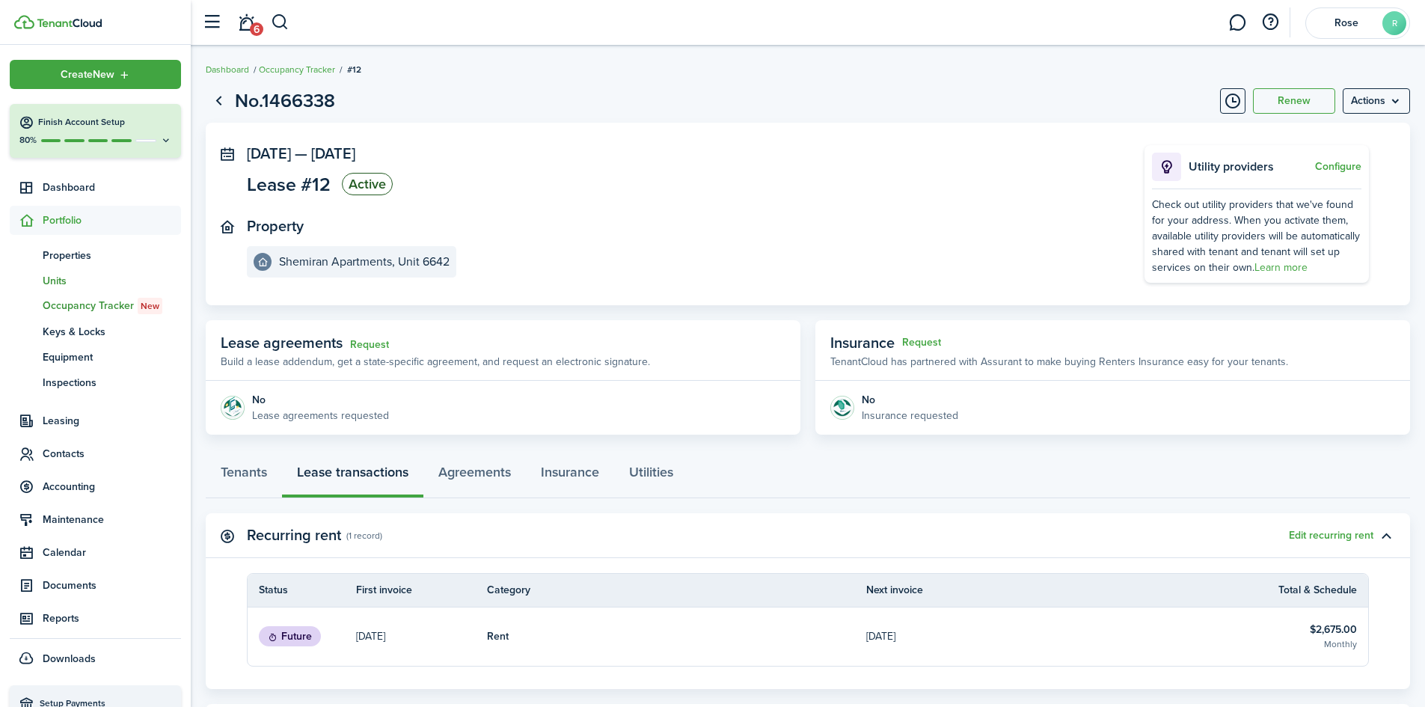
click at [57, 283] on span "Units" at bounding box center [112, 281] width 138 height 16
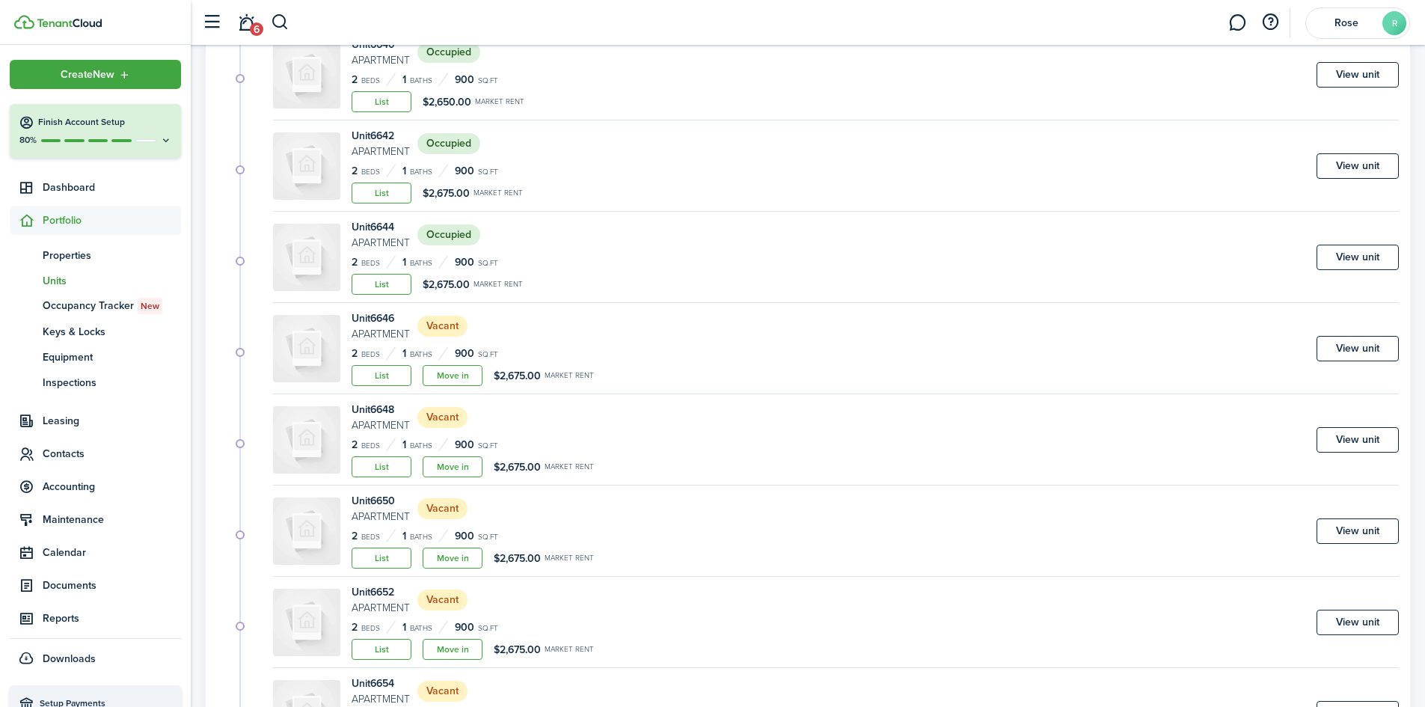
scroll to position [224, 0]
click at [456, 562] on link "Move in" at bounding box center [453, 557] width 60 height 21
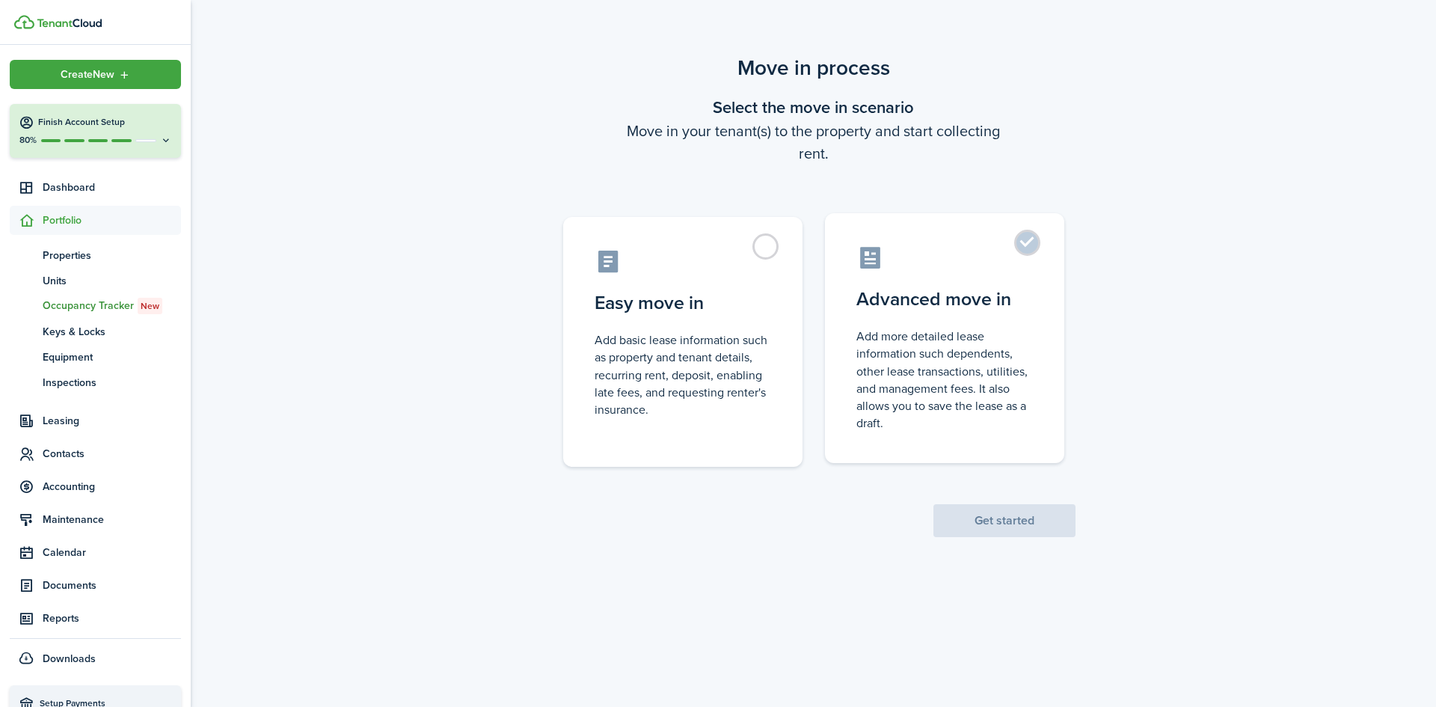
click at [1020, 234] on label "Advanced move in Add more detailed lease information such dependents, other lea…" at bounding box center [944, 338] width 239 height 250
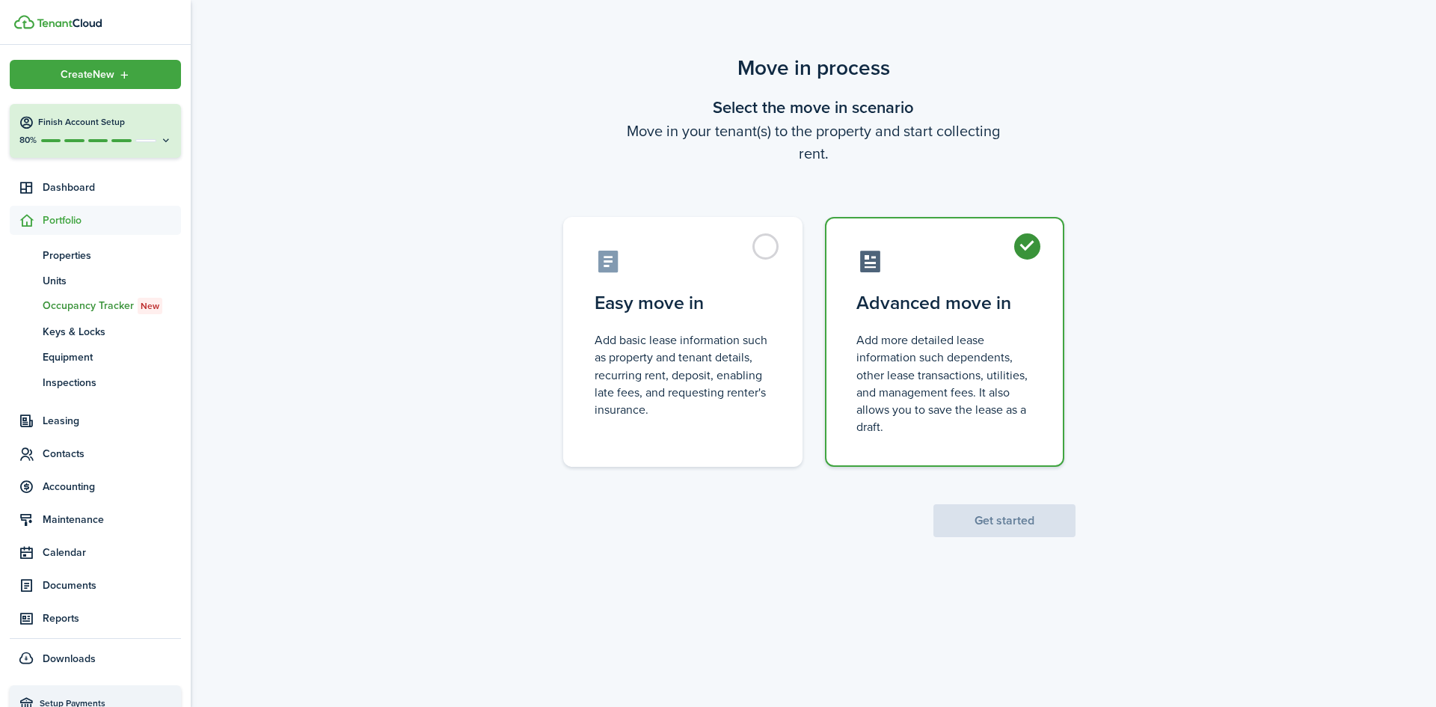
radio input "true"
click at [1019, 552] on div "Move in process Select the move in scenario Move in your tenant(s) to the prope…" at bounding box center [813, 359] width 1245 height 628
click at [1000, 522] on button "Get started" at bounding box center [1005, 520] width 142 height 33
